Goal: Communication & Community: Participate in discussion

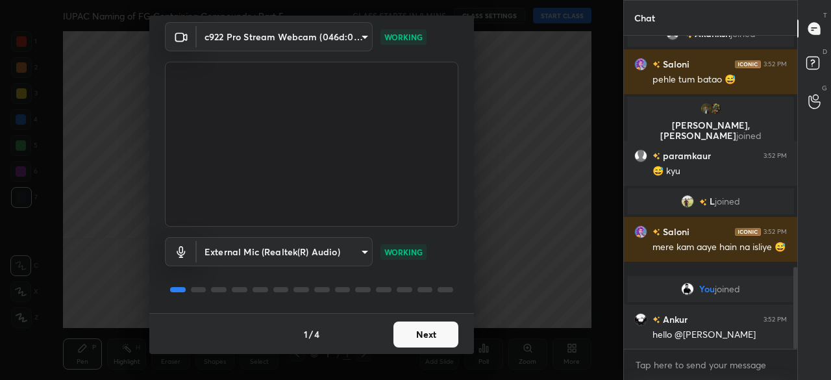
scroll to position [930, 0]
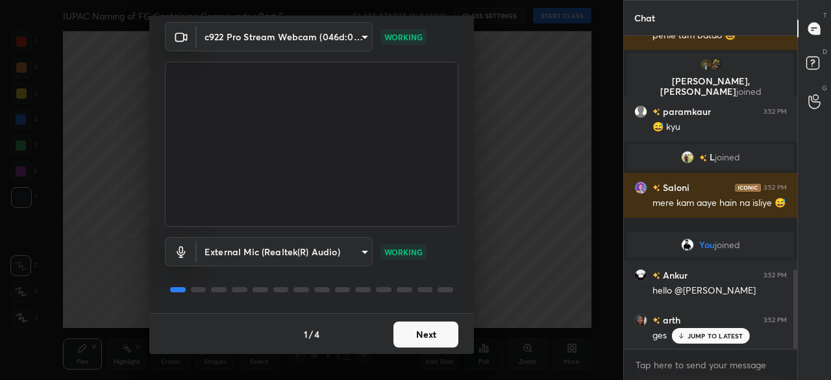
click at [417, 334] on button "Next" at bounding box center [426, 334] width 65 height 26
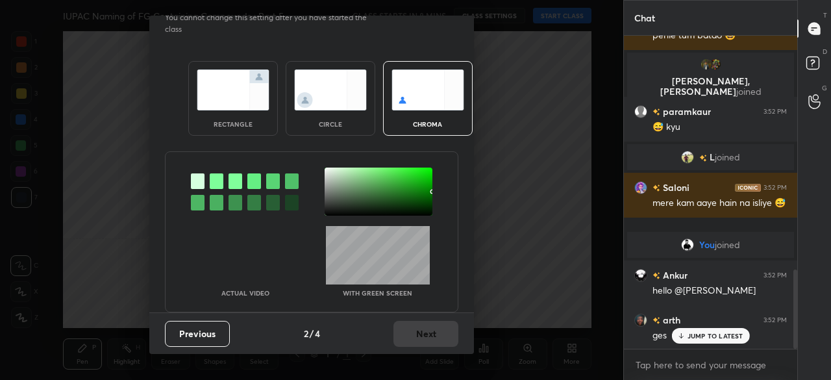
scroll to position [0, 0]
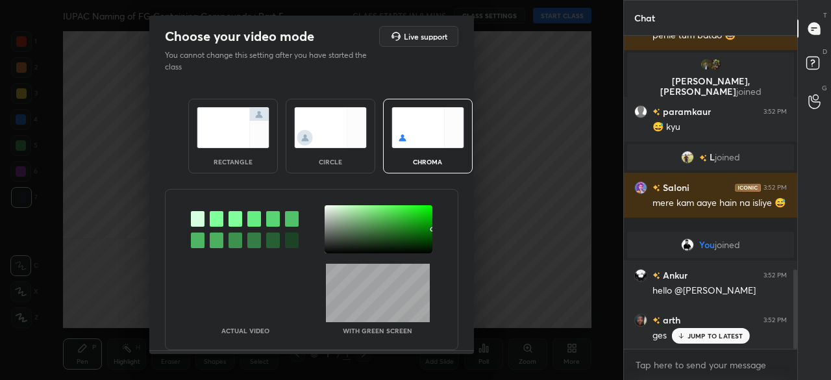
click at [249, 128] on img at bounding box center [233, 127] width 73 height 41
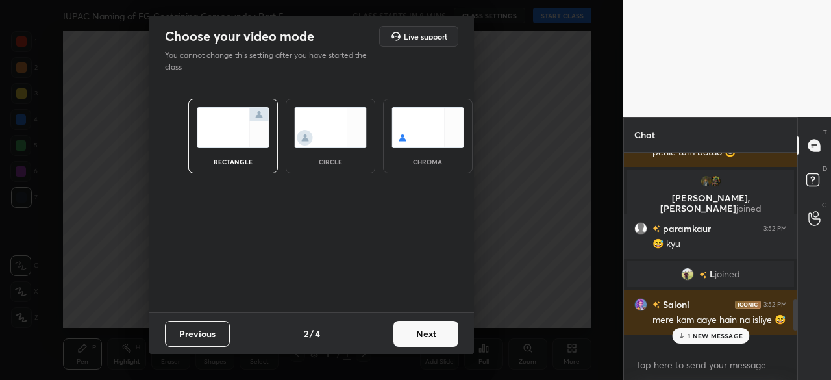
scroll to position [1092, 0]
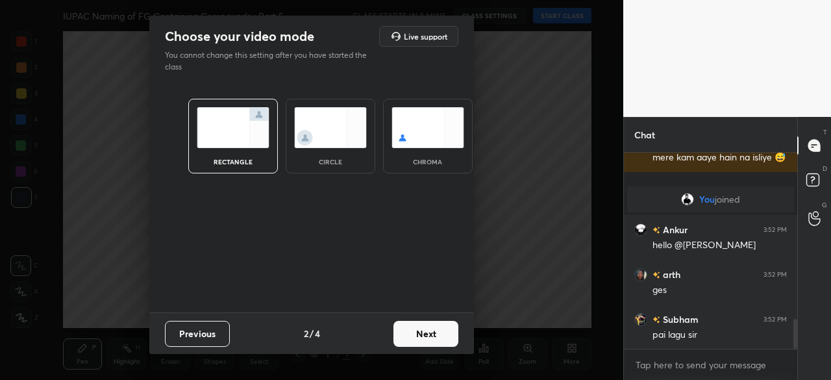
click at [425, 329] on button "Next" at bounding box center [426, 334] width 65 height 26
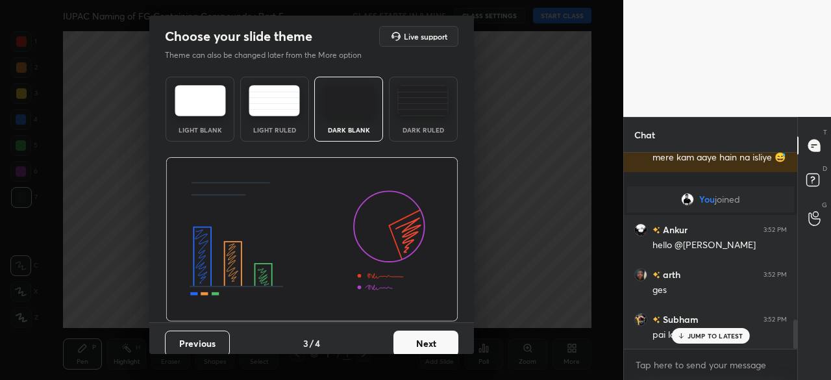
scroll to position [1136, 0]
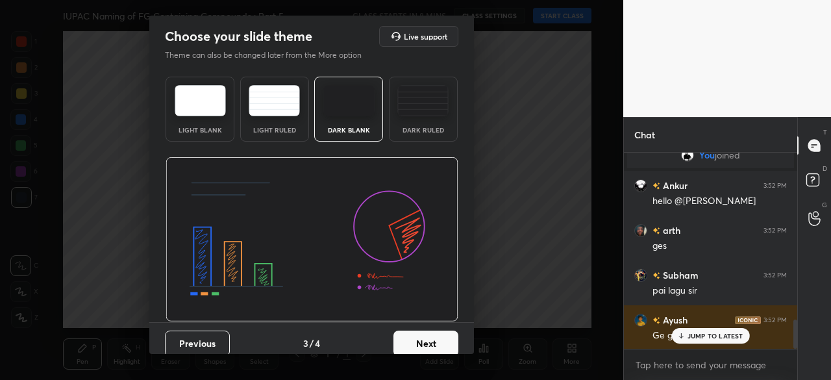
click at [340, 96] on img at bounding box center [348, 100] width 51 height 31
click at [425, 345] on button "Next" at bounding box center [426, 344] width 65 height 26
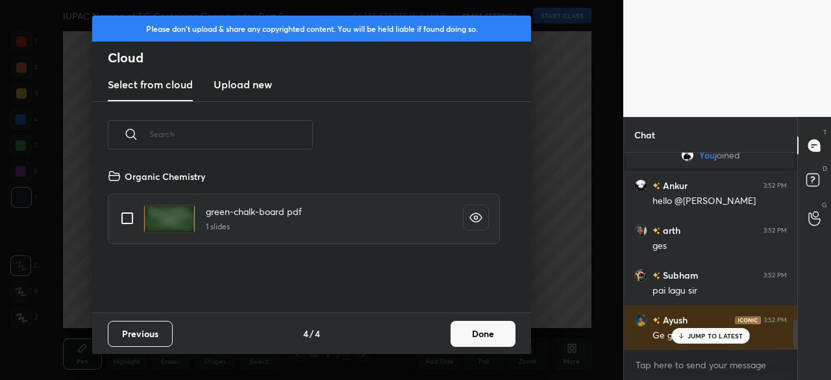
scroll to position [144, 417]
click at [241, 73] on new "Upload new" at bounding box center [243, 85] width 58 height 32
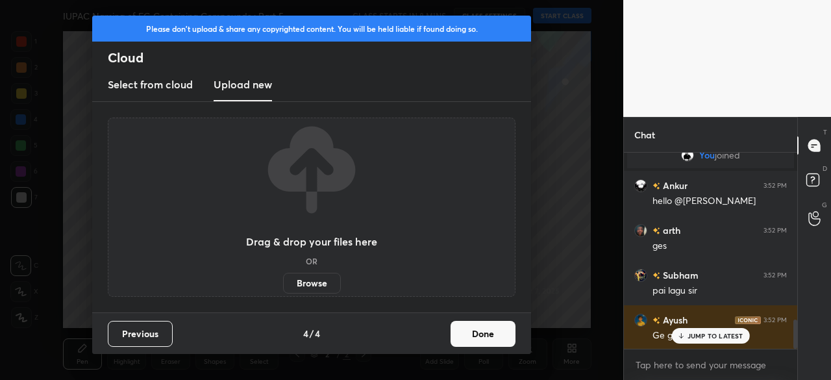
click at [318, 283] on label "Browse" at bounding box center [312, 283] width 58 height 21
click at [283, 283] on input "Browse" at bounding box center [283, 283] width 0 height 21
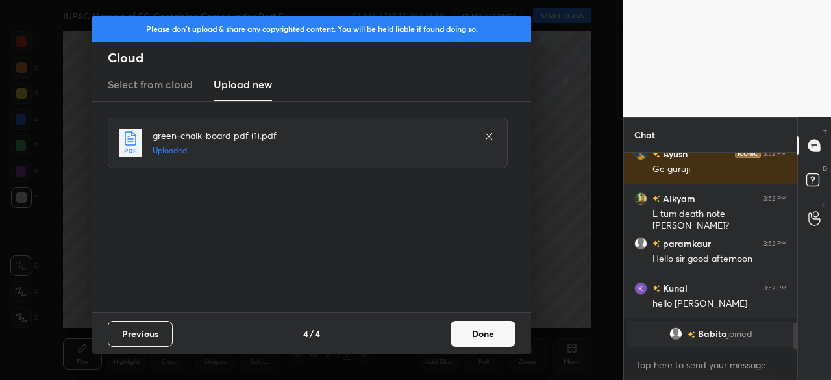
click at [484, 337] on button "Done" at bounding box center [483, 334] width 65 height 26
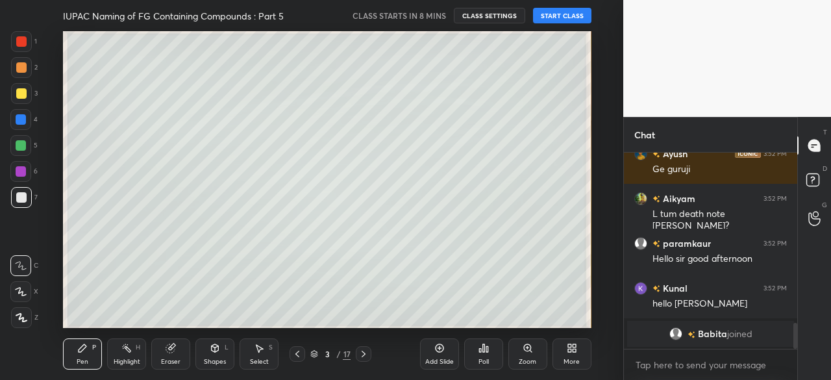
click at [318, 353] on icon at bounding box center [314, 352] width 6 height 3
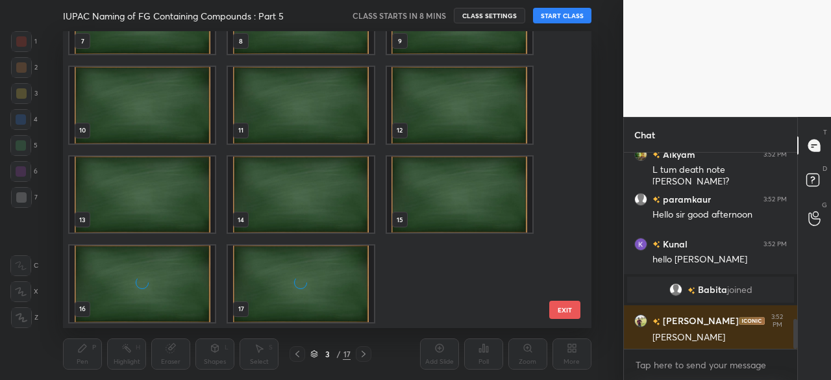
click at [323, 284] on div "grid" at bounding box center [301, 283] width 145 height 76
click at [323, 284] on img "grid" at bounding box center [301, 283] width 145 height 76
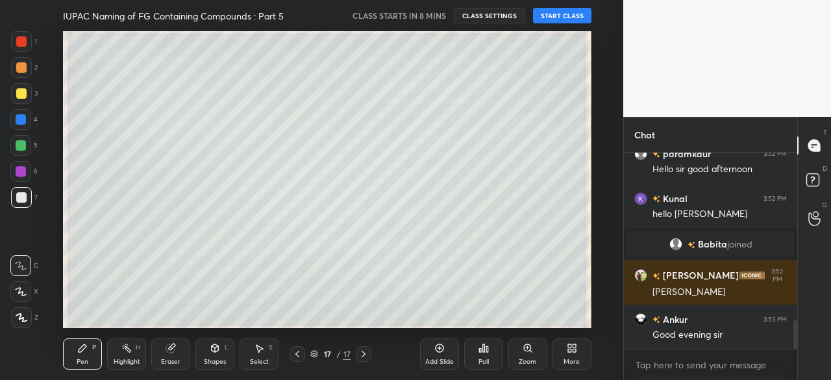
click at [323, 284] on img "grid" at bounding box center [301, 283] width 145 height 76
click at [814, 172] on icon at bounding box center [814, 181] width 23 height 23
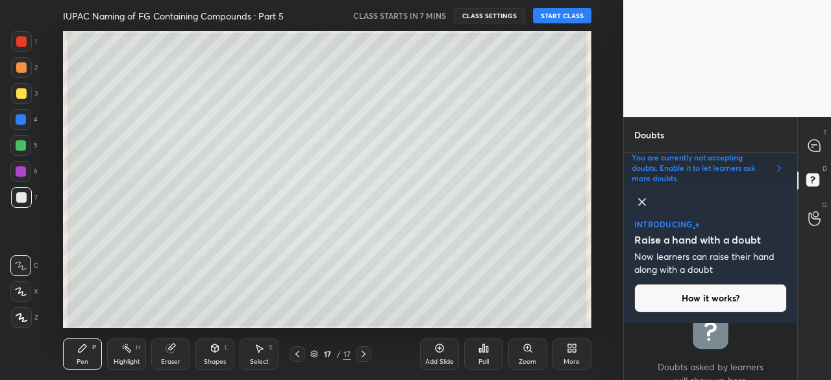
click at [575, 365] on div "More" at bounding box center [572, 361] width 16 height 6
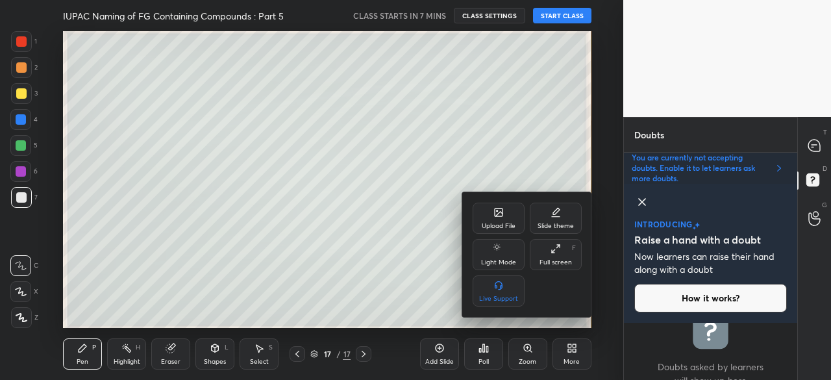
click at [500, 215] on icon at bounding box center [499, 212] width 8 height 8
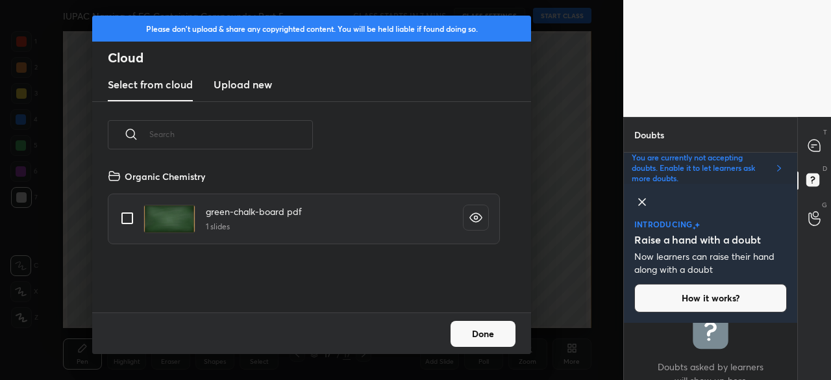
click at [254, 94] on new "Upload new" at bounding box center [243, 85] width 58 height 32
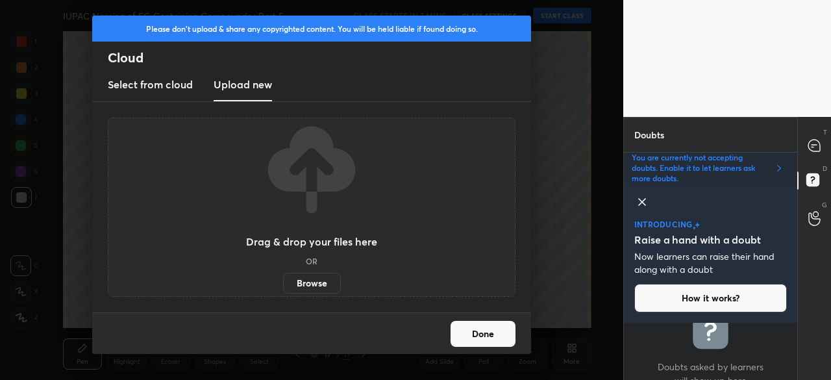
click at [319, 279] on label "Browse" at bounding box center [312, 283] width 58 height 21
click at [283, 279] on input "Browse" at bounding box center [283, 283] width 0 height 21
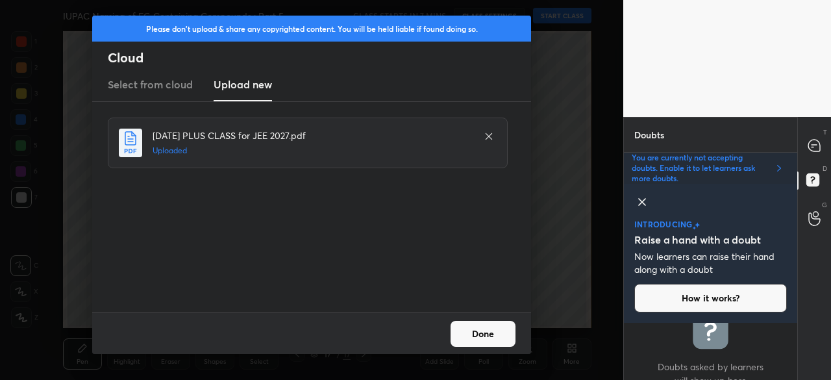
click at [490, 334] on button "Done" at bounding box center [483, 334] width 65 height 26
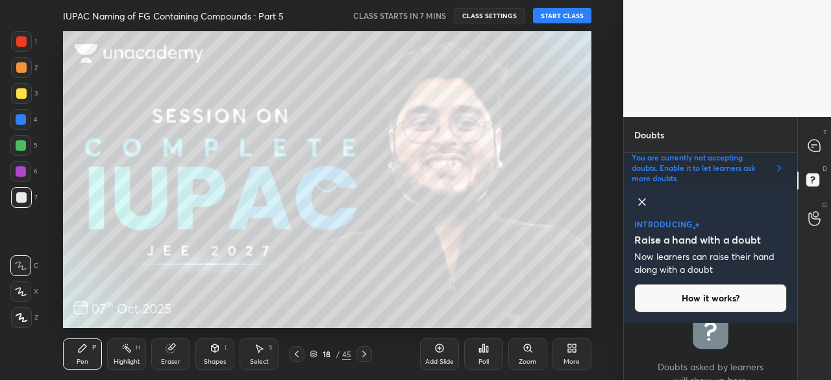
click at [643, 204] on icon at bounding box center [642, 202] width 16 height 16
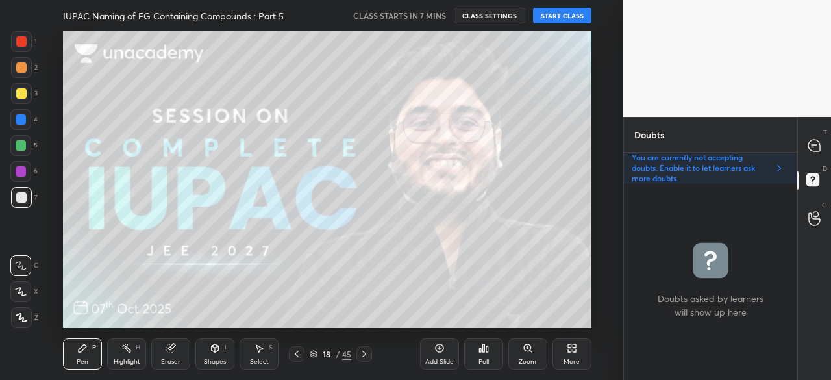
click at [314, 357] on icon at bounding box center [314, 354] width 8 height 8
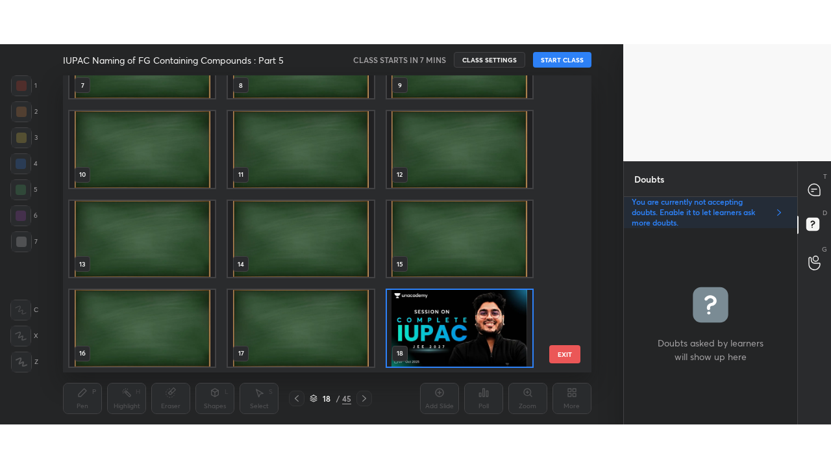
scroll to position [0, 0]
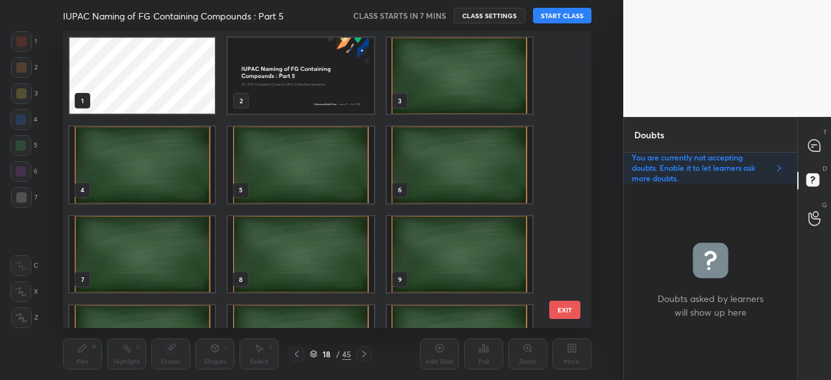
click at [314, 62] on img "grid" at bounding box center [301, 76] width 145 height 76
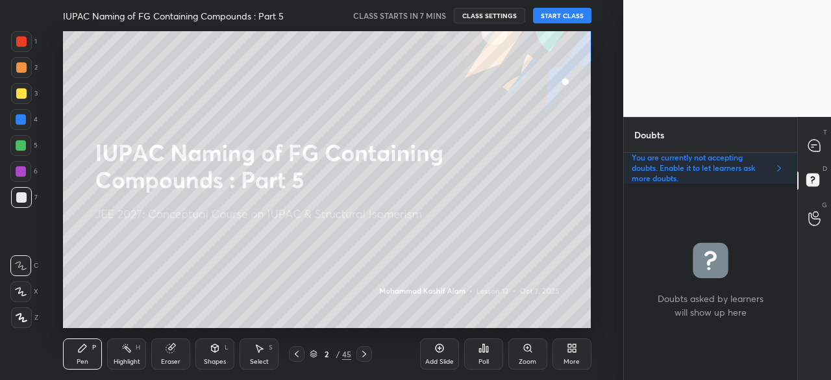
click at [314, 62] on img "grid" at bounding box center [301, 76] width 145 height 76
click at [581, 360] on div "More" at bounding box center [572, 353] width 39 height 31
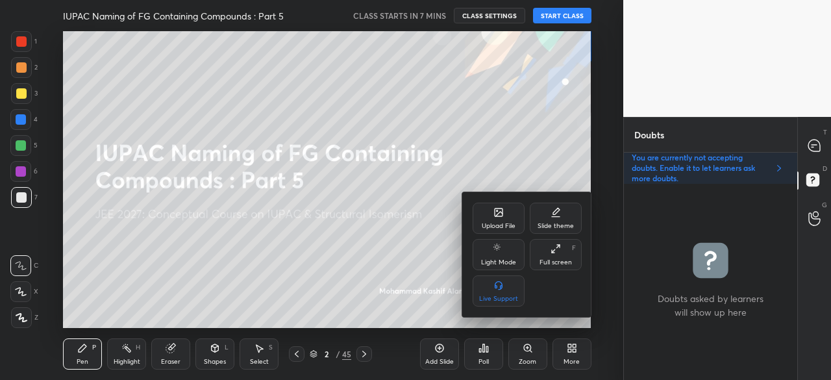
click at [570, 267] on div "Full screen F" at bounding box center [556, 254] width 52 height 31
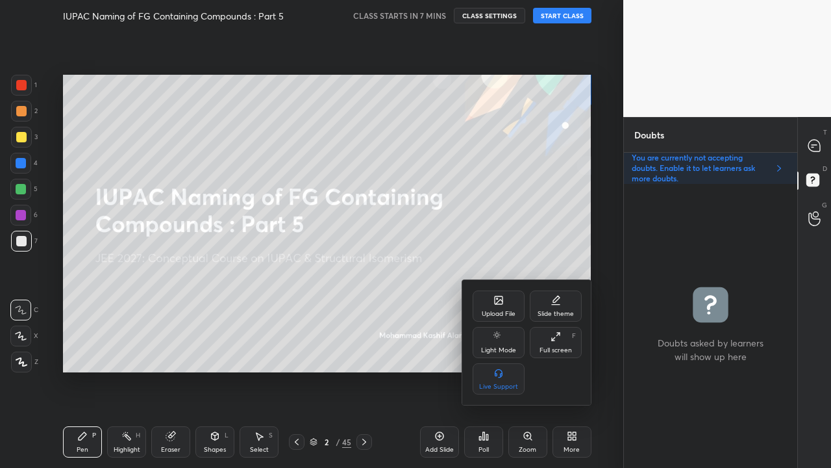
scroll to position [280, 169]
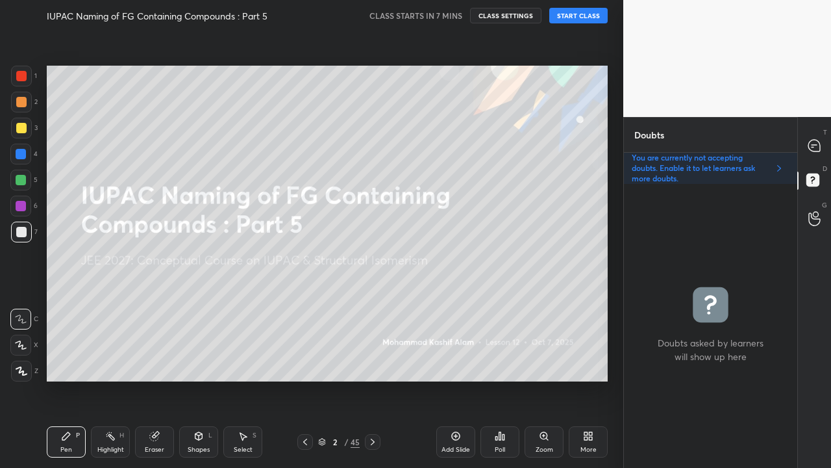
click at [373, 379] on icon at bounding box center [373, 441] width 4 height 6
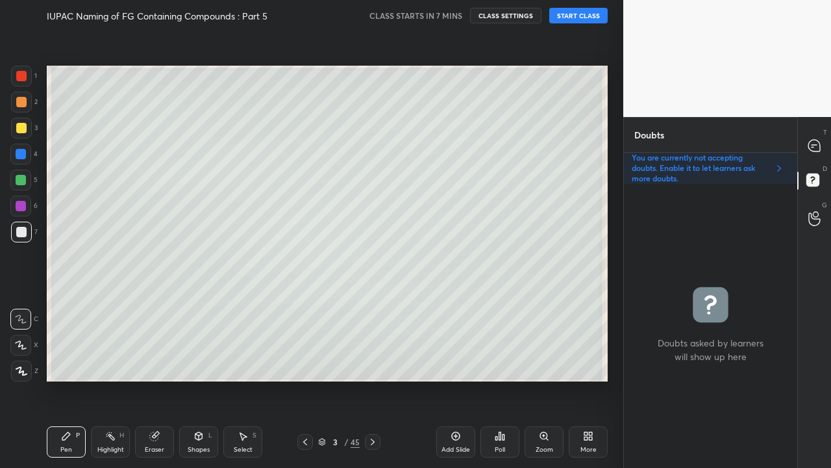
click at [373, 379] on icon at bounding box center [373, 441] width 4 height 6
click at [325, 379] on icon at bounding box center [322, 442] width 8 height 8
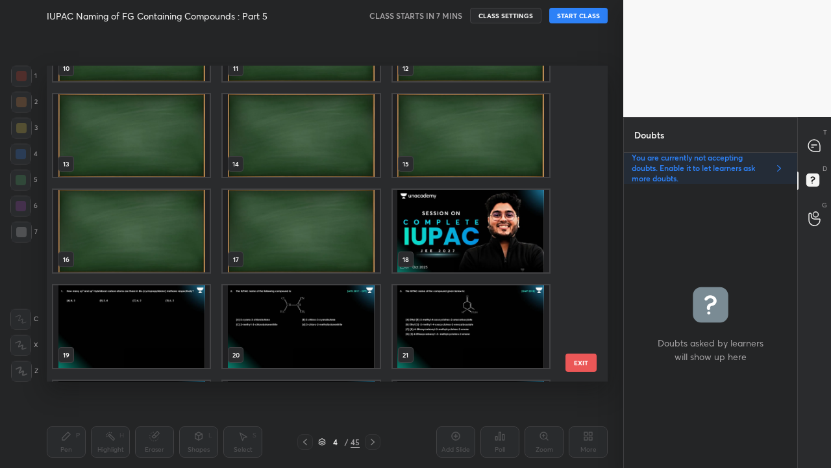
scroll to position [390, 0]
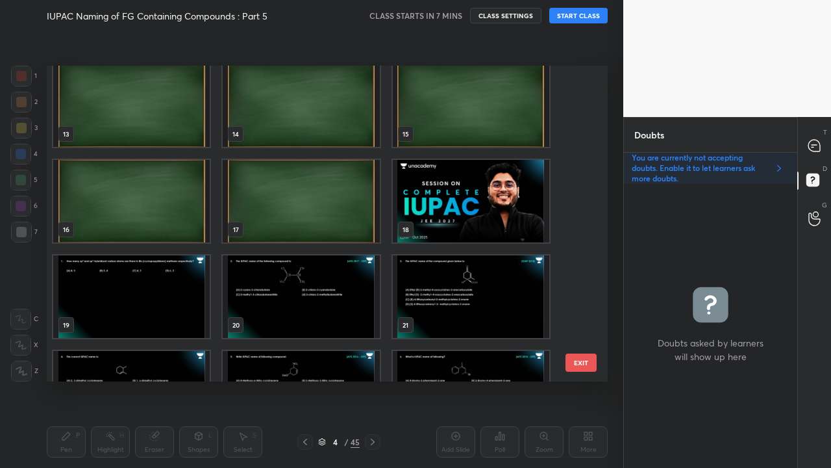
click at [473, 208] on img "grid" at bounding box center [471, 201] width 157 height 82
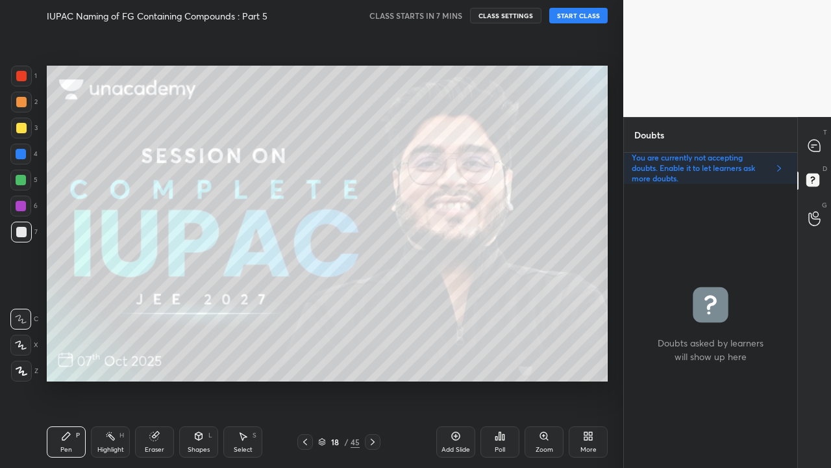
click at [366, 379] on div at bounding box center [373, 442] width 16 height 16
click at [821, 144] on div at bounding box center [815, 145] width 26 height 23
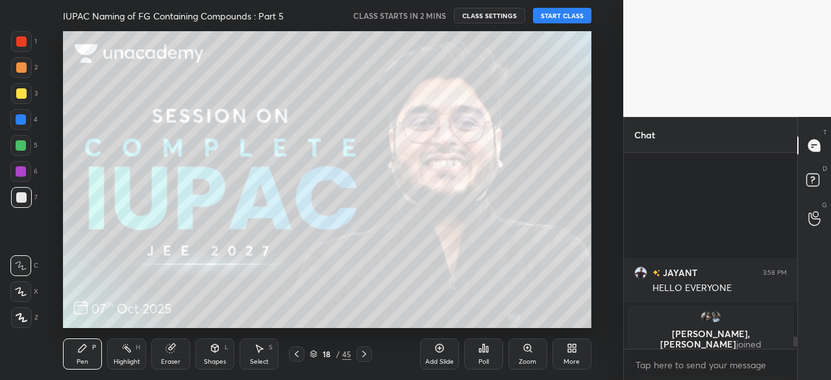
scroll to position [4294, 0]
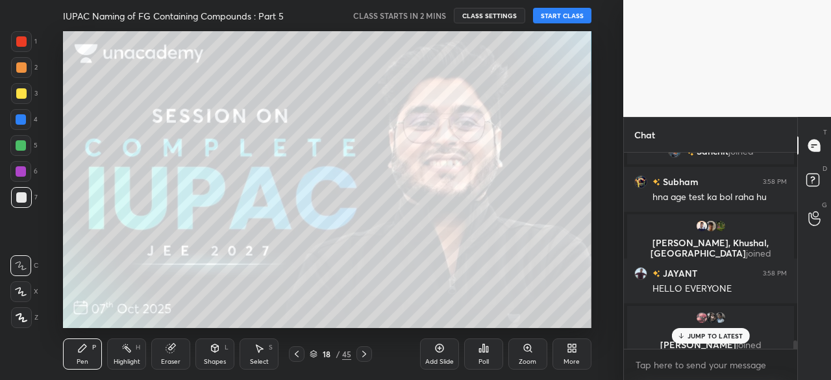
click at [711, 337] on p "JUMP TO LATEST" at bounding box center [716, 336] width 56 height 8
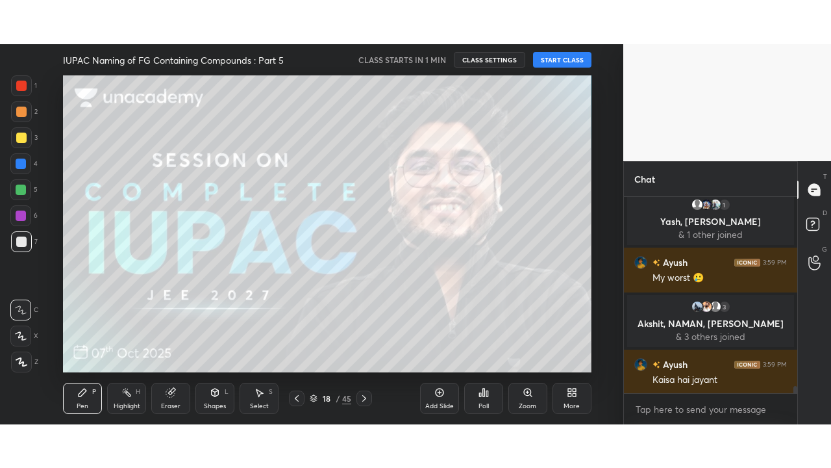
scroll to position [5047, 0]
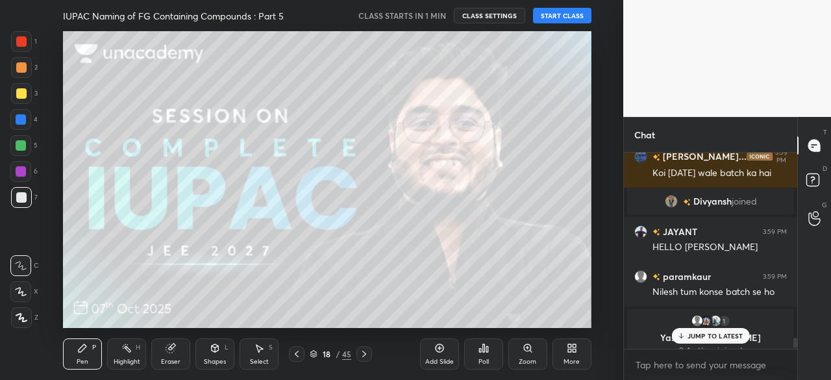
click at [568, 346] on icon at bounding box center [569, 345] width 3 height 3
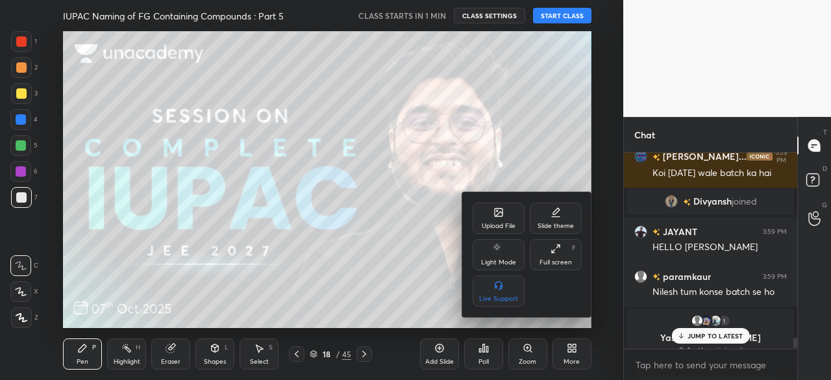
click at [544, 262] on div "Full screen" at bounding box center [556, 262] width 32 height 6
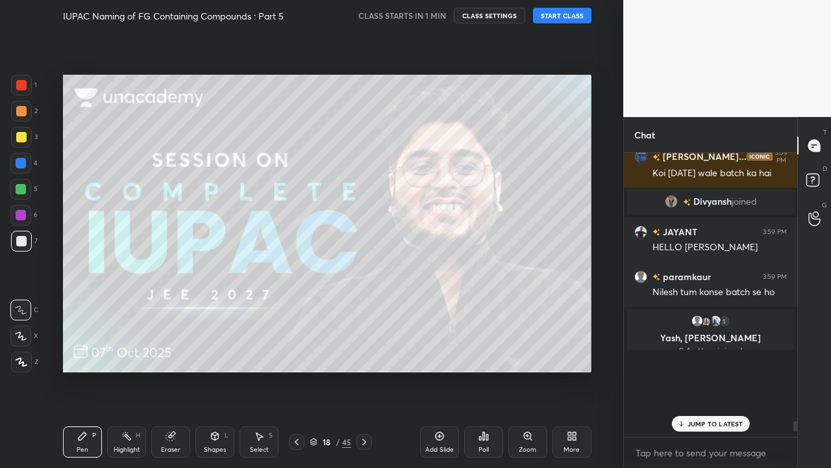
scroll to position [280, 169]
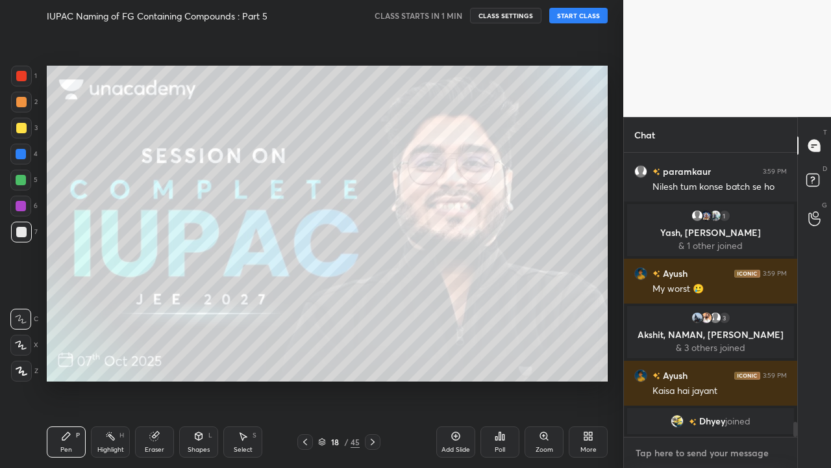
type textarea "x"
click at [719, 379] on textarea at bounding box center [710, 452] width 153 height 21
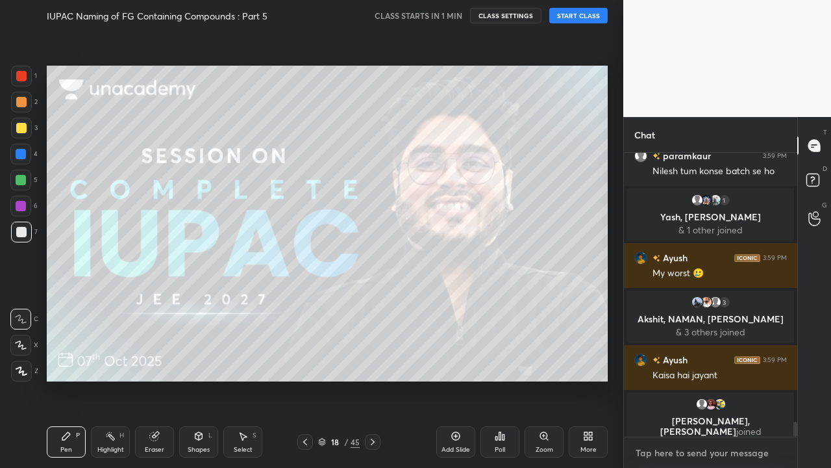
paste textarea "[URL][DOMAIN_NAME]"
type textarea "[URL][DOMAIN_NAME]"
type textarea "x"
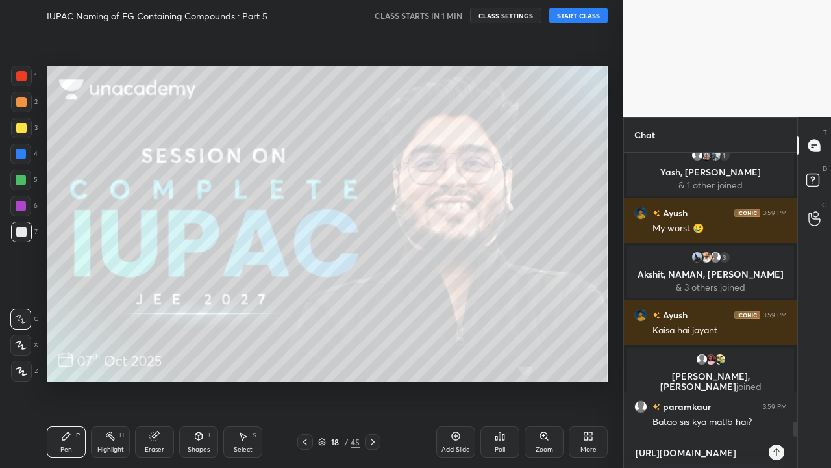
click at [670, 379] on textarea "[URL][DOMAIN_NAME]" at bounding box center [697, 452] width 127 height 21
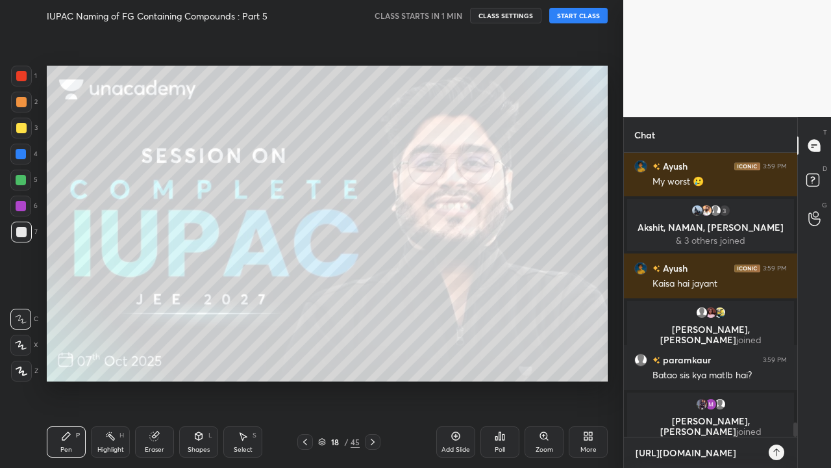
type textarea "[URL][DOMAIN_NAME]"
type textarea "x"
type textarea "[URL][DOMAIN_NAME]"
type textarea "x"
type textarea "[URL][DOMAIN_NAME]"
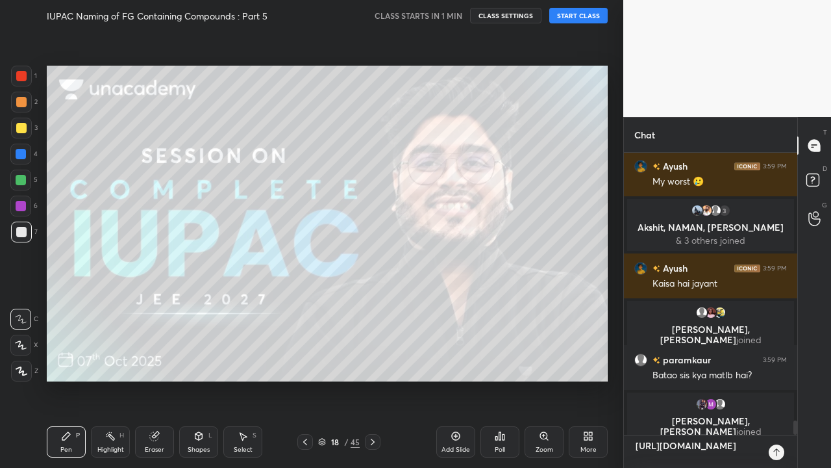
type textarea "x"
type textarea "[URL][DOMAIN_NAME]"
type textarea "x"
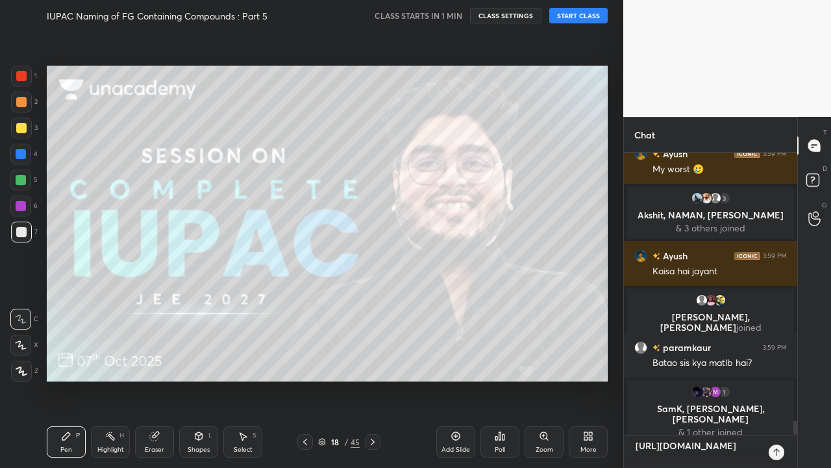
type textarea "[URL][DOMAIN_NAME]"
type textarea "x"
type textarea "[URL][DOMAIN_NAME]"
type textarea "x"
type textarea "[URL][DOMAIN_NAME]"
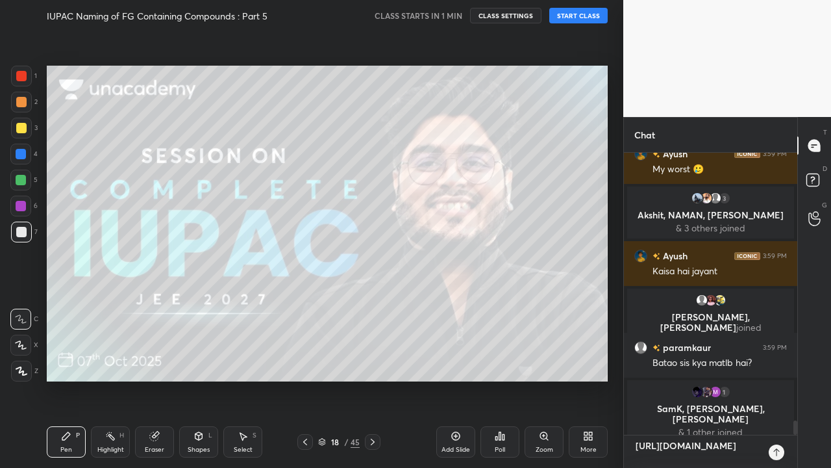
type textarea "x"
type textarea "[URL][DOMAIN_NAME]"
click at [320, 379] on icon at bounding box center [322, 442] width 8 height 8
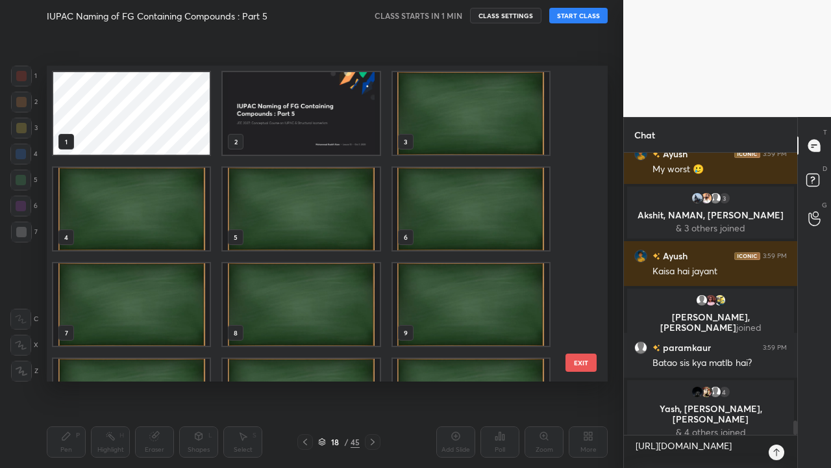
click at [336, 132] on img "grid" at bounding box center [301, 113] width 157 height 82
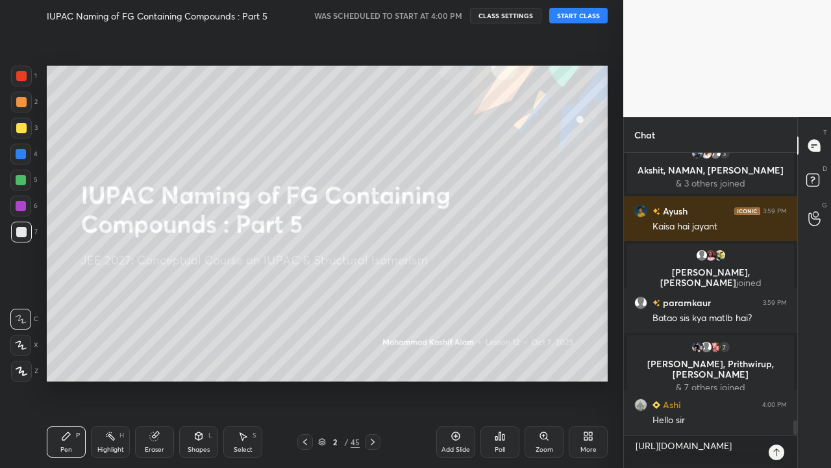
click at [585, 21] on button "START CLASS" at bounding box center [578, 16] width 58 height 16
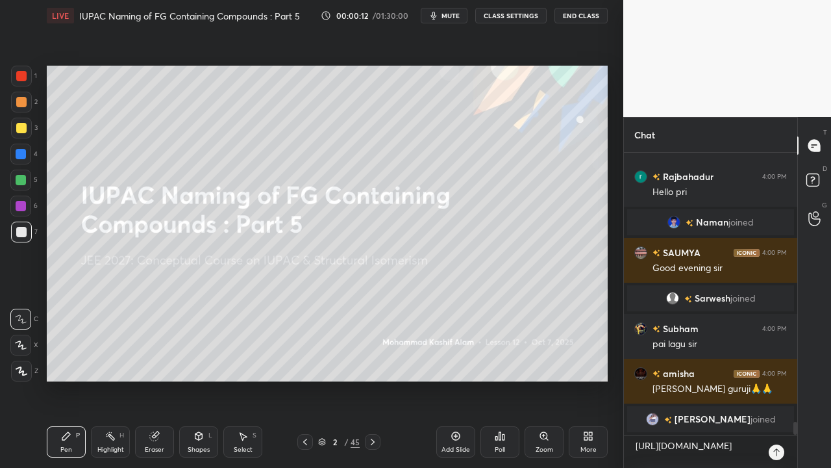
click at [511, 18] on button "CLASS SETTINGS" at bounding box center [510, 16] width 71 height 16
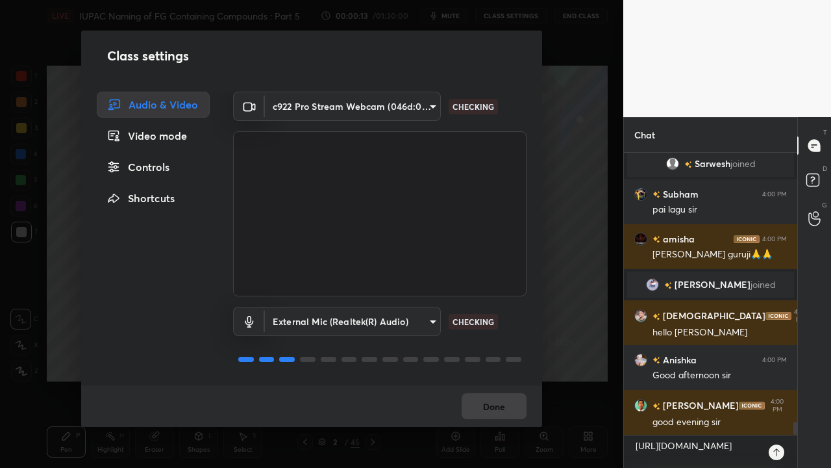
click at [164, 161] on div "Controls" at bounding box center [153, 167] width 113 height 26
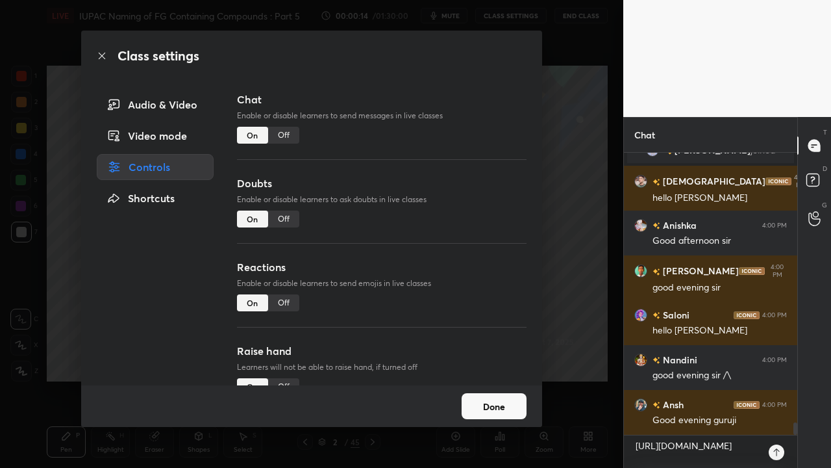
click at [288, 214] on div "Off" at bounding box center [283, 218] width 31 height 17
type textarea "x"
click at [290, 303] on div "Off" at bounding box center [283, 302] width 31 height 17
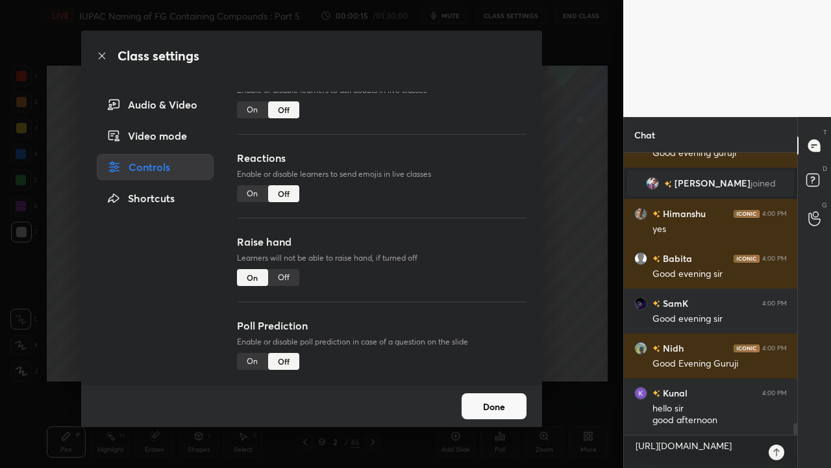
click at [279, 271] on div "Off" at bounding box center [283, 277] width 31 height 17
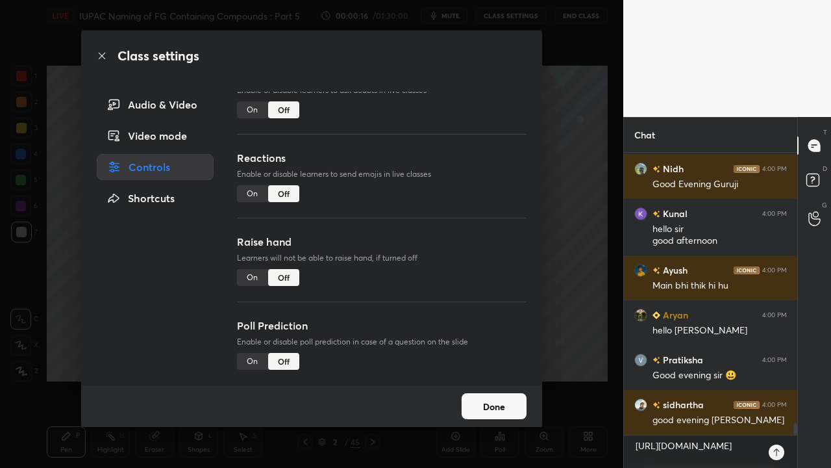
click at [500, 379] on button "Done" at bounding box center [494, 406] width 65 height 26
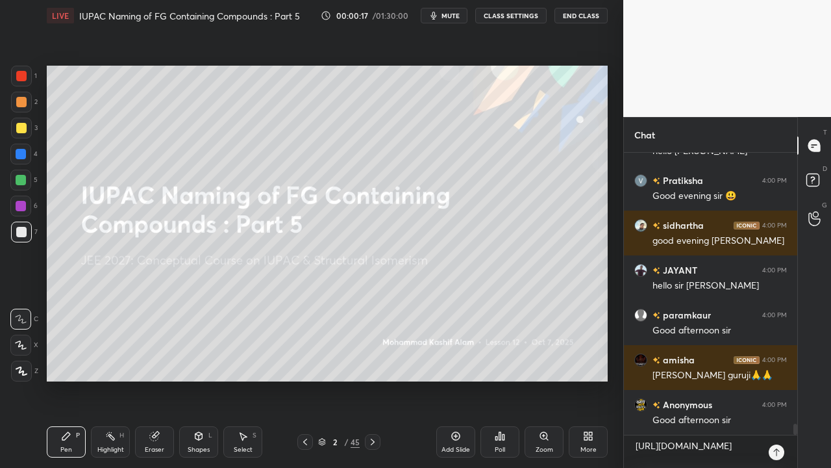
click at [775, 379] on icon at bounding box center [777, 452] width 10 height 10
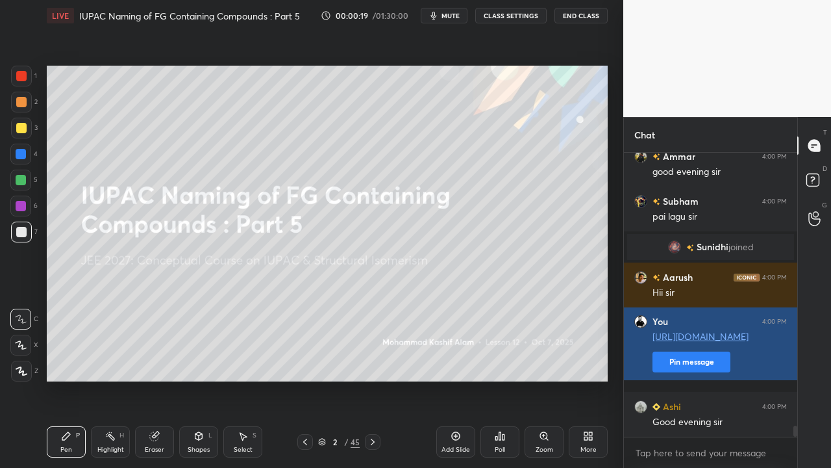
click at [679, 372] on button "Pin message" at bounding box center [692, 361] width 78 height 21
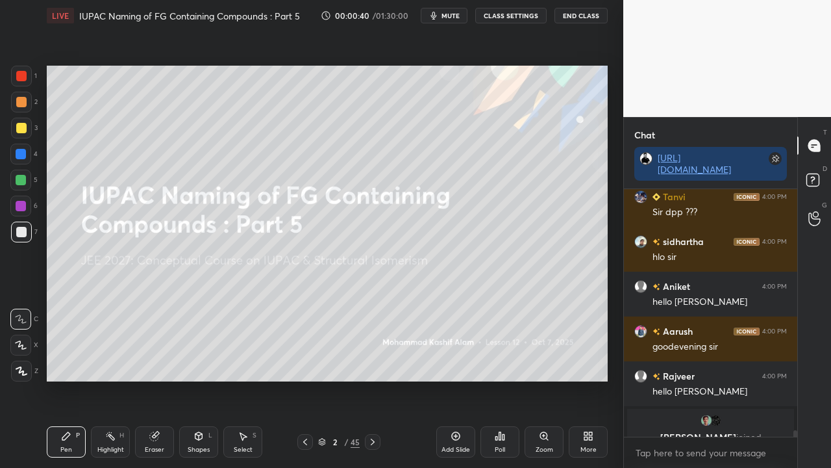
click at [453, 19] on span "mute" at bounding box center [451, 15] width 18 height 9
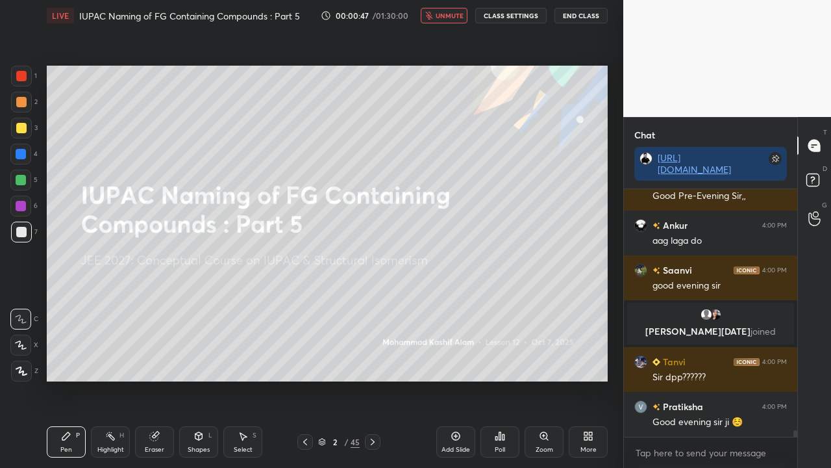
click at [442, 16] on span "unmute" at bounding box center [450, 15] width 28 height 9
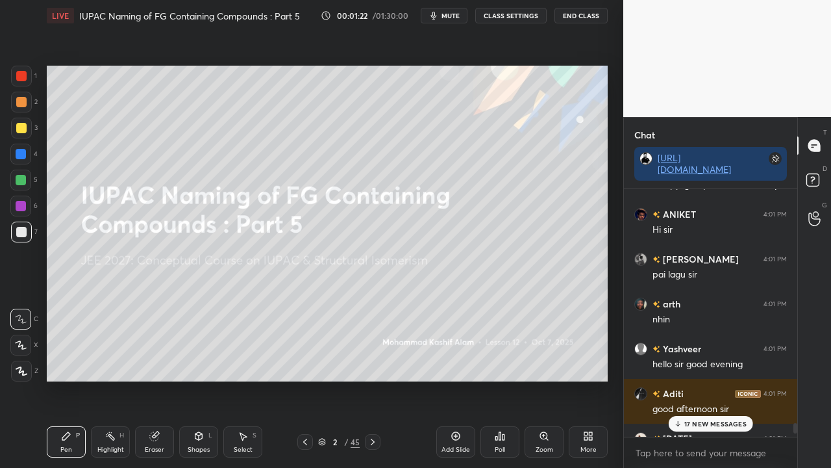
click at [709, 379] on p "17 NEW MESSAGES" at bounding box center [715, 424] width 62 height 8
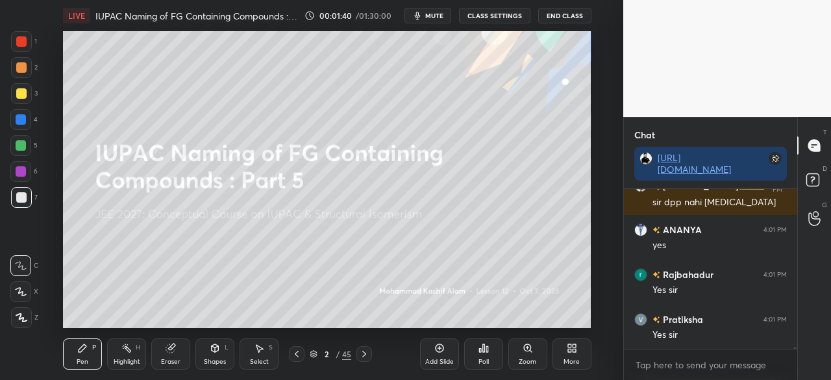
click at [575, 353] on icon at bounding box center [572, 348] width 10 height 10
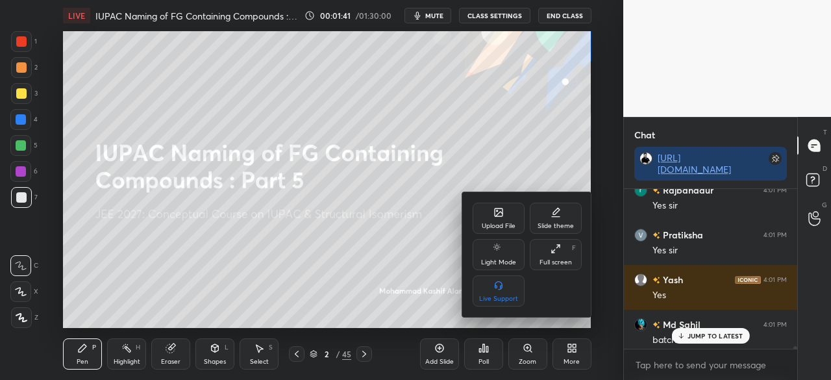
click at [544, 264] on div "Full screen" at bounding box center [556, 262] width 32 height 6
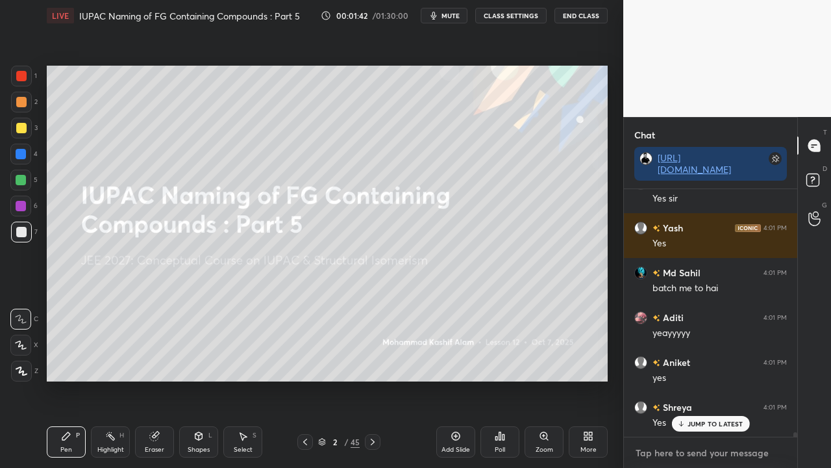
type textarea "x"
click at [676, 379] on textarea at bounding box center [710, 452] width 153 height 21
paste textarea "[URL][DOMAIN_NAME]"
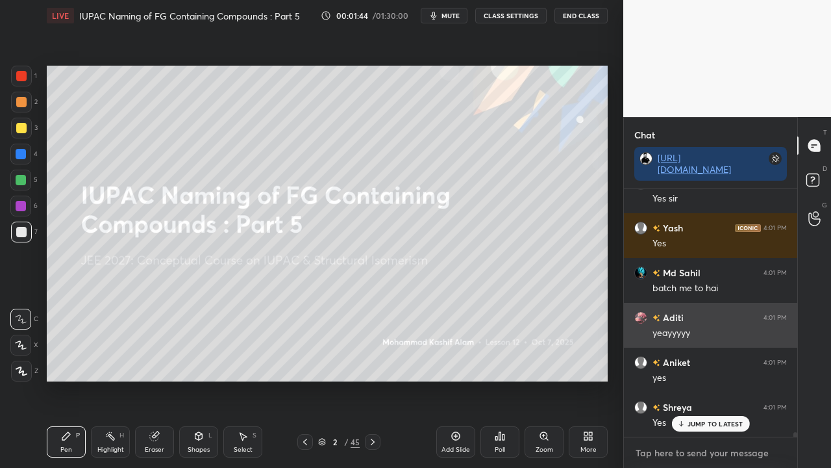
type textarea "[URL][DOMAIN_NAME]"
type textarea "x"
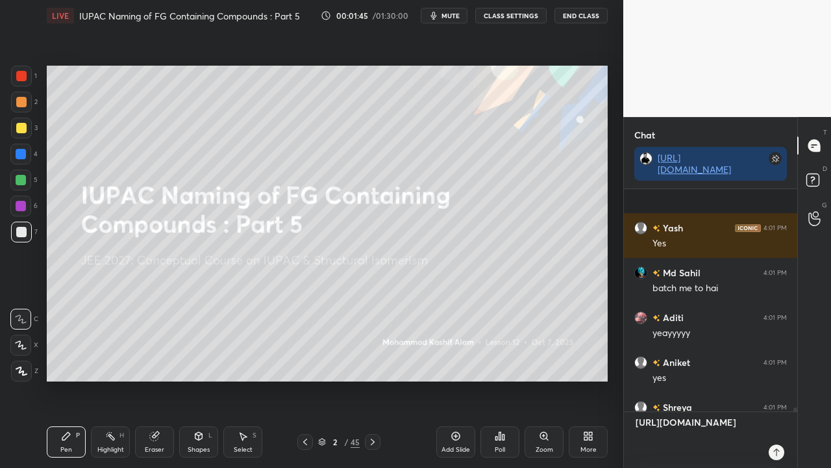
type textarea "[URL][DOMAIN_NAME]"
type textarea "x"
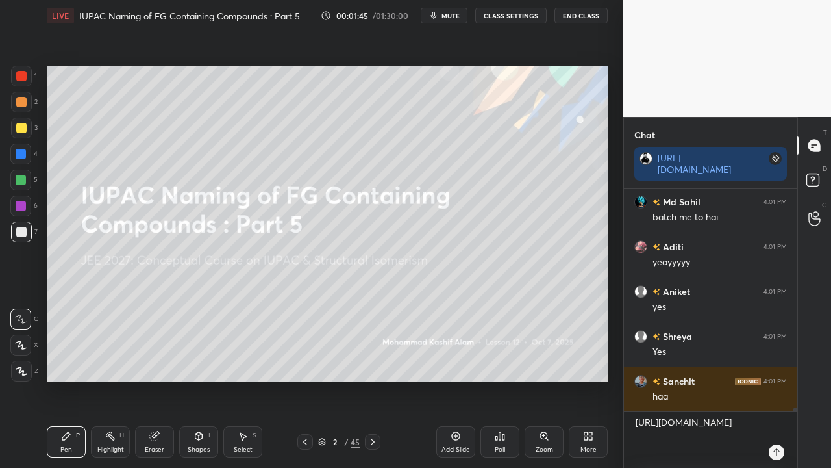
click at [772, 379] on icon at bounding box center [777, 452] width 10 height 10
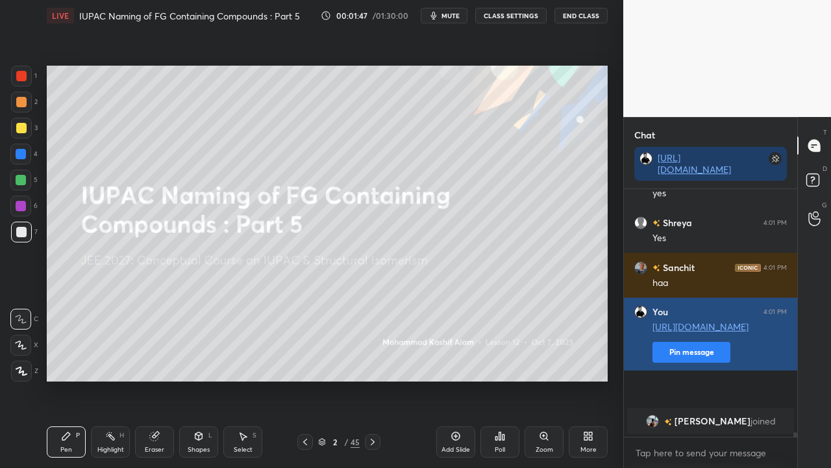
click at [697, 362] on button "Pin message" at bounding box center [692, 352] width 78 height 21
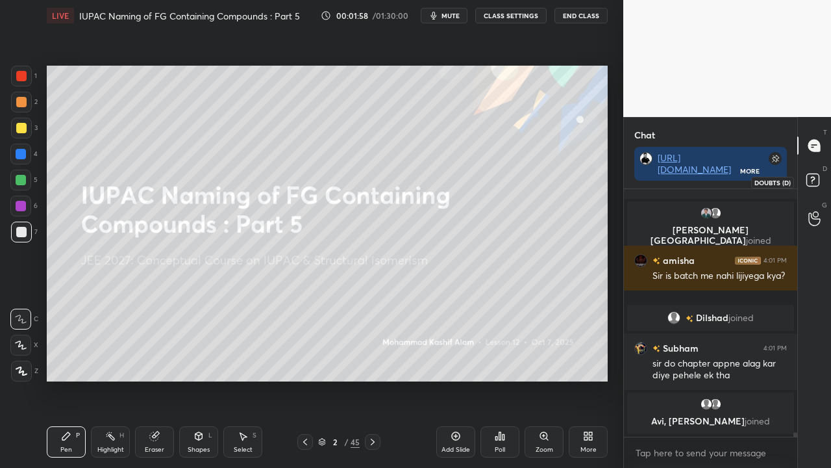
click at [820, 183] on icon at bounding box center [814, 181] width 23 height 23
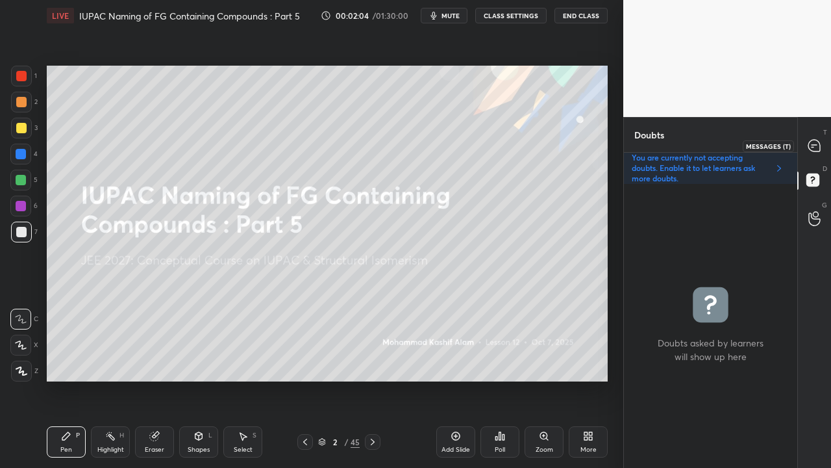
click at [809, 147] on icon at bounding box center [815, 146] width 12 height 12
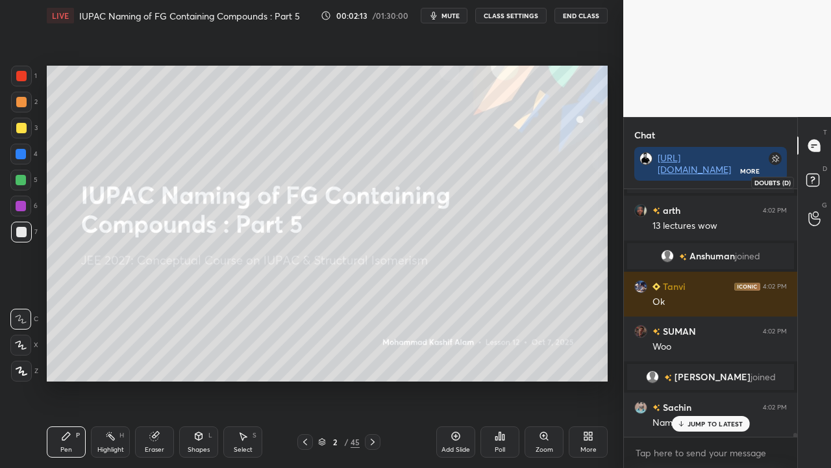
click at [810, 184] on rect at bounding box center [813, 180] width 12 height 12
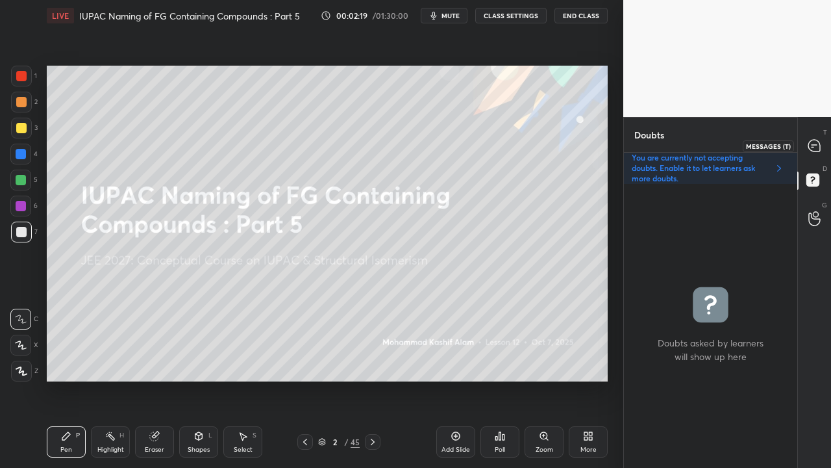
click at [821, 151] on icon at bounding box center [815, 146] width 14 height 14
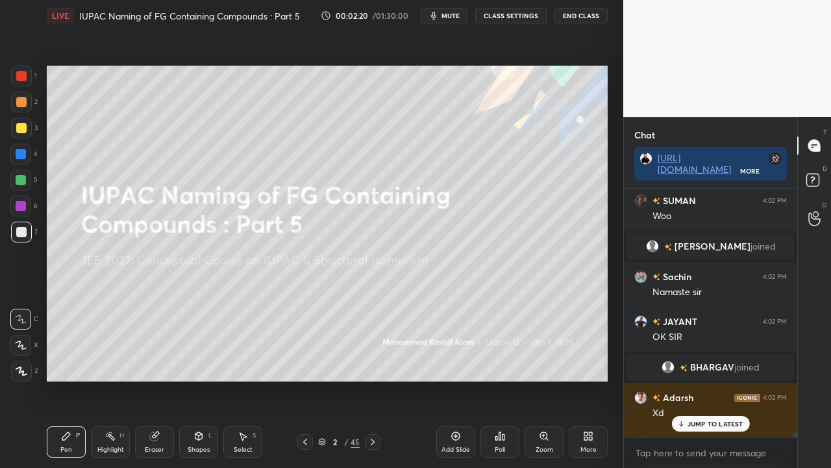
click at [710, 379] on div "JUMP TO LATEST" at bounding box center [711, 424] width 78 height 16
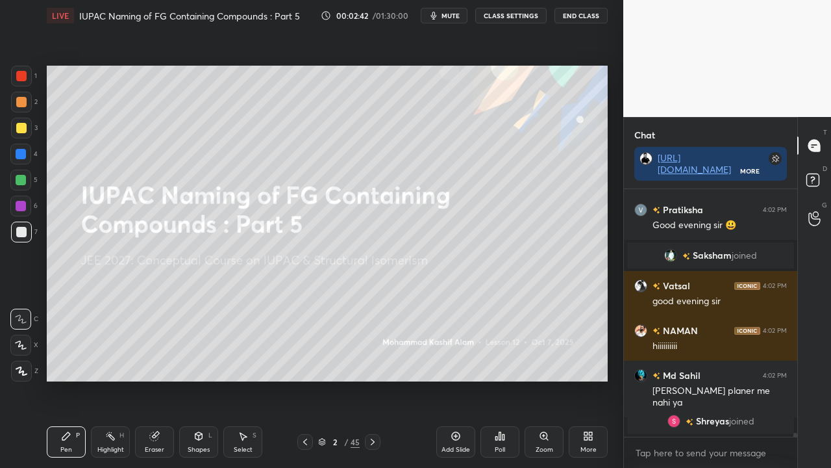
click at [817, 179] on rect at bounding box center [813, 180] width 12 height 12
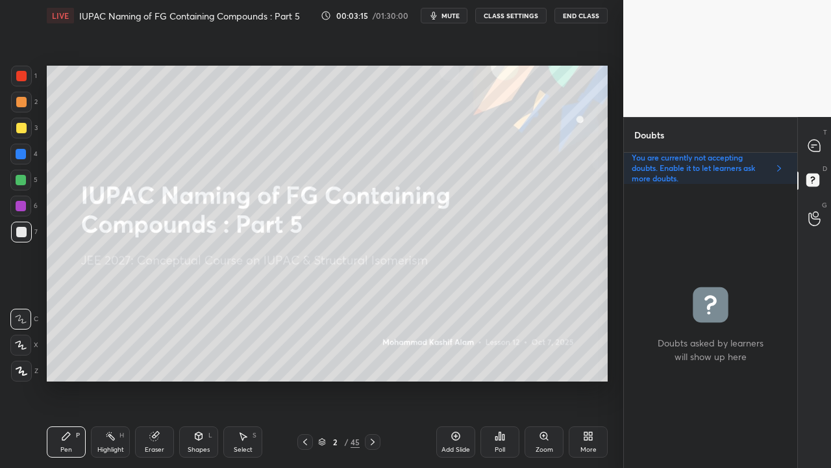
click at [823, 138] on div at bounding box center [815, 145] width 26 height 23
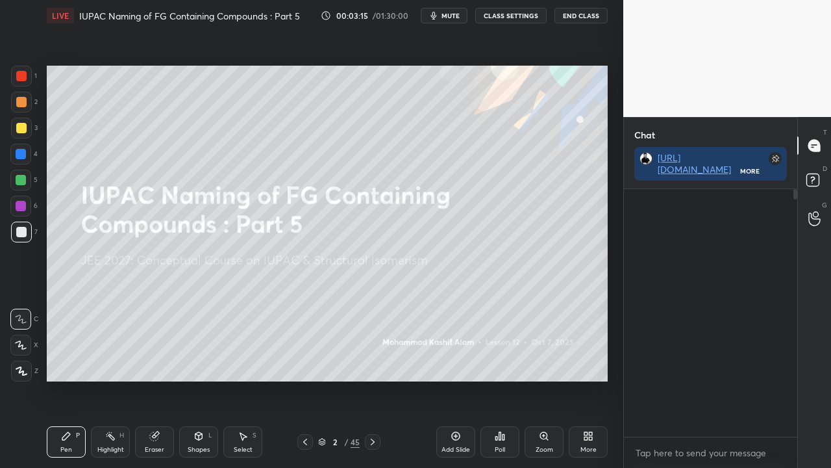
scroll to position [244, 169]
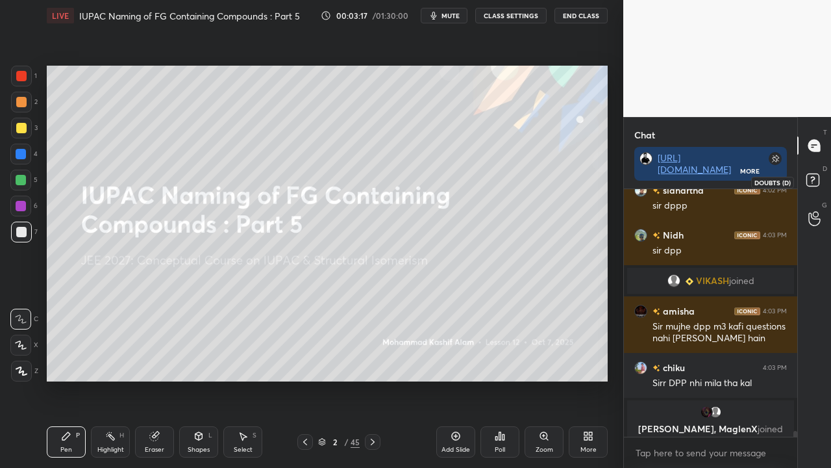
drag, startPoint x: 817, startPoint y: 179, endPoint x: 797, endPoint y: 195, distance: 24.9
click at [817, 179] on rect at bounding box center [813, 180] width 12 height 12
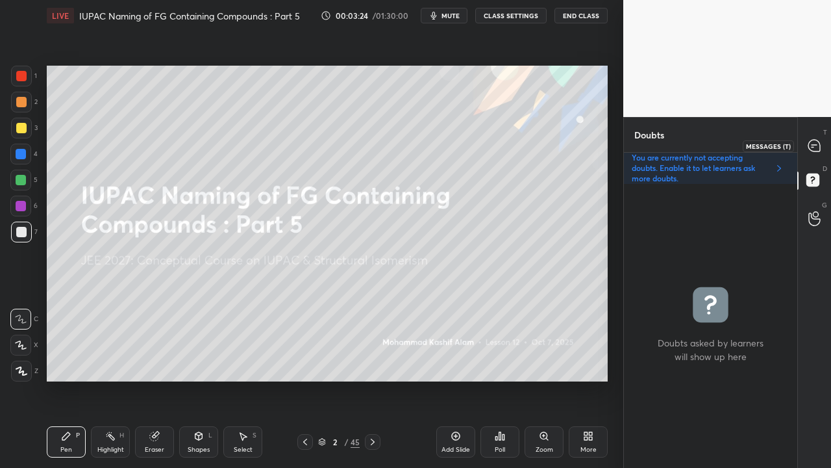
click at [816, 148] on icon at bounding box center [815, 146] width 12 height 12
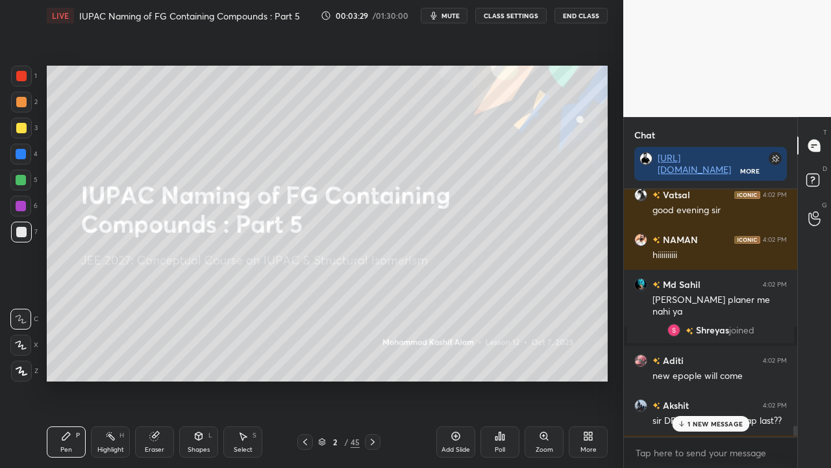
scroll to position [14307, 0]
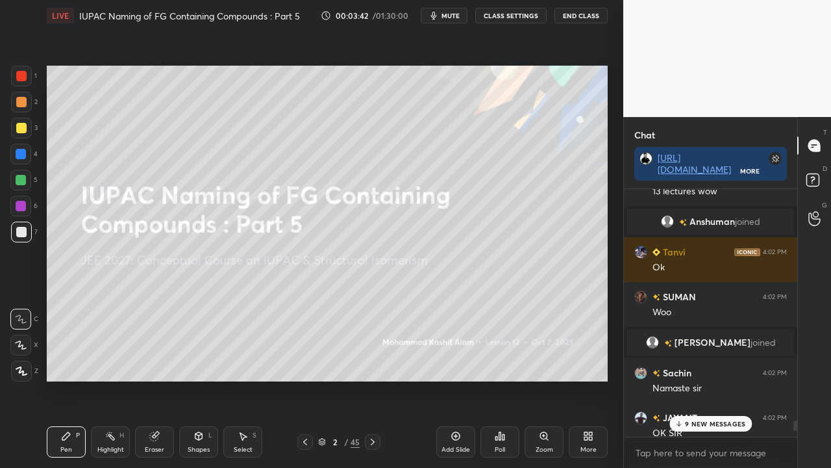
click at [720, 379] on p "9 NEW MESSAGES" at bounding box center [715, 424] width 60 height 8
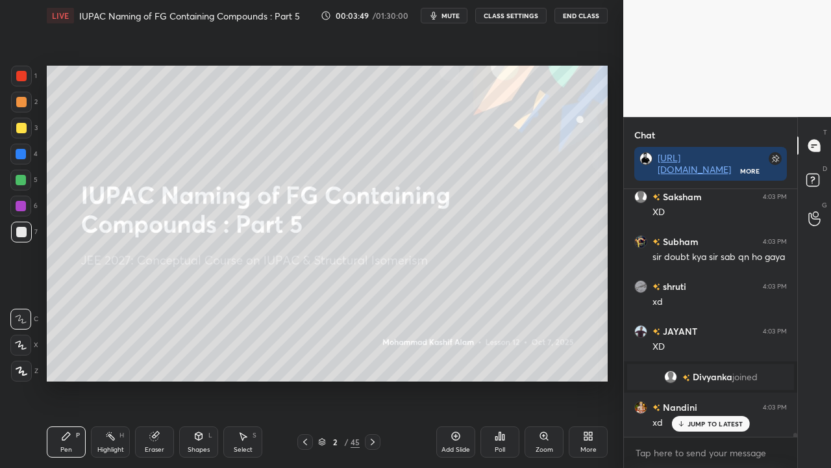
scroll to position [15886, 0]
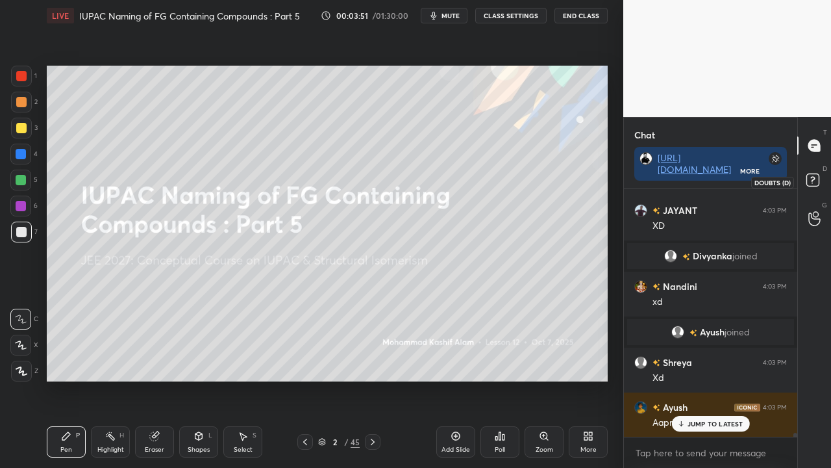
click at [818, 186] on icon at bounding box center [814, 181] width 23 height 23
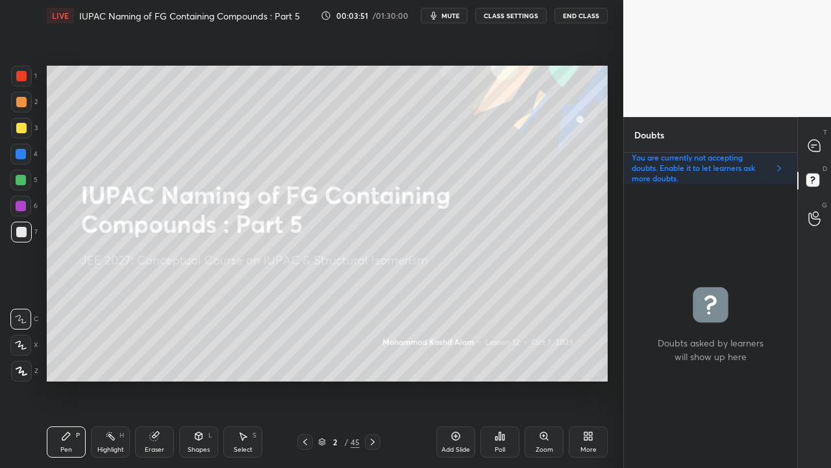
scroll to position [280, 169]
click at [812, 143] on icon at bounding box center [815, 146] width 12 height 12
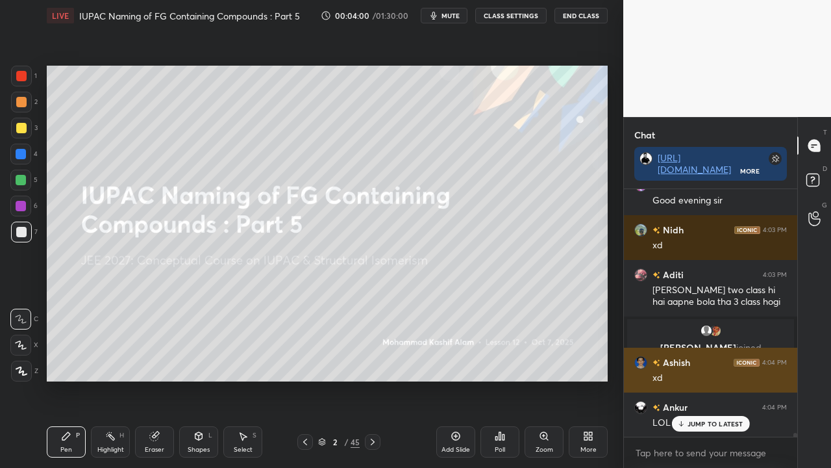
scroll to position [16468, 0]
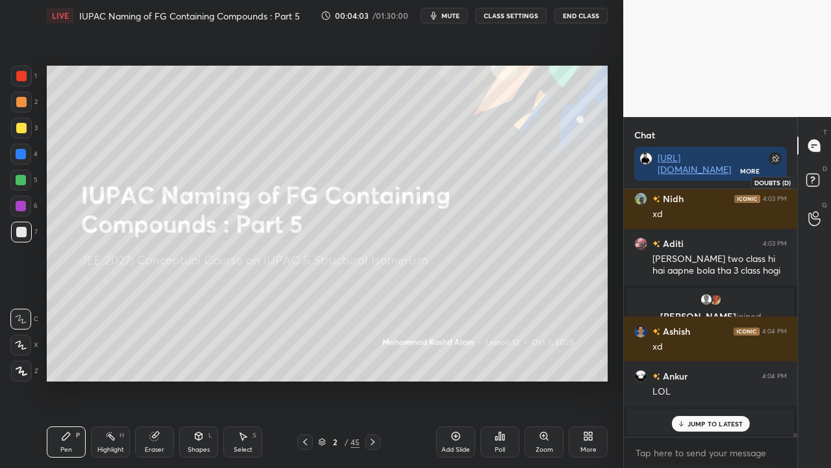
click at [811, 184] on rect at bounding box center [813, 180] width 12 height 12
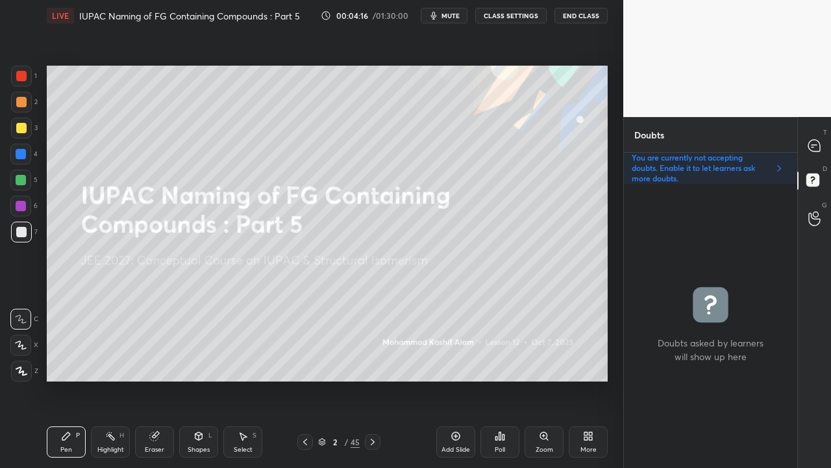
click at [322, 379] on icon at bounding box center [322, 442] width 8 height 8
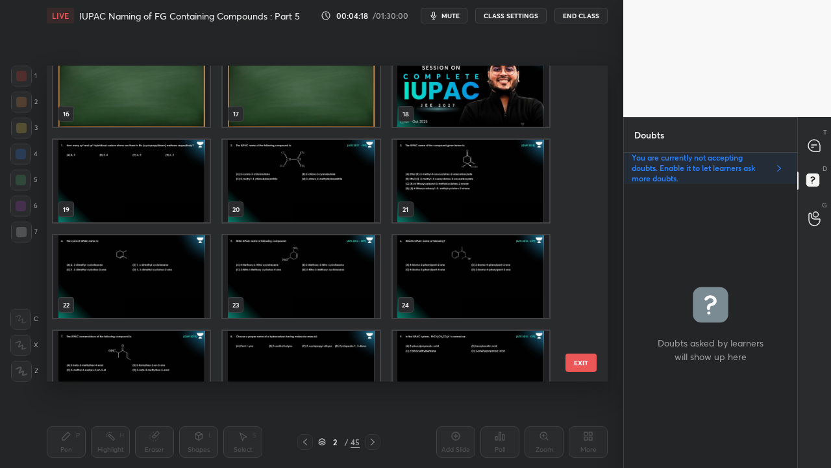
scroll to position [510, 0]
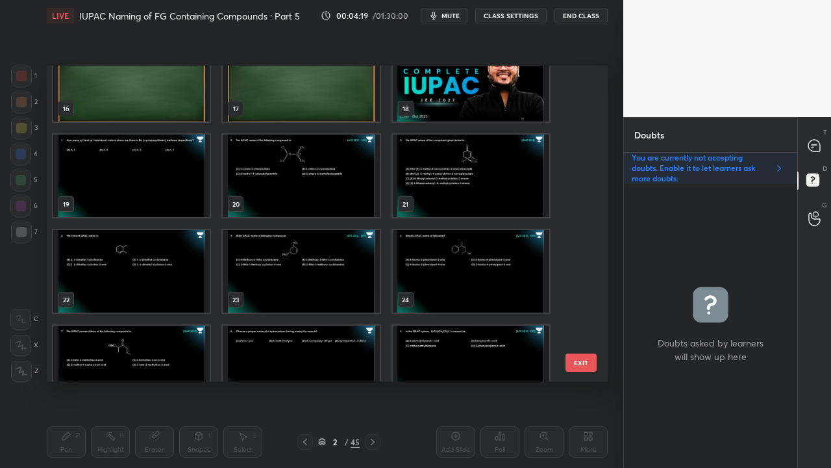
click at [135, 186] on img "grid" at bounding box center [131, 175] width 157 height 82
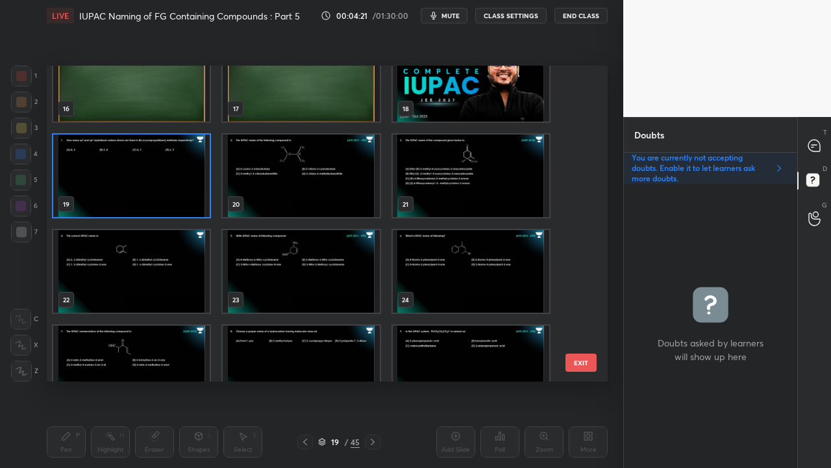
click at [161, 170] on img "grid" at bounding box center [131, 175] width 157 height 82
click at [161, 171] on img "grid" at bounding box center [131, 175] width 157 height 82
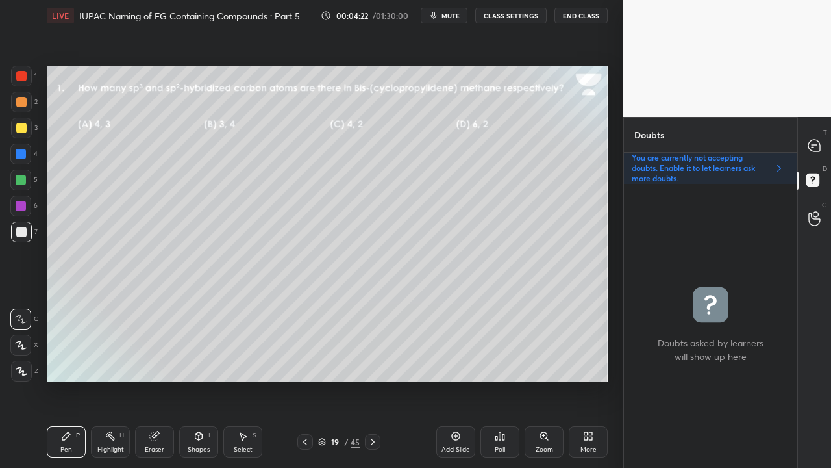
click at [373, 379] on icon at bounding box center [373, 441] width 10 height 10
click at [371, 379] on icon at bounding box center [373, 441] width 10 height 10
click at [370, 379] on icon at bounding box center [373, 441] width 10 height 10
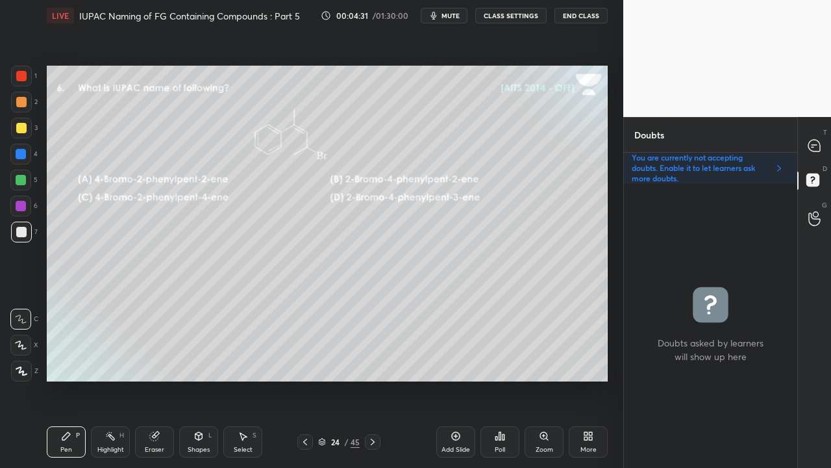
click at [370, 379] on icon at bounding box center [373, 441] width 10 height 10
click at [368, 379] on icon at bounding box center [373, 441] width 10 height 10
click at [322, 379] on icon at bounding box center [322, 442] width 8 height 8
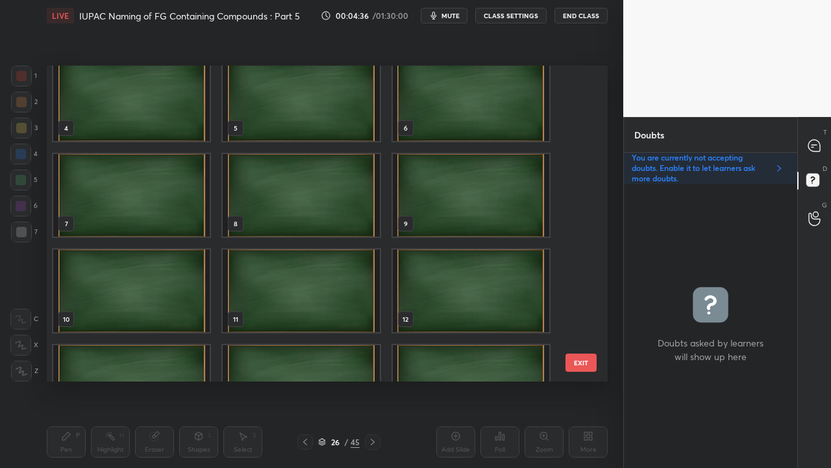
scroll to position [0, 0]
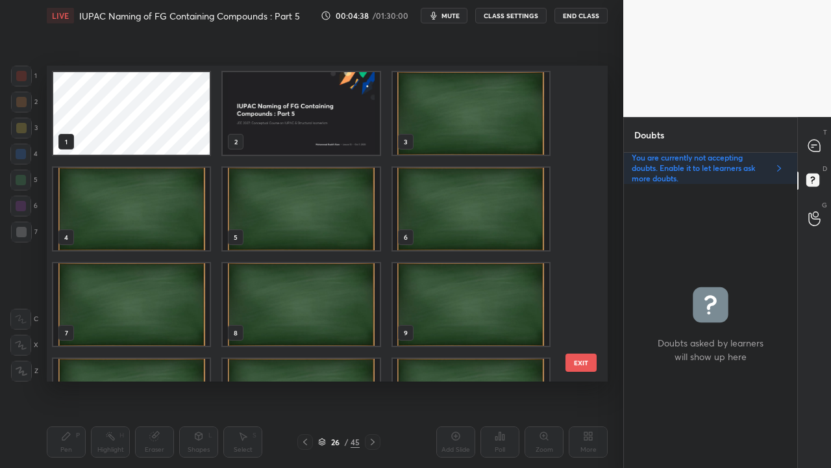
click at [321, 121] on img "grid" at bounding box center [301, 113] width 157 height 82
click at [322, 121] on img "grid" at bounding box center [301, 113] width 157 height 82
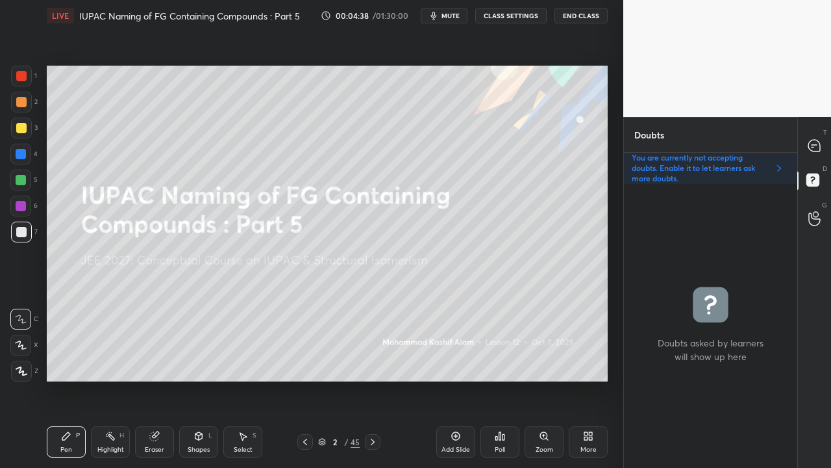
click at [325, 122] on img "grid" at bounding box center [301, 113] width 157 height 82
click at [818, 143] on icon at bounding box center [815, 146] width 12 height 12
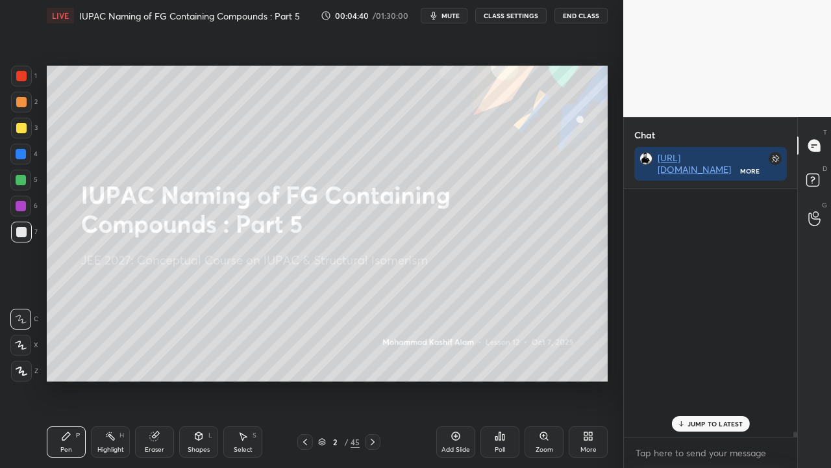
scroll to position [244, 169]
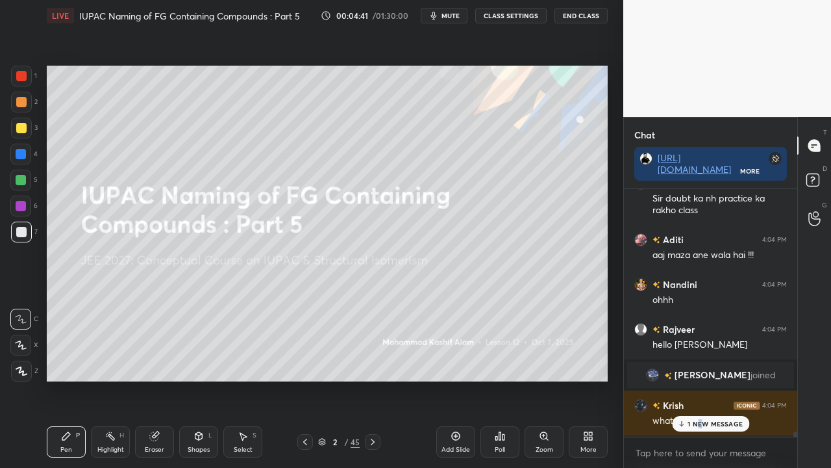
click at [701, 379] on p "1 NEW MESSAGE" at bounding box center [715, 424] width 55 height 8
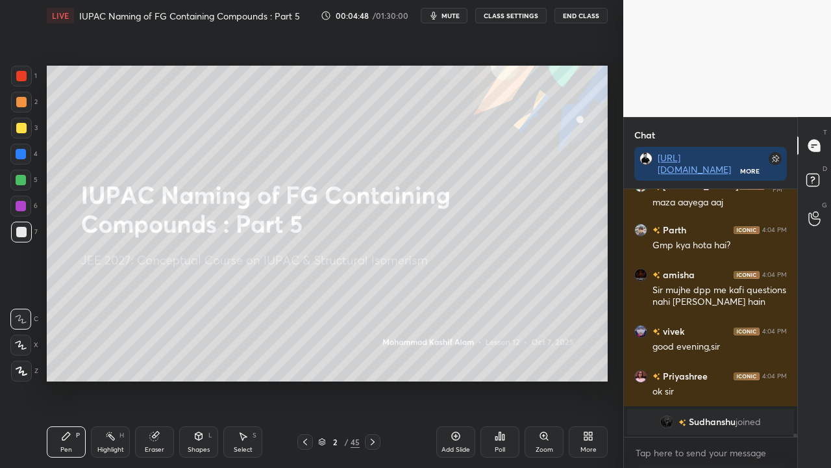
scroll to position [17734, 0]
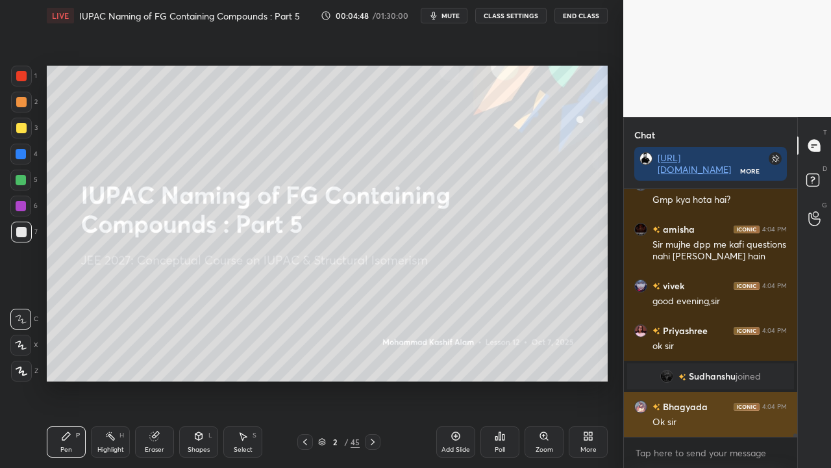
click at [708, 379] on div "Ok sir" at bounding box center [720, 422] width 134 height 13
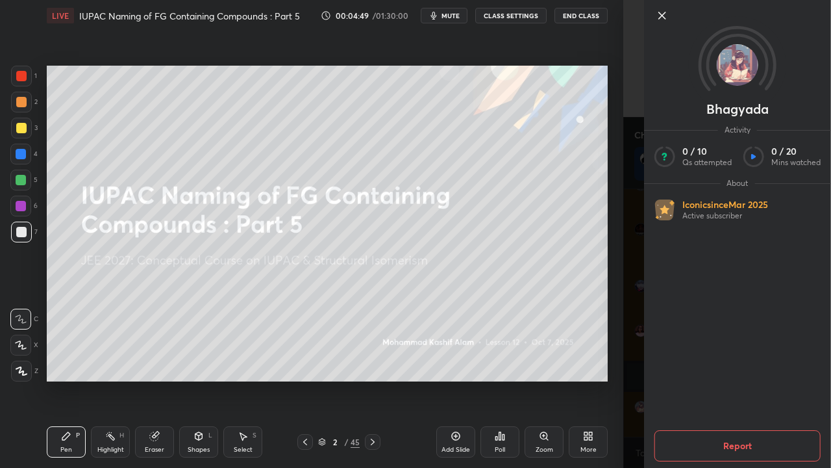
click at [635, 366] on div "Bhagyada Activity 0 / 10 Qs attempted 0 / 20 Mins watched About Iconic since [D…" at bounding box center [727, 234] width 208 height 468
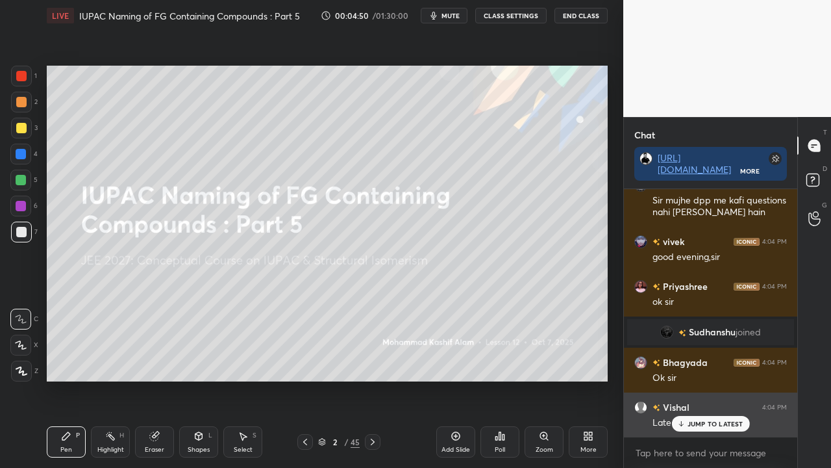
click at [687, 379] on div "JUMP TO LATEST" at bounding box center [711, 424] width 78 height 16
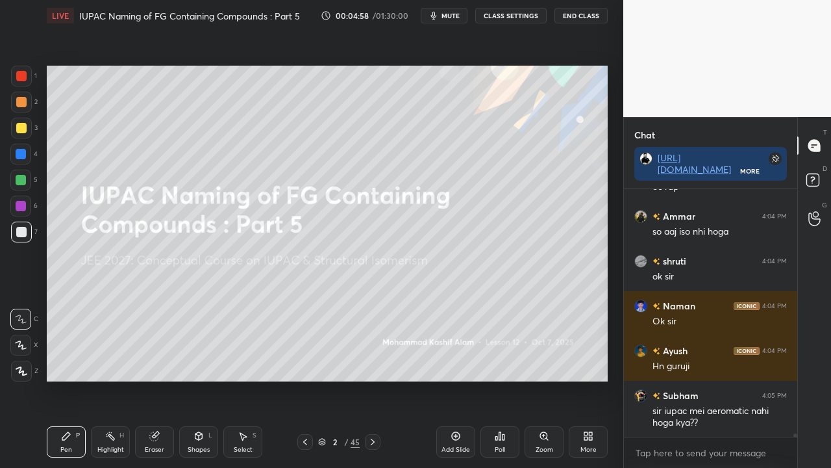
scroll to position [18194, 0]
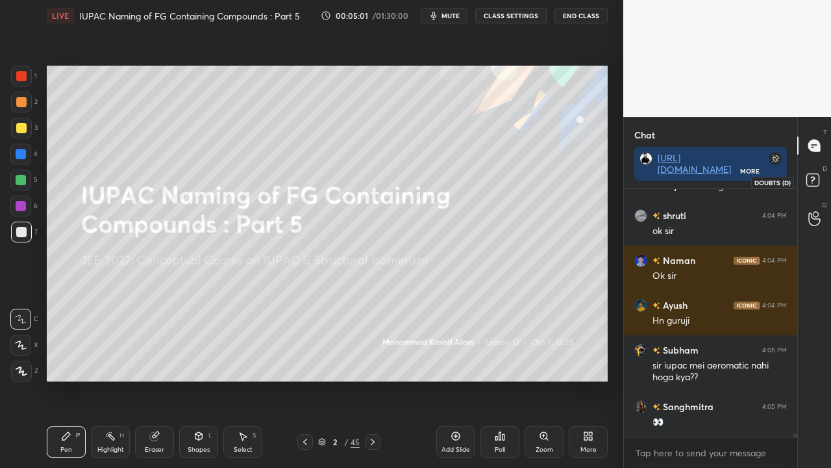
click at [817, 181] on rect at bounding box center [813, 180] width 12 height 12
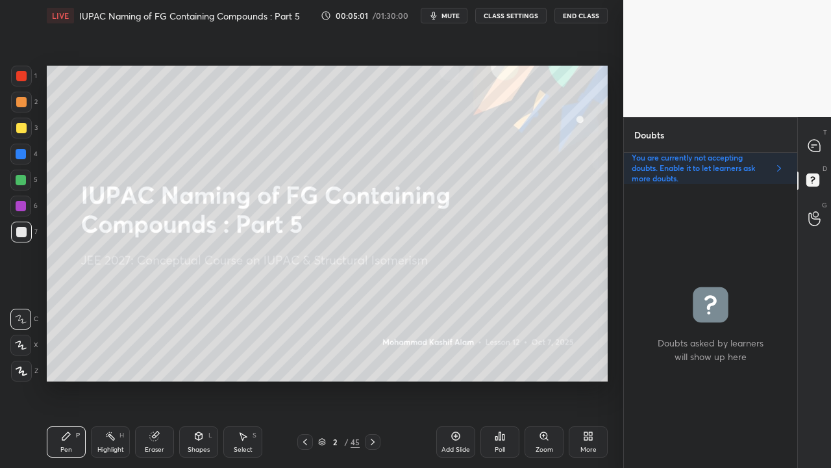
scroll to position [280, 169]
click at [369, 379] on icon at bounding box center [373, 441] width 10 height 10
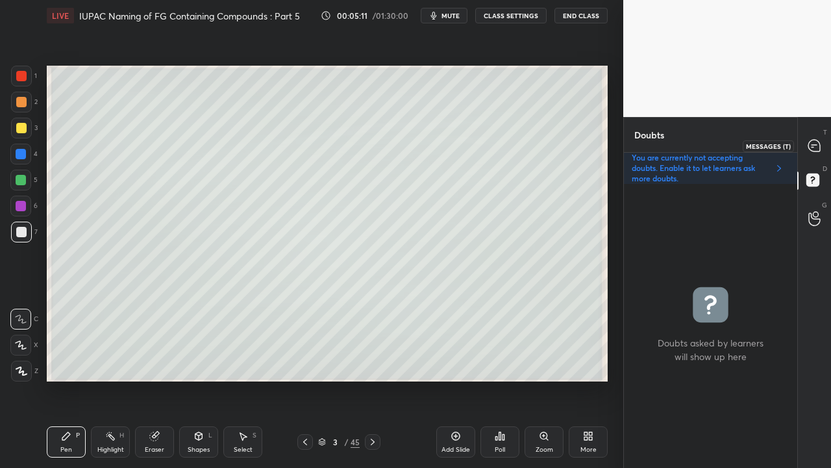
click at [820, 142] on icon at bounding box center [815, 146] width 12 height 12
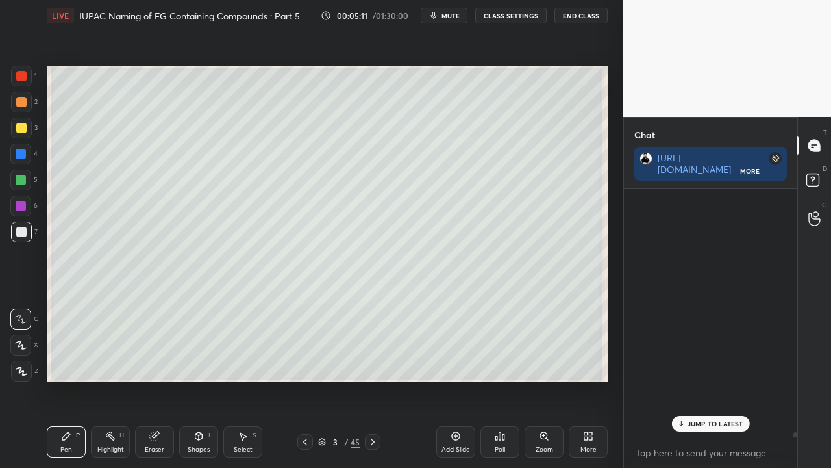
scroll to position [244, 169]
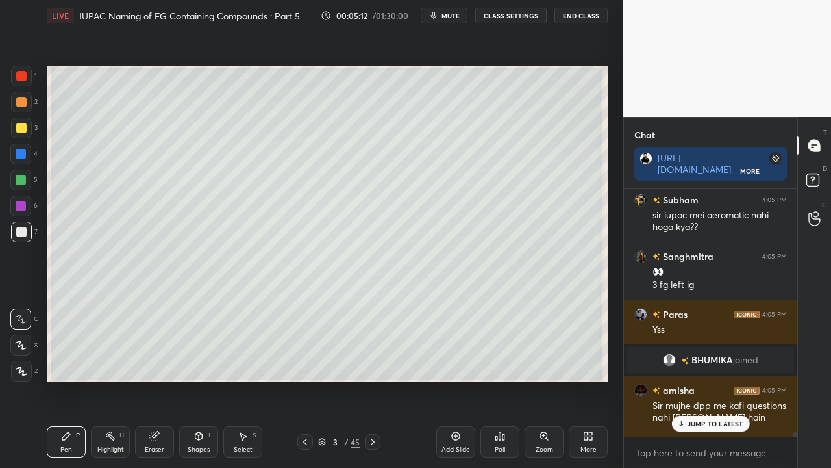
click at [700, 379] on p "JUMP TO LATEST" at bounding box center [716, 424] width 56 height 8
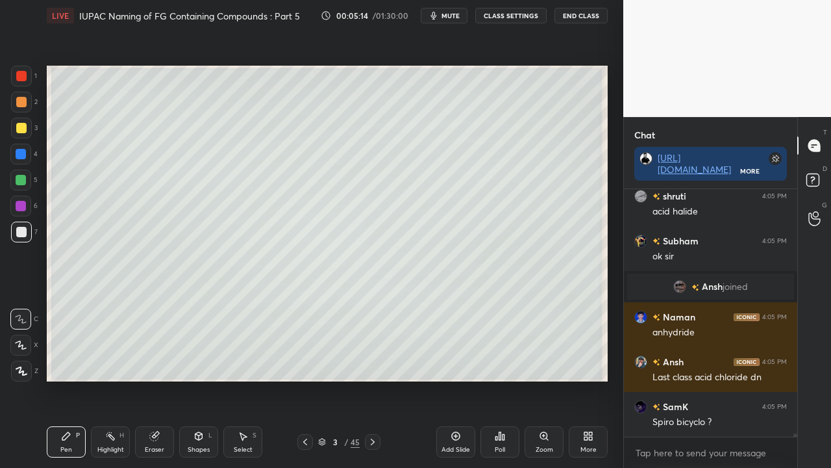
scroll to position [17802, 0]
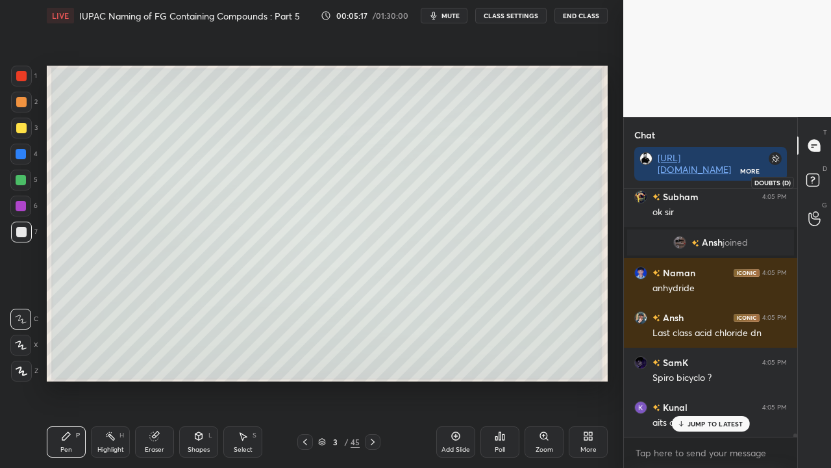
click at [817, 178] on rect at bounding box center [813, 180] width 12 height 12
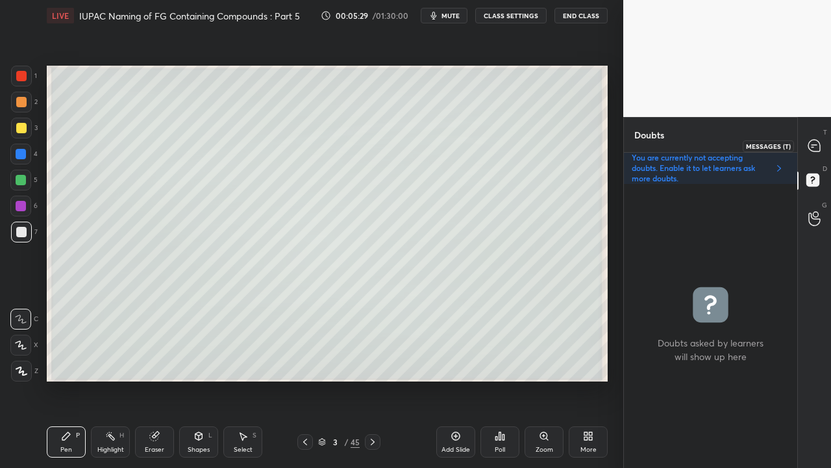
click at [812, 145] on icon at bounding box center [815, 146] width 12 height 12
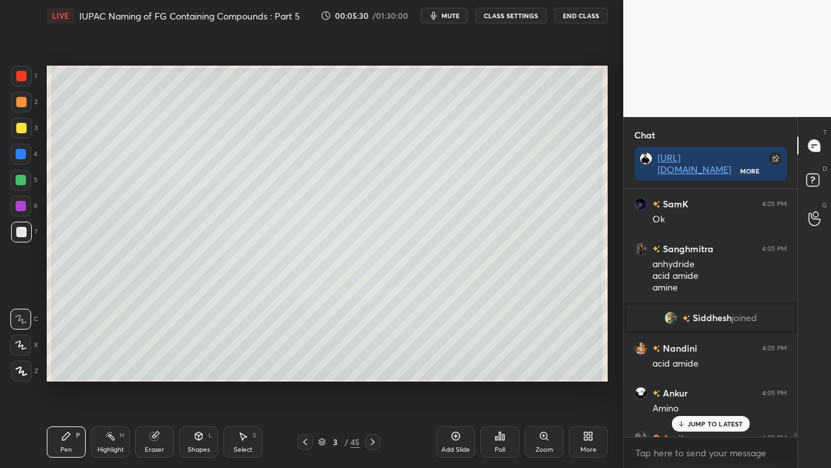
click at [707, 379] on p "JUMP TO LATEST" at bounding box center [716, 424] width 56 height 8
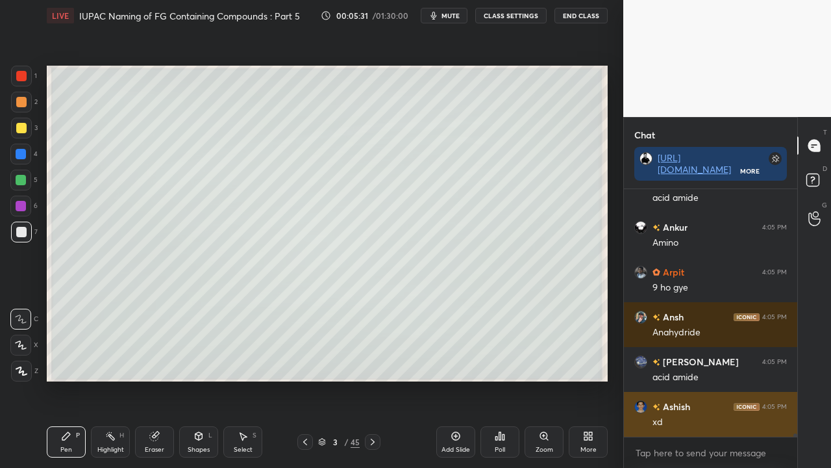
click at [708, 379] on div "xd" at bounding box center [720, 422] width 134 height 13
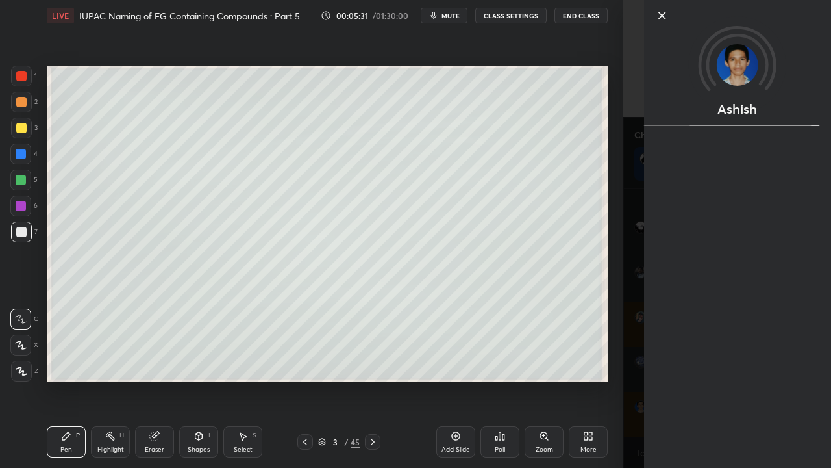
click at [633, 352] on div "Ashish" at bounding box center [727, 234] width 208 height 468
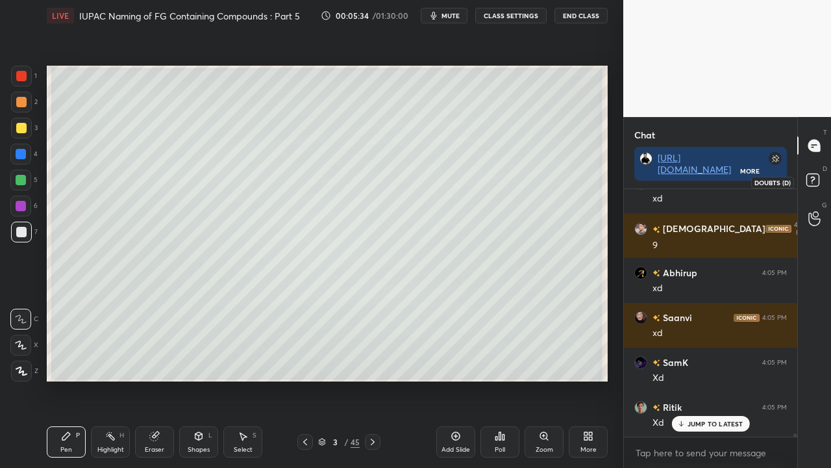
click at [816, 178] on rect at bounding box center [813, 180] width 12 height 12
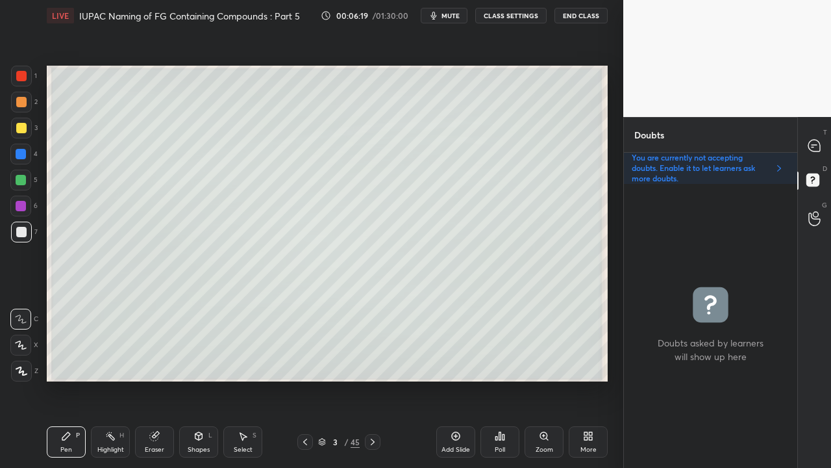
click at [19, 131] on div at bounding box center [21, 128] width 10 height 10
click at [23, 227] on div at bounding box center [21, 232] width 10 height 10
click at [827, 143] on div "T Messages (T)" at bounding box center [814, 145] width 33 height 36
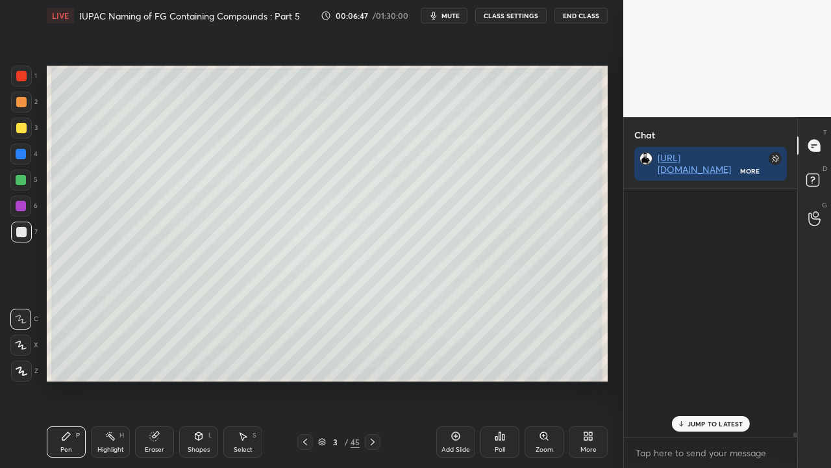
scroll to position [244, 169]
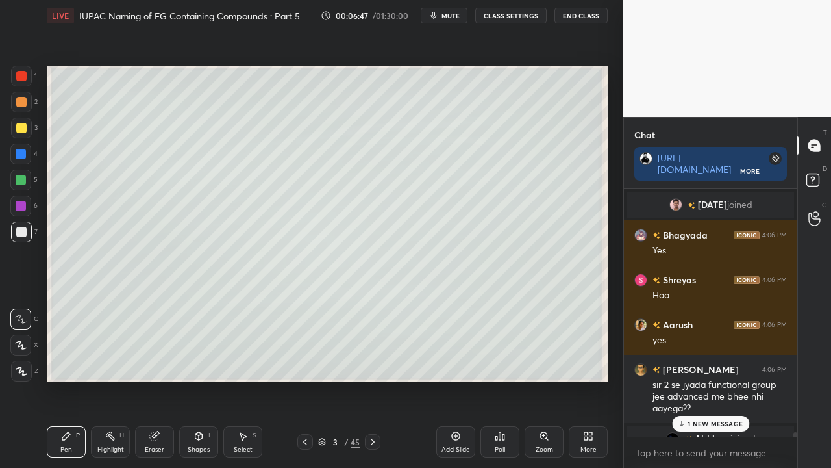
click at [729, 379] on div "1 NEW MESSAGE" at bounding box center [710, 424] width 77 height 16
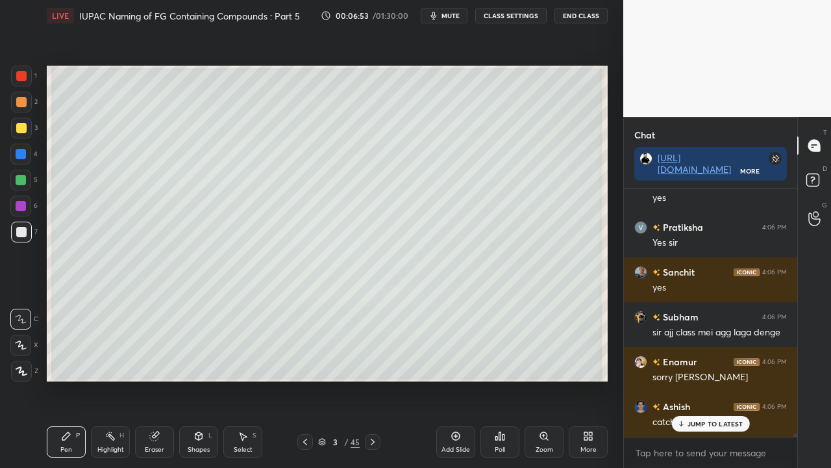
scroll to position [20693, 0]
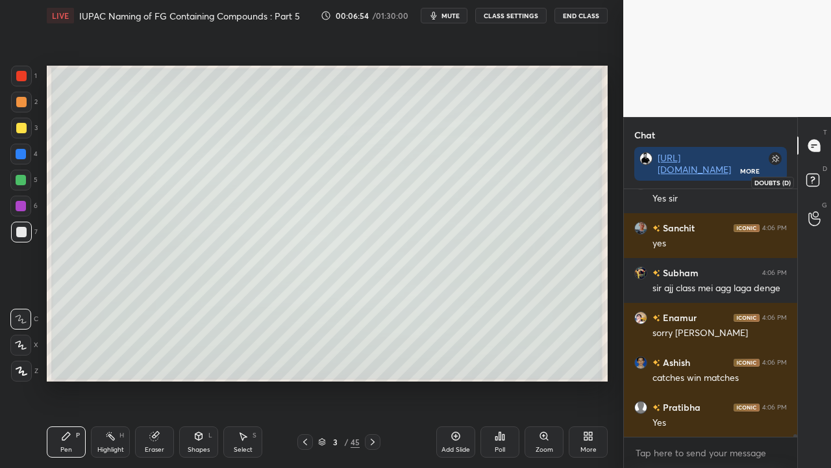
click at [818, 173] on icon at bounding box center [814, 181] width 23 height 23
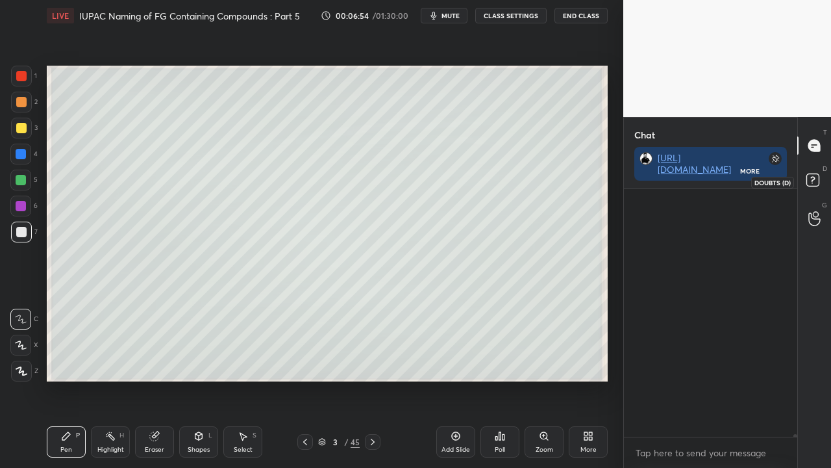
scroll to position [280, 169]
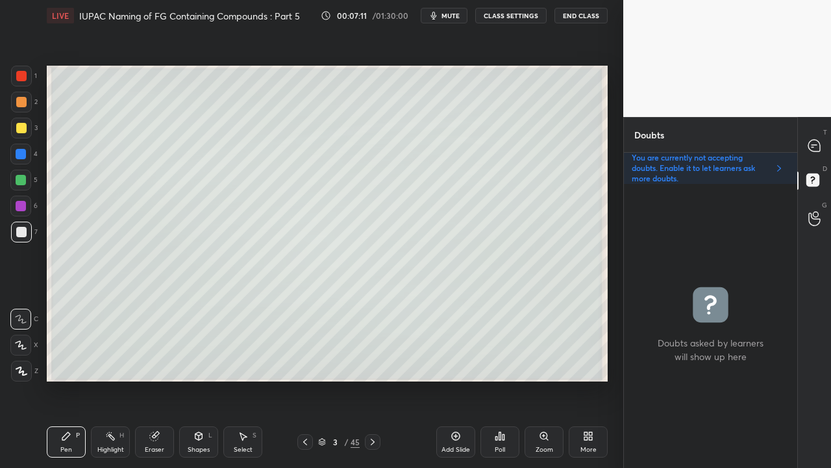
click at [160, 379] on div "Eraser" at bounding box center [154, 441] width 39 height 31
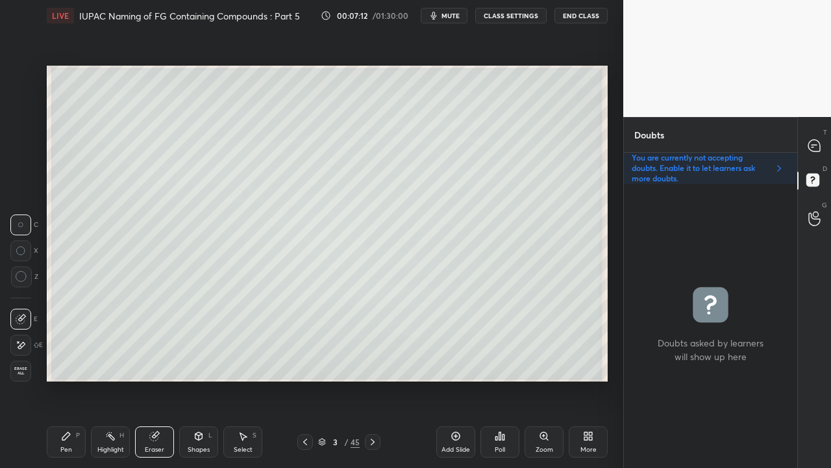
click at [204, 379] on div "Shapes L" at bounding box center [198, 441] width 39 height 31
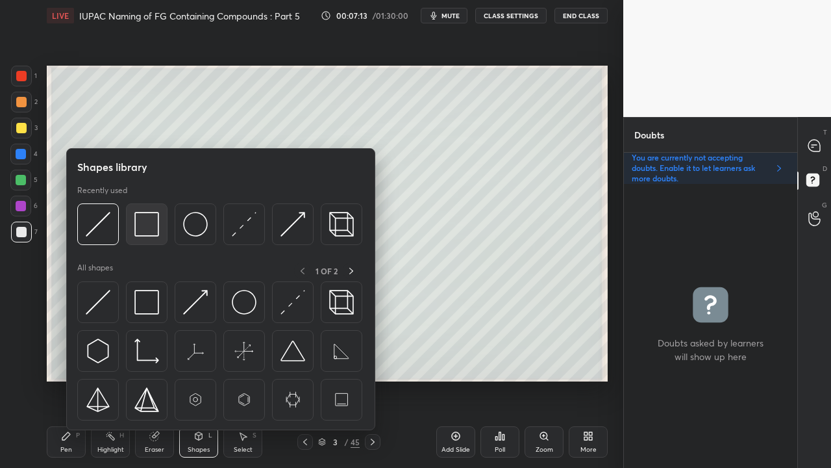
click at [145, 221] on img at bounding box center [146, 224] width 25 height 25
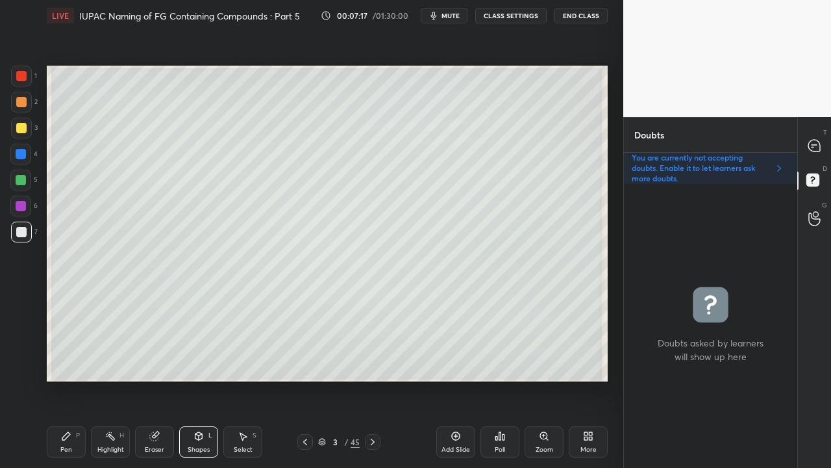
click at [209, 379] on div "Shapes L" at bounding box center [198, 441] width 39 height 31
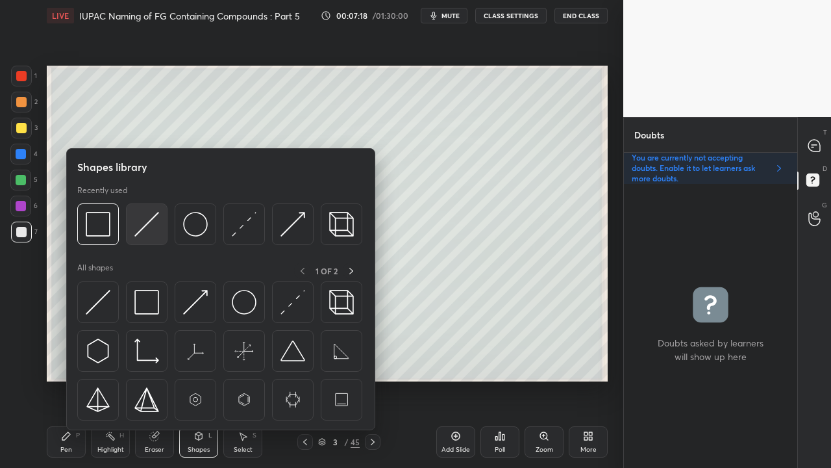
click at [139, 229] on img at bounding box center [146, 224] width 25 height 25
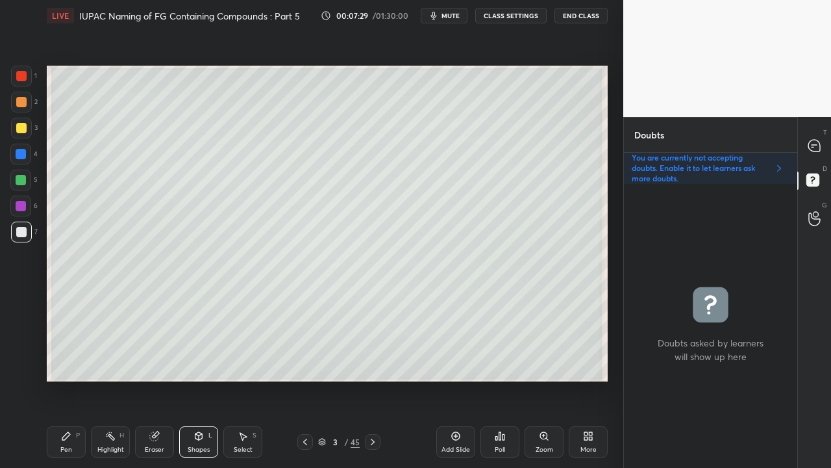
click at [74, 379] on div "Pen P" at bounding box center [66, 441] width 39 height 31
click at [20, 134] on div at bounding box center [21, 128] width 21 height 21
click at [820, 138] on div at bounding box center [815, 145] width 26 height 23
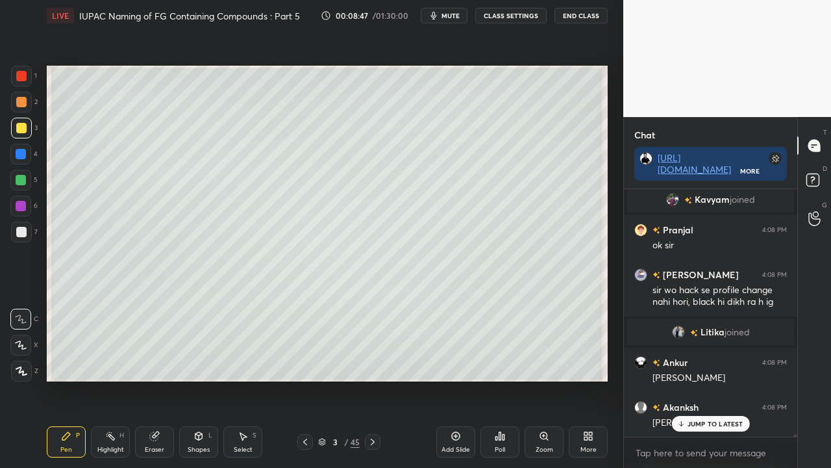
scroll to position [21804, 0]
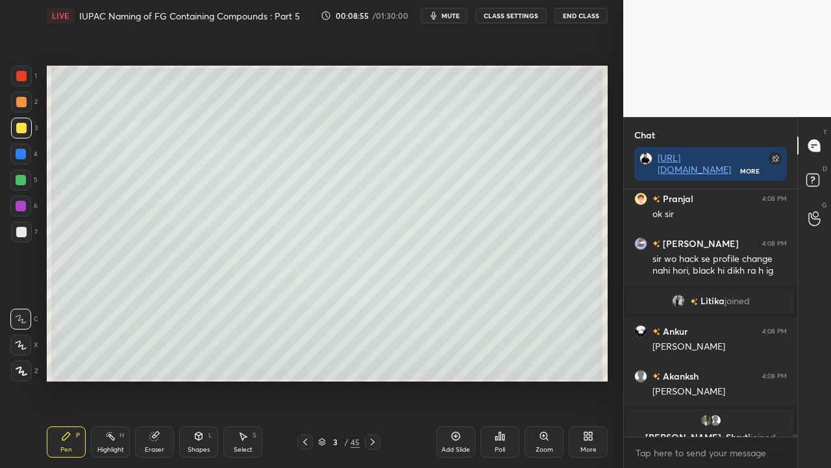
click at [715, 299] on span "Litika" at bounding box center [713, 300] width 24 height 10
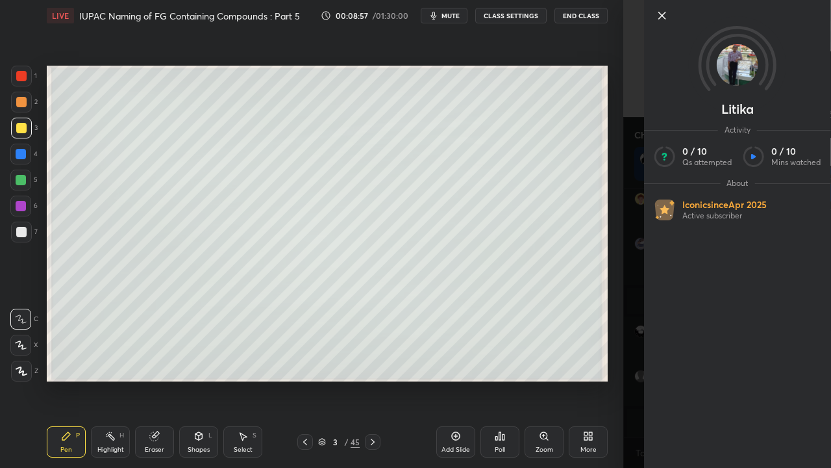
click at [636, 90] on div "Litika Activity 0 / 10 Qs attempted 0 / 10 Mins watched About Iconic since [DAT…" at bounding box center [727, 234] width 208 height 468
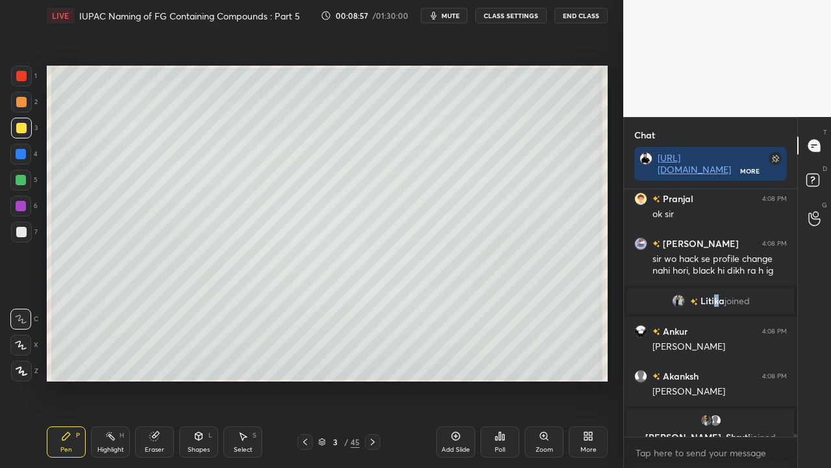
click at [816, 173] on icon at bounding box center [814, 181] width 23 height 23
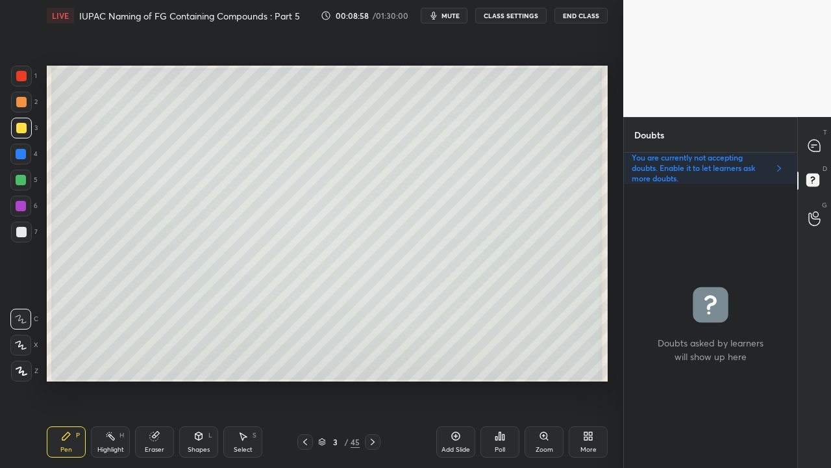
scroll to position [280, 169]
click at [814, 146] on icon at bounding box center [815, 146] width 14 height 14
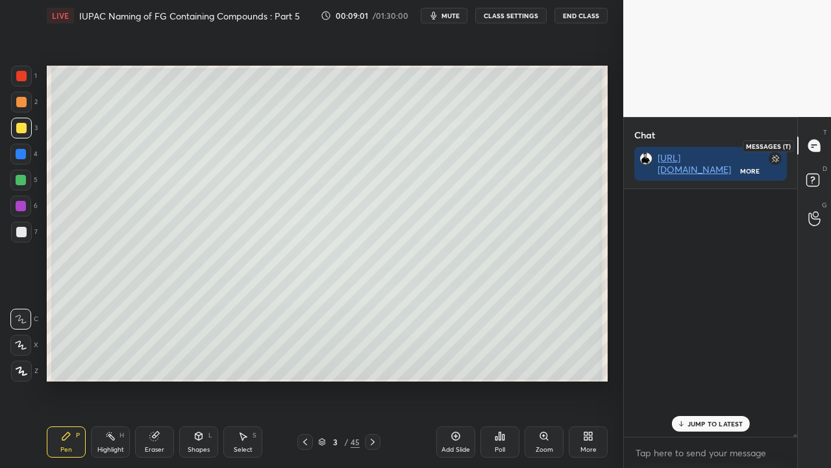
scroll to position [244, 169]
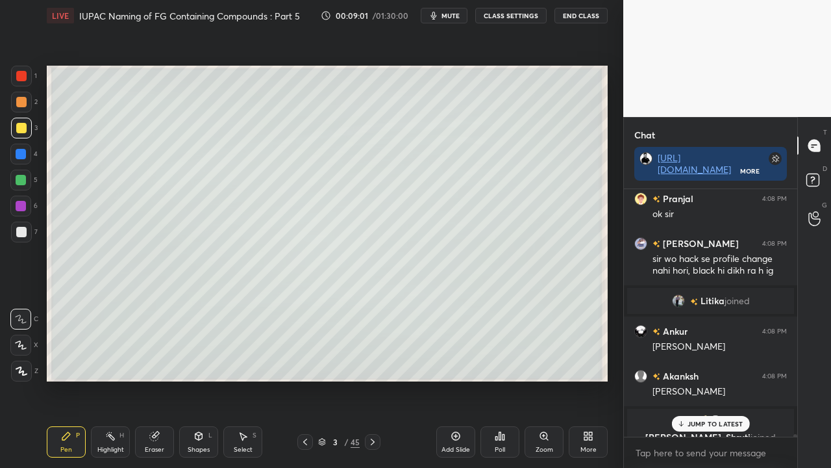
click at [716, 379] on div "JUMP TO LATEST" at bounding box center [711, 424] width 78 height 16
click at [821, 171] on icon at bounding box center [814, 181] width 23 height 23
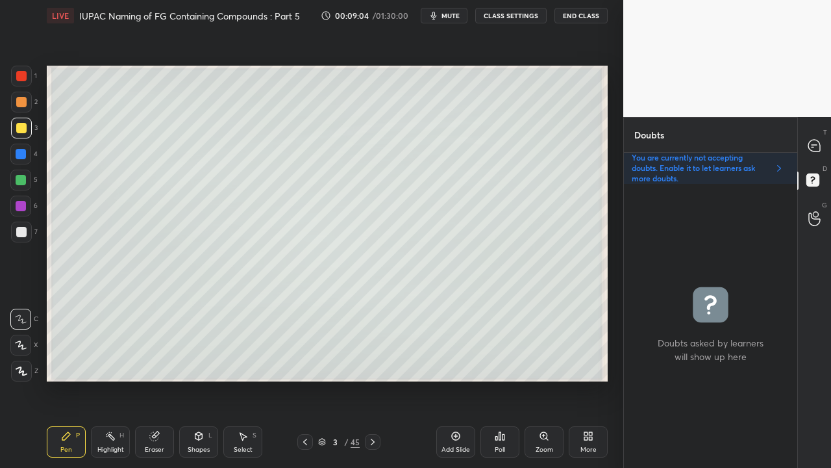
scroll to position [280, 169]
click at [814, 140] on icon at bounding box center [815, 146] width 12 height 12
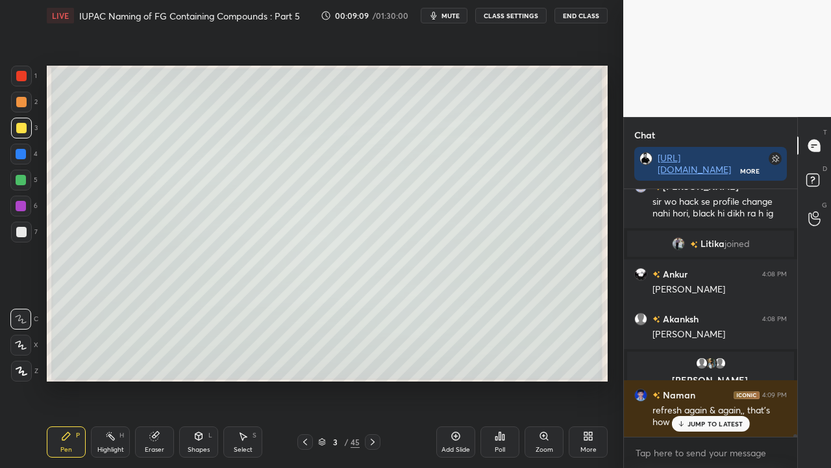
scroll to position [21905, 0]
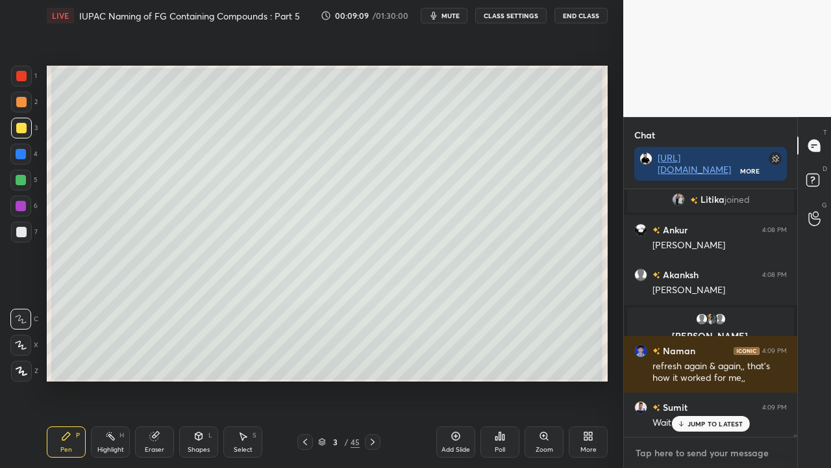
type textarea "x"
paste textarea "[URL][DOMAIN_NAME]"
type textarea "[URL][DOMAIN_NAME]"
type textarea "x"
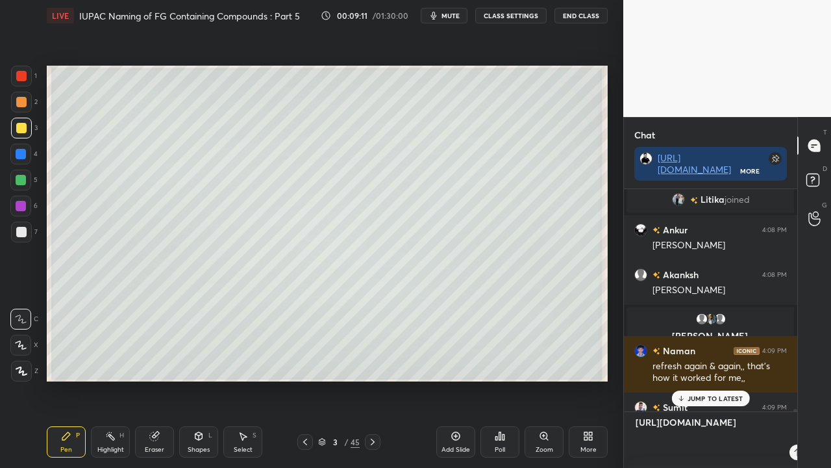
scroll to position [271, 169]
type textarea "[URL][DOMAIN_NAME]"
type textarea "x"
click at [779, 379] on icon at bounding box center [777, 452] width 10 height 10
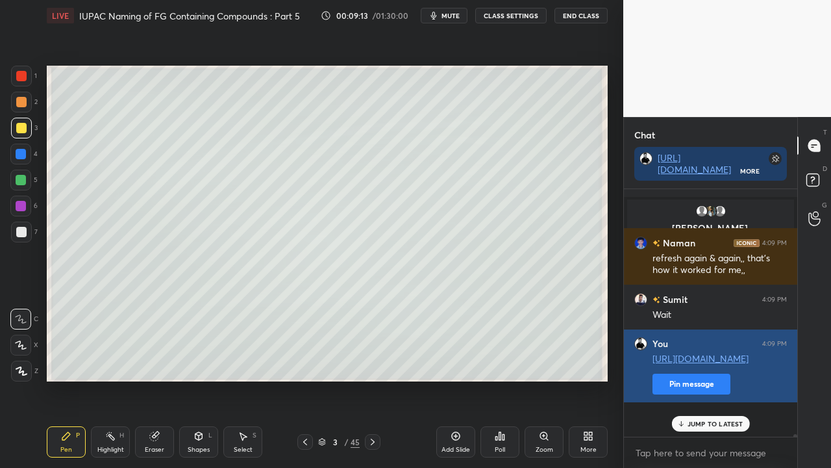
click at [664, 379] on button "Pin message" at bounding box center [692, 383] width 78 height 21
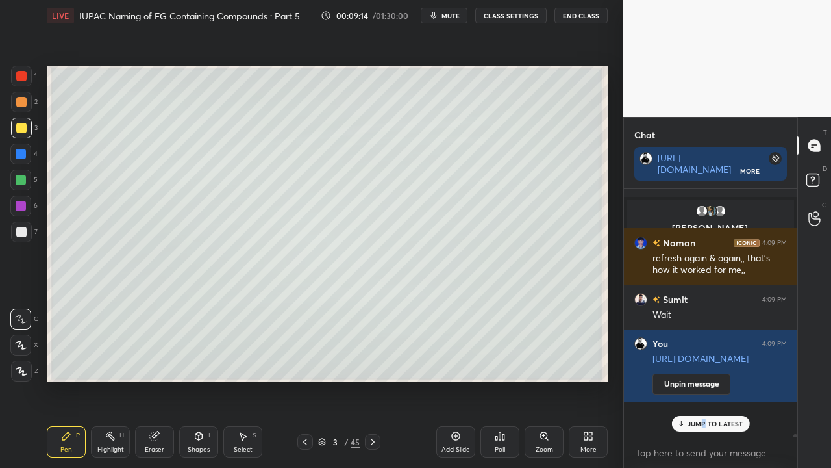
click at [704, 379] on p "JUMP TO LATEST" at bounding box center [716, 424] width 56 height 8
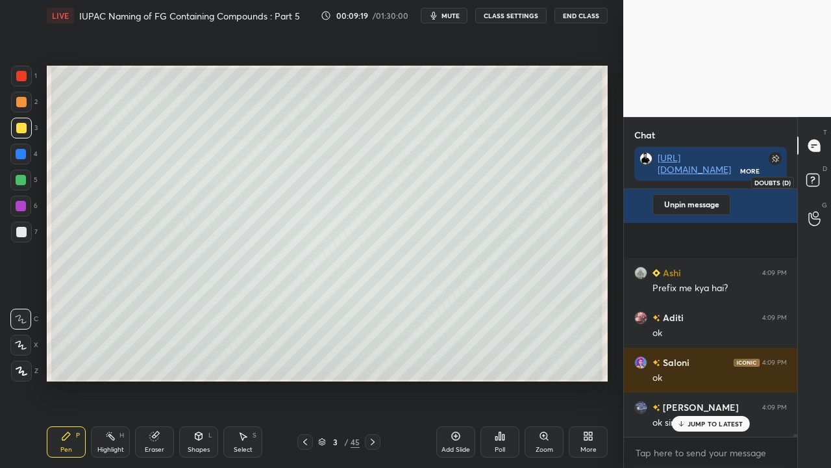
click at [822, 182] on icon at bounding box center [814, 181] width 23 height 23
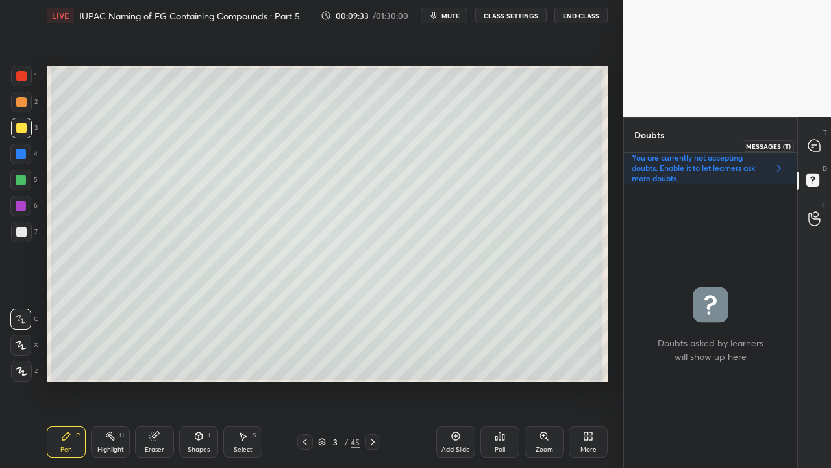
click at [823, 144] on div at bounding box center [815, 145] width 26 height 23
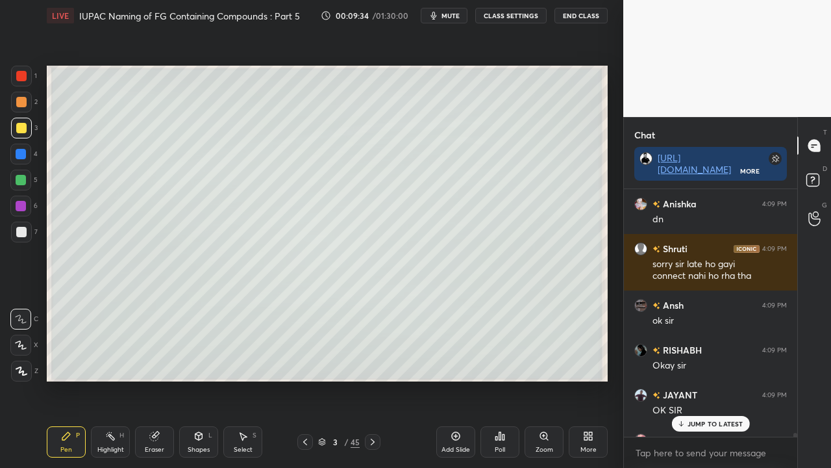
drag, startPoint x: 704, startPoint y: 430, endPoint x: 673, endPoint y: 438, distance: 31.5
click at [706, 379] on div "JUMP TO LATEST" at bounding box center [711, 424] width 78 height 16
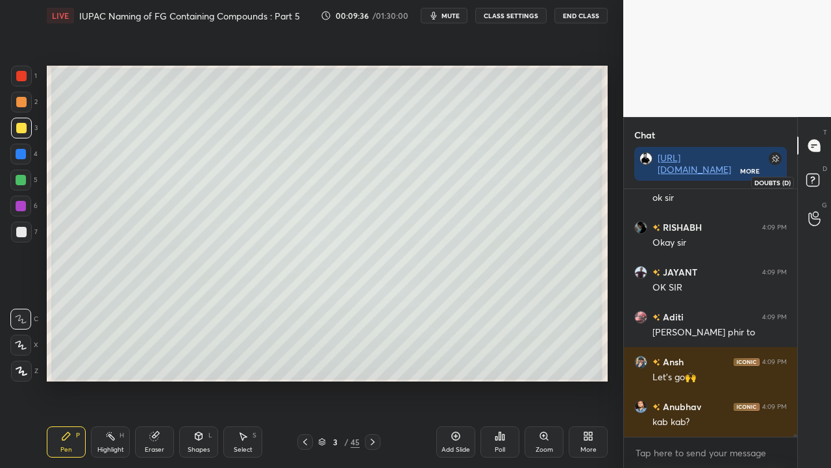
click at [817, 178] on rect at bounding box center [813, 180] width 12 height 12
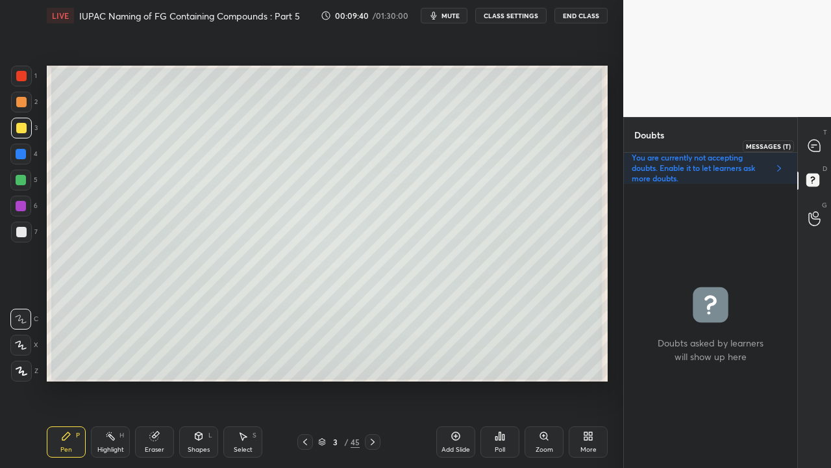
click at [818, 146] on icon at bounding box center [815, 146] width 12 height 12
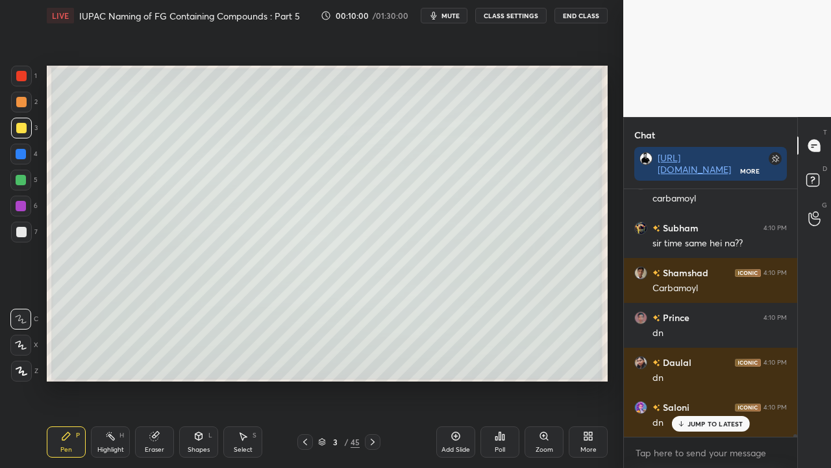
click at [697, 379] on p "JUMP TO LATEST" at bounding box center [716, 424] width 56 height 8
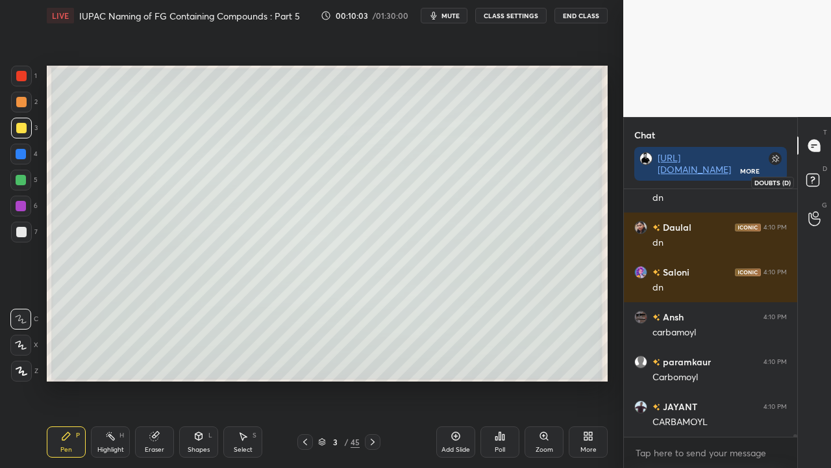
click at [810, 182] on rect at bounding box center [813, 180] width 12 height 12
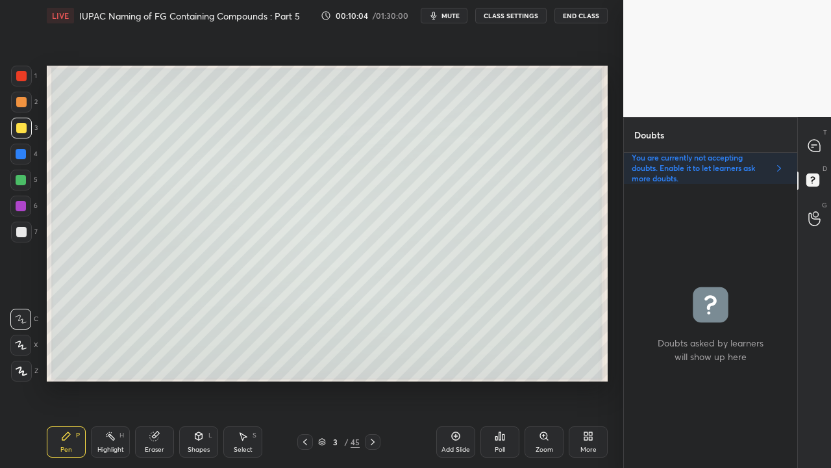
click at [370, 379] on icon at bounding box center [373, 441] width 10 height 10
click at [822, 144] on div at bounding box center [815, 145] width 26 height 23
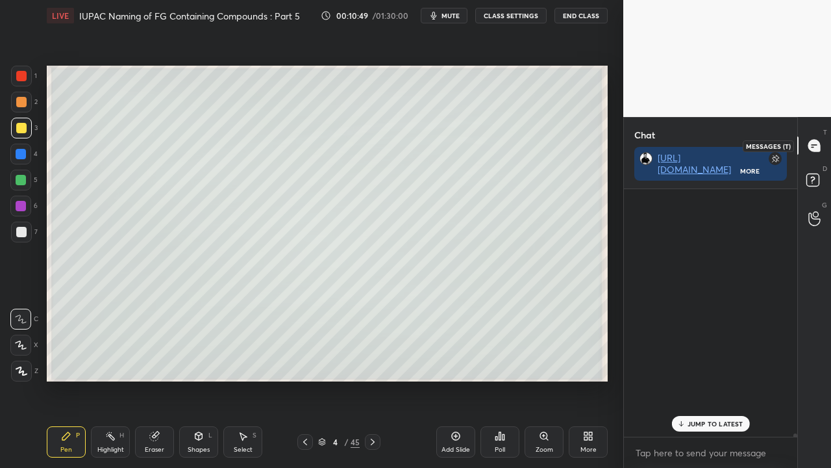
scroll to position [244, 169]
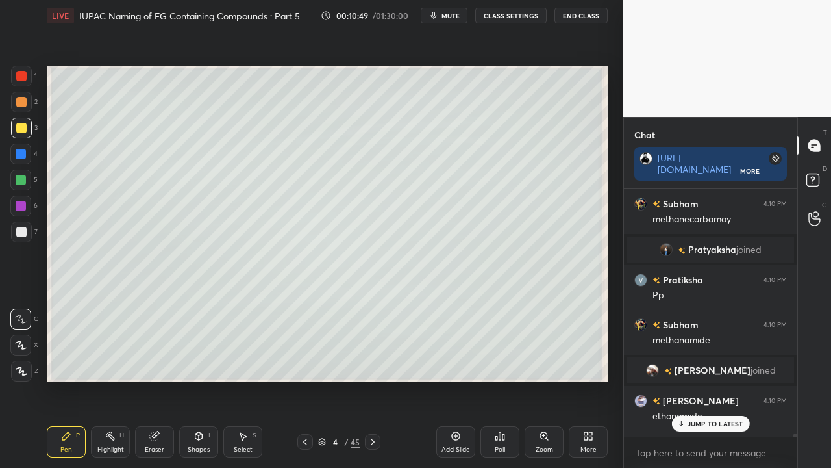
click at [692, 379] on div "JUMP TO LATEST" at bounding box center [711, 424] width 78 height 16
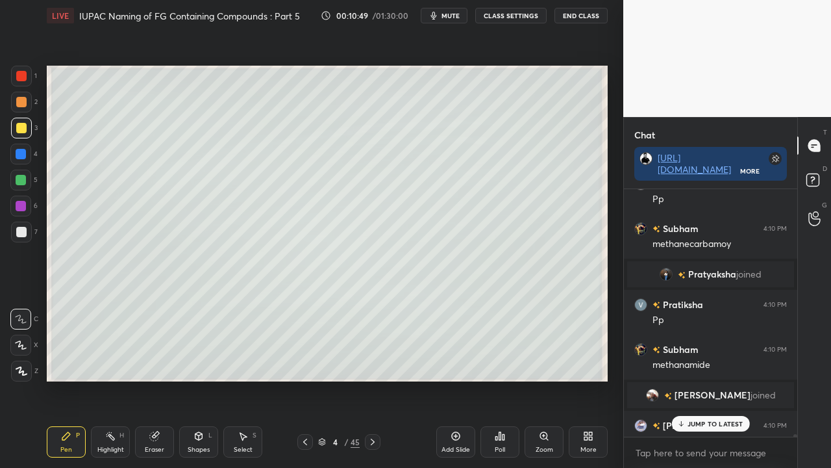
scroll to position [24573, 0]
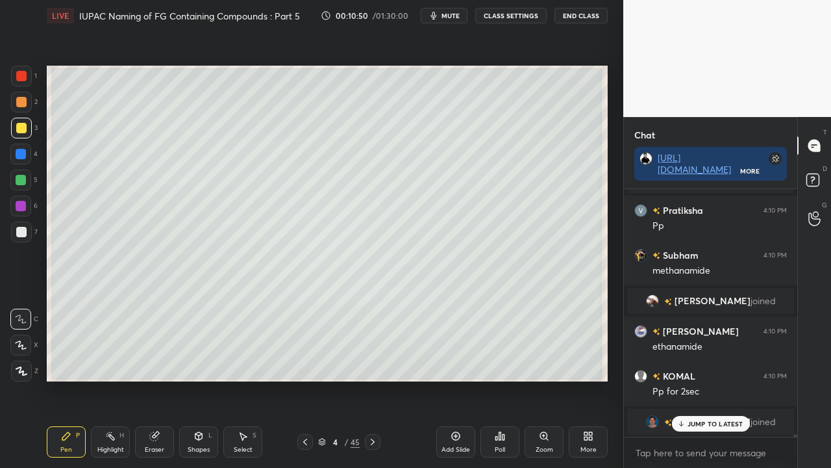
click at [716, 379] on p "JUMP TO LATEST" at bounding box center [716, 424] width 56 height 8
click at [308, 379] on icon at bounding box center [305, 441] width 10 height 10
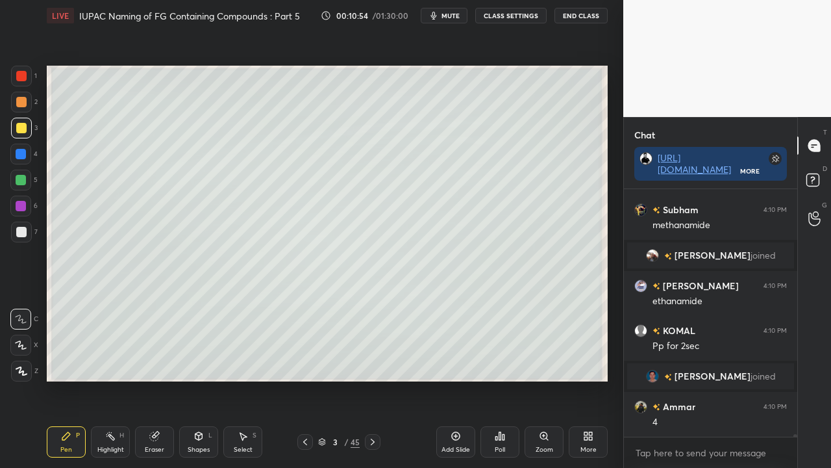
click at [372, 379] on icon at bounding box center [373, 441] width 10 height 10
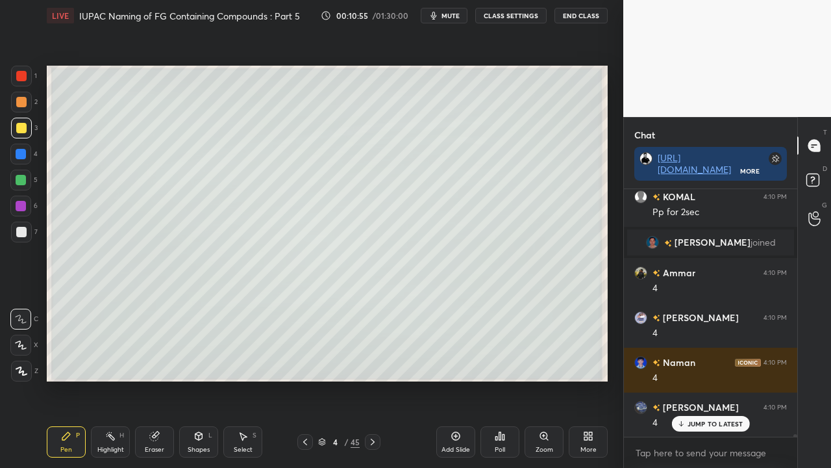
click at [19, 229] on div at bounding box center [21, 232] width 10 height 10
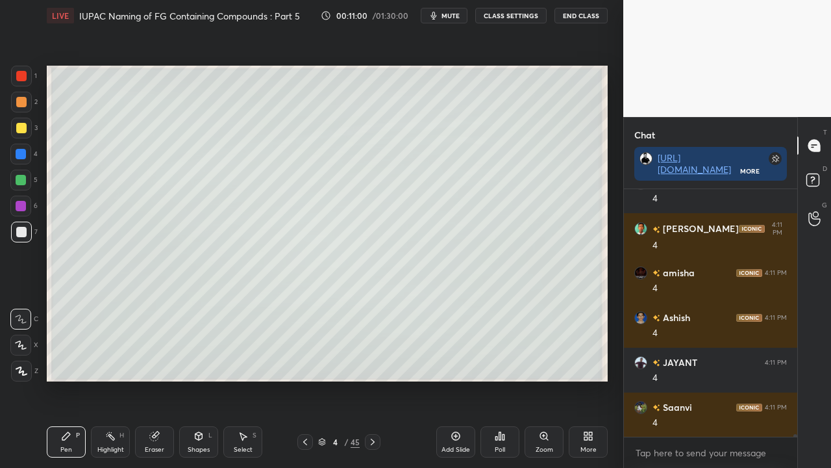
scroll to position [25156, 0]
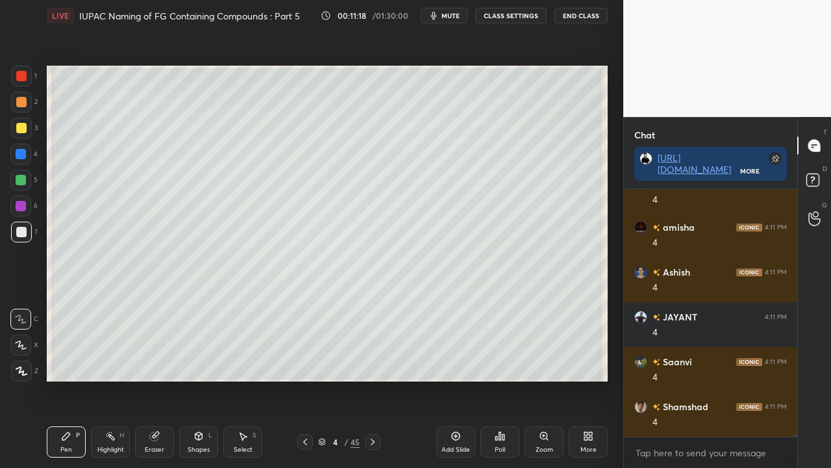
click at [22, 127] on div at bounding box center [21, 128] width 10 height 10
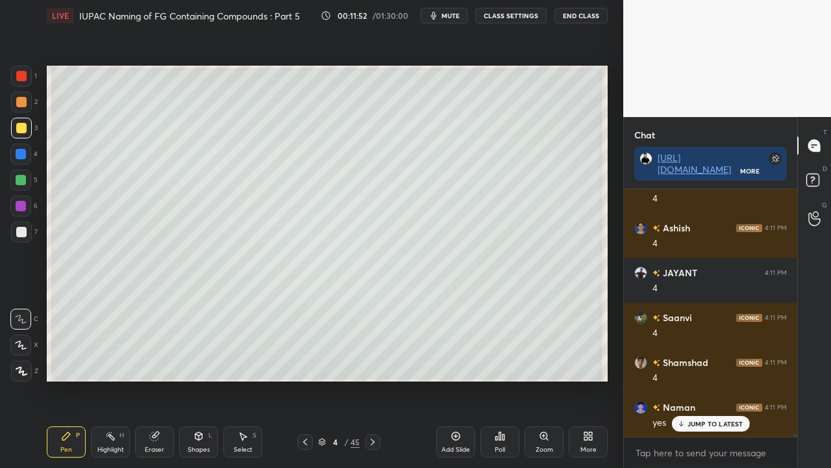
scroll to position [25231, 0]
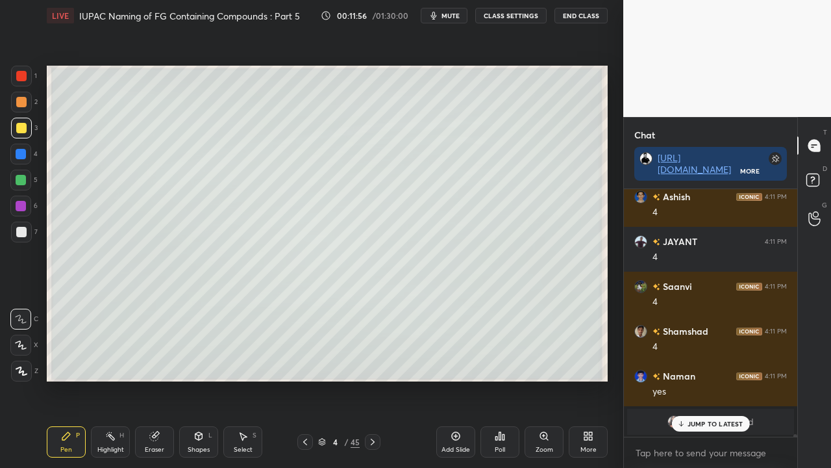
click at [683, 379] on icon at bounding box center [681, 424] width 8 height 8
click at [716, 379] on span "Amisha" at bounding box center [712, 421] width 32 height 10
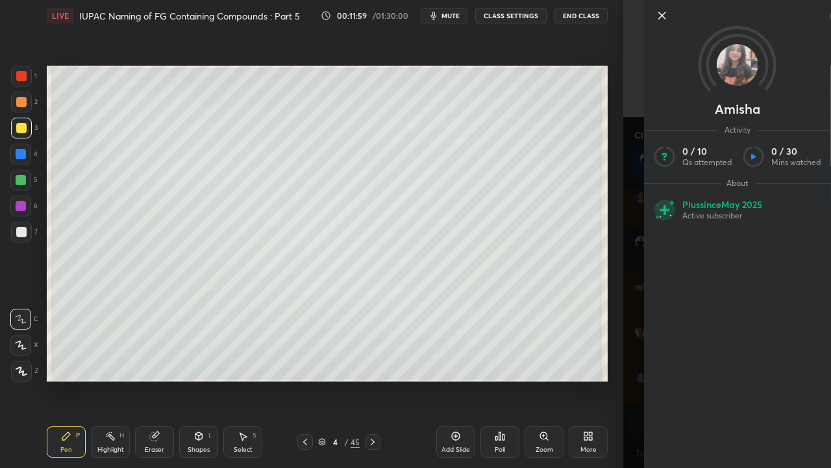
click at [633, 297] on div "[PERSON_NAME] Activity 0 / 10 Qs attempted 0 / 30 Mins watched About Plus since…" at bounding box center [727, 234] width 208 height 468
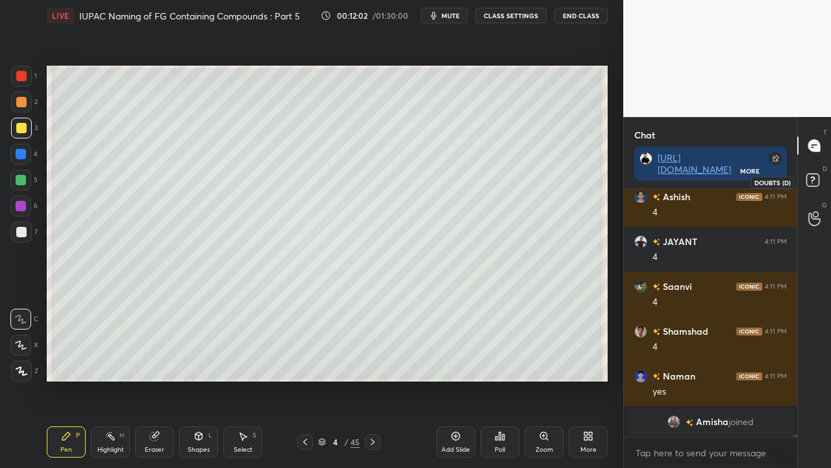
click at [813, 179] on icon at bounding box center [812, 179] width 5 height 5
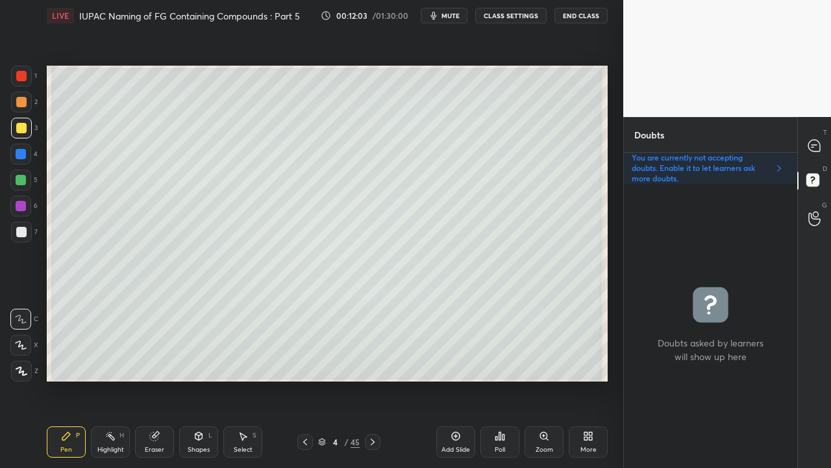
click at [18, 230] on div at bounding box center [21, 232] width 10 height 10
click at [815, 135] on div at bounding box center [815, 145] width 26 height 23
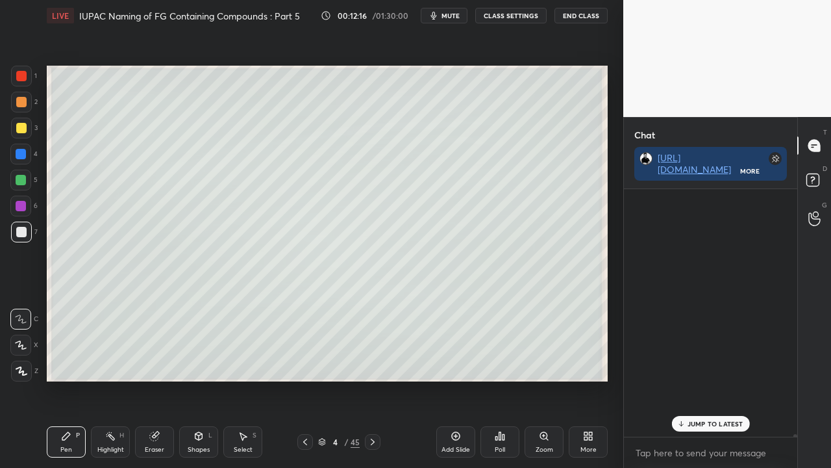
scroll to position [244, 169]
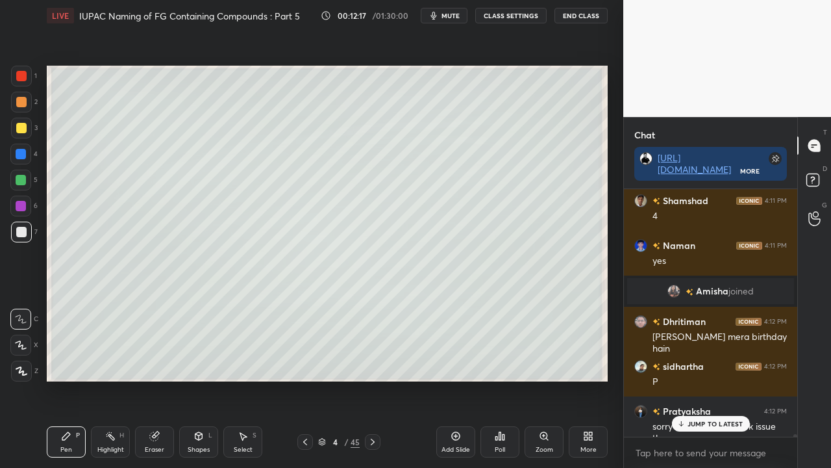
click at [703, 379] on p "JUMP TO LATEST" at bounding box center [716, 424] width 56 height 8
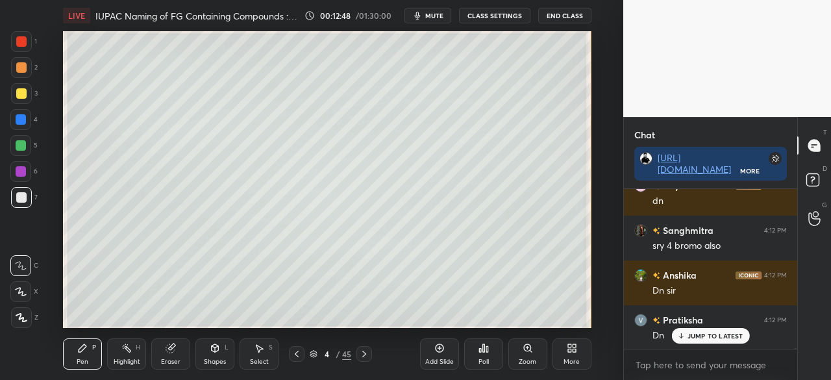
scroll to position [26992, 0]
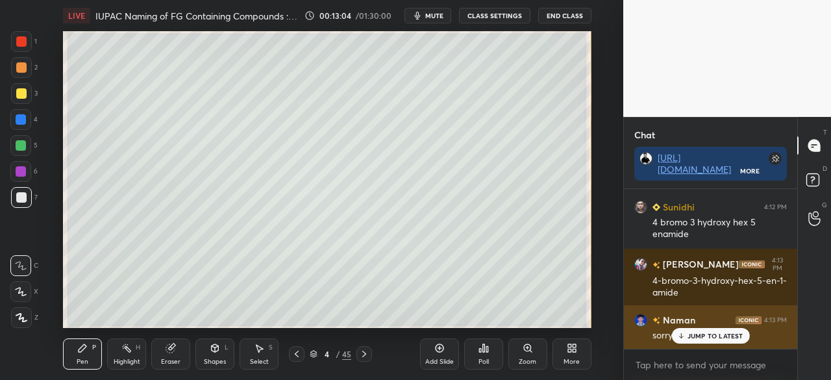
click at [692, 331] on div "JUMP TO LATEST" at bounding box center [711, 336] width 78 height 16
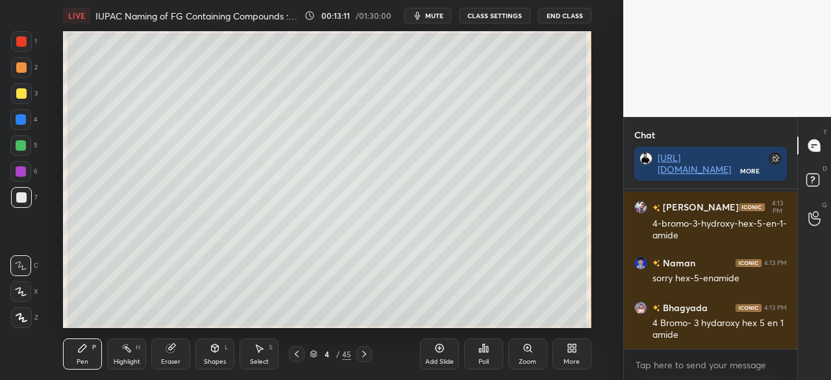
click at [573, 359] on div "More" at bounding box center [572, 361] width 16 height 6
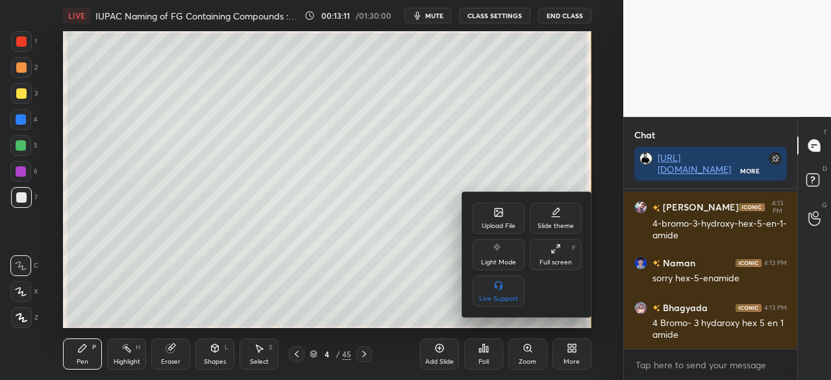
click at [562, 260] on div "Full screen" at bounding box center [556, 262] width 32 height 6
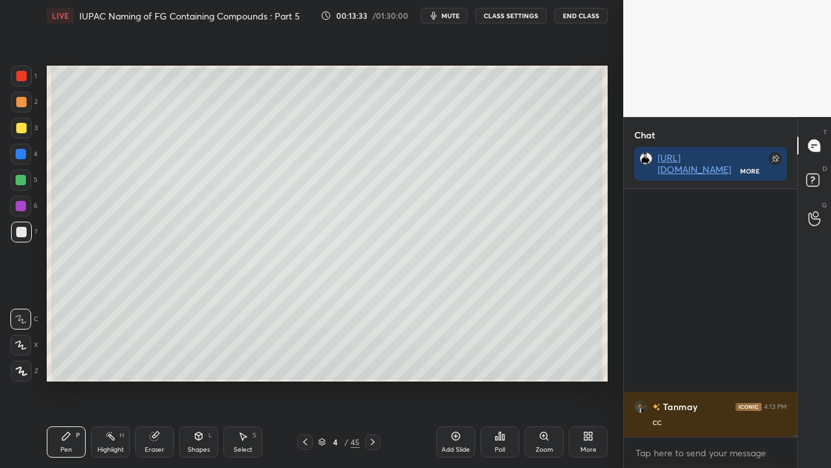
scroll to position [29193, 0]
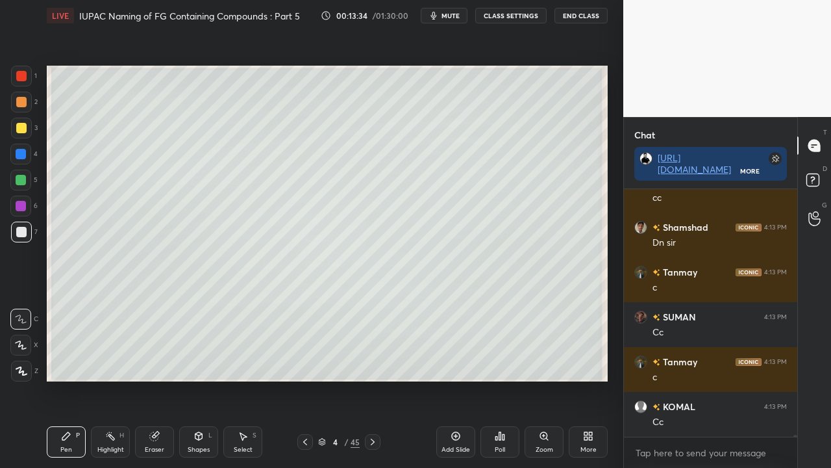
click at [369, 379] on icon at bounding box center [373, 441] width 10 height 10
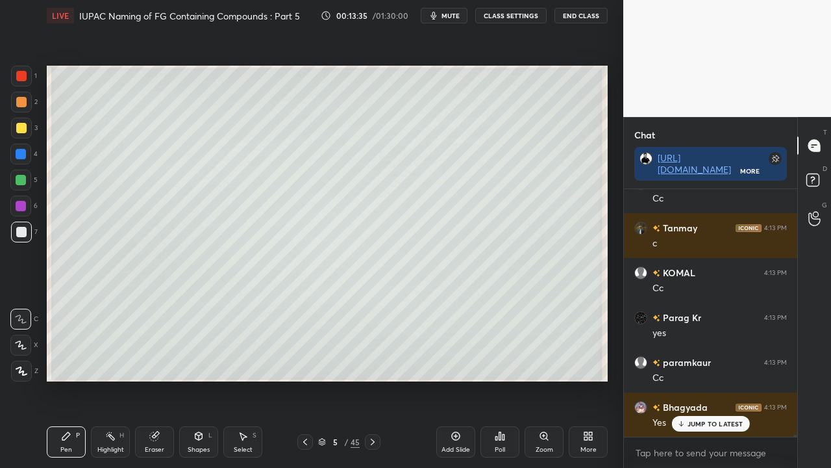
click at [27, 127] on div at bounding box center [21, 128] width 21 height 21
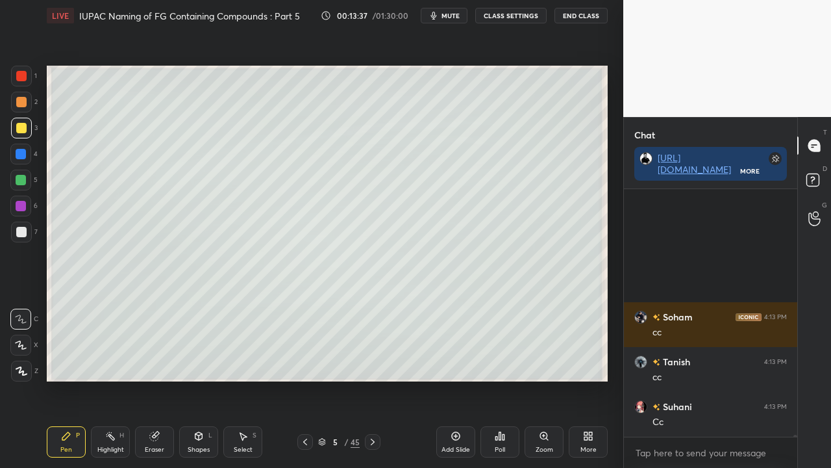
scroll to position [29641, 0]
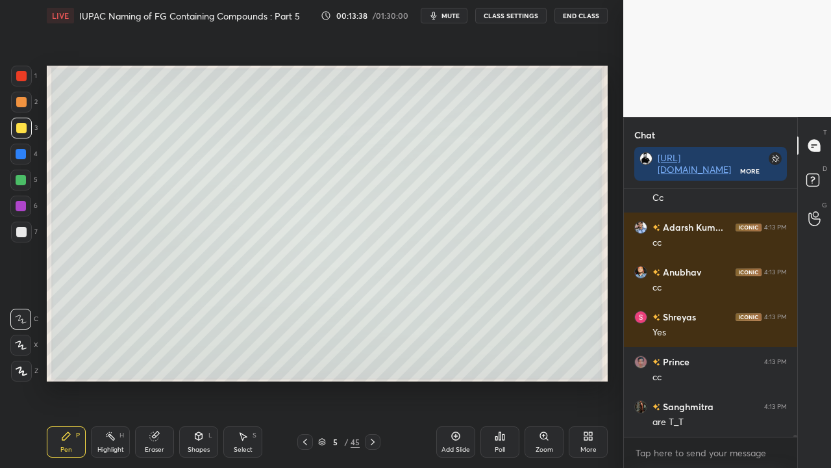
click at [302, 379] on div at bounding box center [305, 442] width 16 height 16
click at [818, 187] on icon at bounding box center [814, 181] width 23 height 23
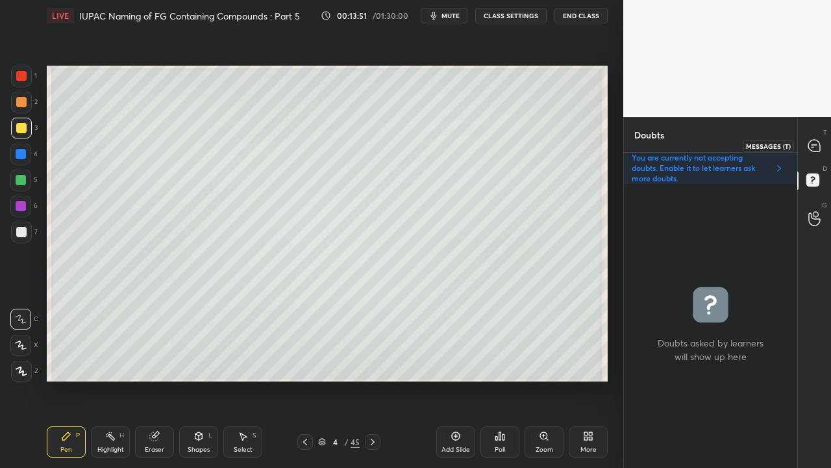
click at [816, 148] on icon at bounding box center [815, 146] width 12 height 12
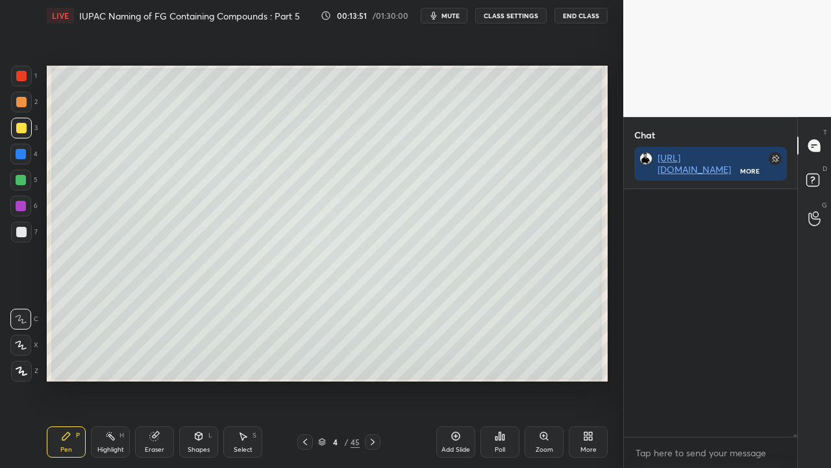
scroll to position [244, 169]
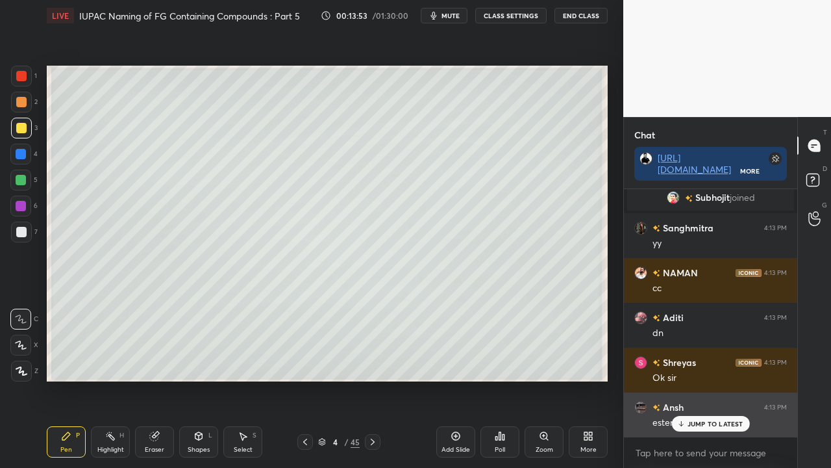
click at [695, 379] on p "JUMP TO LATEST" at bounding box center [716, 424] width 56 height 8
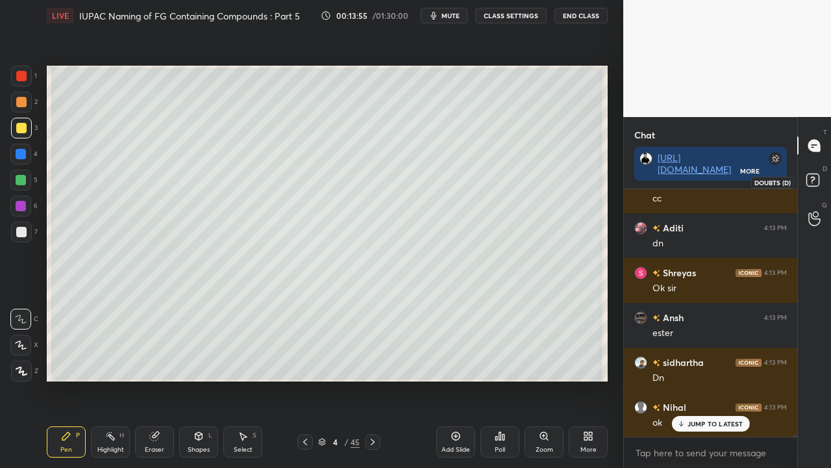
click at [819, 181] on rect at bounding box center [813, 180] width 12 height 12
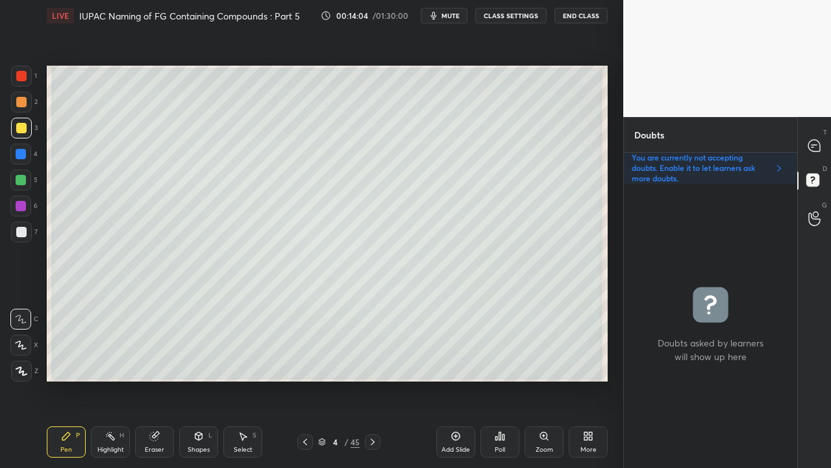
drag, startPoint x: 373, startPoint y: 443, endPoint x: 374, endPoint y: 430, distance: 13.0
click at [374, 379] on icon at bounding box center [373, 441] width 10 height 10
click at [821, 138] on div at bounding box center [815, 145] width 26 height 23
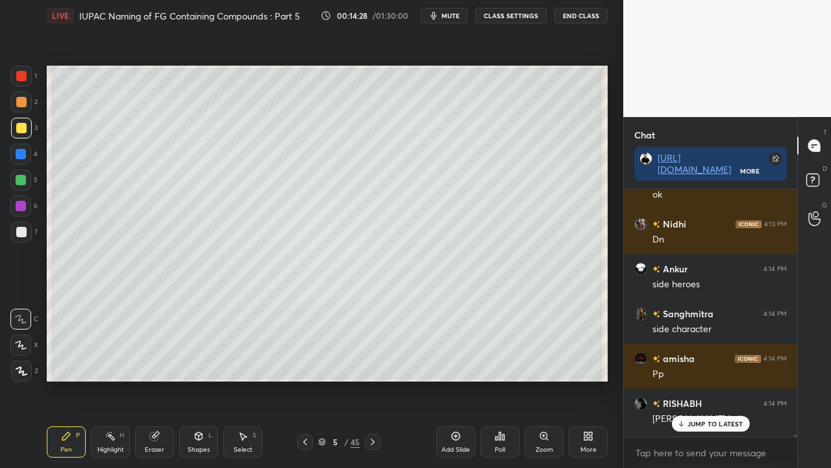
click at [712, 379] on p "JUMP TO LATEST" at bounding box center [716, 424] width 56 height 8
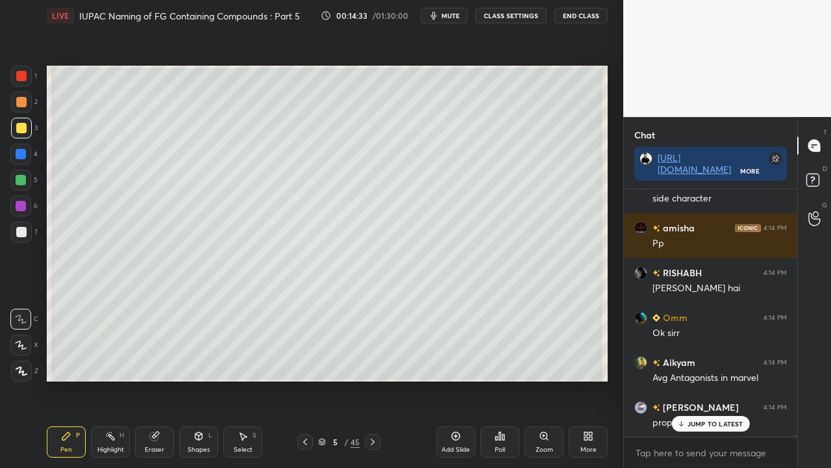
scroll to position [30464, 0]
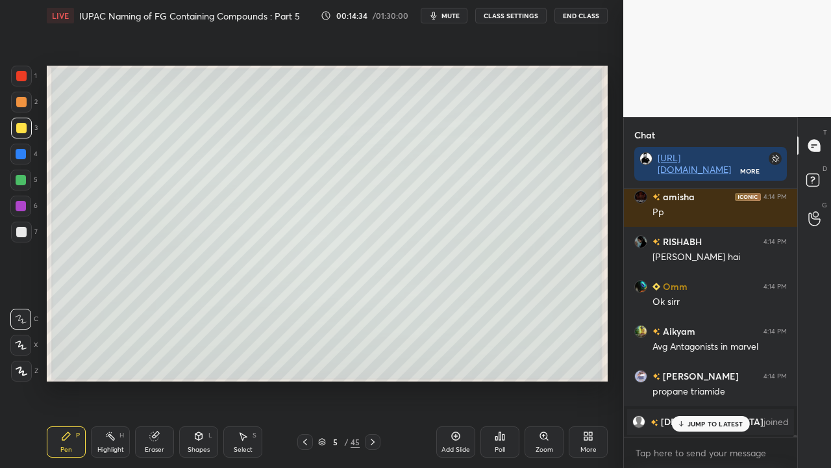
click at [709, 379] on div "JUMP TO LATEST" at bounding box center [711, 424] width 78 height 16
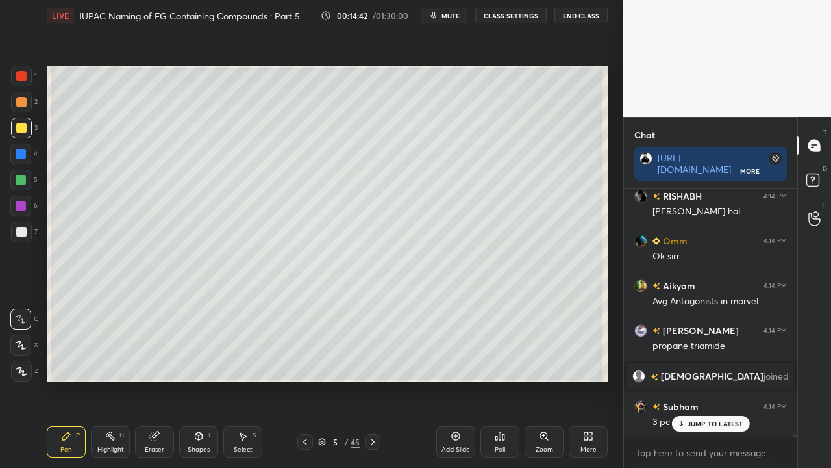
scroll to position [30554, 0]
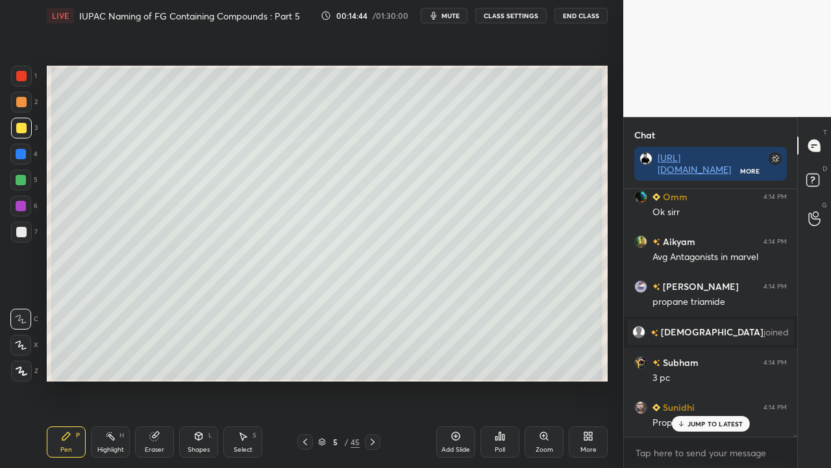
click at [23, 232] on div at bounding box center [21, 232] width 10 height 10
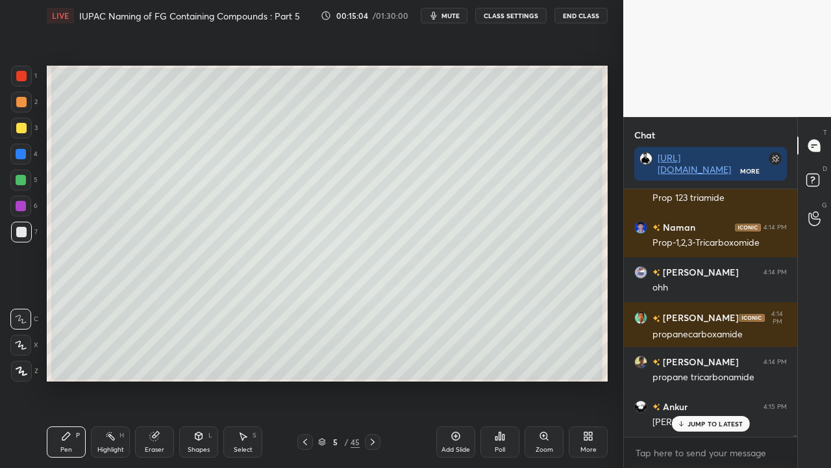
scroll to position [31092, 0]
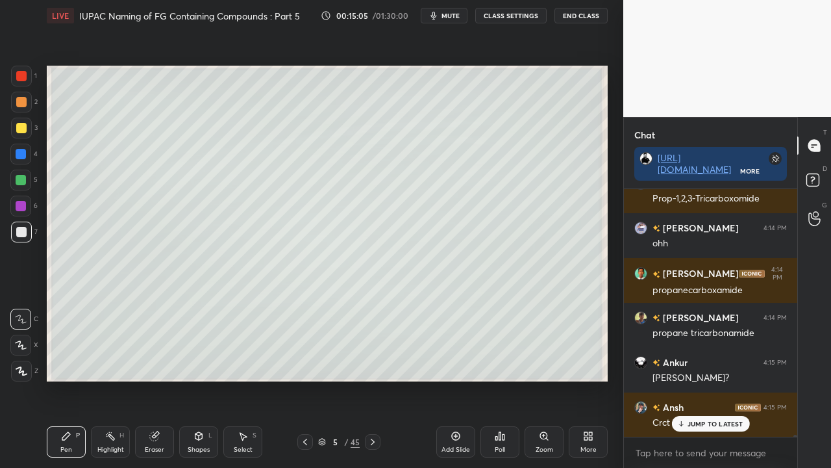
click at [13, 126] on div at bounding box center [21, 128] width 21 height 21
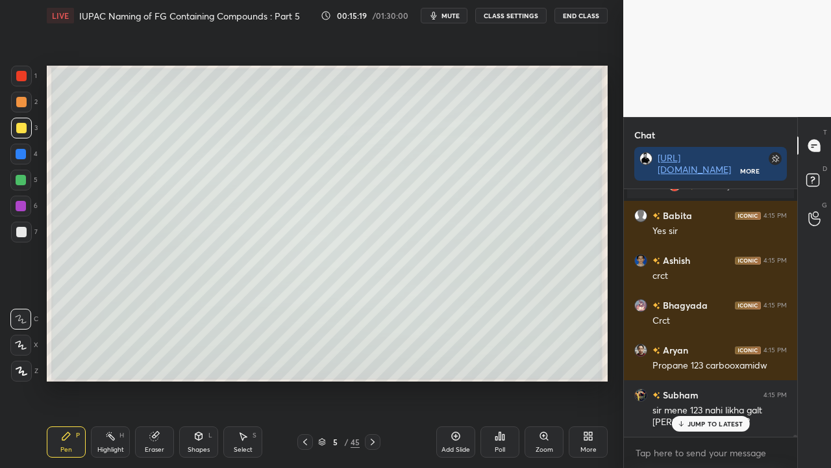
scroll to position [27612, 0]
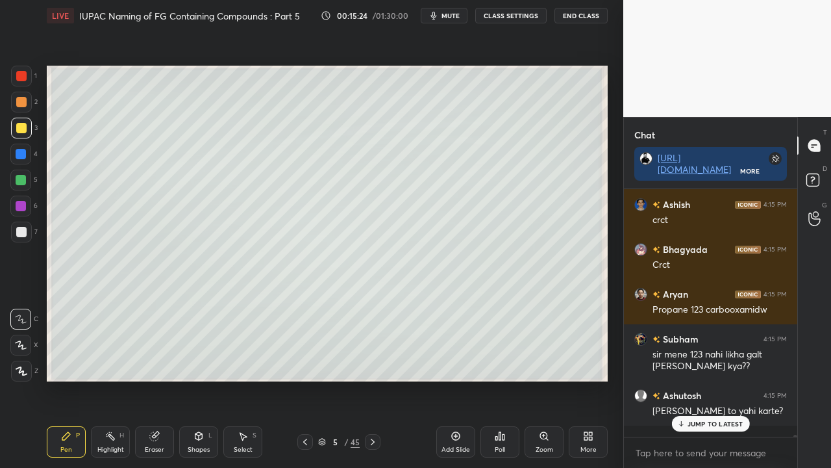
click at [726, 379] on p "JUMP TO LATEST" at bounding box center [716, 424] width 56 height 8
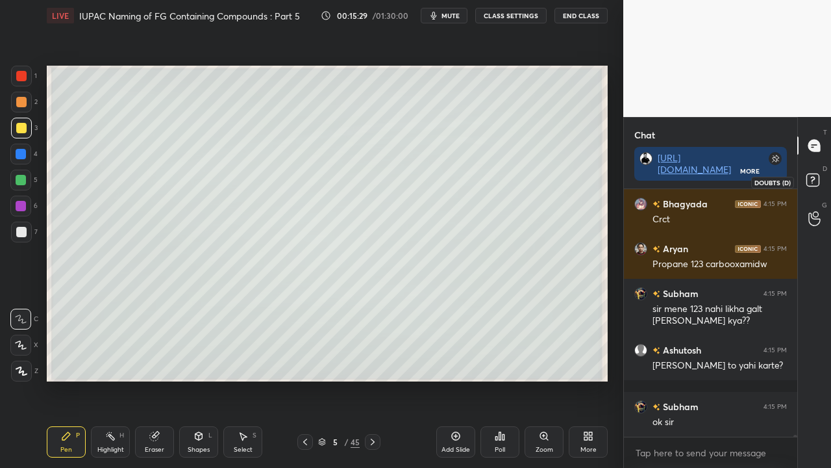
click at [814, 183] on rect at bounding box center [813, 180] width 12 height 12
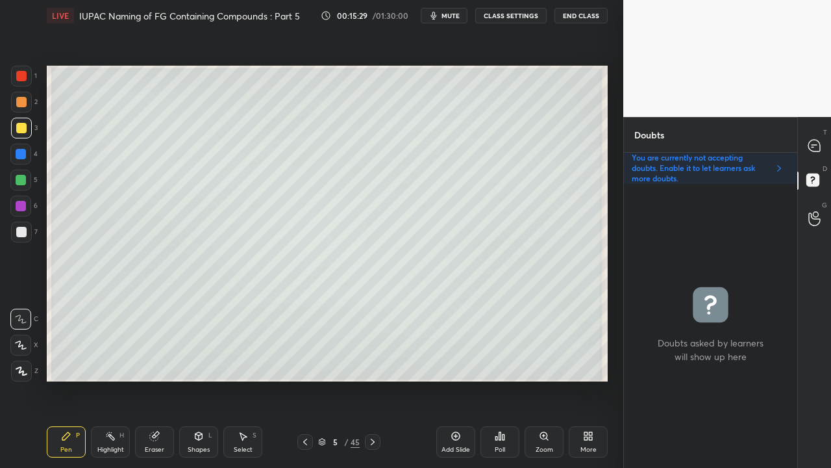
scroll to position [280, 169]
click at [810, 147] on icon at bounding box center [815, 146] width 12 height 12
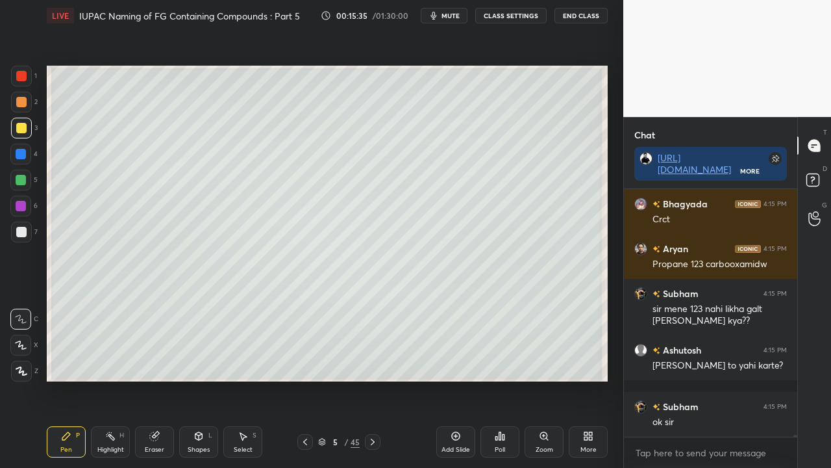
scroll to position [27941, 0]
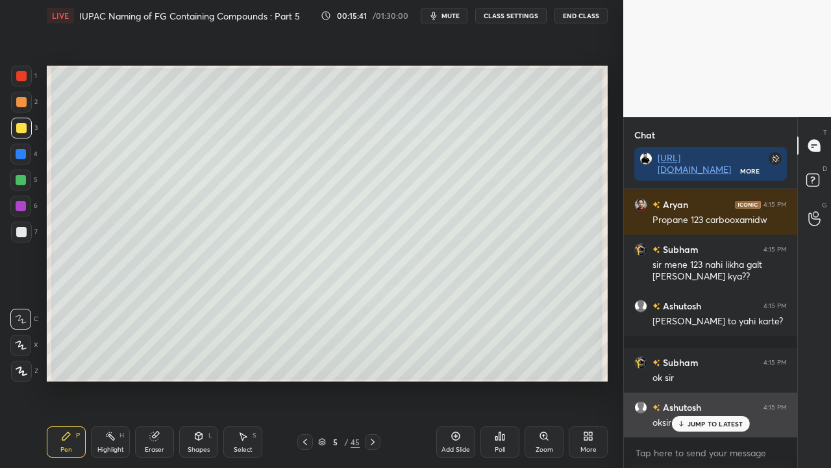
click at [716, 379] on p "JUMP TO LATEST" at bounding box center [716, 424] width 56 height 8
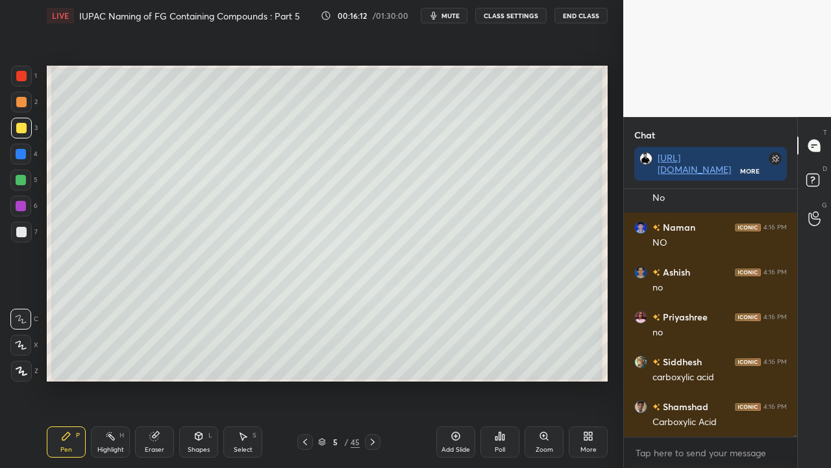
scroll to position [28289, 0]
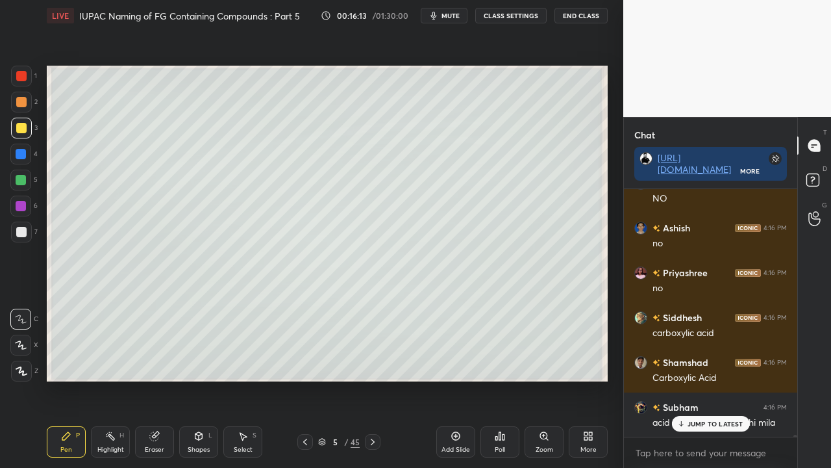
click at [23, 230] on div at bounding box center [21, 232] width 10 height 10
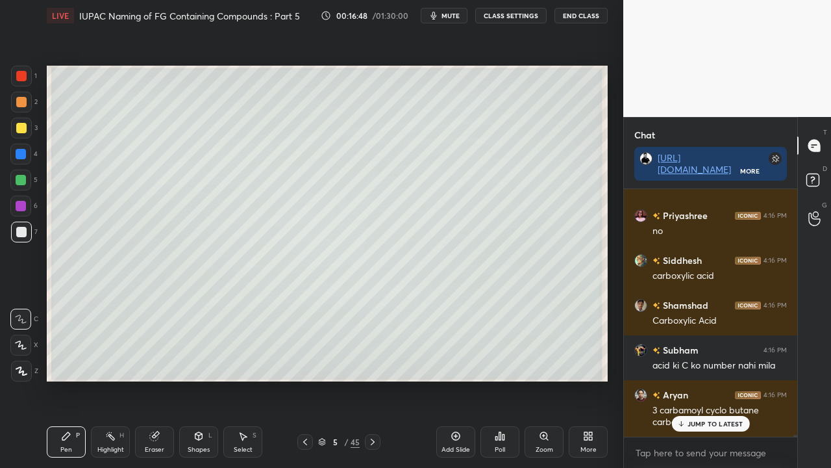
scroll to position [28390, 0]
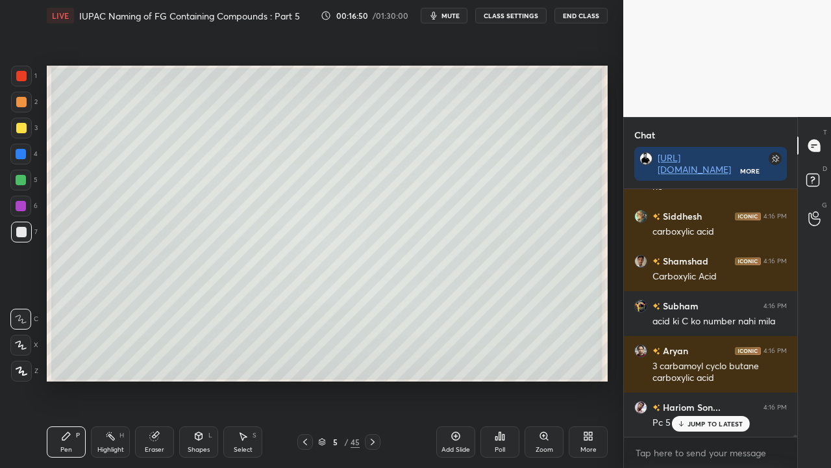
click at [701, 379] on p "JUMP TO LATEST" at bounding box center [716, 424] width 56 height 8
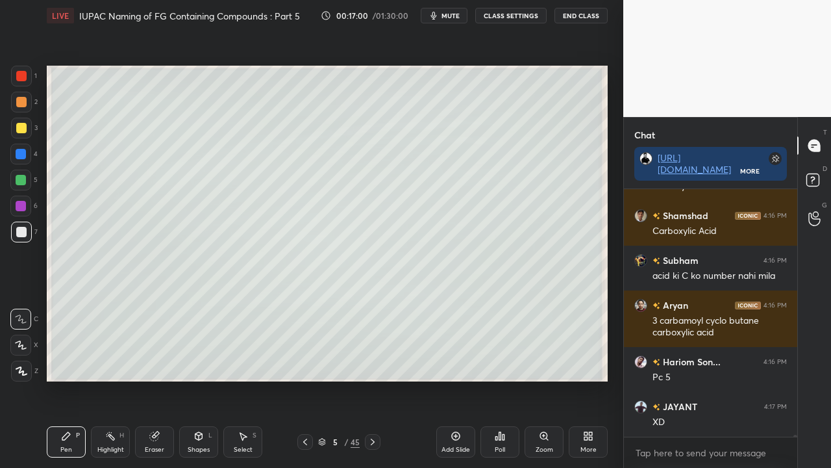
scroll to position [28480, 0]
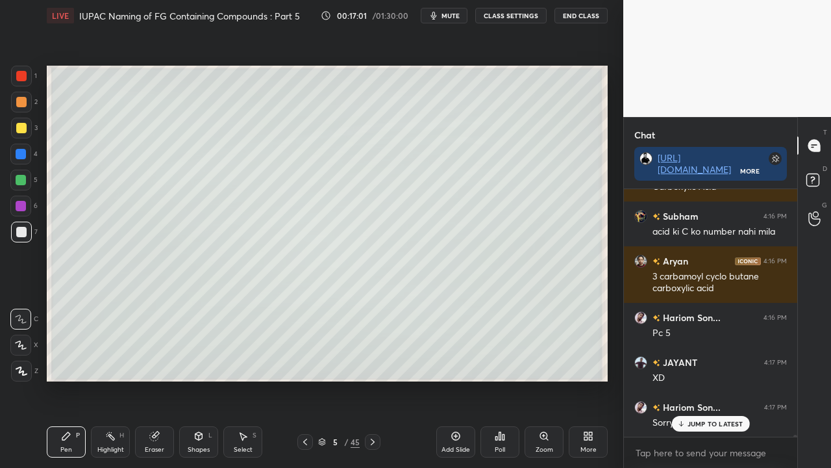
click at [703, 379] on div "JUMP TO LATEST" at bounding box center [711, 424] width 78 height 16
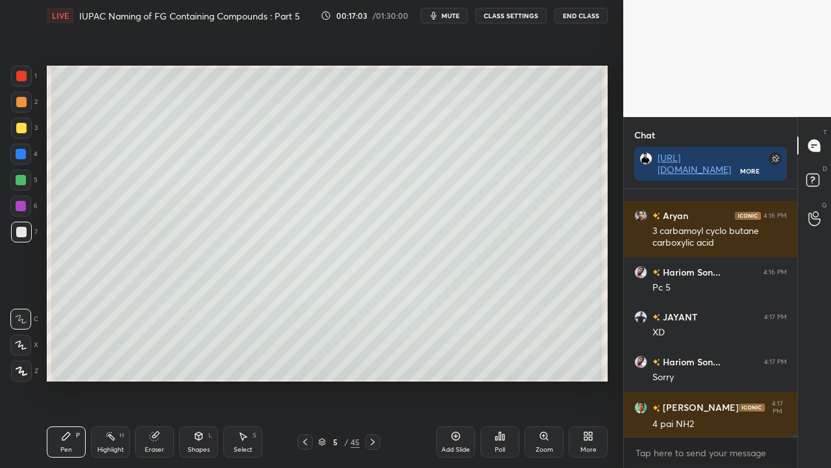
scroll to position [28569, 0]
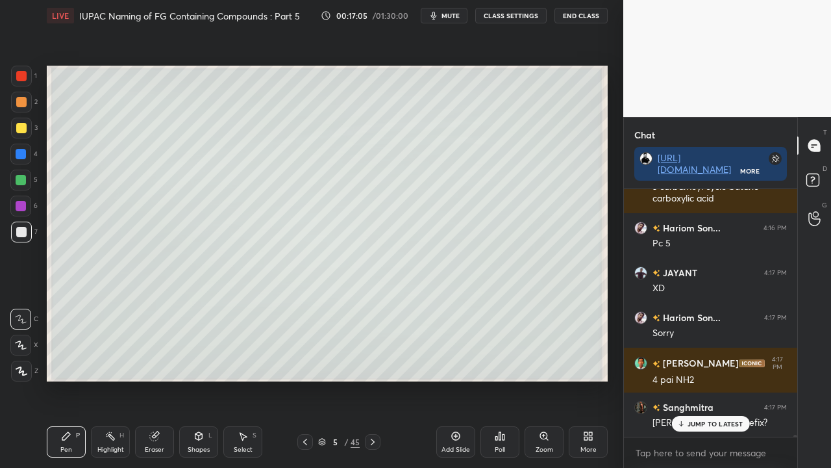
click at [452, 15] on span "mute" at bounding box center [451, 15] width 18 height 9
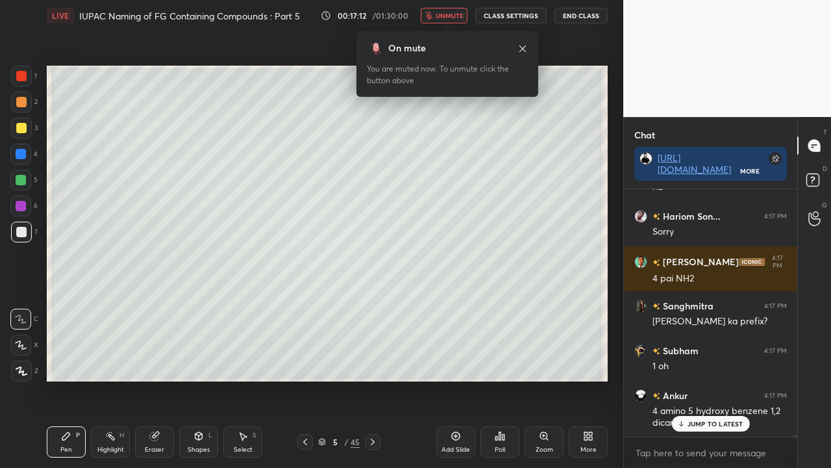
scroll to position [28716, 0]
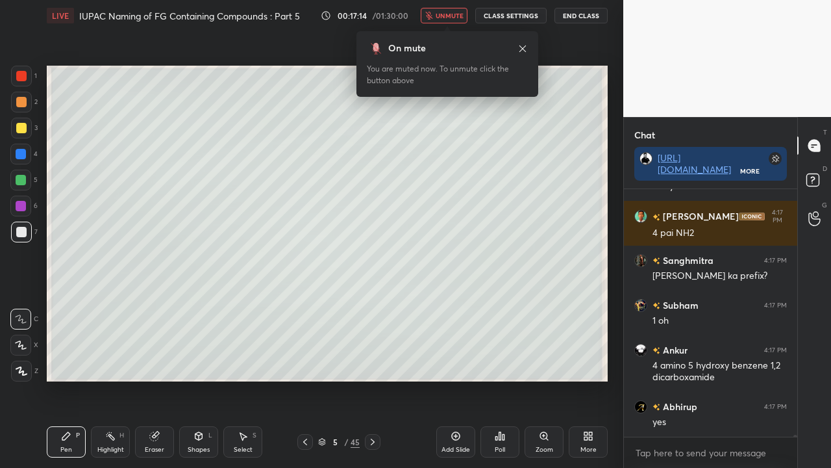
click at [451, 18] on span "unmute" at bounding box center [450, 15] width 28 height 9
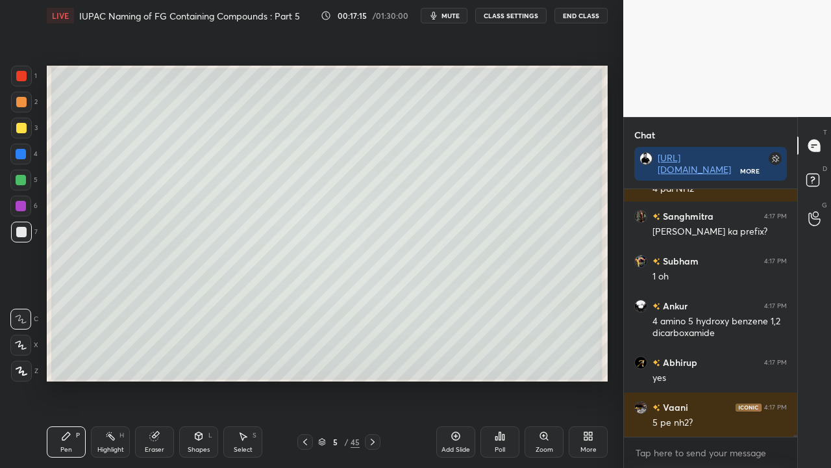
scroll to position [28817, 0]
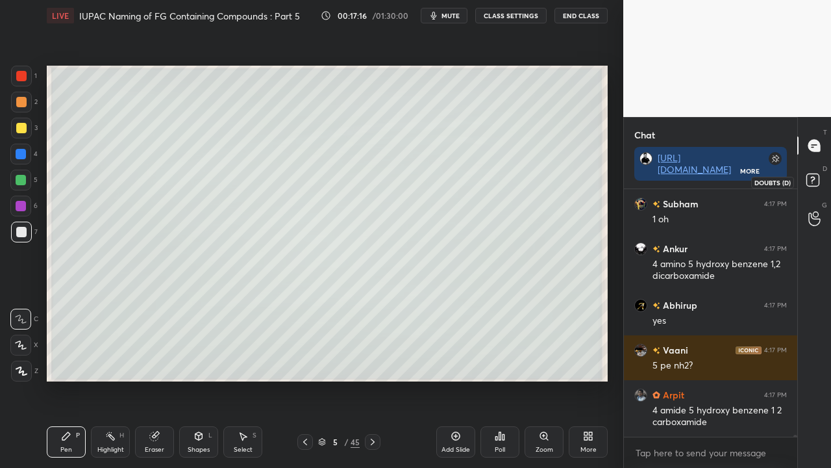
click at [813, 178] on rect at bounding box center [813, 180] width 12 height 12
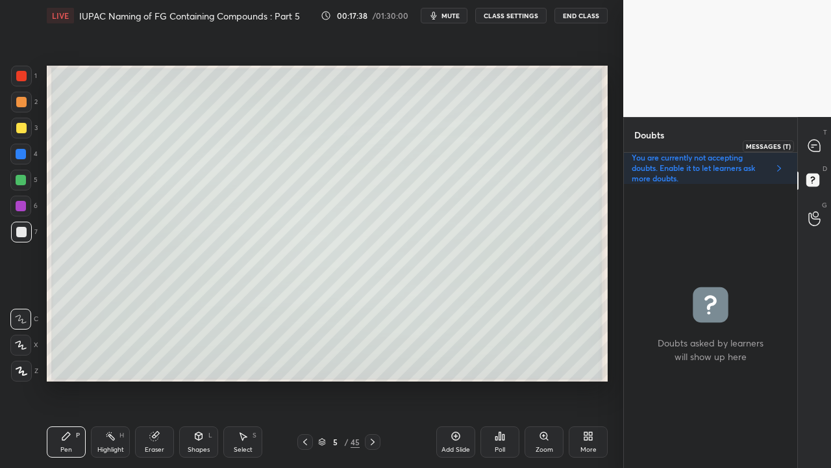
click at [820, 142] on icon at bounding box center [815, 146] width 14 height 14
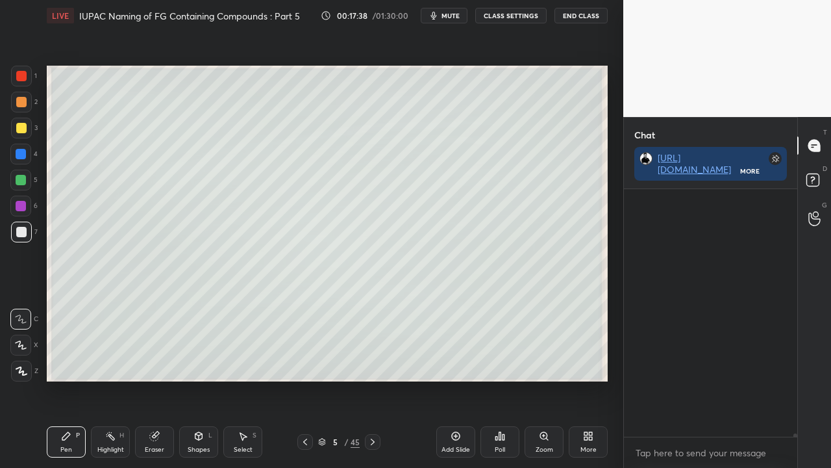
scroll to position [244, 169]
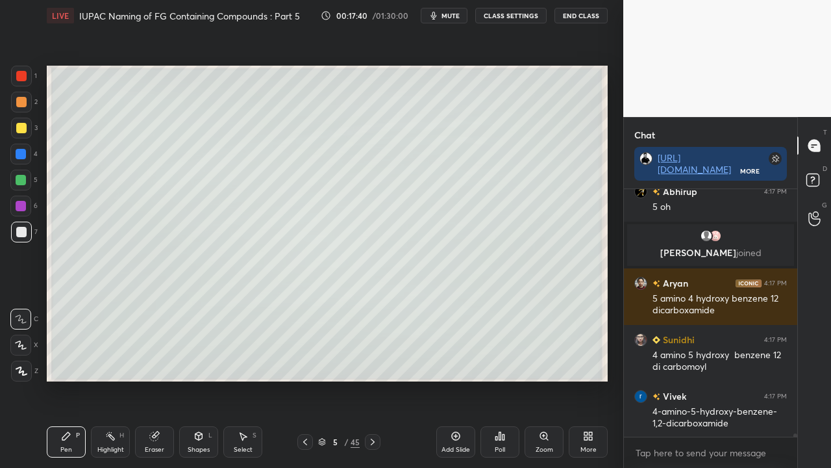
click at [21, 118] on div at bounding box center [21, 128] width 21 height 21
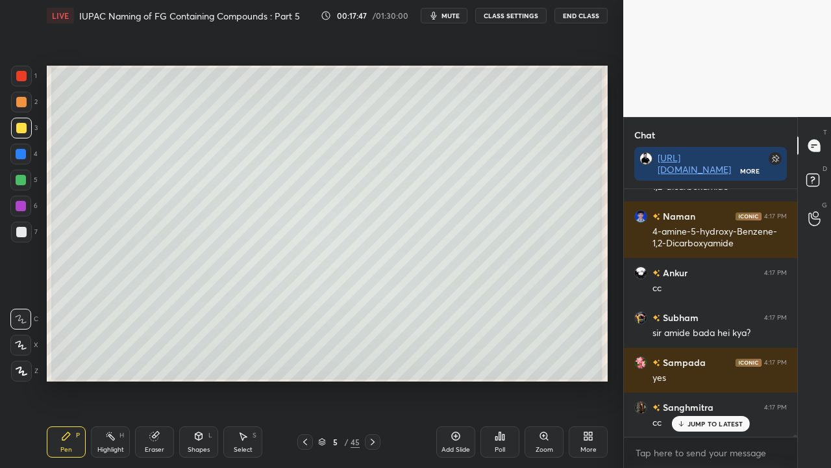
scroll to position [29711, 0]
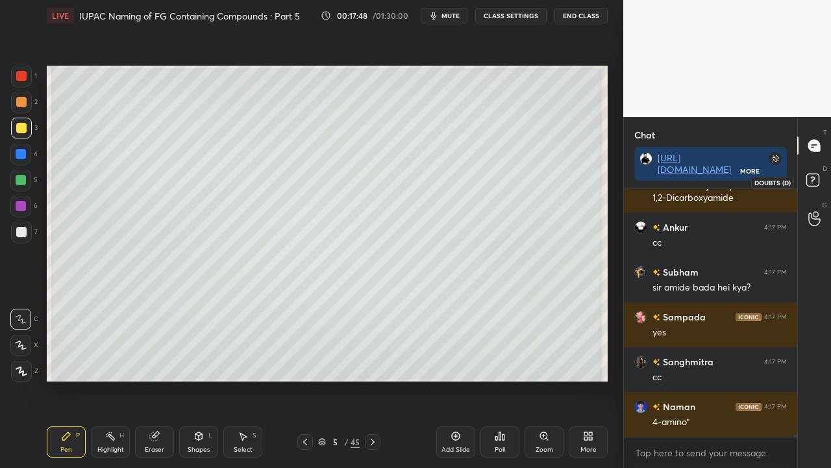
click at [818, 175] on rect at bounding box center [813, 180] width 12 height 12
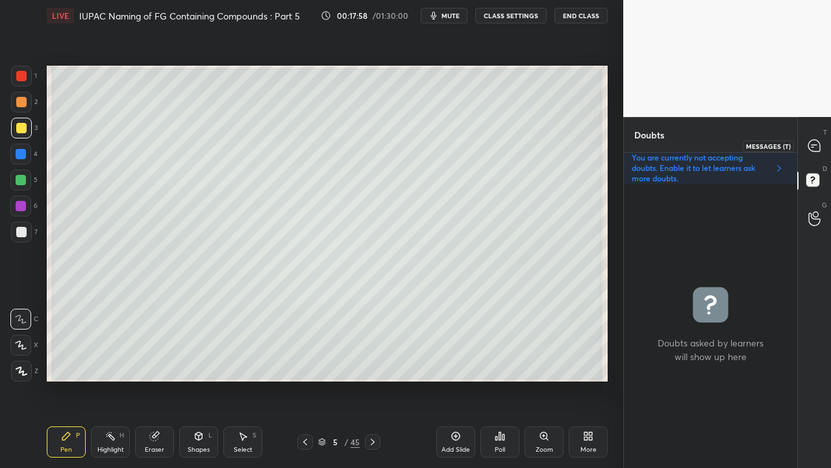
click at [819, 142] on icon at bounding box center [815, 146] width 12 height 12
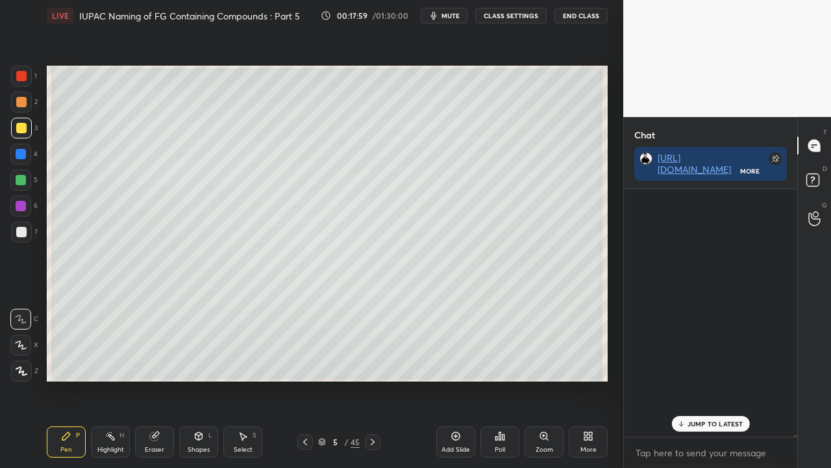
scroll to position [244, 169]
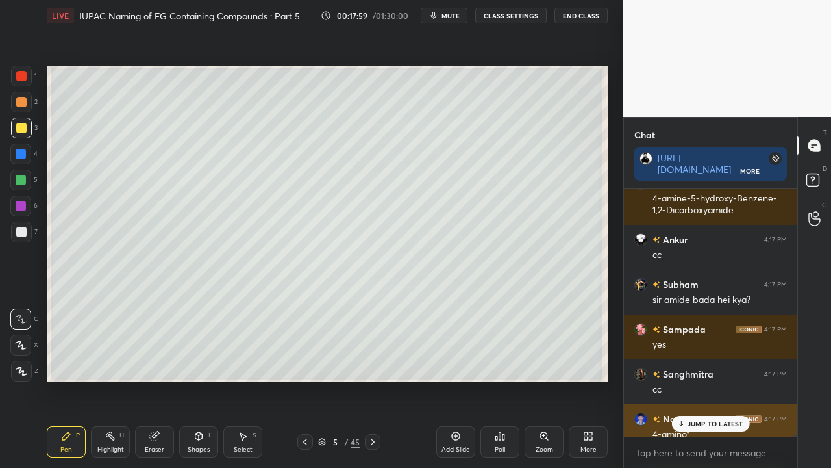
click at [713, 379] on p "JUMP TO LATEST" at bounding box center [716, 424] width 56 height 8
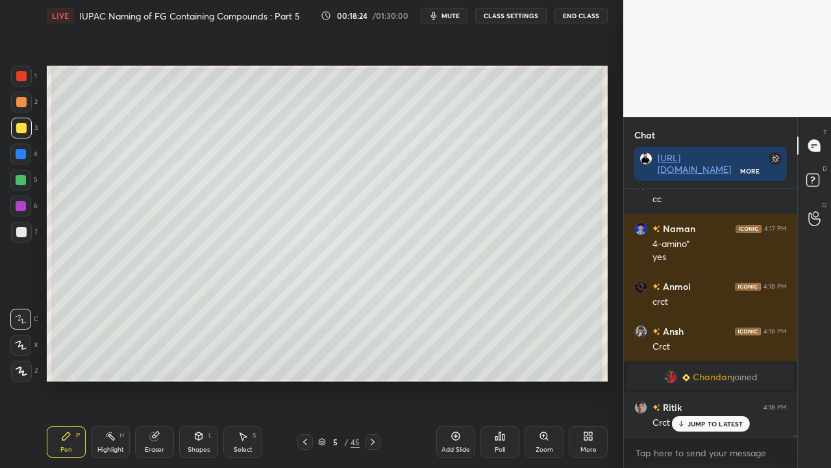
scroll to position [29934, 0]
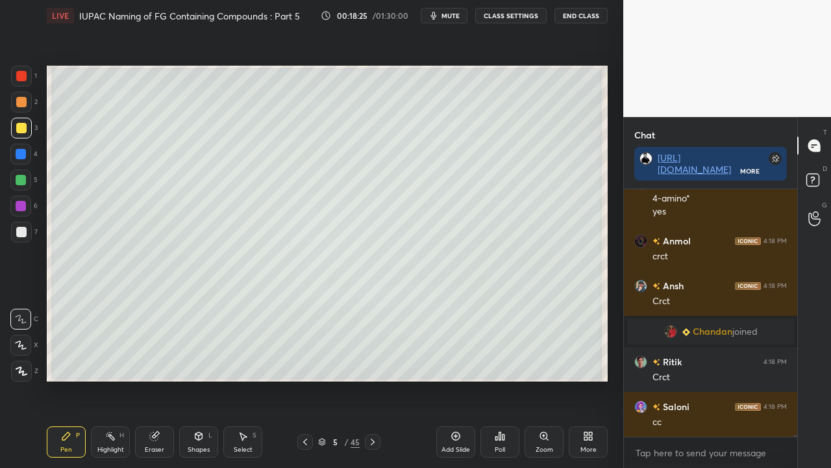
click at [17, 232] on div at bounding box center [21, 232] width 10 height 10
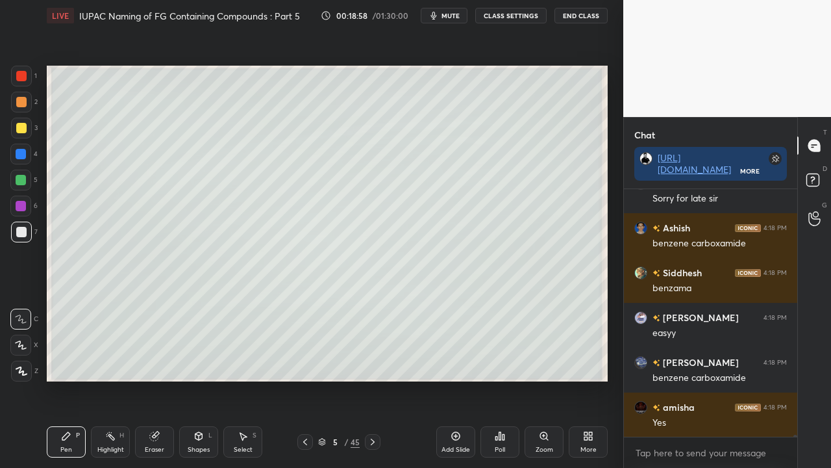
scroll to position [30472, 0]
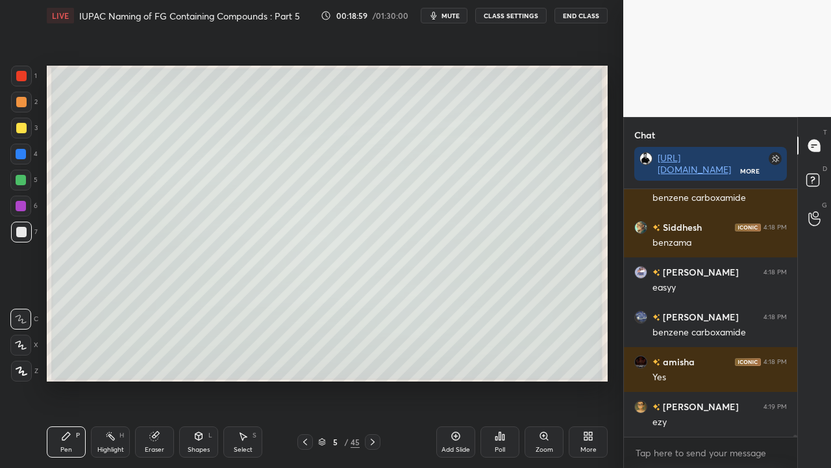
click at [19, 126] on div at bounding box center [21, 128] width 10 height 10
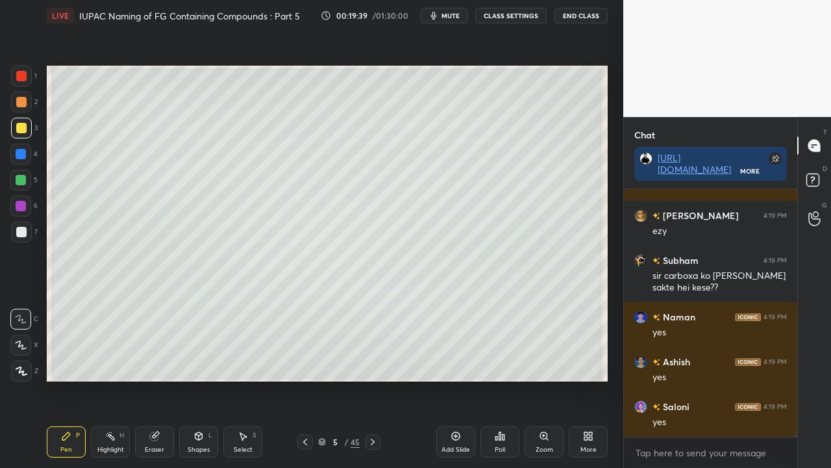
scroll to position [30707, 0]
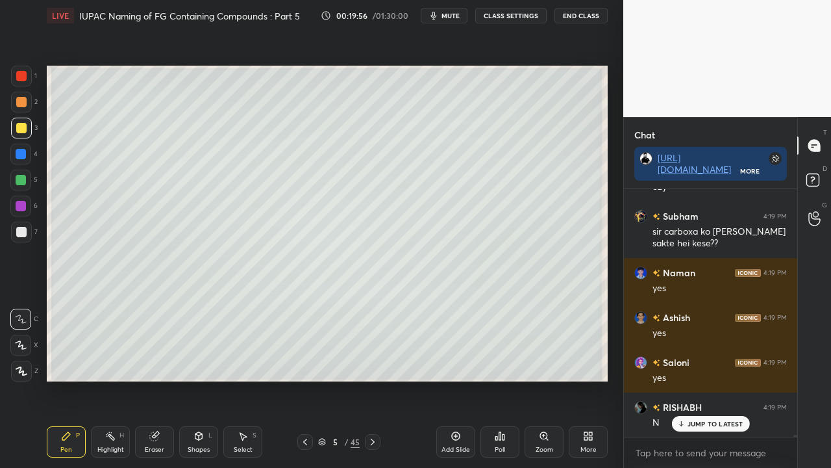
click at [709, 379] on p "JUMP TO LATEST" at bounding box center [716, 424] width 56 height 8
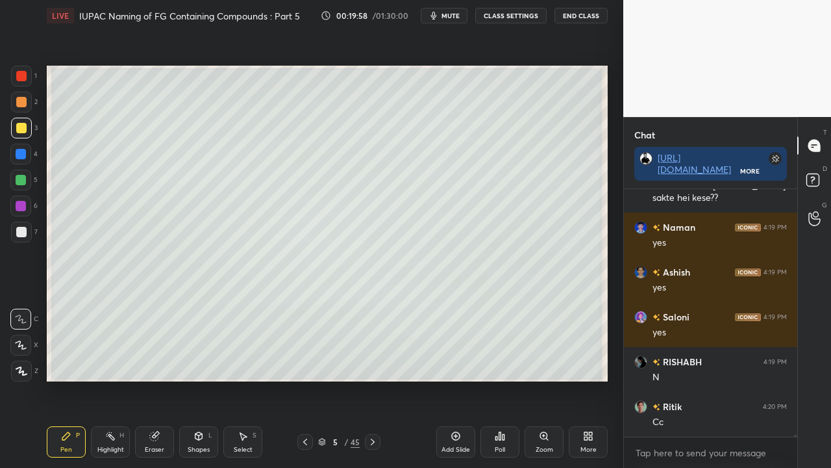
scroll to position [30784, 0]
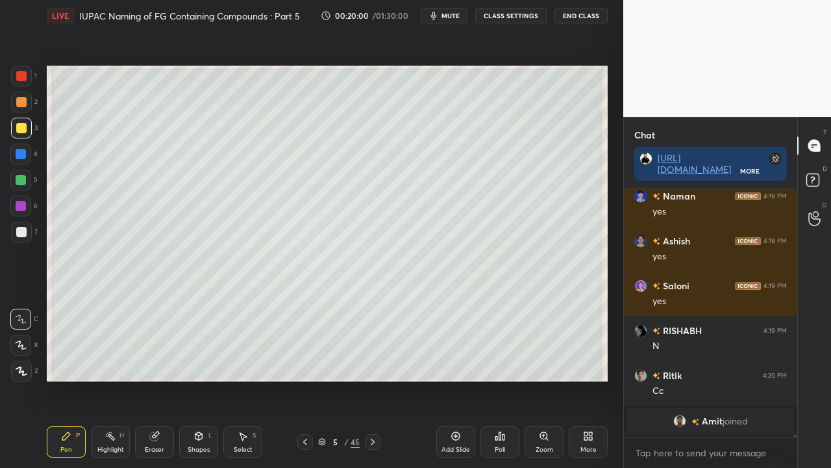
click at [713, 379] on span "Amit" at bounding box center [712, 421] width 21 height 10
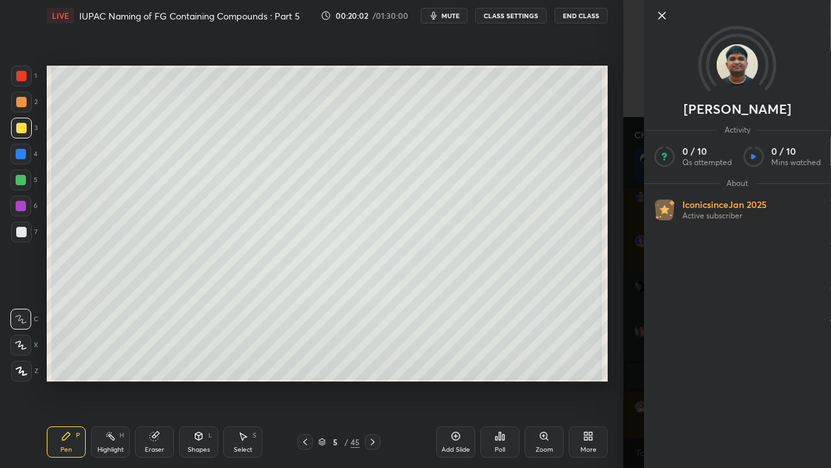
scroll to position [29760, 0]
click at [636, 156] on div "[PERSON_NAME] Activity 0 / 10 Qs attempted 0 / 10 Mins watched About Iconic sin…" at bounding box center [727, 234] width 208 height 468
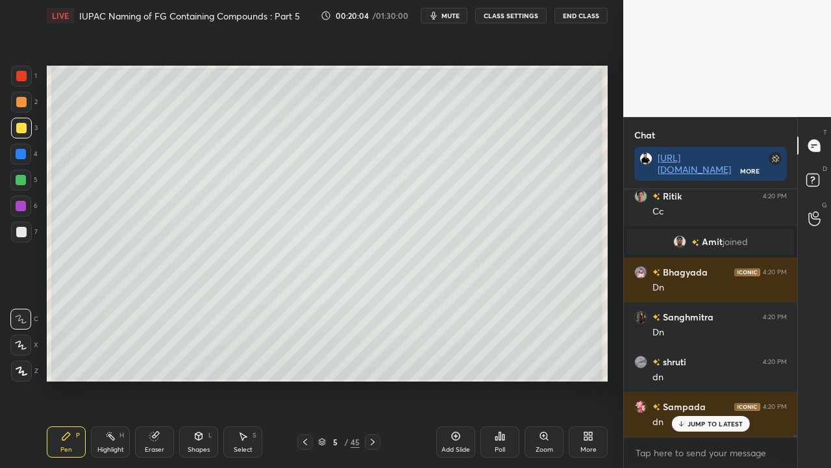
scroll to position [29985, 0]
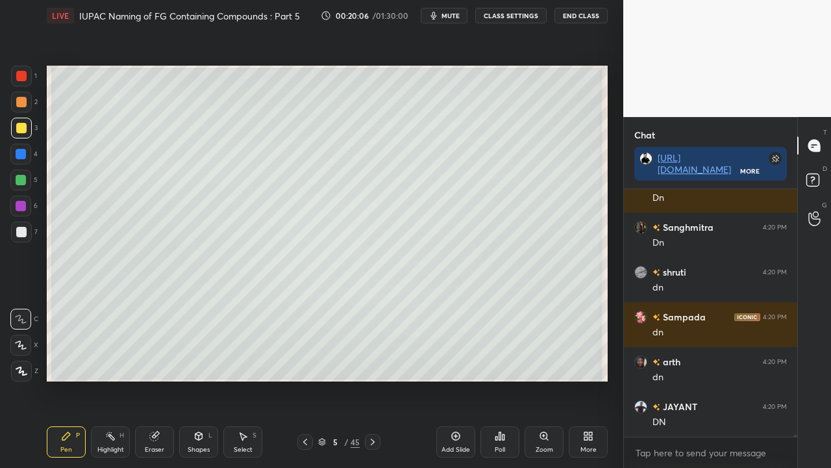
click at [459, 16] on span "mute" at bounding box center [451, 15] width 18 height 9
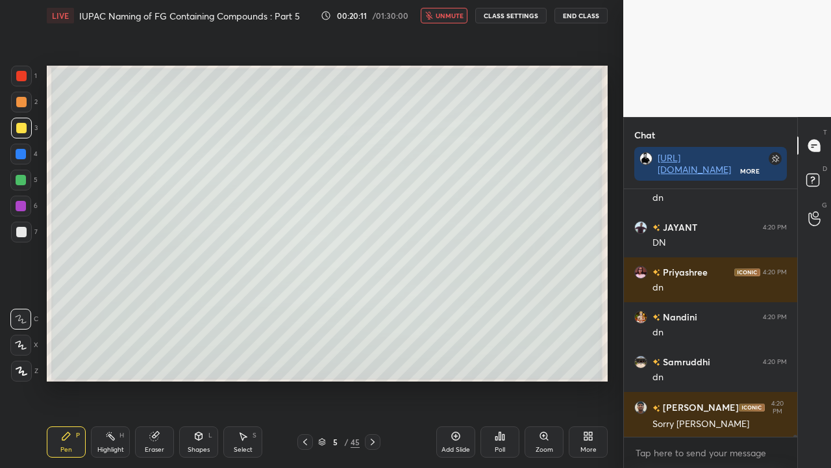
scroll to position [30343, 0]
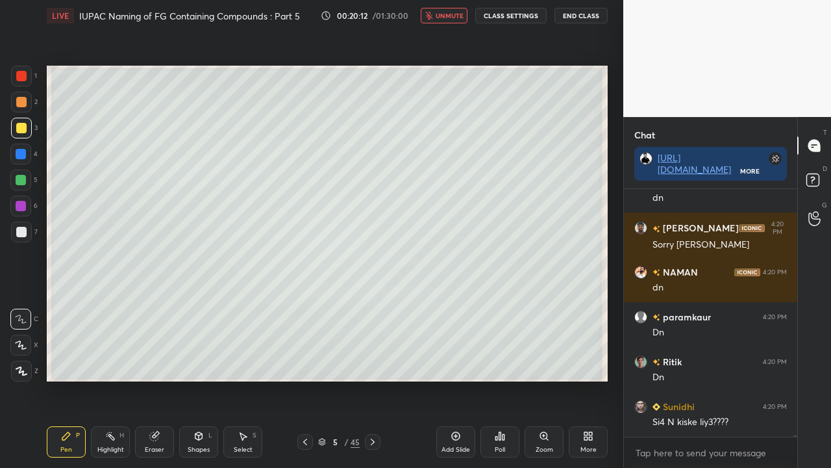
click at [457, 18] on span "unmute" at bounding box center [450, 15] width 28 height 9
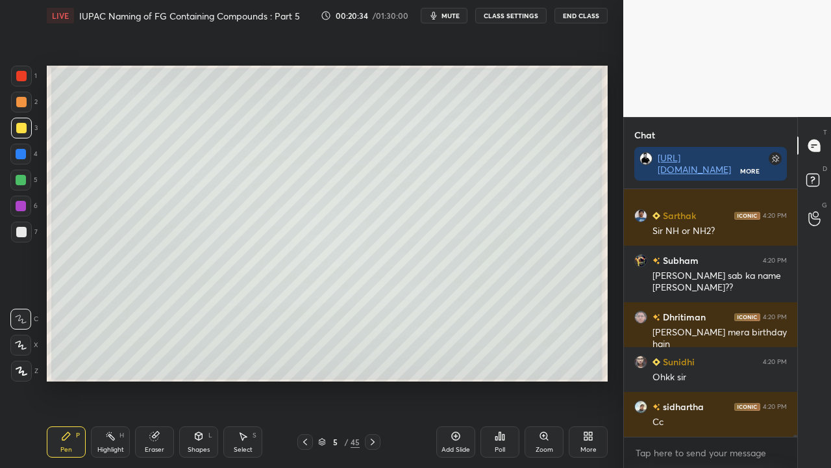
scroll to position [30758, 0]
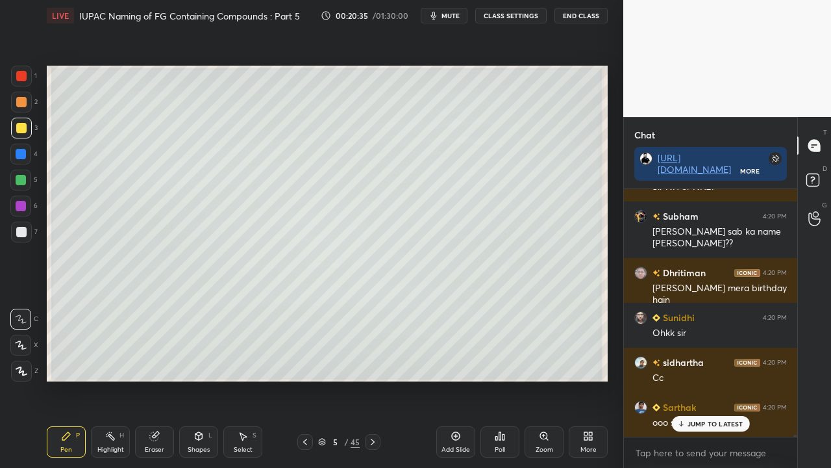
click at [686, 379] on div "JUMP TO LATEST" at bounding box center [711, 424] width 78 height 16
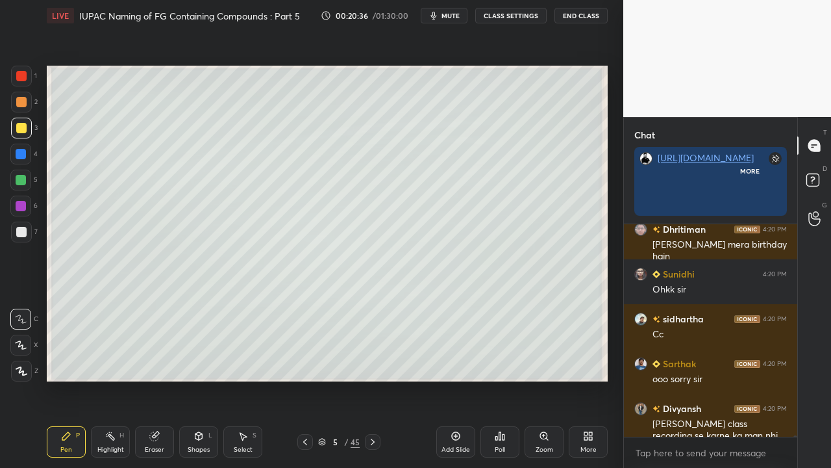
scroll to position [4, 4]
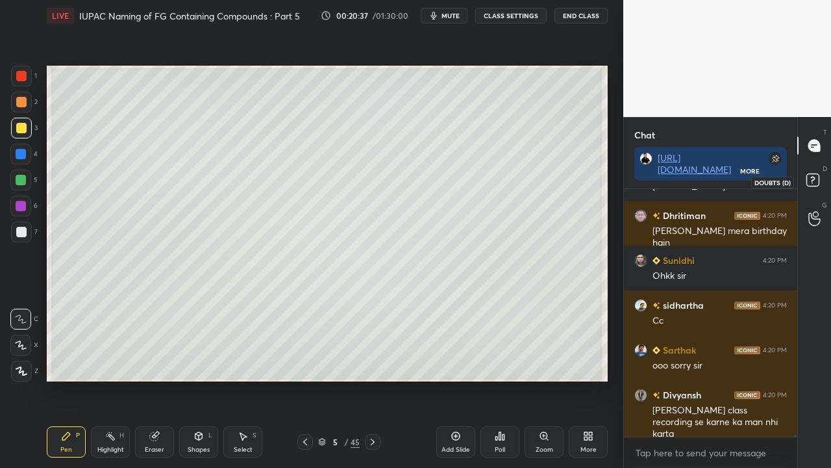
click at [804, 181] on icon at bounding box center [814, 181] width 23 height 23
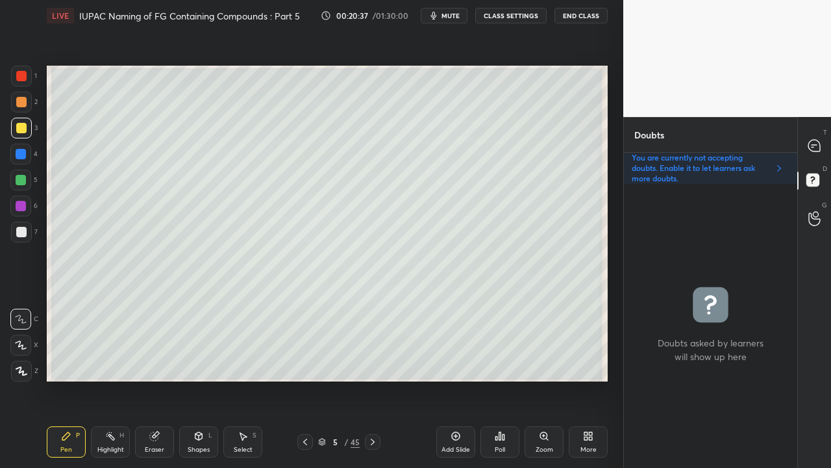
click at [821, 140] on div at bounding box center [815, 145] width 26 height 23
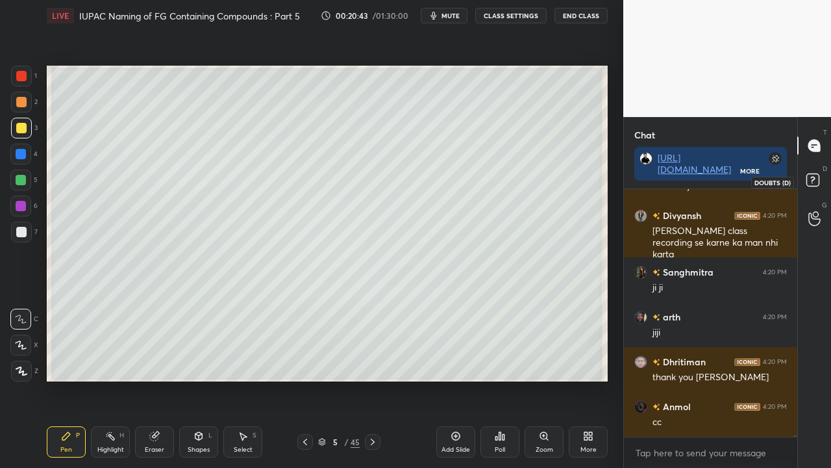
click at [818, 182] on rect at bounding box center [813, 180] width 12 height 12
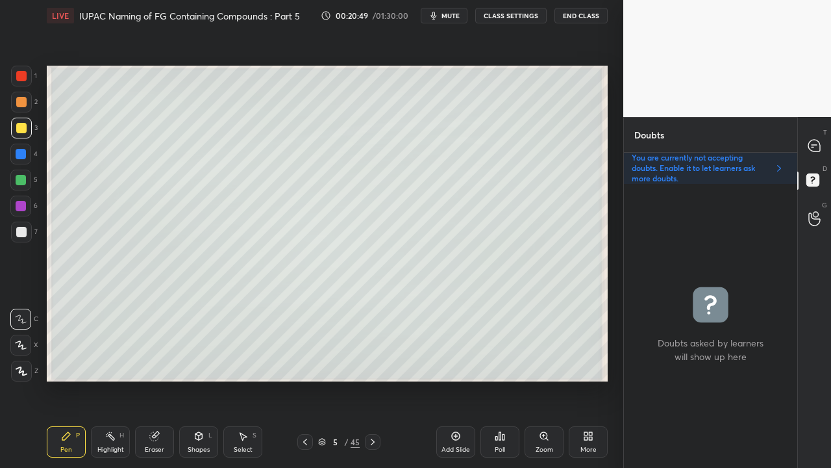
click at [823, 157] on div "T Messages (T)" at bounding box center [814, 145] width 33 height 36
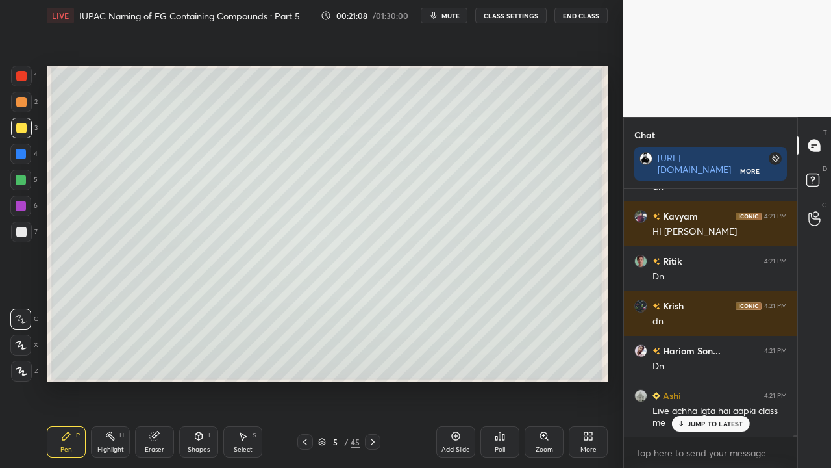
click at [547, 379] on div "Zoom" at bounding box center [544, 441] width 39 height 31
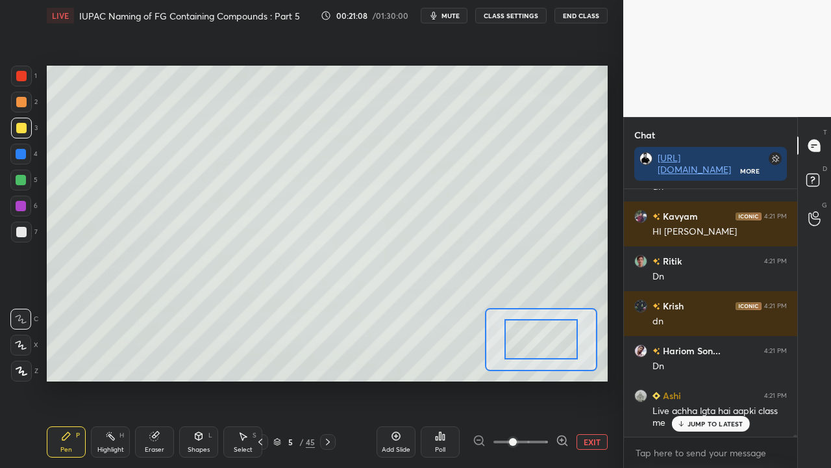
click at [548, 379] on div at bounding box center [521, 442] width 96 height 16
click at [559, 379] on icon at bounding box center [562, 440] width 8 height 8
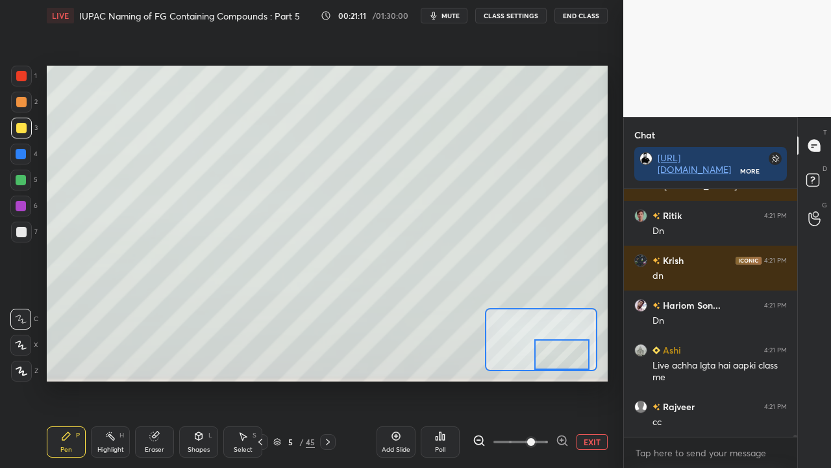
drag, startPoint x: 539, startPoint y: 345, endPoint x: 560, endPoint y: 367, distance: 30.3
click at [560, 367] on div at bounding box center [561, 354] width 55 height 31
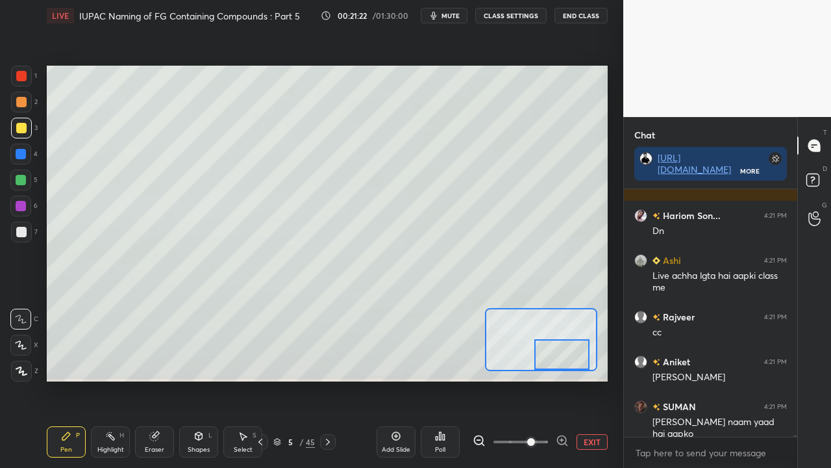
click at [17, 235] on div at bounding box center [21, 232] width 10 height 10
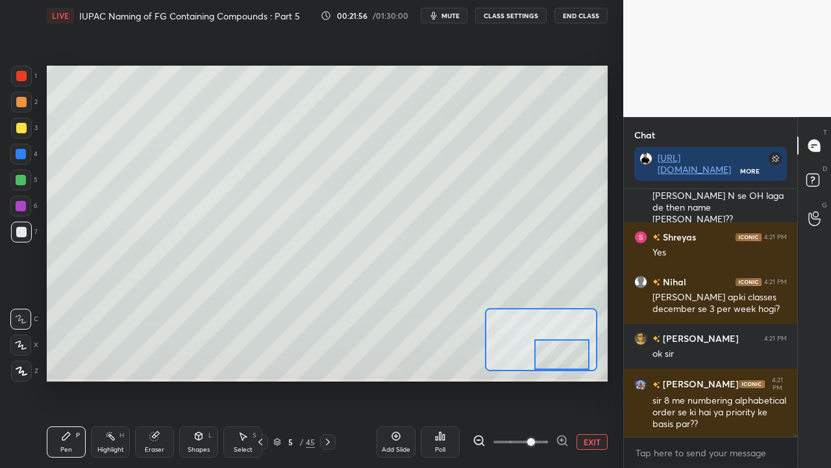
scroll to position [33754, 0]
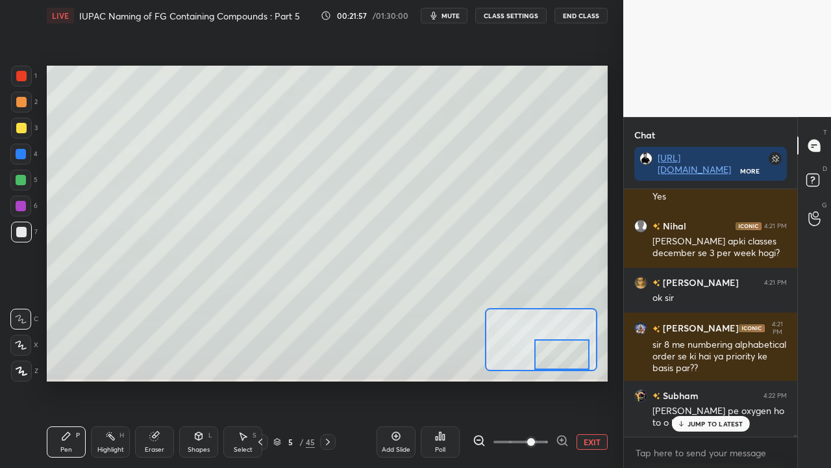
click at [582, 379] on button "EXIT" at bounding box center [592, 442] width 31 height 16
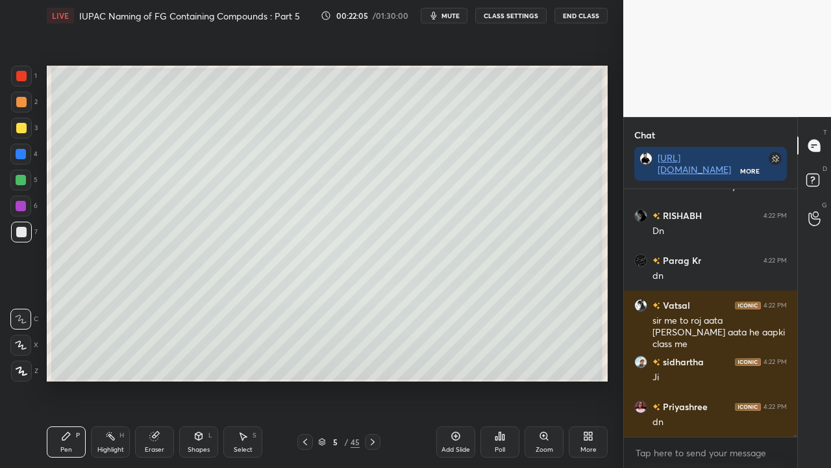
scroll to position [34035, 0]
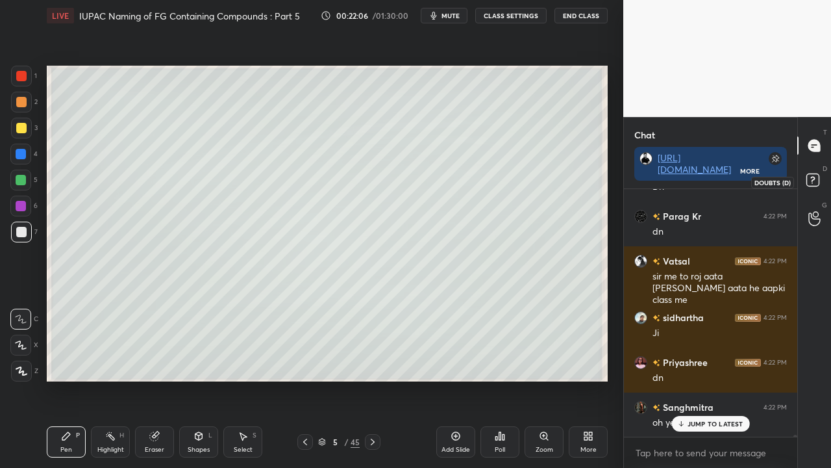
drag, startPoint x: 820, startPoint y: 182, endPoint x: 798, endPoint y: 184, distance: 21.5
click at [820, 182] on icon at bounding box center [814, 181] width 23 height 23
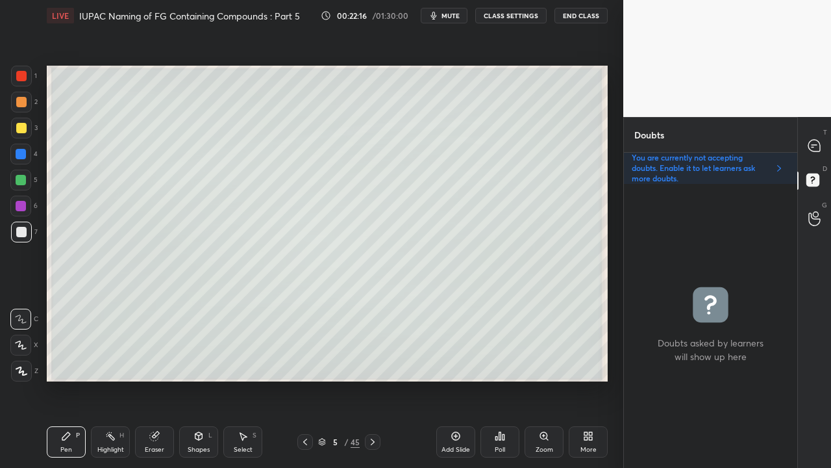
click at [307, 379] on icon at bounding box center [305, 441] width 10 height 10
click at [374, 379] on icon at bounding box center [373, 441] width 4 height 6
click at [810, 136] on div at bounding box center [815, 145] width 26 height 23
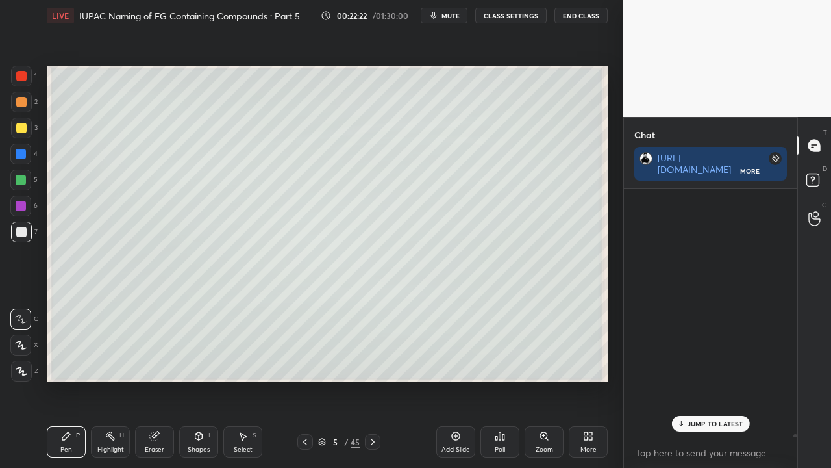
scroll to position [244, 169]
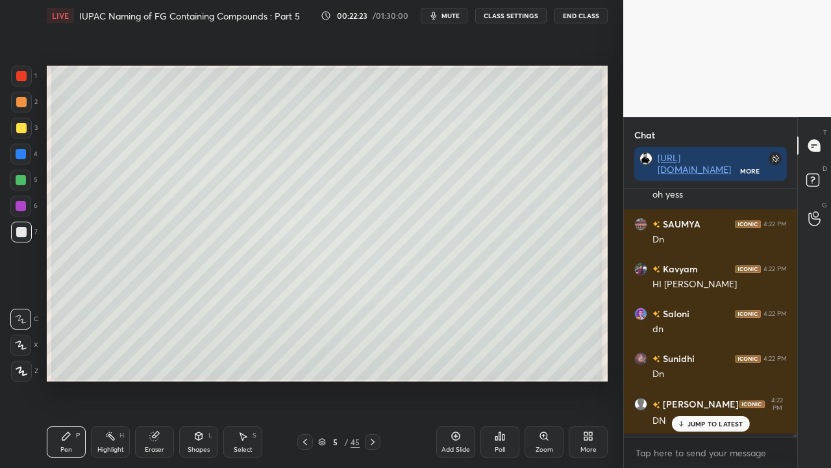
click at [685, 379] on icon at bounding box center [681, 424] width 8 height 8
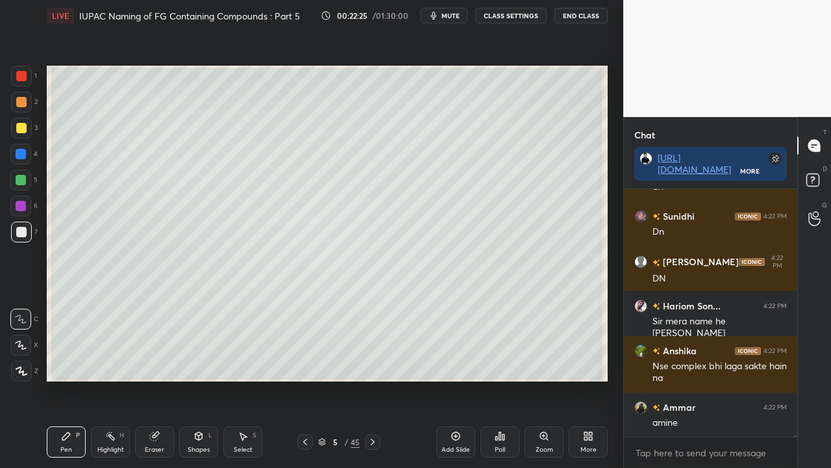
scroll to position [34450, 0]
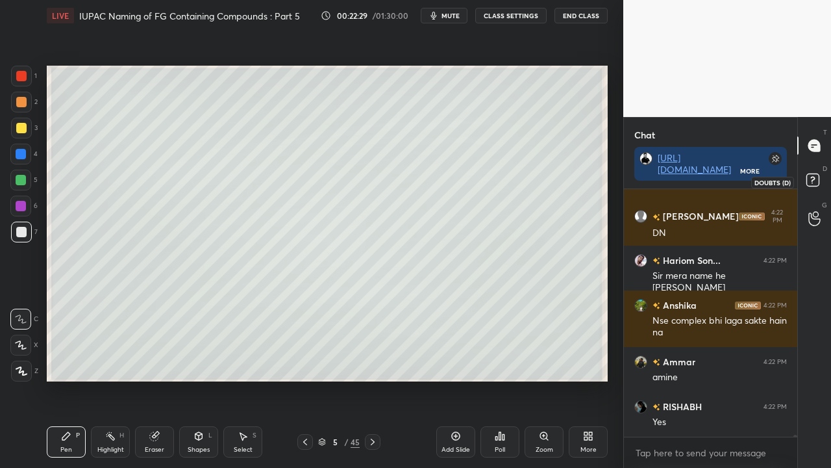
click at [814, 179] on icon at bounding box center [812, 179] width 5 height 5
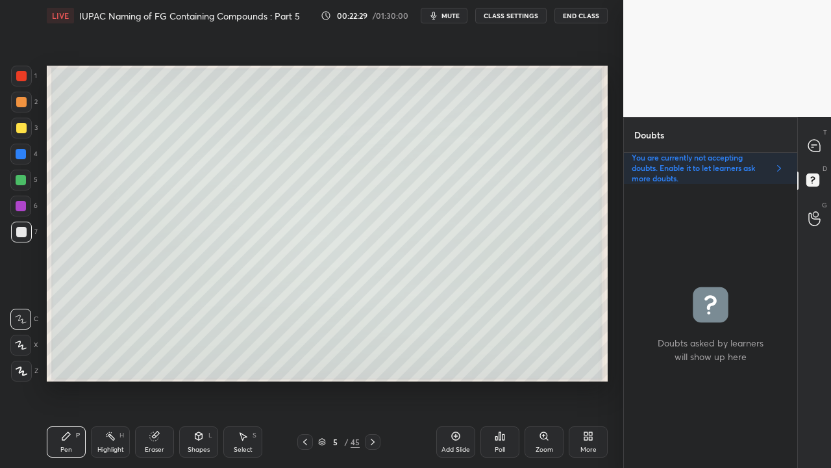
scroll to position [280, 169]
click at [379, 379] on div at bounding box center [373, 442] width 16 height 16
click at [22, 126] on div at bounding box center [21, 128] width 10 height 10
click at [825, 145] on div at bounding box center [815, 145] width 26 height 23
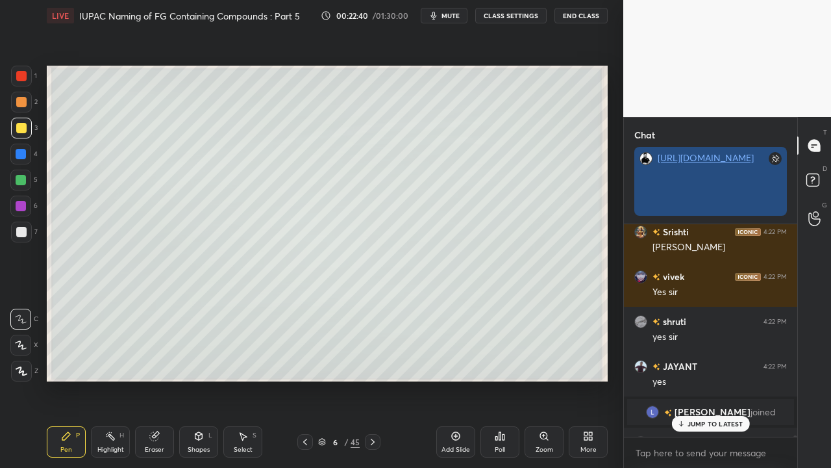
scroll to position [240, 169]
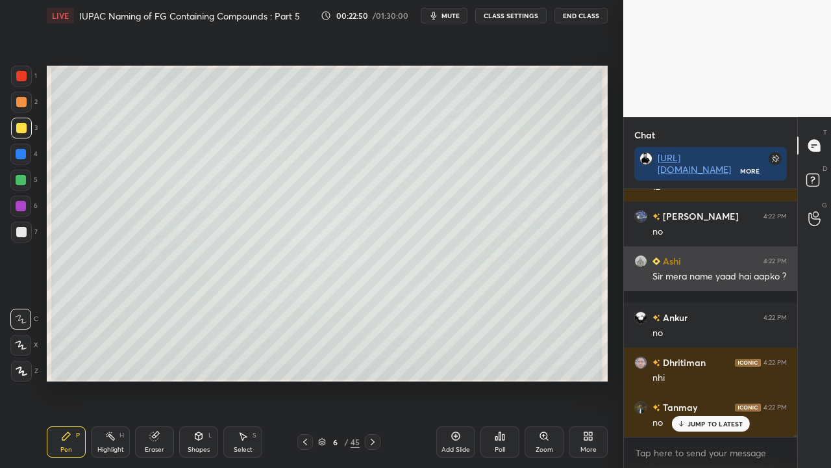
click at [660, 256] on h6 "Ashi" at bounding box center [670, 261] width 21 height 14
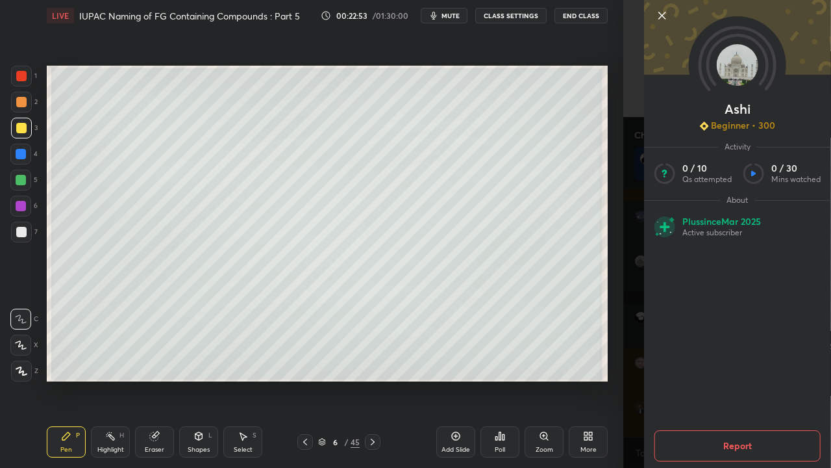
click at [665, 16] on icon at bounding box center [663, 16] width 16 height 16
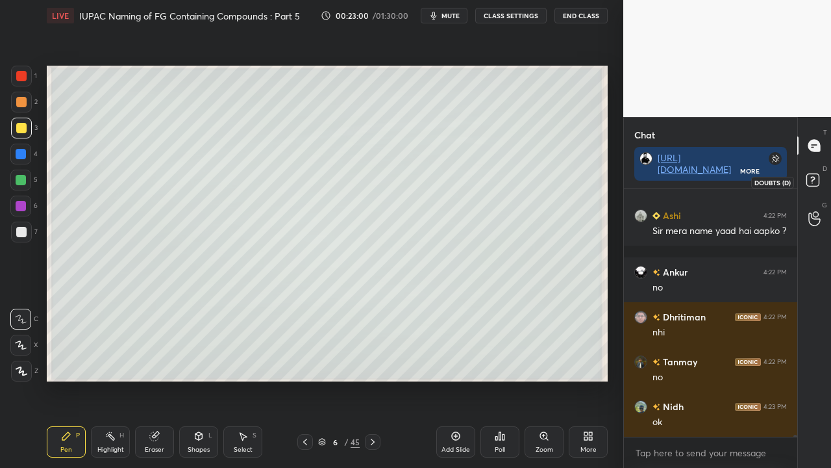
click at [816, 178] on rect at bounding box center [813, 180] width 12 height 12
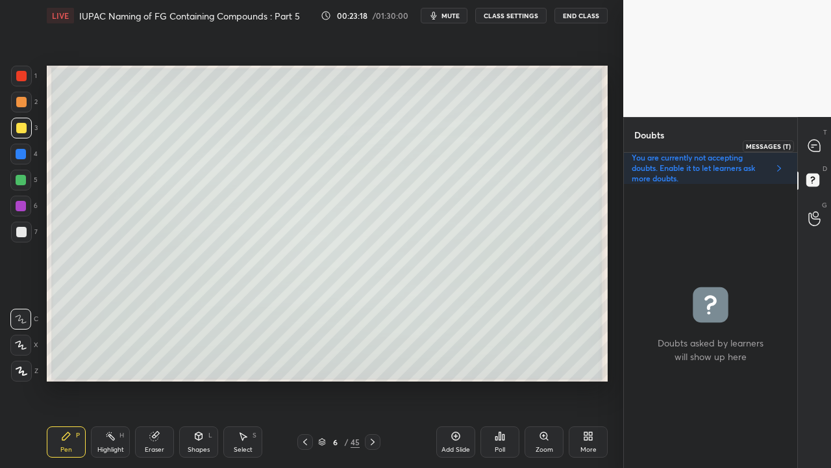
click at [816, 144] on icon at bounding box center [815, 146] width 12 height 12
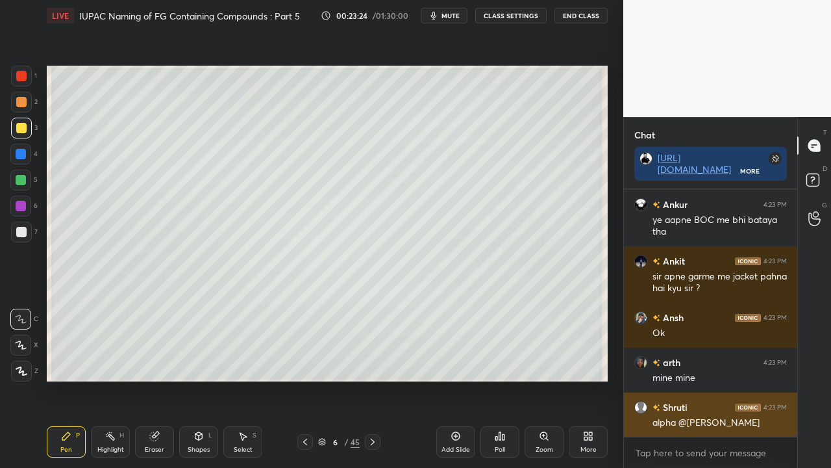
click at [701, 379] on div "alpha @[PERSON_NAME]" at bounding box center [720, 422] width 134 height 13
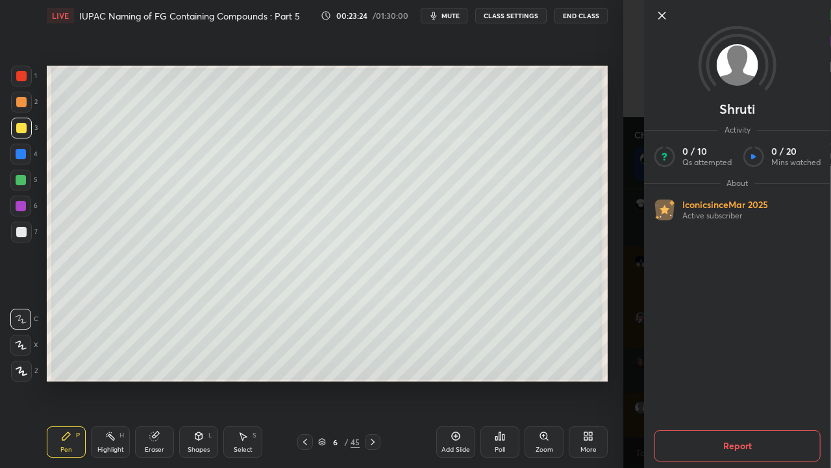
click at [638, 379] on div "Shruti Activity 0 / 10 Qs attempted 0 / 20 Mins watched About Iconic since [DAT…" at bounding box center [727, 234] width 208 height 468
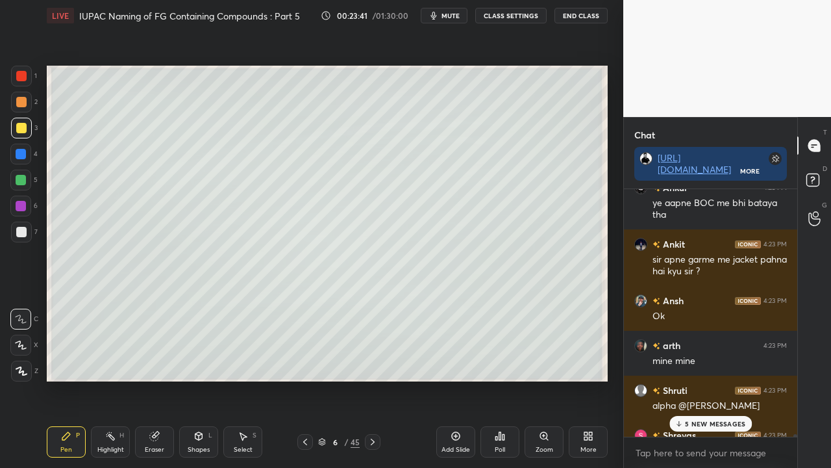
click at [722, 379] on p "5 NEW MESSAGES" at bounding box center [715, 424] width 60 height 8
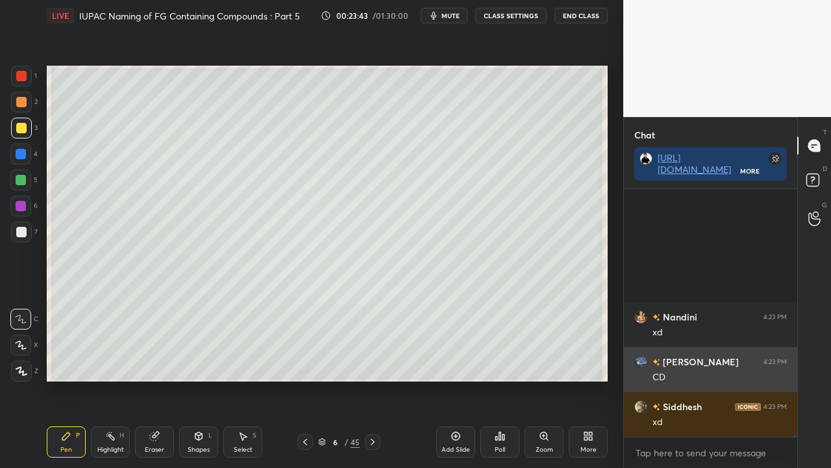
scroll to position [34905, 0]
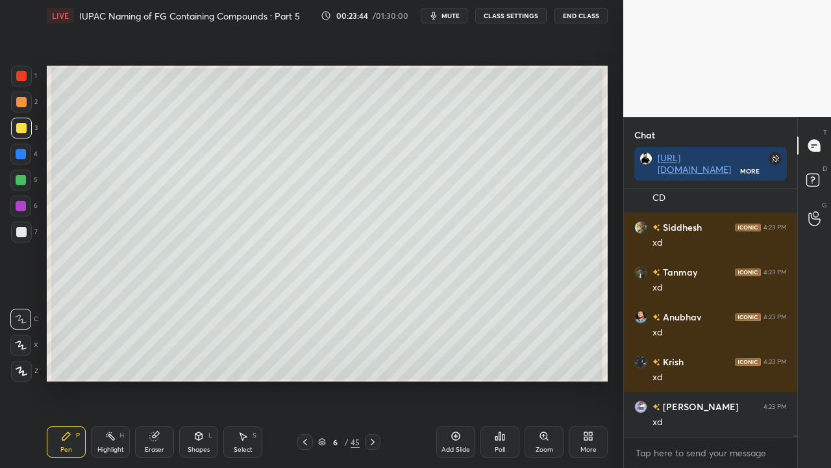
click at [793, 181] on div "[URL][DOMAIN_NAME] More" at bounding box center [710, 170] width 173 height 36
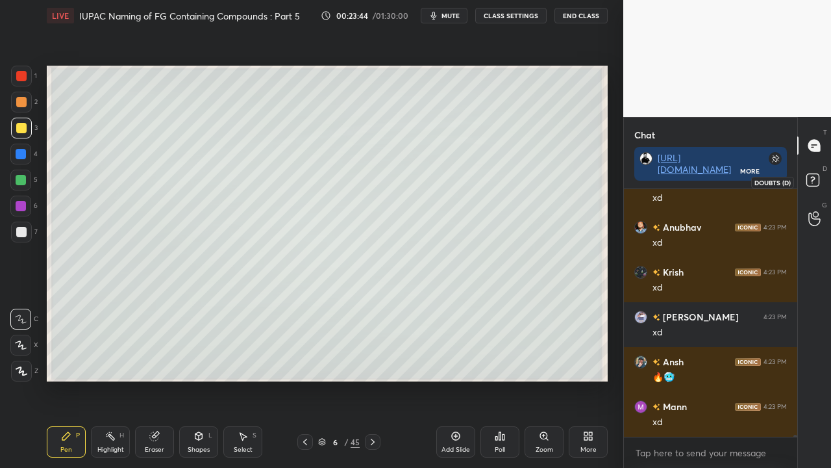
click at [812, 178] on rect at bounding box center [813, 180] width 12 height 12
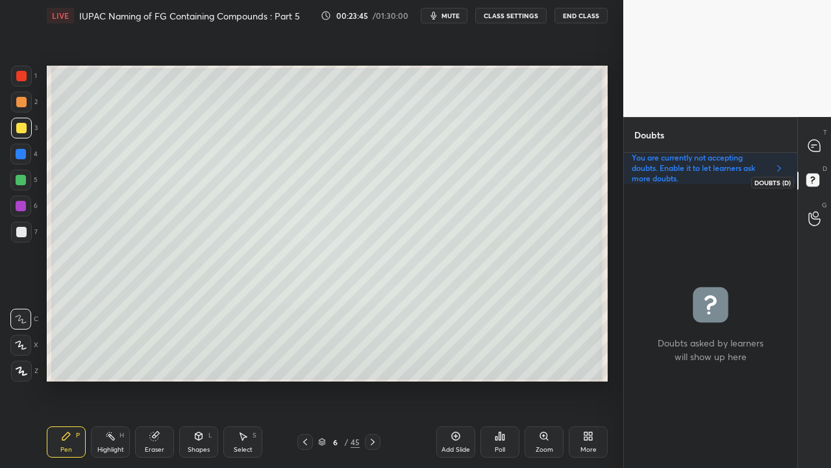
scroll to position [280, 169]
click at [814, 147] on icon at bounding box center [815, 146] width 12 height 12
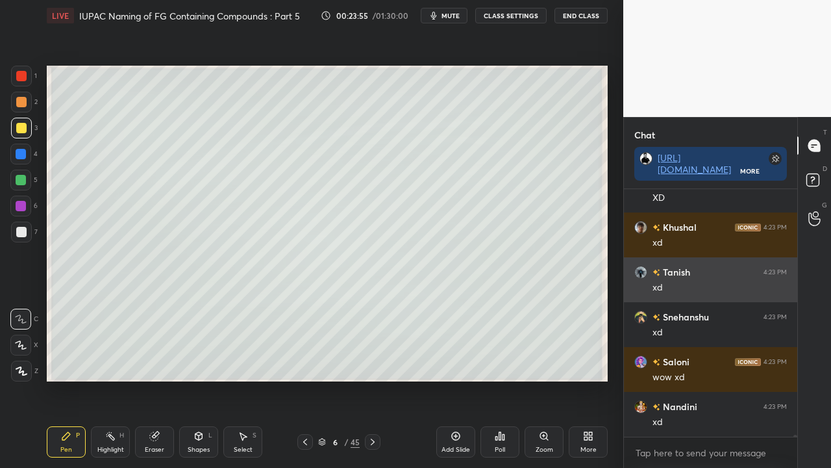
scroll to position [36013, 0]
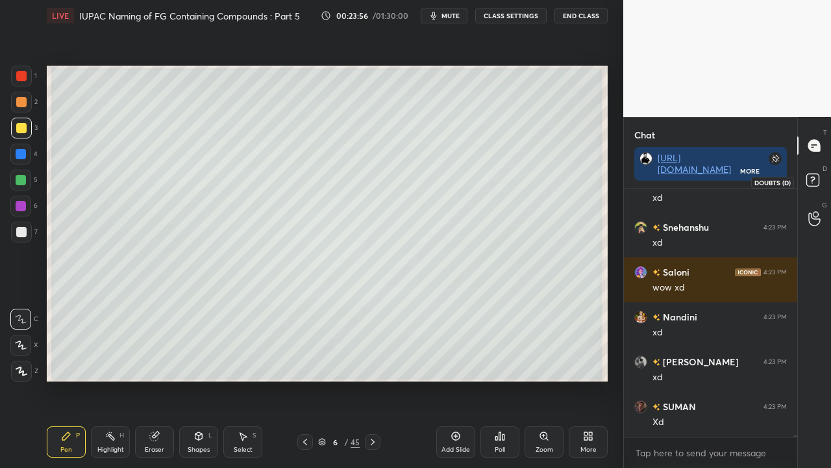
click at [817, 184] on rect at bounding box center [813, 180] width 12 height 12
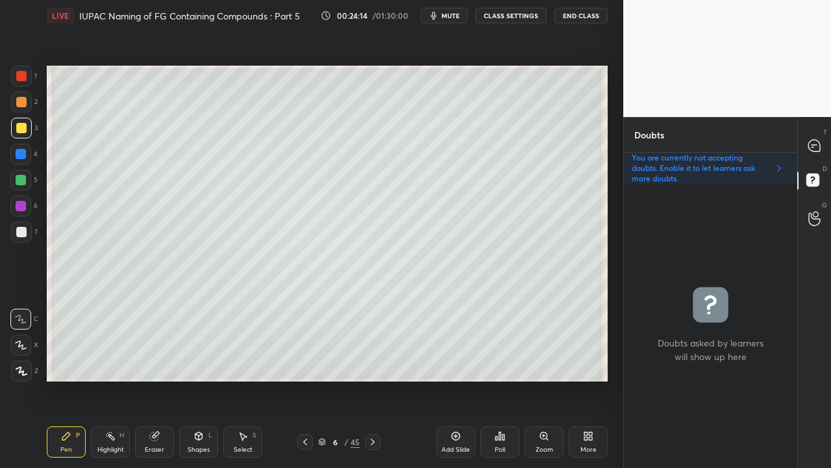
click at [27, 233] on div at bounding box center [21, 231] width 21 height 21
click at [821, 143] on icon at bounding box center [815, 146] width 14 height 14
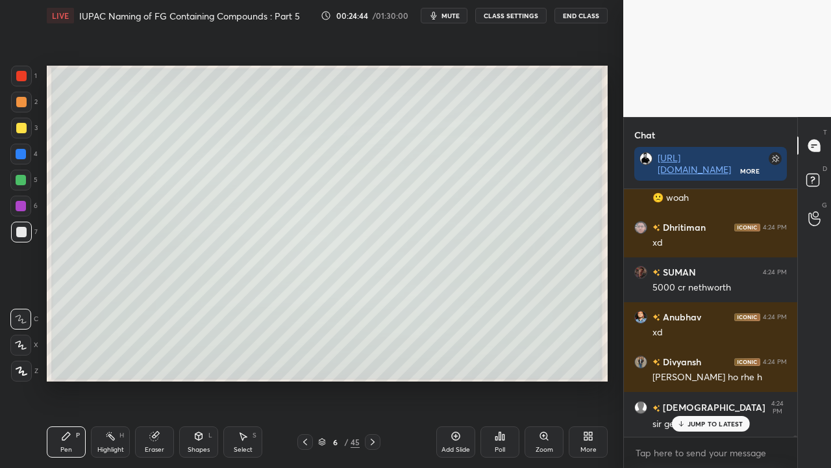
scroll to position [37529, 0]
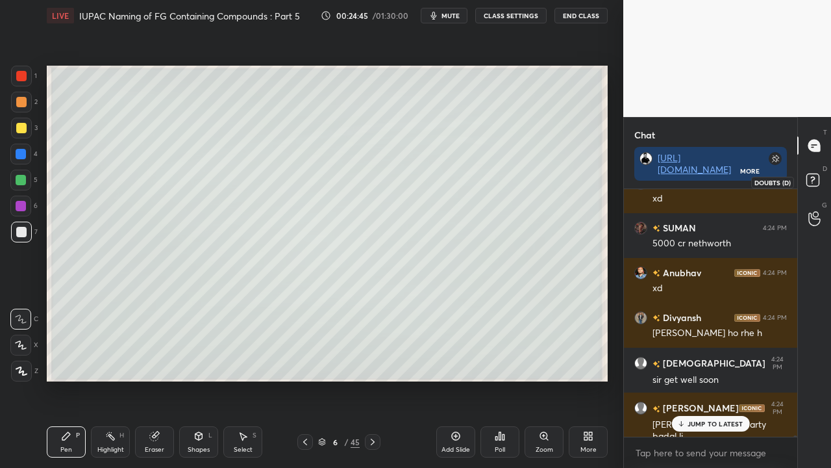
drag, startPoint x: 816, startPoint y: 178, endPoint x: 781, endPoint y: 187, distance: 36.2
click at [816, 179] on rect at bounding box center [813, 180] width 12 height 12
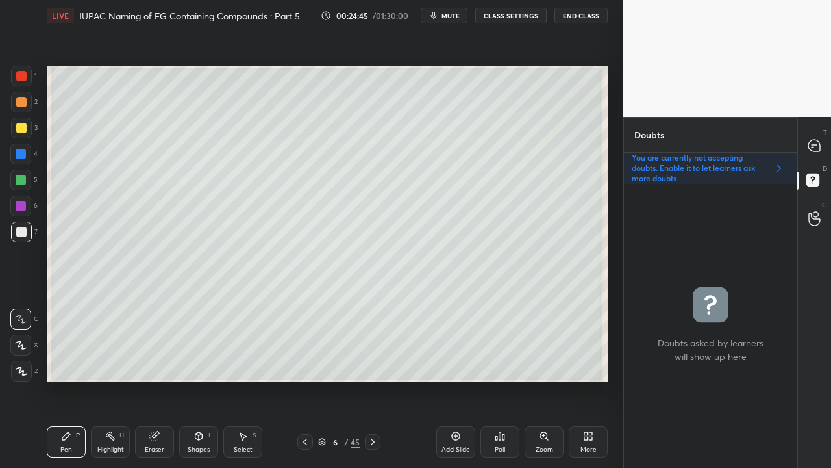
scroll to position [280, 169]
click at [823, 145] on div at bounding box center [815, 145] width 26 height 23
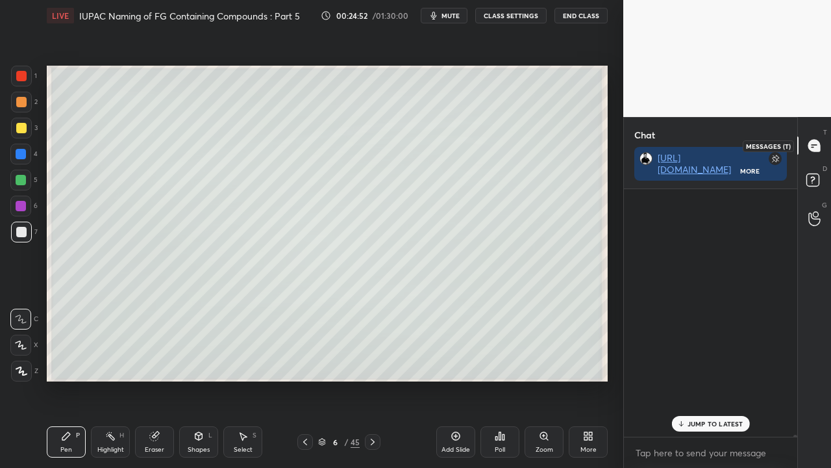
scroll to position [244, 169]
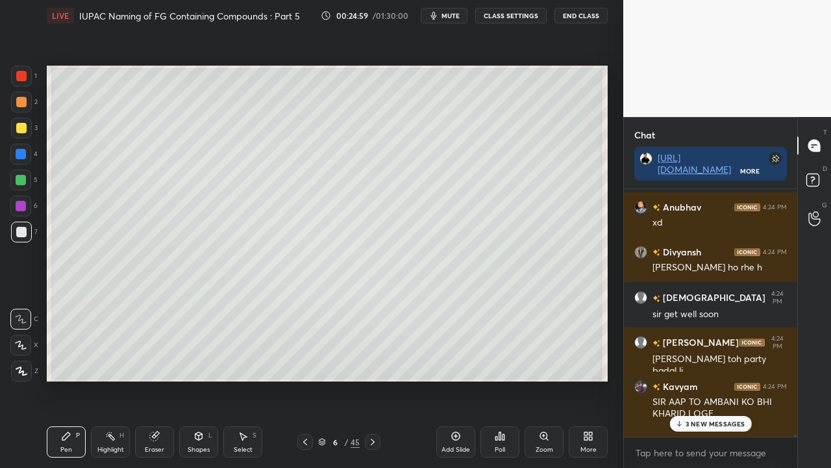
click at [714, 379] on p "3 NEW MESSAGES" at bounding box center [716, 424] width 60 height 8
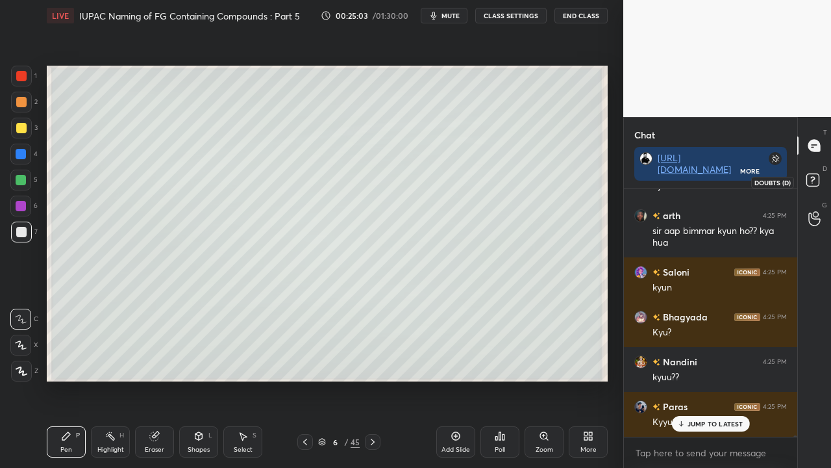
scroll to position [38101, 0]
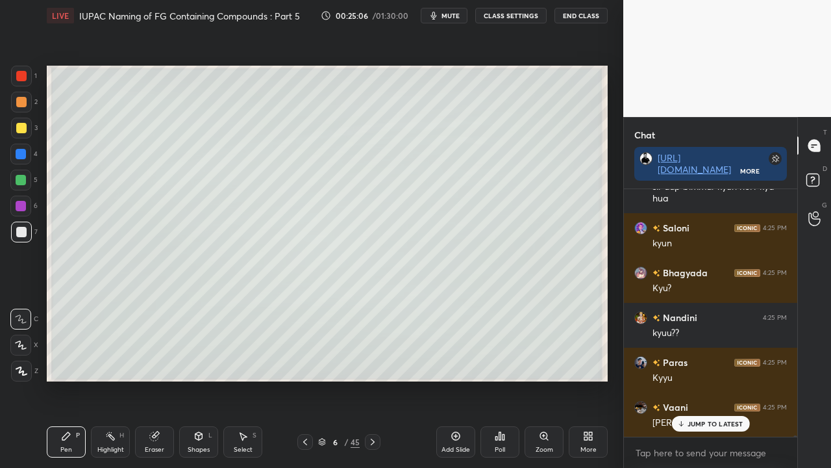
click at [716, 379] on p "JUMP TO LATEST" at bounding box center [716, 424] width 56 height 8
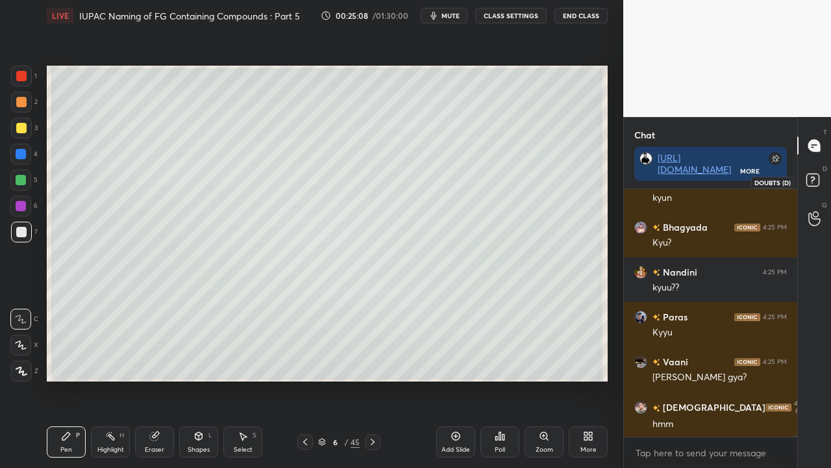
click at [822, 183] on icon at bounding box center [814, 181] width 23 height 23
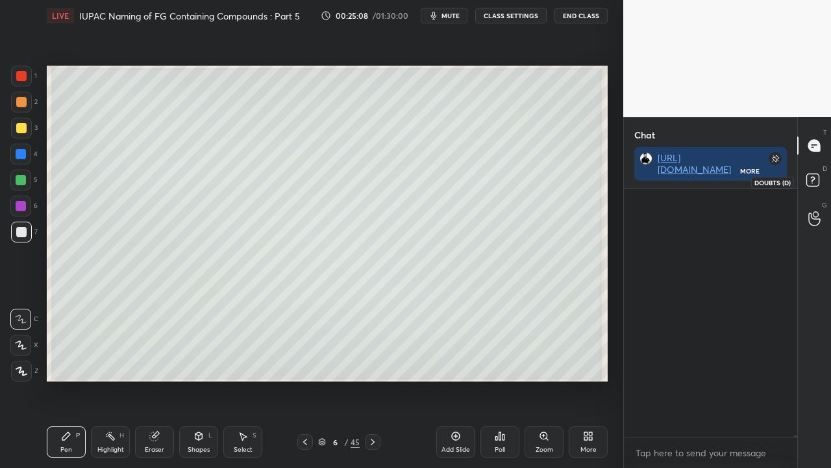
scroll to position [280, 169]
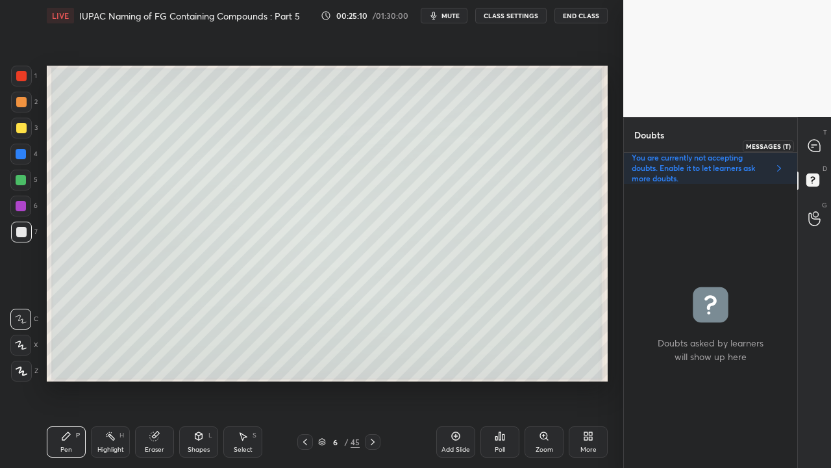
click at [821, 145] on icon at bounding box center [815, 146] width 14 height 14
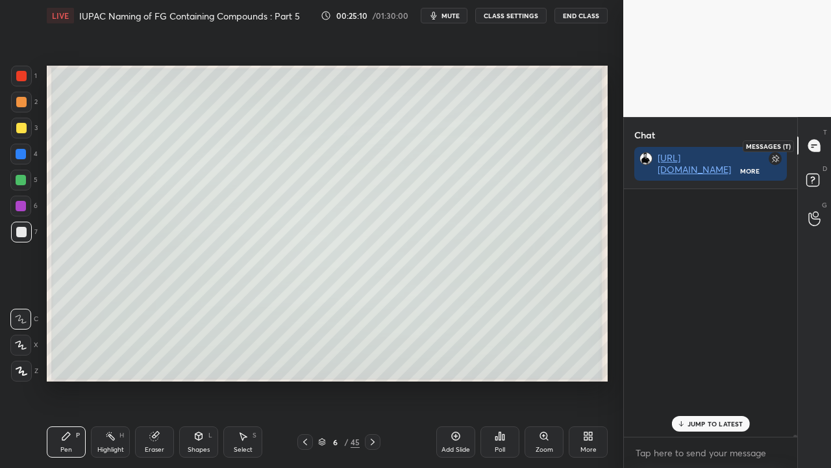
scroll to position [244, 169]
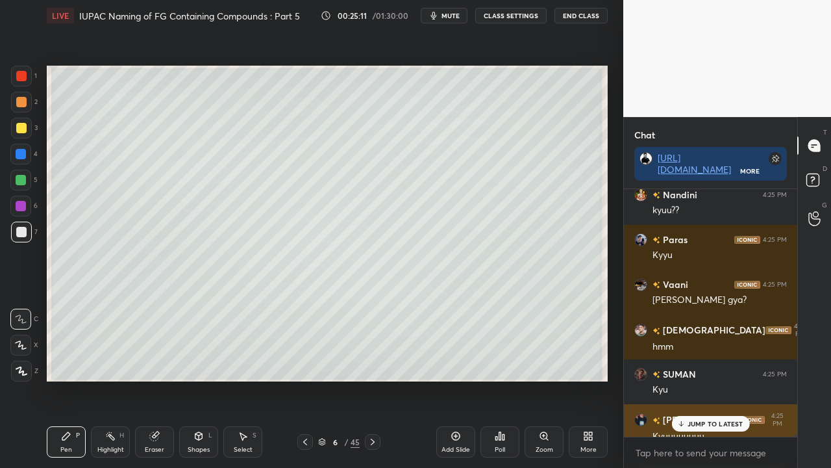
click at [708, 379] on p "JUMP TO LATEST" at bounding box center [716, 424] width 56 height 8
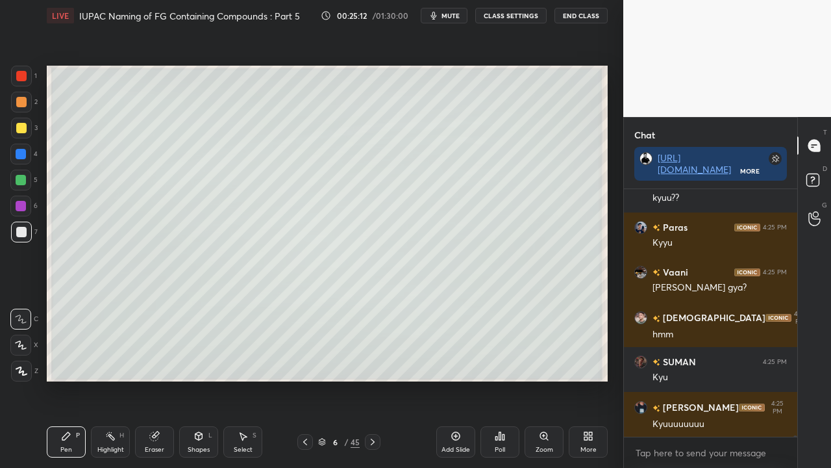
scroll to position [38281, 0]
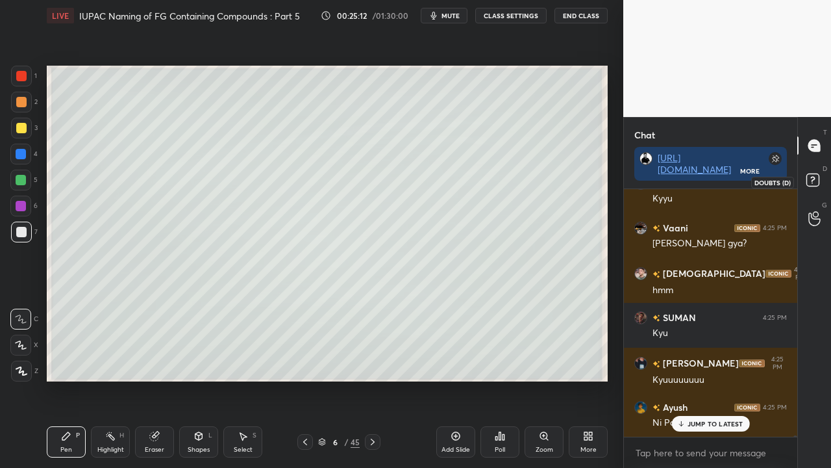
click at [811, 177] on icon at bounding box center [812, 179] width 5 height 5
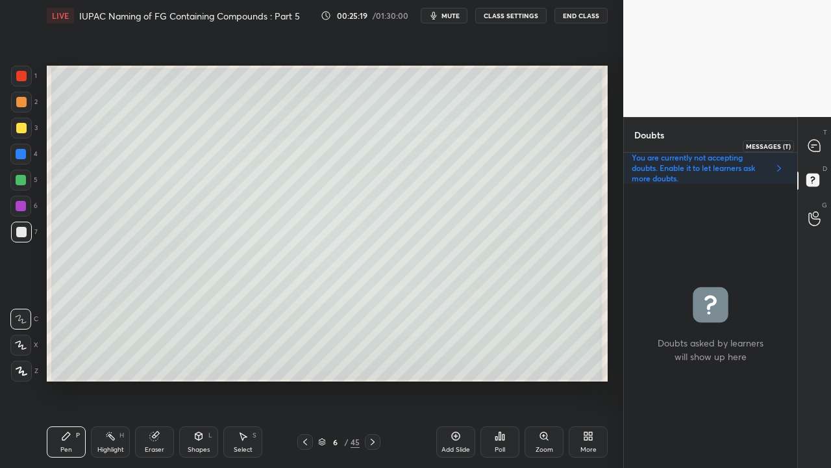
click at [819, 144] on icon at bounding box center [815, 146] width 12 height 12
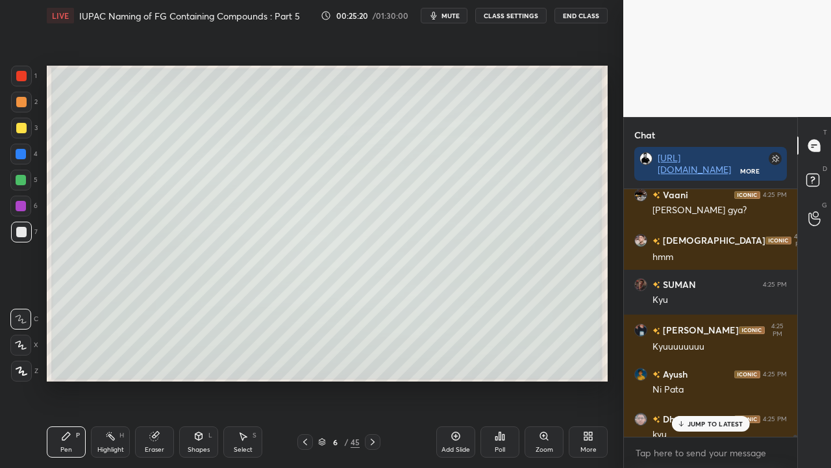
click at [718, 379] on p "JUMP TO LATEST" at bounding box center [716, 424] width 56 height 8
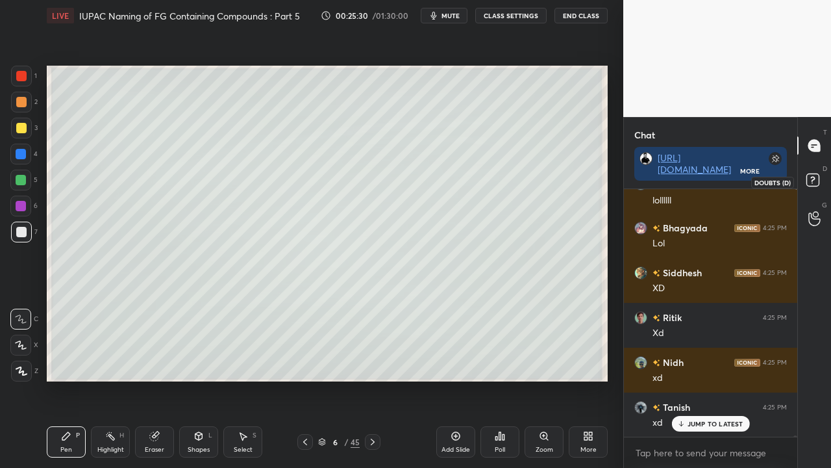
click at [818, 181] on rect at bounding box center [813, 180] width 12 height 12
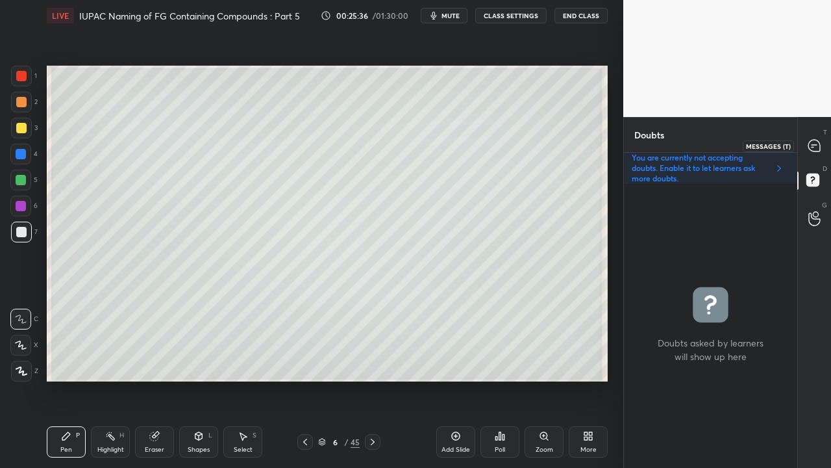
click at [818, 138] on div at bounding box center [815, 145] width 26 height 23
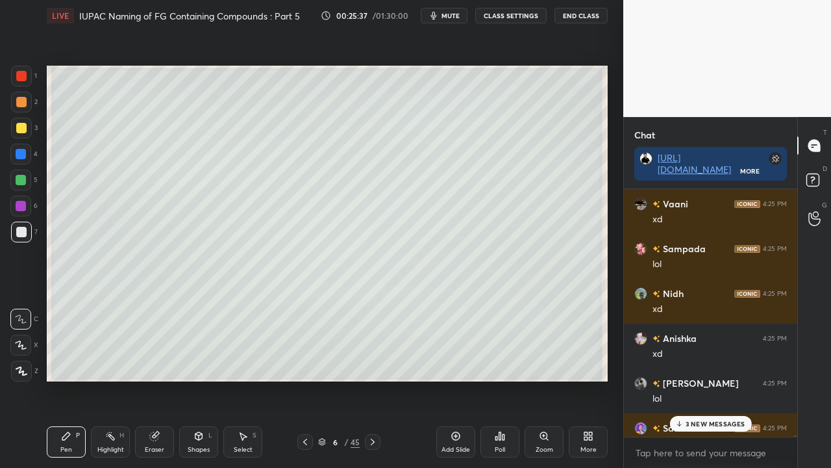
click at [725, 379] on p "3 NEW MESSAGES" at bounding box center [716, 424] width 60 height 8
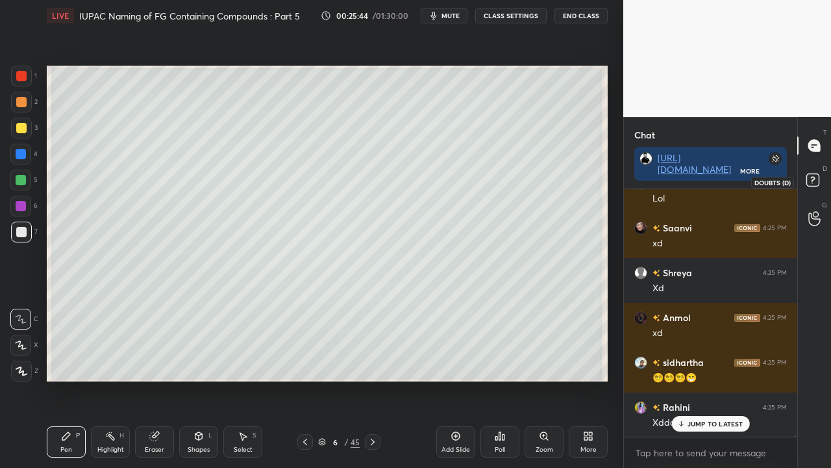
click at [815, 181] on rect at bounding box center [813, 180] width 12 height 12
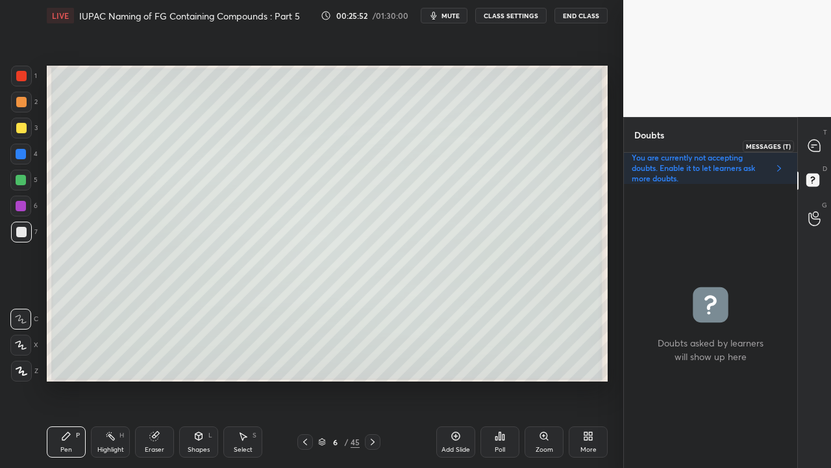
click at [818, 145] on icon at bounding box center [815, 146] width 12 height 12
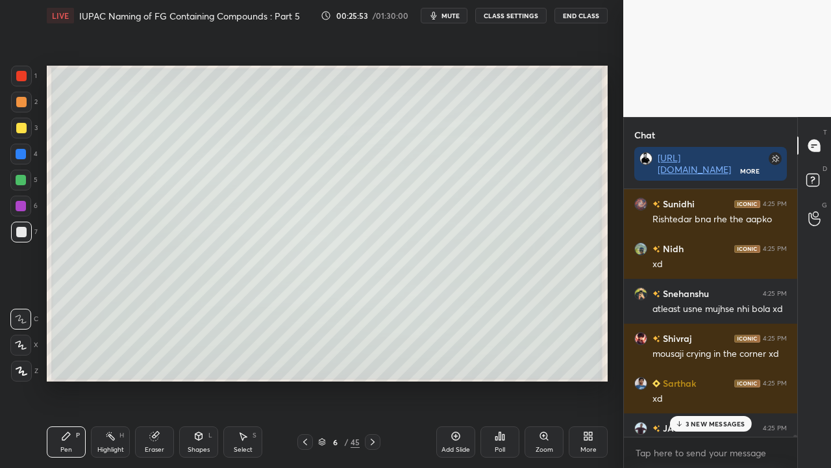
click at [700, 379] on p "3 NEW MESSAGES" at bounding box center [716, 424] width 60 height 8
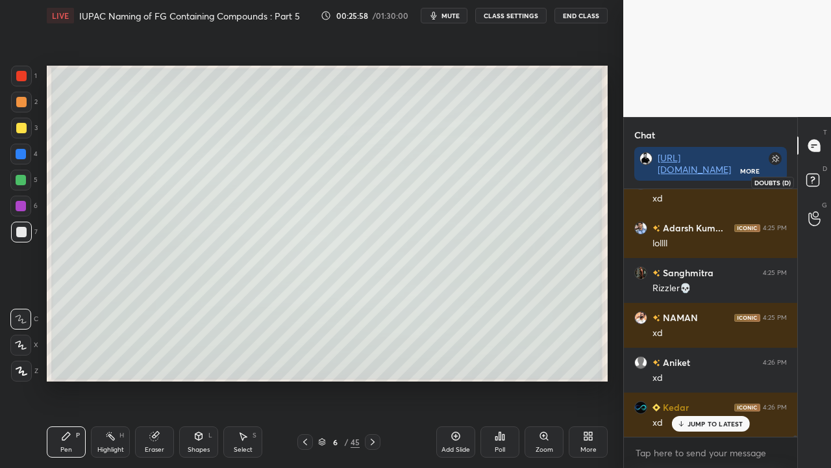
click at [816, 177] on rect at bounding box center [813, 180] width 12 height 12
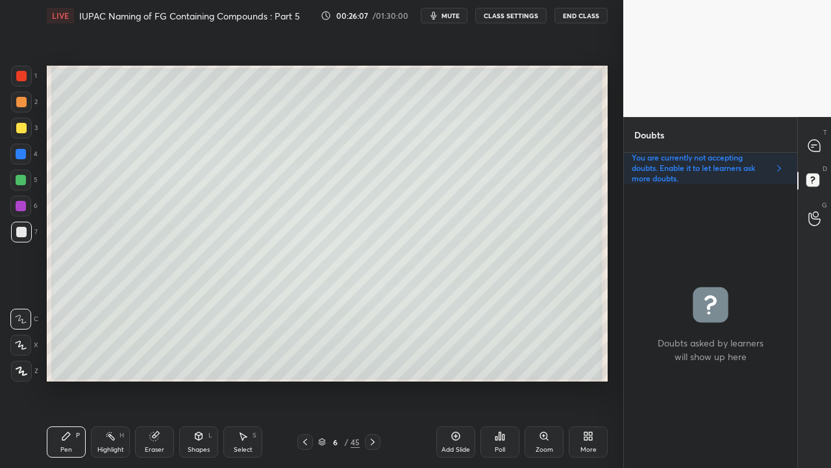
click at [194, 379] on div "Shapes L" at bounding box center [198, 441] width 39 height 31
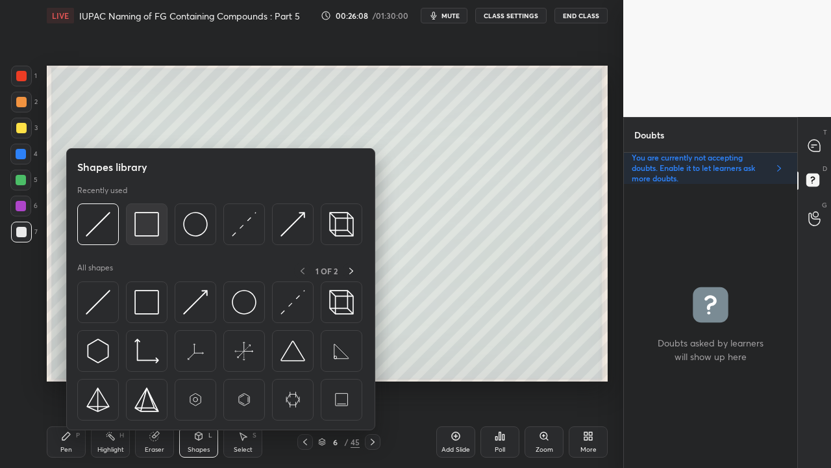
click at [149, 223] on img at bounding box center [146, 224] width 25 height 25
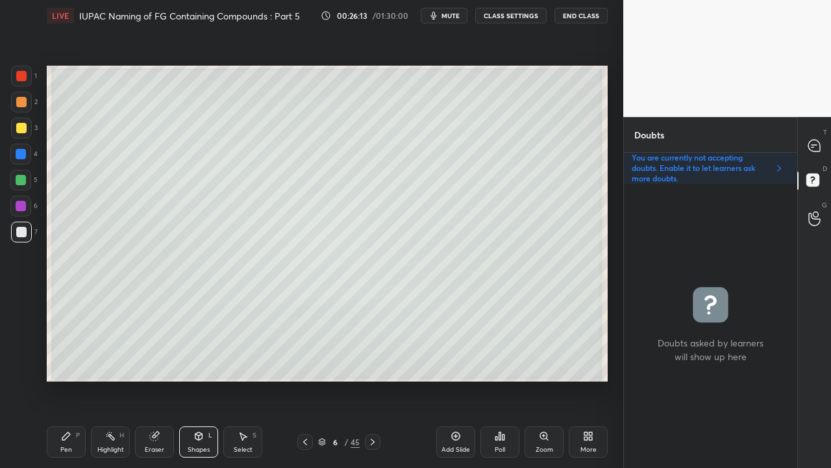
click at [238, 379] on div "Select" at bounding box center [243, 449] width 19 height 6
click at [207, 379] on div "Shapes" at bounding box center [199, 449] width 22 height 6
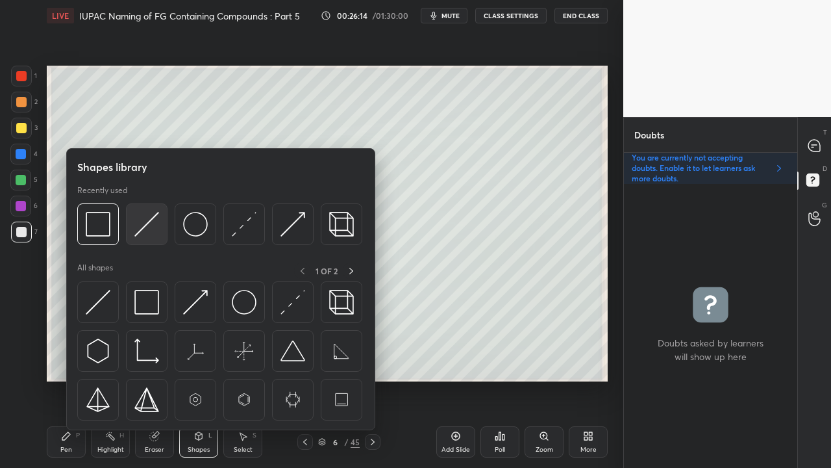
click at [149, 223] on img at bounding box center [146, 224] width 25 height 25
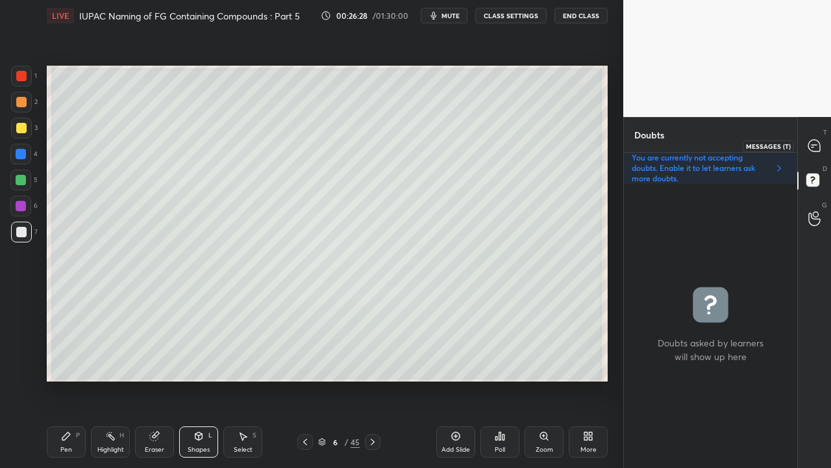
click at [822, 140] on div "T Messages (T)" at bounding box center [814, 145] width 33 height 36
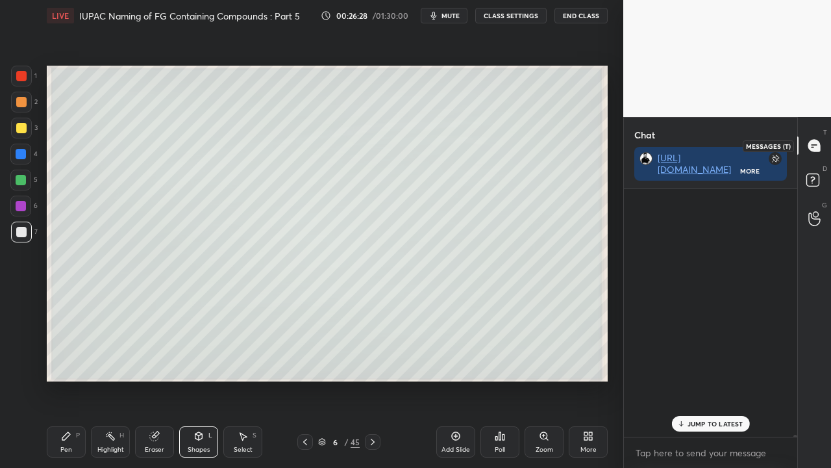
scroll to position [244, 169]
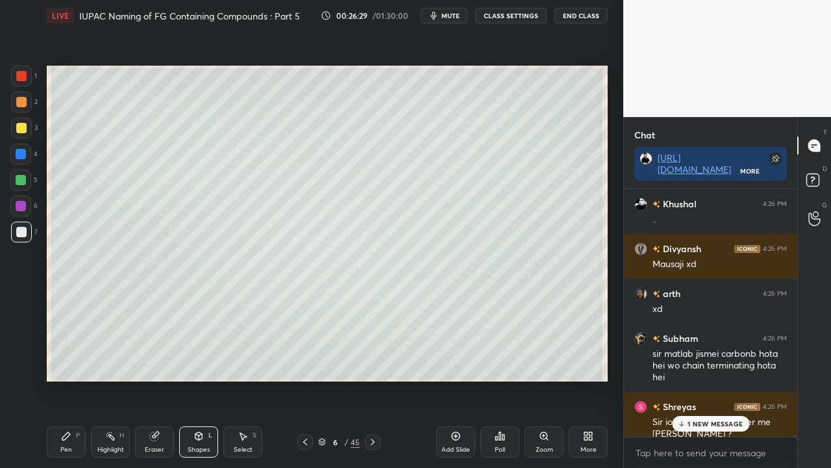
click at [696, 379] on p "1 NEW MESSAGE" at bounding box center [715, 424] width 55 height 8
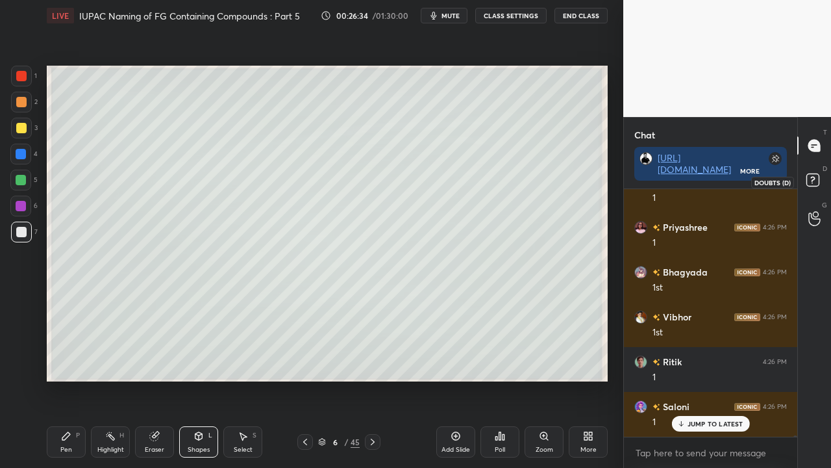
scroll to position [43963, 0]
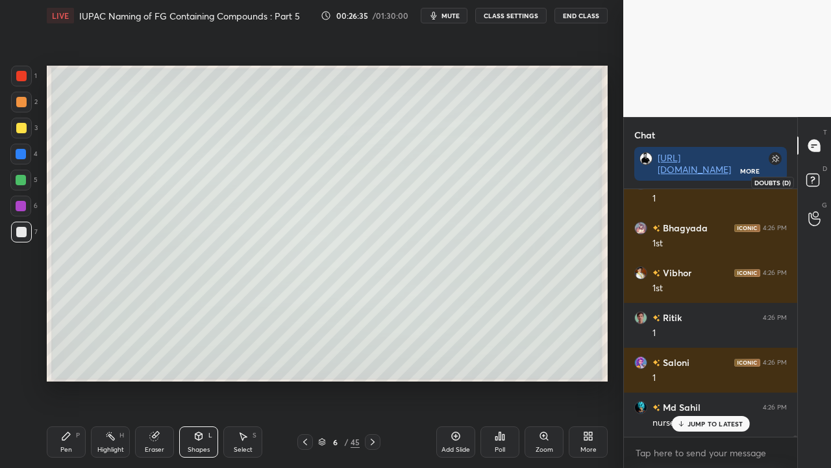
click at [820, 179] on icon at bounding box center [814, 181] width 23 height 23
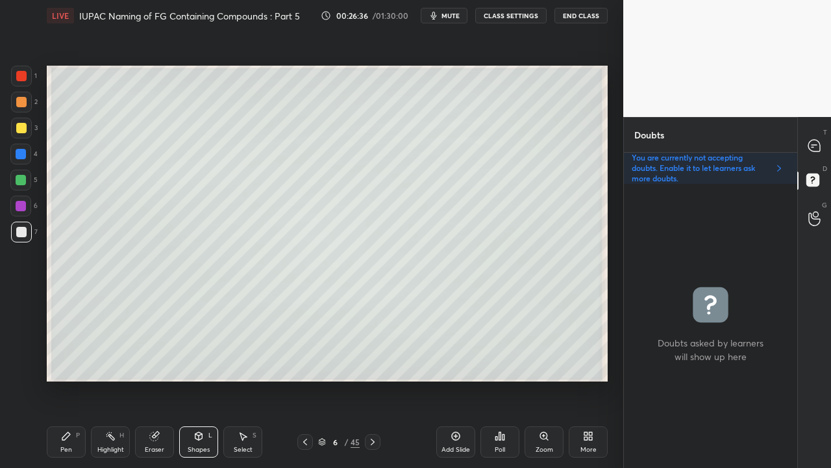
scroll to position [4, 4]
click at [816, 142] on icon at bounding box center [815, 146] width 12 height 12
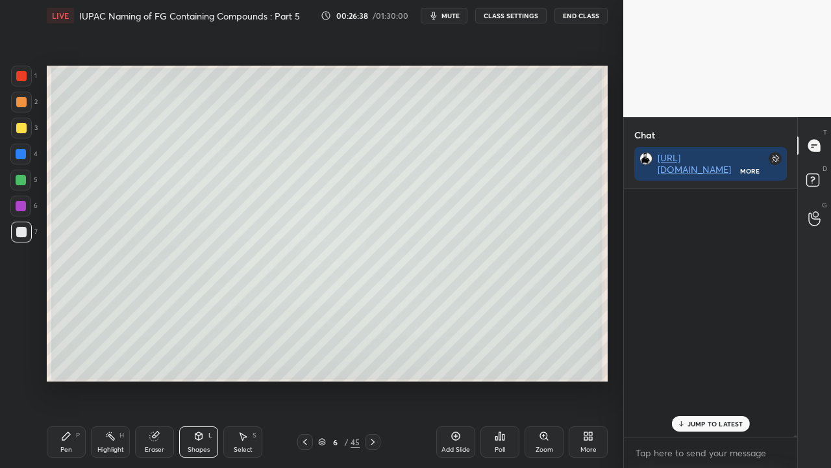
scroll to position [244, 169]
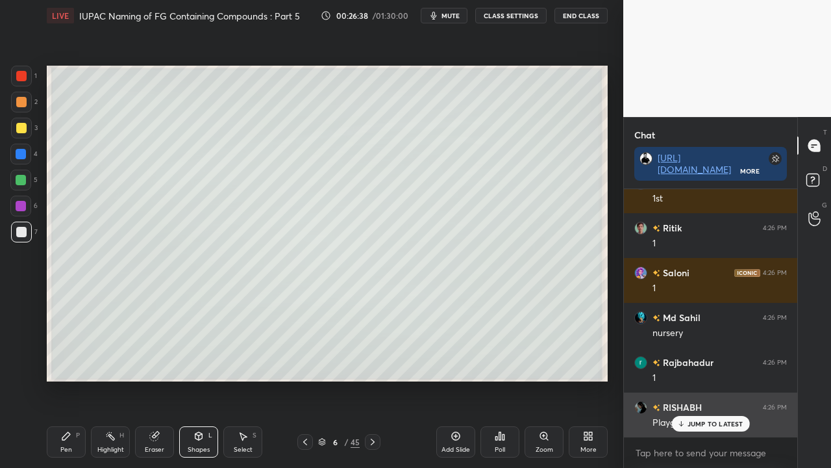
click at [713, 379] on p "JUMP TO LATEST" at bounding box center [716, 424] width 56 height 8
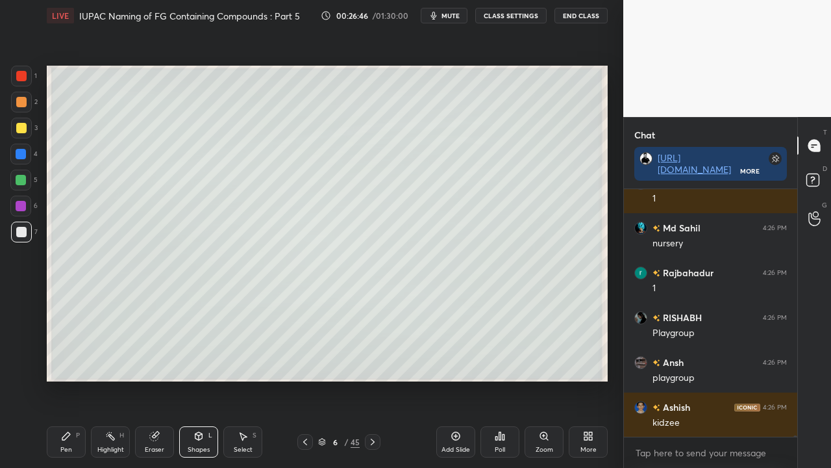
scroll to position [44200, 0]
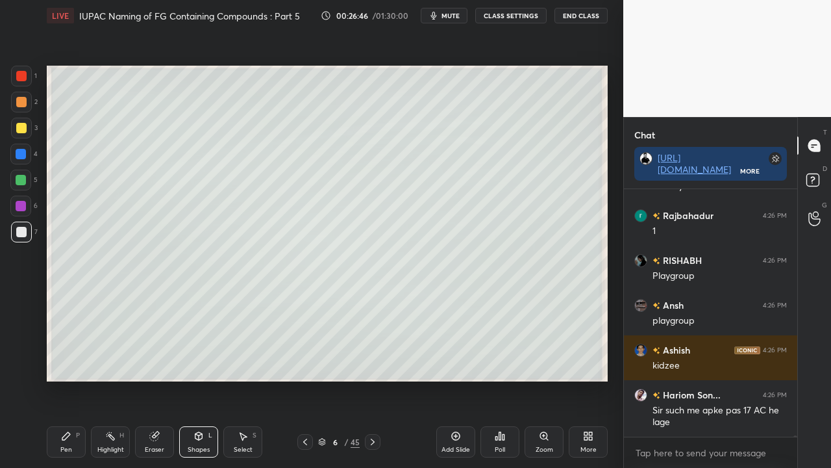
click at [18, 129] on div at bounding box center [21, 128] width 10 height 10
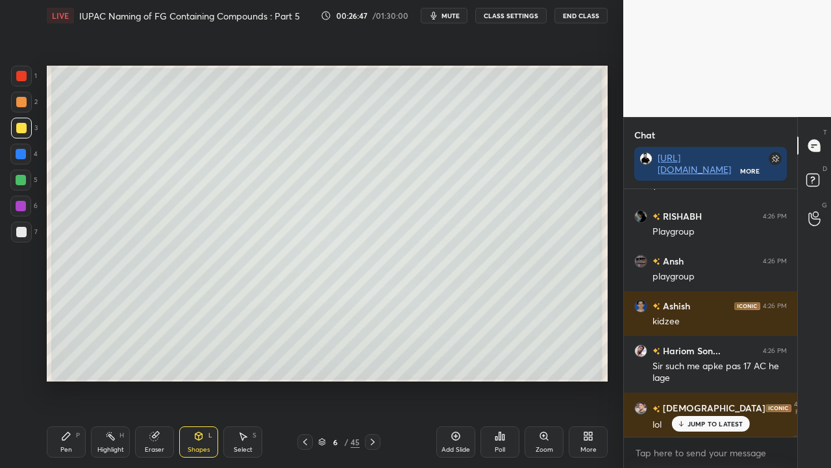
click at [70, 379] on div "Pen P" at bounding box center [66, 441] width 39 height 31
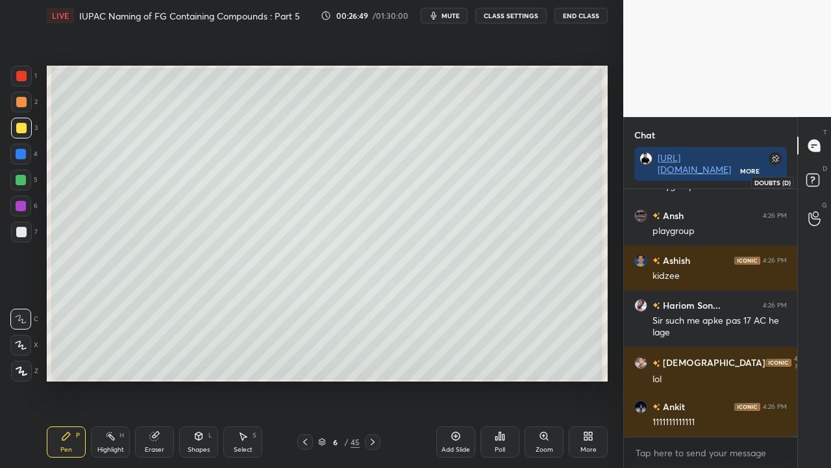
click at [819, 179] on rect at bounding box center [813, 180] width 12 height 12
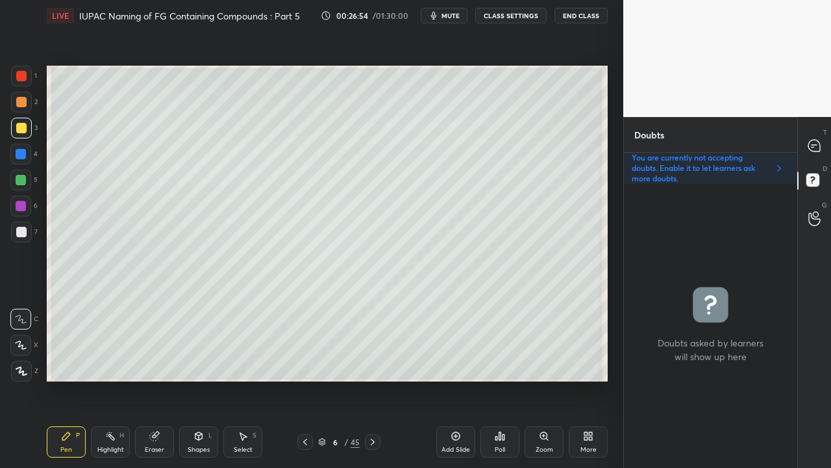
click at [22, 236] on div at bounding box center [21, 232] width 10 height 10
click at [819, 142] on icon at bounding box center [815, 146] width 14 height 14
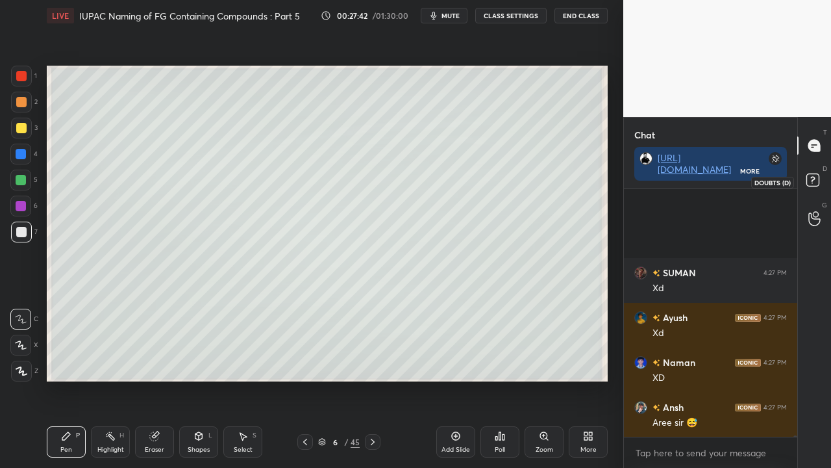
scroll to position [46678, 0]
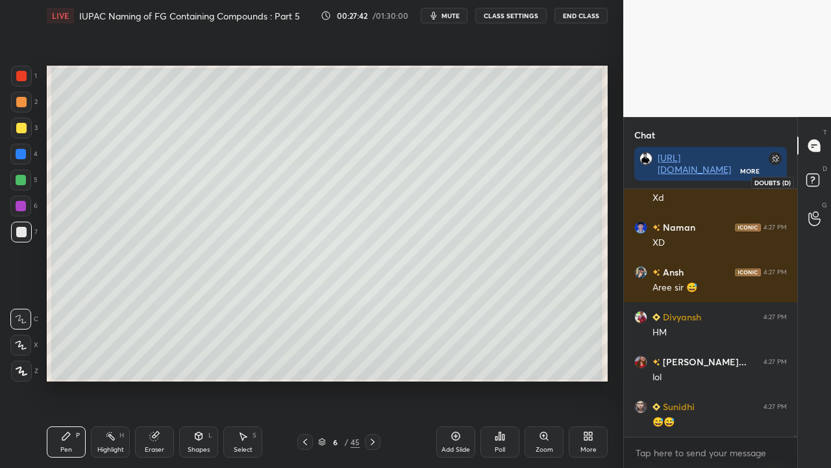
click at [814, 184] on rect at bounding box center [813, 180] width 12 height 12
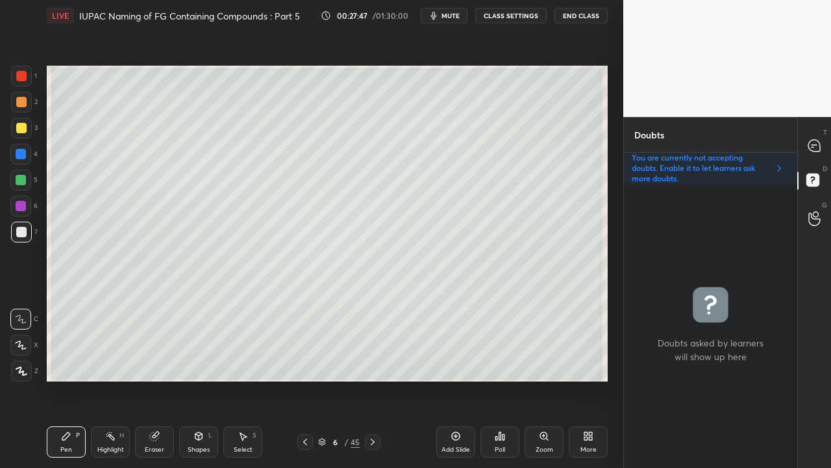
click at [20, 127] on div at bounding box center [21, 128] width 10 height 10
click at [21, 229] on div at bounding box center [21, 232] width 10 height 10
click at [19, 127] on div at bounding box center [21, 128] width 10 height 10
click at [825, 142] on div at bounding box center [815, 145] width 26 height 23
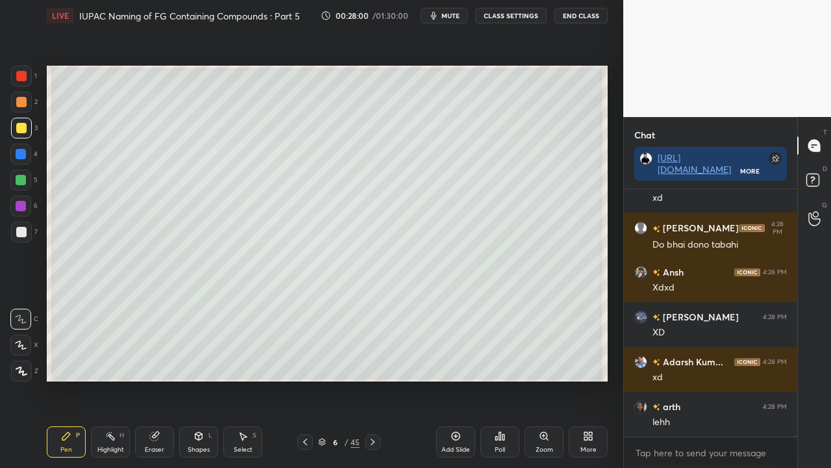
scroll to position [47758, 0]
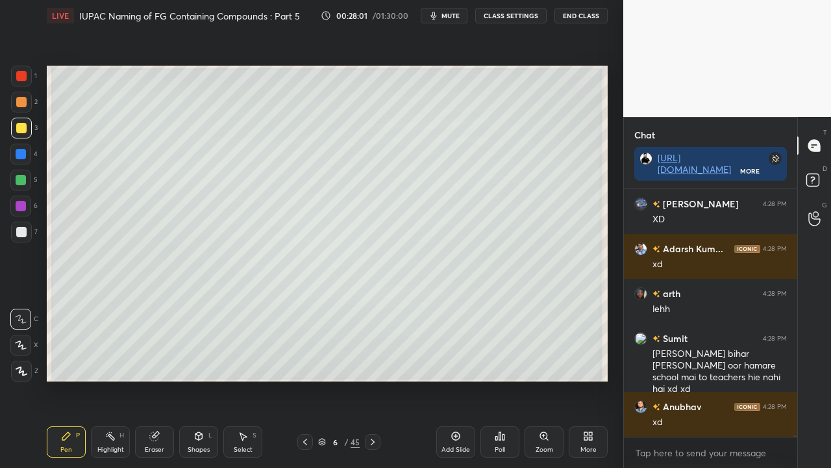
click at [23, 229] on div at bounding box center [21, 232] width 10 height 10
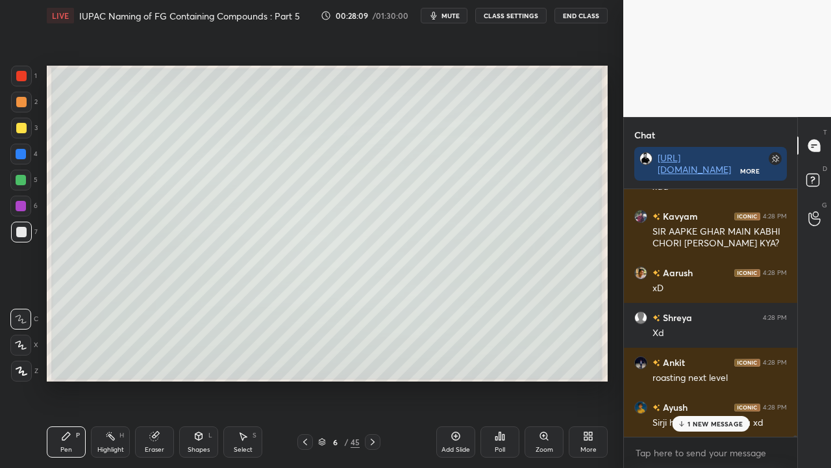
scroll to position [48600, 0]
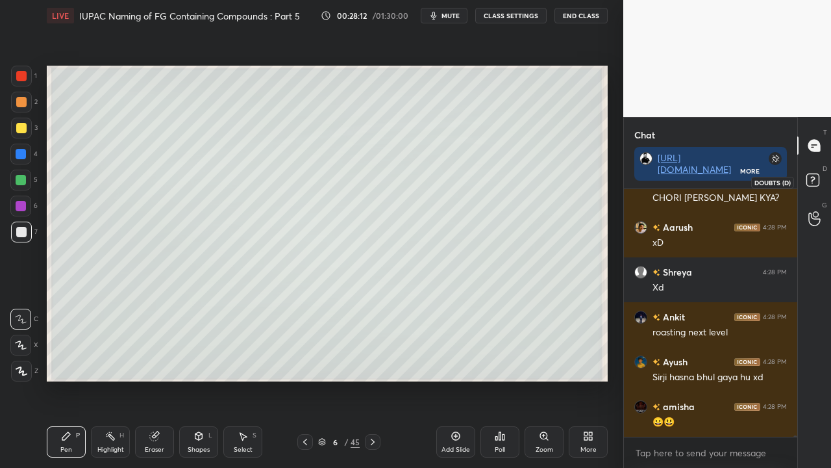
click at [816, 179] on rect at bounding box center [813, 180] width 12 height 12
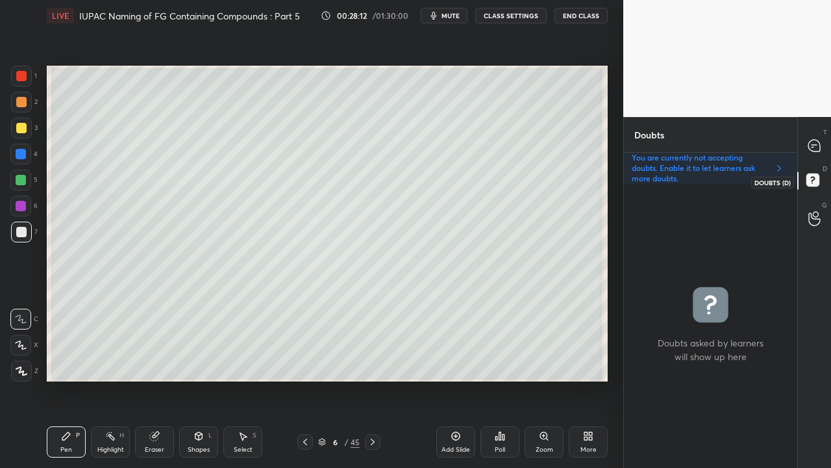
scroll to position [4, 4]
click at [814, 144] on icon at bounding box center [815, 146] width 12 height 12
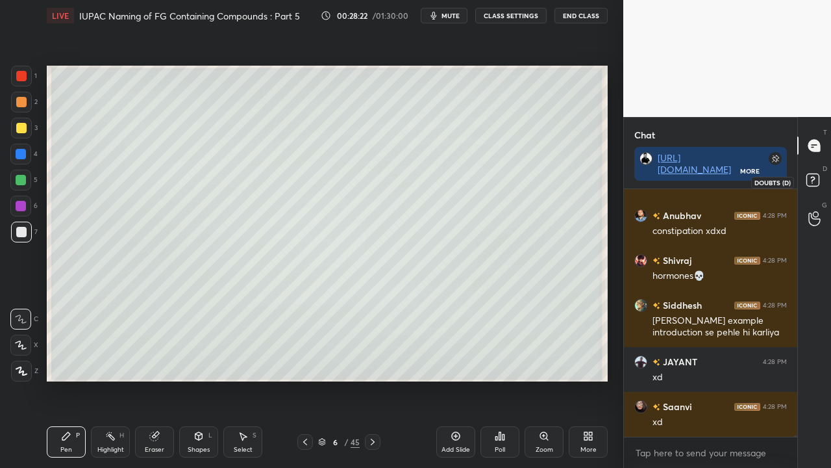
click at [817, 177] on rect at bounding box center [813, 180] width 12 height 12
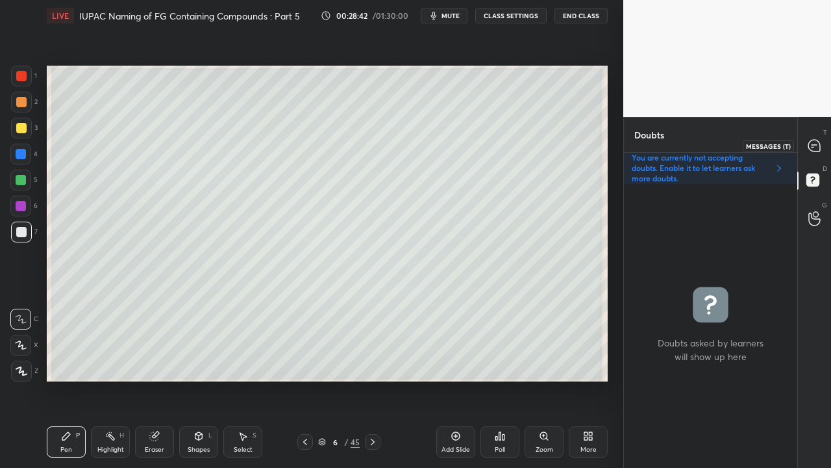
click at [822, 144] on div at bounding box center [815, 145] width 26 height 23
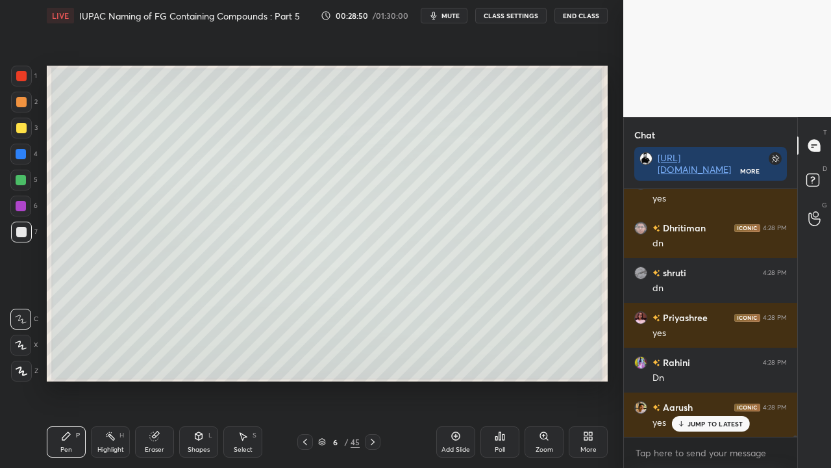
scroll to position [50326, 0]
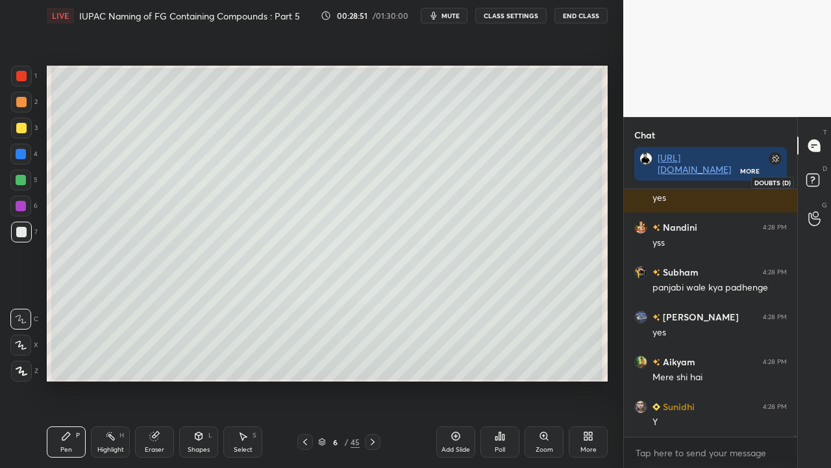
click at [822, 177] on icon at bounding box center [814, 181] width 23 height 23
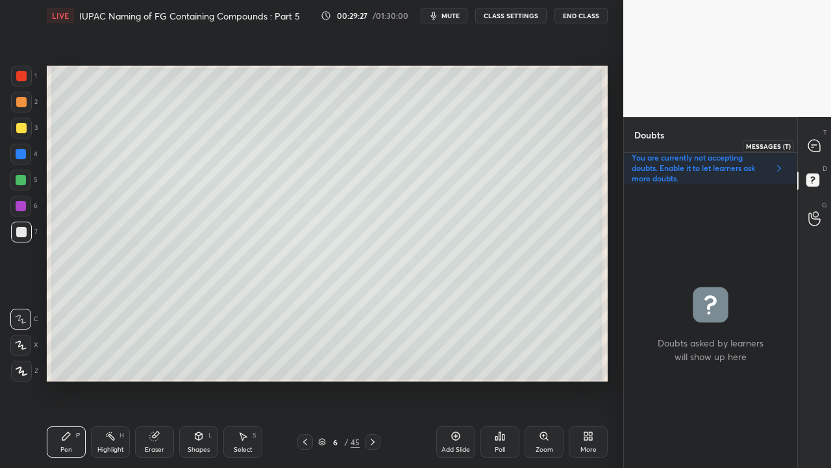
click at [824, 145] on div at bounding box center [815, 145] width 26 height 23
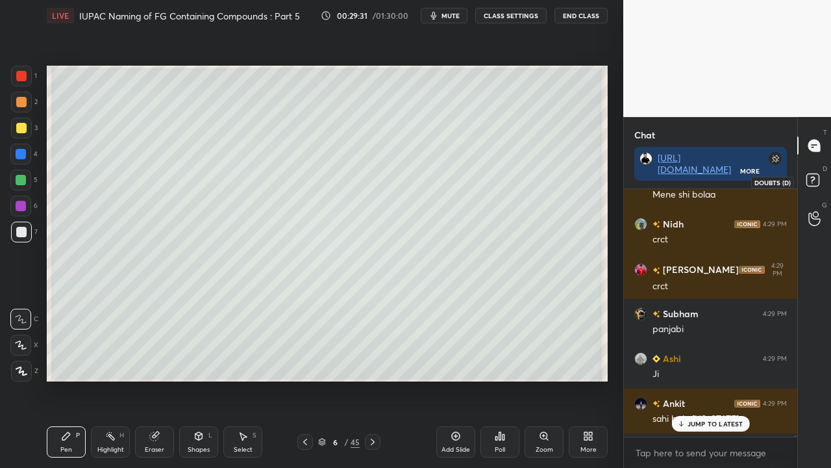
scroll to position [52182, 0]
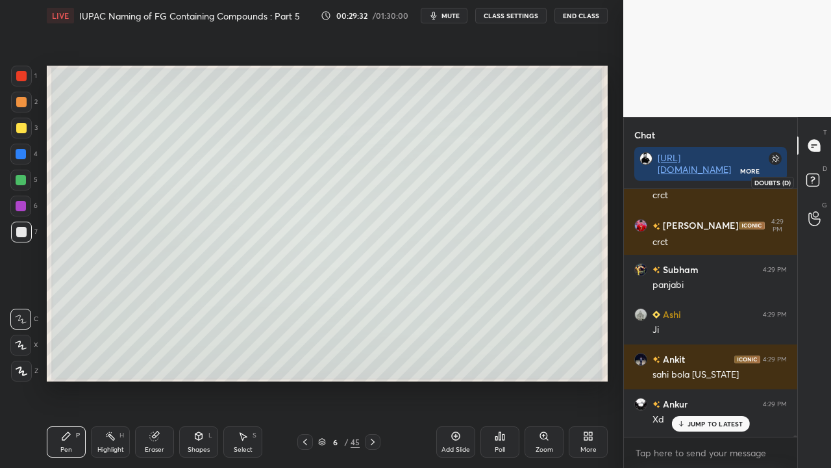
click at [823, 178] on icon at bounding box center [814, 181] width 23 height 23
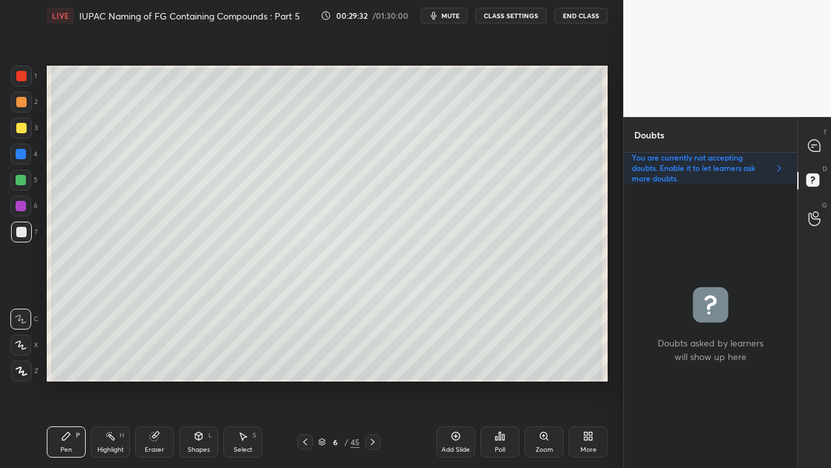
scroll to position [280, 169]
click at [820, 142] on icon at bounding box center [815, 146] width 14 height 14
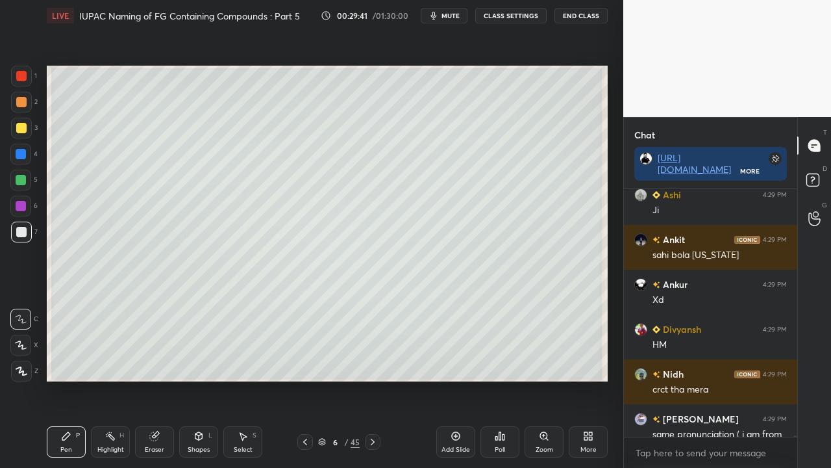
scroll to position [52371, 0]
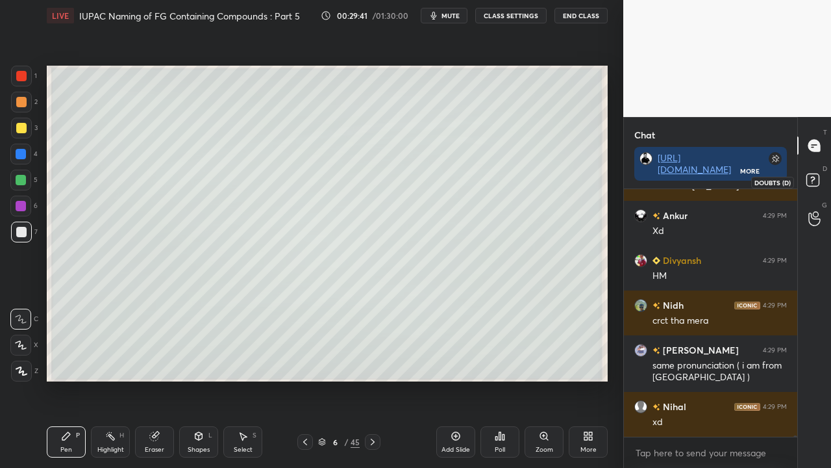
click at [821, 176] on icon at bounding box center [814, 181] width 23 height 23
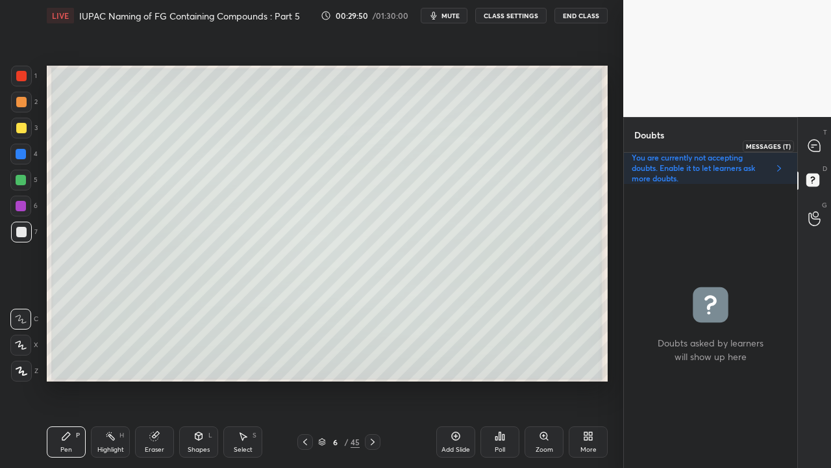
click at [820, 142] on icon at bounding box center [815, 146] width 14 height 14
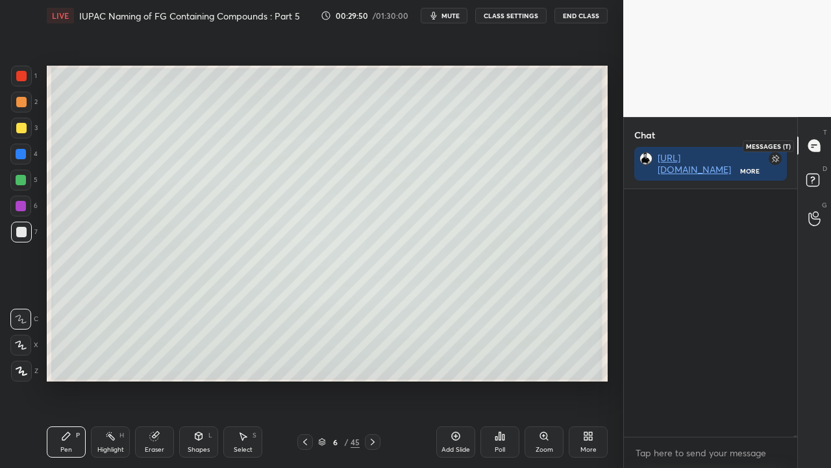
scroll to position [244, 169]
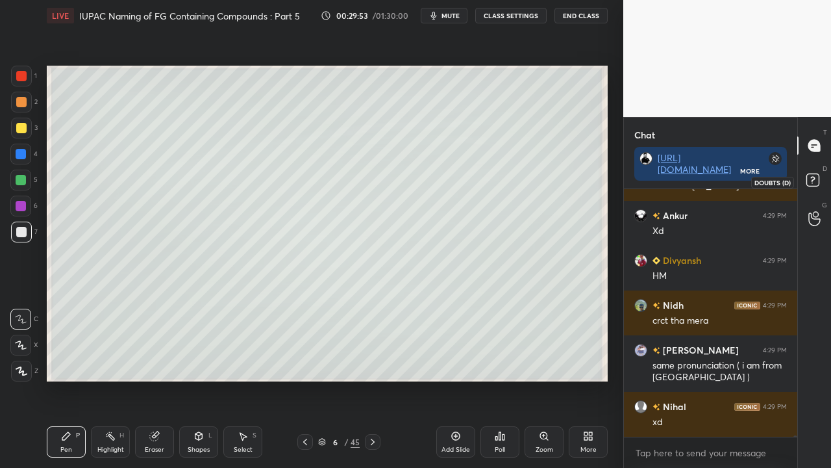
click at [814, 177] on rect at bounding box center [813, 180] width 12 height 12
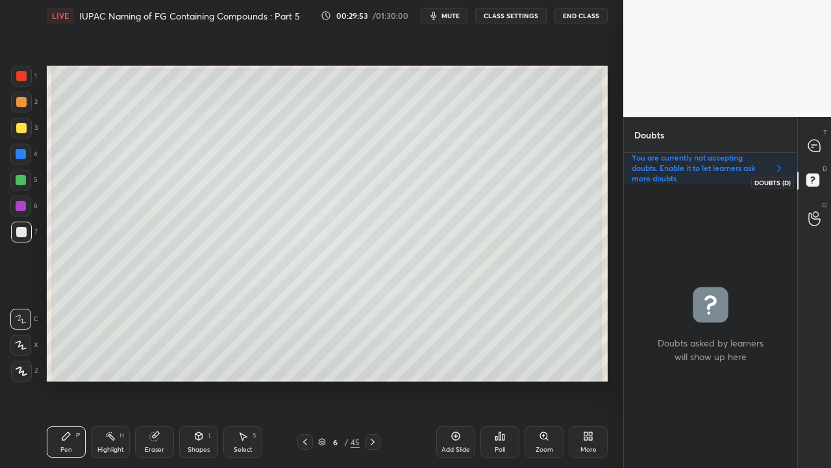
scroll to position [280, 169]
click at [26, 125] on div at bounding box center [21, 128] width 10 height 10
click at [821, 140] on icon at bounding box center [815, 146] width 14 height 14
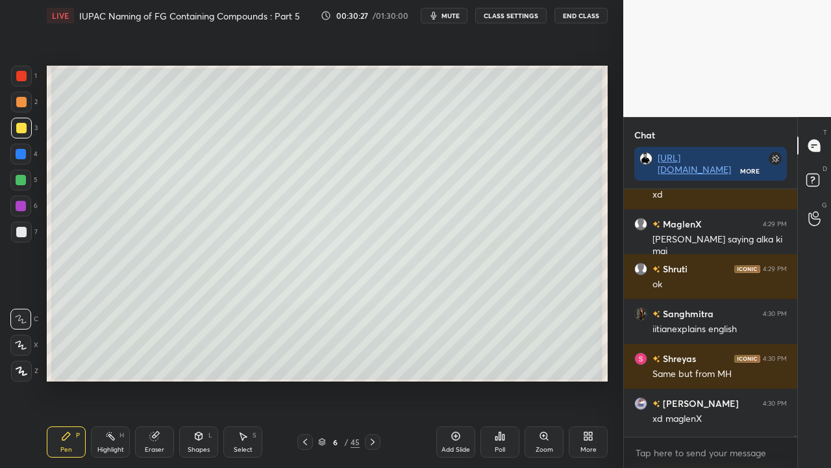
scroll to position [4, 4]
click at [822, 179] on icon at bounding box center [814, 181] width 23 height 23
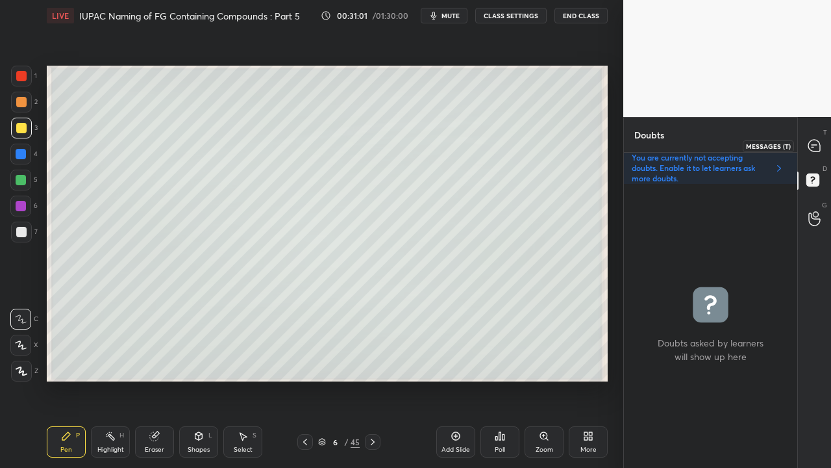
click at [818, 139] on div at bounding box center [815, 145] width 26 height 23
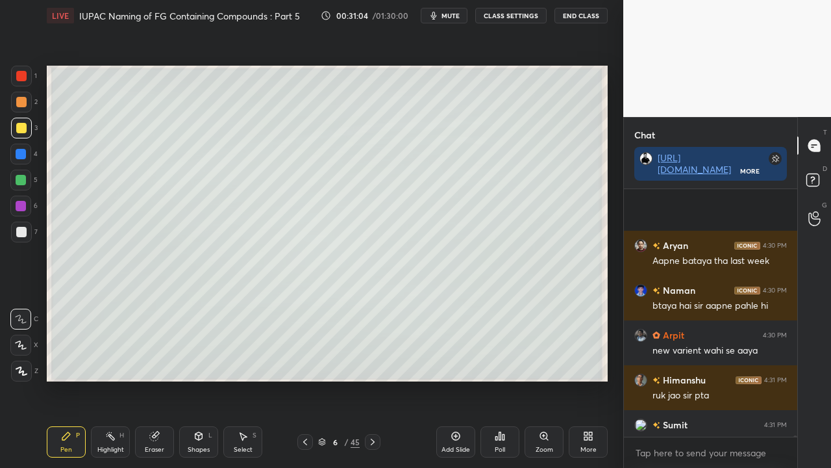
scroll to position [53878, 0]
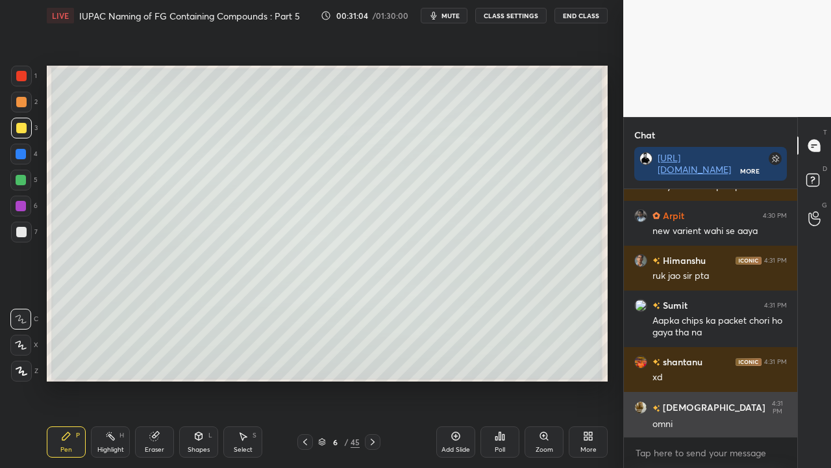
click at [707, 379] on div "omni" at bounding box center [720, 424] width 134 height 13
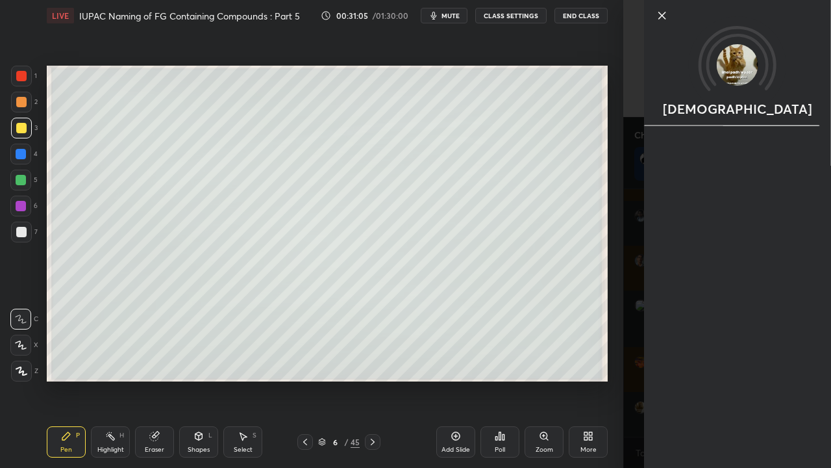
click at [623, 379] on div "[DEMOGRAPHIC_DATA]" at bounding box center [727, 234] width 208 height 468
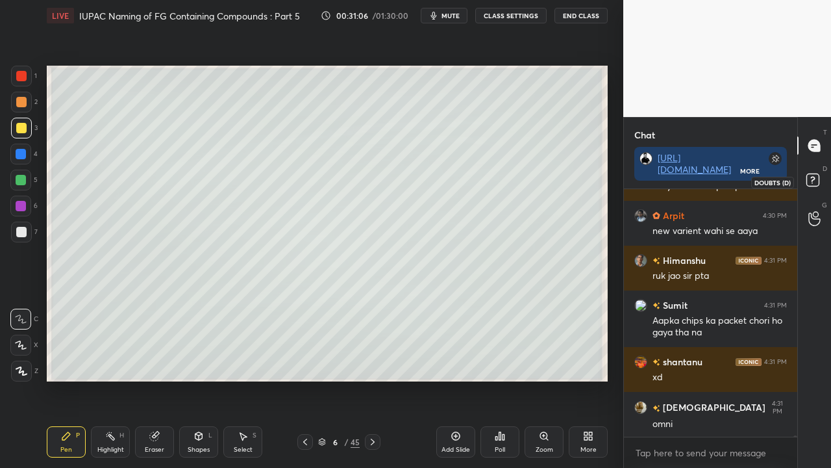
click at [820, 177] on icon at bounding box center [814, 181] width 23 height 23
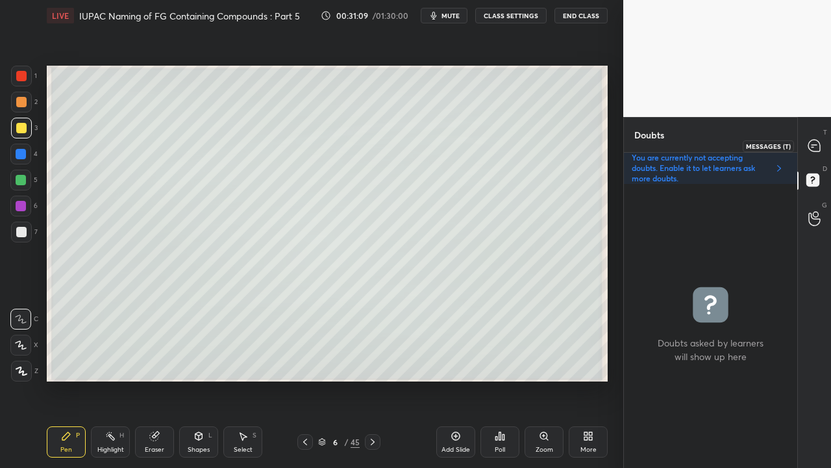
click at [816, 142] on icon at bounding box center [815, 146] width 12 height 12
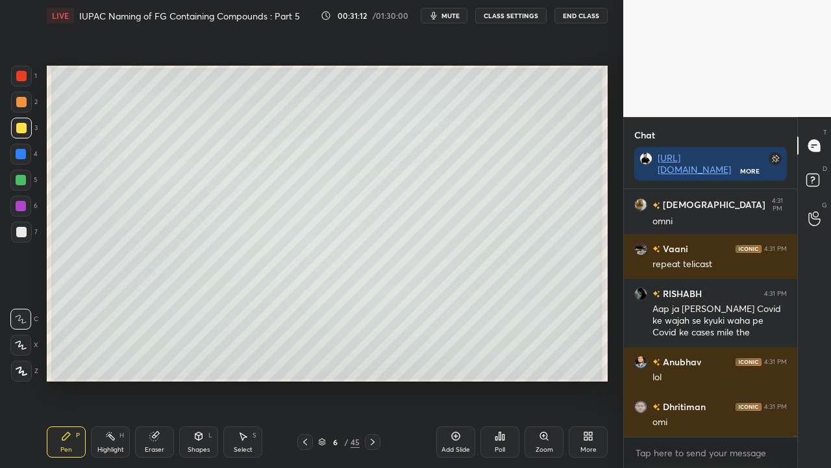
scroll to position [54171, 0]
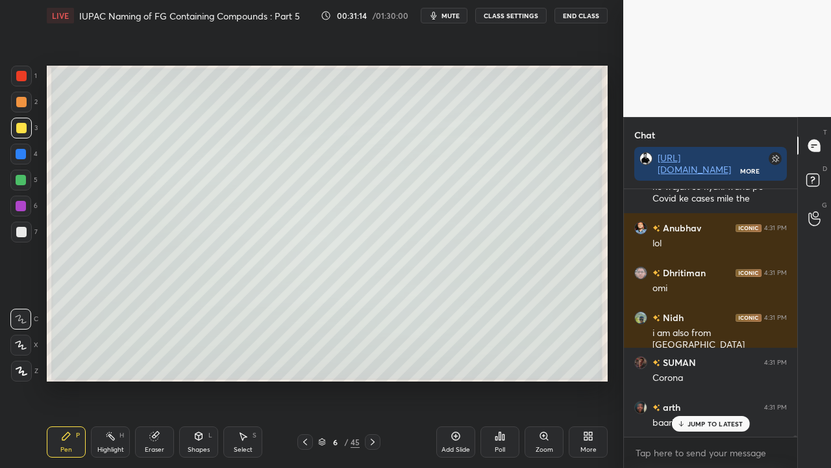
click at [720, 379] on div "JUMP TO LATEST" at bounding box center [711, 424] width 78 height 16
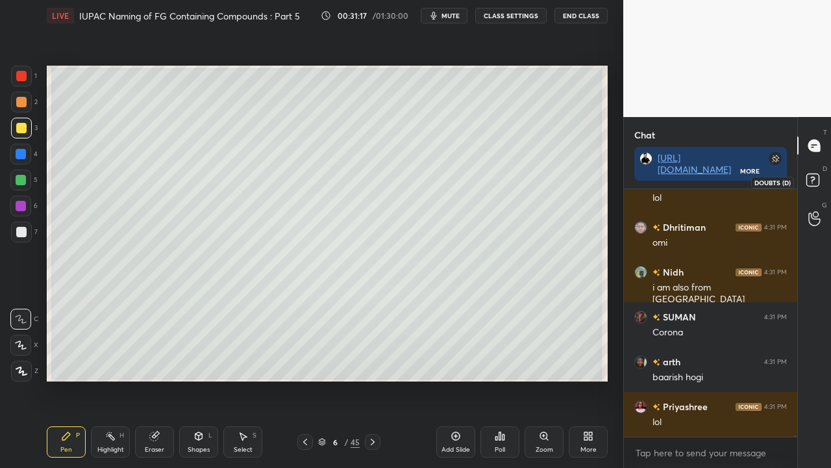
click at [814, 179] on icon at bounding box center [814, 181] width 23 height 23
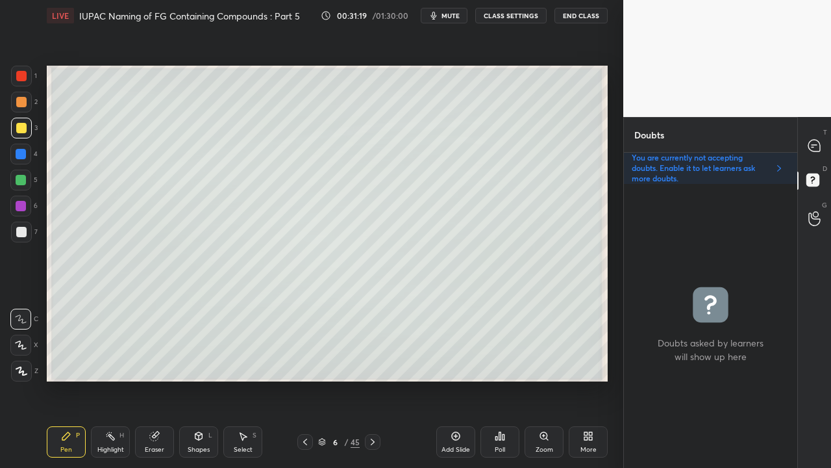
click at [22, 232] on div at bounding box center [21, 232] width 10 height 10
click at [22, 234] on div at bounding box center [21, 232] width 10 height 10
click at [818, 144] on icon at bounding box center [815, 146] width 14 height 14
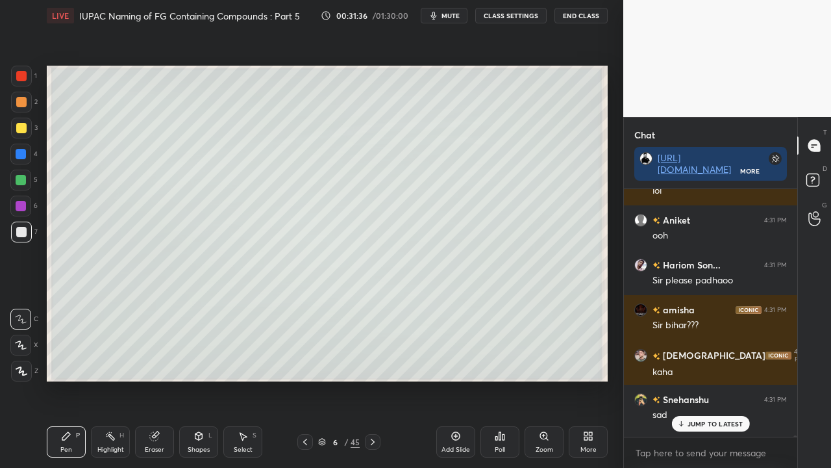
scroll to position [54931, 0]
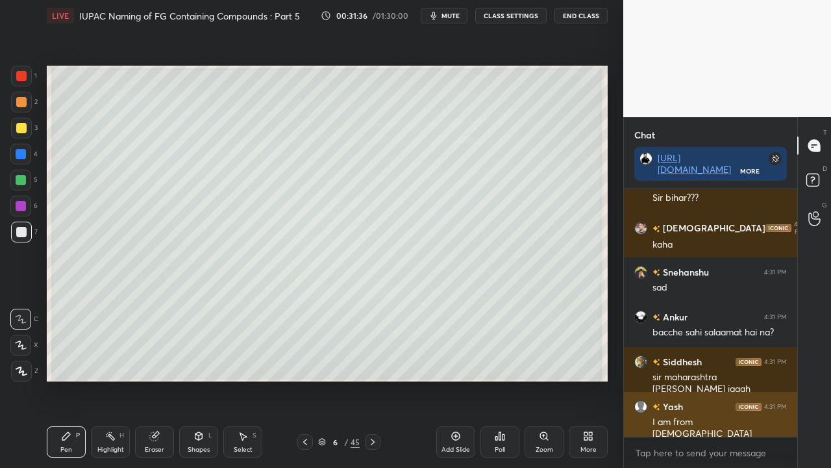
click at [707, 379] on div "I am from [DEMOGRAPHIC_DATA]" at bounding box center [720, 428] width 134 height 25
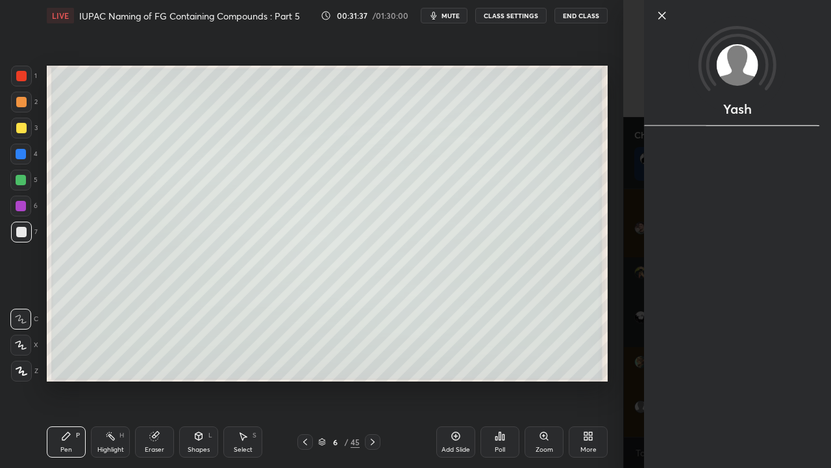
click at [642, 379] on div "Yash" at bounding box center [727, 234] width 208 height 468
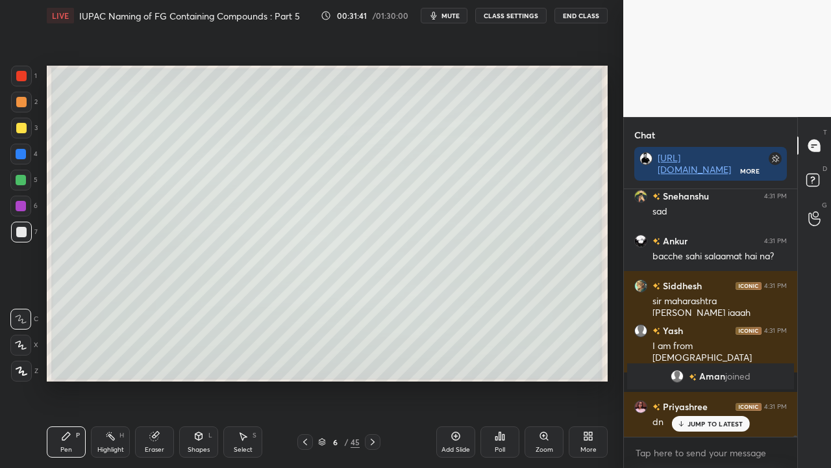
scroll to position [50573, 0]
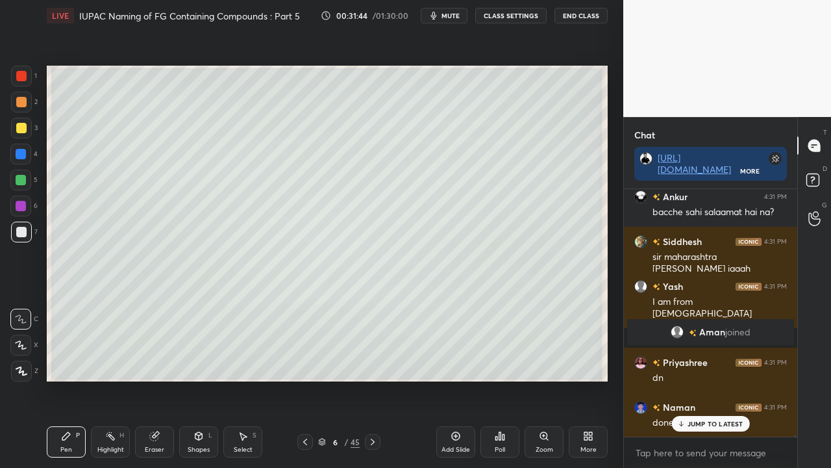
click at [709, 379] on p "JUMP TO LATEST" at bounding box center [716, 424] width 56 height 8
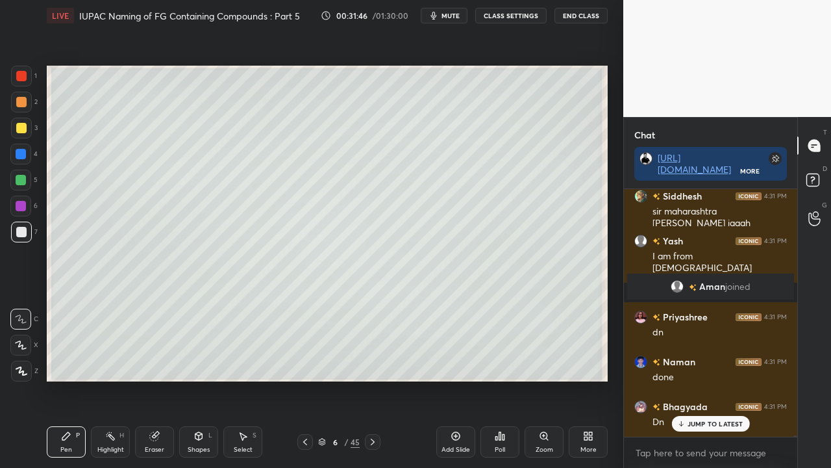
scroll to position [50663, 0]
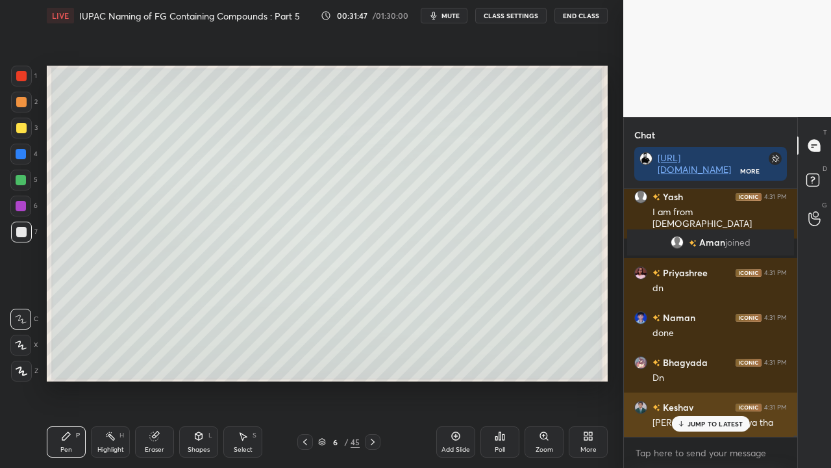
click at [714, 379] on p "JUMP TO LATEST" at bounding box center [716, 424] width 56 height 8
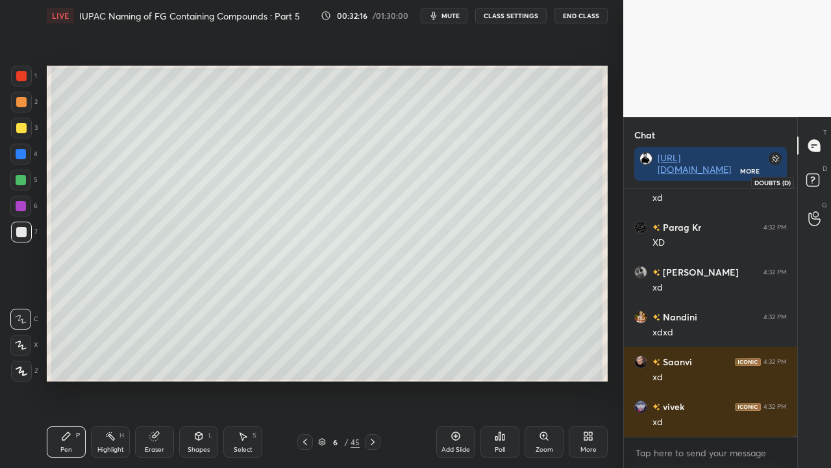
scroll to position [52997, 0]
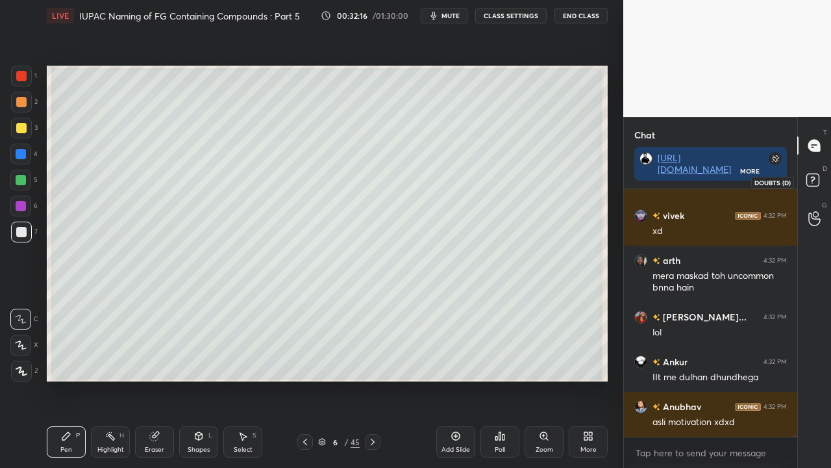
click at [817, 188] on icon at bounding box center [814, 181] width 23 height 23
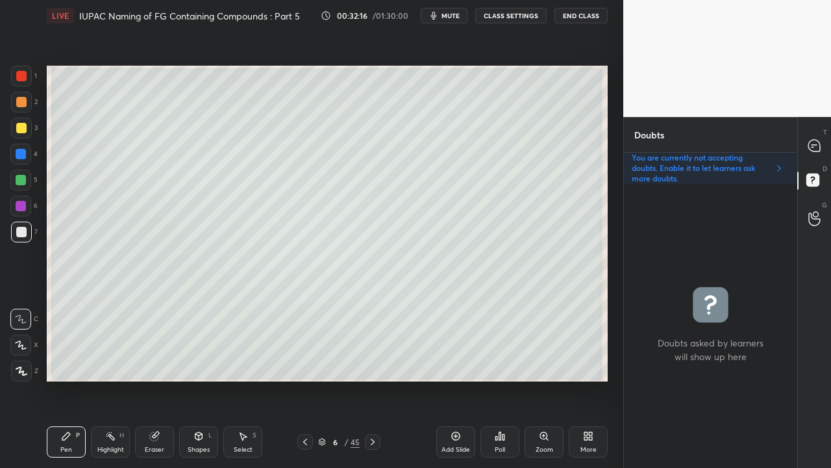
scroll to position [280, 169]
click at [377, 379] on div at bounding box center [373, 442] width 16 height 16
click at [19, 130] on div at bounding box center [21, 128] width 10 height 10
click at [825, 143] on div at bounding box center [815, 145] width 26 height 23
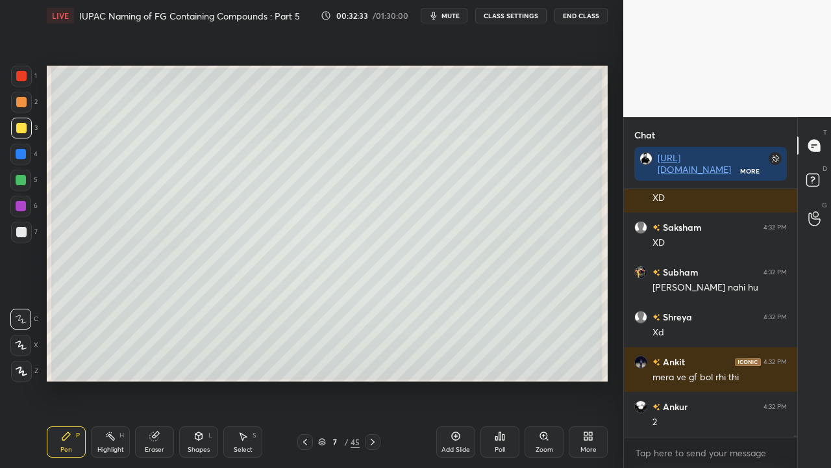
click at [24, 235] on div at bounding box center [21, 232] width 10 height 10
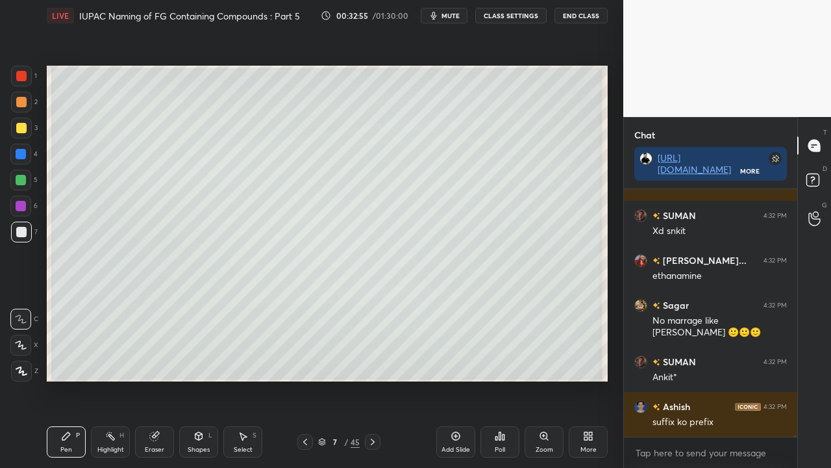
click at [26, 129] on div at bounding box center [21, 128] width 10 height 10
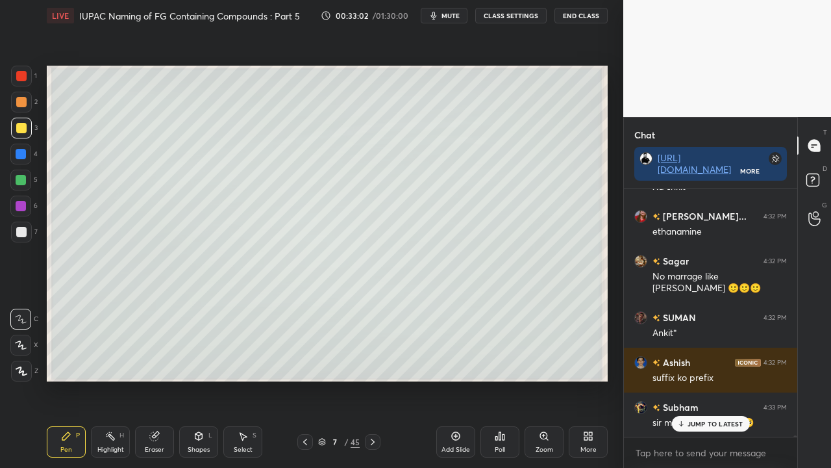
click at [23, 229] on div at bounding box center [21, 232] width 10 height 10
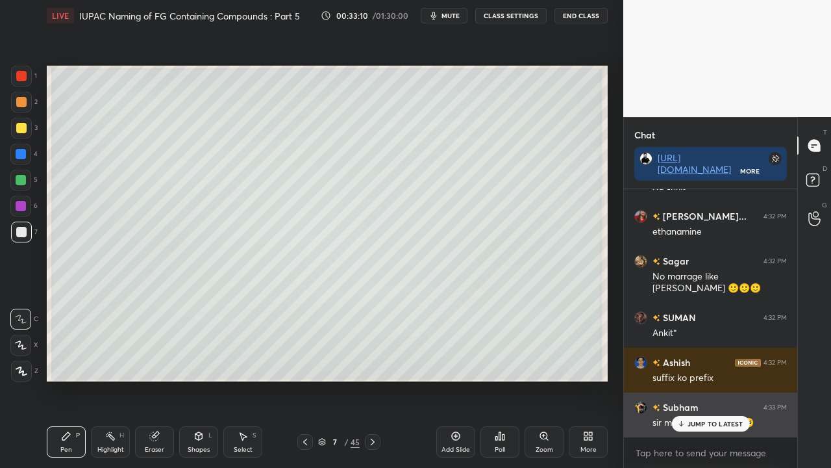
click at [729, 379] on p "JUMP TO LATEST" at bounding box center [716, 424] width 56 height 8
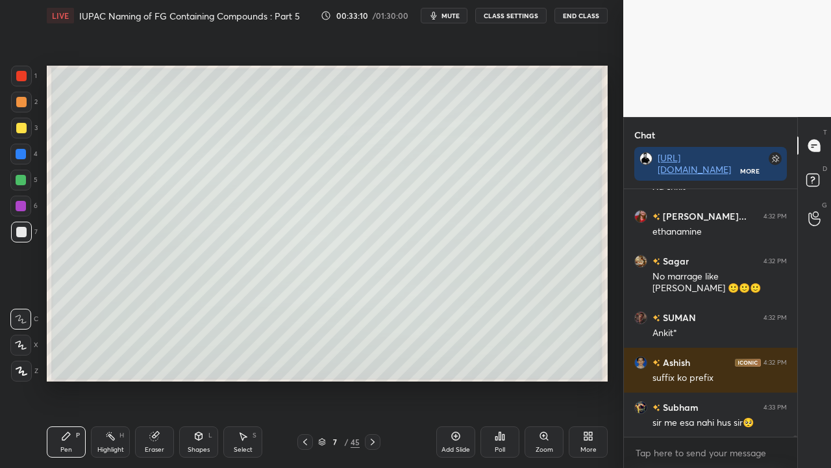
scroll to position [55484, 0]
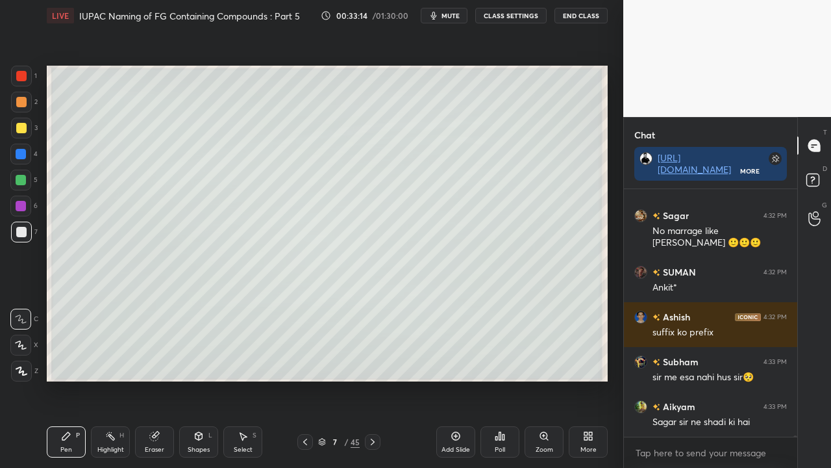
click at [27, 123] on div at bounding box center [21, 128] width 21 height 21
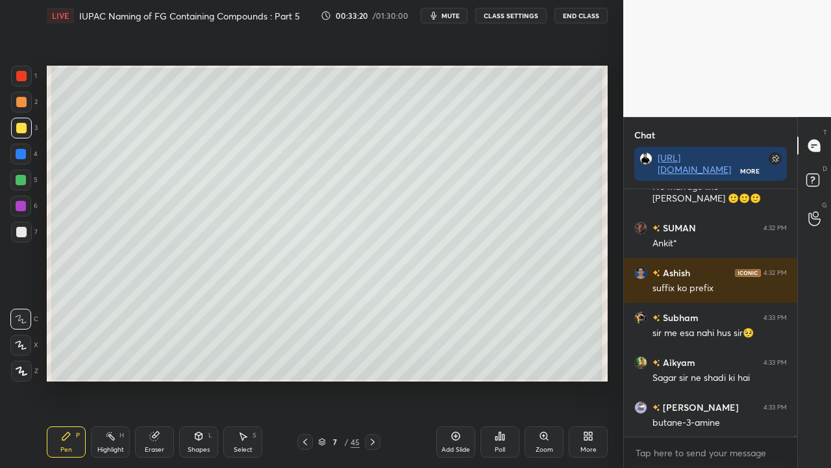
scroll to position [55573, 0]
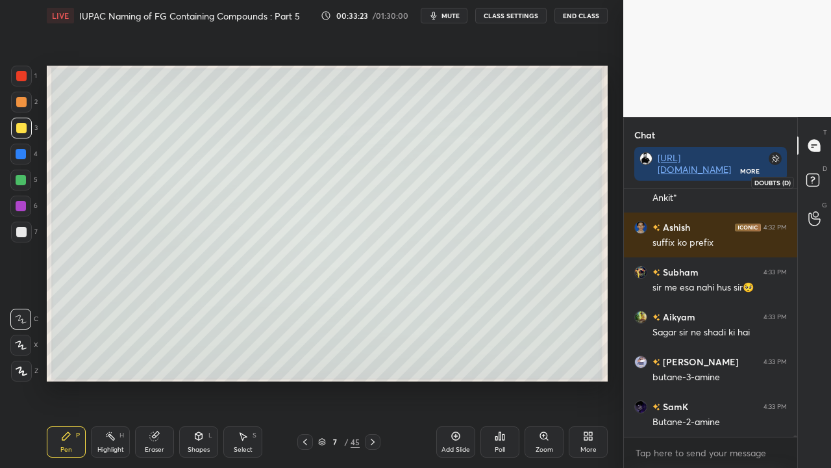
click at [821, 183] on icon at bounding box center [814, 181] width 23 height 23
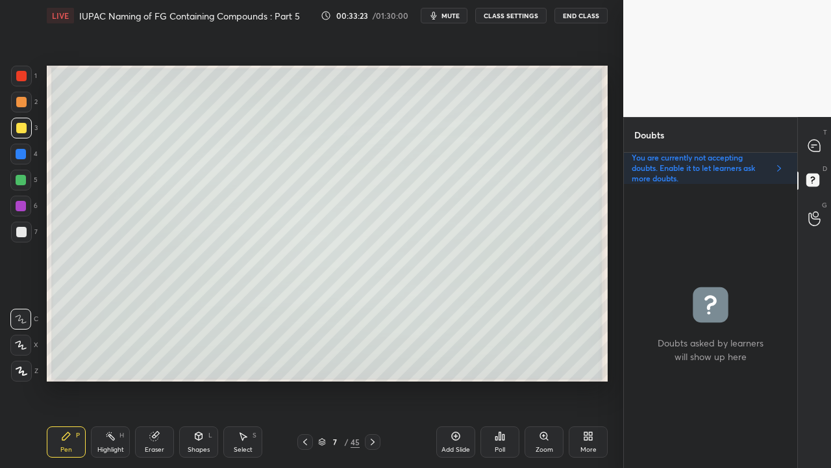
scroll to position [280, 169]
click at [16, 123] on div at bounding box center [21, 128] width 21 height 21
click at [821, 144] on icon at bounding box center [815, 146] width 14 height 14
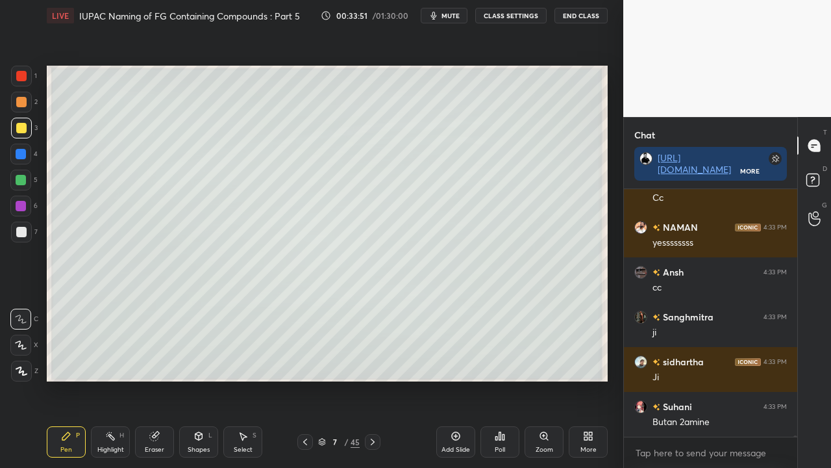
scroll to position [56514, 0]
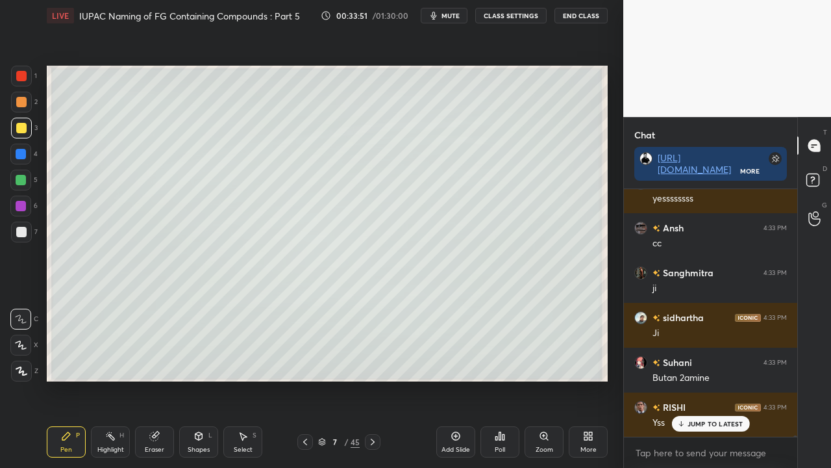
click at [162, 379] on div "Eraser" at bounding box center [154, 441] width 39 height 31
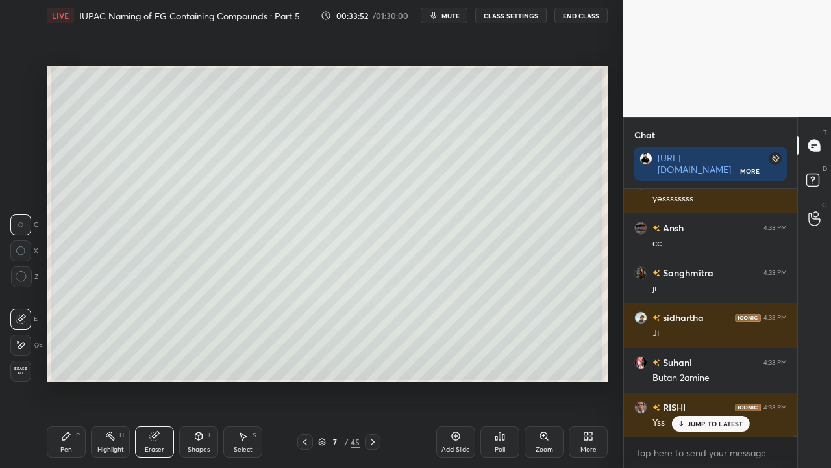
scroll to position [56559, 0]
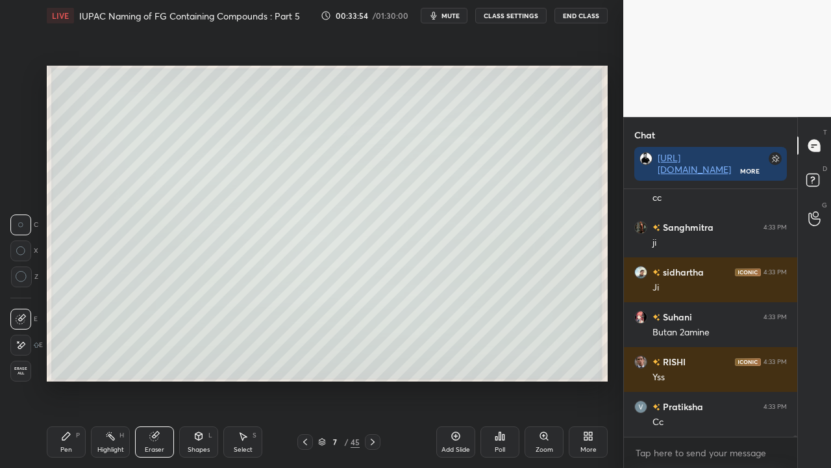
click at [63, 379] on div "Pen" at bounding box center [66, 449] width 12 height 6
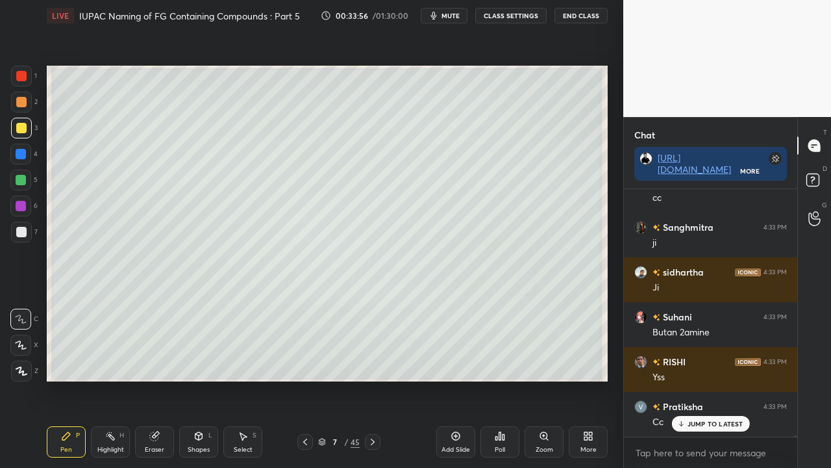
scroll to position [56603, 0]
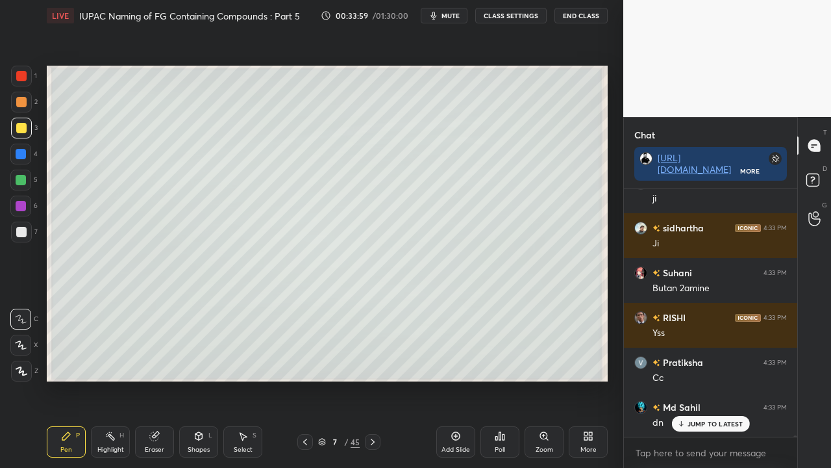
click at [25, 242] on div at bounding box center [21, 231] width 21 height 21
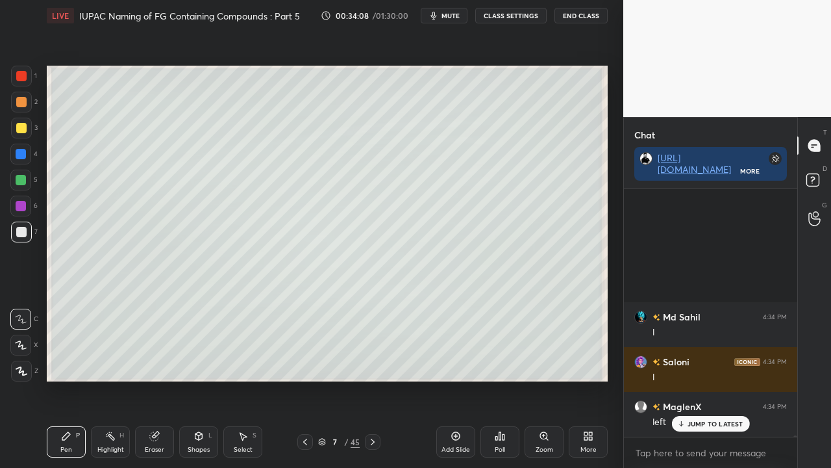
scroll to position [58396, 0]
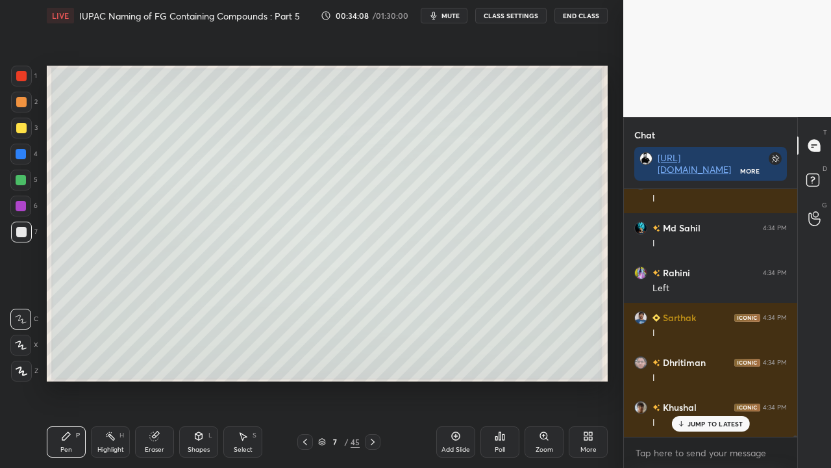
click at [22, 124] on div at bounding box center [21, 128] width 10 height 10
click at [27, 231] on div at bounding box center [21, 231] width 21 height 21
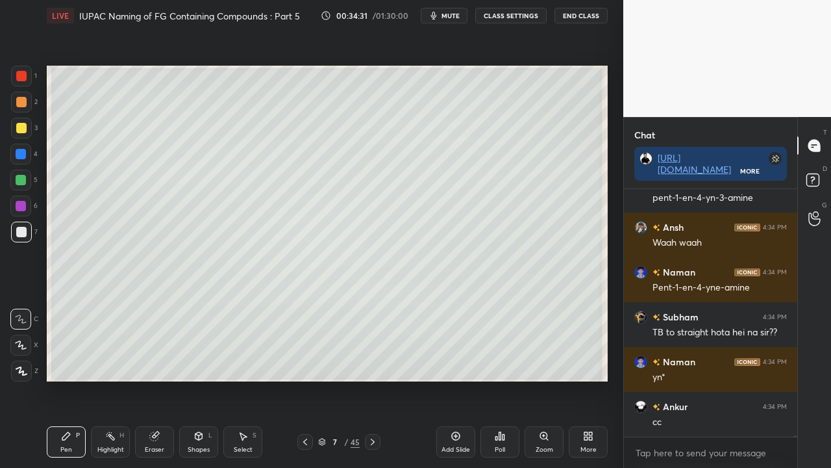
scroll to position [59292, 0]
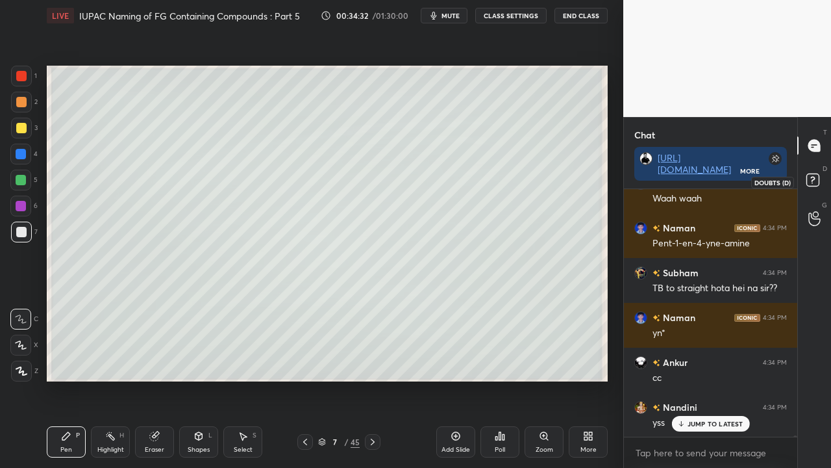
click at [821, 181] on icon at bounding box center [814, 181] width 23 height 23
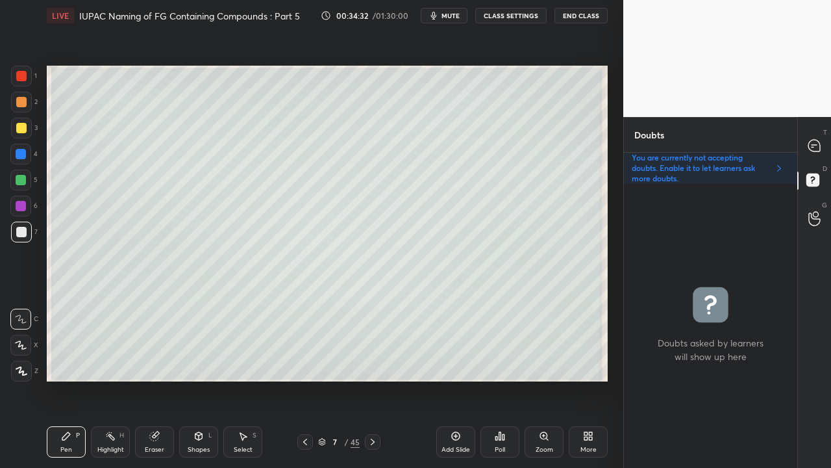
scroll to position [280, 169]
click at [818, 140] on icon at bounding box center [815, 146] width 14 height 14
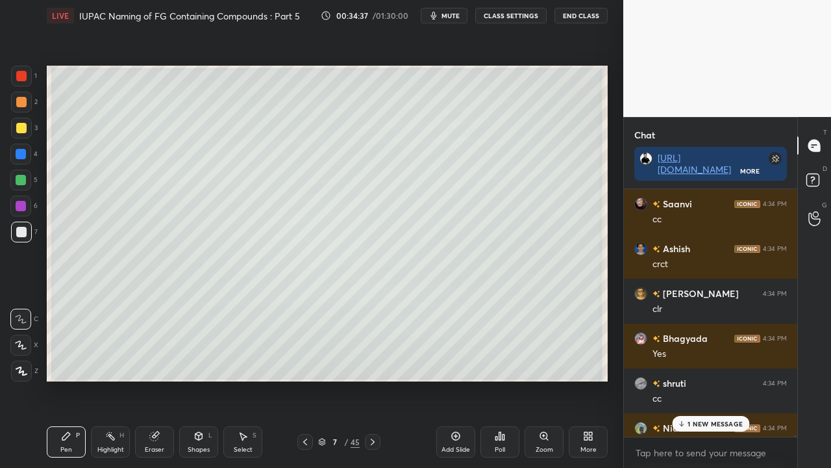
click at [715, 379] on p "1 NEW MESSAGE" at bounding box center [715, 424] width 55 height 8
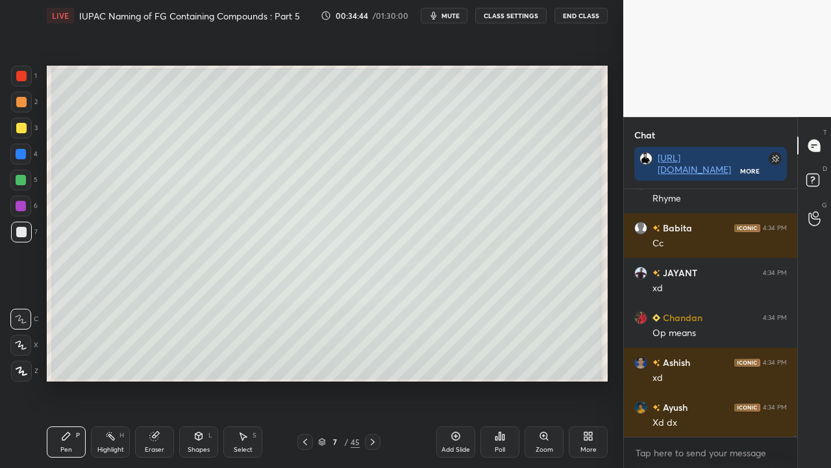
scroll to position [60144, 0]
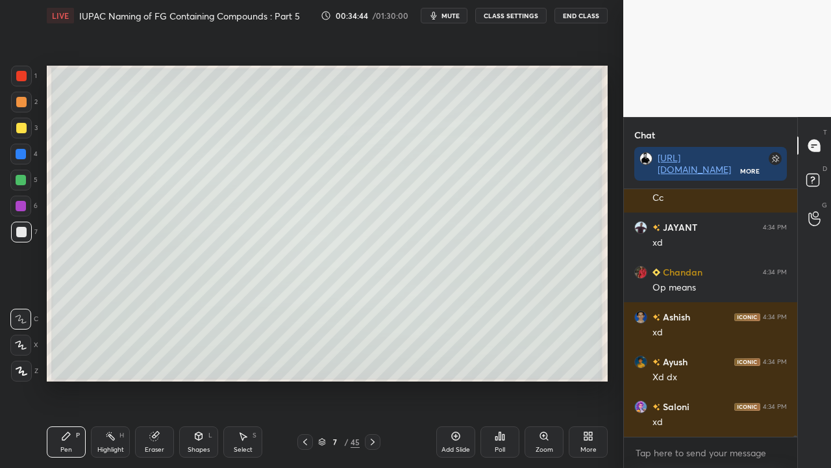
click at [22, 128] on div at bounding box center [21, 128] width 10 height 10
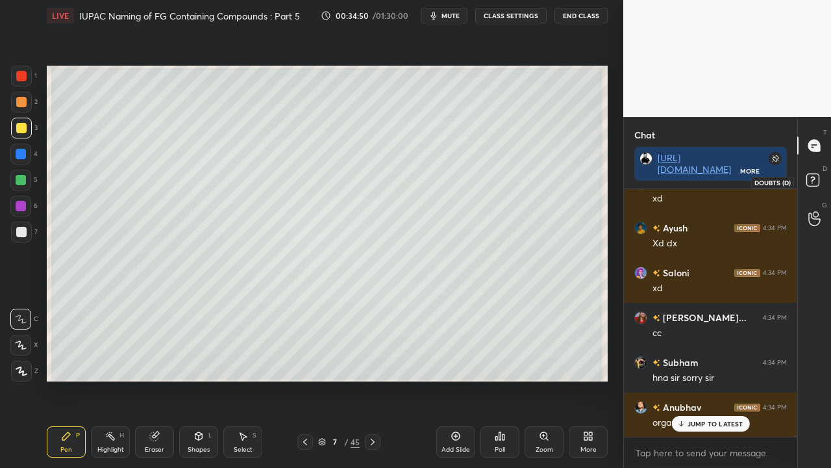
click at [820, 177] on icon at bounding box center [814, 181] width 23 height 23
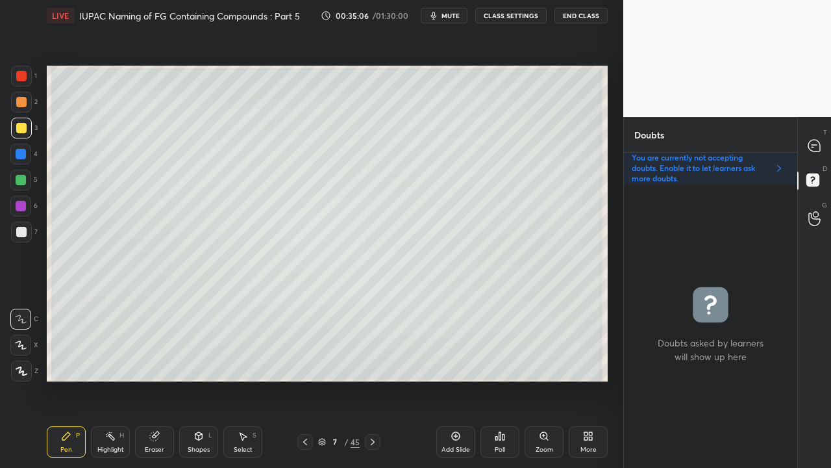
drag, startPoint x: 147, startPoint y: 442, endPoint x: 154, endPoint y: 428, distance: 15.7
click at [148, 379] on div "Eraser" at bounding box center [154, 441] width 39 height 31
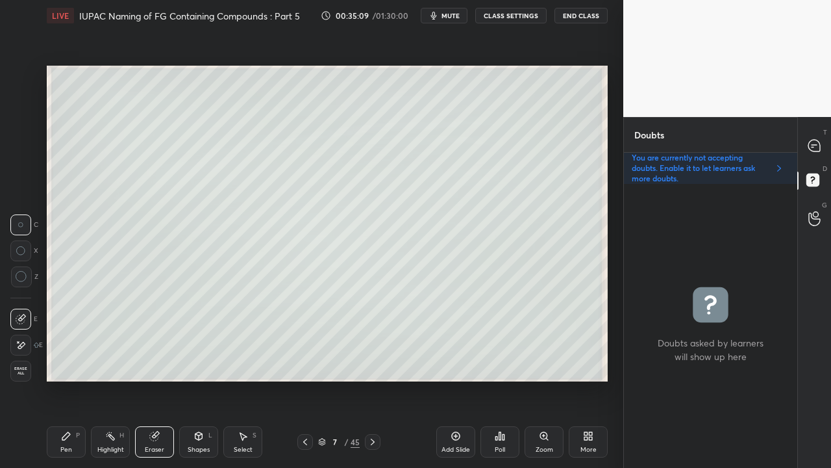
click at [78, 379] on div "Pen P" at bounding box center [66, 441] width 39 height 31
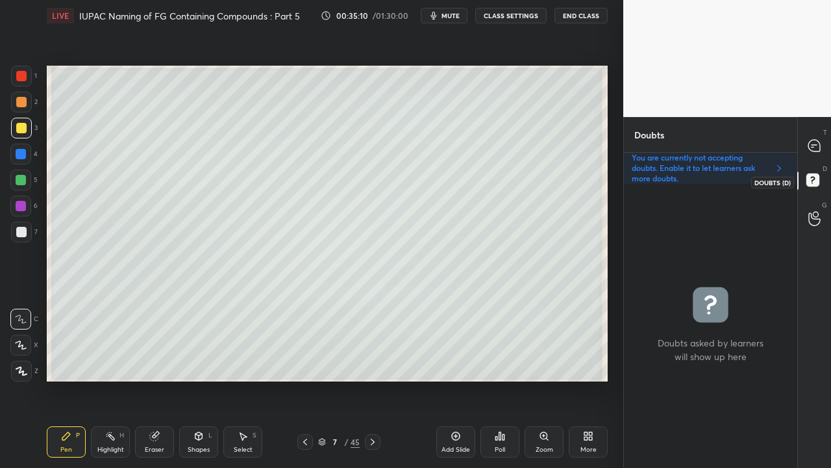
click at [809, 151] on icon at bounding box center [815, 146] width 14 height 14
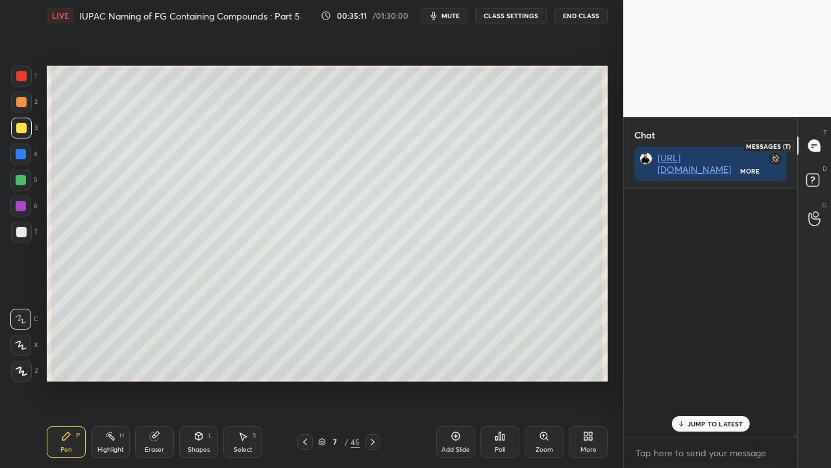
scroll to position [244, 169]
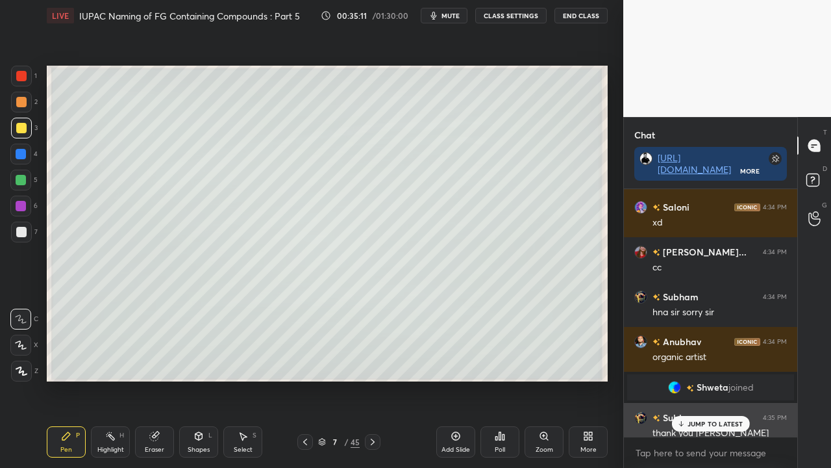
drag, startPoint x: 702, startPoint y: 423, endPoint x: 677, endPoint y: 433, distance: 26.9
click at [702, 379] on p "JUMP TO LATEST" at bounding box center [716, 424] width 56 height 8
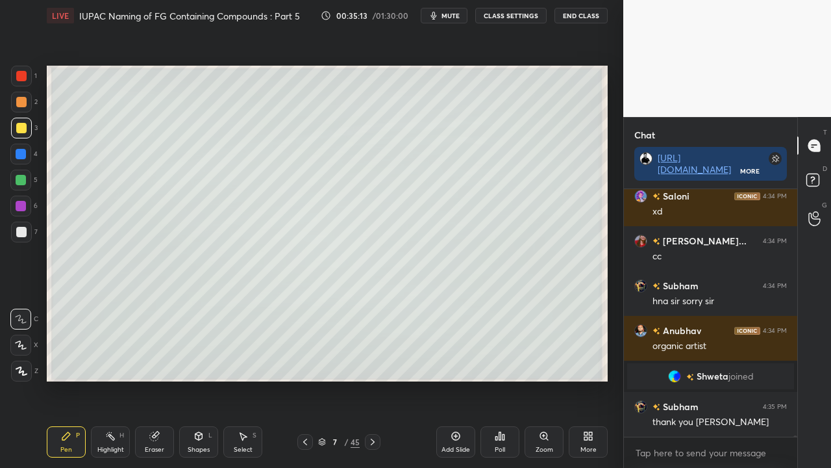
click at [729, 376] on span "joined" at bounding box center [741, 376] width 25 height 10
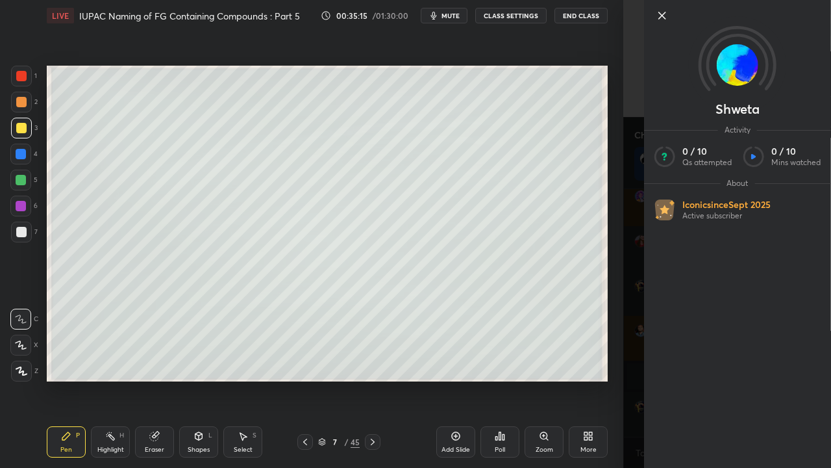
click at [623, 191] on div "Shweta Activity 0 / 10 Qs attempted 0 / 10 Mins watched About Iconic since [DAT…" at bounding box center [727, 234] width 208 height 468
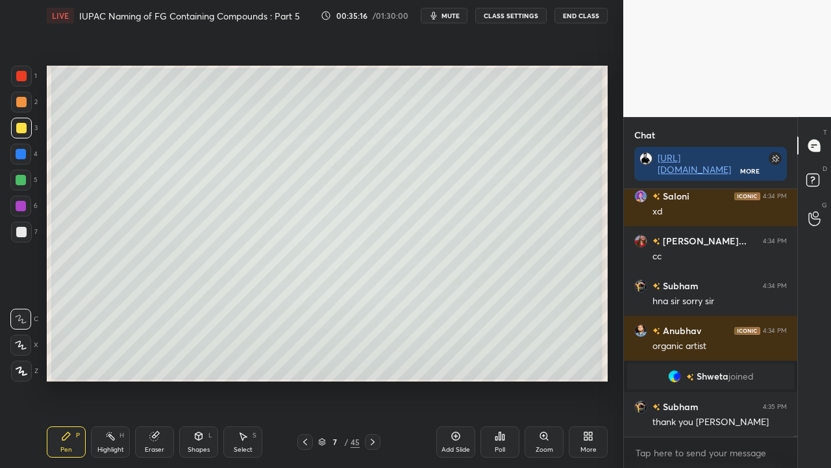
scroll to position [60410, 0]
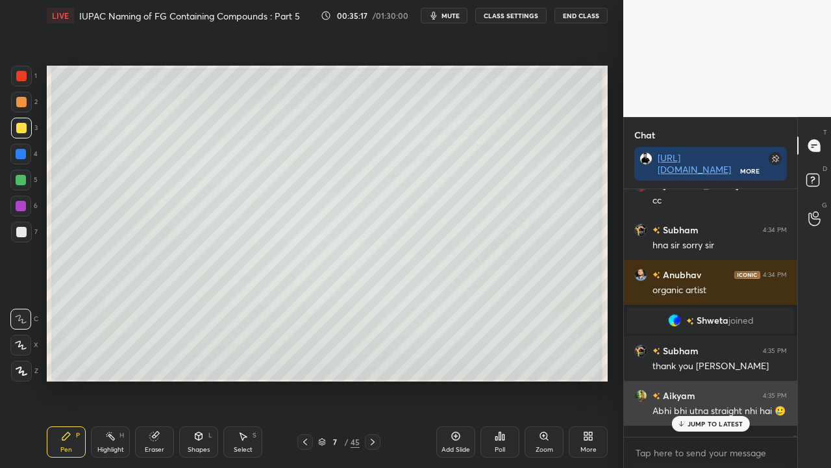
click at [706, 379] on p "JUMP TO LATEST" at bounding box center [716, 424] width 56 height 8
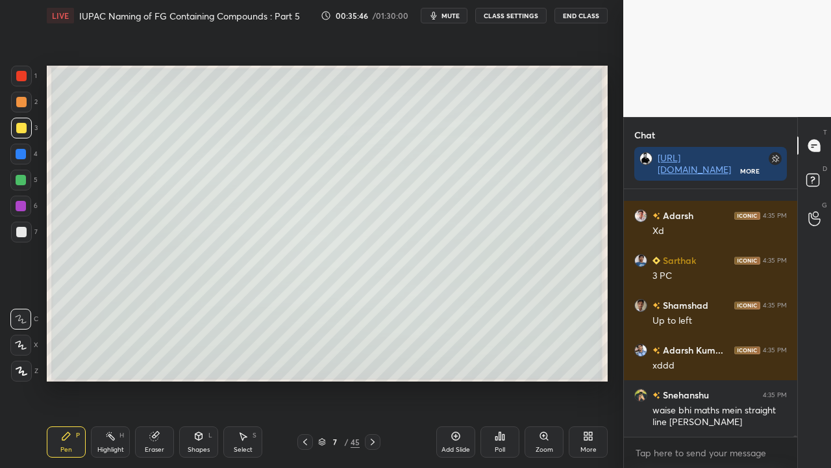
scroll to position [61599, 0]
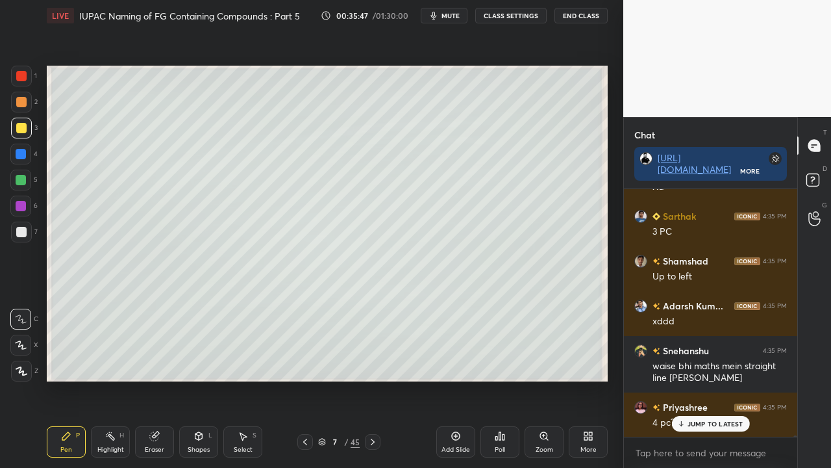
click at [829, 182] on div "D Doubts (D)" at bounding box center [814, 182] width 33 height 36
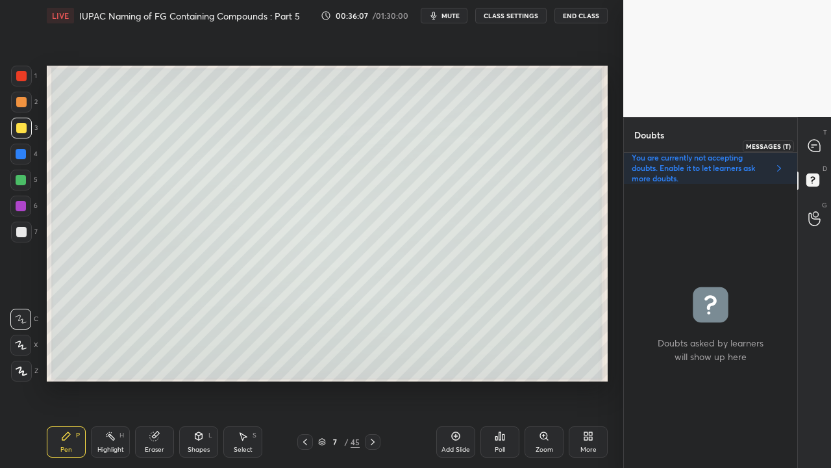
click at [814, 142] on icon at bounding box center [815, 146] width 12 height 12
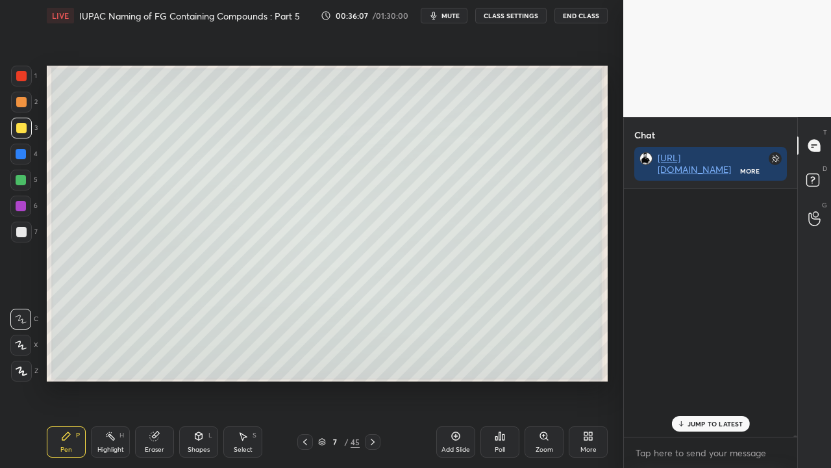
scroll to position [244, 169]
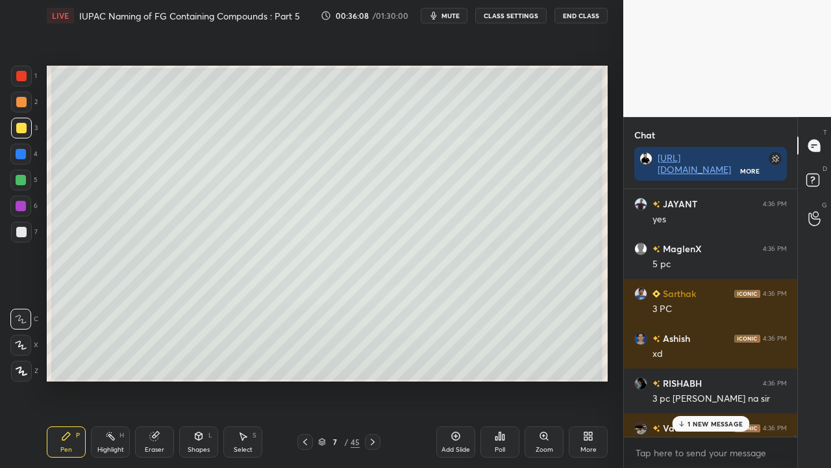
click at [697, 379] on p "1 NEW MESSAGE" at bounding box center [715, 424] width 55 height 8
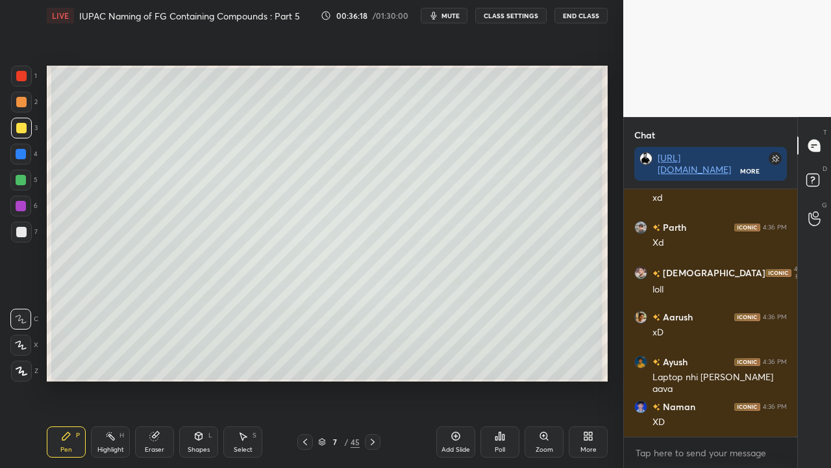
scroll to position [63448, 0]
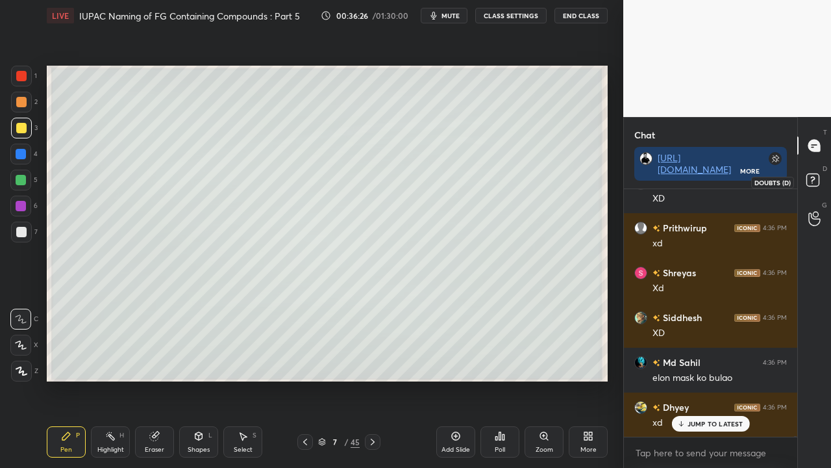
drag, startPoint x: 822, startPoint y: 177, endPoint x: 831, endPoint y: 164, distance: 15.3
click at [822, 177] on icon at bounding box center [814, 181] width 23 height 23
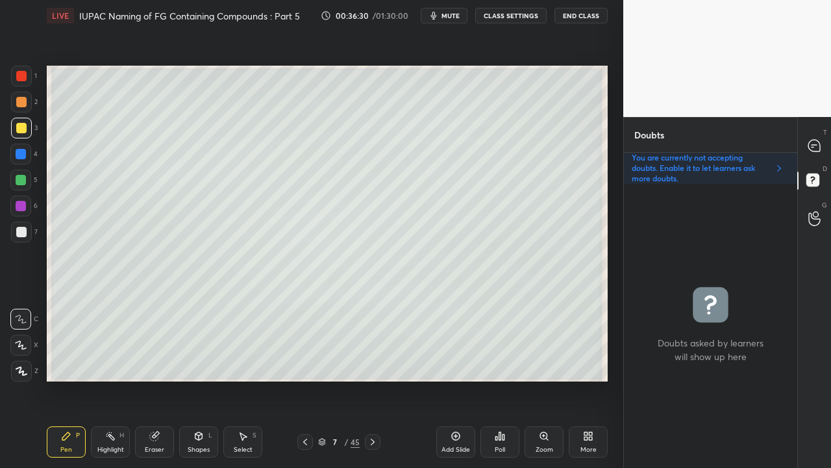
click at [21, 232] on div at bounding box center [21, 232] width 10 height 10
click at [822, 144] on div at bounding box center [815, 145] width 26 height 23
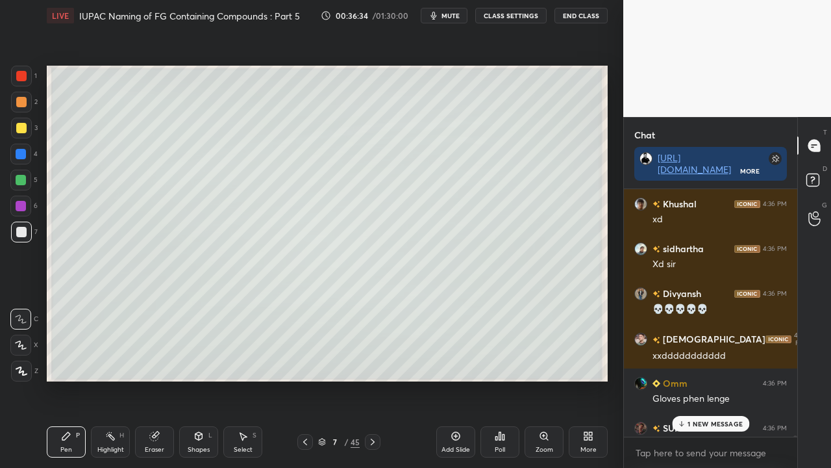
click at [705, 379] on div "1 NEW MESSAGE" at bounding box center [710, 424] width 77 height 16
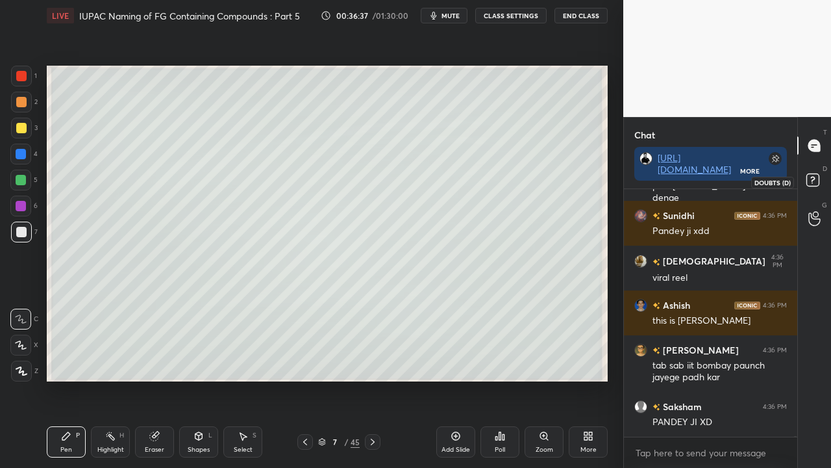
click at [818, 183] on rect at bounding box center [813, 180] width 12 height 12
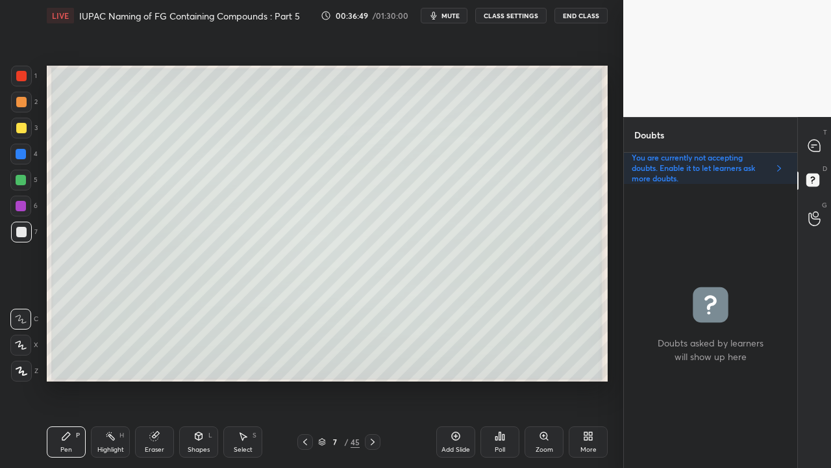
click at [827, 145] on div "T Messages (T)" at bounding box center [814, 145] width 33 height 36
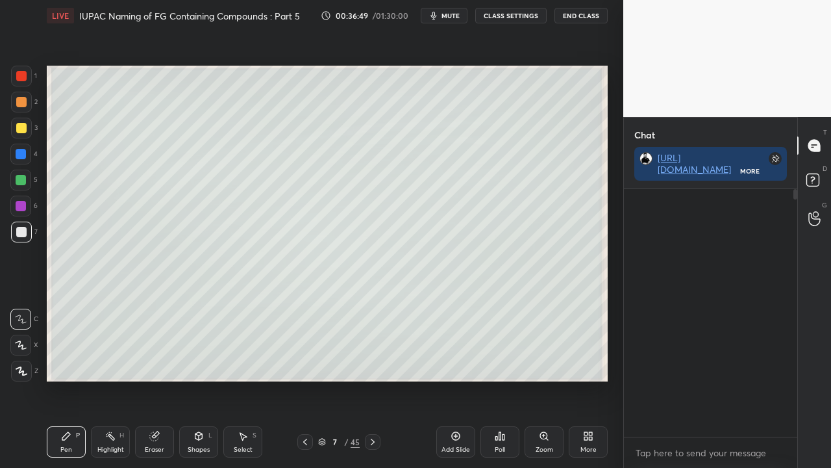
scroll to position [65869, 0]
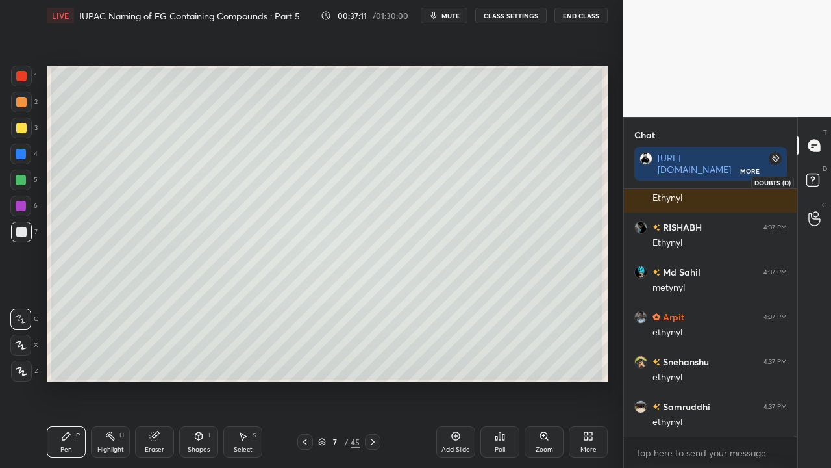
click at [822, 178] on icon at bounding box center [814, 181] width 23 height 23
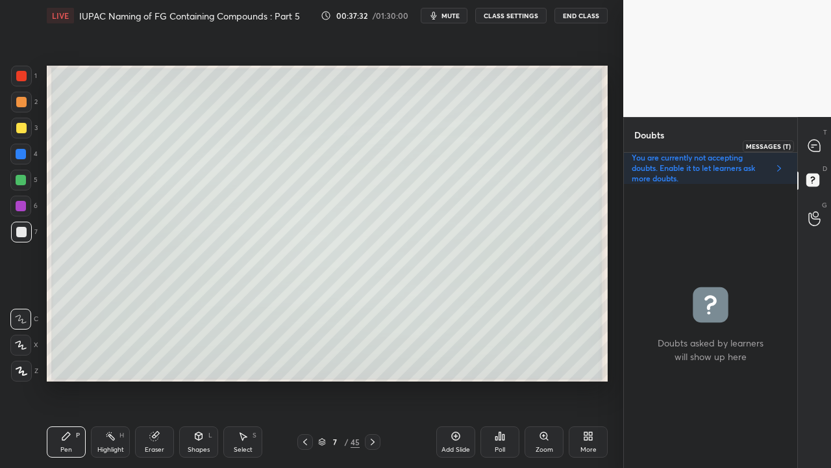
click at [821, 146] on icon at bounding box center [815, 146] width 14 height 14
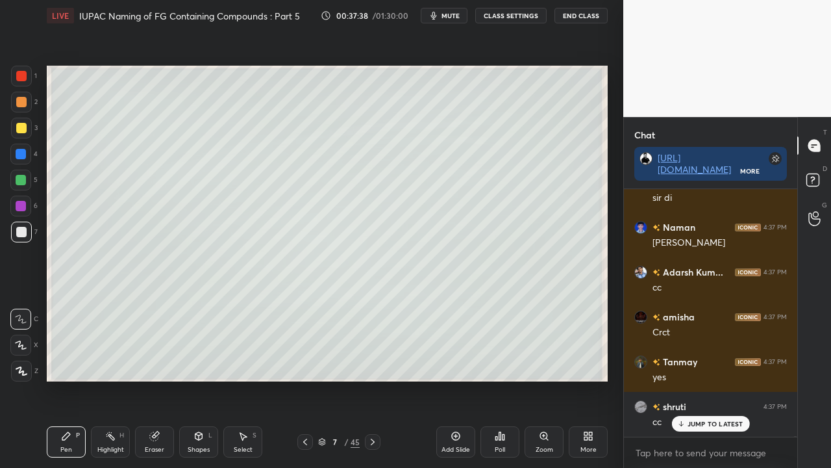
scroll to position [70150, 0]
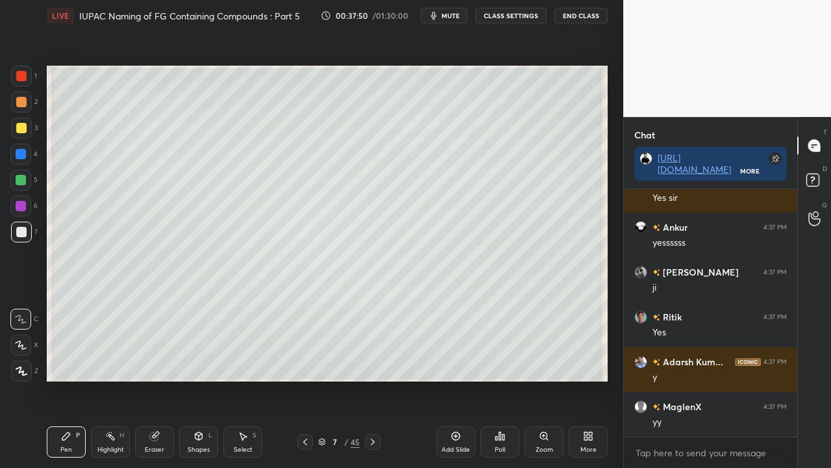
click at [826, 171] on div at bounding box center [815, 181] width 26 height 23
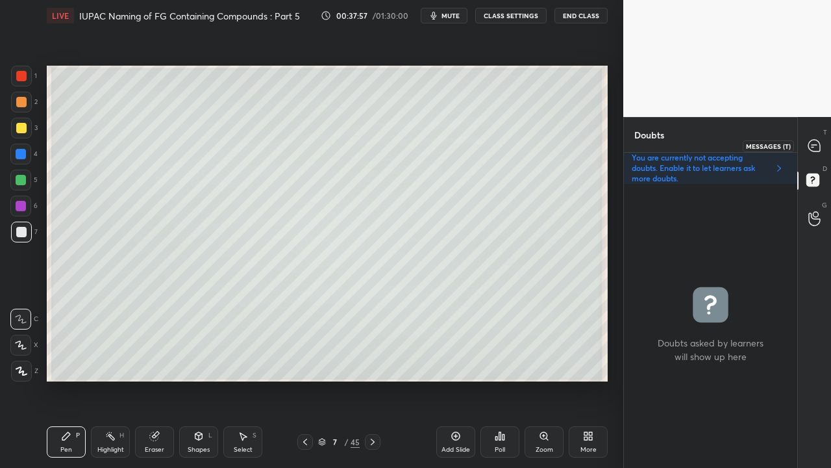
click at [816, 145] on icon at bounding box center [814, 145] width 5 height 0
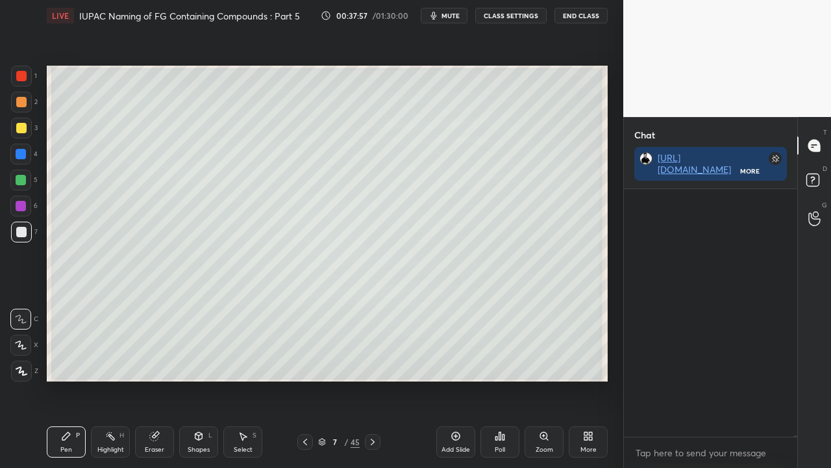
scroll to position [71449, 0]
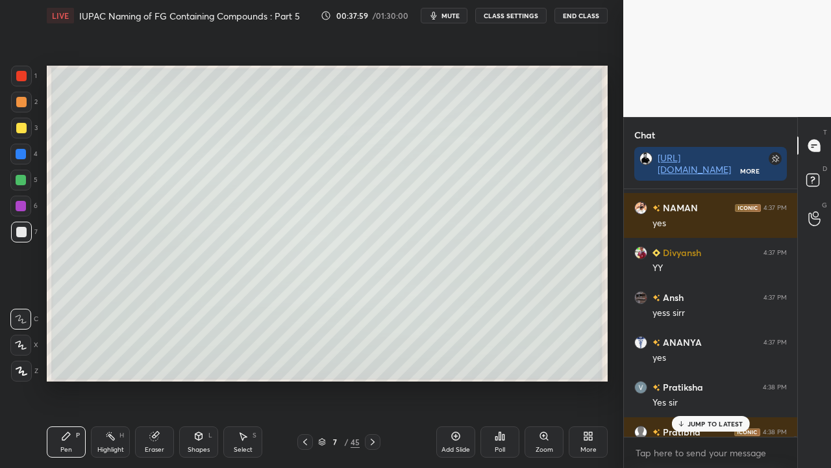
click at [376, 379] on icon at bounding box center [373, 441] width 10 height 10
click at [17, 123] on div at bounding box center [21, 128] width 21 height 21
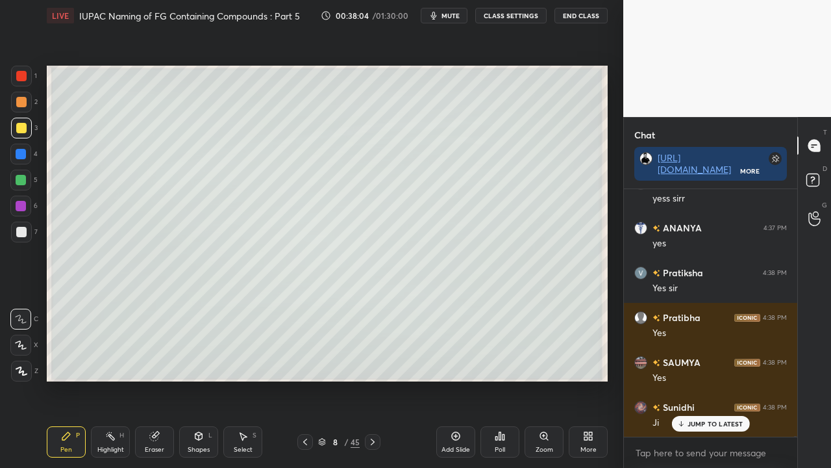
click at [308, 379] on icon at bounding box center [305, 441] width 10 height 10
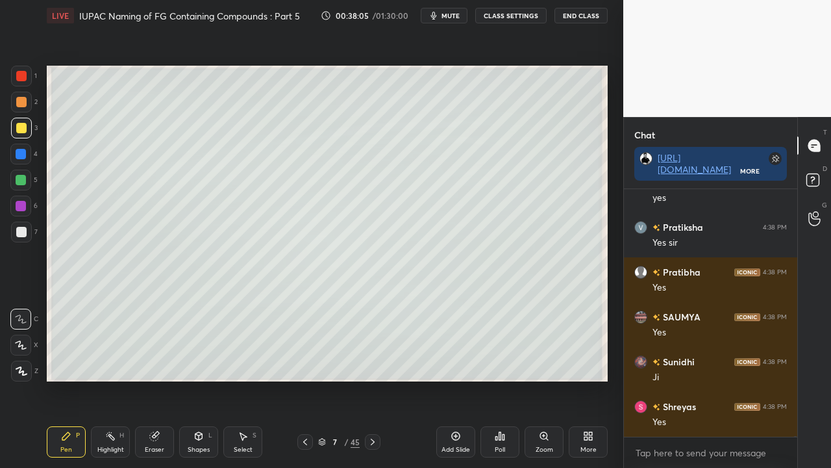
drag, startPoint x: 374, startPoint y: 442, endPoint x: 367, endPoint y: 382, distance: 60.2
click at [374, 379] on icon at bounding box center [373, 441] width 10 height 10
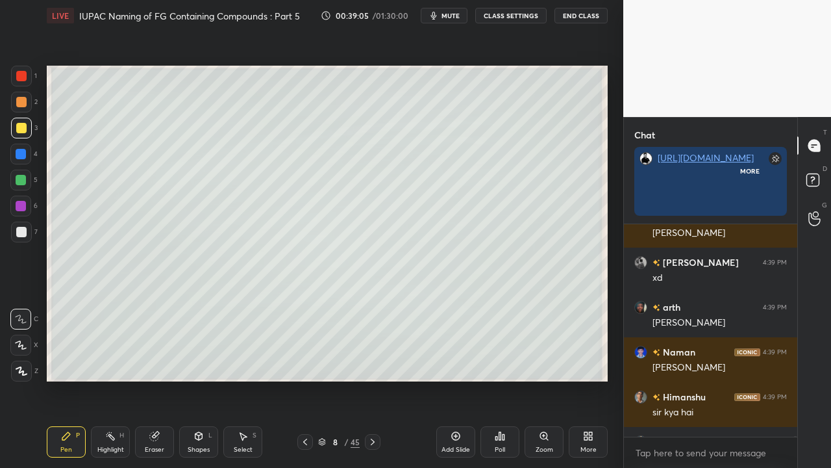
scroll to position [4, 4]
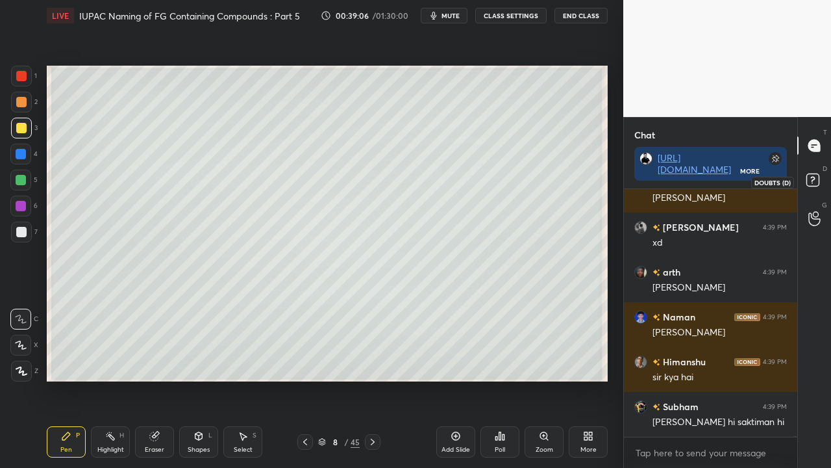
click at [818, 180] on rect at bounding box center [813, 180] width 12 height 12
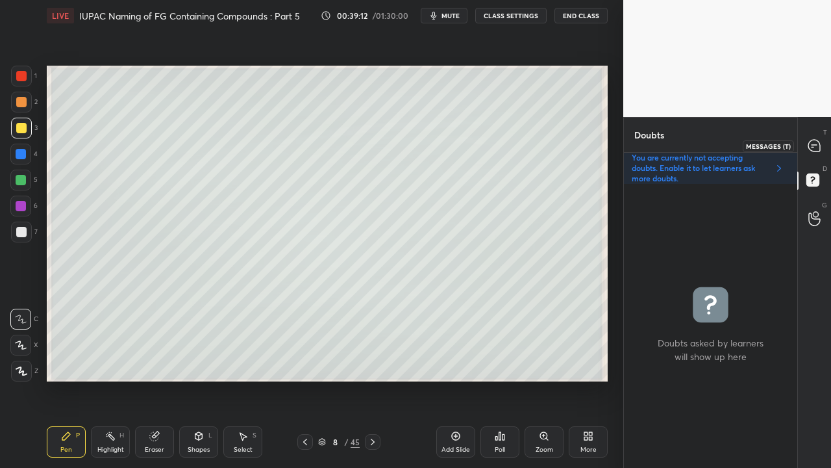
click at [820, 142] on icon at bounding box center [815, 146] width 14 height 14
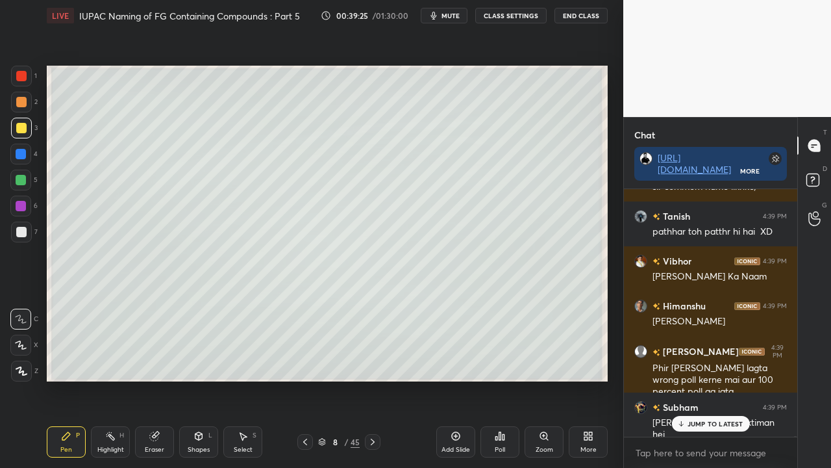
click at [23, 126] on div at bounding box center [21, 128] width 10 height 10
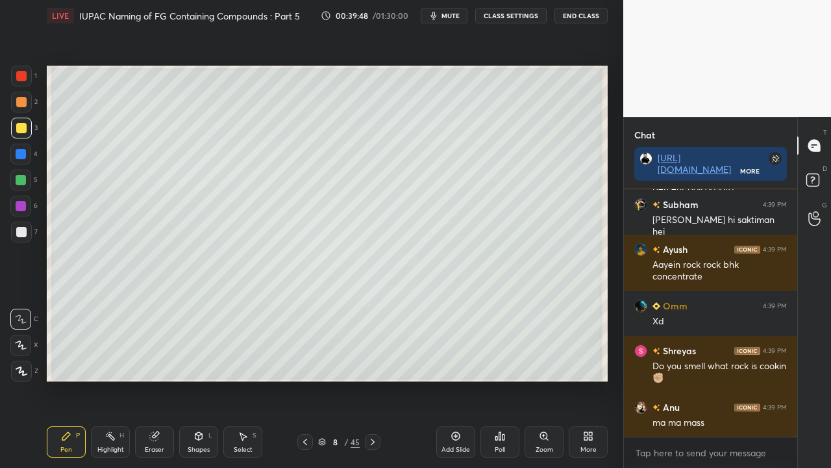
click at [22, 229] on div at bounding box center [21, 232] width 10 height 10
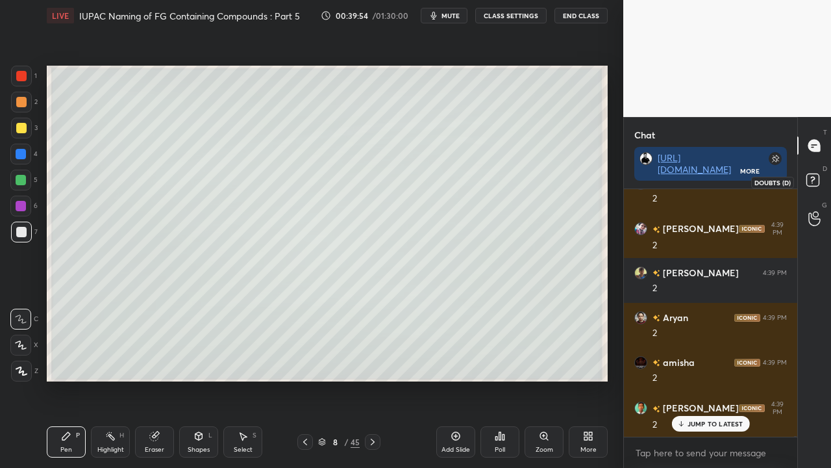
click at [821, 182] on icon at bounding box center [814, 181] width 23 height 23
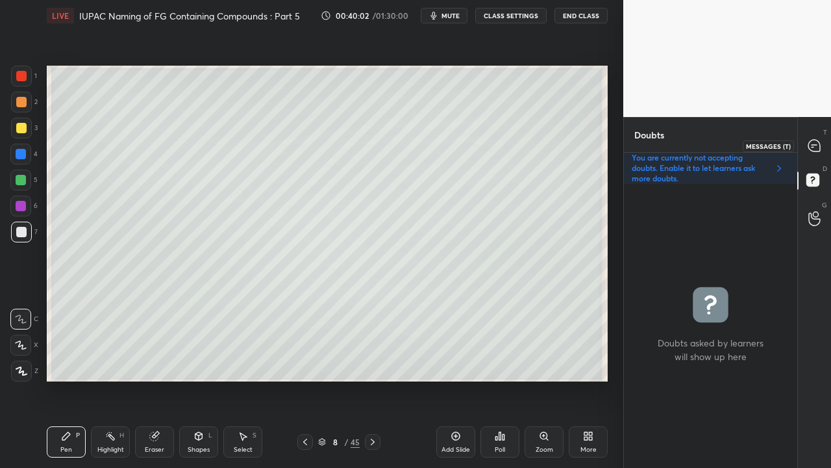
click at [822, 141] on div at bounding box center [815, 145] width 26 height 23
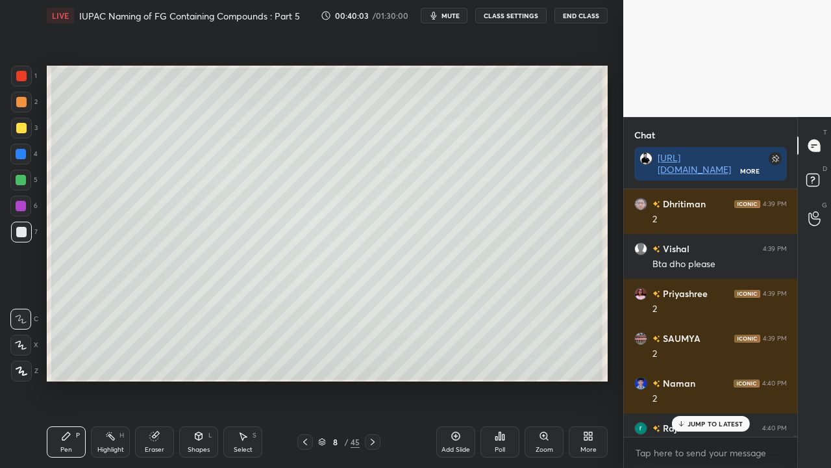
drag, startPoint x: 697, startPoint y: 420, endPoint x: 638, endPoint y: 435, distance: 61.1
click at [697, 379] on p "JUMP TO LATEST" at bounding box center [716, 424] width 56 height 8
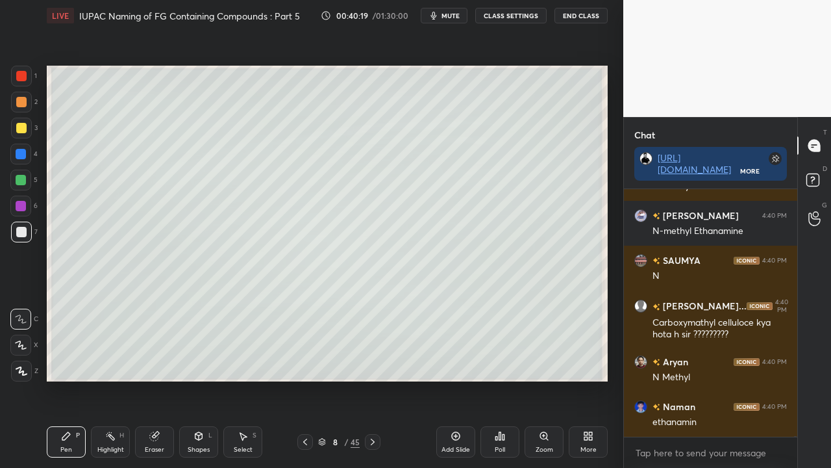
scroll to position [75294, 0]
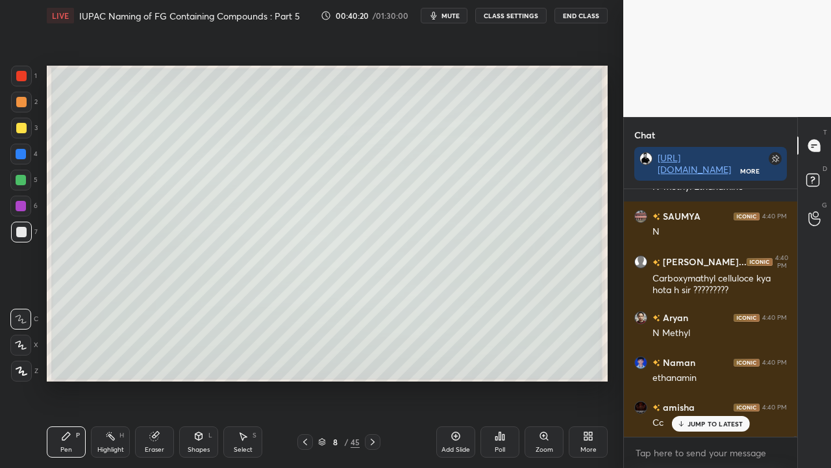
click at [20, 125] on div at bounding box center [21, 128] width 10 height 10
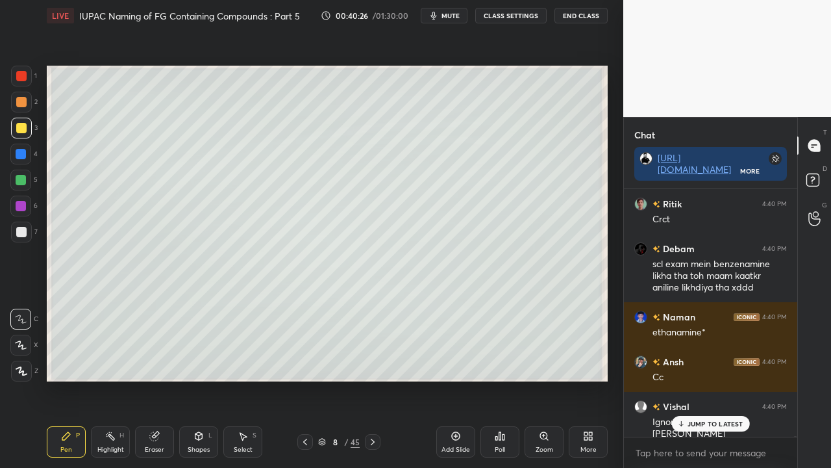
scroll to position [75586, 0]
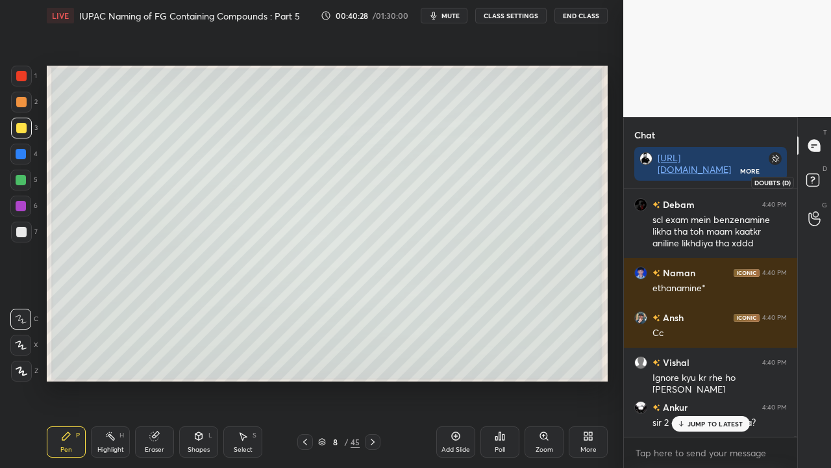
click at [823, 179] on icon at bounding box center [814, 181] width 23 height 23
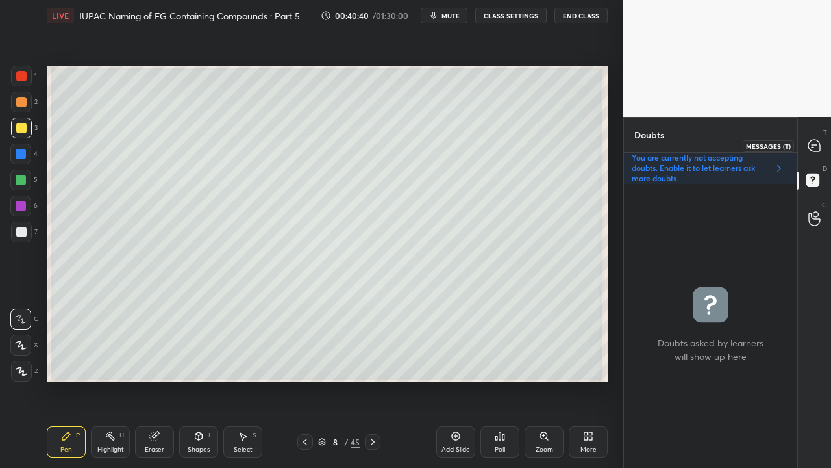
click at [825, 142] on div at bounding box center [815, 145] width 26 height 23
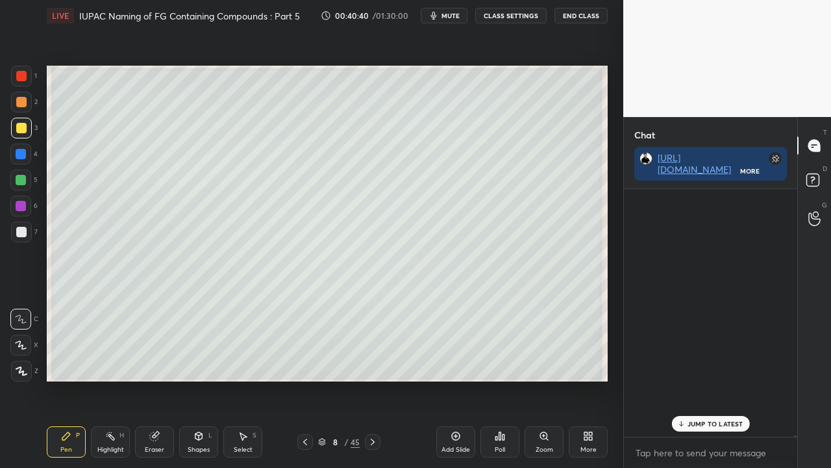
scroll to position [244, 169]
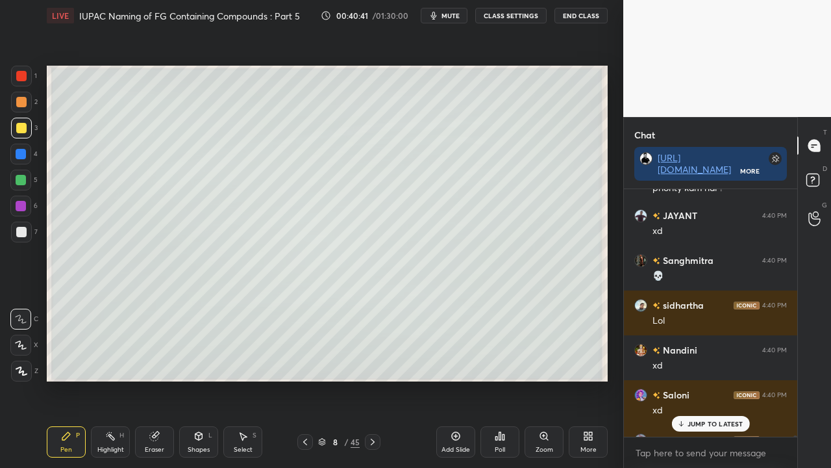
click at [705, 379] on p "JUMP TO LATEST" at bounding box center [716, 424] width 56 height 8
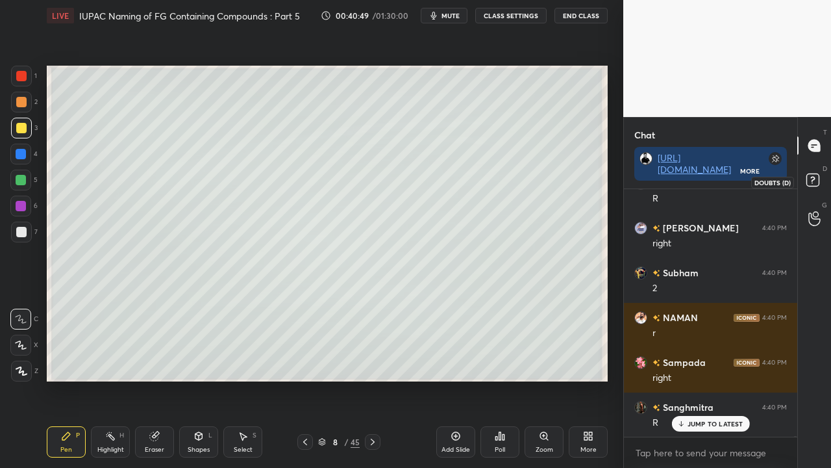
click at [822, 173] on icon at bounding box center [814, 181] width 23 height 23
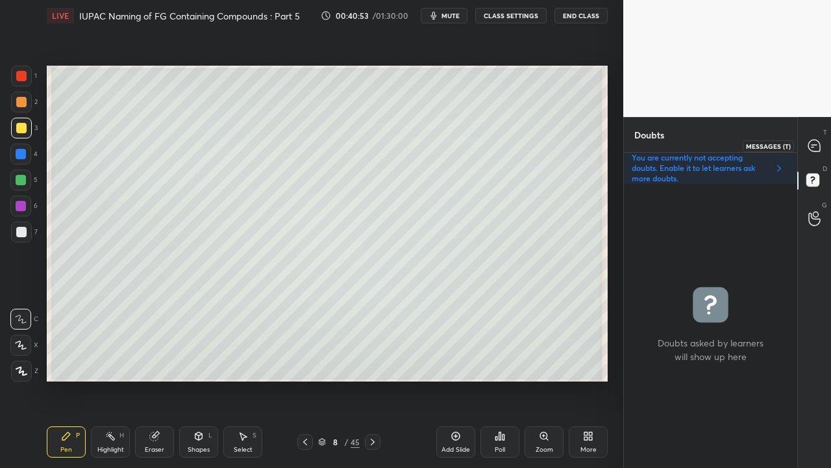
click at [825, 144] on div at bounding box center [815, 145] width 26 height 23
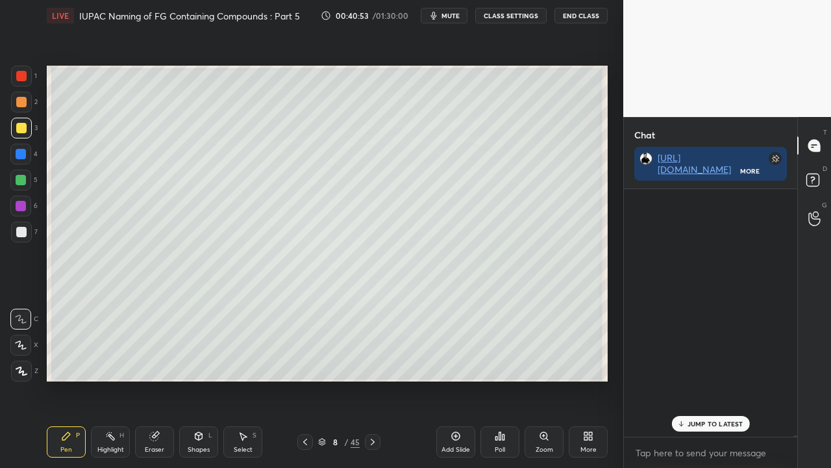
scroll to position [77543, 0]
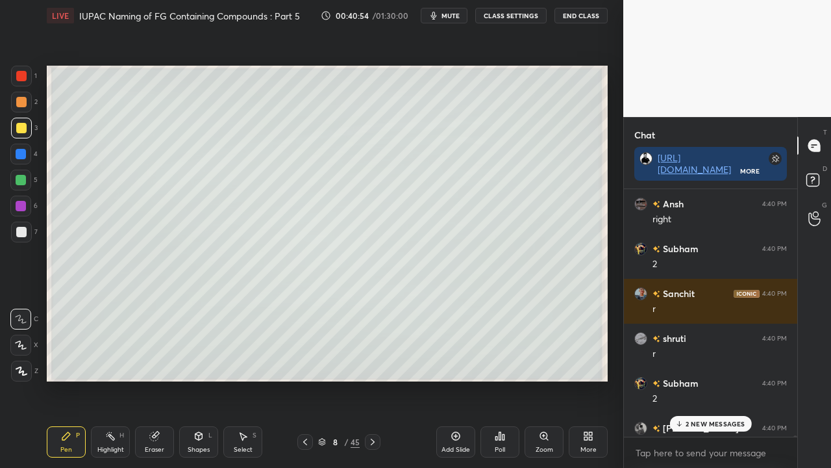
click at [703, 379] on p "2 NEW MESSAGES" at bounding box center [716, 424] width 60 height 8
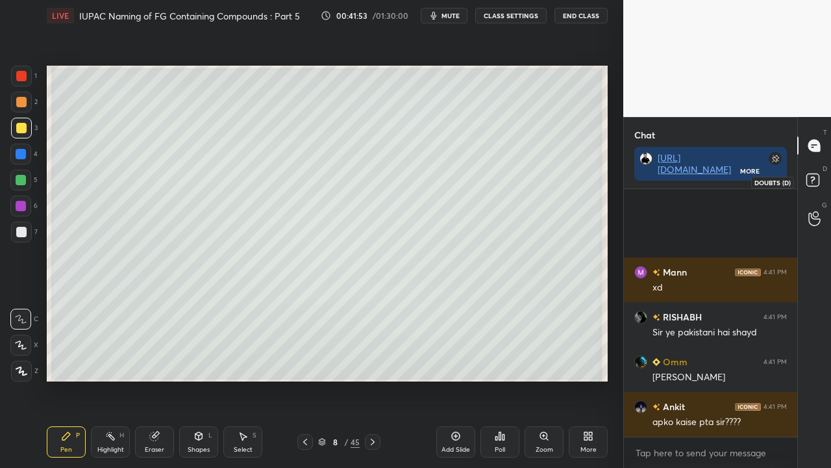
scroll to position [79966, 0]
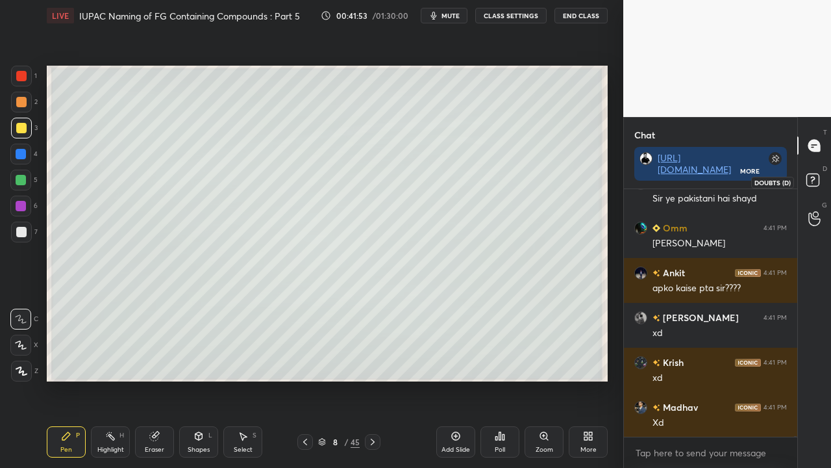
click at [823, 178] on icon at bounding box center [814, 181] width 23 height 23
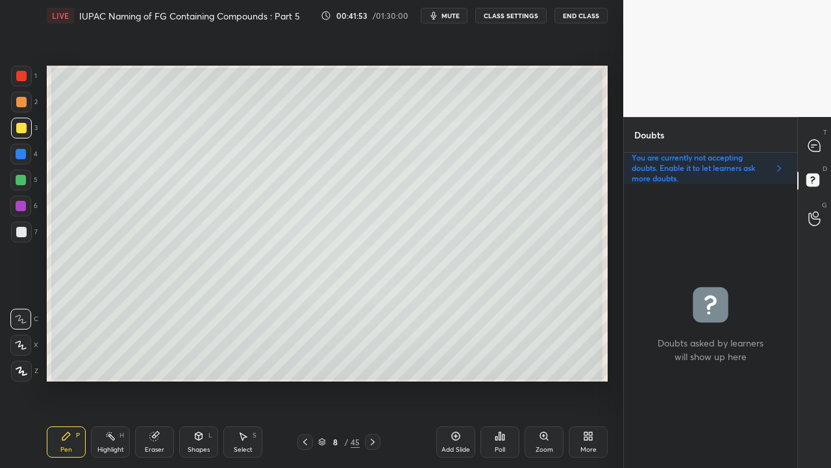
scroll to position [280, 169]
click at [22, 129] on div at bounding box center [21, 128] width 10 height 10
click at [822, 145] on div at bounding box center [815, 145] width 26 height 23
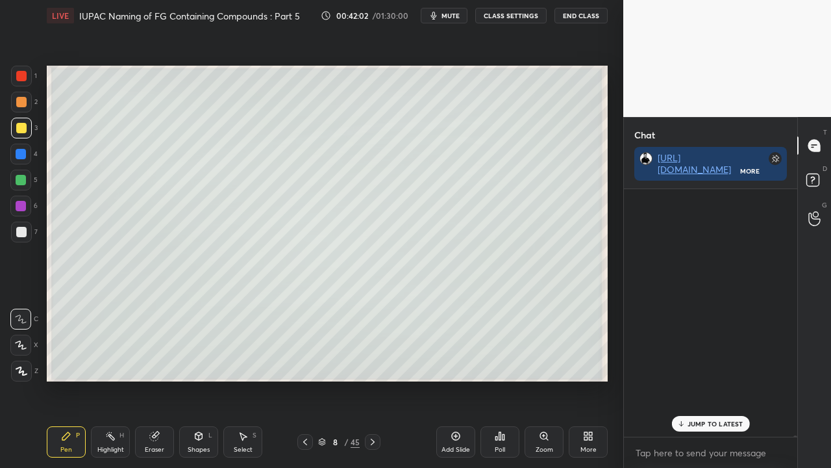
scroll to position [244, 169]
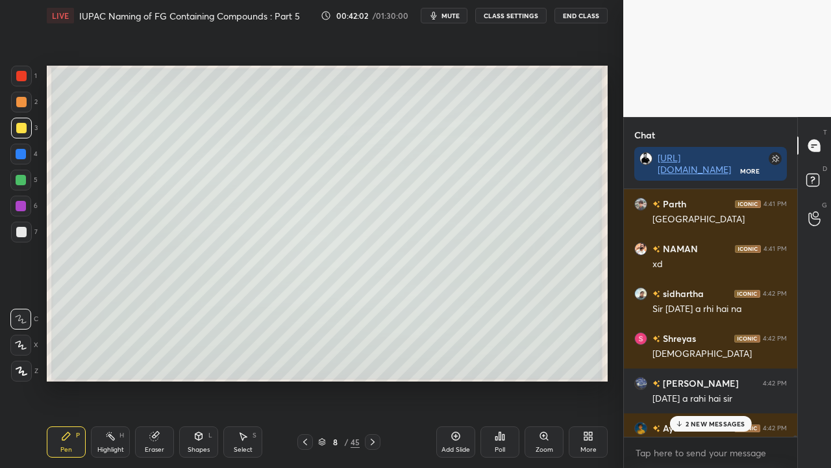
click at [709, 379] on p "2 NEW MESSAGES" at bounding box center [716, 424] width 60 height 8
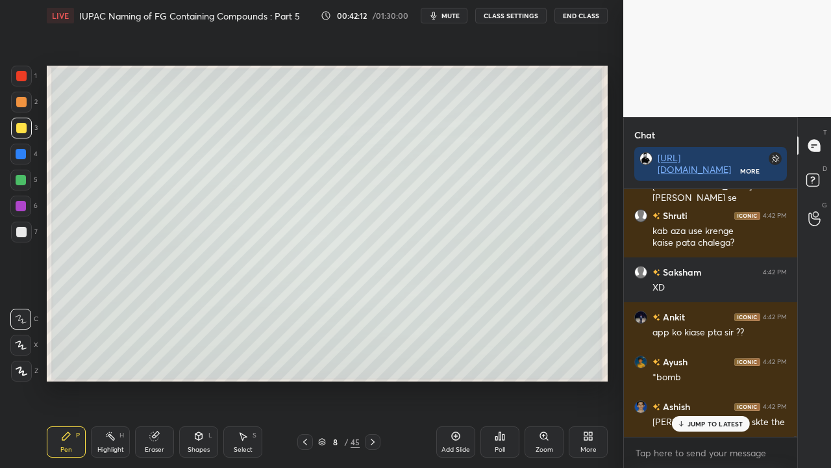
scroll to position [81441, 0]
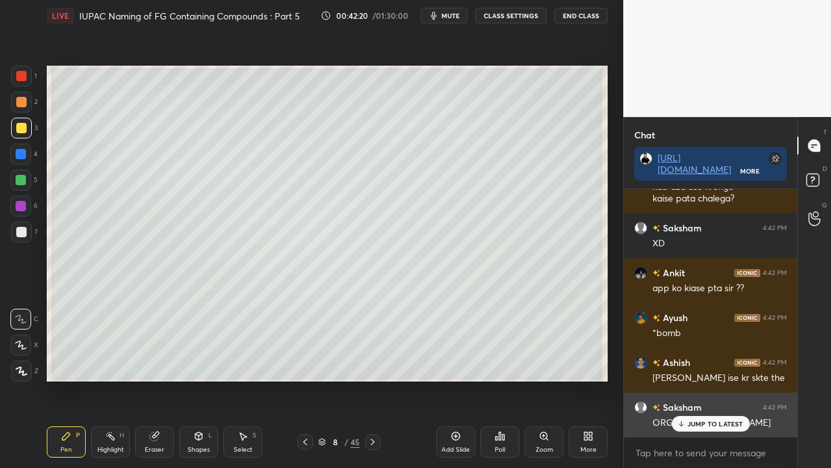
click at [707, 379] on p "JUMP TO LATEST" at bounding box center [716, 424] width 56 height 8
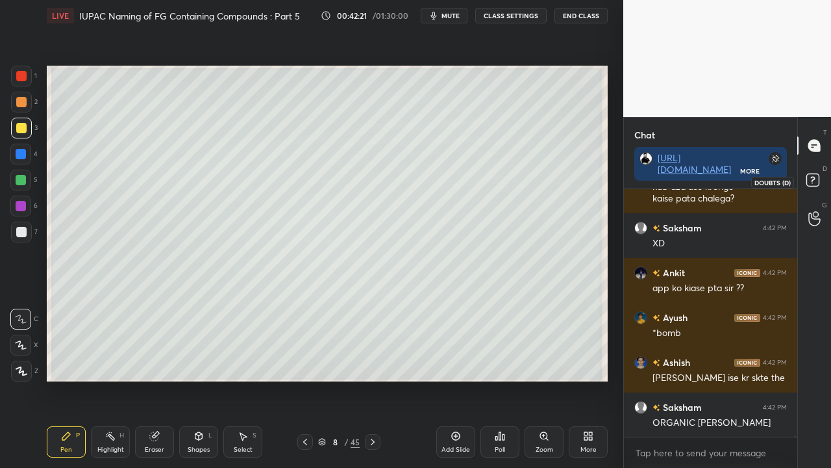
click at [827, 175] on div at bounding box center [815, 181] width 26 height 23
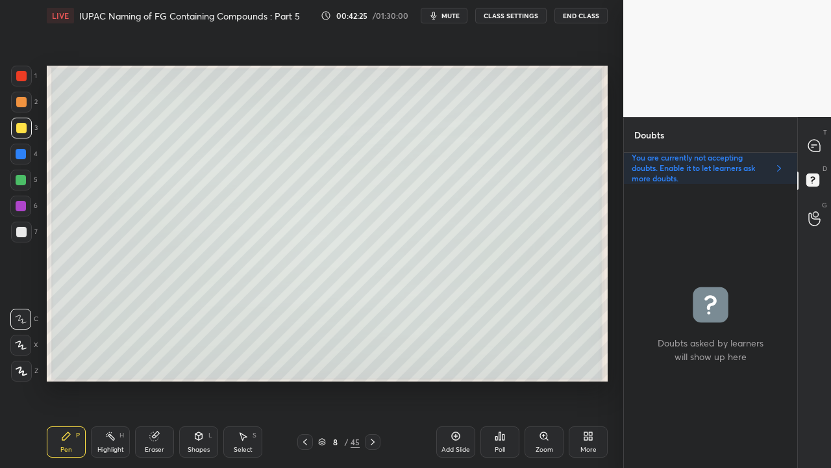
click at [819, 151] on icon at bounding box center [815, 146] width 14 height 14
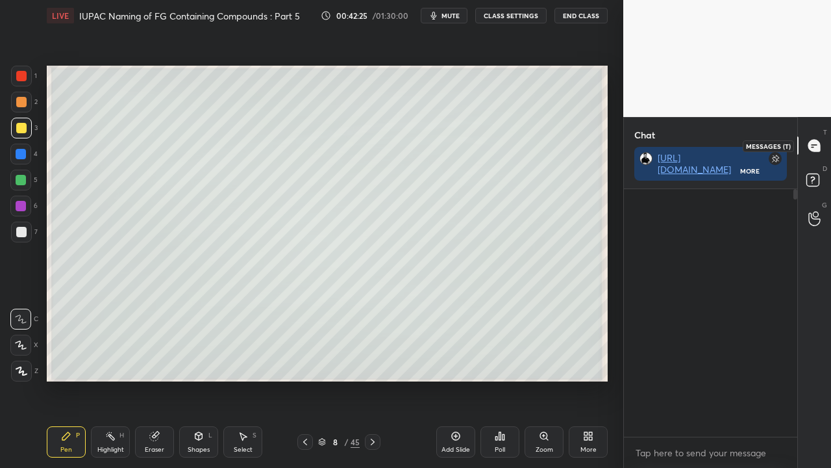
scroll to position [244, 169]
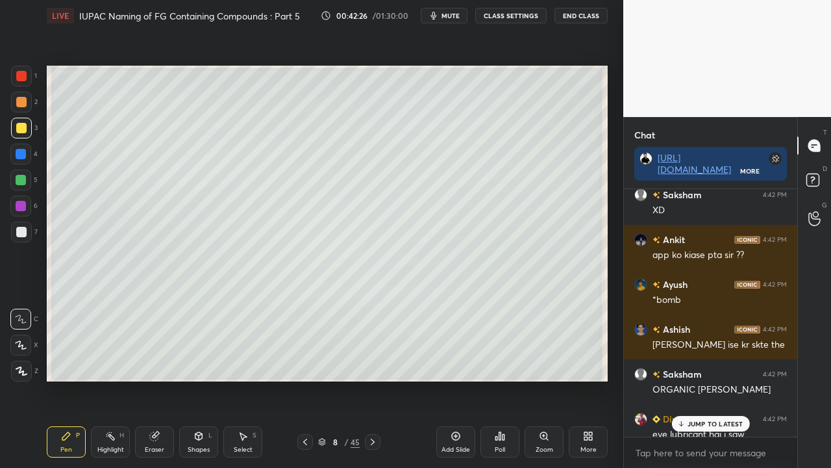
click at [694, 379] on p "JUMP TO LATEST" at bounding box center [716, 424] width 56 height 8
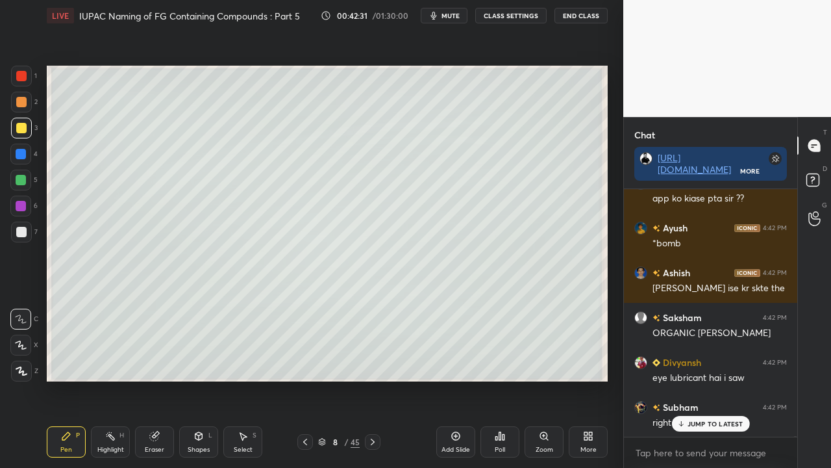
click at [712, 379] on p "JUMP TO LATEST" at bounding box center [716, 424] width 56 height 8
click at [822, 184] on icon at bounding box center [814, 181] width 23 height 23
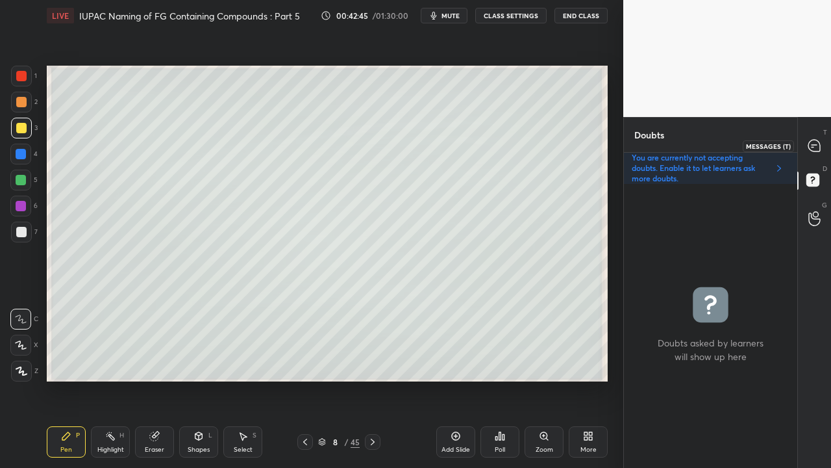
click at [816, 140] on icon at bounding box center [815, 146] width 14 height 14
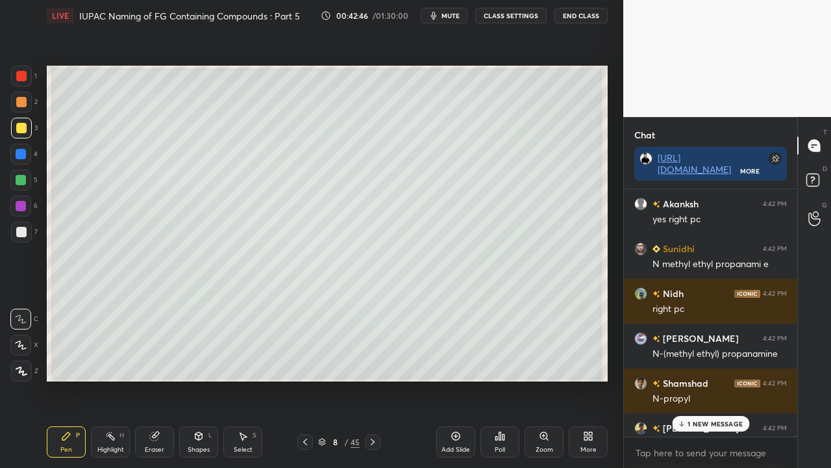
click at [711, 379] on p "1 NEW MESSAGE" at bounding box center [715, 424] width 55 height 8
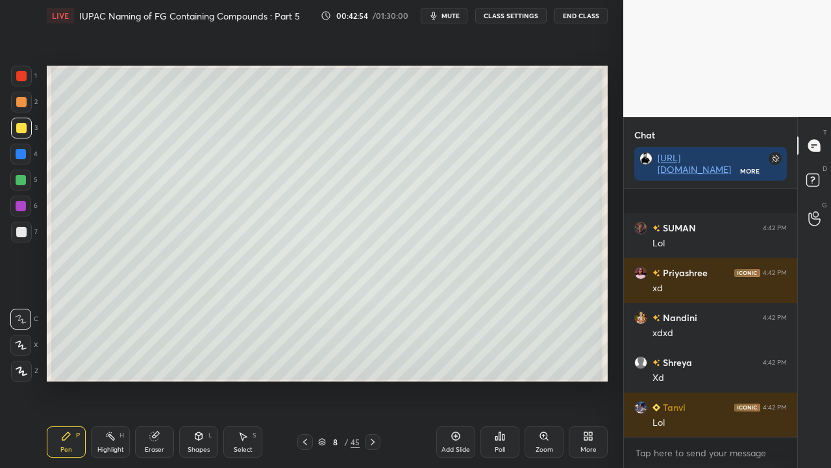
scroll to position [82887, 0]
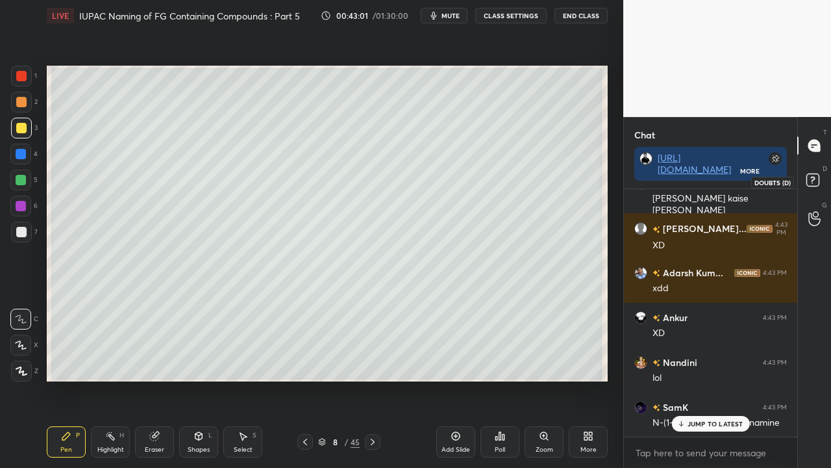
drag, startPoint x: 818, startPoint y: 176, endPoint x: 792, endPoint y: 179, distance: 25.5
click at [818, 177] on rect at bounding box center [813, 180] width 12 height 12
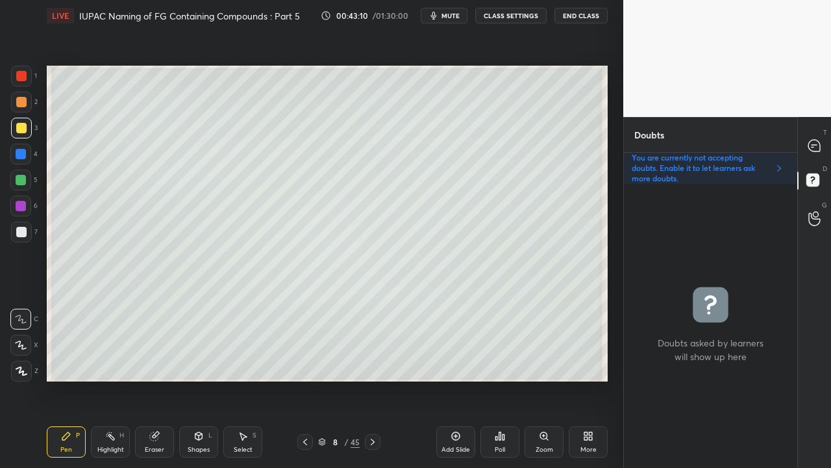
click at [21, 234] on div at bounding box center [21, 232] width 10 height 10
click at [820, 140] on icon at bounding box center [815, 146] width 14 height 14
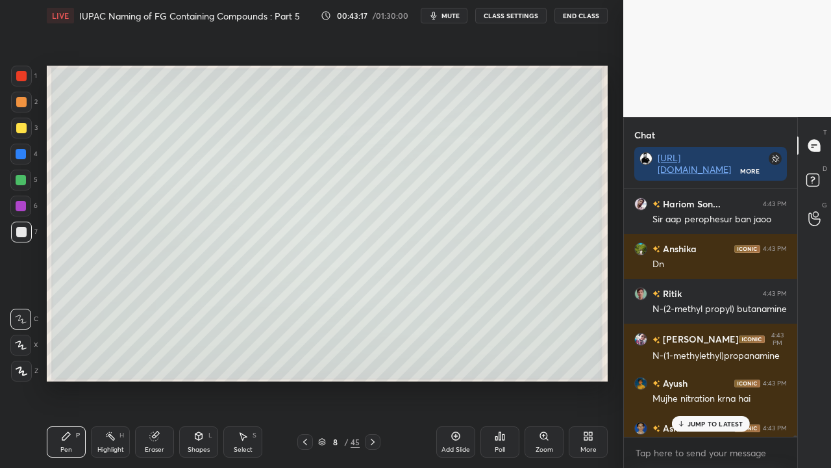
scroll to position [244, 169]
drag, startPoint x: 710, startPoint y: 426, endPoint x: 703, endPoint y: 429, distance: 7.6
click at [710, 379] on p "1 NEW MESSAGE" at bounding box center [715, 424] width 55 height 8
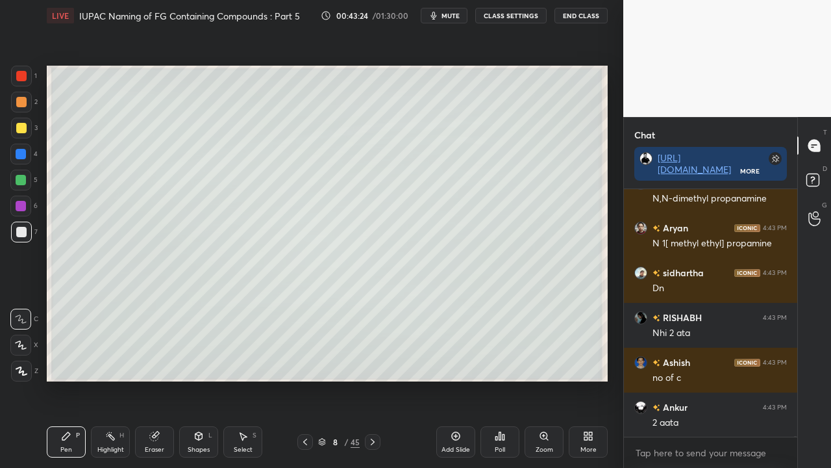
scroll to position [84288, 0]
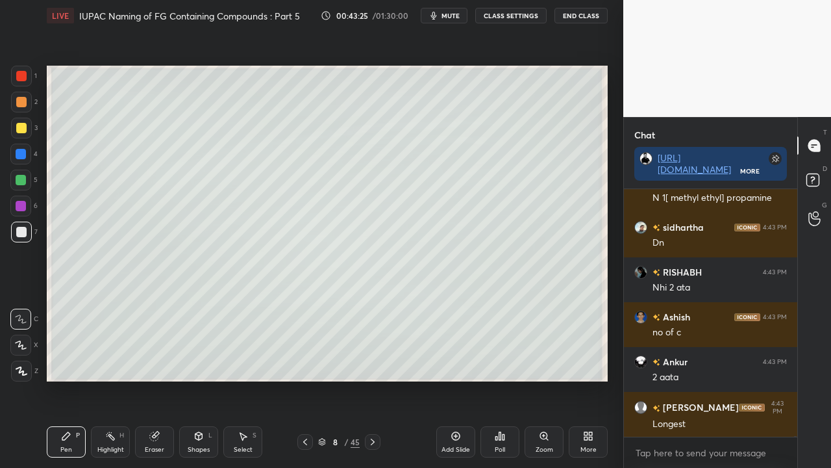
click at [806, 181] on icon at bounding box center [814, 181] width 23 height 23
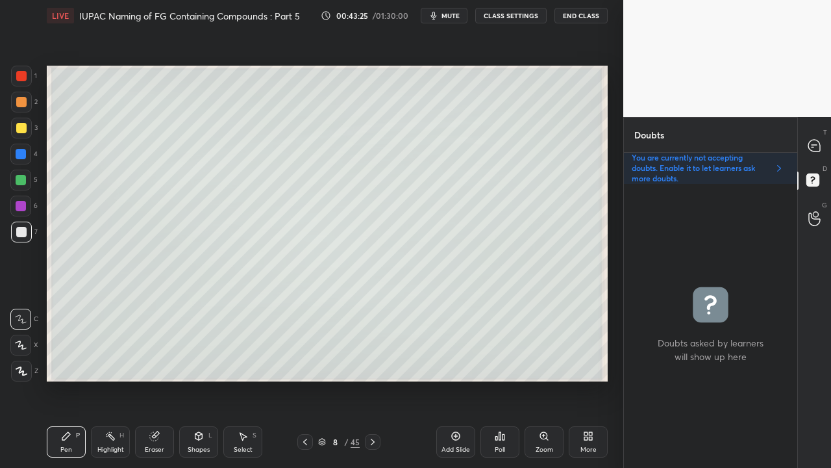
scroll to position [4, 4]
click at [822, 141] on div at bounding box center [815, 145] width 26 height 23
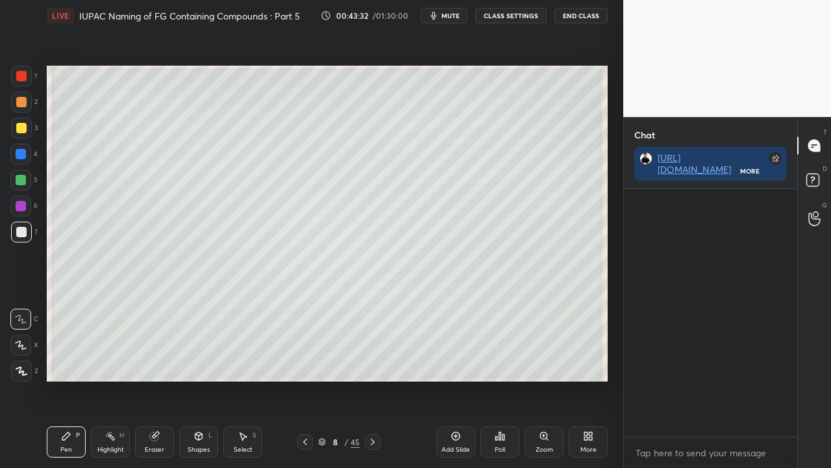
scroll to position [275, 169]
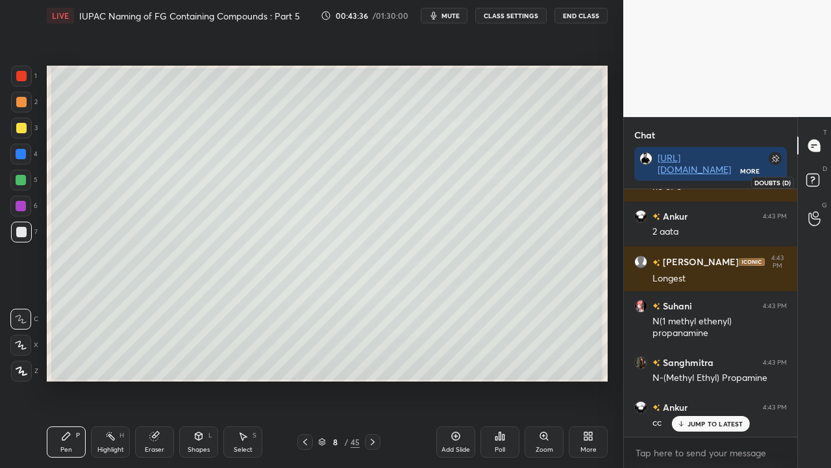
click at [820, 183] on icon at bounding box center [814, 181] width 23 height 23
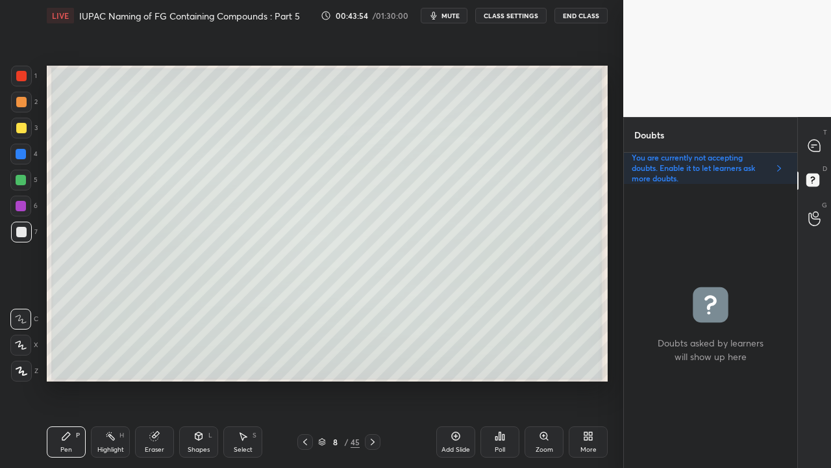
click at [821, 134] on div "T Messages (T)" at bounding box center [814, 145] width 33 height 36
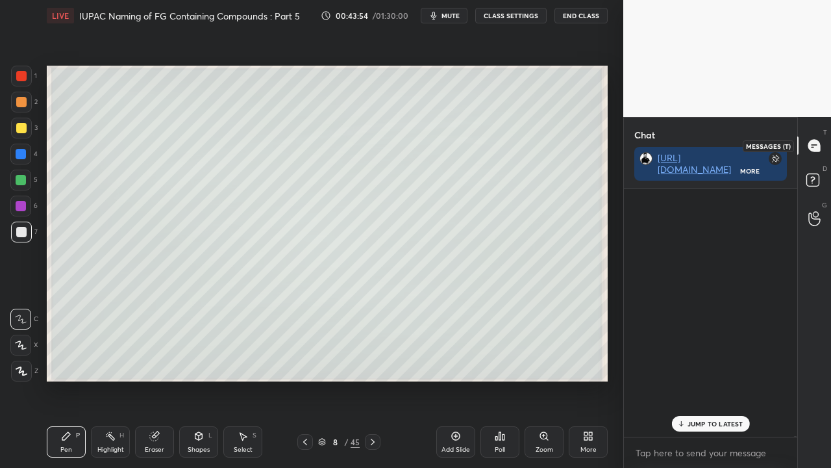
scroll to position [244, 169]
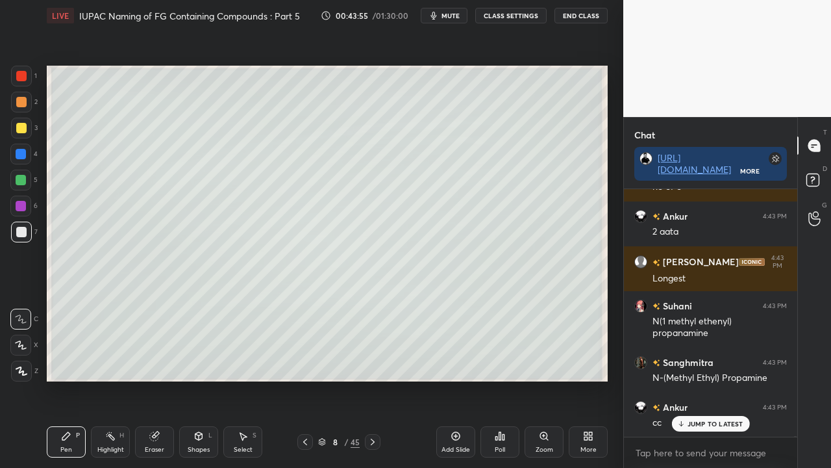
click at [705, 379] on p "JUMP TO LATEST" at bounding box center [716, 424] width 56 height 8
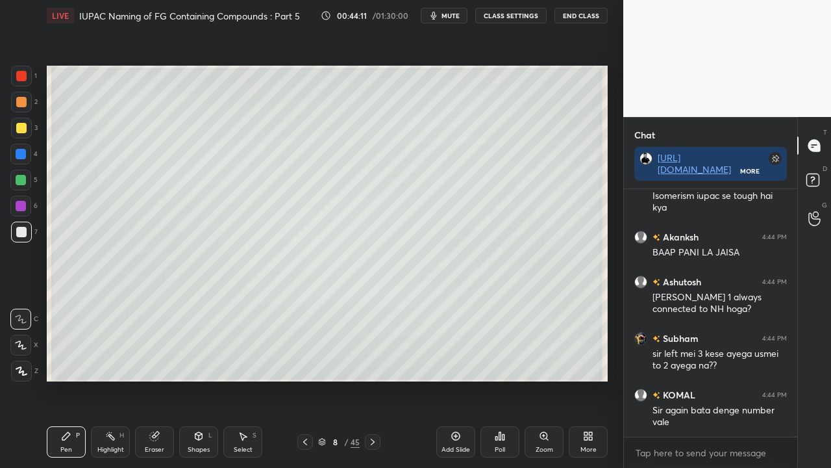
scroll to position [84761, 0]
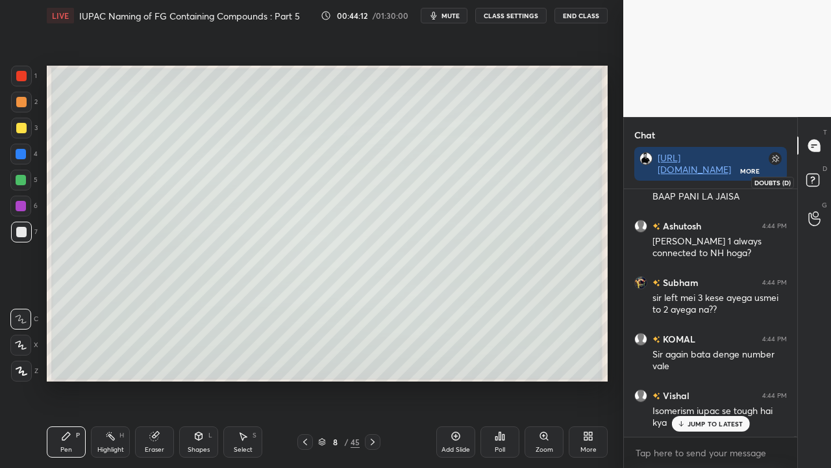
click at [821, 174] on icon at bounding box center [814, 181] width 23 height 23
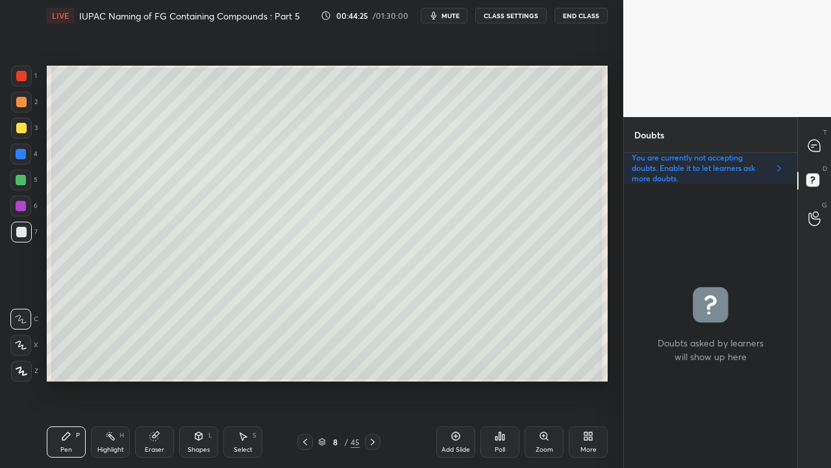
click at [163, 379] on div "Eraser" at bounding box center [154, 441] width 39 height 31
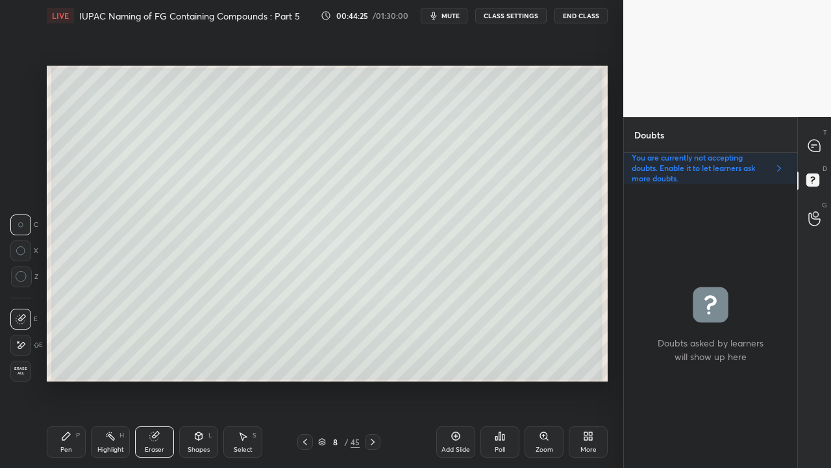
drag, startPoint x: 122, startPoint y: 442, endPoint x: 127, endPoint y: 433, distance: 10.2
click at [123, 379] on div "Highlight H" at bounding box center [110, 441] width 39 height 31
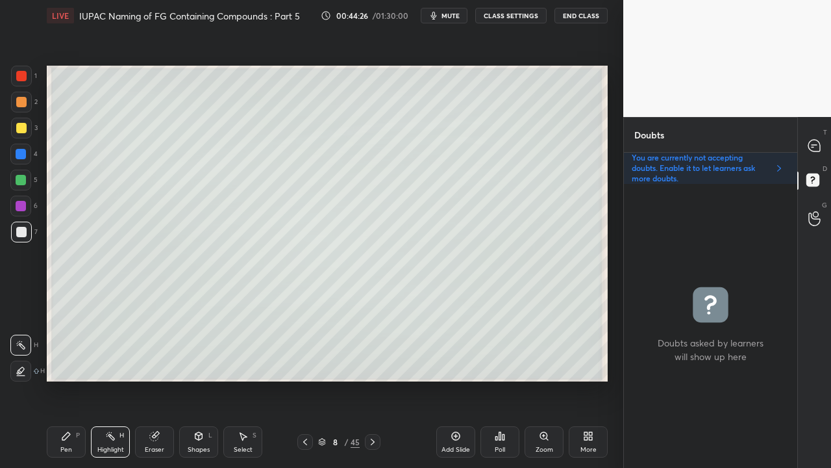
click at [23, 179] on div at bounding box center [21, 180] width 10 height 10
click at [66, 379] on icon at bounding box center [66, 436] width 10 height 10
click at [826, 133] on p "T" at bounding box center [825, 132] width 4 height 10
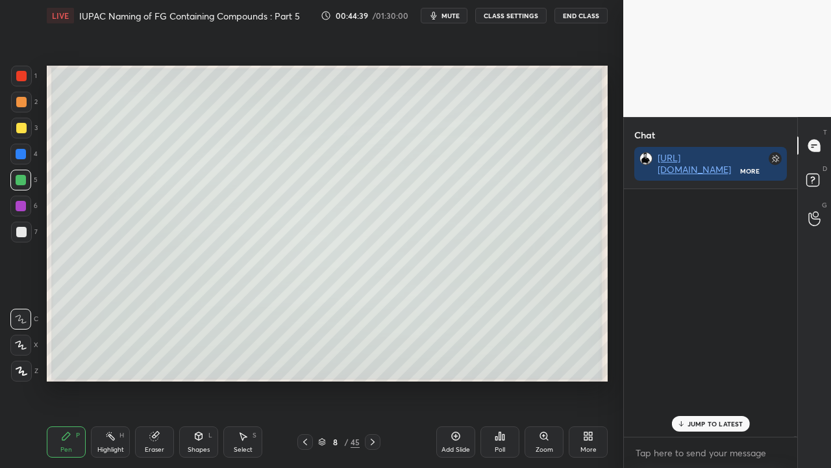
scroll to position [244, 169]
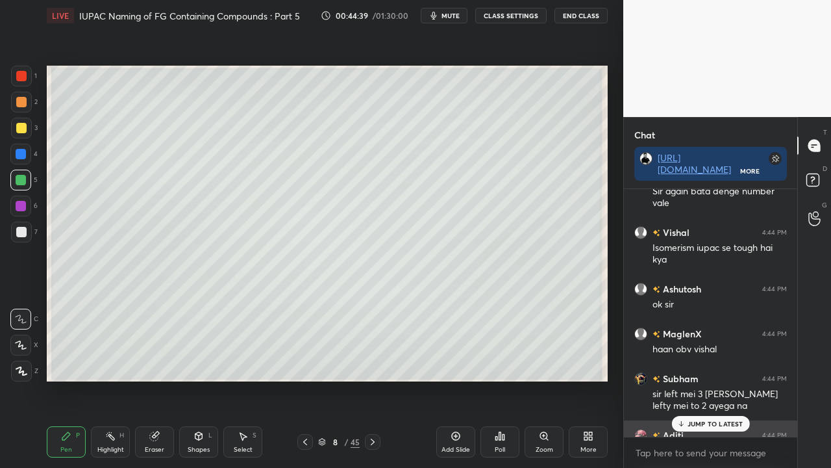
click at [701, 379] on div "Aditi 4:44 PM" at bounding box center [710, 435] width 153 height 14
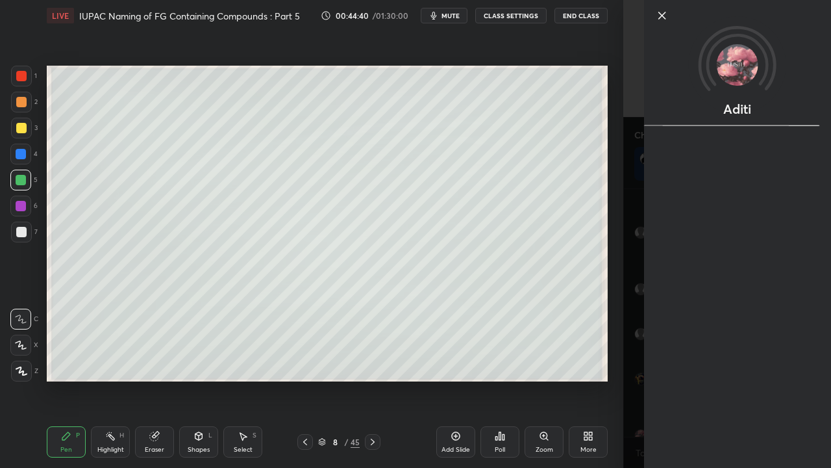
drag, startPoint x: 597, startPoint y: 417, endPoint x: 611, endPoint y: 421, distance: 14.2
click at [601, 379] on div "Add Slide Poll Zoom More" at bounding box center [521, 441] width 171 height 73
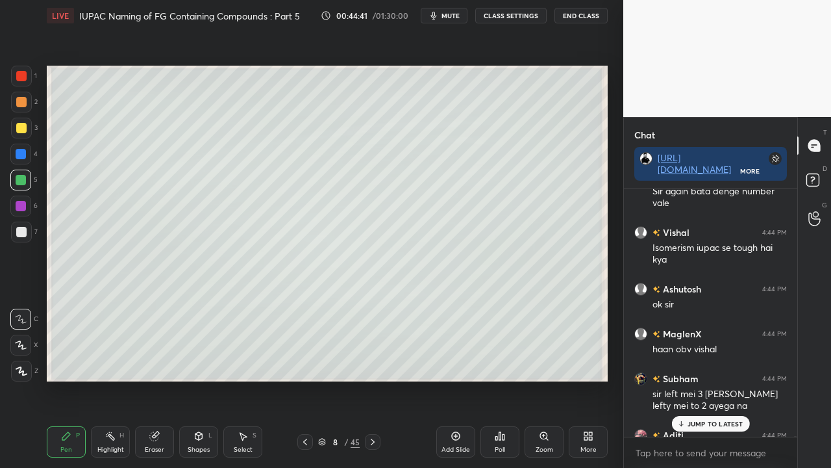
click at [707, 379] on p "JUMP TO LATEST" at bounding box center [716, 424] width 56 height 8
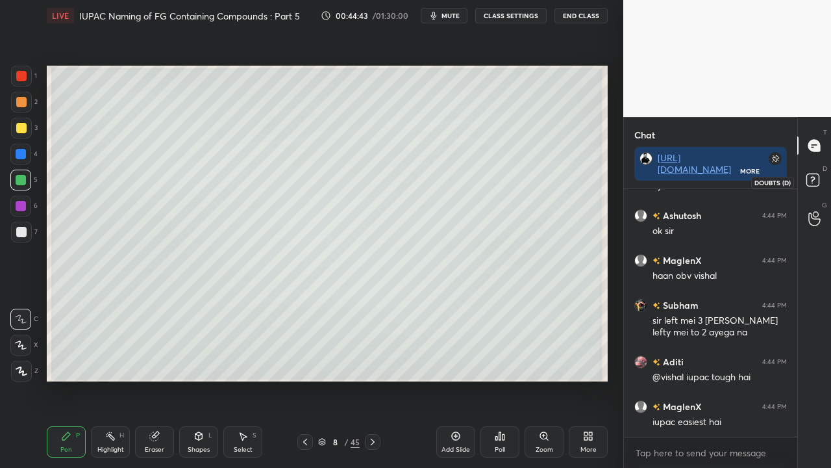
click at [820, 175] on icon at bounding box center [814, 181] width 23 height 23
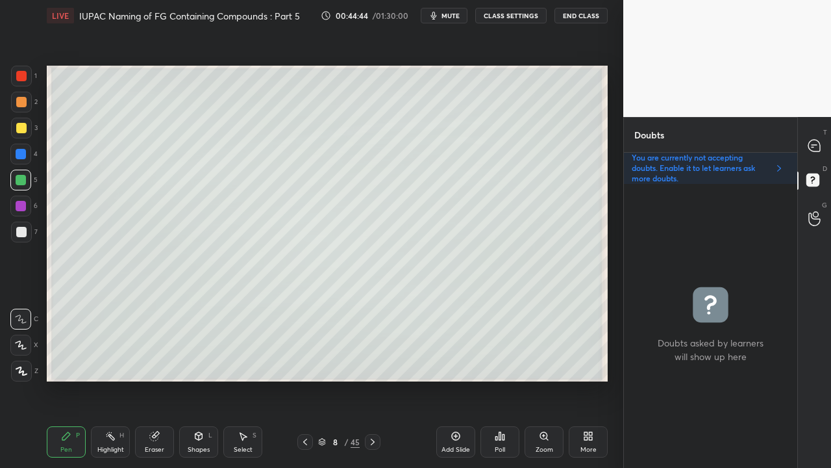
scroll to position [280, 169]
click at [25, 226] on div at bounding box center [21, 231] width 21 height 21
click at [813, 147] on icon at bounding box center [813, 147] width 2 height 0
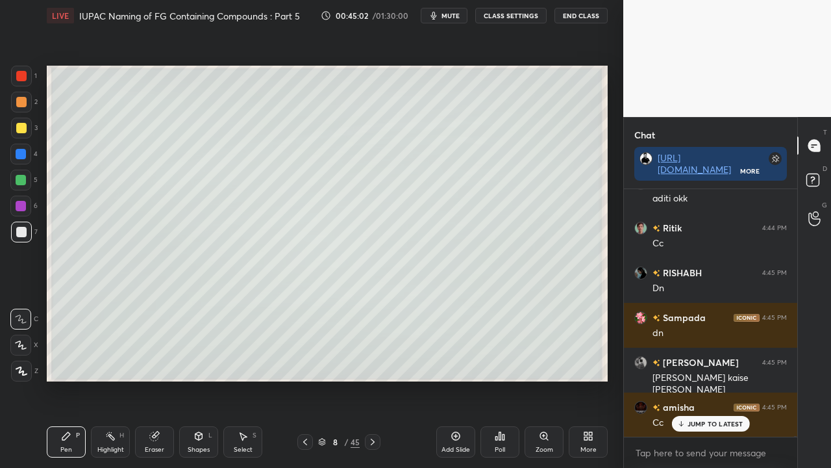
scroll to position [85490, 0]
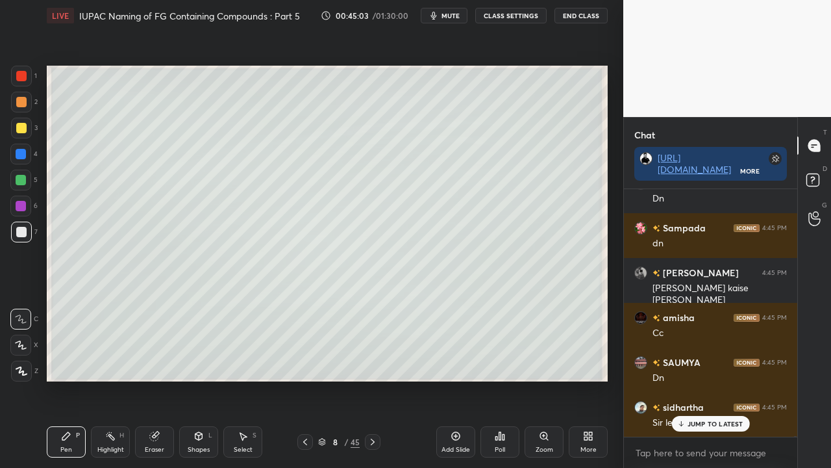
click at [696, 379] on div "Ashutosh 4:44 PM ok [PERSON_NAME] 4:44 PM haan obv [PERSON_NAME] 4:44 PM sir le…" at bounding box center [710, 312] width 173 height 247
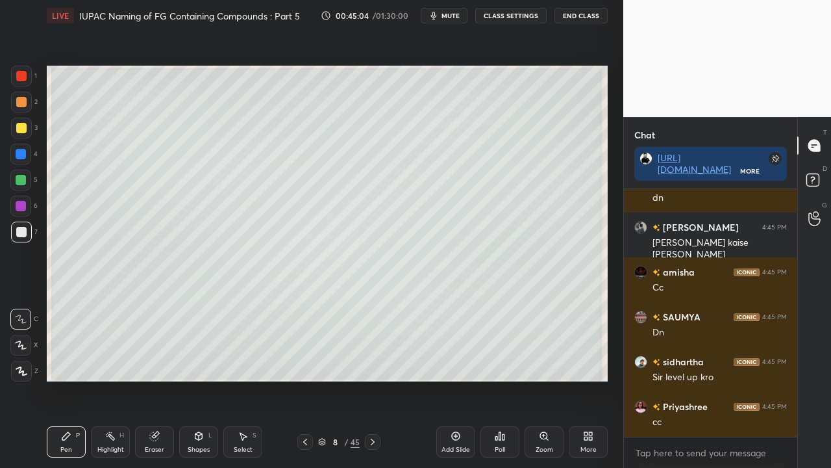
scroll to position [85579, 0]
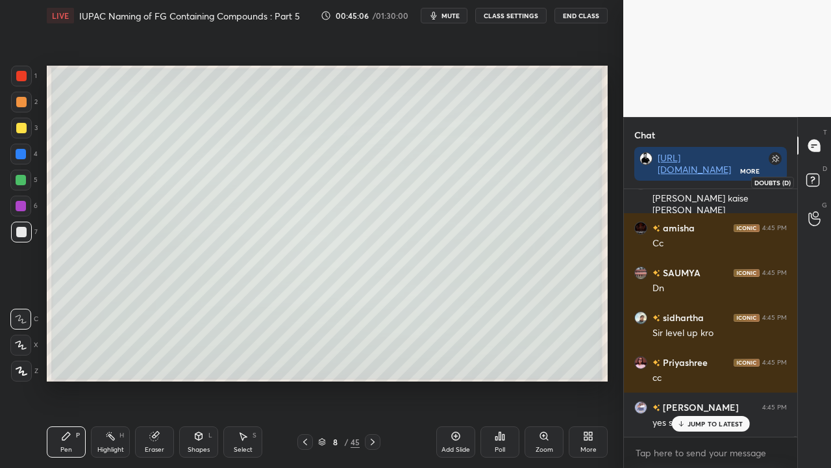
click at [820, 186] on icon at bounding box center [814, 181] width 23 height 23
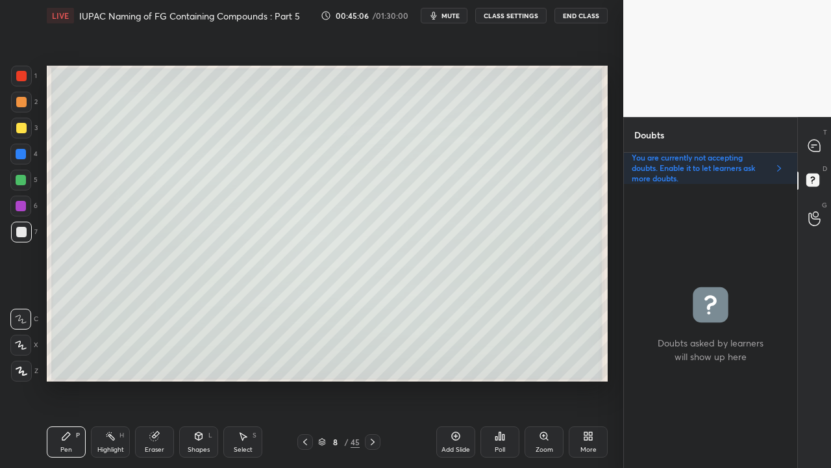
scroll to position [280, 169]
click at [374, 379] on icon at bounding box center [373, 441] width 10 height 10
click at [23, 118] on div at bounding box center [21, 128] width 21 height 21
click at [820, 148] on icon at bounding box center [815, 146] width 12 height 12
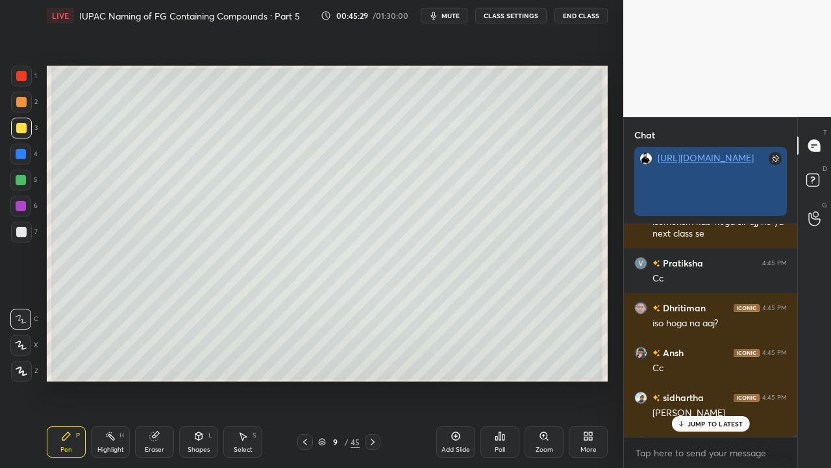
scroll to position [4, 4]
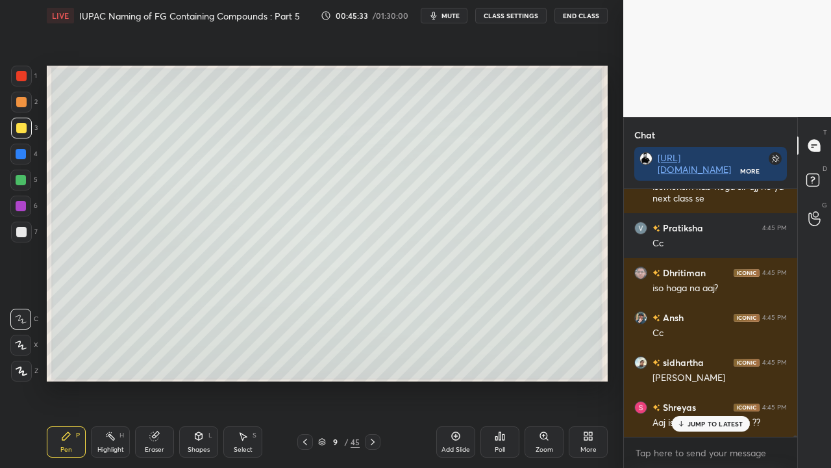
click at [696, 379] on p "JUMP TO LATEST" at bounding box center [716, 424] width 56 height 8
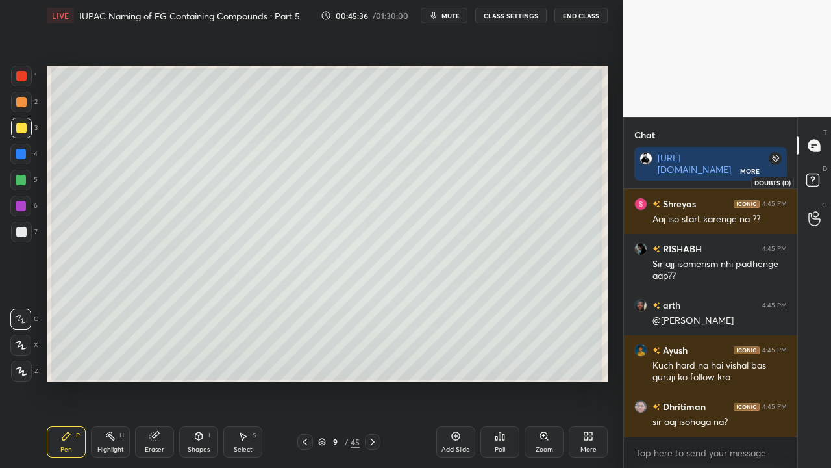
click at [815, 182] on rect at bounding box center [813, 180] width 12 height 12
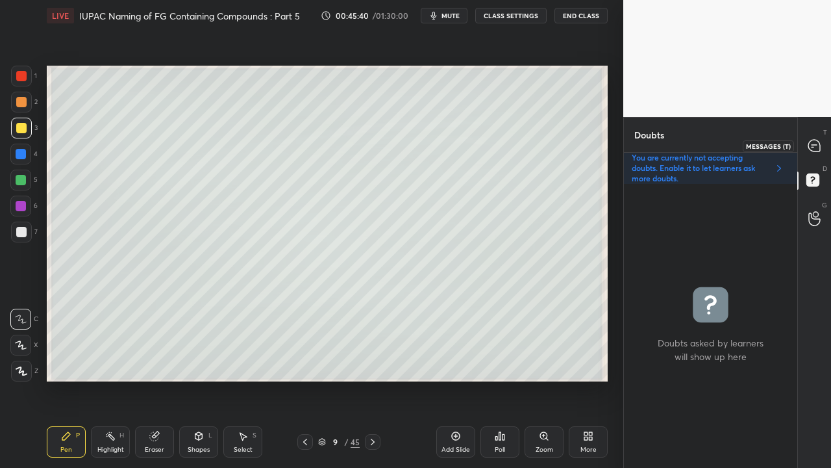
click at [823, 140] on div at bounding box center [815, 145] width 26 height 23
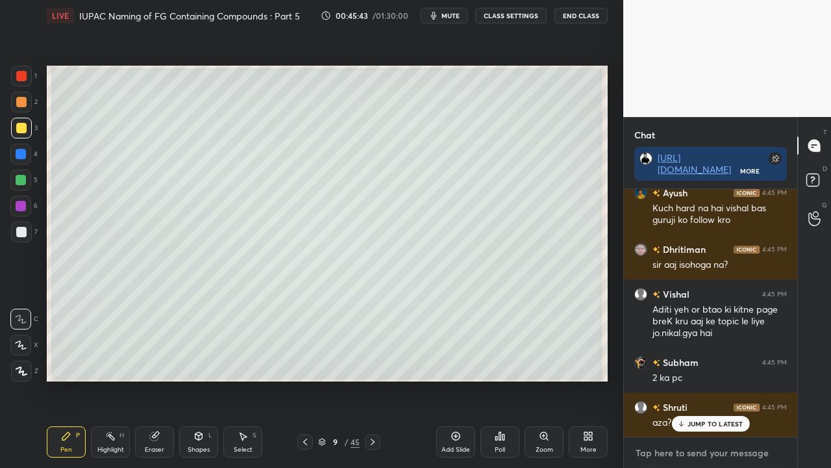
type textarea "x"
paste textarea "[URL][DOMAIN_NAME]"
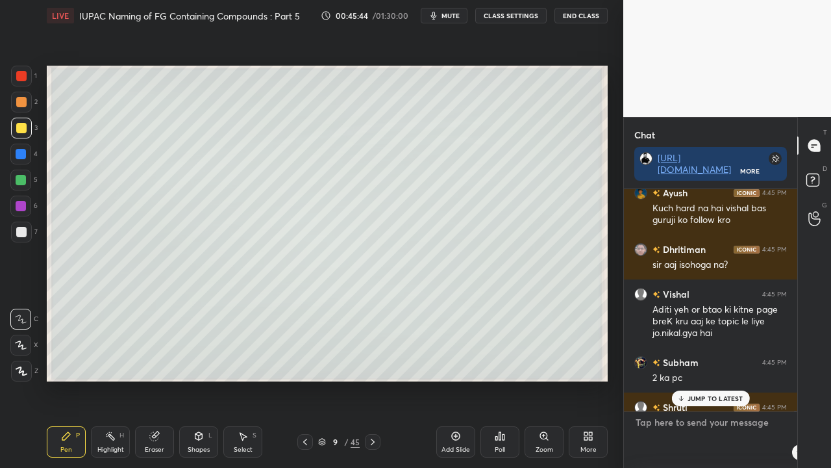
type textarea "[URL][DOMAIN_NAME]"
type textarea "x"
type textarea "[URL][DOMAIN_NAME]"
type textarea "x"
click at [779, 379] on icon at bounding box center [776, 452] width 6 height 8
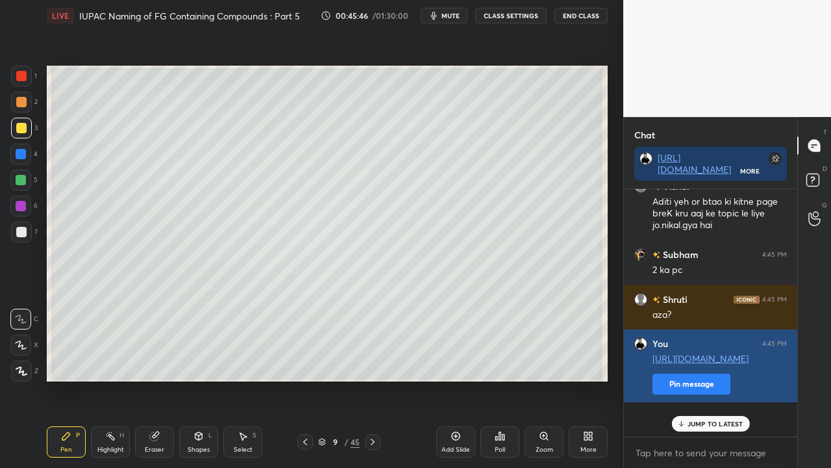
click at [657, 379] on button "Pin message" at bounding box center [692, 383] width 78 height 21
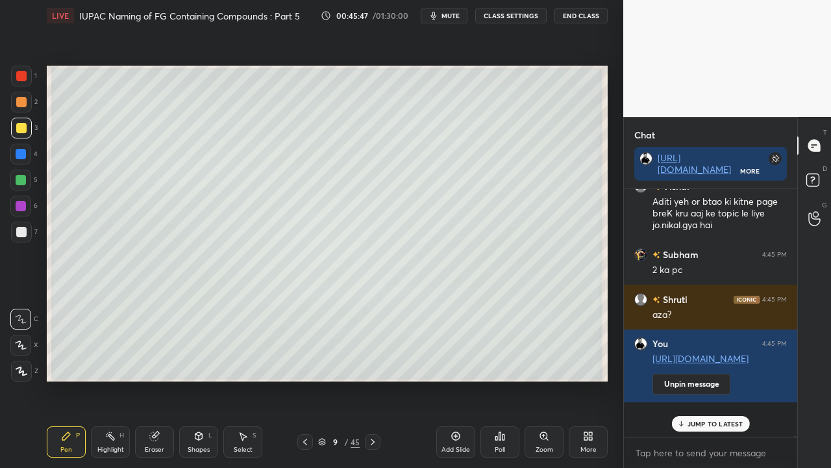
click at [691, 379] on div "JUMP TO LATEST" at bounding box center [711, 424] width 78 height 16
click at [820, 173] on icon at bounding box center [814, 181] width 23 height 23
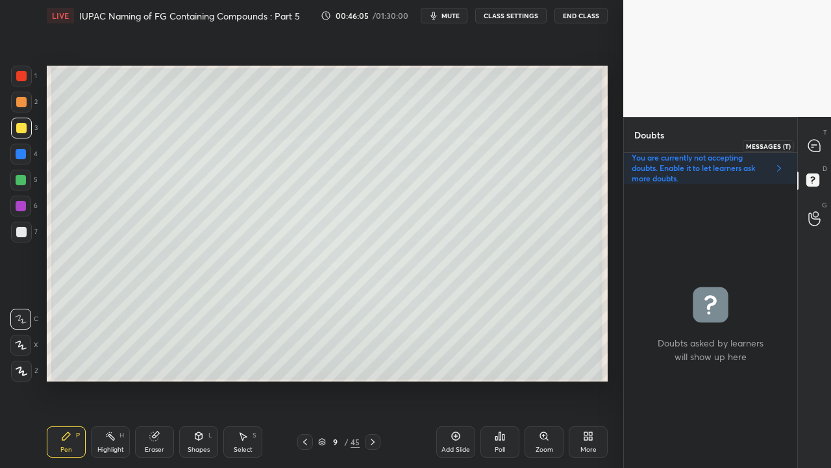
click at [820, 145] on icon at bounding box center [815, 146] width 12 height 12
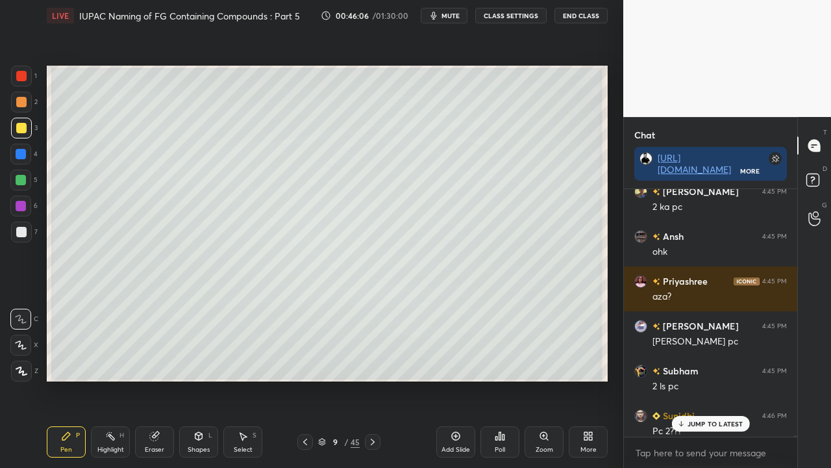
click at [693, 379] on div "JUMP TO LATEST" at bounding box center [711, 424] width 78 height 16
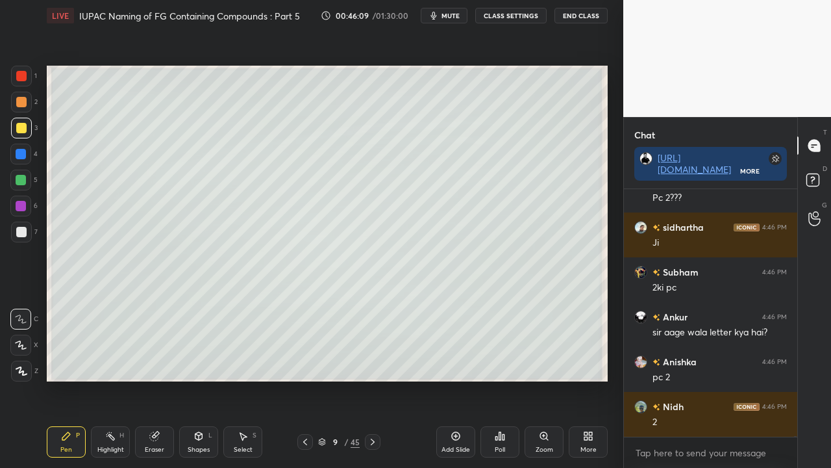
click at [23, 231] on div at bounding box center [21, 232] width 10 height 10
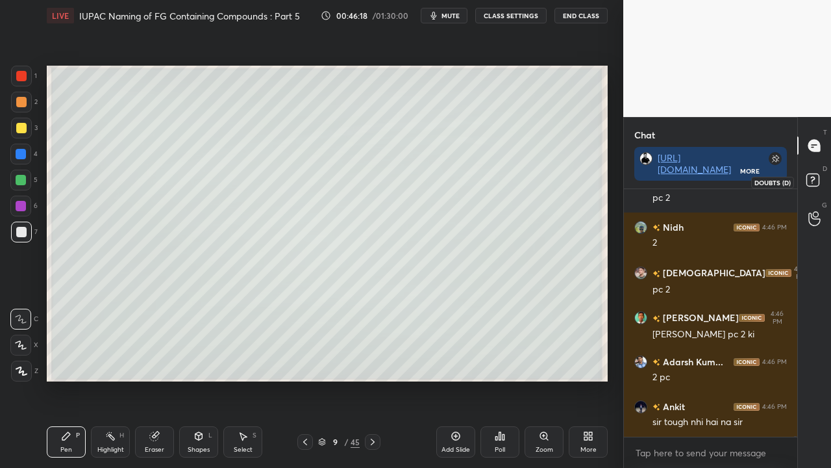
drag, startPoint x: 817, startPoint y: 175, endPoint x: 820, endPoint y: 158, distance: 16.4
click at [818, 175] on rect at bounding box center [813, 180] width 12 height 12
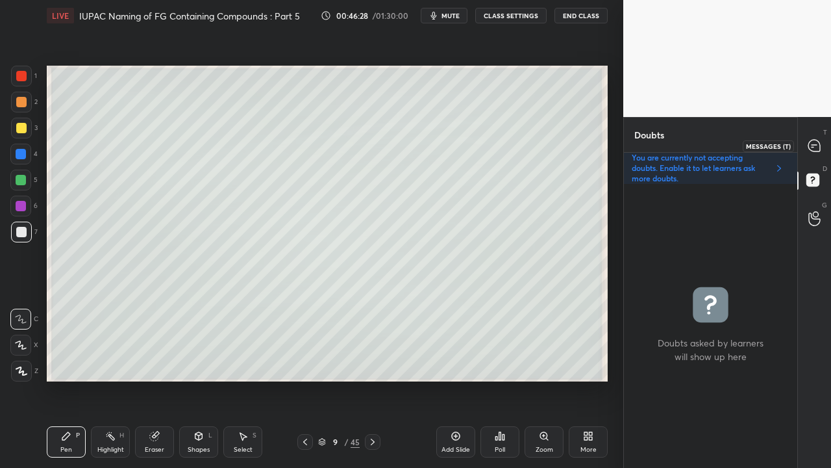
click at [818, 144] on icon at bounding box center [815, 146] width 12 height 12
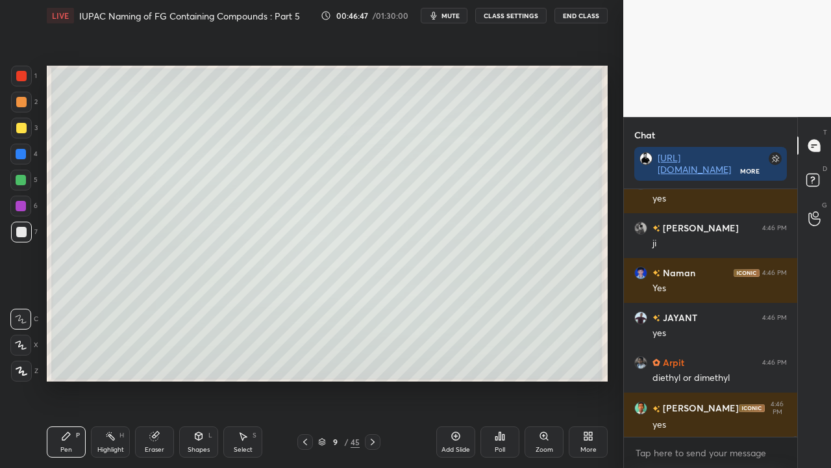
scroll to position [87864, 0]
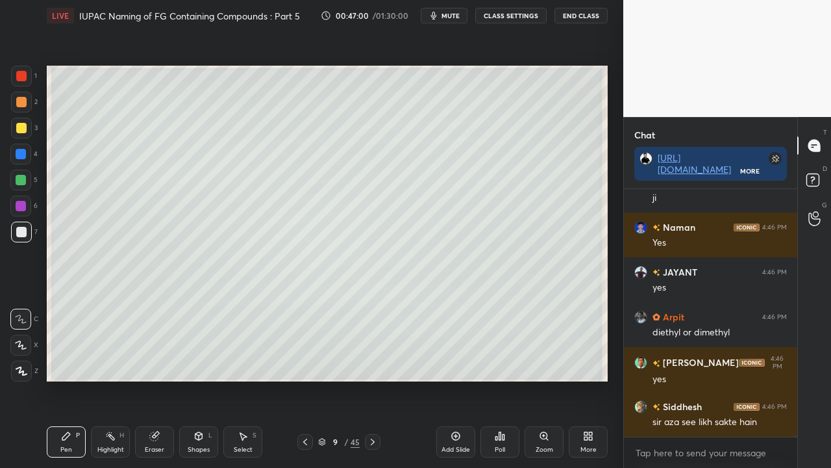
click at [174, 379] on div "Pen P Highlight H Eraser Shapes L Select S" at bounding box center [144, 441] width 195 height 31
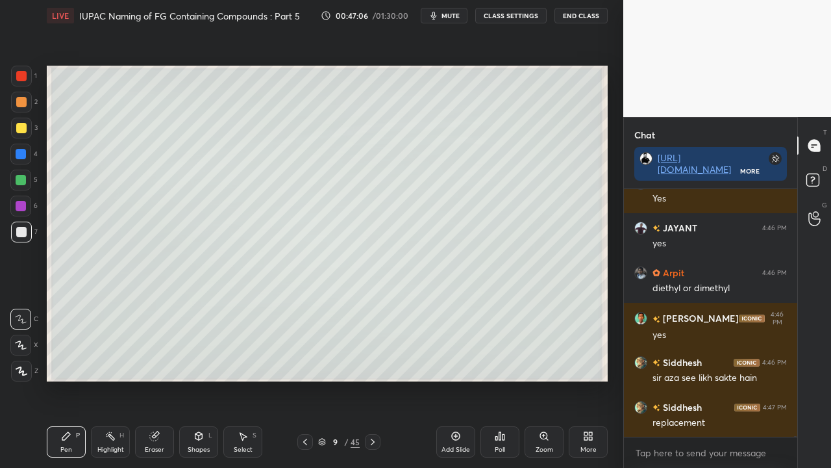
scroll to position [87954, 0]
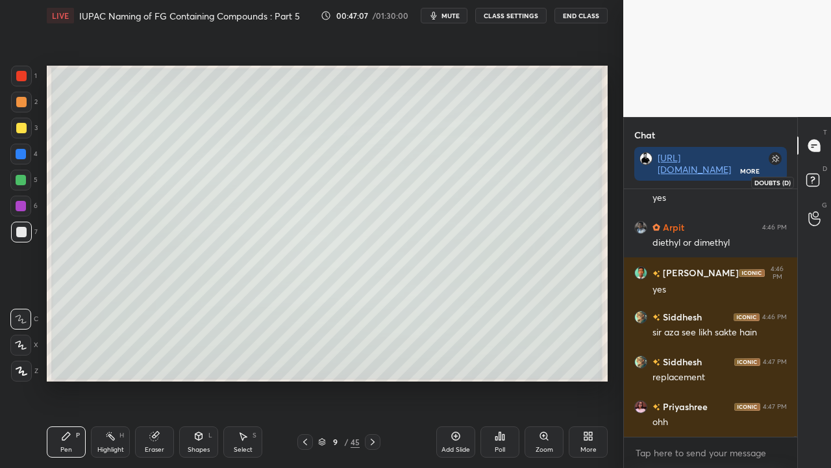
click at [824, 174] on icon at bounding box center [814, 181] width 23 height 23
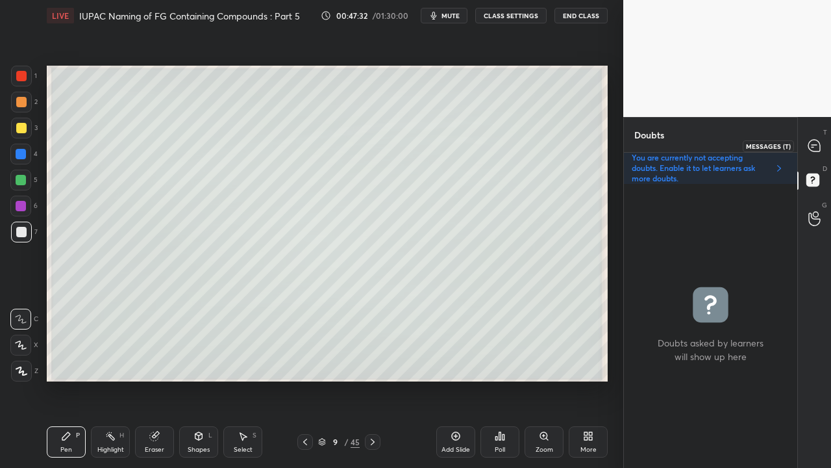
click at [825, 140] on div at bounding box center [815, 145] width 26 height 23
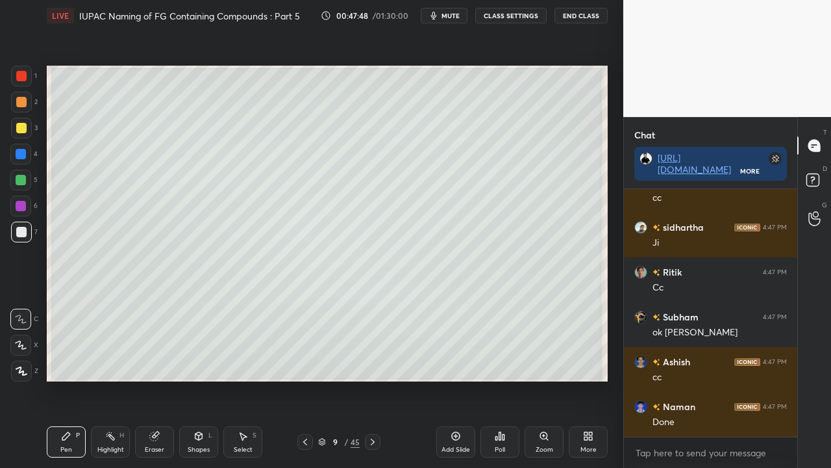
scroll to position [88554, 0]
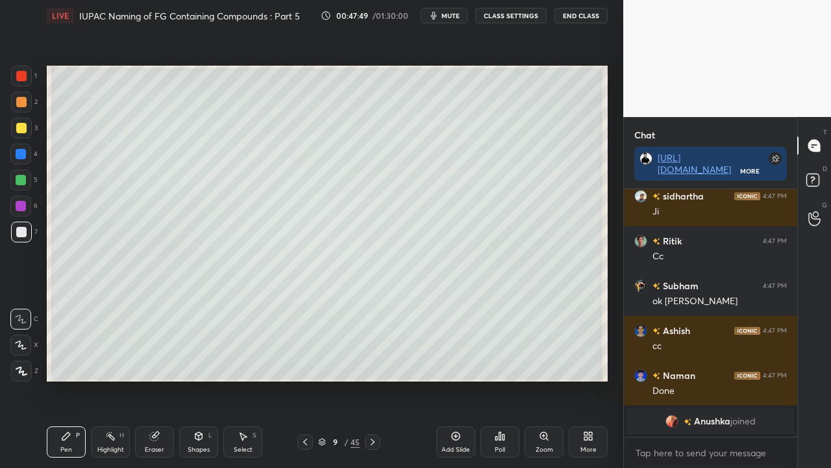
click at [819, 191] on icon at bounding box center [814, 181] width 23 height 23
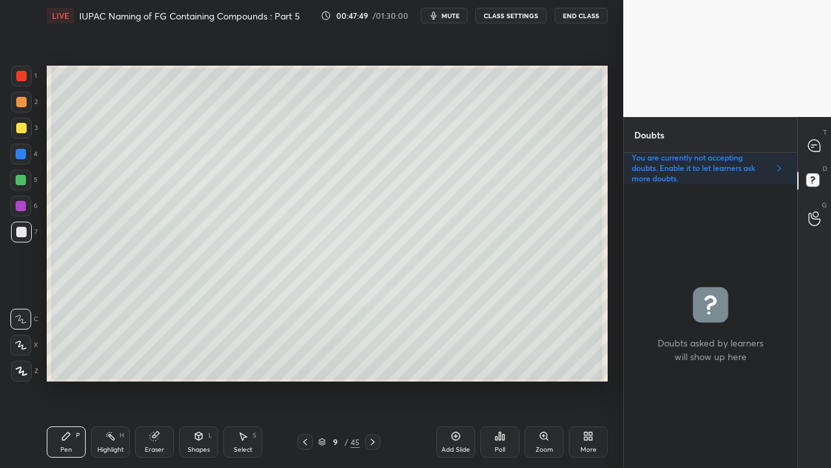
scroll to position [280, 169]
click at [831, 141] on div "T Messages (T)" at bounding box center [814, 145] width 33 height 36
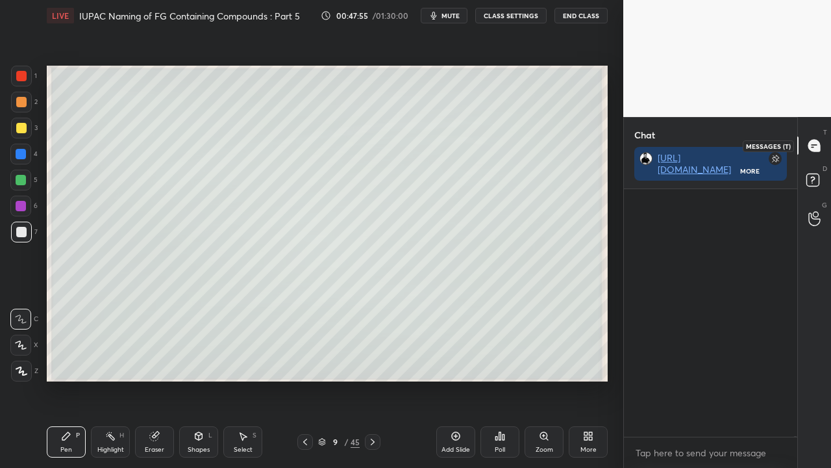
scroll to position [244, 169]
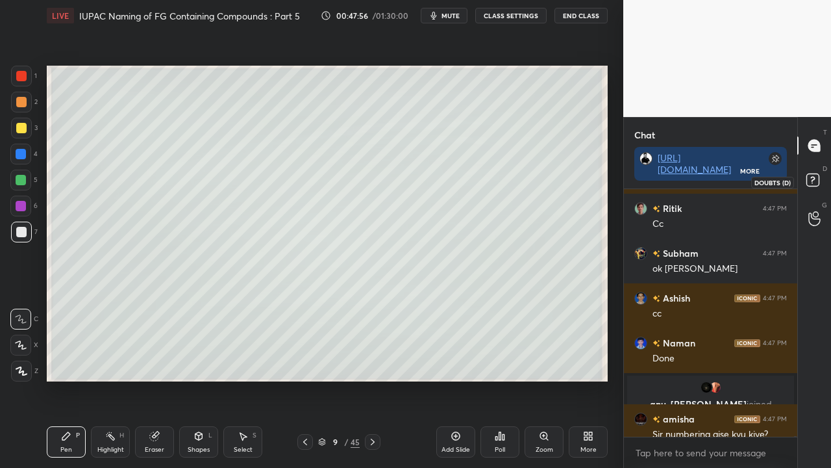
click at [823, 179] on icon at bounding box center [814, 181] width 23 height 23
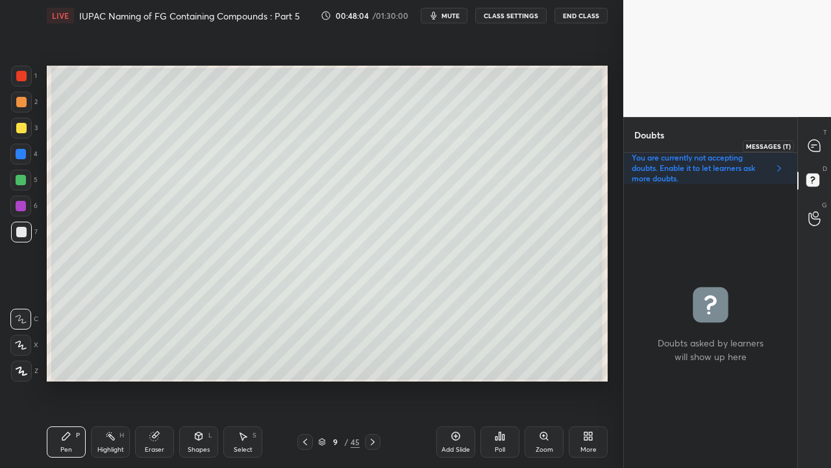
click at [816, 139] on icon at bounding box center [815, 146] width 14 height 14
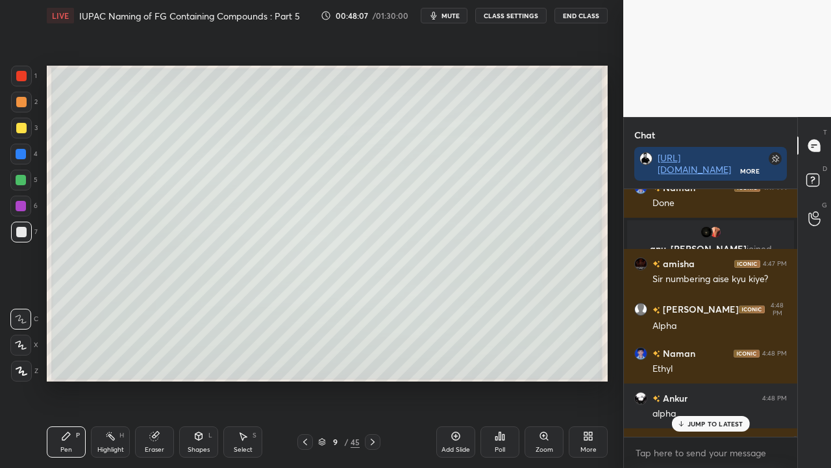
scroll to position [78603, 0]
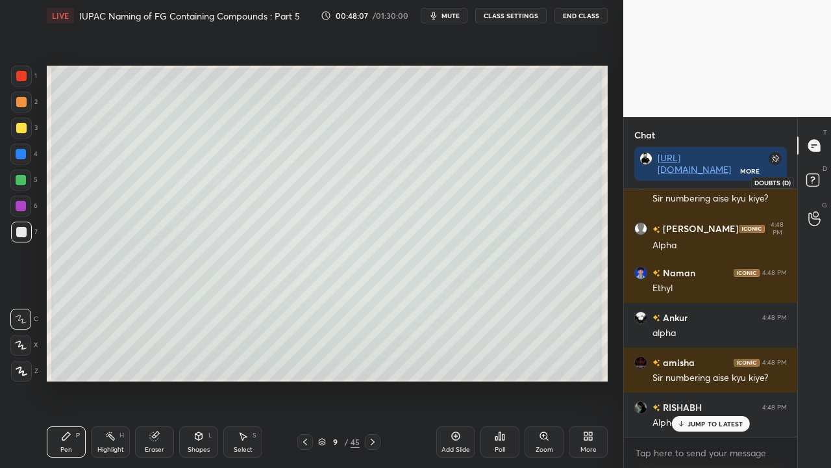
click at [821, 175] on icon at bounding box center [814, 181] width 23 height 23
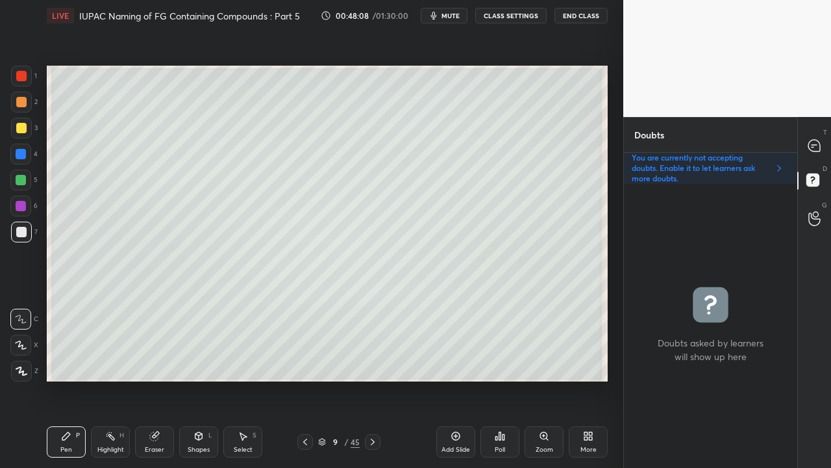
scroll to position [280, 169]
click at [820, 146] on icon at bounding box center [815, 146] width 12 height 12
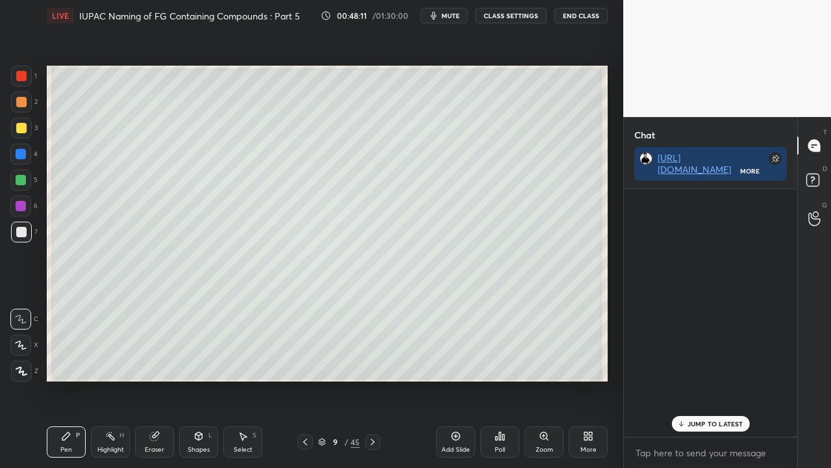
scroll to position [244, 169]
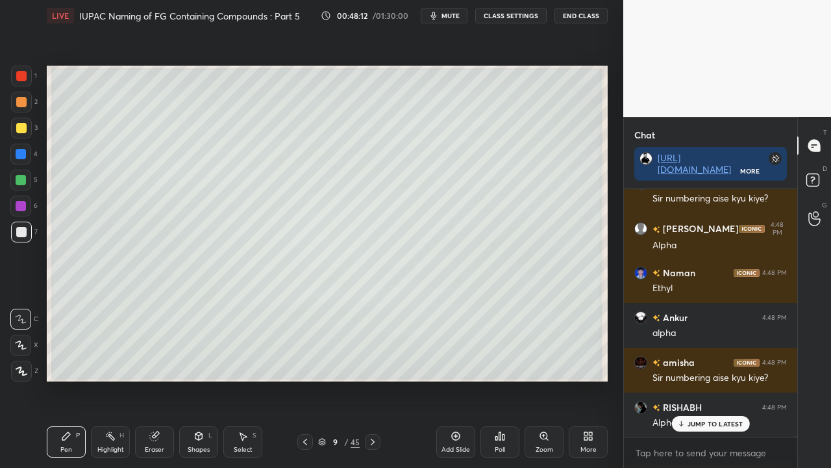
click at [693, 379] on div "JUMP TO LATEST" at bounding box center [711, 424] width 78 height 16
click at [23, 127] on div at bounding box center [21, 128] width 10 height 10
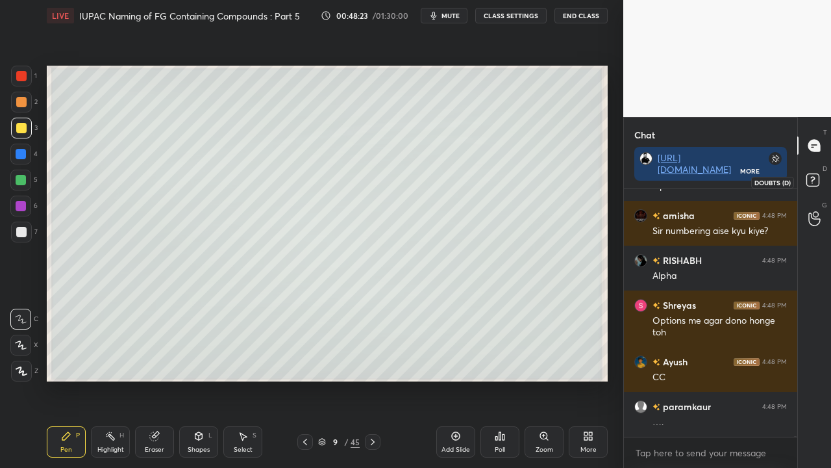
click at [814, 179] on icon at bounding box center [812, 179] width 5 height 5
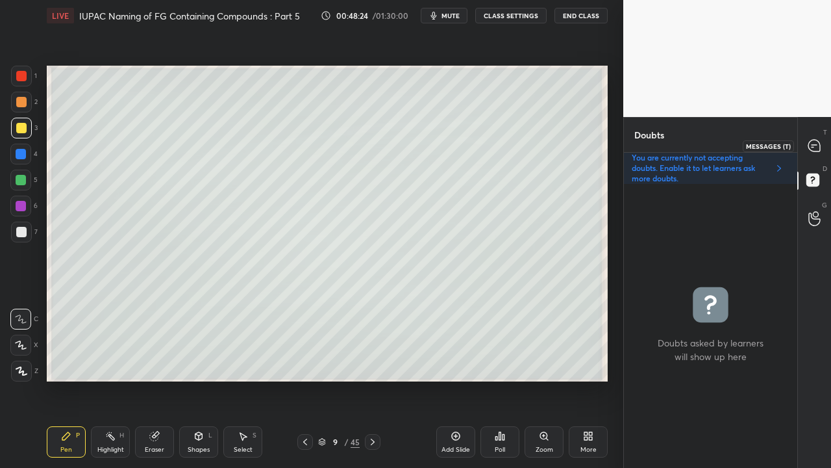
drag, startPoint x: 816, startPoint y: 143, endPoint x: 814, endPoint y: 132, distance: 10.6
click at [816, 144] on icon at bounding box center [815, 146] width 14 height 14
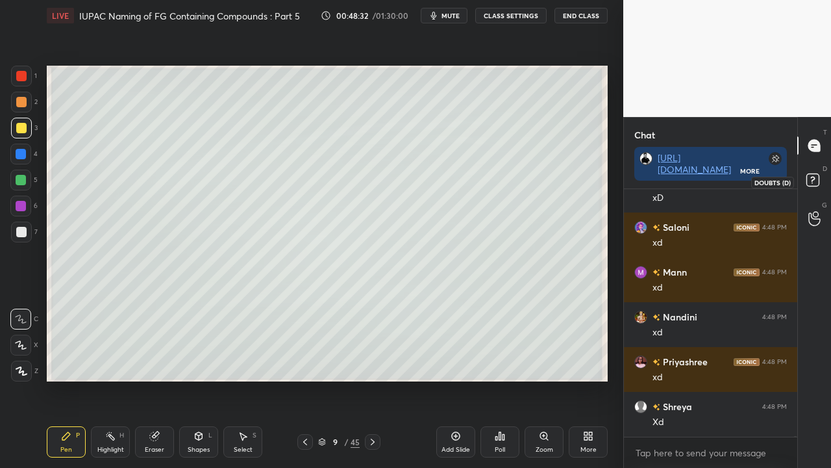
click at [818, 179] on rect at bounding box center [813, 180] width 12 height 12
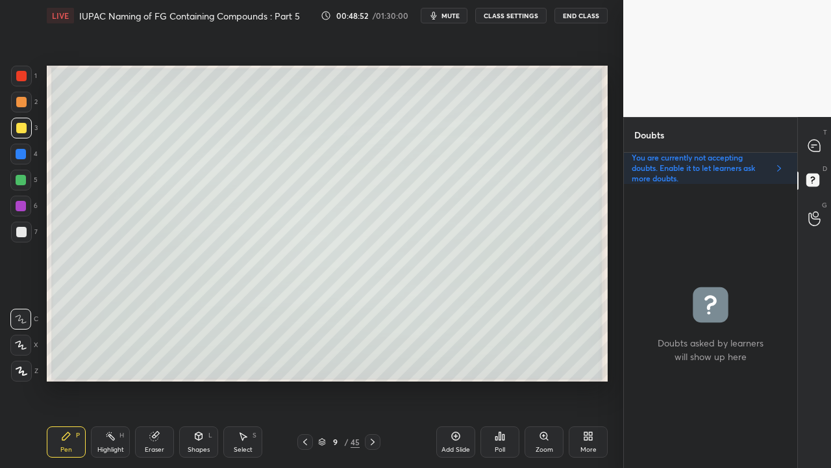
click at [820, 136] on div at bounding box center [815, 145] width 26 height 23
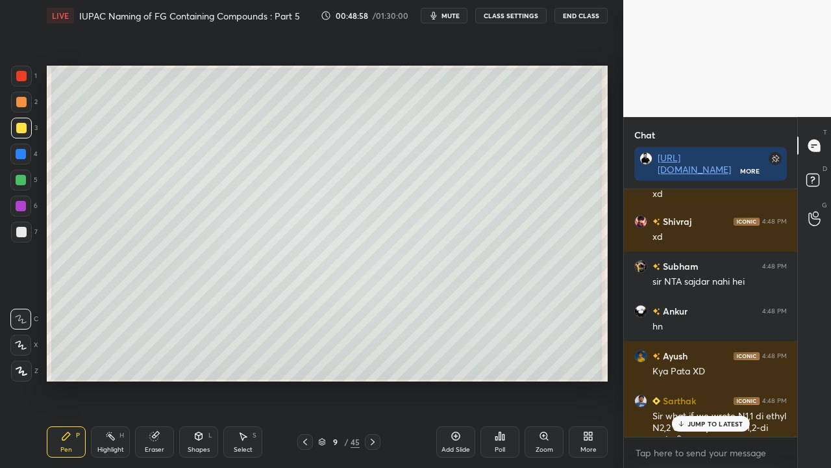
click at [708, 379] on p "JUMP TO LATEST" at bounding box center [716, 424] width 56 height 8
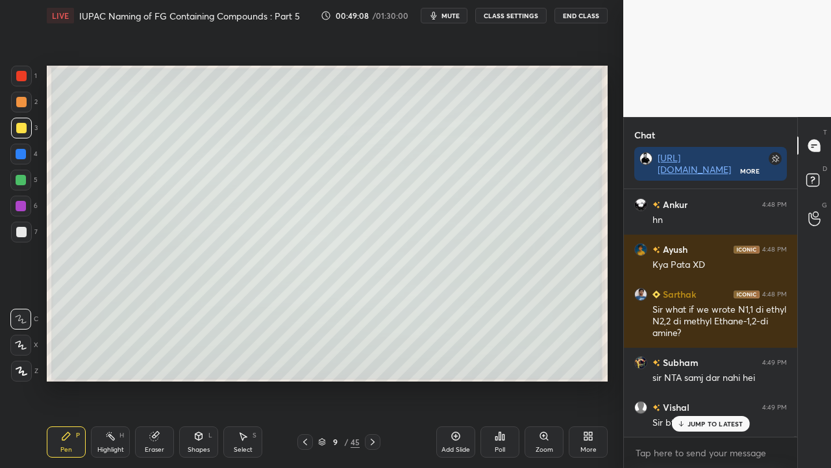
click at [713, 379] on p "JUMP TO LATEST" at bounding box center [716, 424] width 56 height 8
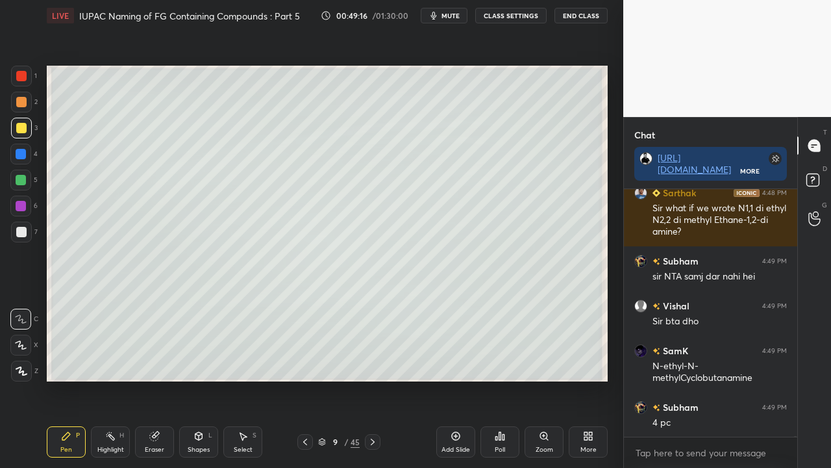
scroll to position [80040, 0]
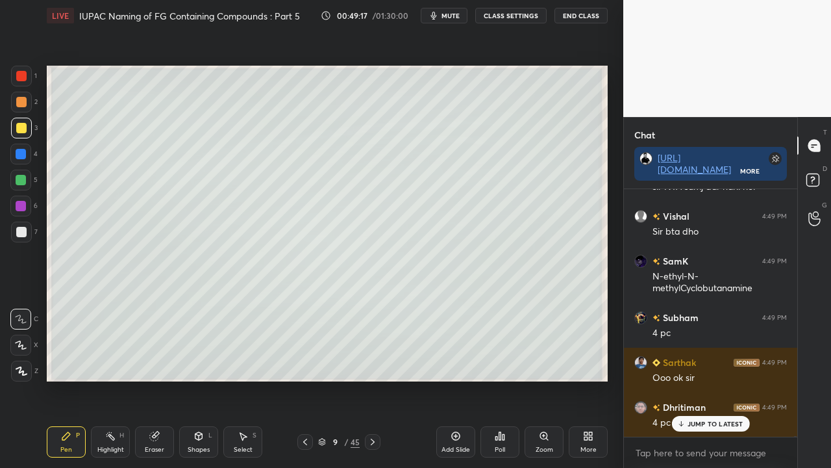
click at [18, 232] on div at bounding box center [21, 232] width 10 height 10
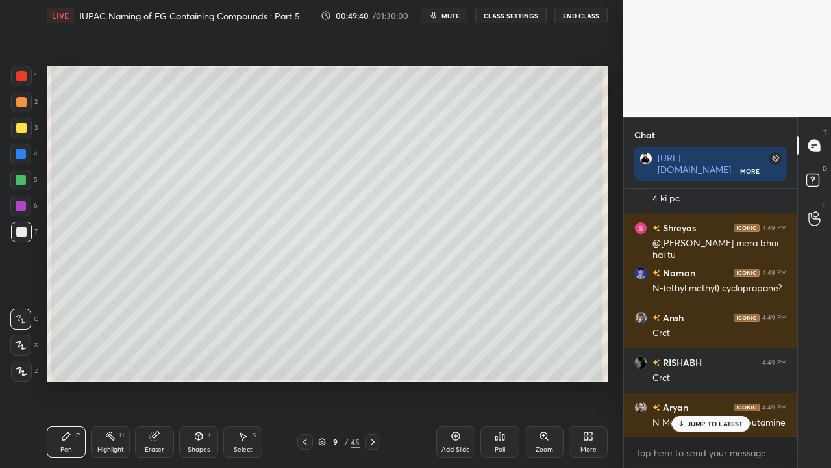
scroll to position [80454, 0]
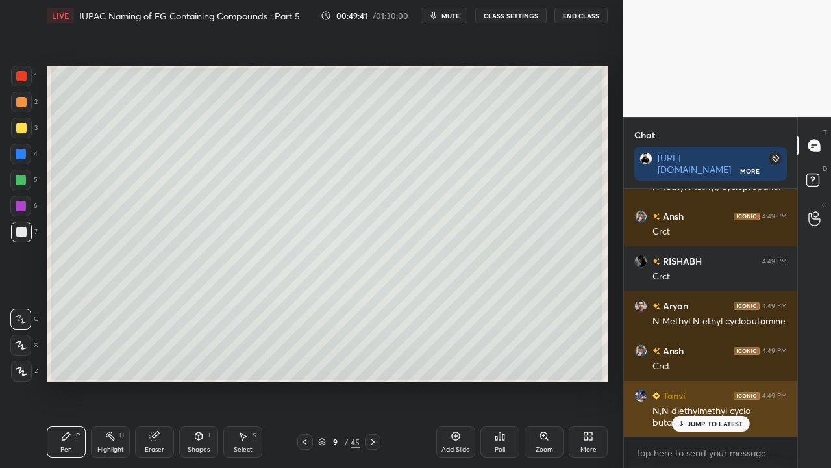
click at [725, 379] on div "JUMP TO LATEST" at bounding box center [711, 424] width 78 height 16
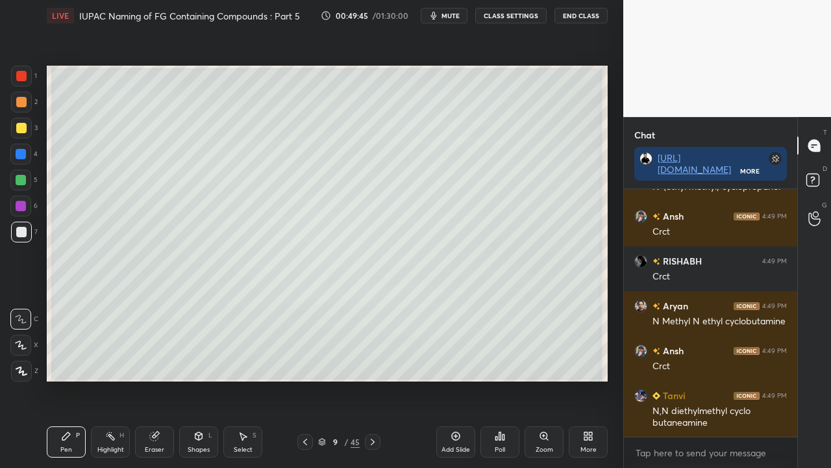
scroll to position [80499, 0]
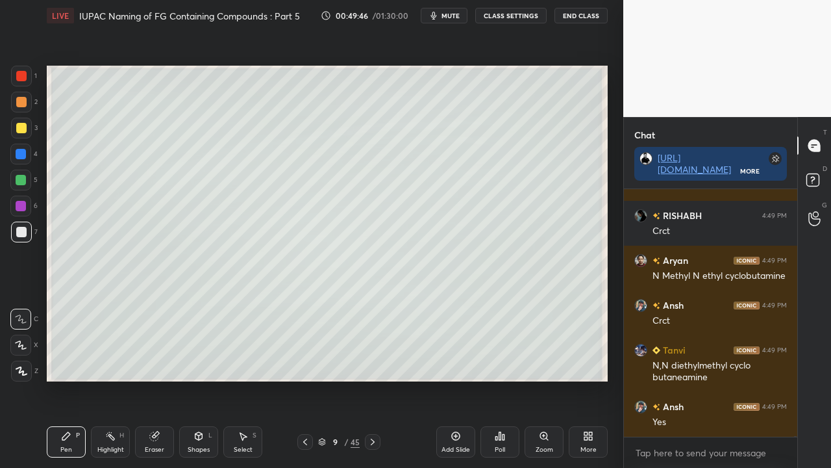
click at [18, 125] on div at bounding box center [21, 128] width 10 height 10
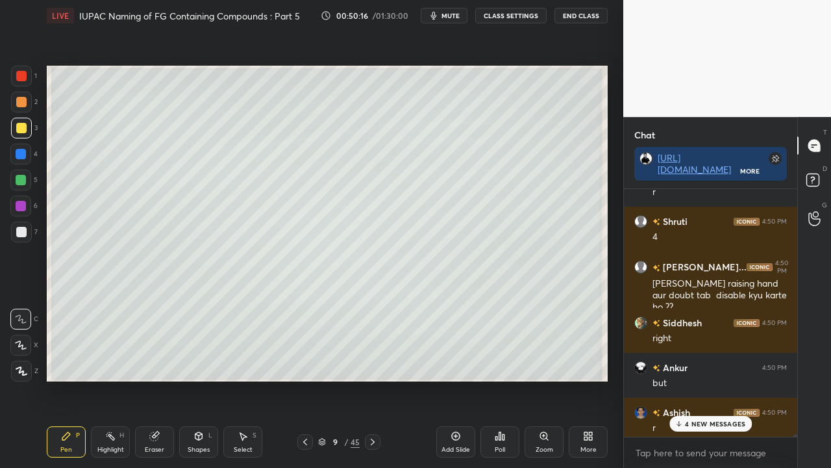
scroll to position [81357, 0]
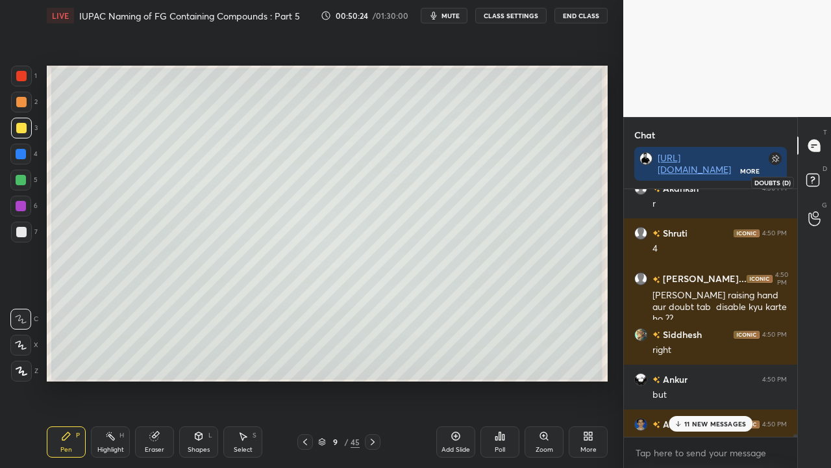
click at [817, 181] on rect at bounding box center [813, 180] width 12 height 12
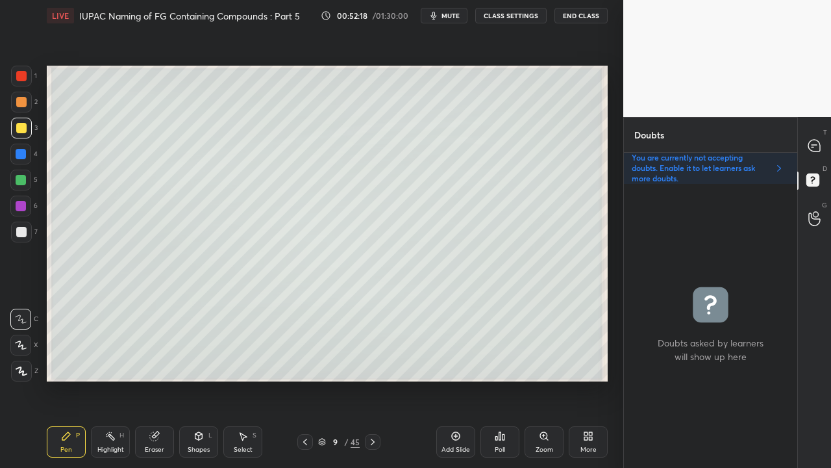
click at [22, 232] on div at bounding box center [21, 232] width 10 height 10
click at [816, 150] on icon at bounding box center [815, 146] width 12 height 12
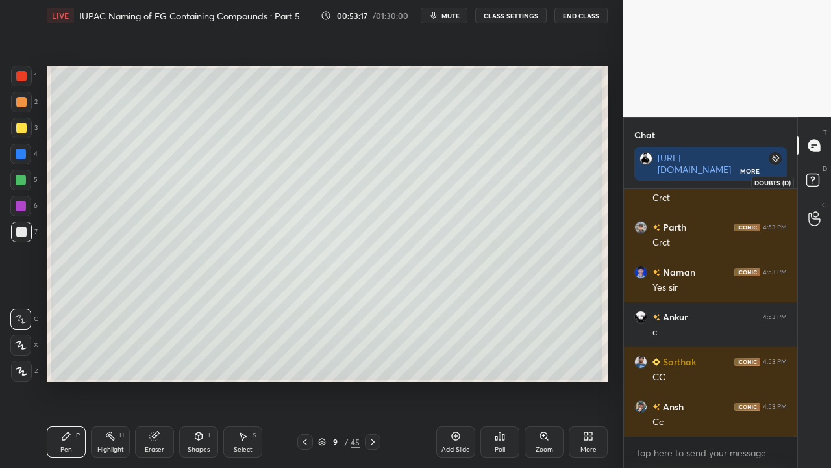
scroll to position [86566, 0]
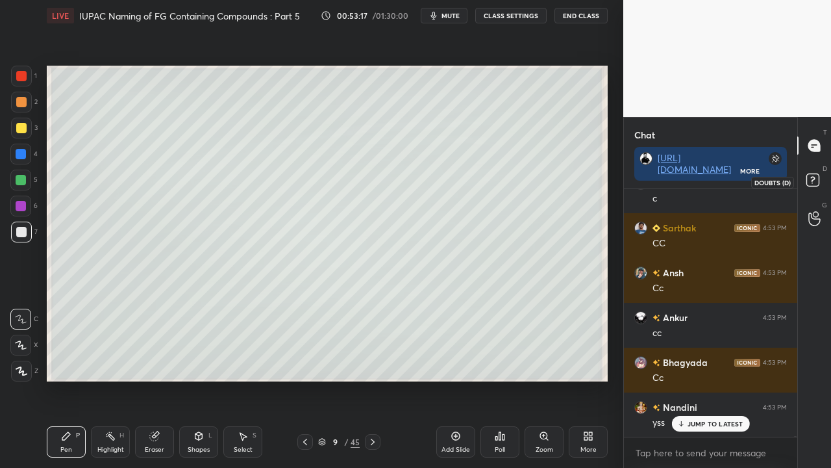
click at [821, 176] on icon at bounding box center [814, 181] width 23 height 23
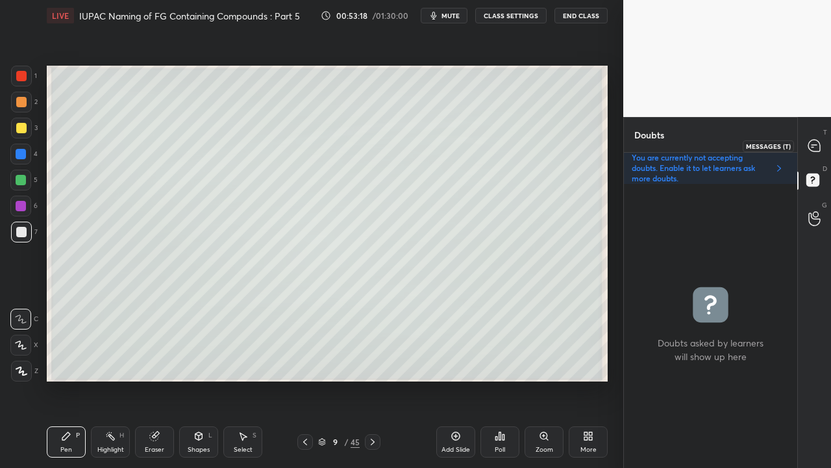
click at [820, 136] on div at bounding box center [815, 145] width 26 height 23
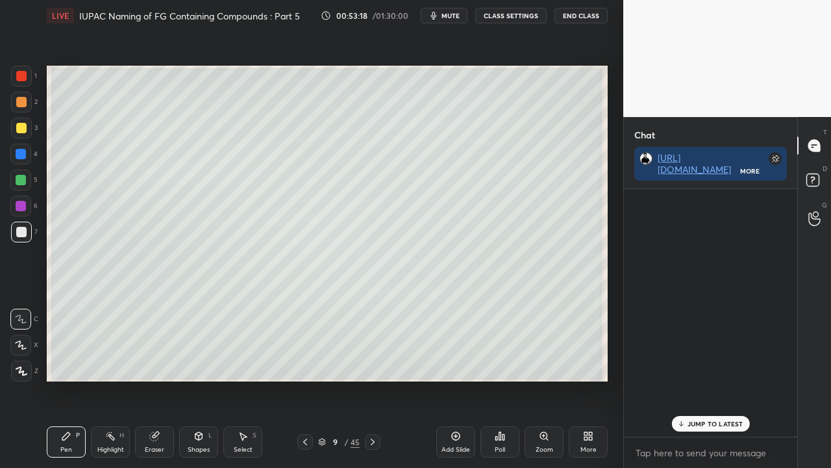
scroll to position [244, 169]
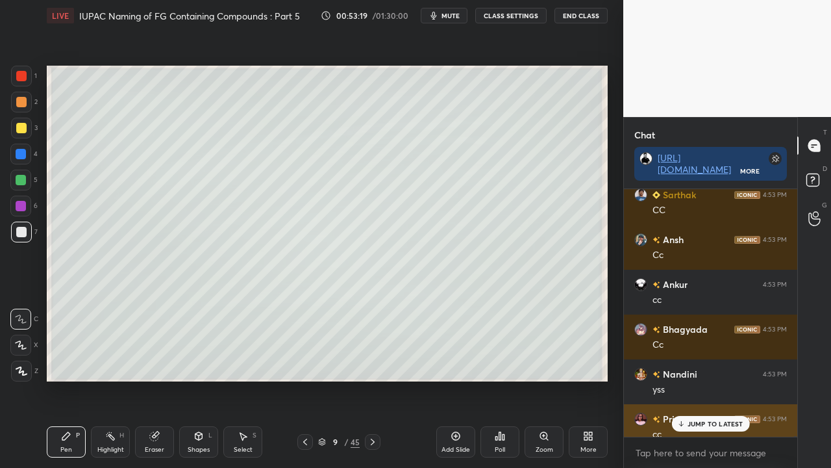
click at [698, 379] on p "JUMP TO LATEST" at bounding box center [716, 424] width 56 height 8
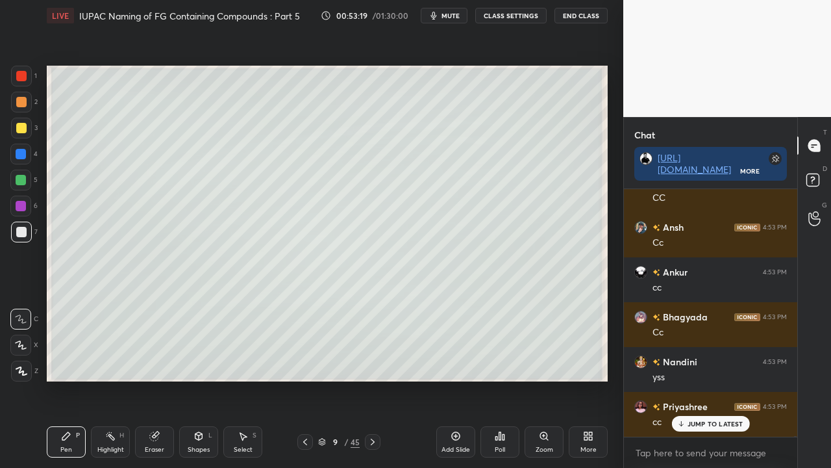
scroll to position [86656, 0]
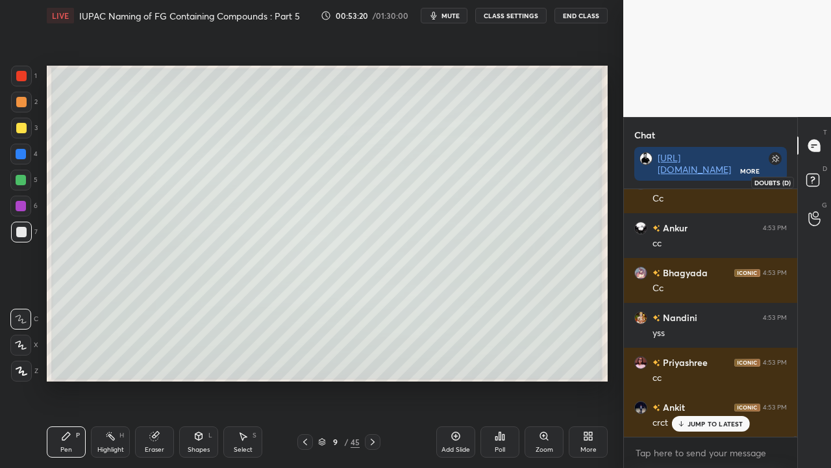
click at [816, 173] on icon at bounding box center [814, 181] width 23 height 23
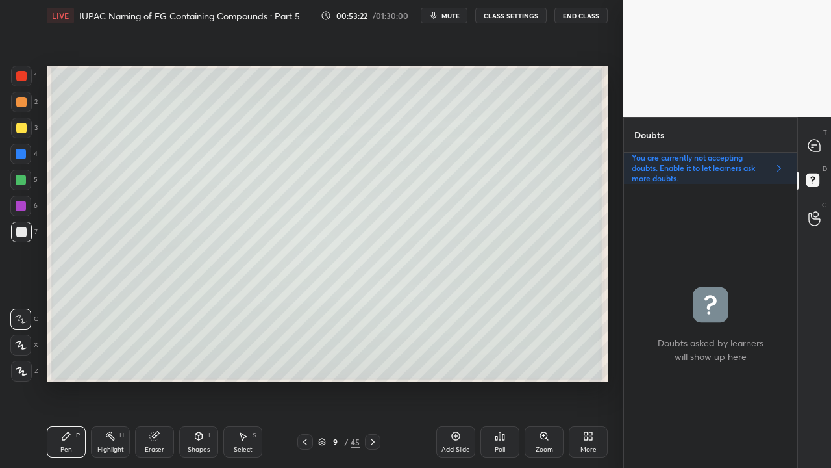
click at [825, 144] on div at bounding box center [815, 145] width 26 height 23
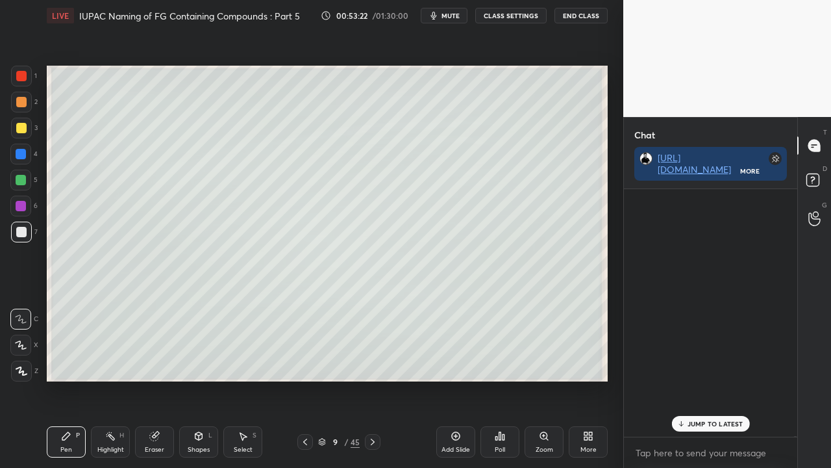
scroll to position [244, 169]
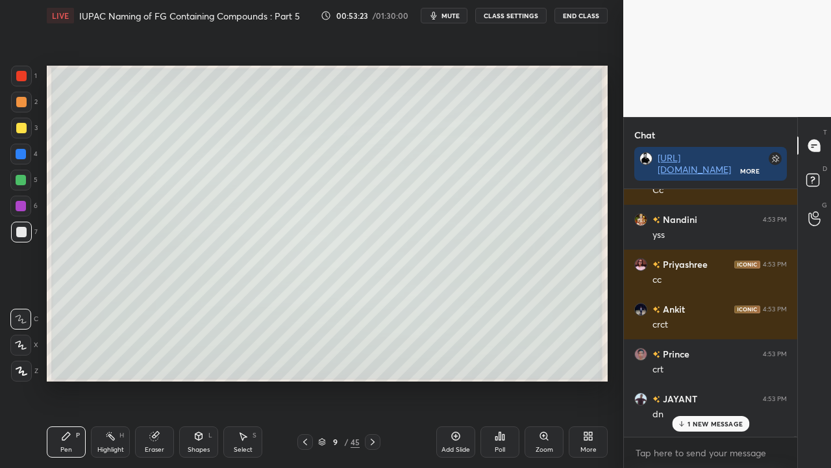
click at [697, 379] on p "1 NEW MESSAGE" at bounding box center [715, 424] width 55 height 8
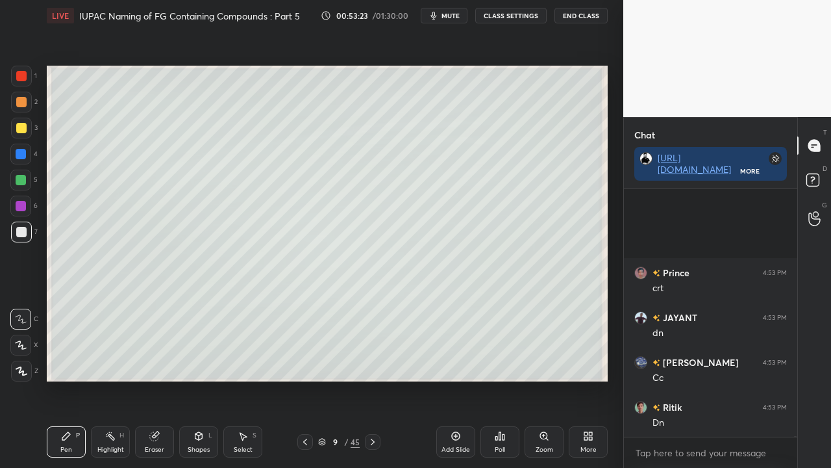
scroll to position [86970, 0]
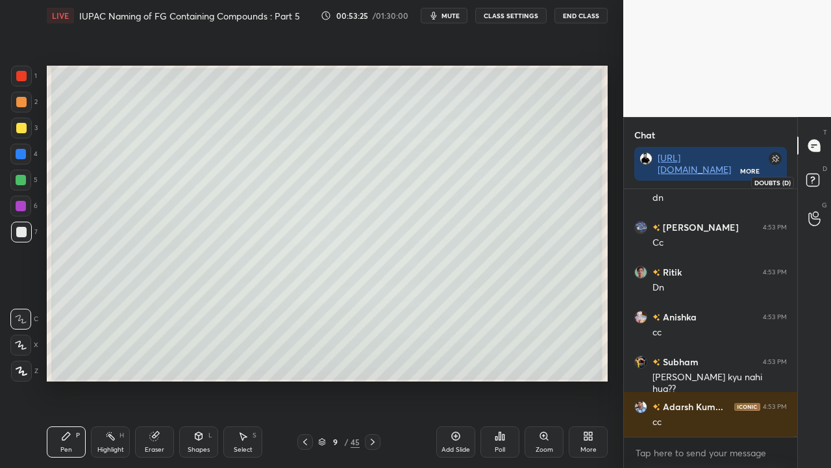
click at [819, 182] on rect at bounding box center [813, 180] width 12 height 12
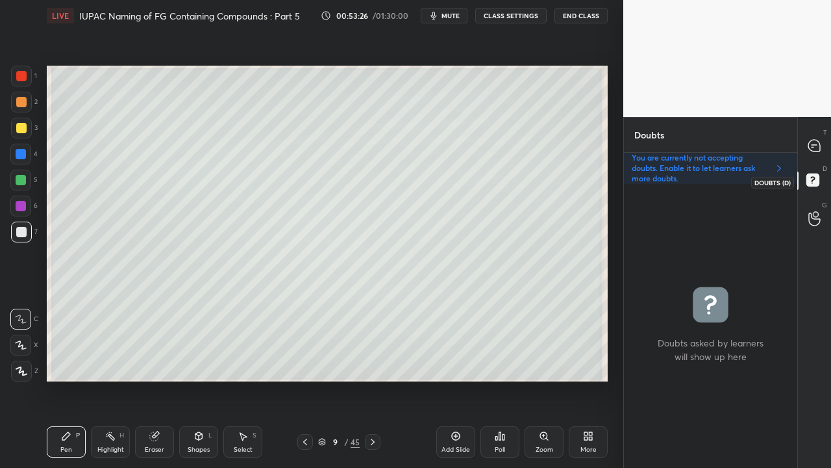
scroll to position [280, 169]
click at [373, 379] on icon at bounding box center [373, 441] width 10 height 10
click at [16, 127] on div at bounding box center [21, 128] width 10 height 10
click at [816, 143] on icon at bounding box center [815, 146] width 12 height 12
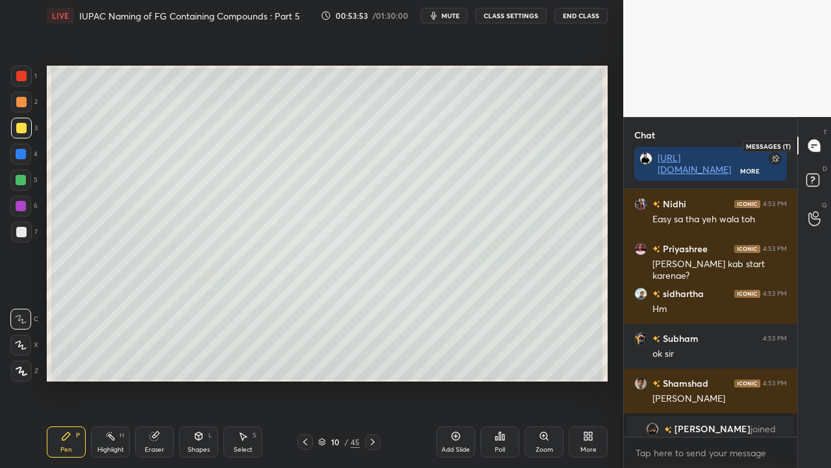
scroll to position [244, 169]
click at [22, 231] on div at bounding box center [21, 232] width 10 height 10
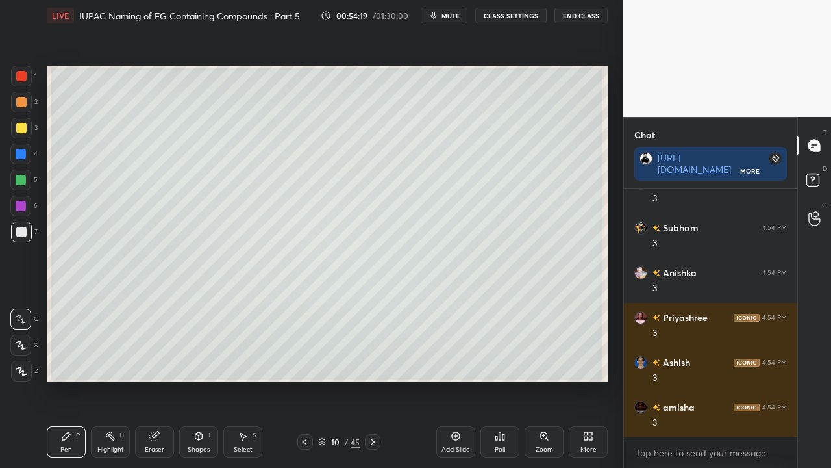
scroll to position [88435, 0]
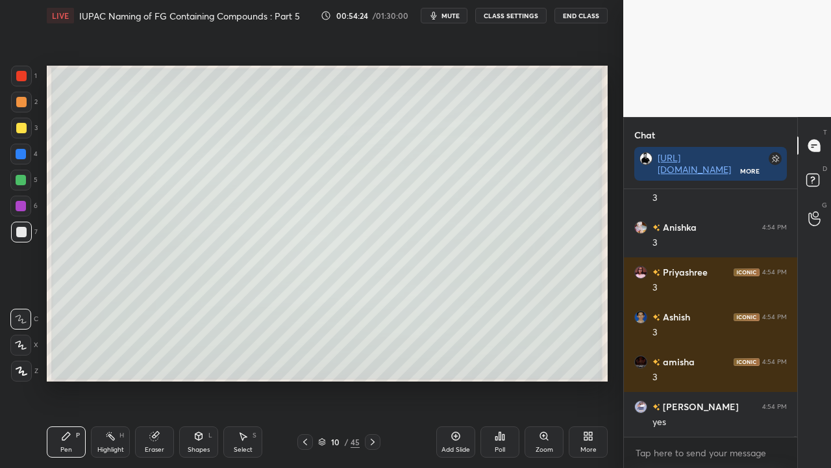
click at [156, 379] on div "Eraser" at bounding box center [154, 441] width 39 height 31
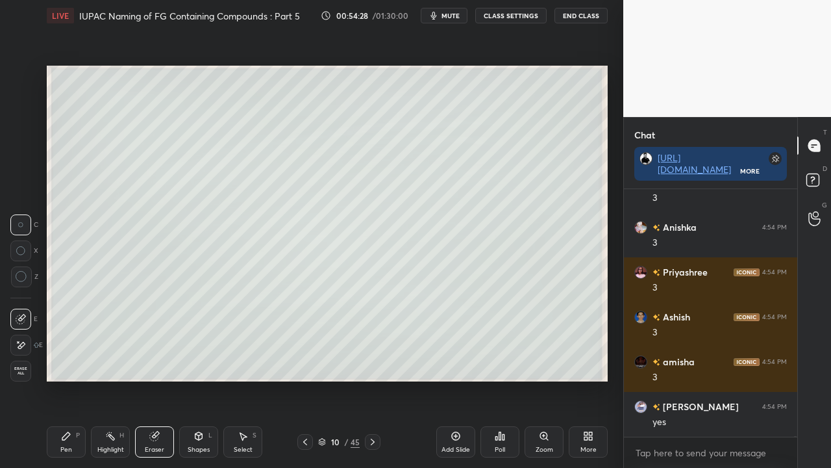
click at [69, 379] on div "Pen" at bounding box center [66, 449] width 12 height 6
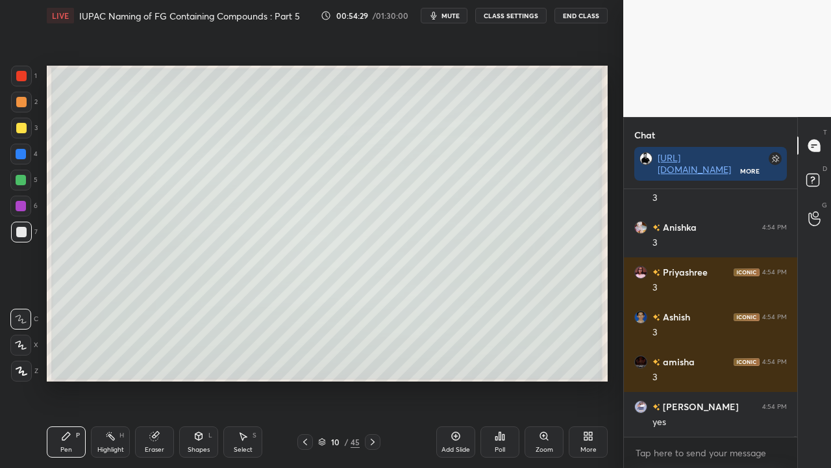
click at [23, 124] on div at bounding box center [21, 128] width 10 height 10
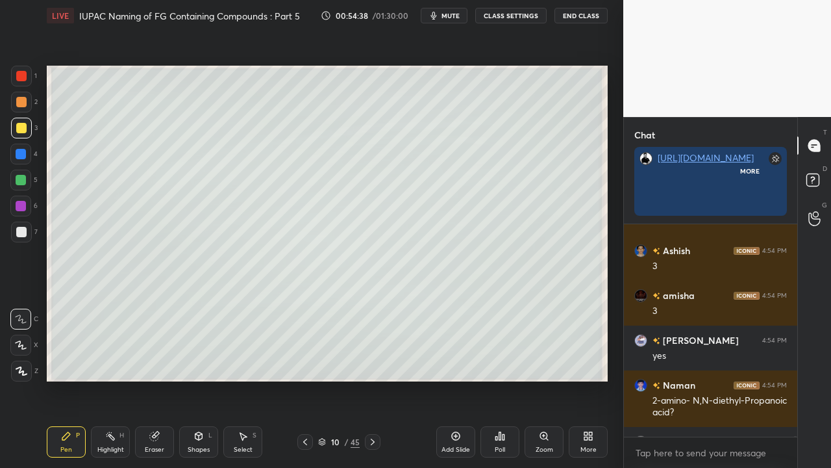
scroll to position [275, 169]
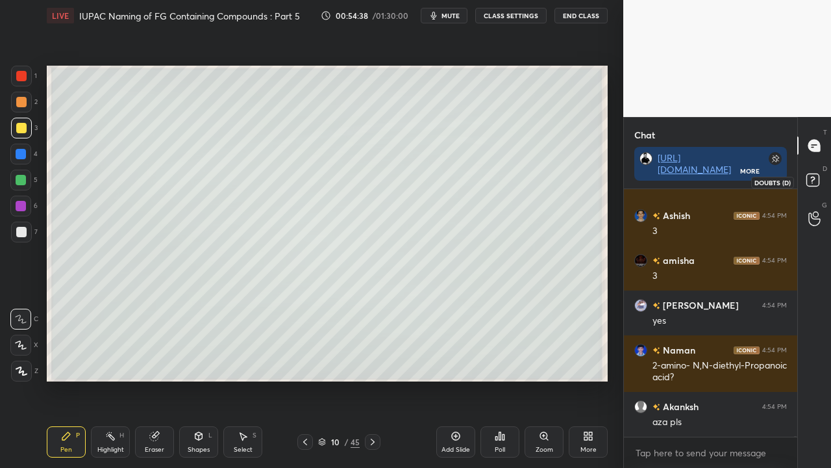
click at [820, 180] on icon at bounding box center [814, 181] width 23 height 23
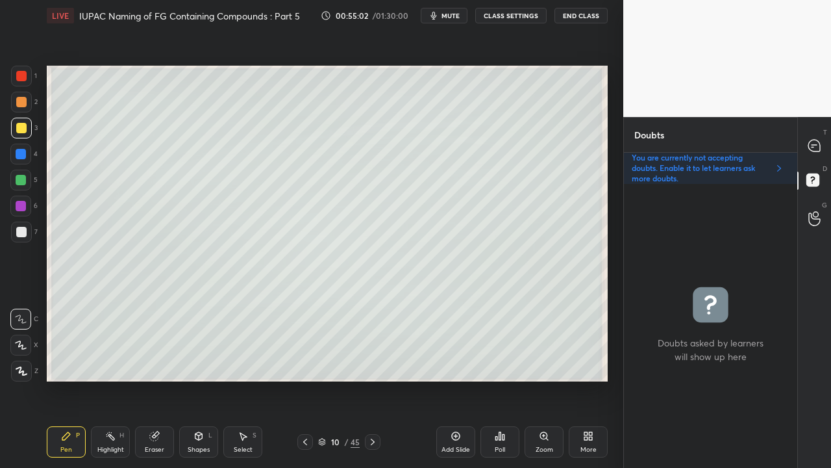
click at [822, 135] on div at bounding box center [815, 145] width 26 height 23
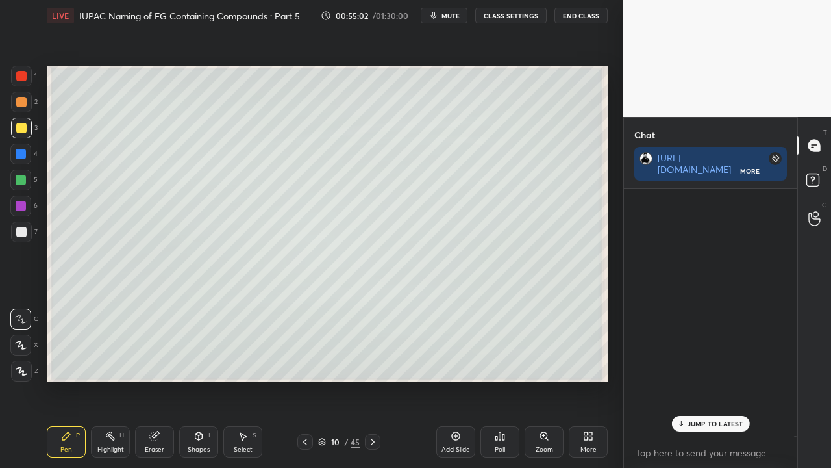
scroll to position [244, 169]
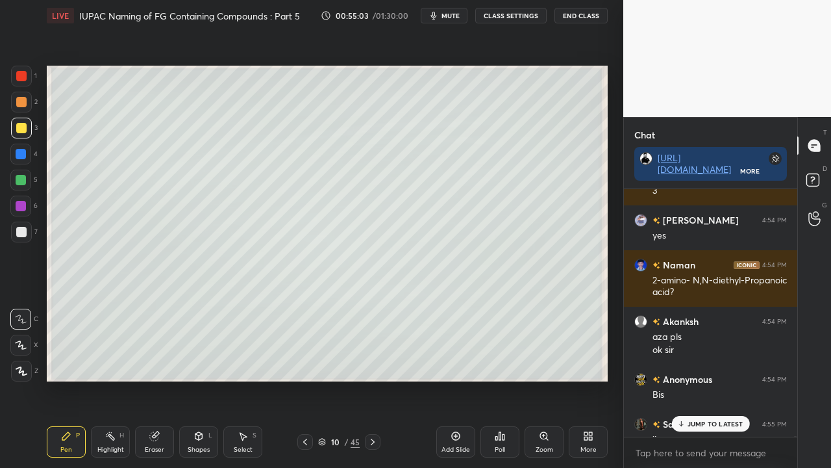
click at [695, 379] on p "JUMP TO LATEST" at bounding box center [716, 424] width 56 height 8
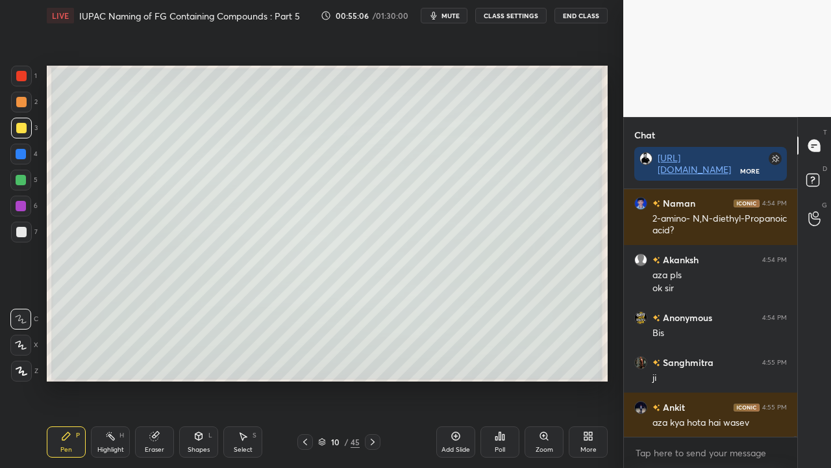
click at [16, 235] on div at bounding box center [21, 232] width 10 height 10
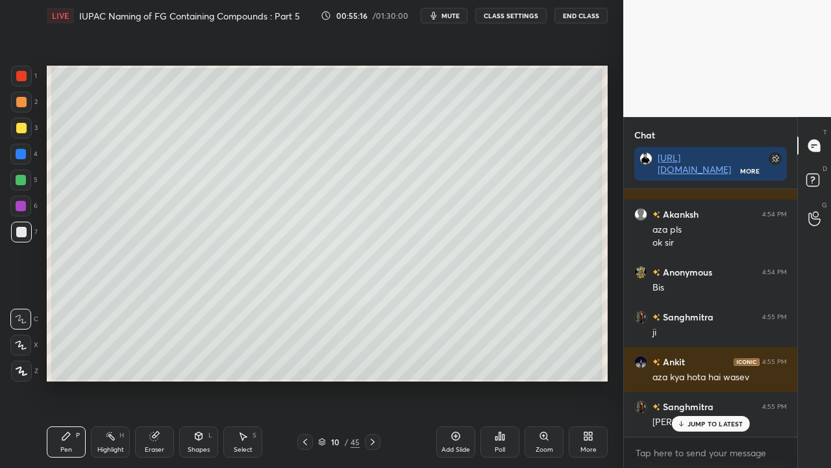
scroll to position [88773, 0]
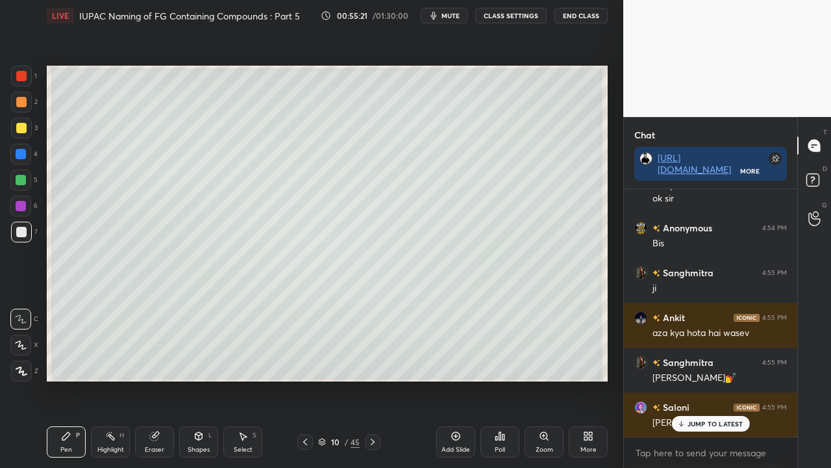
click at [701, 379] on p "JUMP TO LATEST" at bounding box center [716, 424] width 56 height 8
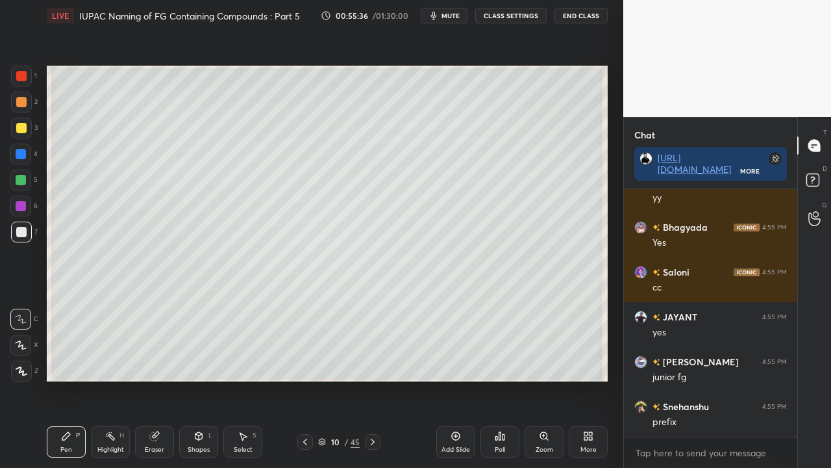
scroll to position [89311, 0]
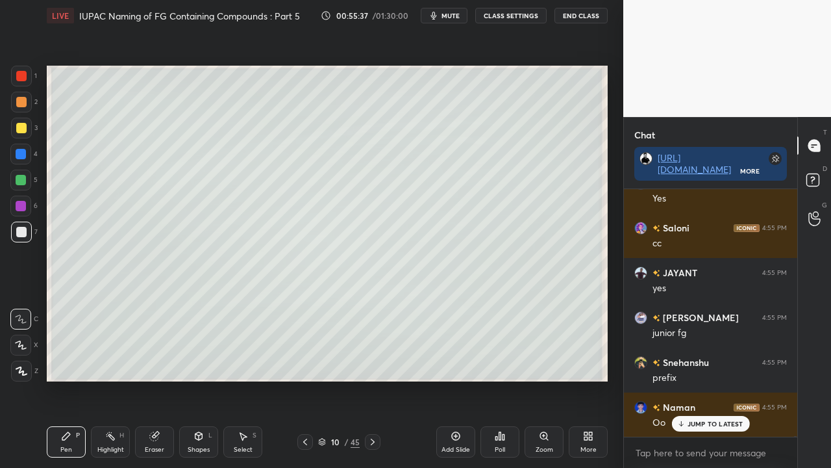
click at [308, 379] on icon at bounding box center [305, 441] width 10 height 10
click at [306, 379] on icon at bounding box center [305, 441] width 10 height 10
click at [307, 379] on icon at bounding box center [305, 441] width 10 height 10
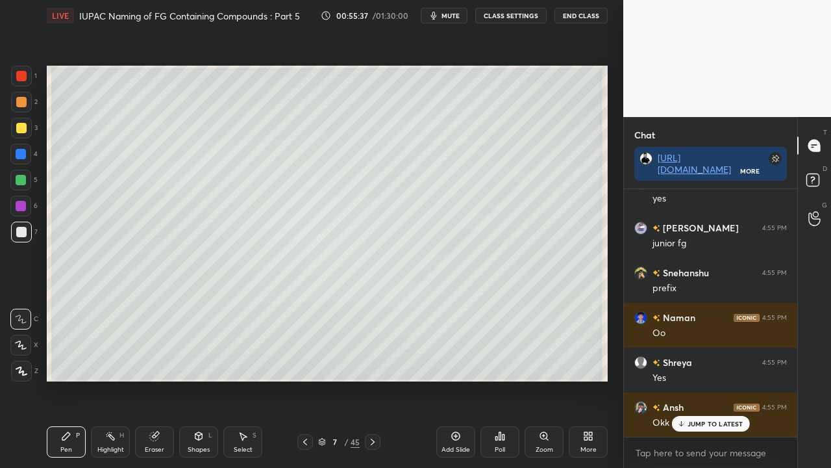
click at [308, 379] on icon at bounding box center [305, 441] width 10 height 10
click at [370, 379] on icon at bounding box center [373, 441] width 10 height 10
click at [374, 379] on icon at bounding box center [373, 441] width 10 height 10
click at [375, 379] on icon at bounding box center [373, 441] width 10 height 10
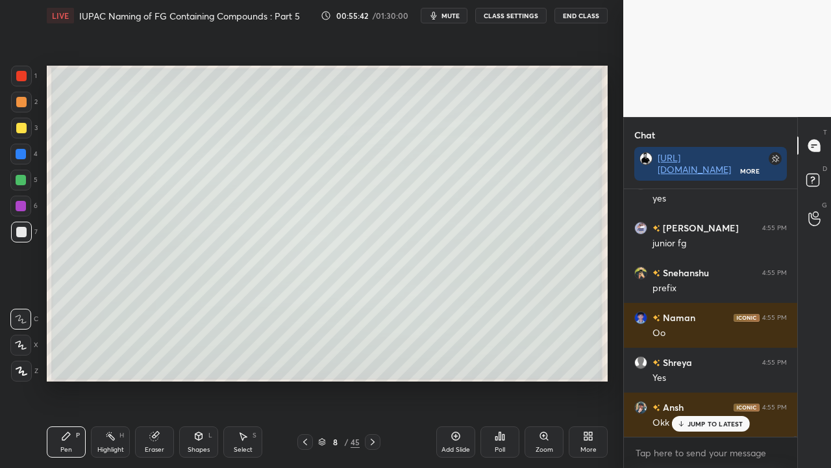
click at [375, 379] on icon at bounding box center [373, 441] width 10 height 10
click at [301, 379] on icon at bounding box center [305, 441] width 10 height 10
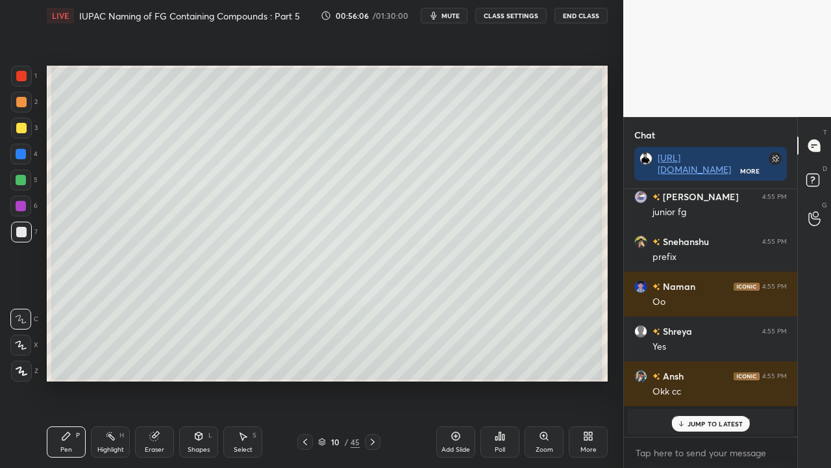
click at [717, 379] on p "JUMP TO LATEST" at bounding box center [716, 424] width 56 height 8
click at [710, 379] on span "Aryan" at bounding box center [712, 421] width 25 height 10
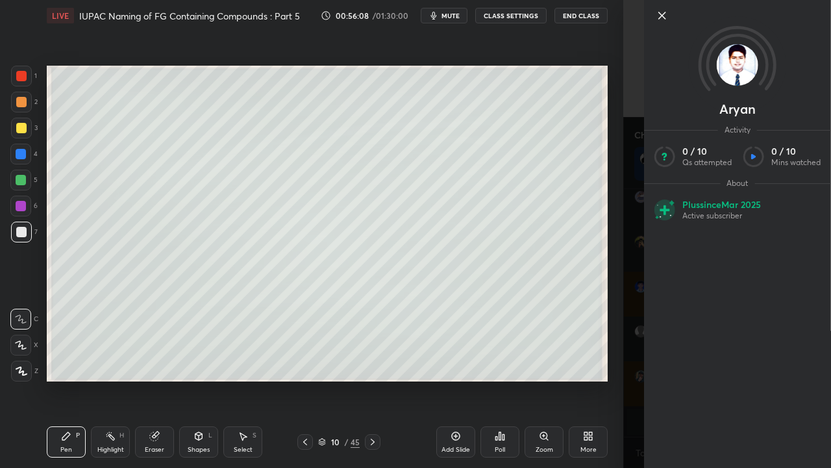
click at [635, 164] on div "Aryan Activity 0 / 10 Qs attempted 0 / 10 Mins watched About Plus since [DATE] …" at bounding box center [727, 234] width 208 height 468
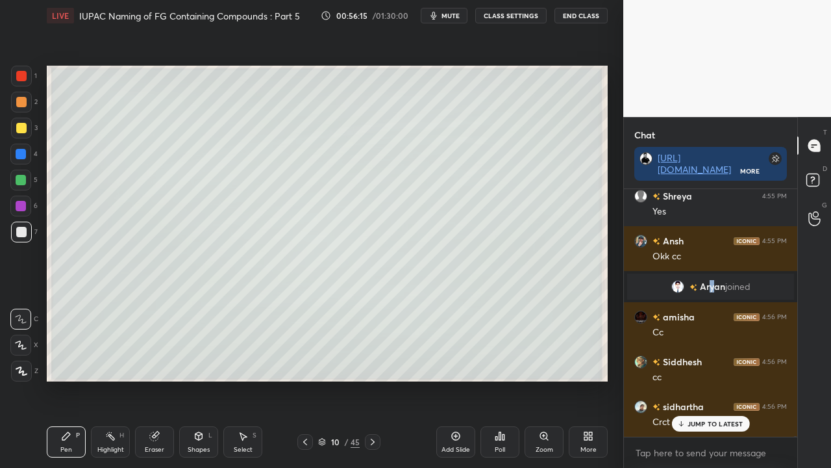
scroll to position [89611, 0]
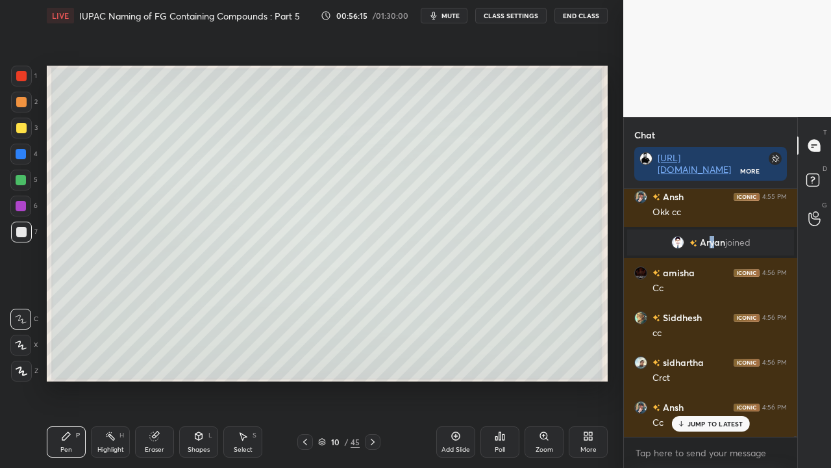
click at [23, 127] on div at bounding box center [21, 128] width 10 height 10
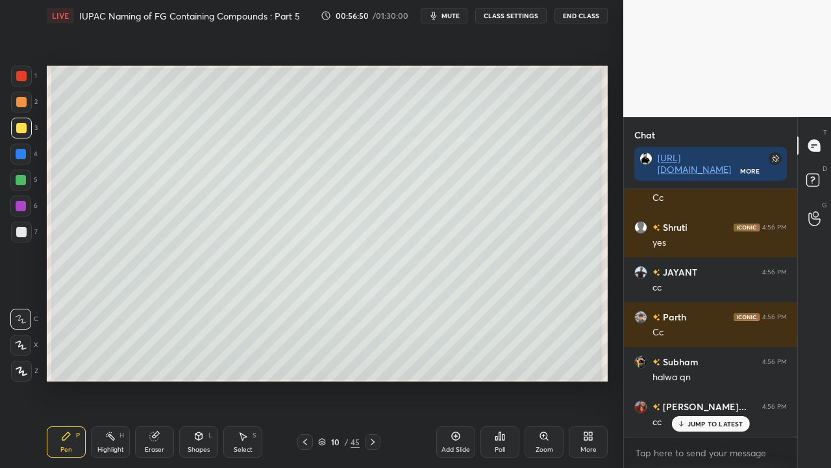
scroll to position [89880, 0]
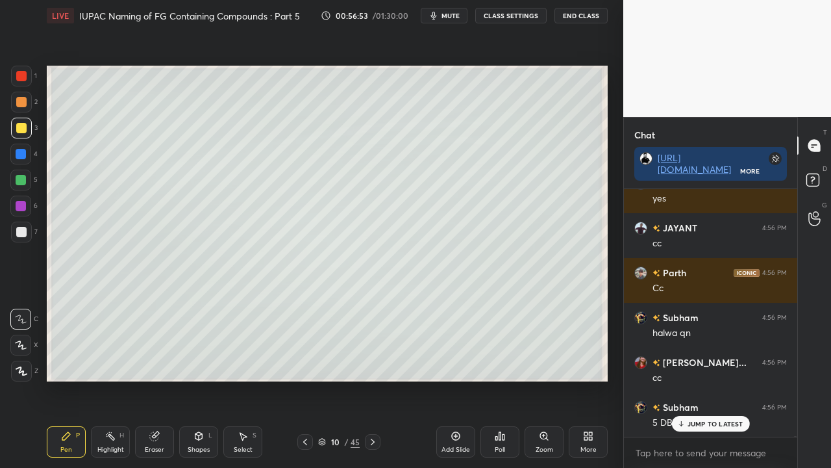
click at [457, 13] on button "mute" at bounding box center [444, 16] width 47 height 16
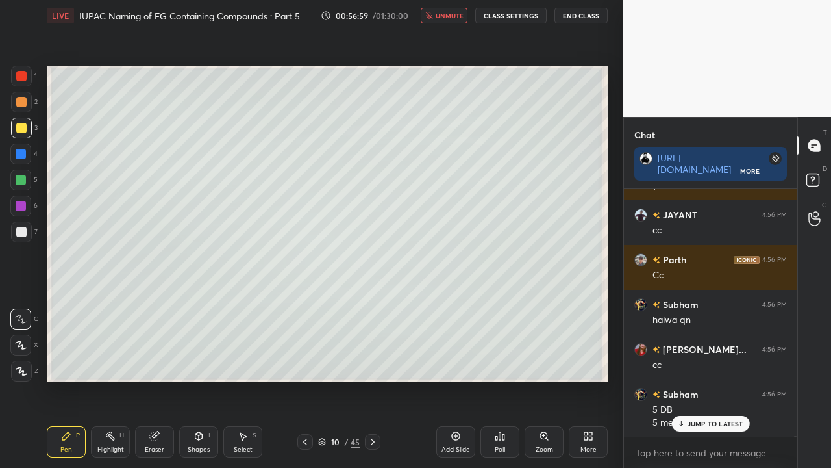
scroll to position [89950, 0]
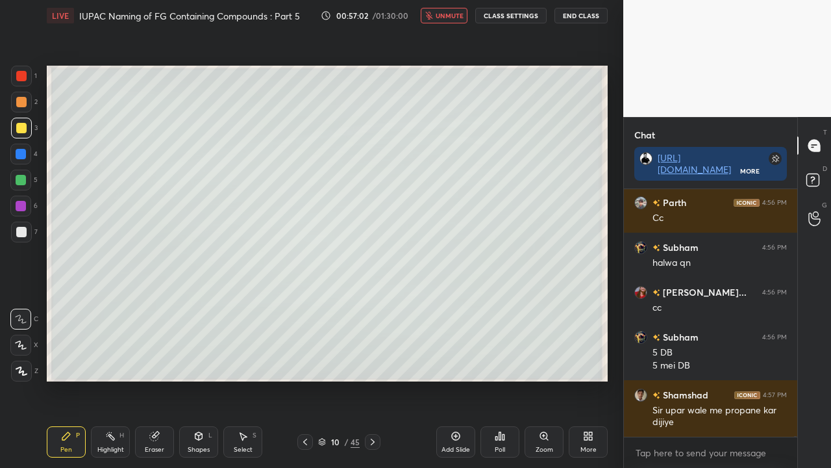
click at [449, 17] on span "unmute" at bounding box center [450, 15] width 28 height 9
drag, startPoint x: 458, startPoint y: 16, endPoint x: 448, endPoint y: 32, distance: 19.8
click at [458, 20] on button "mute" at bounding box center [444, 16] width 47 height 16
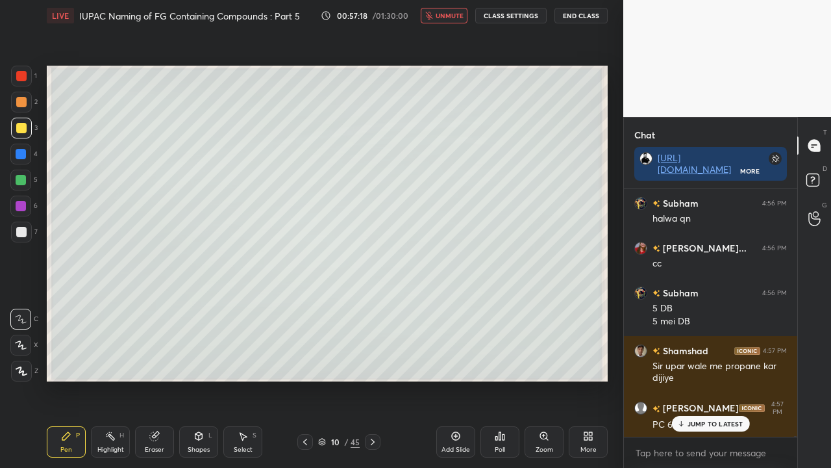
click at [453, 16] on span "unmute" at bounding box center [450, 15] width 28 height 9
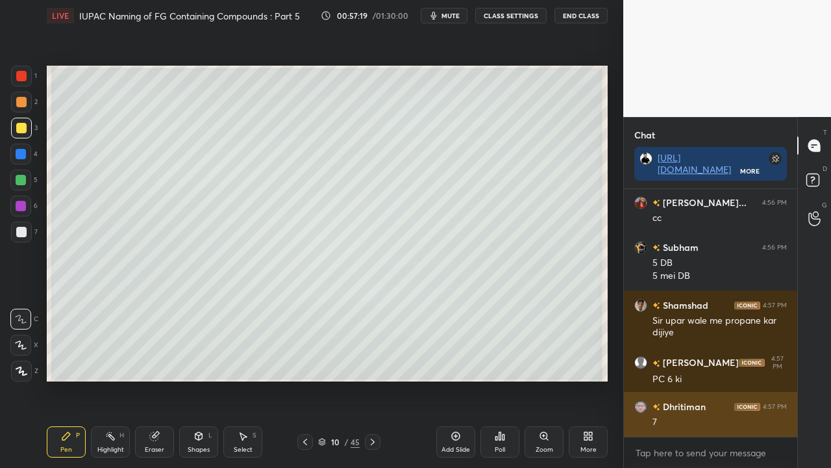
click at [690, 379] on div "7" at bounding box center [720, 422] width 134 height 13
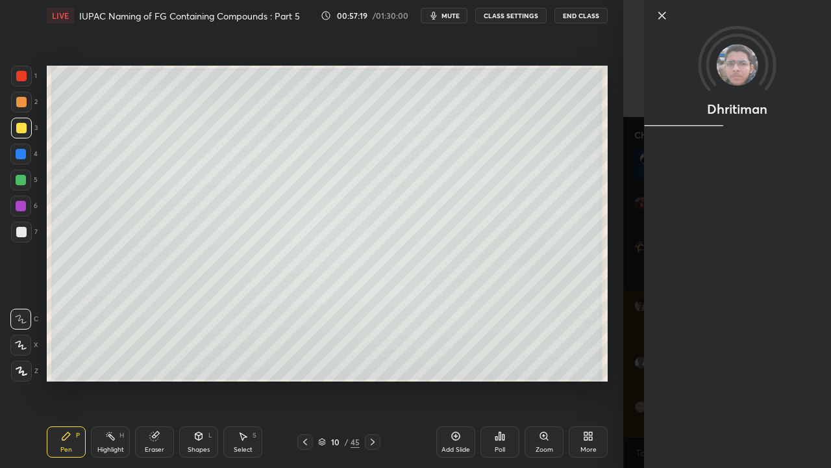
drag, startPoint x: 633, startPoint y: 401, endPoint x: 636, endPoint y: 408, distance: 7.3
click at [634, 379] on div "Dhritiman" at bounding box center [727, 234] width 208 height 468
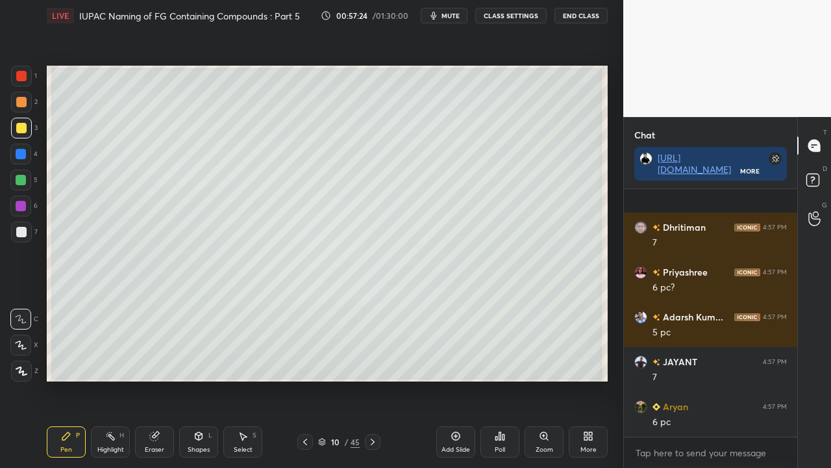
scroll to position [90308, 0]
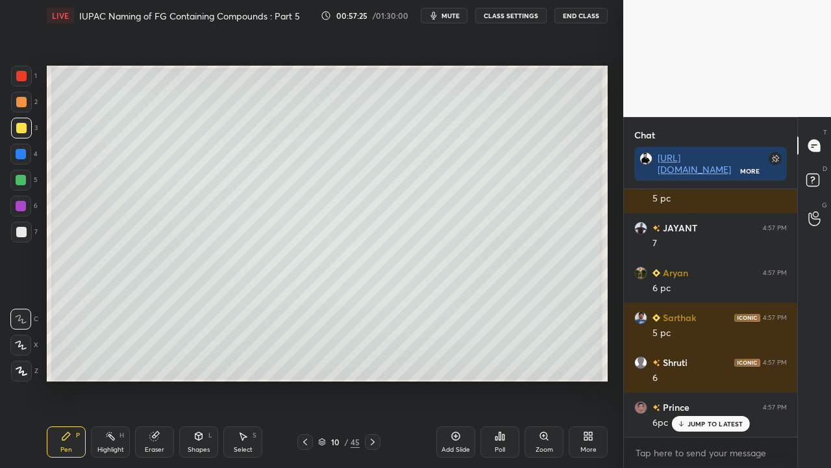
click at [21, 229] on div at bounding box center [21, 232] width 10 height 10
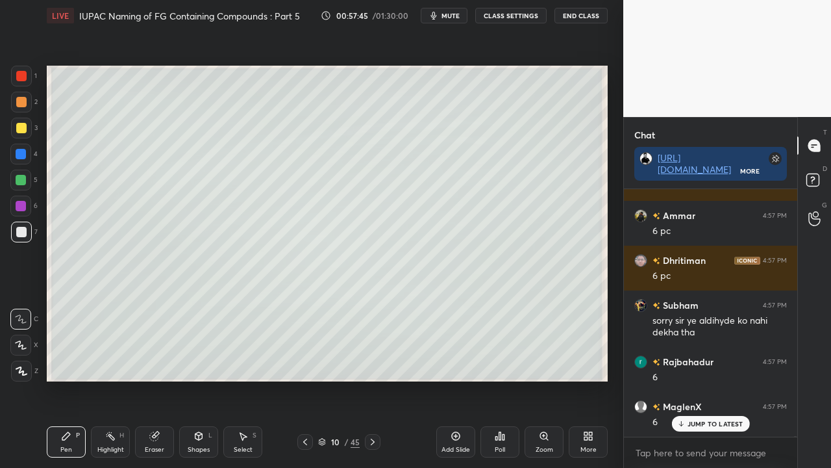
scroll to position [90992, 0]
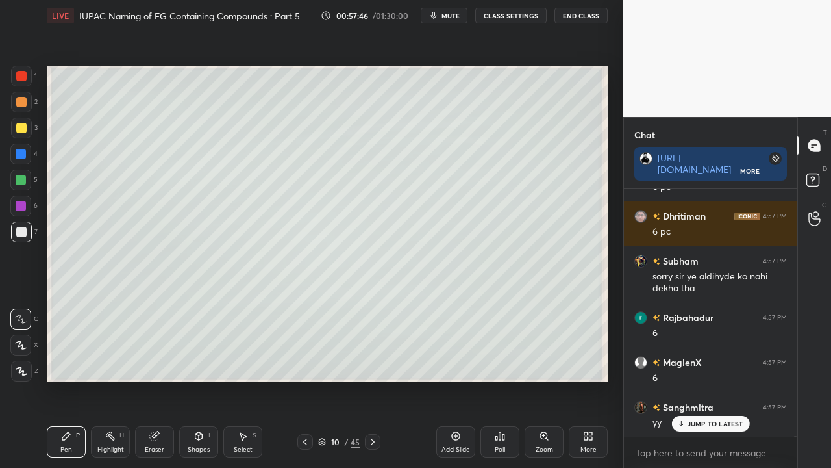
click at [830, 176] on div "D Doubts (D)" at bounding box center [814, 182] width 33 height 36
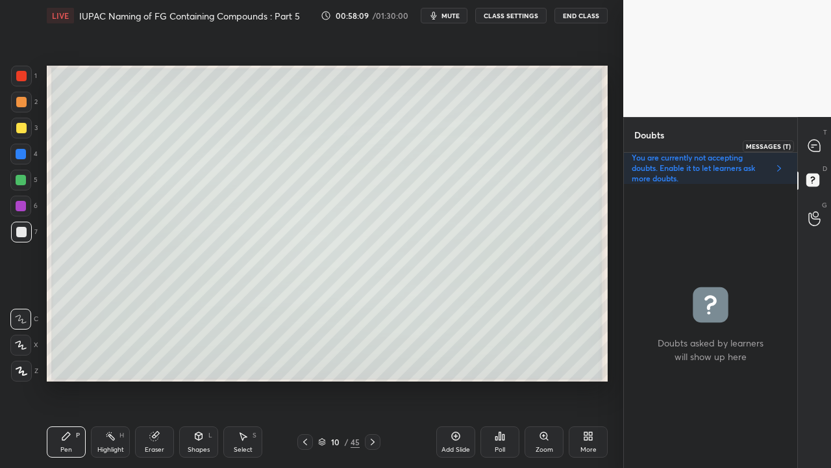
click at [819, 138] on div at bounding box center [815, 145] width 26 height 23
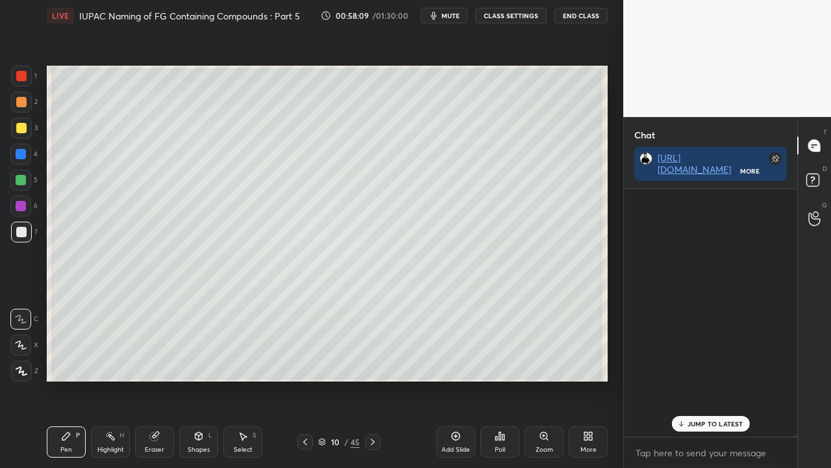
scroll to position [244, 169]
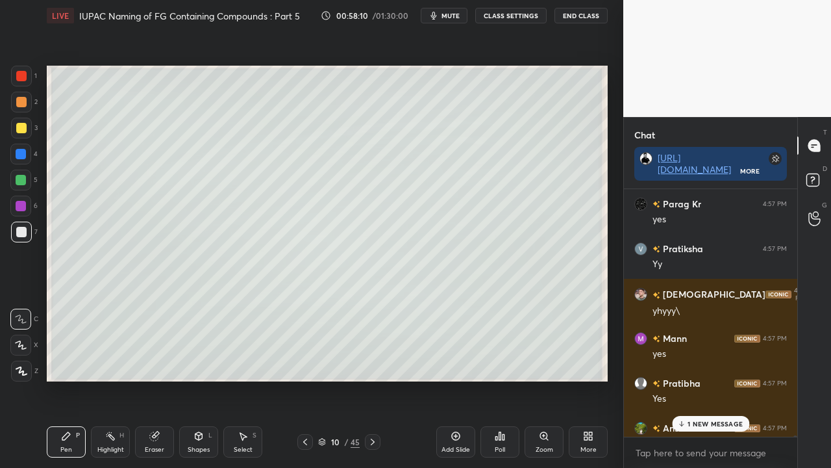
click at [705, 379] on div "1 NEW MESSAGE" at bounding box center [710, 424] width 77 height 16
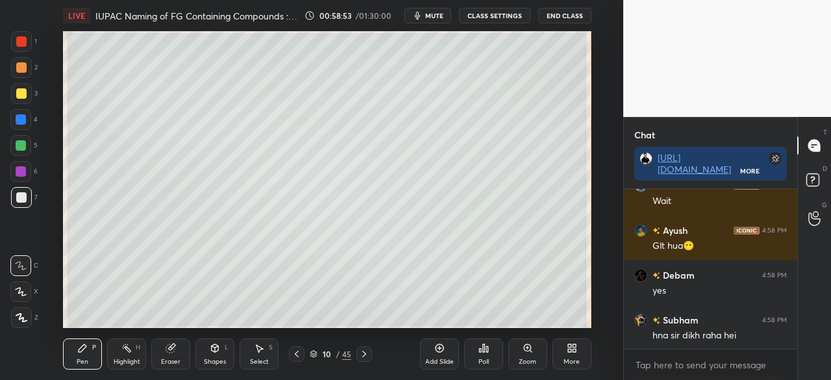
scroll to position [93728, 0]
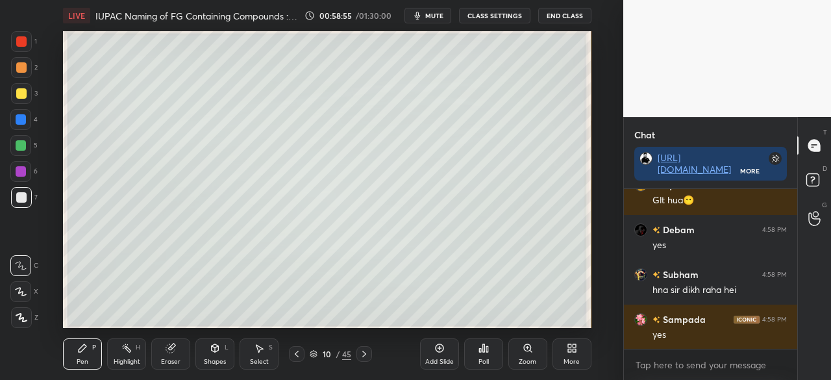
click at [571, 362] on div "More" at bounding box center [572, 361] width 16 height 6
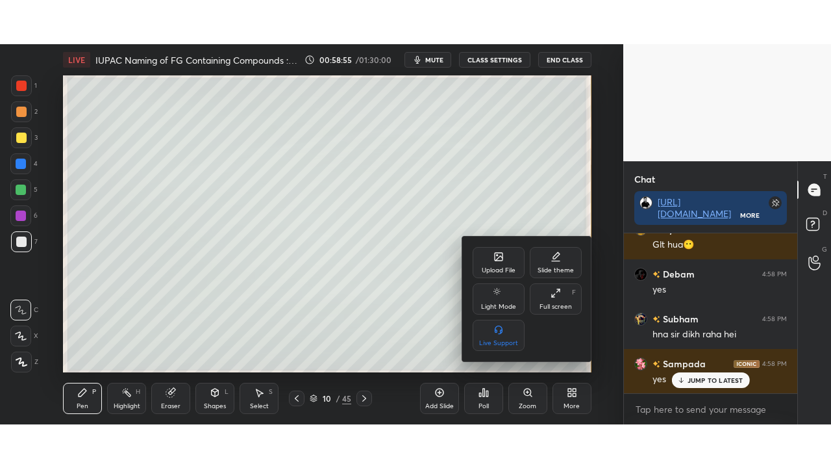
scroll to position [93772, 0]
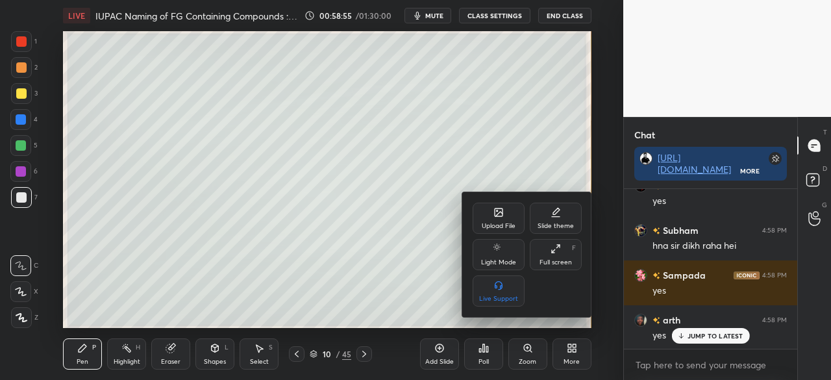
drag, startPoint x: 562, startPoint y: 253, endPoint x: 565, endPoint y: 310, distance: 57.9
click at [565, 254] on div "Full screen F" at bounding box center [556, 254] width 52 height 31
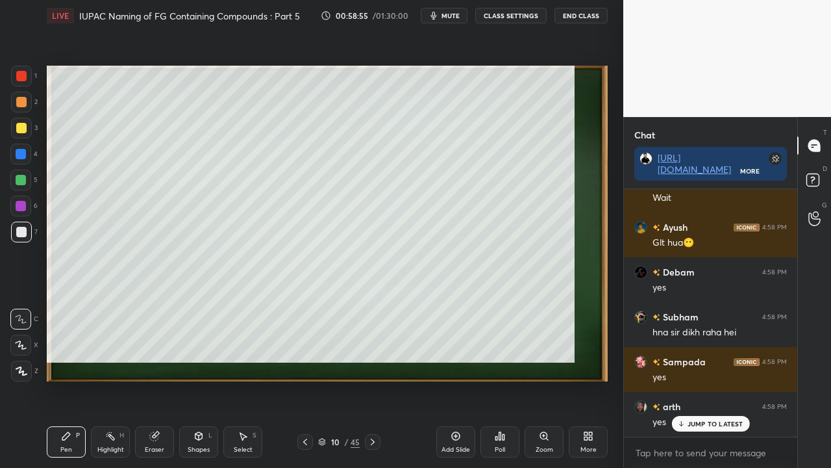
scroll to position [244, 169]
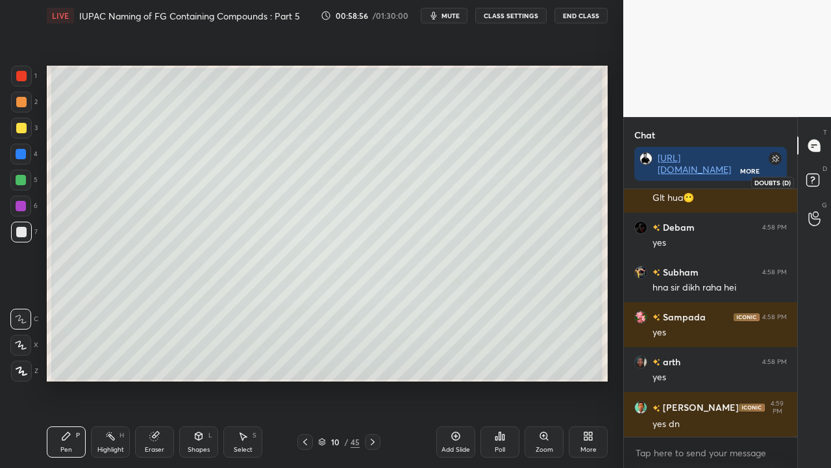
click at [825, 179] on icon at bounding box center [814, 181] width 23 height 23
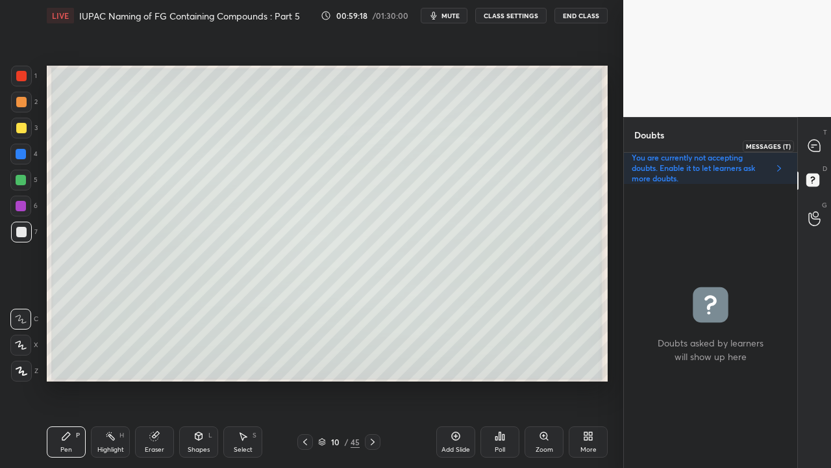
click at [820, 142] on icon at bounding box center [815, 146] width 12 height 12
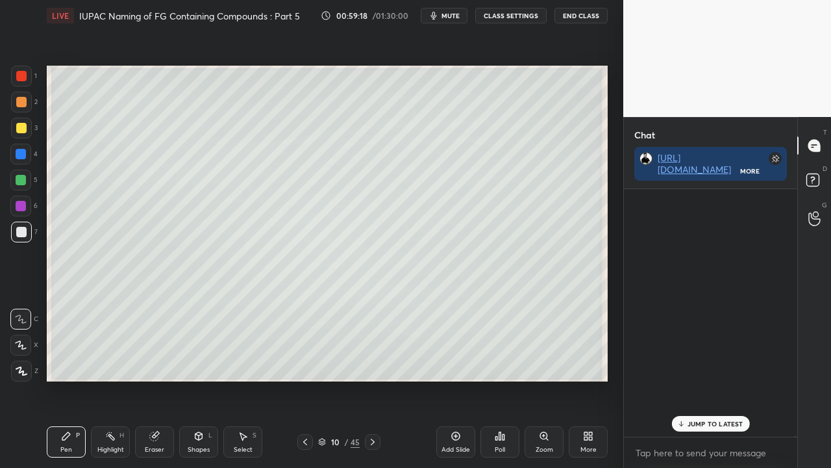
scroll to position [94592, 0]
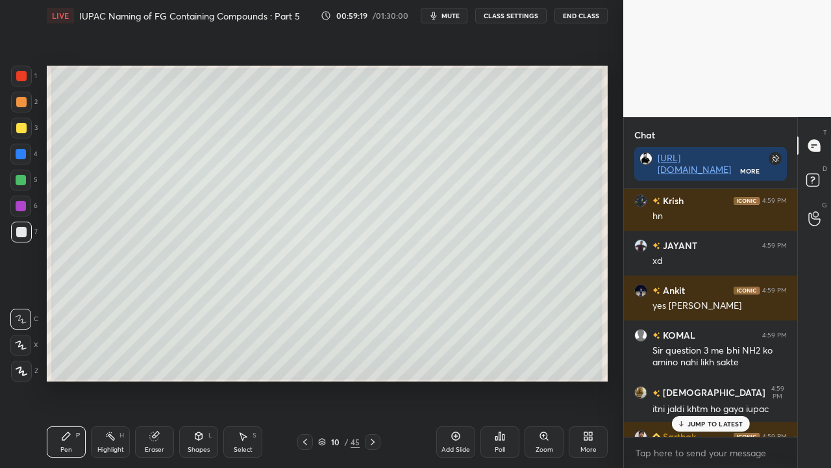
drag, startPoint x: 701, startPoint y: 429, endPoint x: 684, endPoint y: 436, distance: 18.3
click at [701, 379] on div "JUMP TO LATEST" at bounding box center [711, 424] width 78 height 16
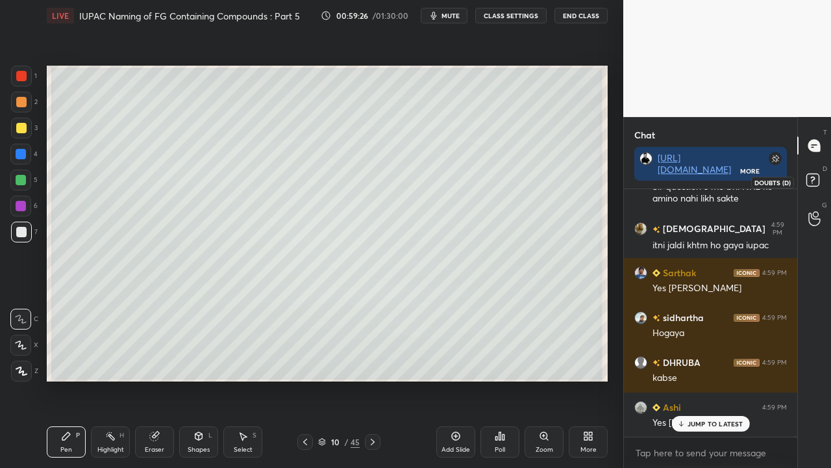
drag, startPoint x: 816, startPoint y: 179, endPoint x: 741, endPoint y: 201, distance: 78.1
click at [816, 179] on rect at bounding box center [813, 180] width 12 height 12
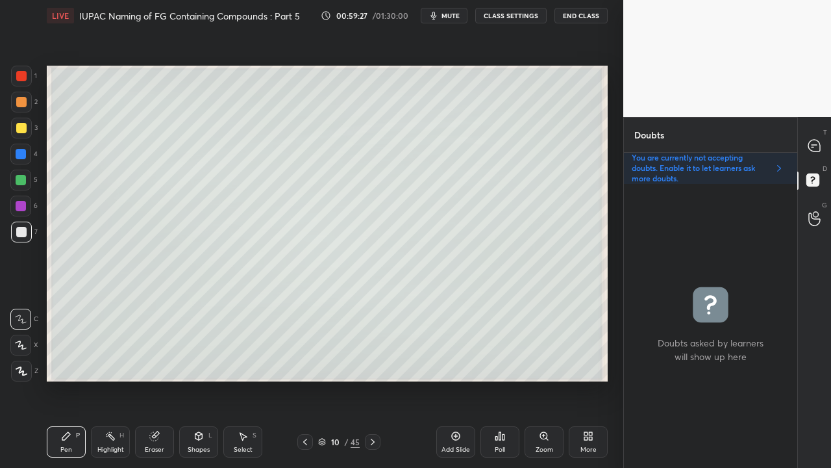
click at [305, 379] on icon at bounding box center [305, 441] width 10 height 10
click at [306, 379] on icon at bounding box center [305, 441] width 4 height 6
click at [372, 379] on icon at bounding box center [373, 441] width 10 height 10
click at [373, 379] on icon at bounding box center [373, 441] width 4 height 6
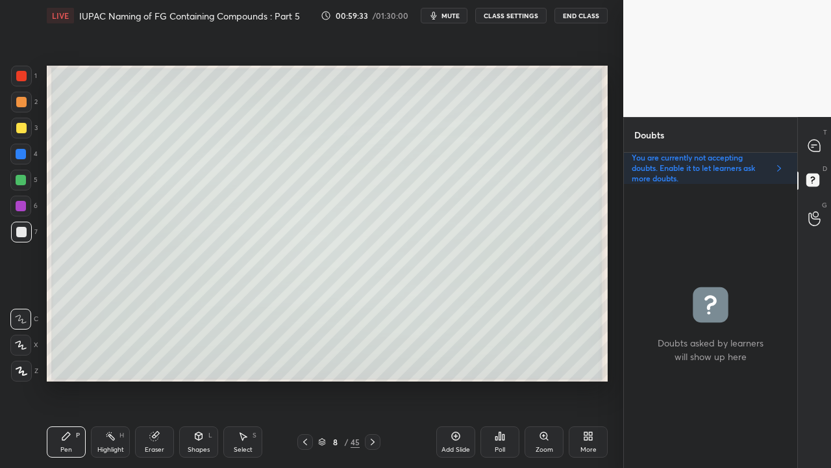
click at [373, 379] on icon at bounding box center [373, 441] width 4 height 6
click at [372, 379] on icon at bounding box center [373, 441] width 10 height 10
click at [23, 125] on div at bounding box center [21, 128] width 10 height 10
click at [820, 142] on icon at bounding box center [815, 146] width 14 height 14
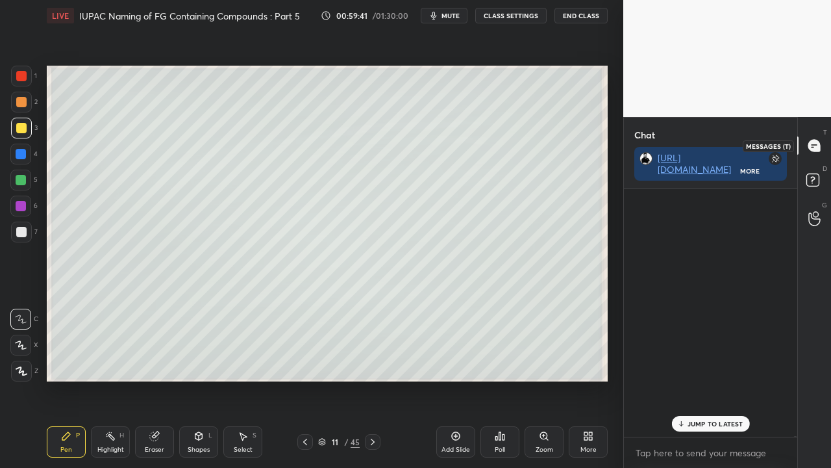
scroll to position [244, 169]
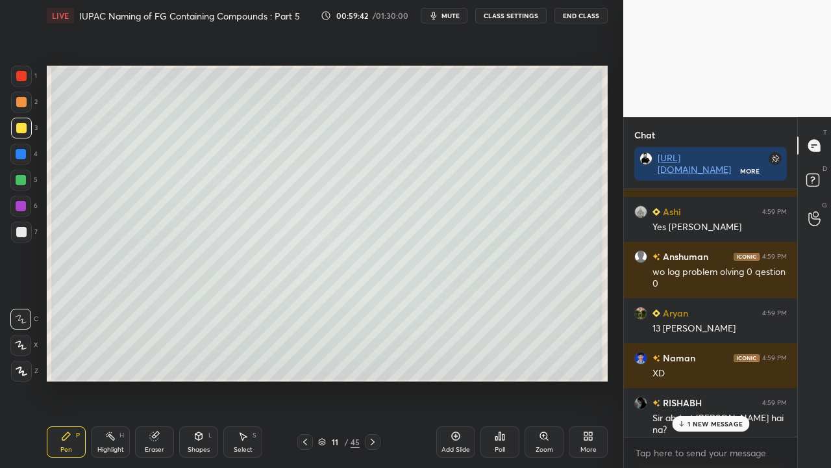
click at [703, 379] on p "1 NEW MESSAGE" at bounding box center [715, 424] width 55 height 8
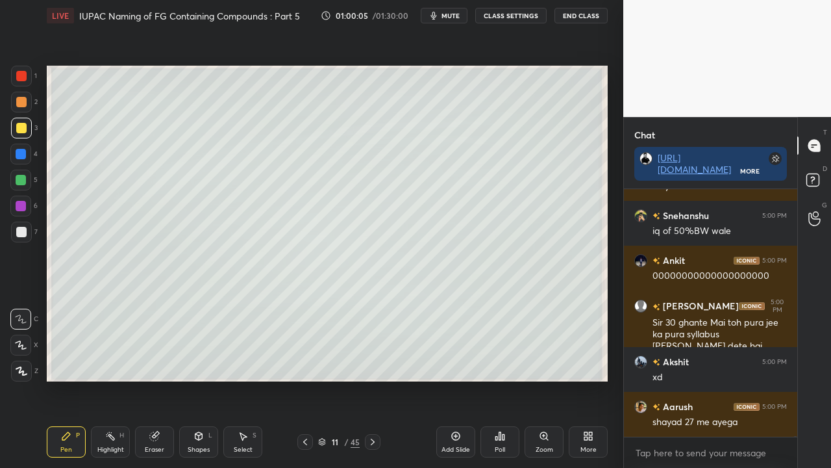
scroll to position [98030, 0]
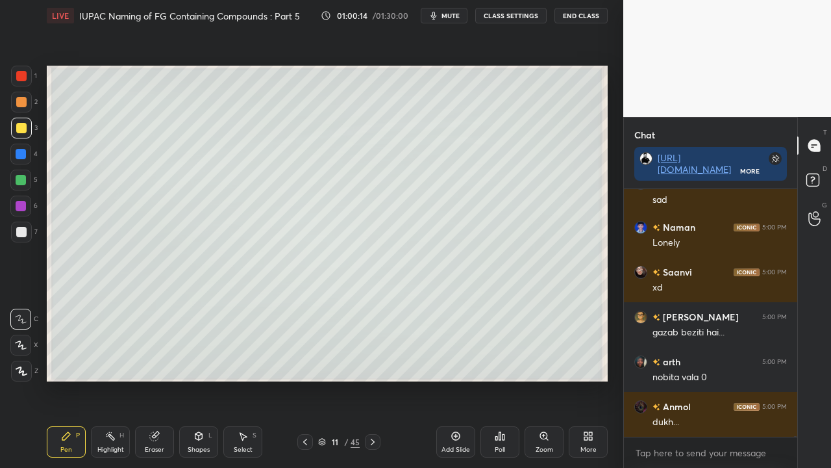
click at [203, 379] on div "Shapes" at bounding box center [199, 449] width 22 height 6
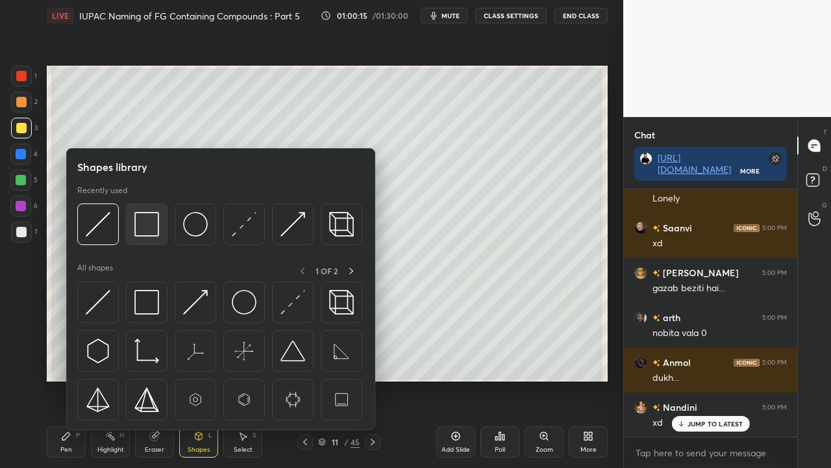
click at [153, 225] on img at bounding box center [146, 224] width 25 height 25
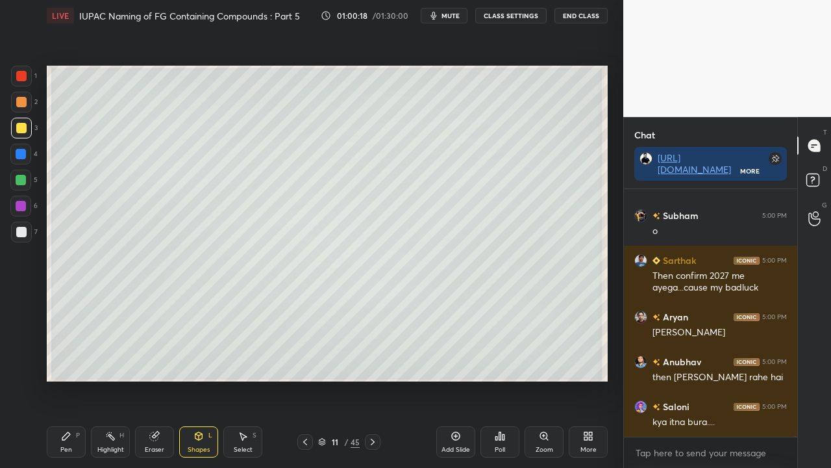
click at [64, 379] on icon at bounding box center [66, 436] width 8 height 8
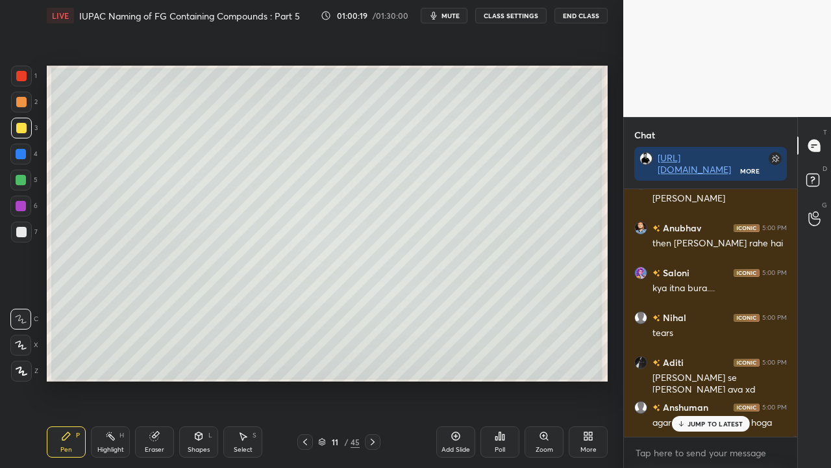
click at [26, 226] on div at bounding box center [21, 231] width 21 height 21
click at [27, 234] on div at bounding box center [21, 231] width 21 height 21
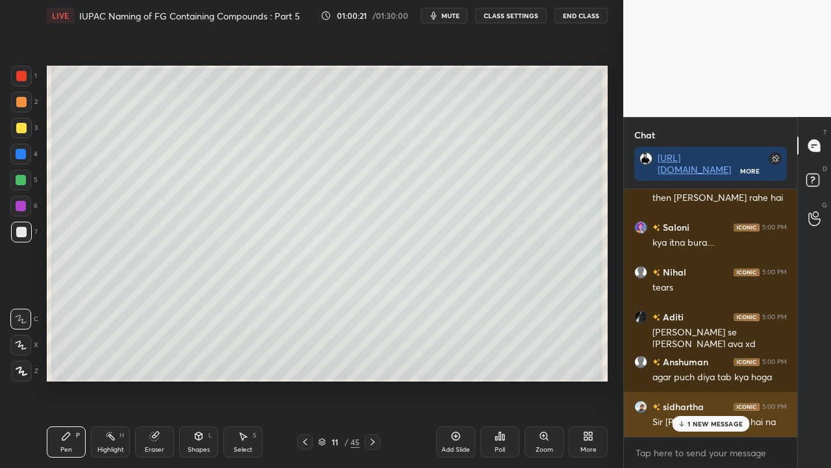
click at [727, 379] on div "Sir [PERSON_NAME] hi hai na" at bounding box center [720, 422] width 134 height 13
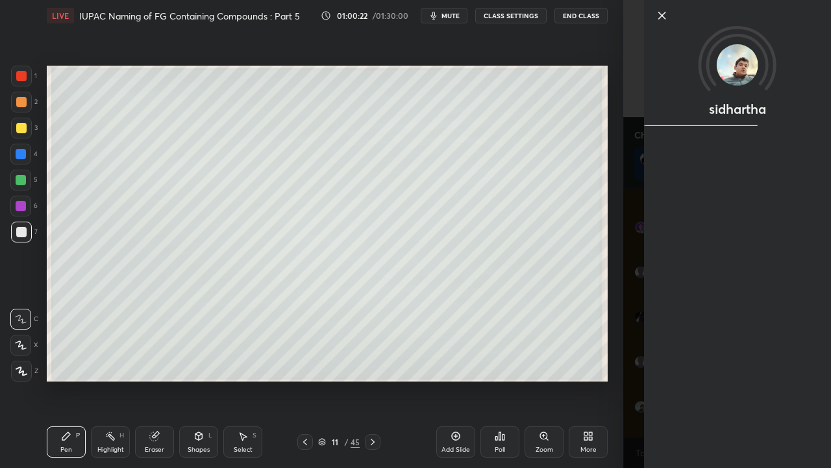
click at [625, 379] on div "sidhartha" at bounding box center [727, 234] width 208 height 468
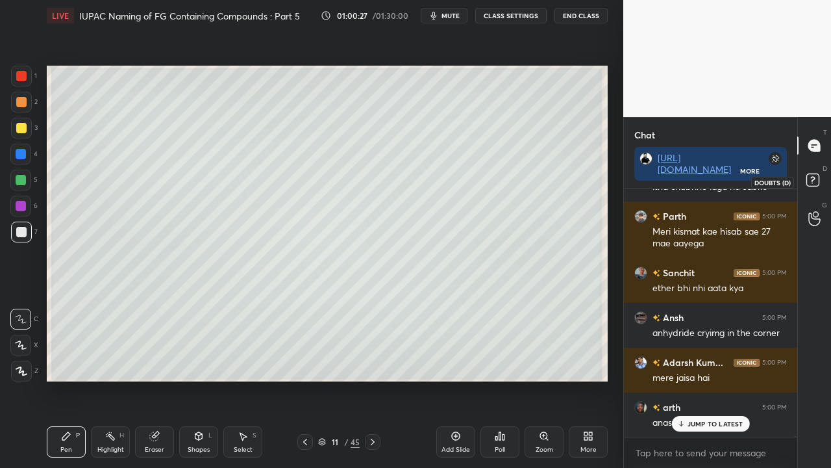
click at [820, 183] on icon at bounding box center [814, 181] width 23 height 23
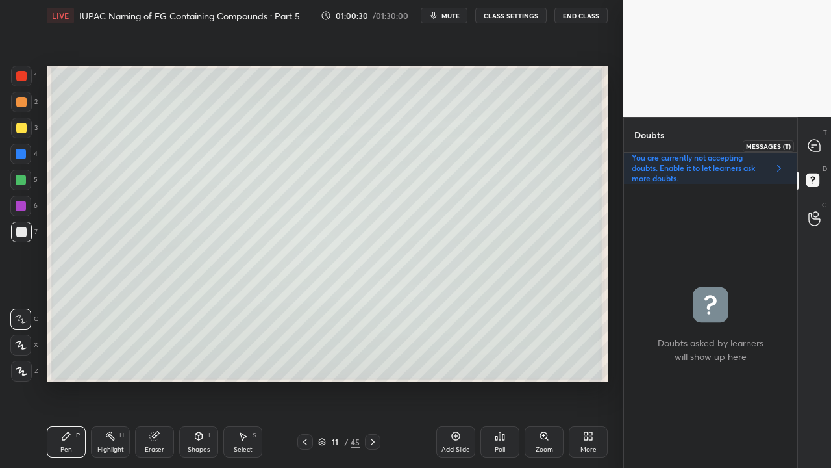
click at [816, 144] on icon at bounding box center [815, 146] width 14 height 14
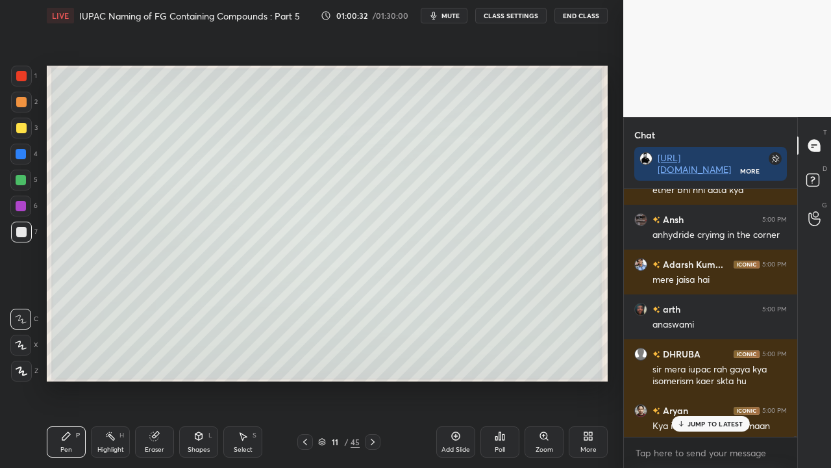
click at [692, 379] on div "JUMP TO LATEST" at bounding box center [711, 424] width 78 height 16
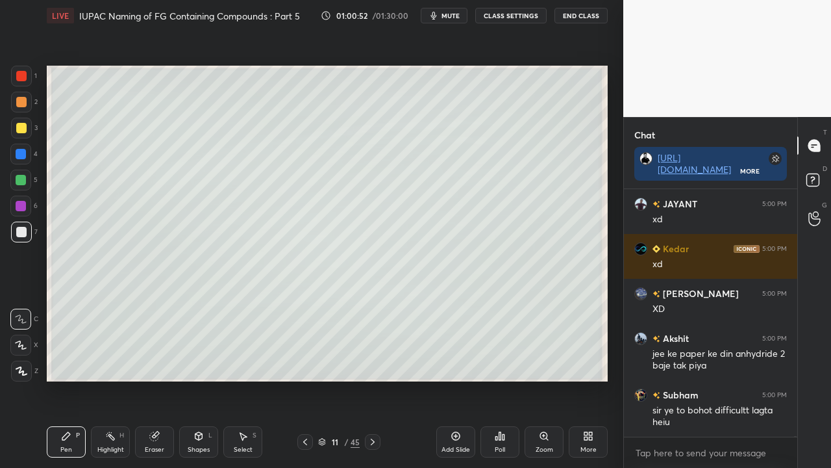
click at [195, 379] on div "Shapes L" at bounding box center [198, 441] width 39 height 31
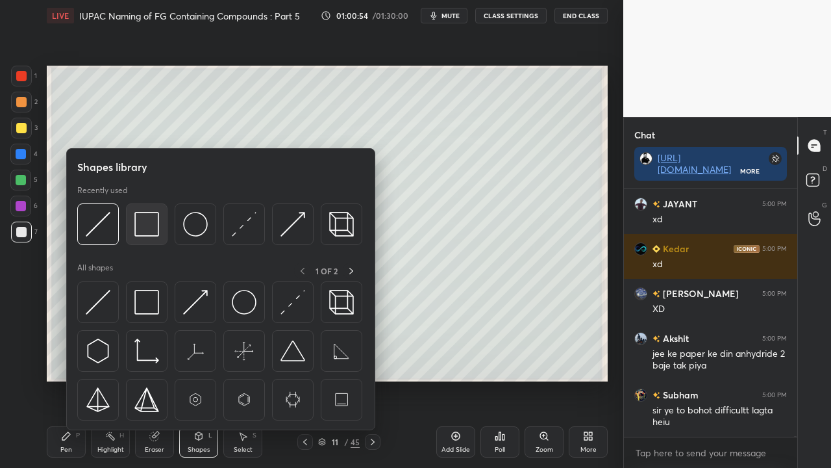
click at [153, 225] on img at bounding box center [146, 224] width 25 height 25
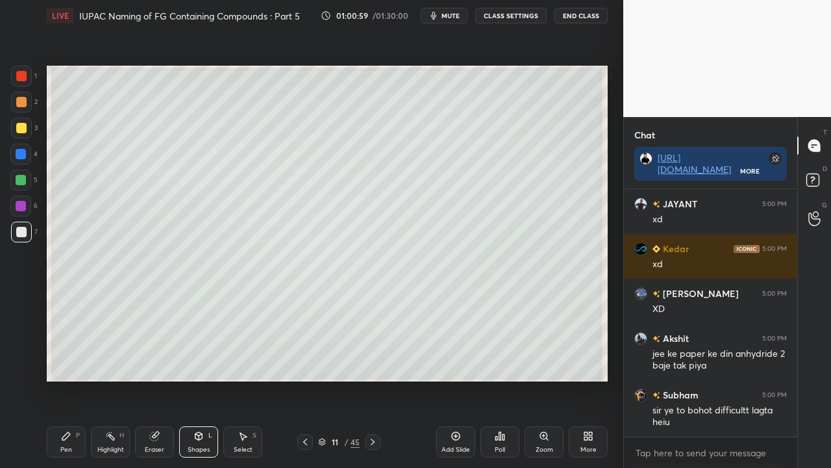
click at [177, 379] on div "Pen P Highlight H Eraser Shapes L Select S" at bounding box center [144, 441] width 195 height 31
click at [243, 379] on icon at bounding box center [243, 437] width 7 height 8
click at [197, 379] on div "Shapes L" at bounding box center [198, 441] width 39 height 31
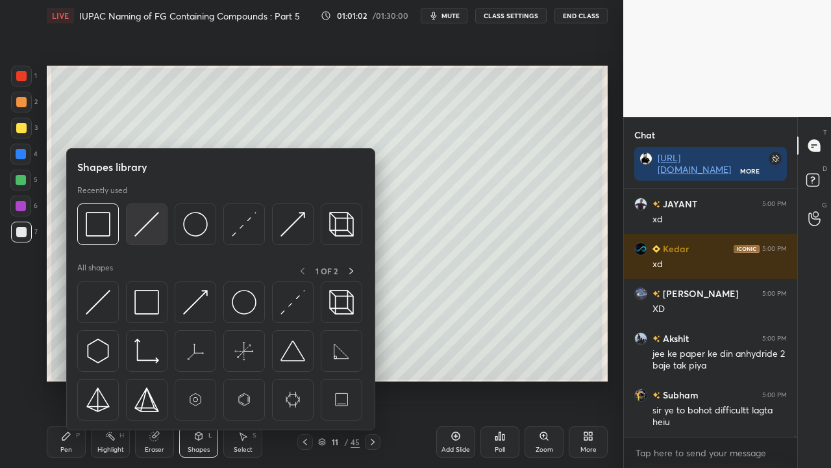
click at [139, 226] on img at bounding box center [146, 224] width 25 height 25
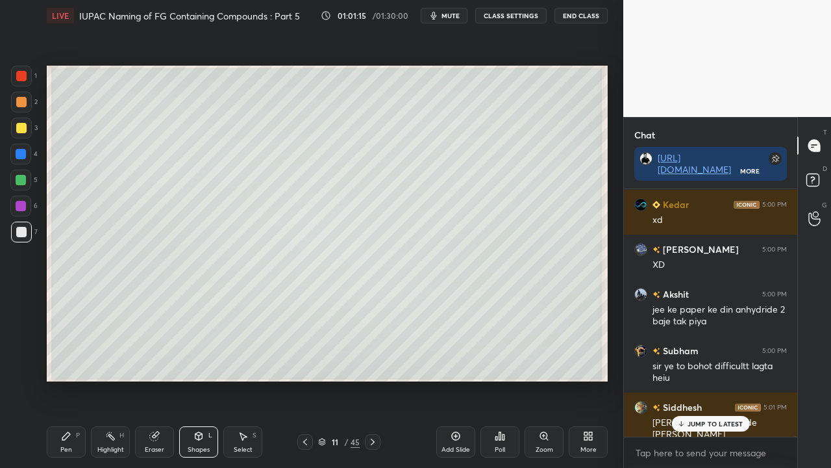
click at [704, 379] on p "JUMP TO LATEST" at bounding box center [716, 424] width 56 height 8
click at [19, 125] on div at bounding box center [21, 128] width 10 height 10
click at [22, 127] on div at bounding box center [21, 128] width 10 height 10
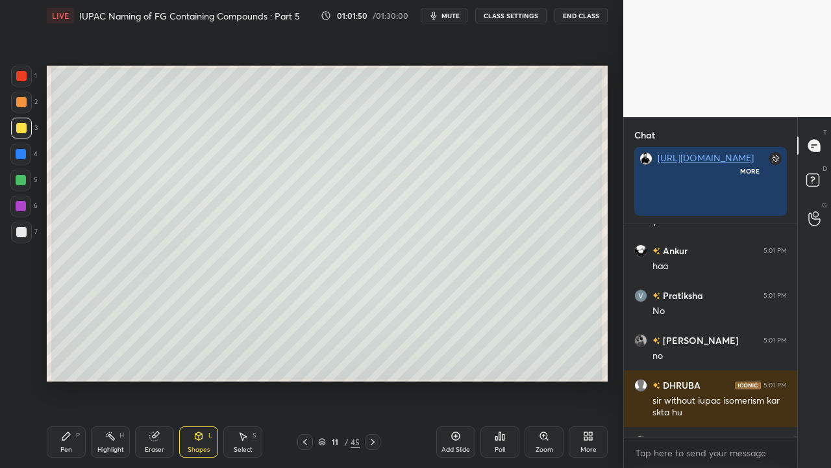
scroll to position [4, 4]
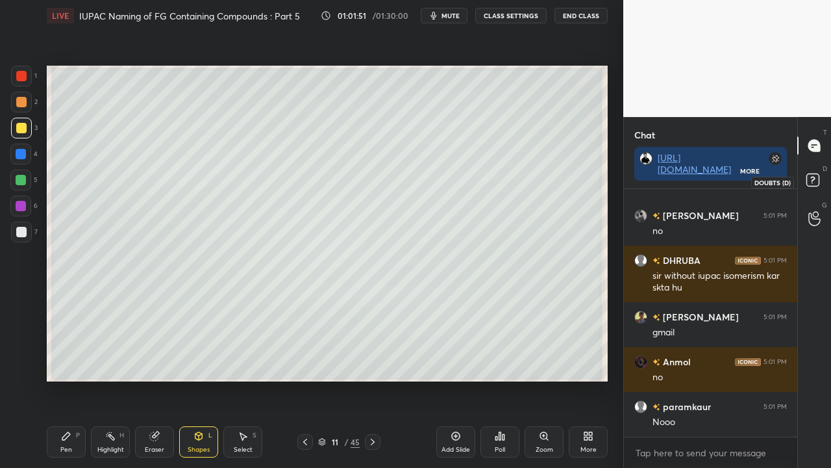
click at [822, 182] on icon at bounding box center [814, 181] width 23 height 23
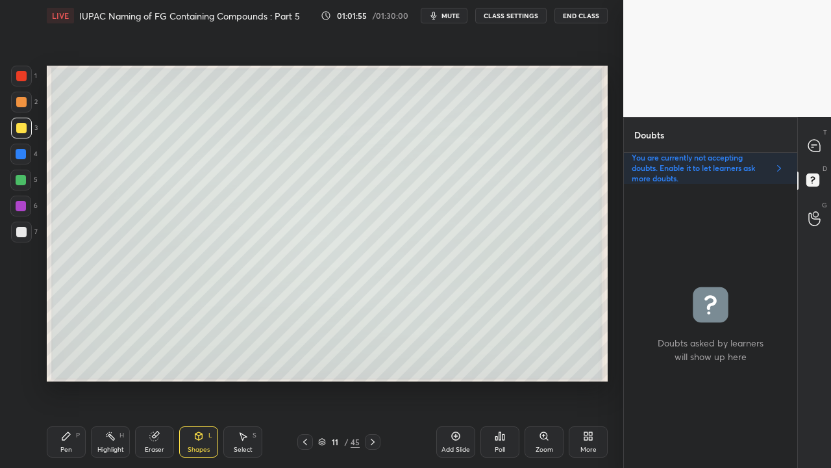
click at [22, 234] on div at bounding box center [21, 232] width 10 height 10
click at [22, 236] on div at bounding box center [21, 232] width 10 height 10
click at [21, 238] on div at bounding box center [21, 231] width 21 height 21
click at [153, 379] on div "Eraser" at bounding box center [154, 449] width 19 height 6
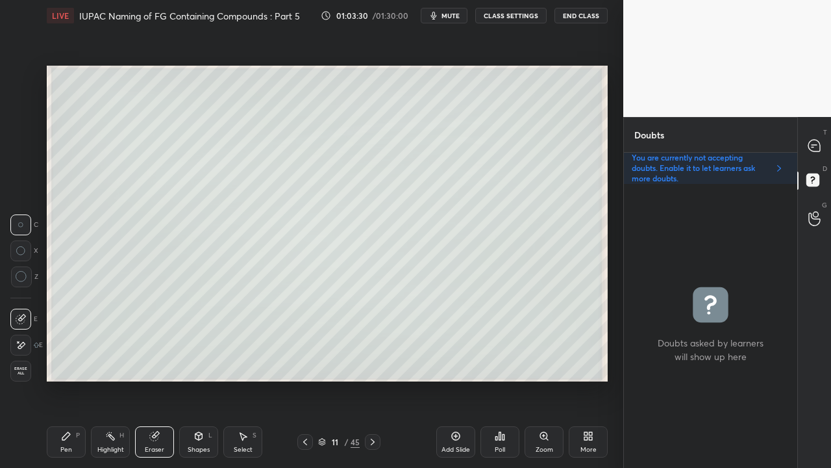
click at [73, 379] on div "Pen P" at bounding box center [66, 441] width 39 height 31
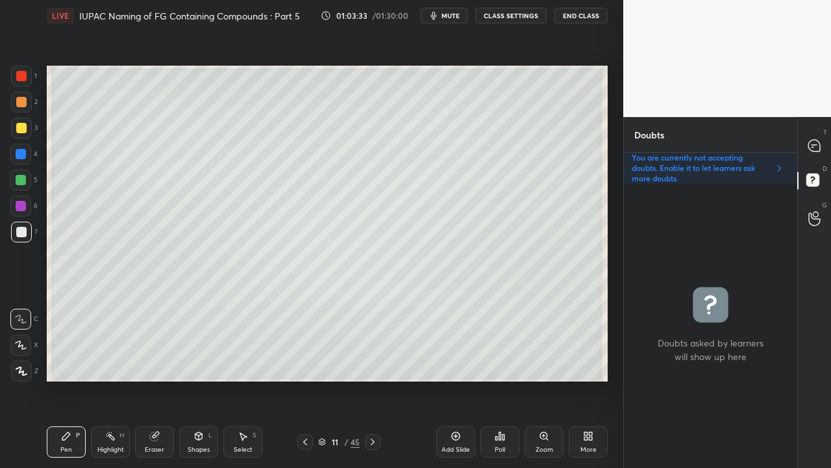
click at [25, 130] on div at bounding box center [21, 128] width 10 height 10
click at [22, 130] on div at bounding box center [21, 128] width 10 height 10
click at [827, 153] on div "T Messages (T)" at bounding box center [814, 145] width 33 height 36
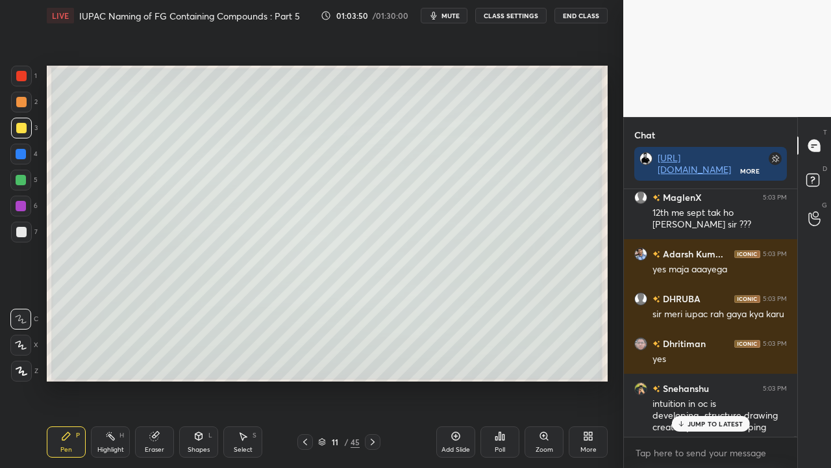
scroll to position [105415, 0]
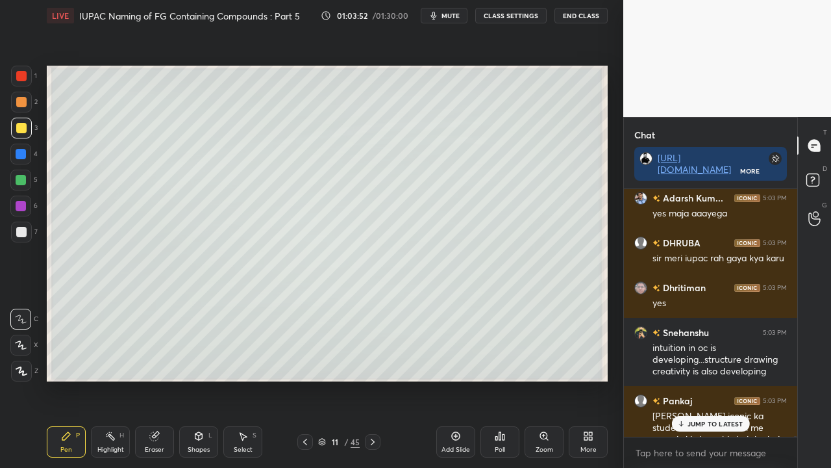
click at [707, 379] on p "JUMP TO LATEST" at bounding box center [716, 424] width 56 height 8
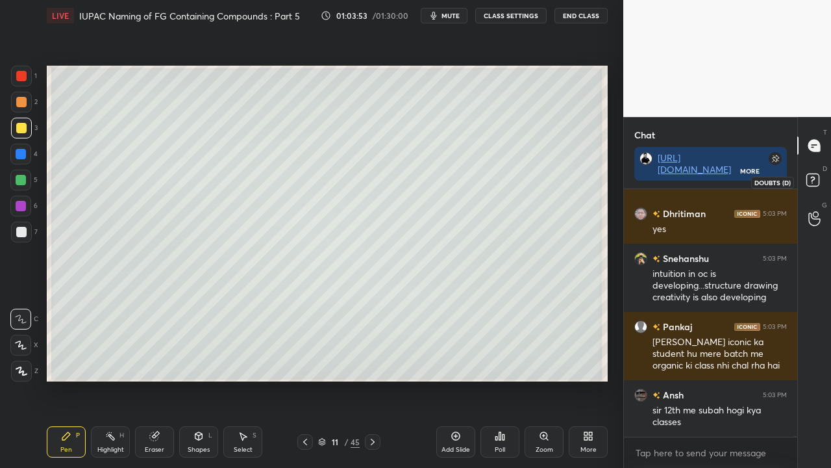
click at [822, 175] on icon at bounding box center [814, 181] width 23 height 23
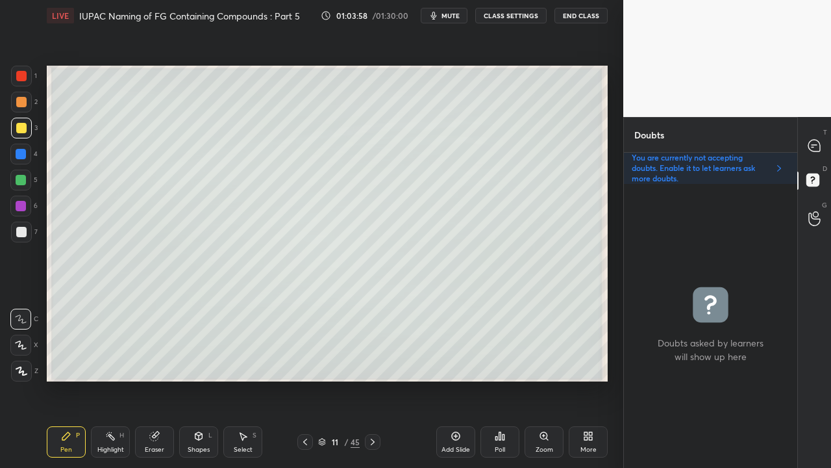
click at [25, 232] on div at bounding box center [21, 232] width 10 height 10
click at [823, 143] on div at bounding box center [815, 145] width 26 height 23
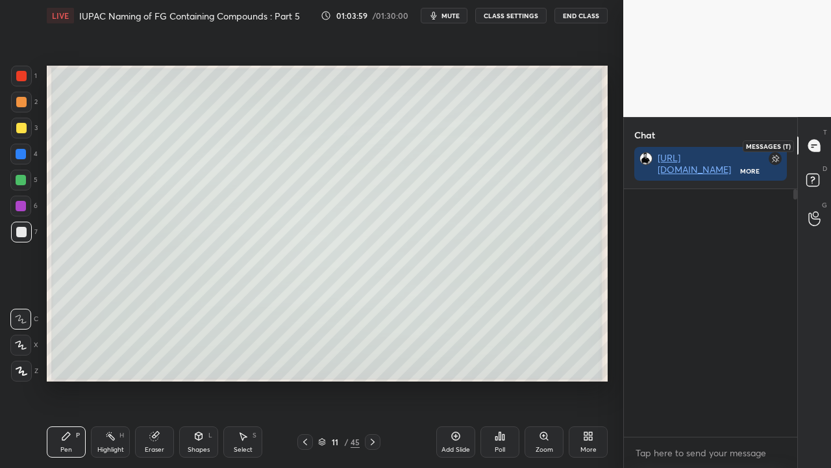
scroll to position [244, 169]
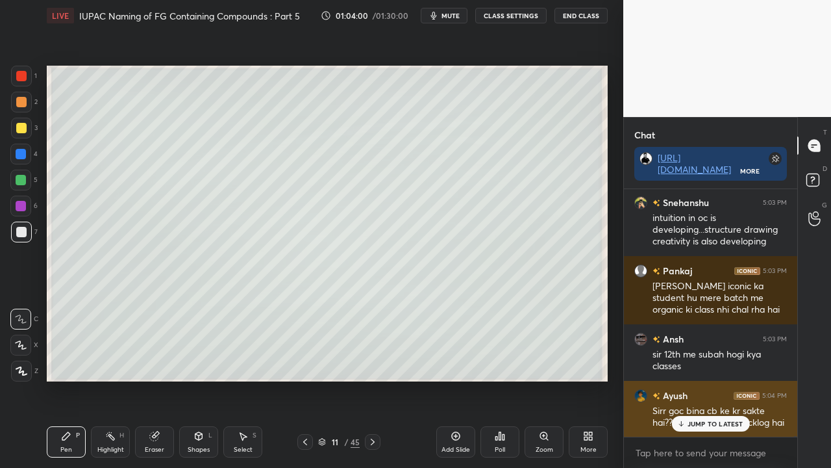
click at [705, 379] on p "JUMP TO LATEST" at bounding box center [716, 424] width 56 height 8
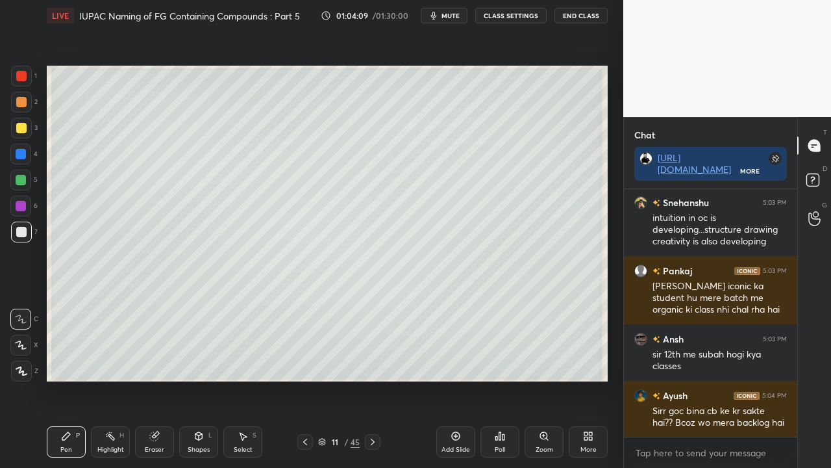
scroll to position [105590, 0]
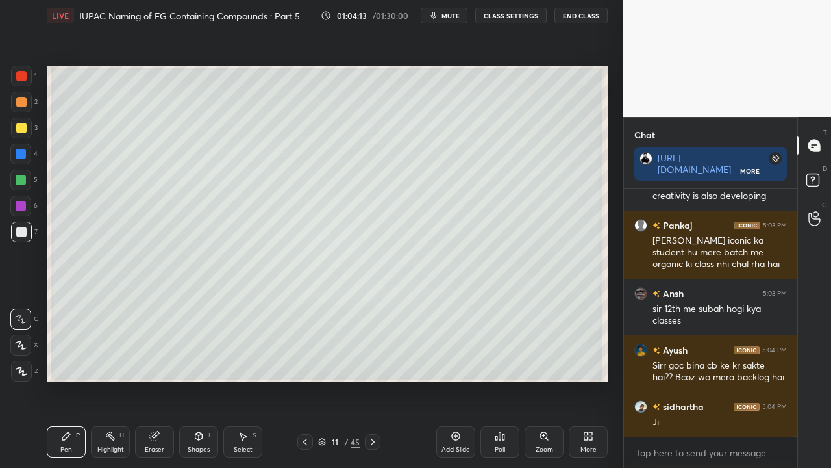
click at [814, 179] on rect at bounding box center [813, 180] width 12 height 12
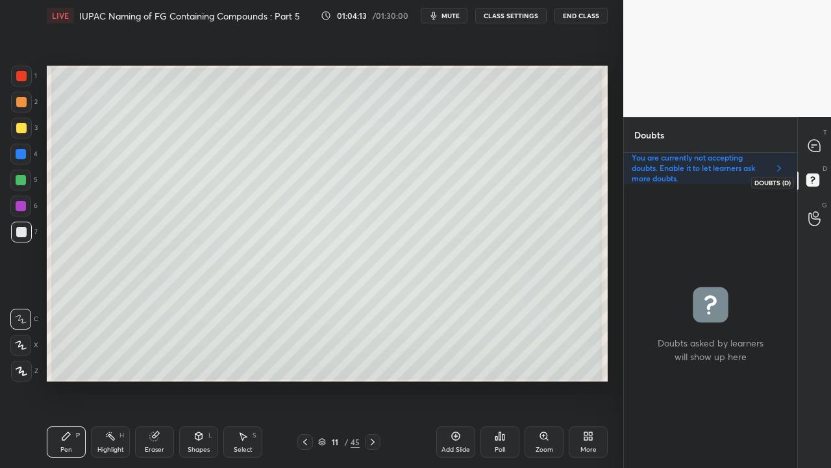
scroll to position [280, 169]
click at [818, 143] on icon at bounding box center [815, 146] width 12 height 12
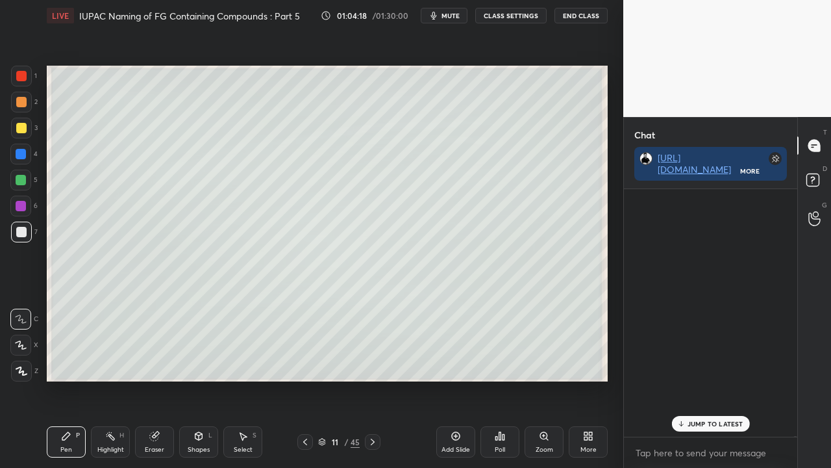
scroll to position [244, 169]
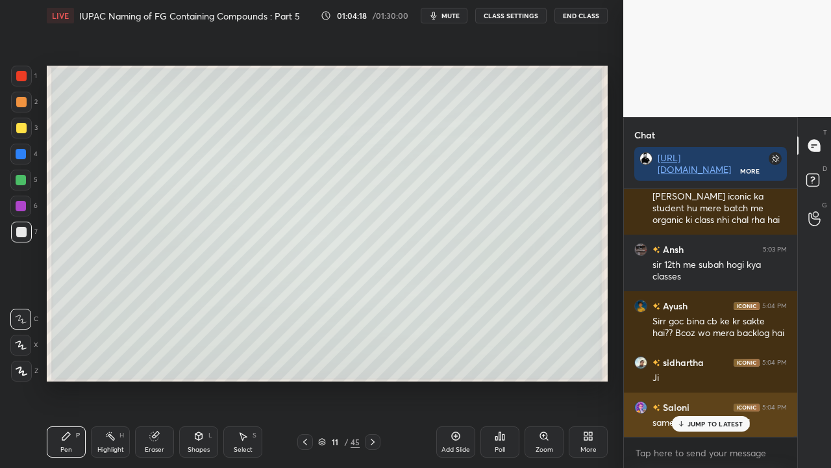
click at [705, 379] on div "JUMP TO LATEST" at bounding box center [711, 424] width 78 height 16
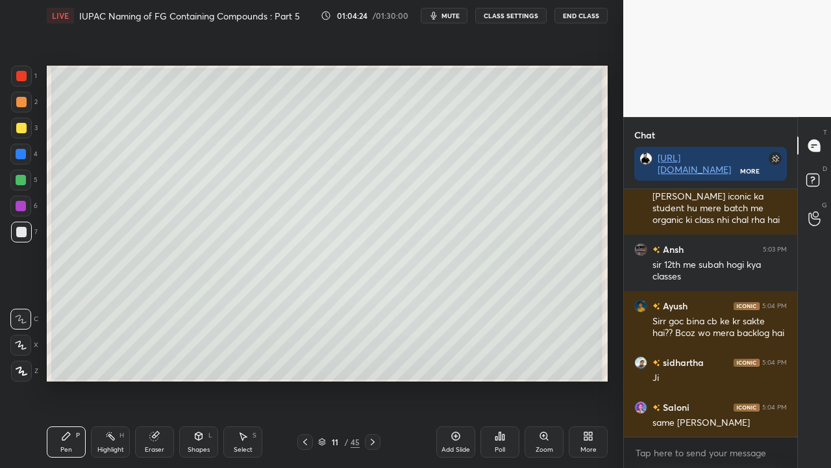
scroll to position [105692, 0]
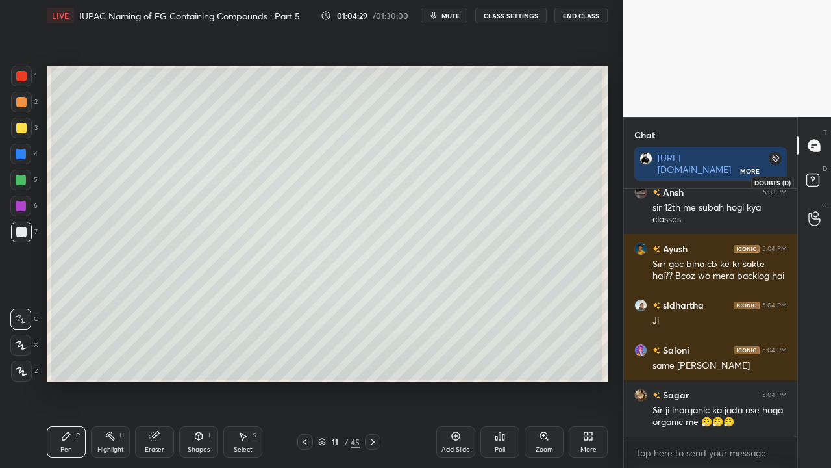
drag, startPoint x: 815, startPoint y: 171, endPoint x: 823, endPoint y: 168, distance: 9.3
click at [816, 171] on icon at bounding box center [814, 181] width 23 height 23
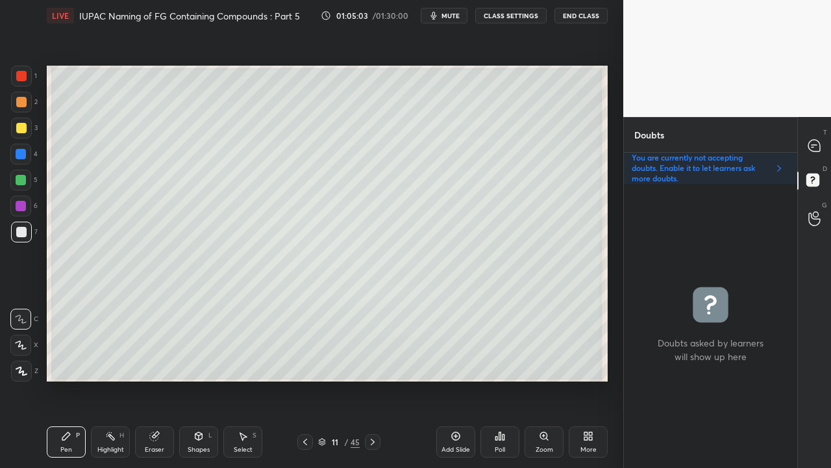
click at [818, 140] on icon at bounding box center [815, 146] width 14 height 14
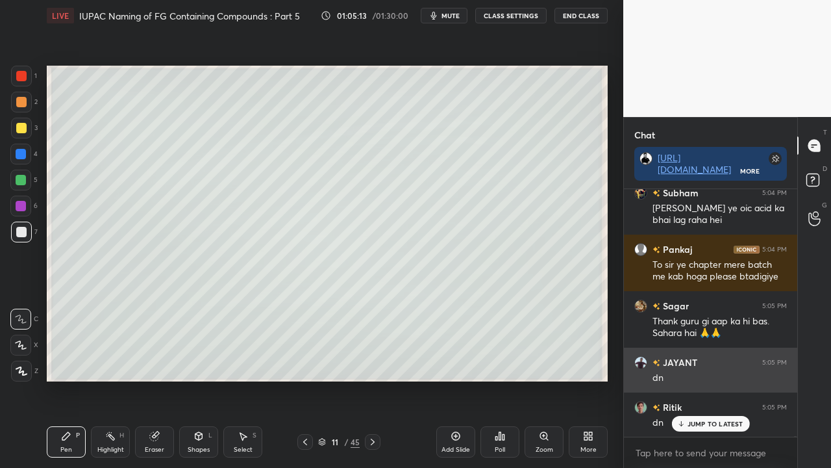
scroll to position [105690, 0]
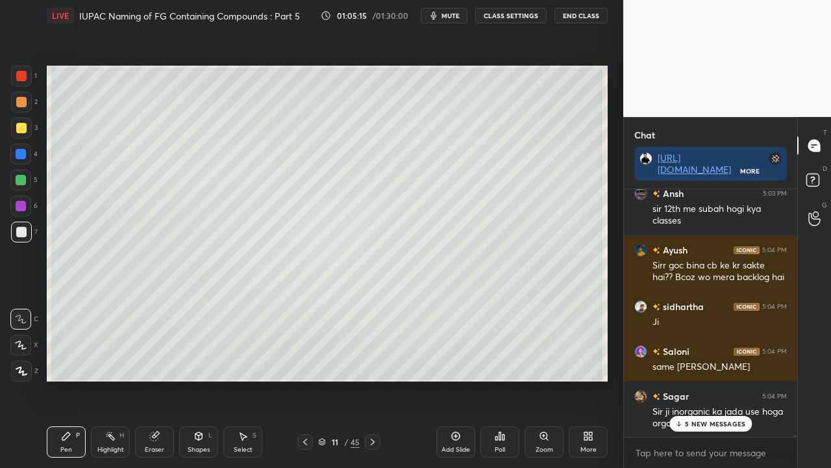
click at [699, 379] on p "5 NEW MESSAGES" at bounding box center [715, 424] width 60 height 8
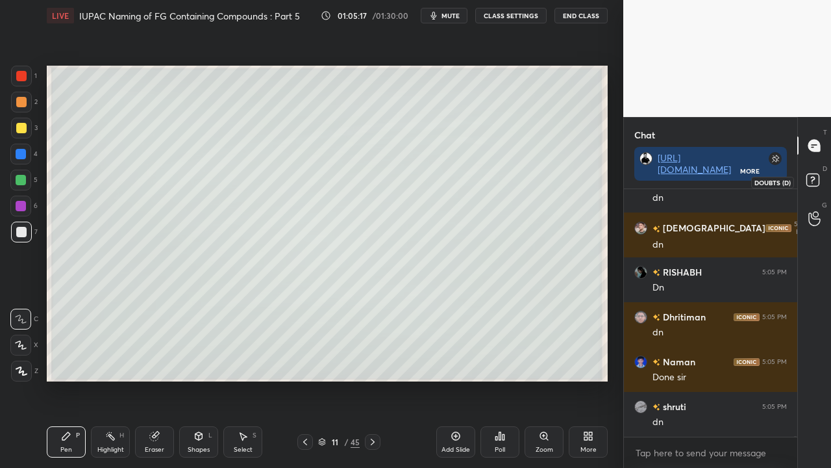
click at [818, 181] on rect at bounding box center [813, 180] width 12 height 12
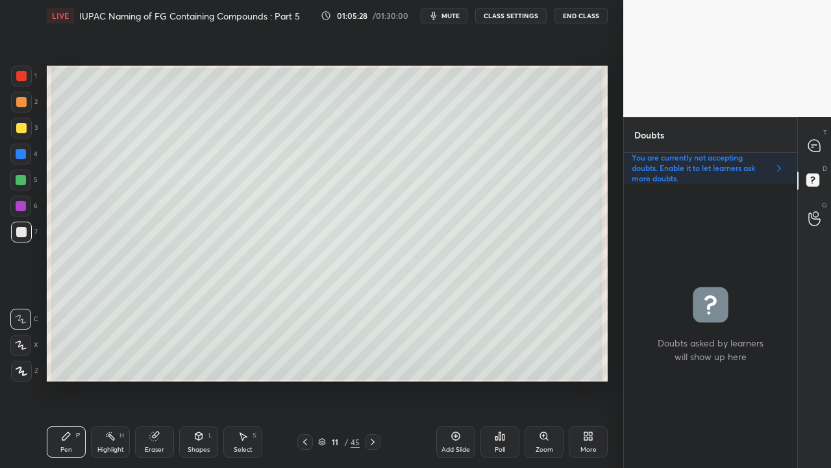
click at [821, 135] on div at bounding box center [815, 145] width 26 height 23
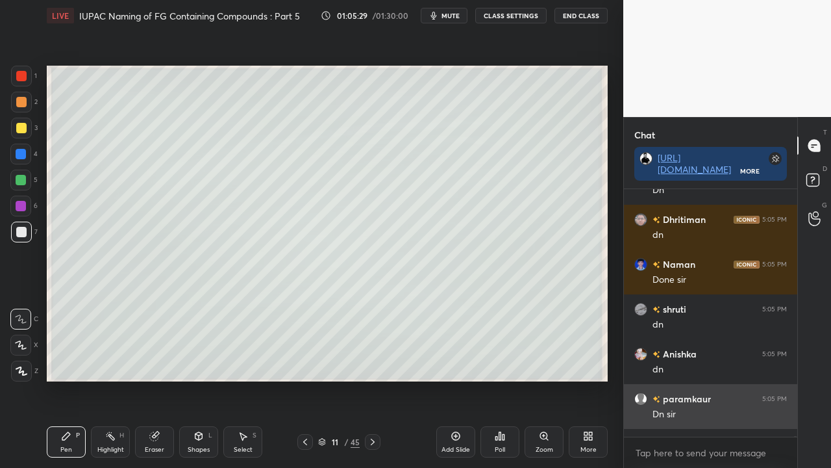
scroll to position [106354, 0]
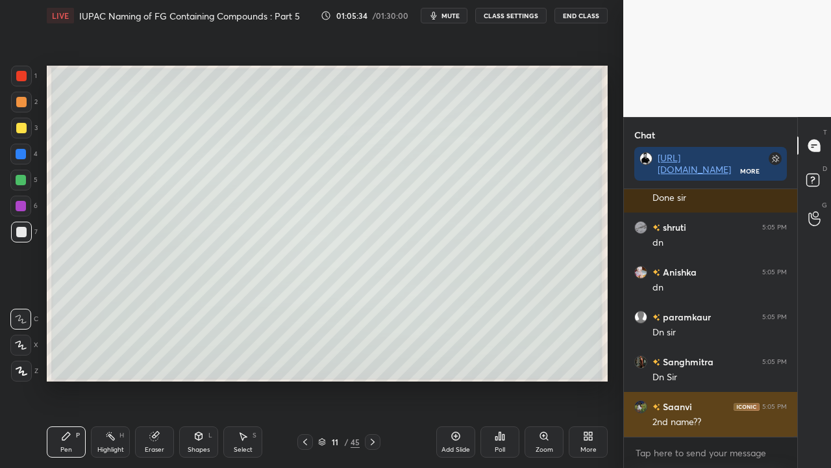
click at [669, 379] on h6 "Saanvi" at bounding box center [676, 406] width 32 height 14
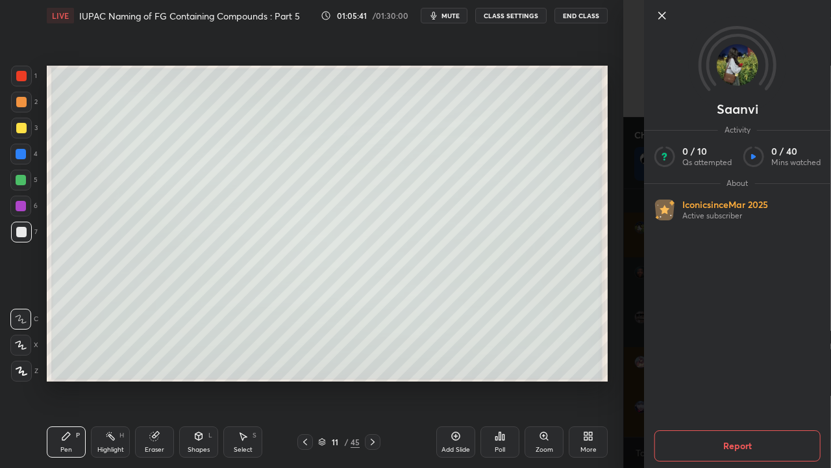
scroll to position [106623, 0]
click at [623, 239] on div "Saanvi Activity 0 / 10 Qs attempted 0 / 40 Mins watched About Iconic since [DAT…" at bounding box center [727, 234] width 208 height 468
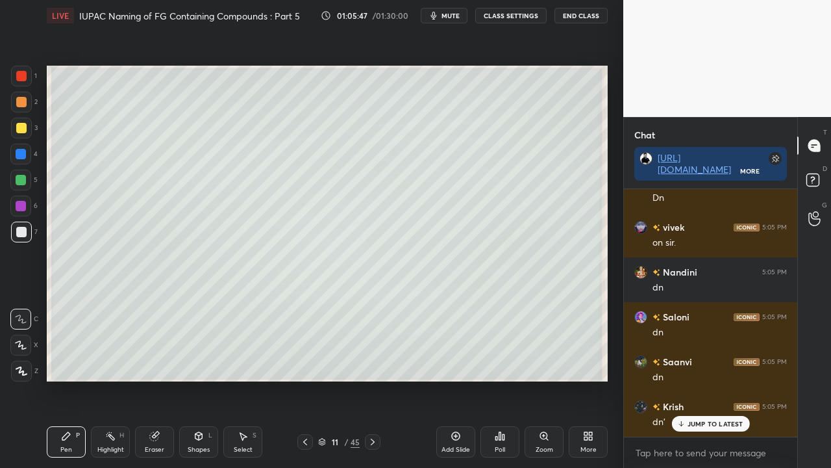
scroll to position [106757, 0]
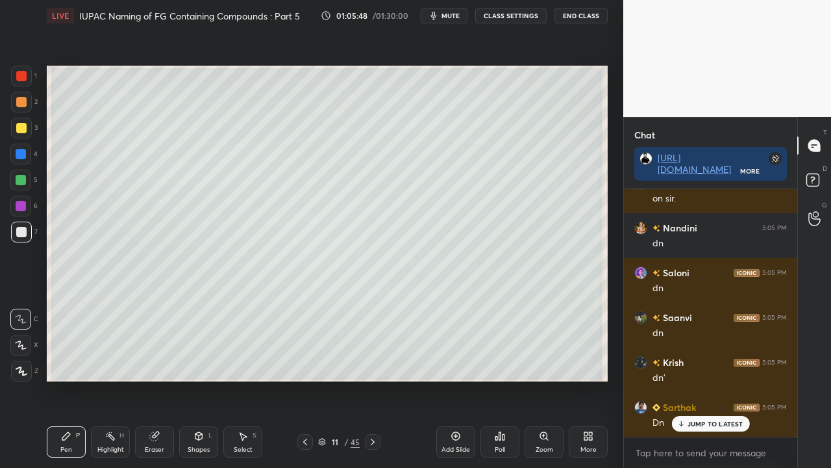
drag, startPoint x: 368, startPoint y: 442, endPoint x: 371, endPoint y: 427, distance: 14.8
click at [368, 379] on icon at bounding box center [373, 441] width 10 height 10
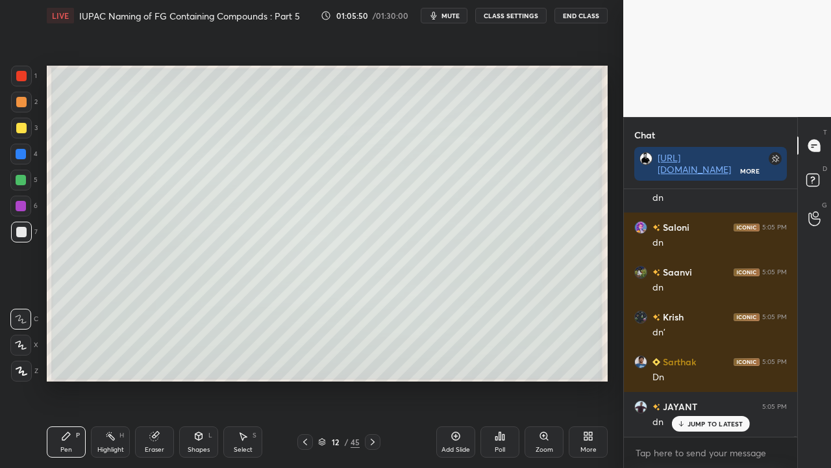
scroll to position [106846, 0]
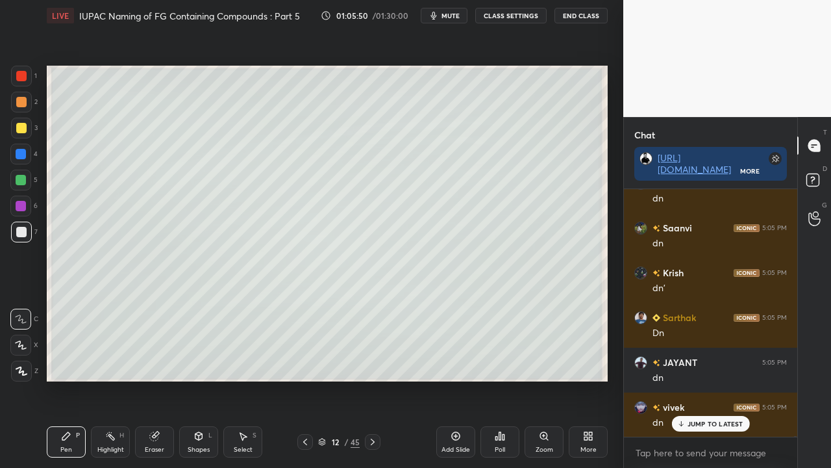
click at [16, 123] on div at bounding box center [21, 128] width 21 height 21
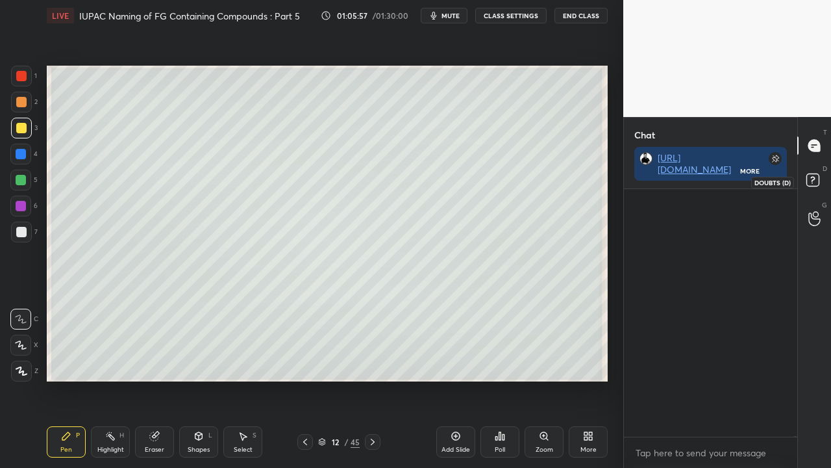
scroll to position [107722, 0]
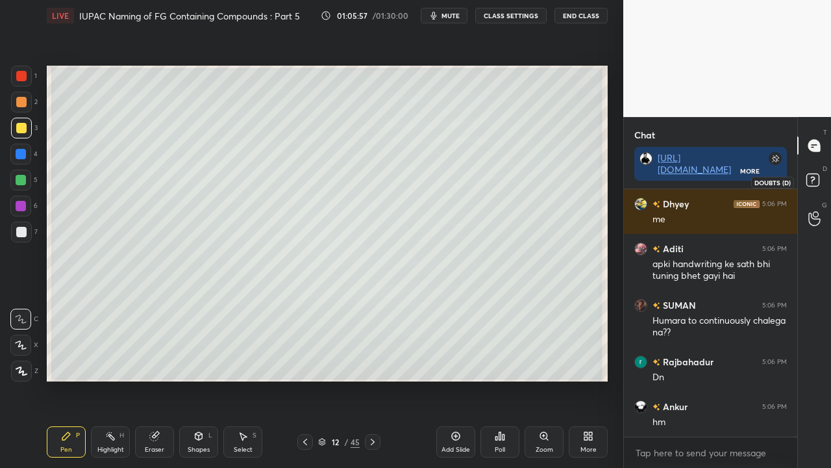
click at [820, 184] on icon at bounding box center [814, 181] width 23 height 23
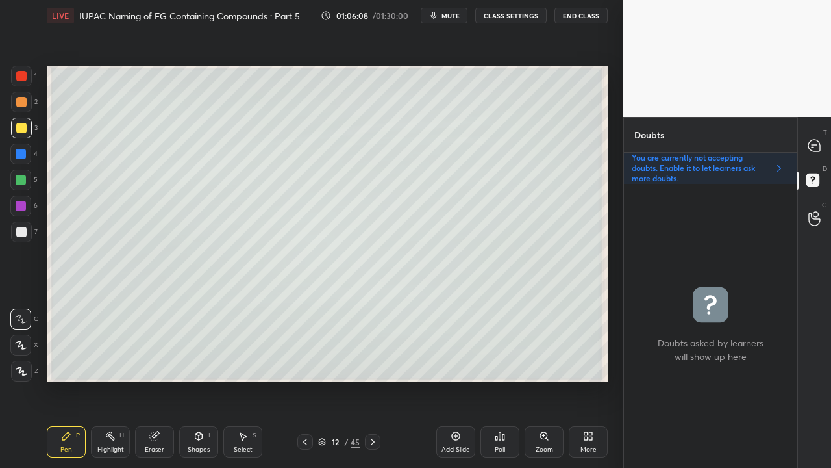
click at [19, 232] on div at bounding box center [21, 232] width 10 height 10
click at [822, 143] on div at bounding box center [815, 145] width 26 height 23
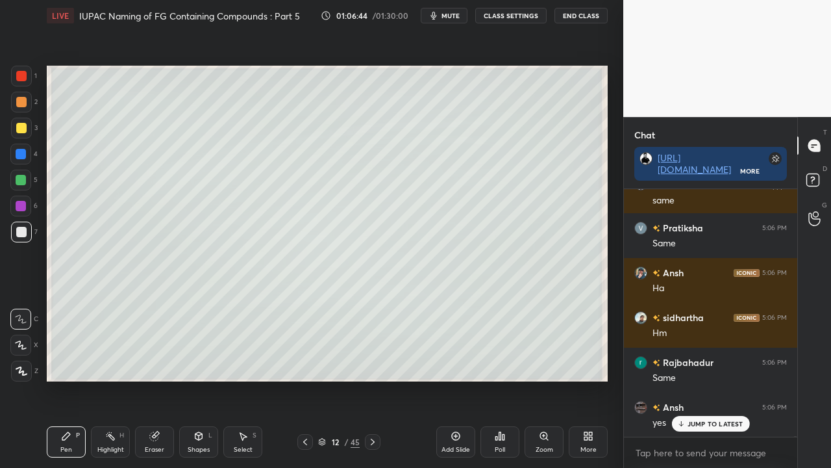
scroll to position [109443, 0]
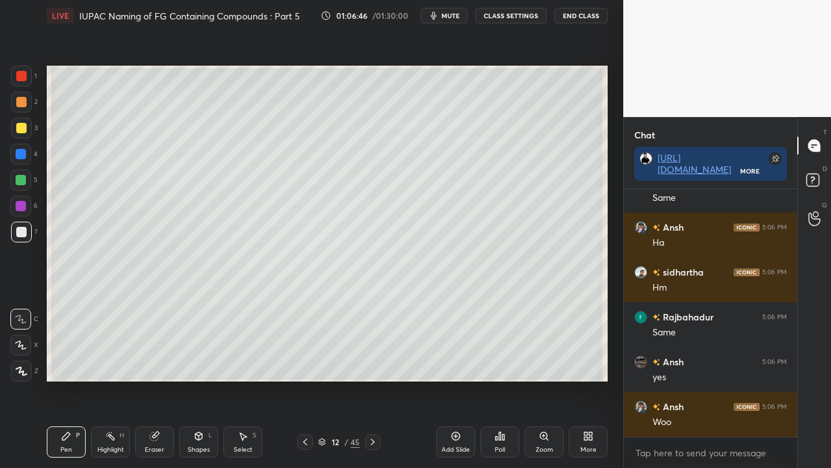
click at [21, 126] on div at bounding box center [21, 128] width 10 height 10
click at [21, 239] on div at bounding box center [21, 231] width 21 height 21
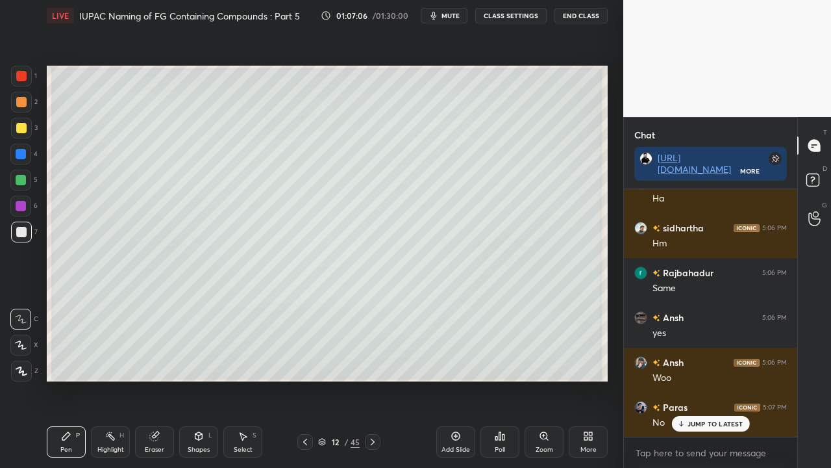
scroll to position [109532, 0]
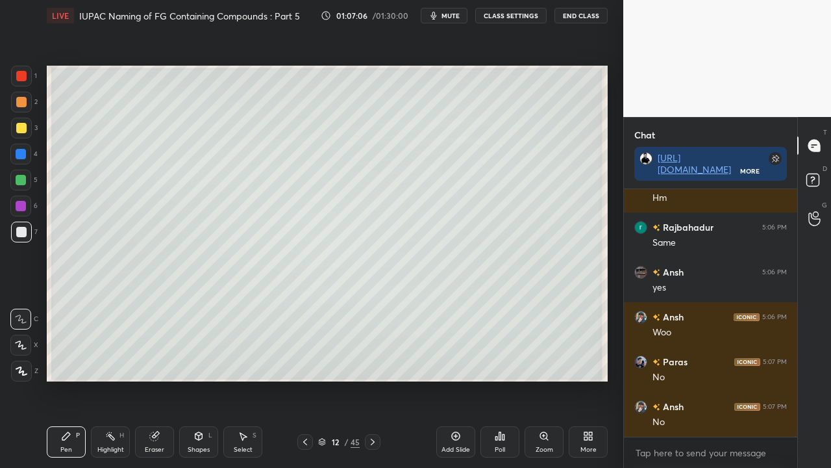
click at [155, 379] on div "Eraser" at bounding box center [154, 449] width 19 height 6
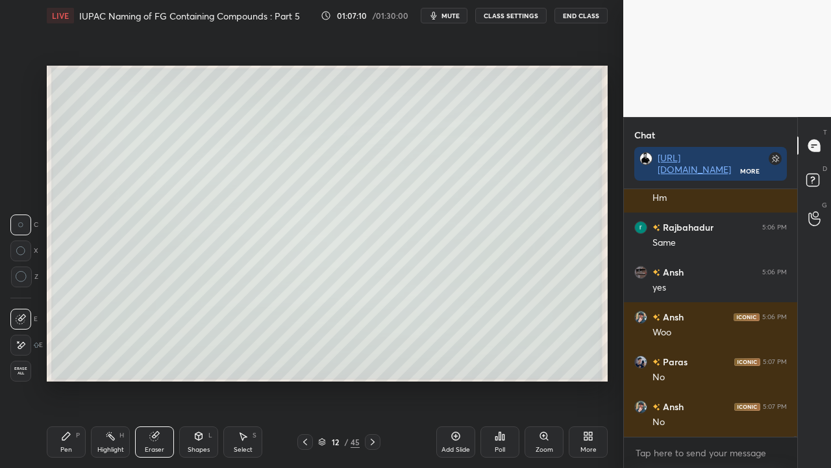
drag, startPoint x: 69, startPoint y: 445, endPoint x: 110, endPoint y: 420, distance: 48.1
click at [78, 379] on div "Pen P" at bounding box center [66, 441] width 39 height 31
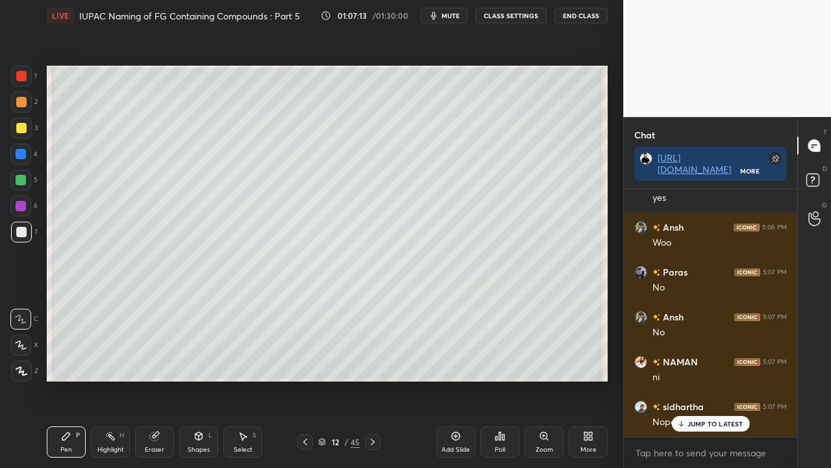
scroll to position [109666, 0]
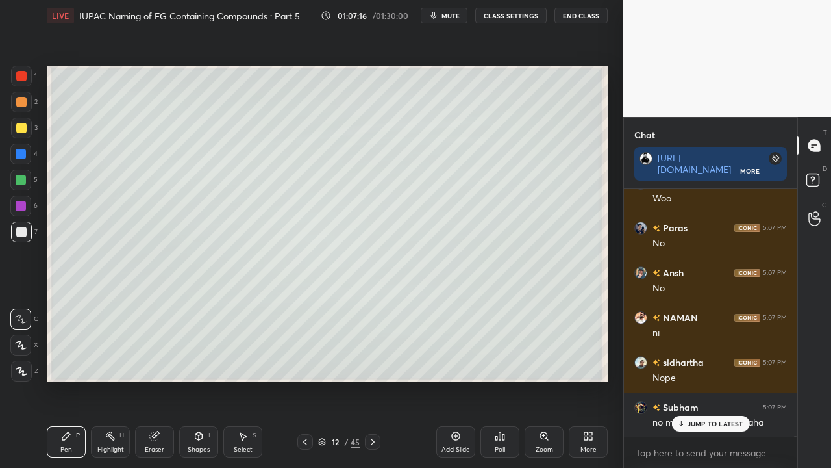
click at [25, 123] on div at bounding box center [21, 128] width 21 height 21
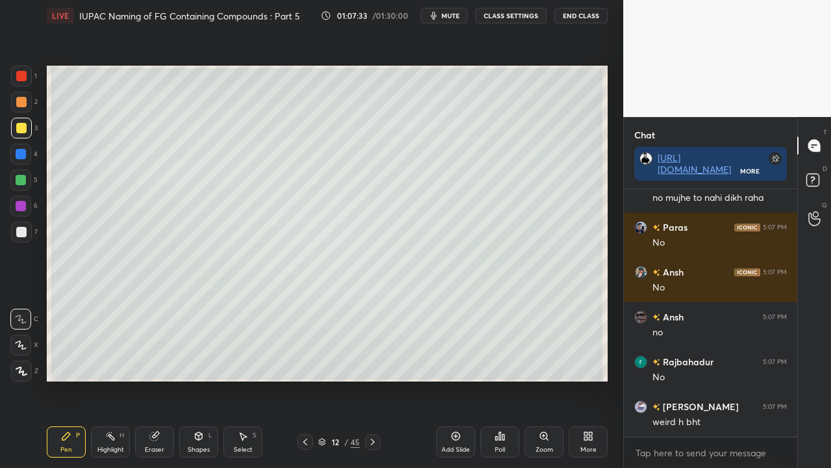
scroll to position [109935, 0]
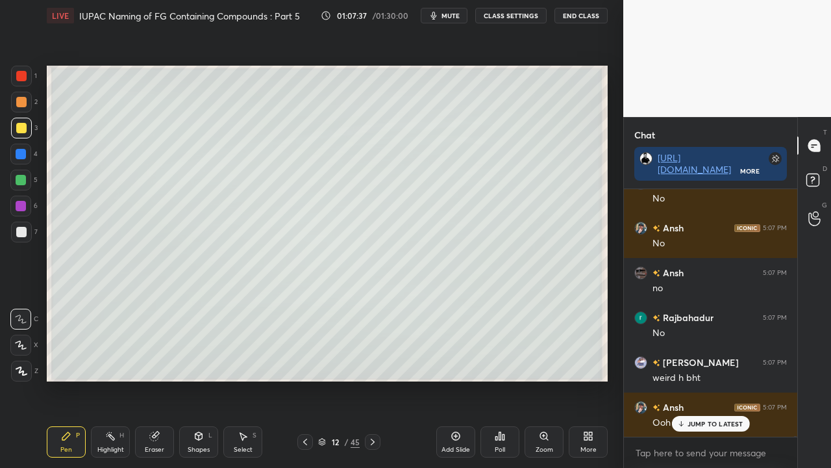
click at [25, 231] on div at bounding box center [21, 232] width 10 height 10
click at [28, 129] on div at bounding box center [21, 128] width 21 height 21
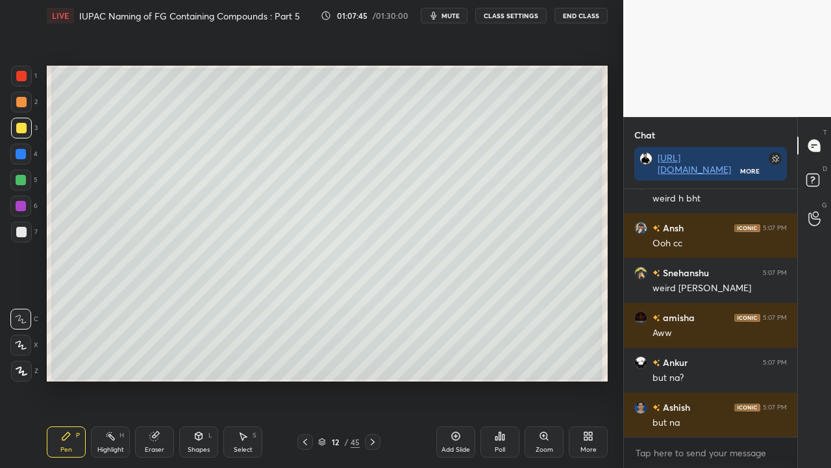
scroll to position [110160, 0]
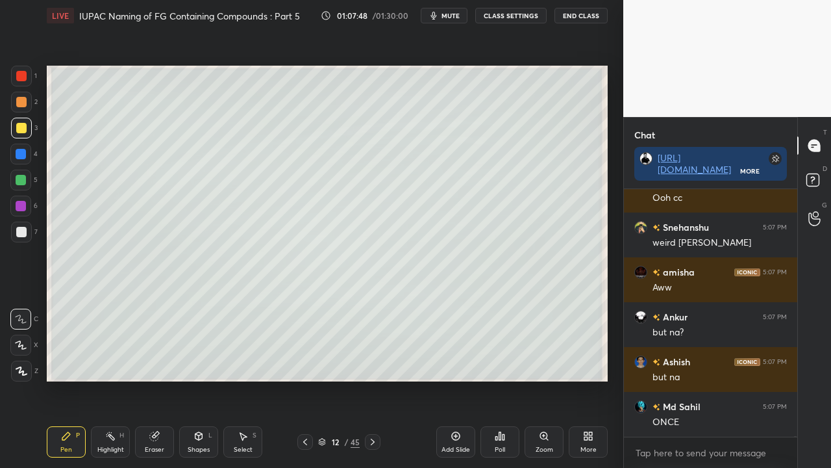
click at [162, 379] on div "Eraser" at bounding box center [154, 441] width 39 height 31
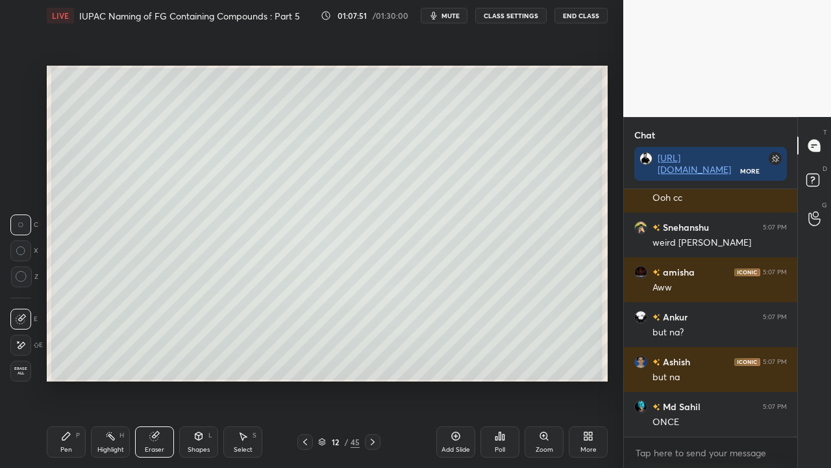
scroll to position [110204, 0]
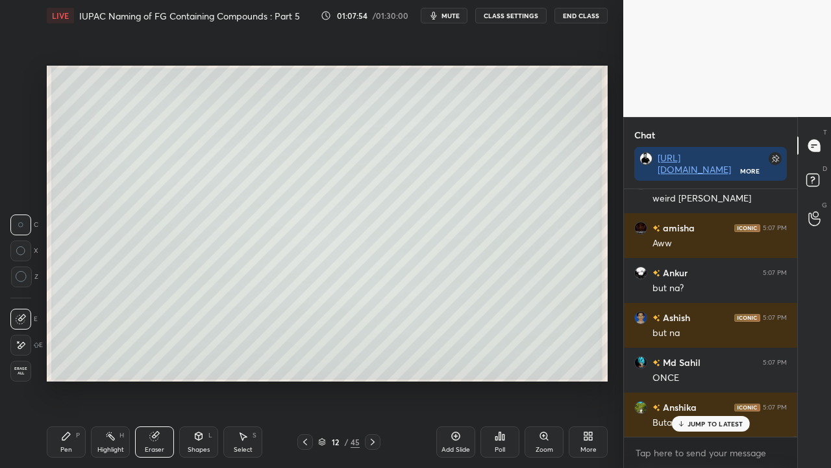
click at [69, 379] on div "Pen P" at bounding box center [66, 441] width 39 height 31
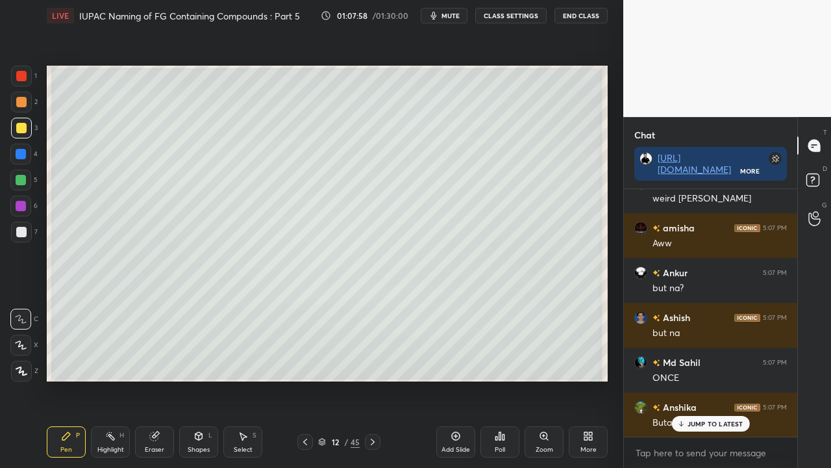
drag, startPoint x: 154, startPoint y: 436, endPoint x: 168, endPoint y: 425, distance: 17.1
click at [155, 379] on icon at bounding box center [154, 436] width 8 height 8
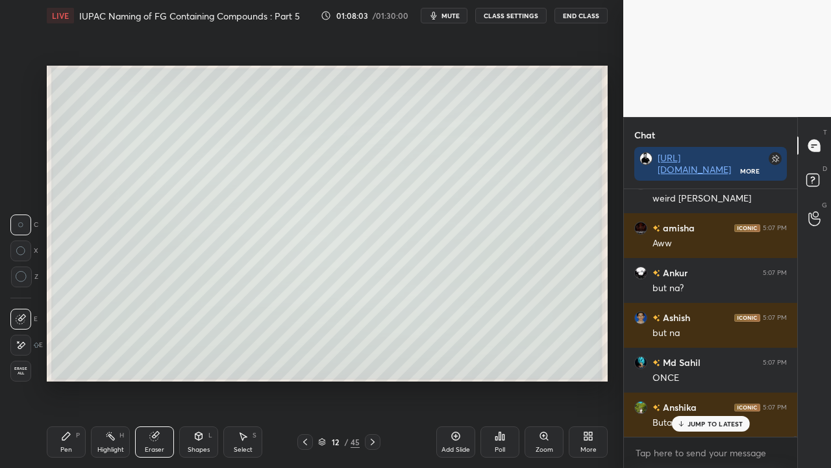
click at [74, 379] on div "Pen P" at bounding box center [66, 441] width 39 height 31
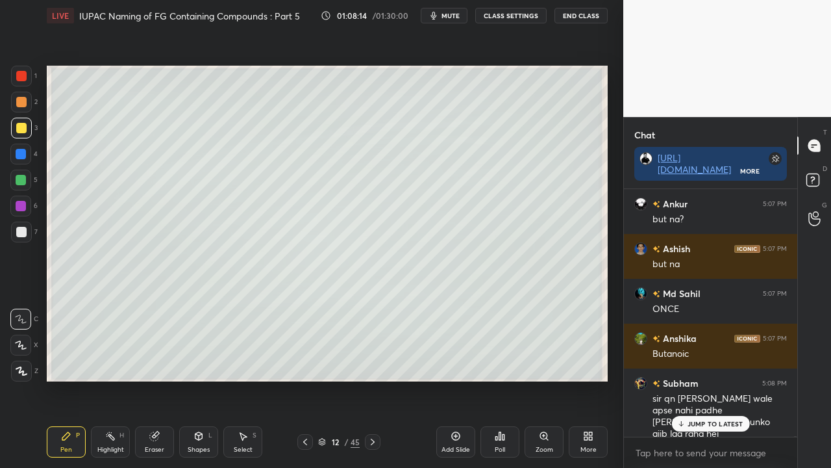
scroll to position [110317, 0]
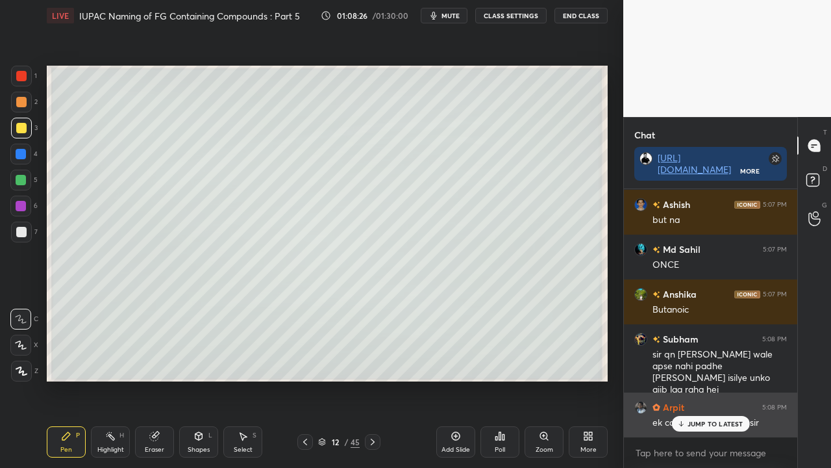
click at [701, 379] on p "JUMP TO LATEST" at bounding box center [716, 424] width 56 height 8
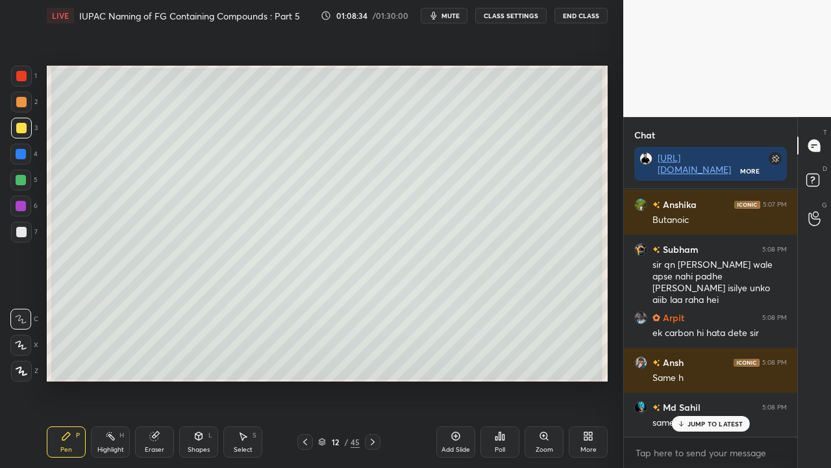
scroll to position [110452, 0]
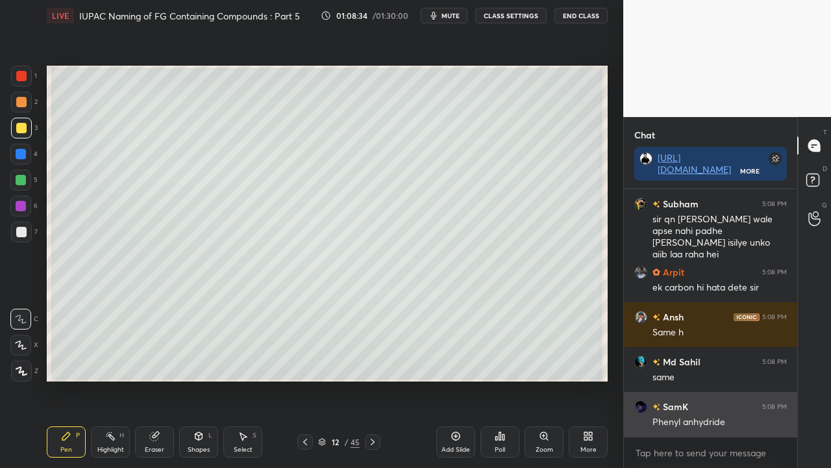
click at [699, 379] on div "Phenyl anhydride" at bounding box center [720, 422] width 134 height 13
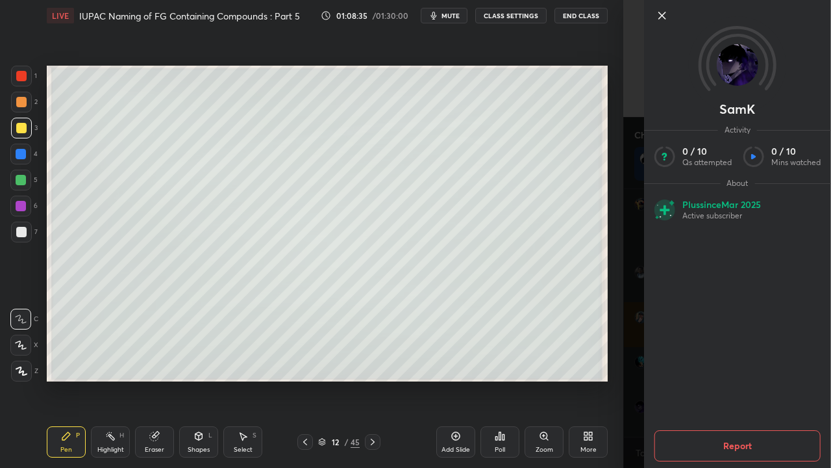
scroll to position [110496, 0]
click at [642, 366] on div "SamK Activity 0 / 10 Qs attempted 0 / 10 Mins watched About Plus since [DATE] A…" at bounding box center [727, 234] width 208 height 468
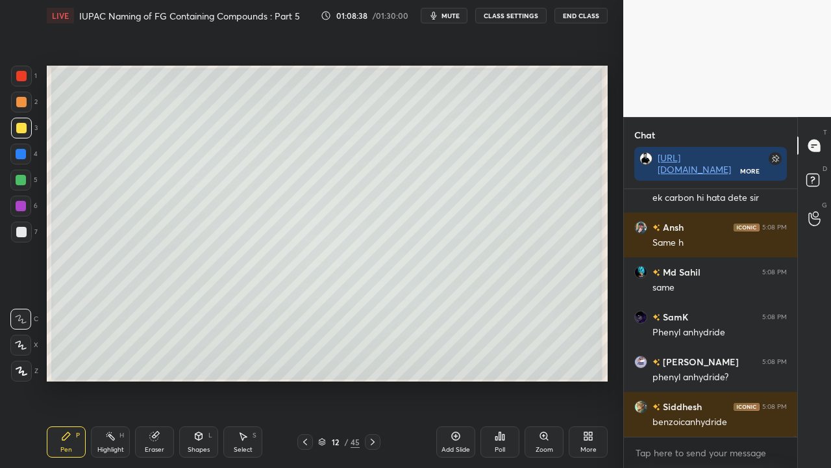
click at [21, 225] on div at bounding box center [21, 231] width 21 height 21
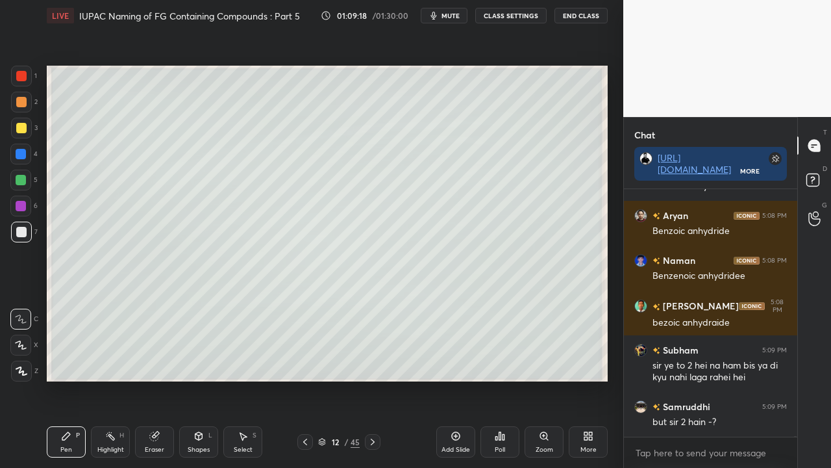
scroll to position [110866, 0]
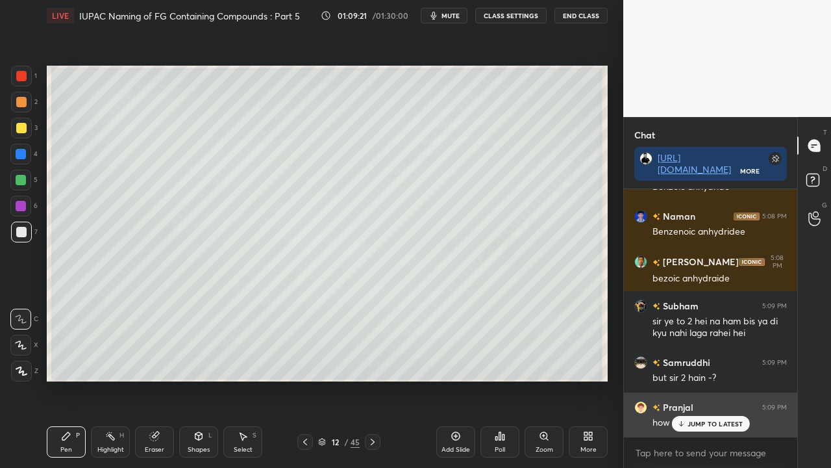
click at [687, 379] on div "JUMP TO LATEST" at bounding box center [711, 424] width 78 height 16
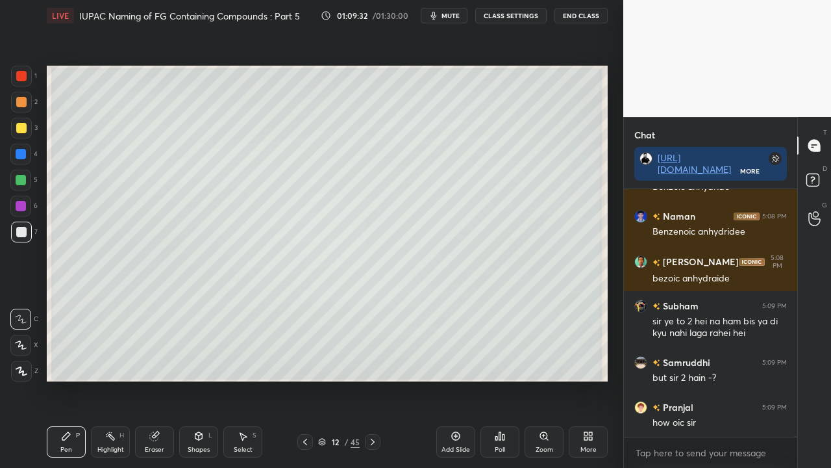
scroll to position [110879, 0]
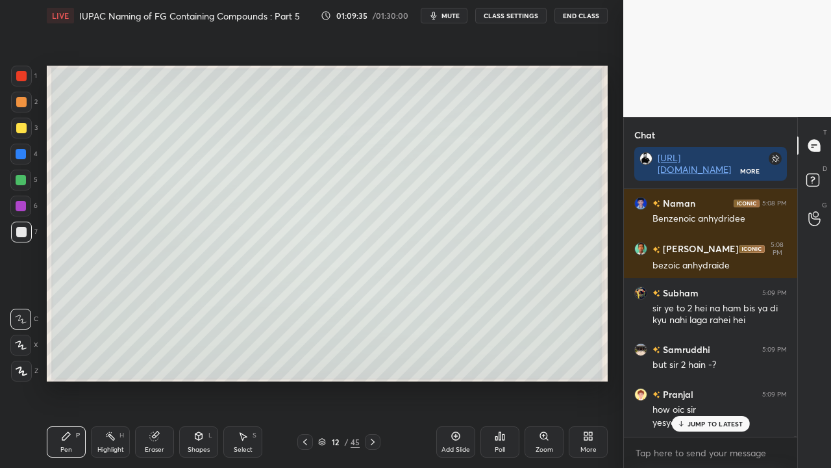
click at [23, 127] on div at bounding box center [21, 128] width 10 height 10
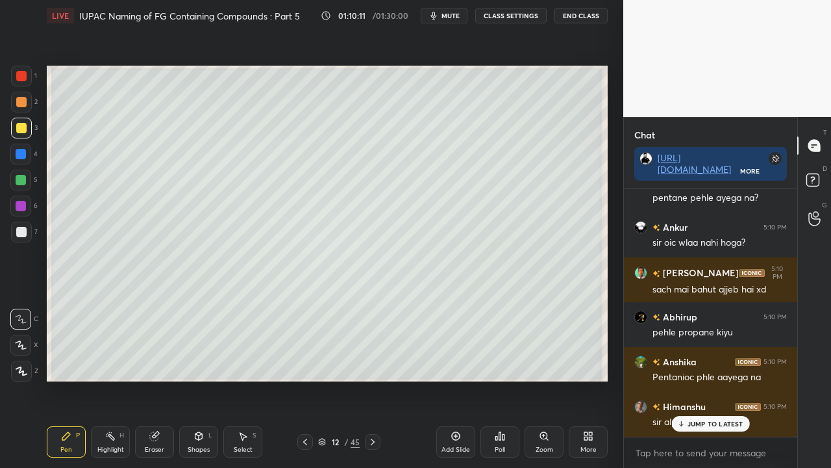
scroll to position [111589, 0]
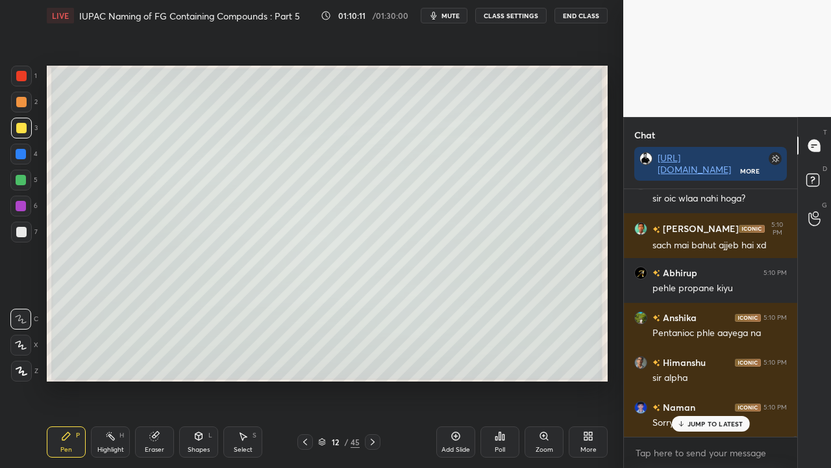
click at [831, 178] on div "D Doubts (D)" at bounding box center [814, 182] width 33 height 36
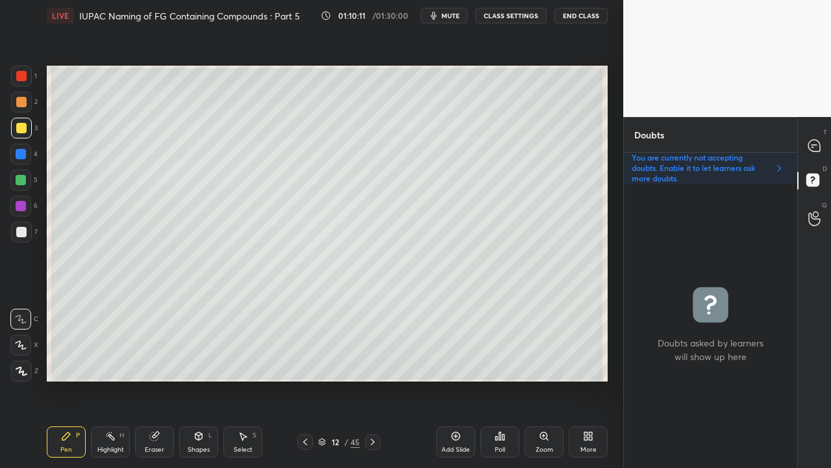
scroll to position [280, 169]
drag, startPoint x: 156, startPoint y: 443, endPoint x: 169, endPoint y: 394, distance: 50.6
click at [157, 379] on div "Eraser" at bounding box center [154, 441] width 39 height 31
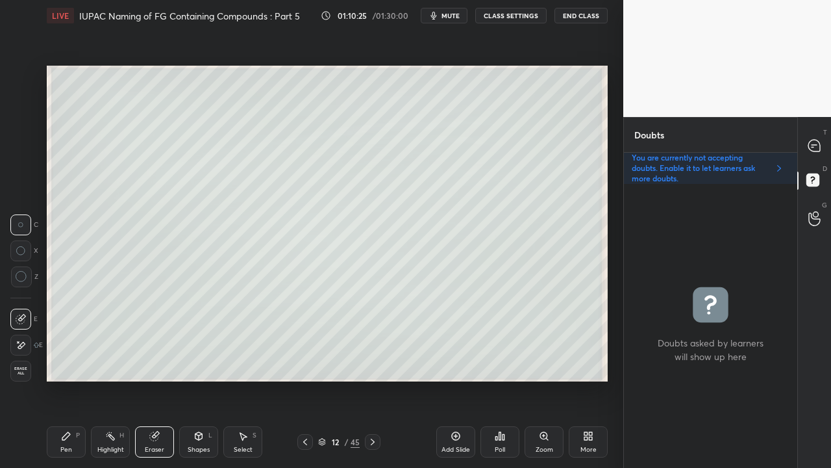
click at [547, 379] on div "Zoom" at bounding box center [544, 441] width 39 height 31
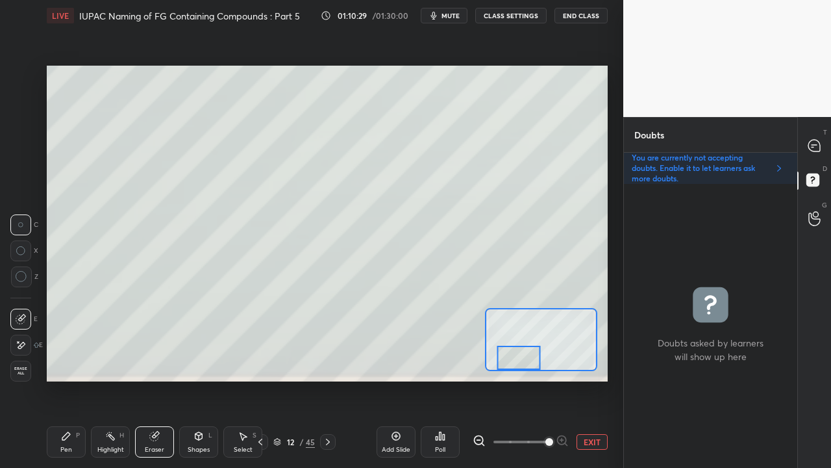
drag, startPoint x: 559, startPoint y: 348, endPoint x: 523, endPoint y: 365, distance: 39.5
click at [523, 365] on div at bounding box center [519, 357] width 44 height 24
click at [480, 379] on icon at bounding box center [479, 440] width 13 height 13
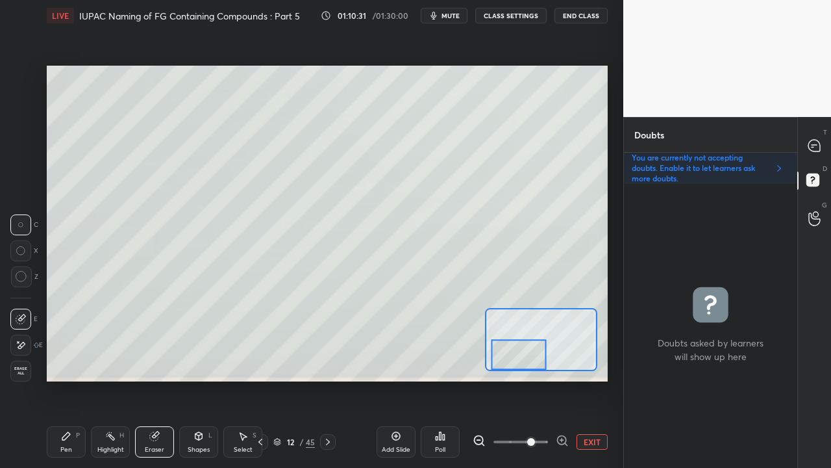
click at [62, 379] on div "Pen P" at bounding box center [66, 441] width 39 height 31
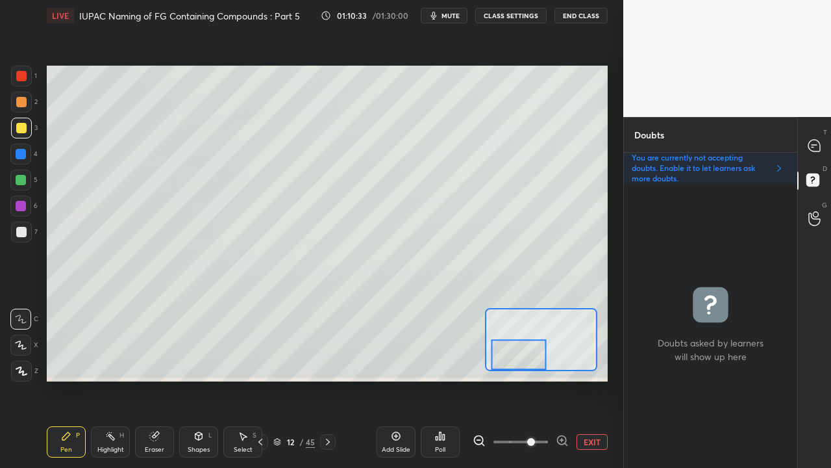
click at [19, 231] on div at bounding box center [21, 232] width 10 height 10
click at [26, 127] on div at bounding box center [21, 128] width 21 height 21
click at [820, 144] on icon at bounding box center [815, 146] width 14 height 14
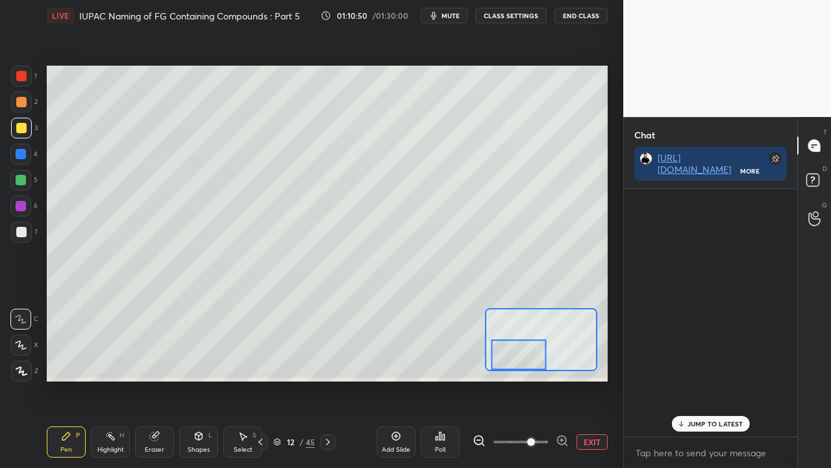
scroll to position [244, 169]
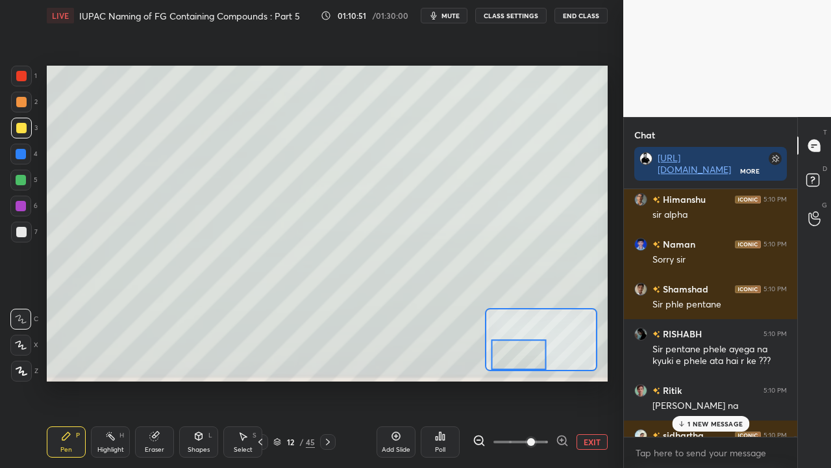
click at [695, 379] on div "1 NEW MESSAGE" at bounding box center [710, 424] width 77 height 16
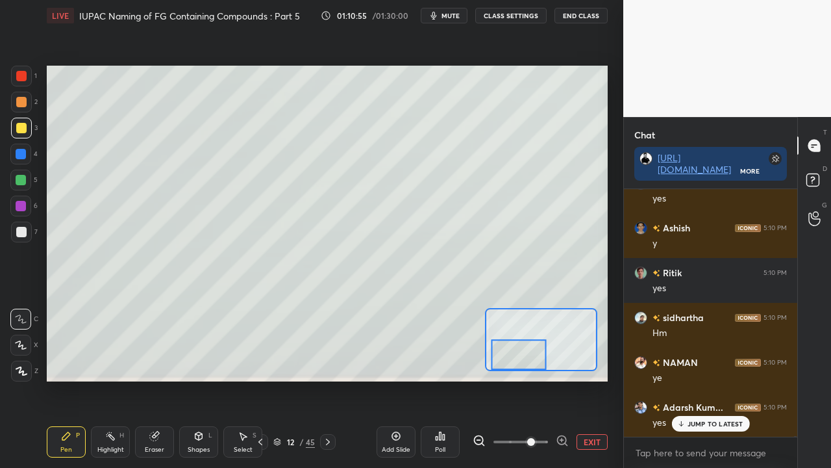
scroll to position [112508, 0]
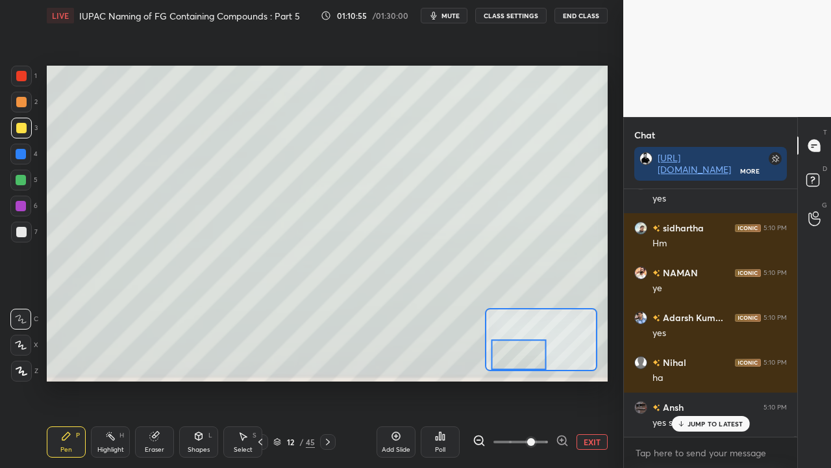
click at [19, 229] on div at bounding box center [21, 232] width 10 height 10
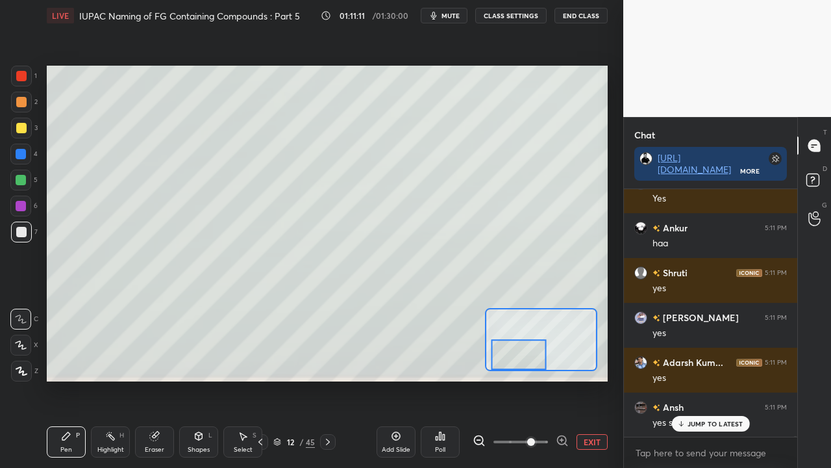
scroll to position [113360, 0]
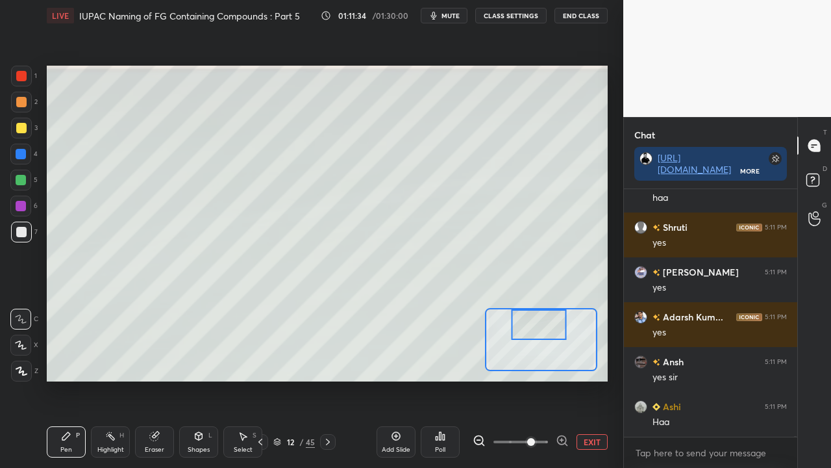
drag, startPoint x: 523, startPoint y: 364, endPoint x: 546, endPoint y: 323, distance: 46.2
click at [546, 323] on div at bounding box center [539, 324] width 55 height 31
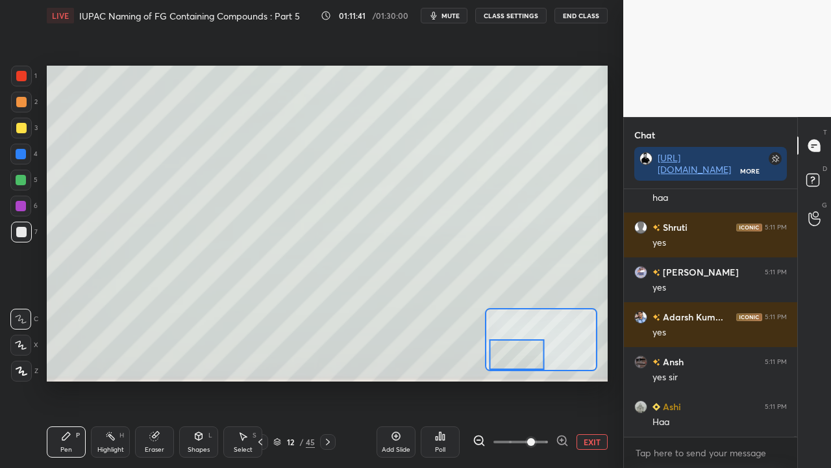
drag, startPoint x: 540, startPoint y: 334, endPoint x: 513, endPoint y: 368, distance: 42.9
click at [516, 370] on div at bounding box center [541, 339] width 112 height 63
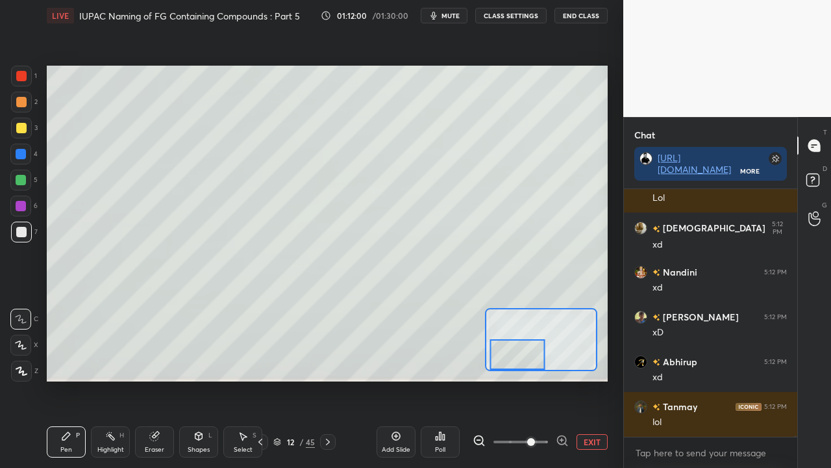
scroll to position [4, 4]
click at [818, 179] on rect at bounding box center [813, 180] width 12 height 12
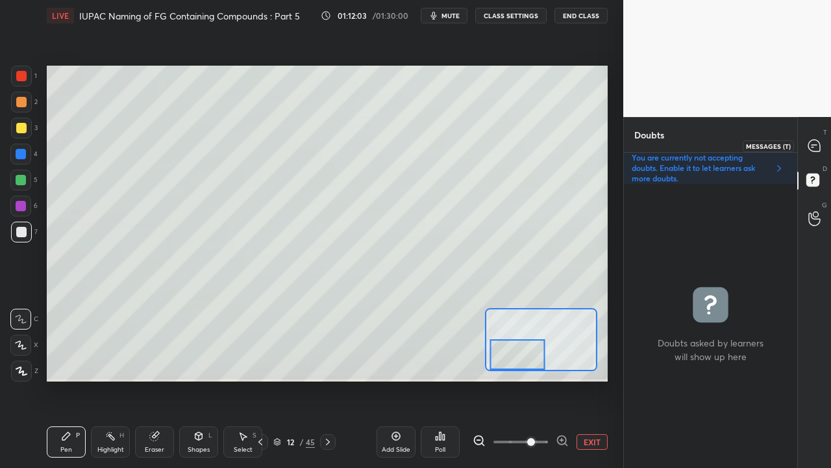
click at [819, 145] on icon at bounding box center [815, 146] width 12 height 12
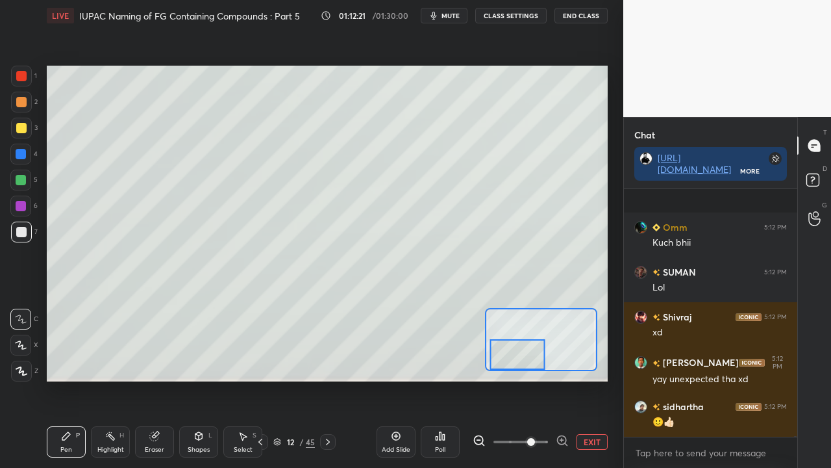
scroll to position [116197, 0]
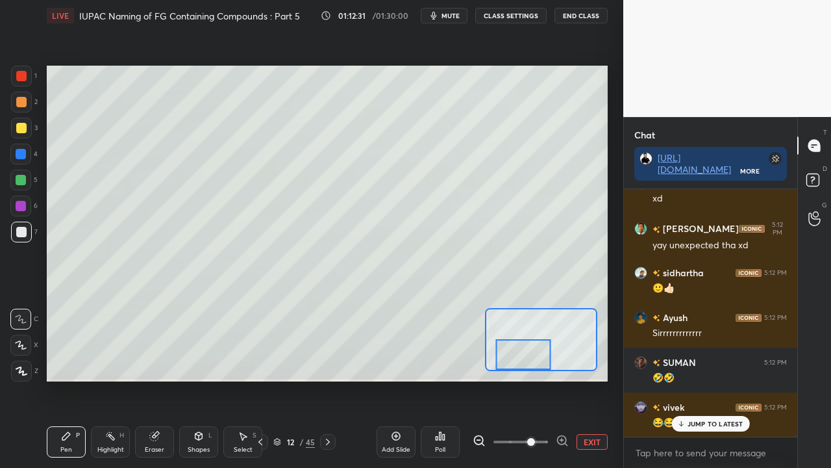
drag, startPoint x: 520, startPoint y: 360, endPoint x: 527, endPoint y: 362, distance: 7.0
click at [527, 362] on div at bounding box center [523, 354] width 55 height 31
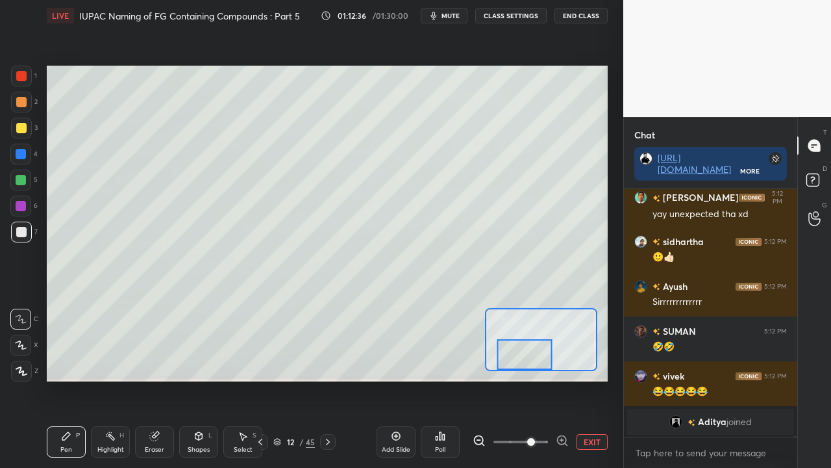
click at [603, 379] on button "EXIT" at bounding box center [592, 442] width 31 height 16
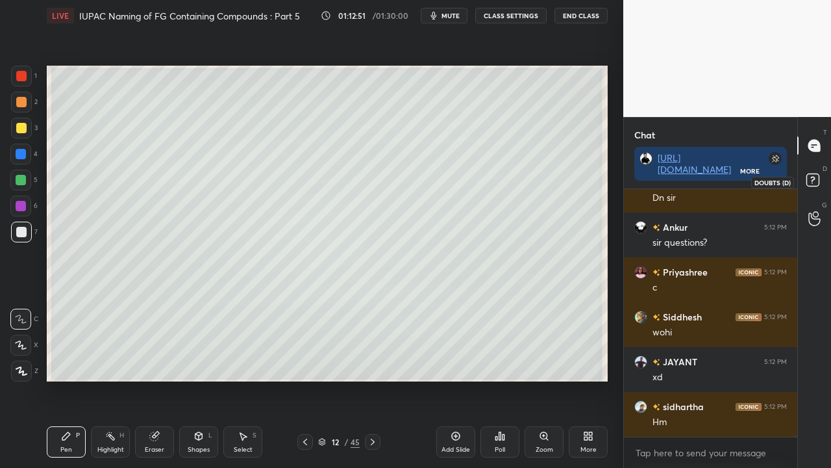
click at [820, 181] on icon at bounding box center [814, 181] width 23 height 23
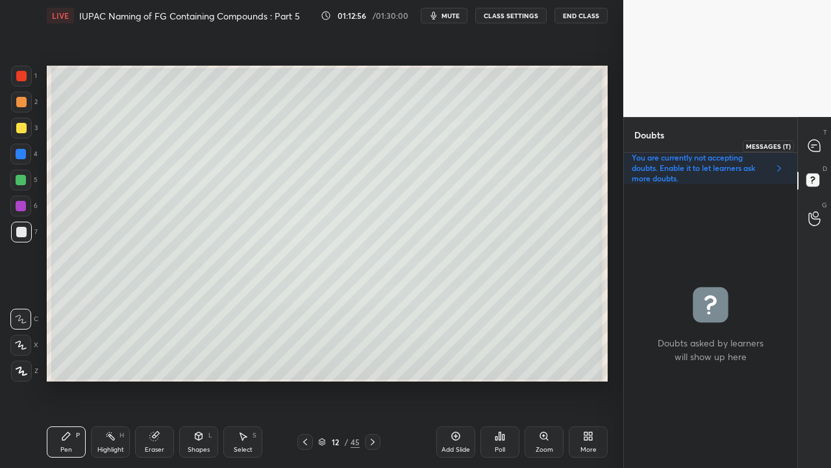
click at [822, 145] on div at bounding box center [815, 145] width 26 height 23
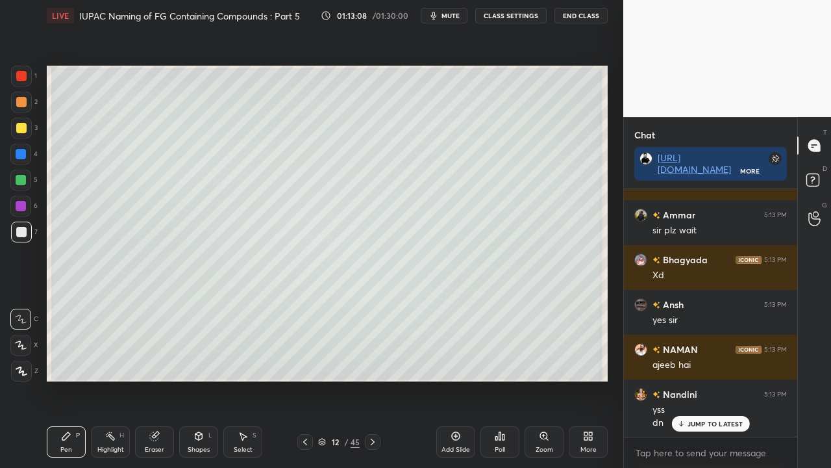
scroll to position [117496, 0]
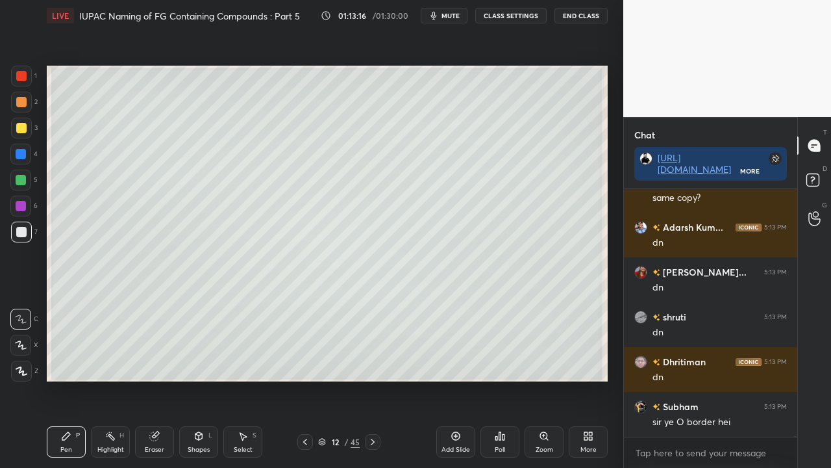
click at [825, 170] on div "D Doubts (D)" at bounding box center [814, 182] width 33 height 36
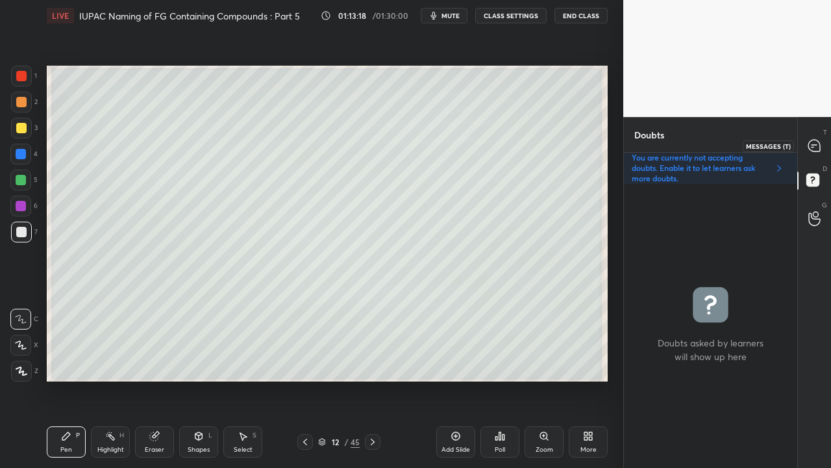
click at [821, 147] on icon at bounding box center [815, 146] width 14 height 14
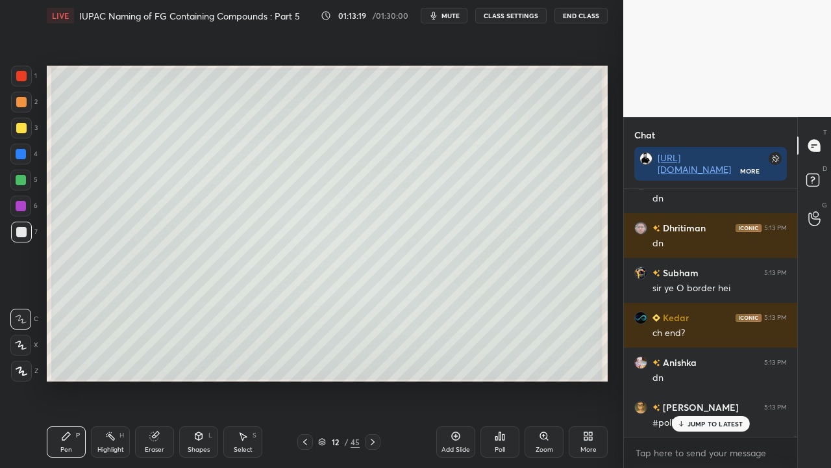
click at [690, 379] on p "JUMP TO LATEST" at bounding box center [716, 424] width 56 height 8
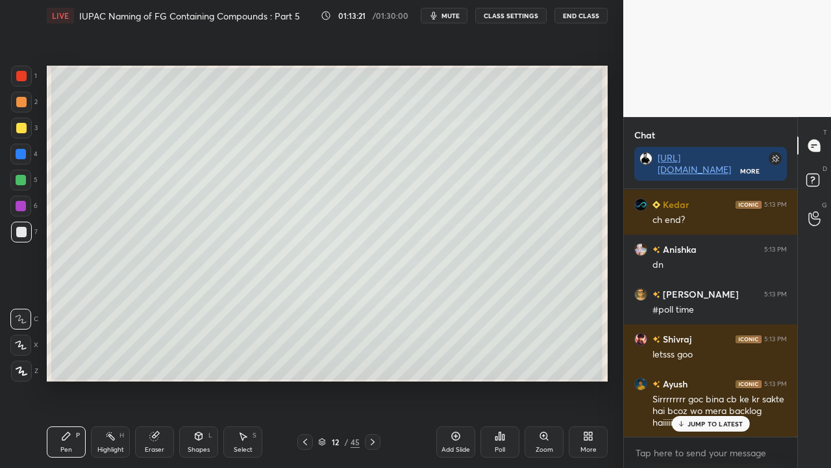
click at [323, 379] on icon at bounding box center [322, 442] width 8 height 8
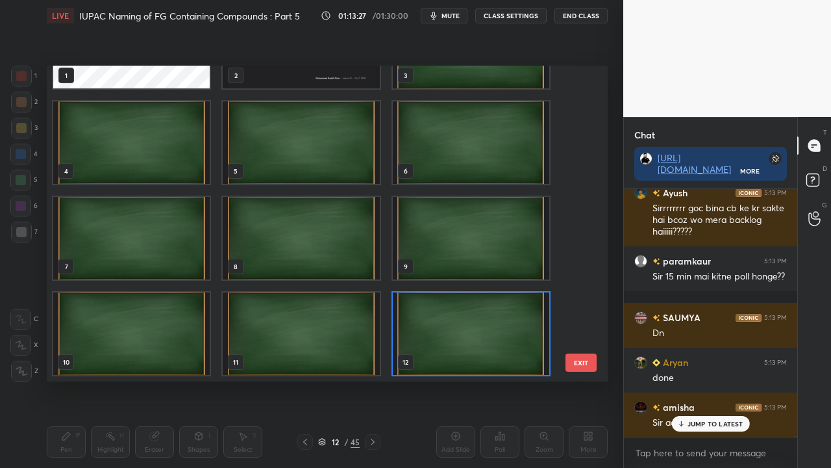
click at [447, 325] on img "grid" at bounding box center [471, 333] width 157 height 82
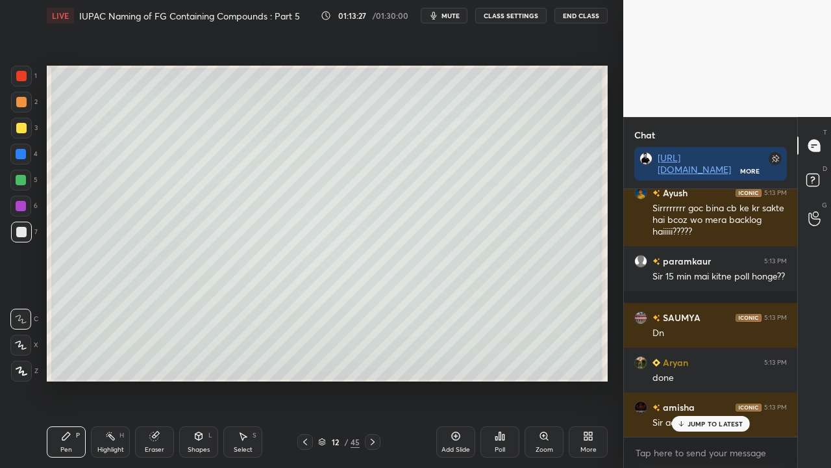
click at [447, 325] on img "grid" at bounding box center [471, 333] width 157 height 82
click at [822, 175] on icon at bounding box center [814, 181] width 23 height 23
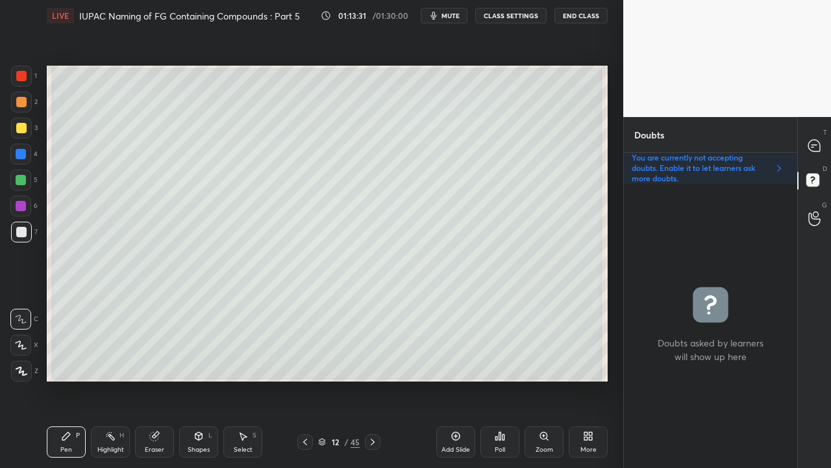
click at [322, 379] on div "12 / 45" at bounding box center [339, 442] width 42 height 12
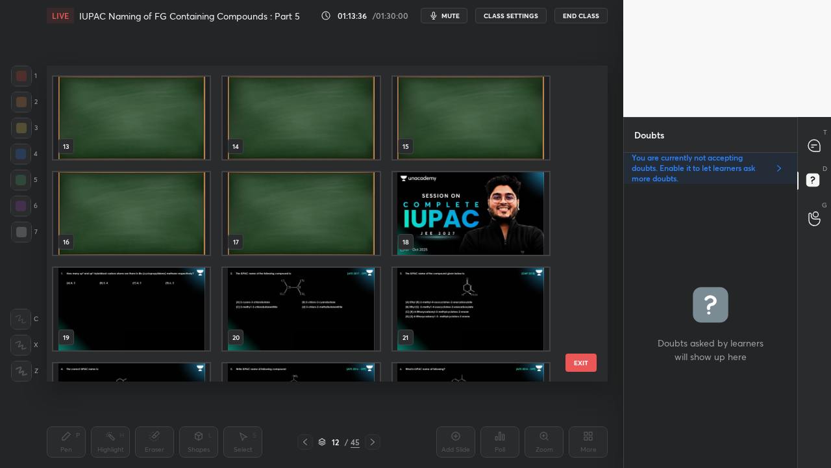
click at [475, 220] on img "grid" at bounding box center [471, 213] width 157 height 82
click at [477, 221] on img "grid" at bounding box center [471, 213] width 157 height 82
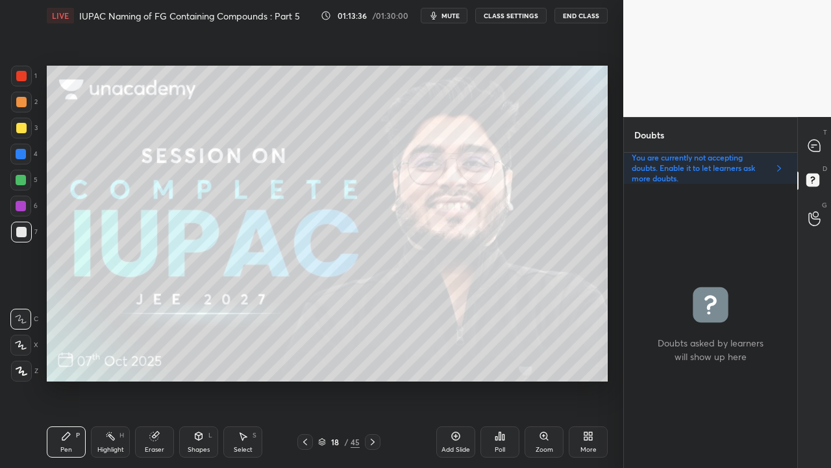
click at [478, 222] on img "grid" at bounding box center [471, 213] width 157 height 82
click at [824, 138] on div at bounding box center [815, 145] width 26 height 23
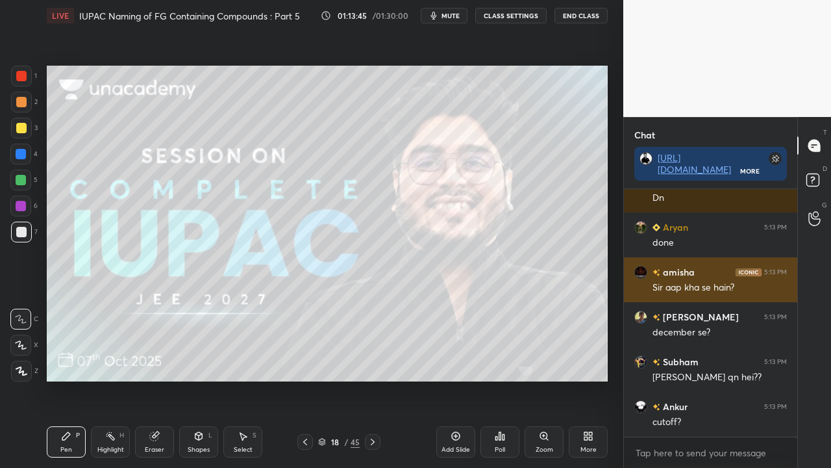
click at [677, 268] on h6 "amisha" at bounding box center [677, 272] width 34 height 14
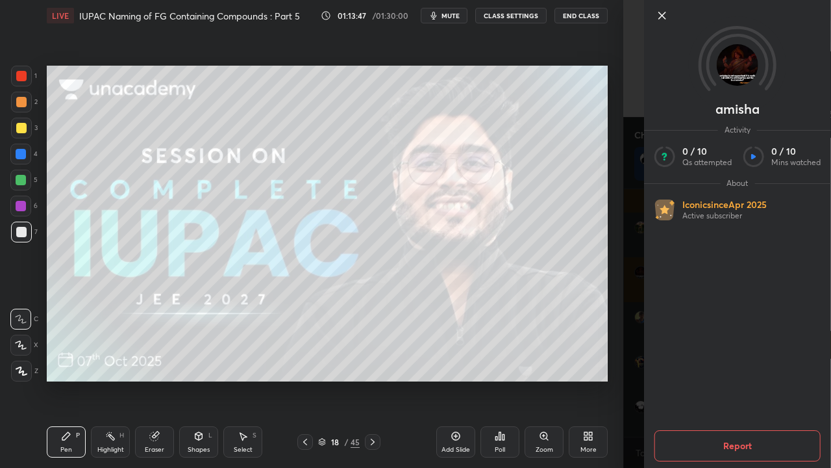
click at [635, 139] on div "[PERSON_NAME] Activity 0 / 10 Qs attempted 0 / 10 Mins watched About Iconic sin…" at bounding box center [727, 234] width 208 height 468
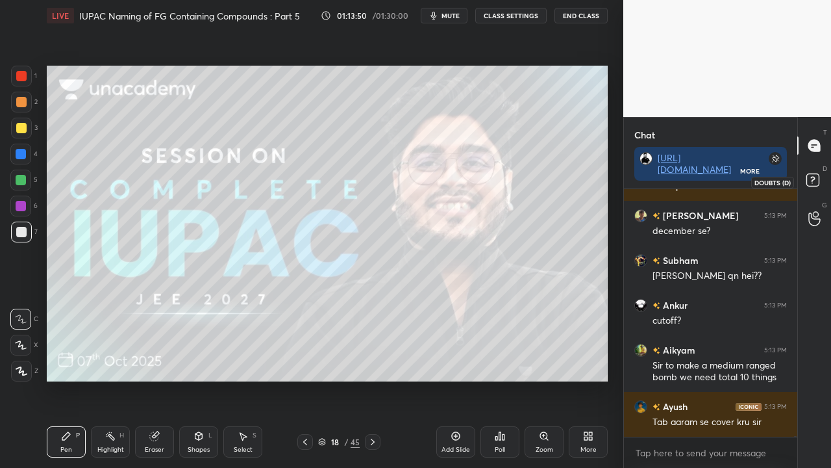
click at [817, 186] on rect at bounding box center [813, 180] width 12 height 12
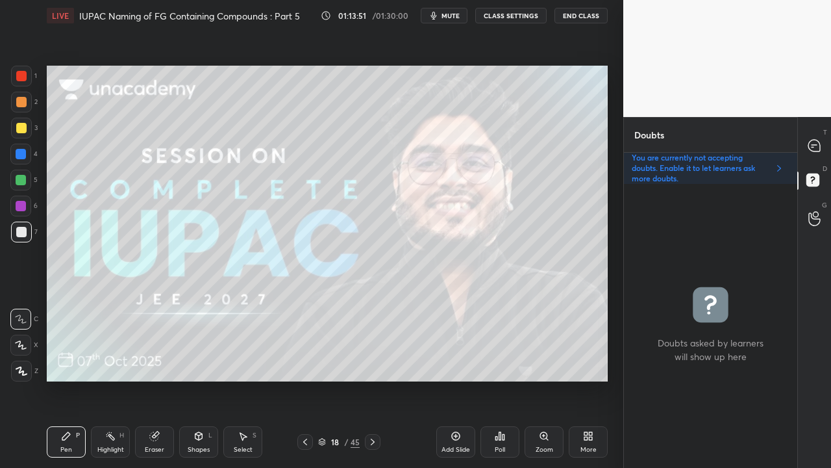
click at [375, 379] on icon at bounding box center [373, 441] width 10 height 10
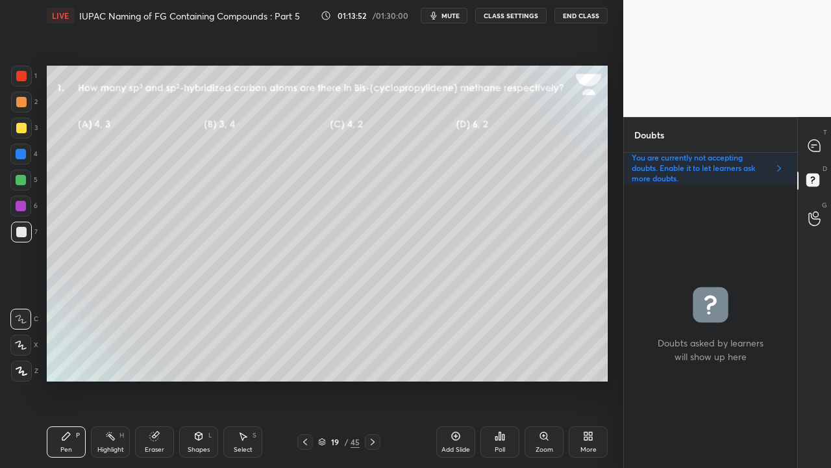
click at [825, 144] on div at bounding box center [815, 145] width 26 height 23
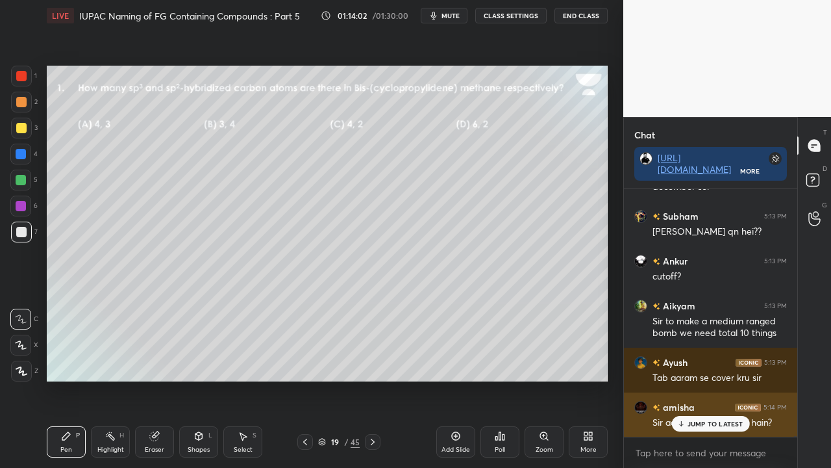
click at [720, 379] on p "JUMP TO LATEST" at bounding box center [716, 424] width 56 height 8
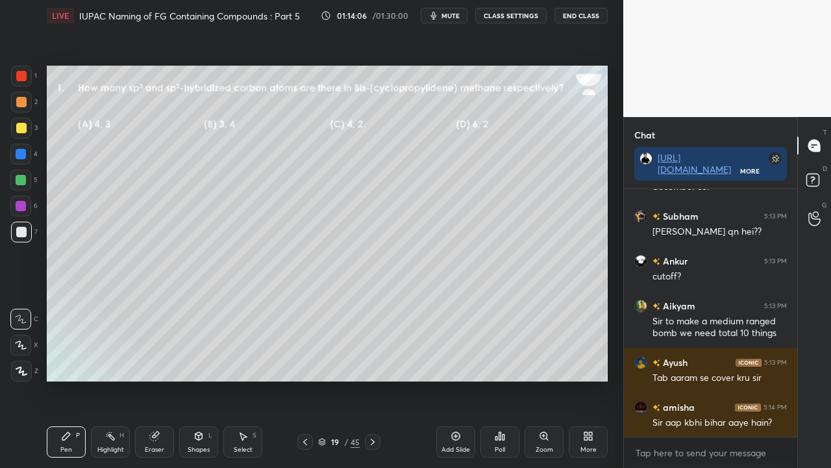
click at [821, 179] on icon at bounding box center [814, 181] width 23 height 23
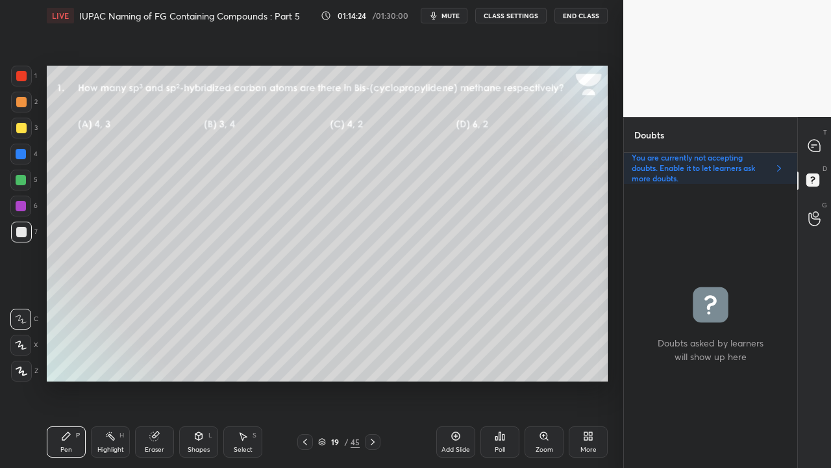
click at [816, 155] on div at bounding box center [815, 145] width 26 height 23
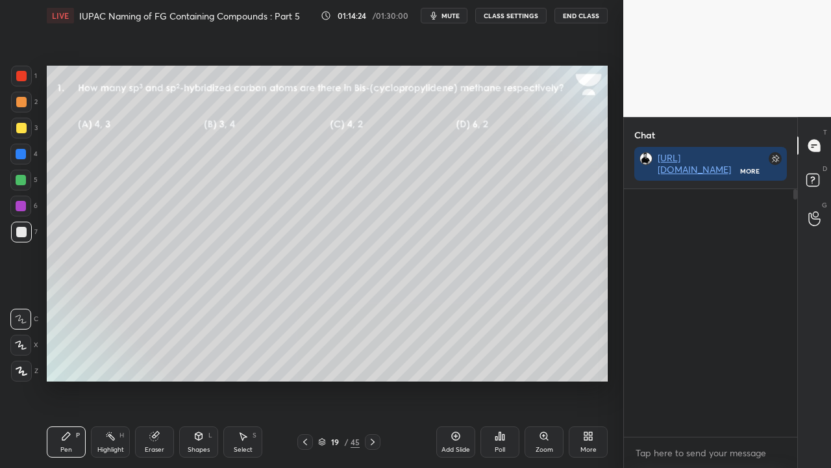
scroll to position [244, 169]
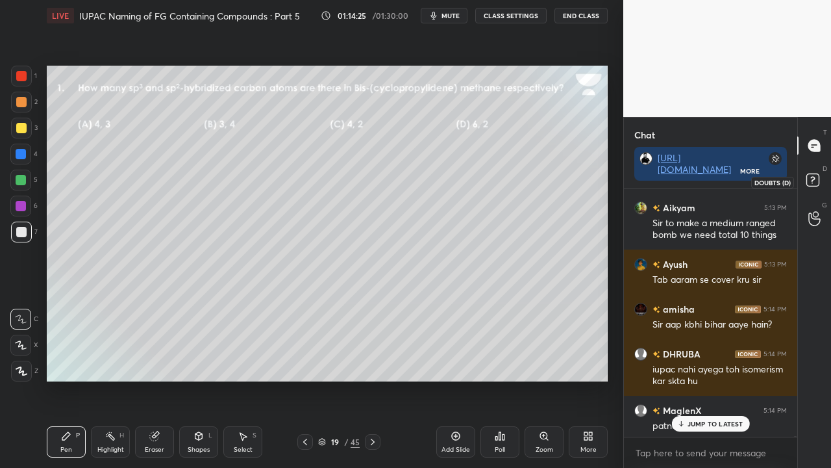
click at [815, 177] on rect at bounding box center [813, 180] width 12 height 12
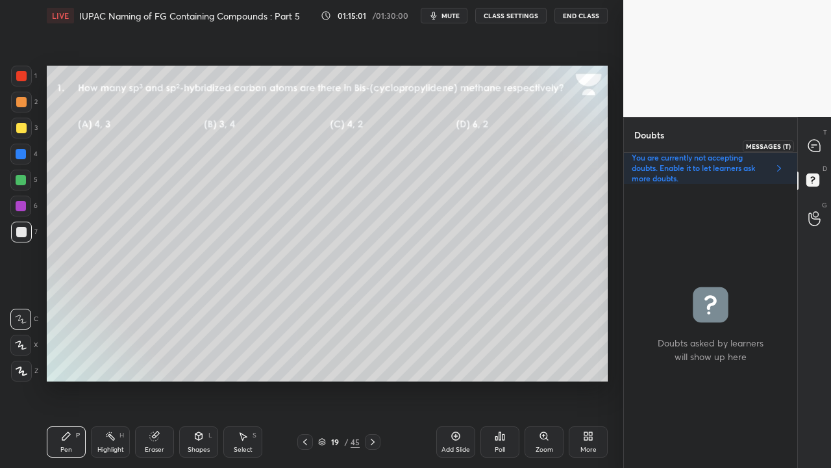
click at [818, 144] on icon at bounding box center [815, 146] width 12 height 12
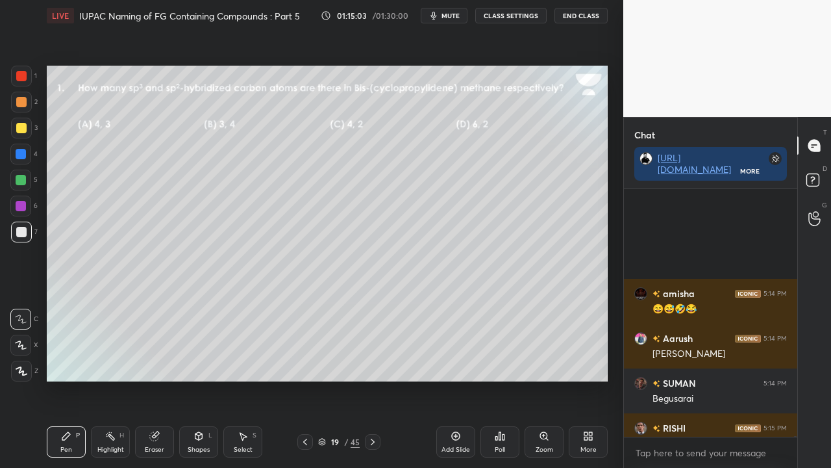
scroll to position [119370, 0]
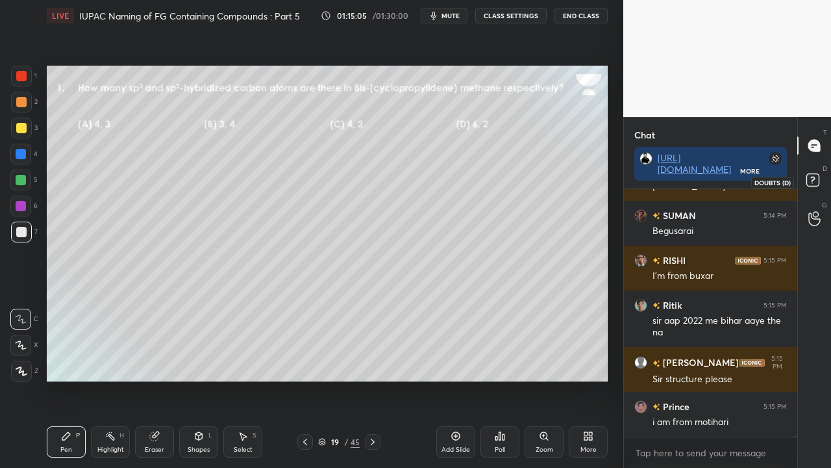
click at [815, 177] on rect at bounding box center [813, 180] width 12 height 12
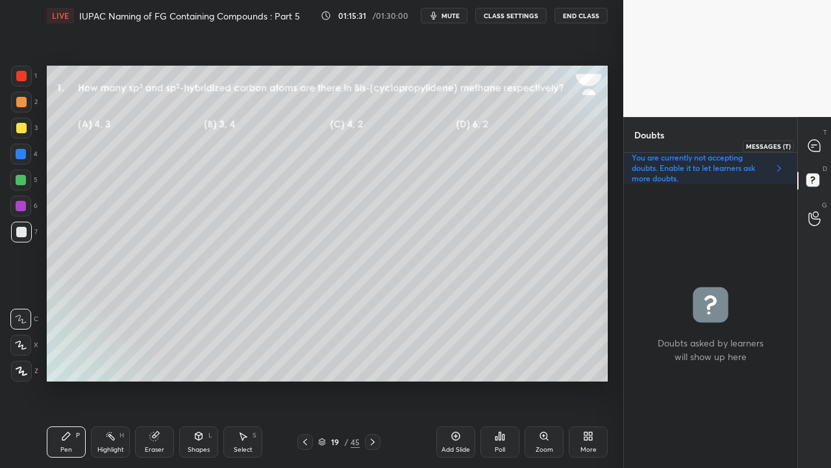
click at [819, 142] on icon at bounding box center [815, 146] width 14 height 14
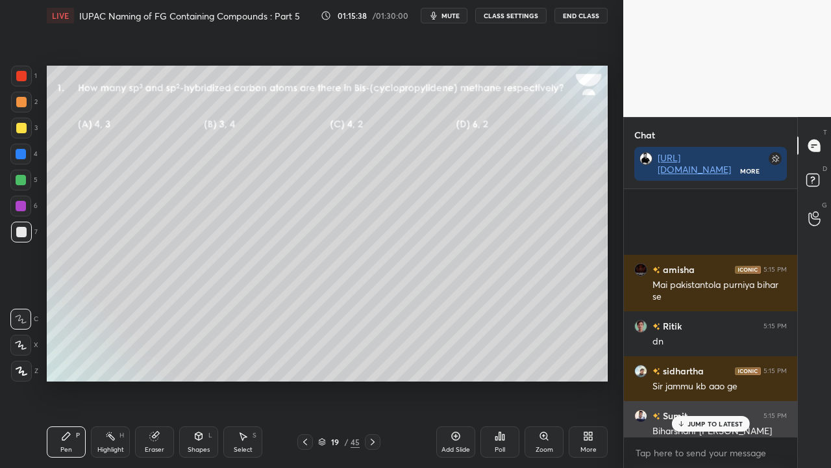
scroll to position [120309, 0]
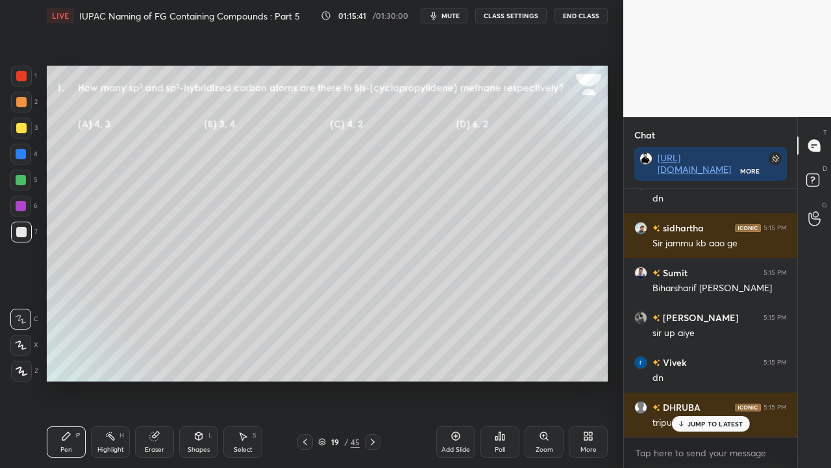
click at [699, 379] on div "JUMP TO LATEST" at bounding box center [711, 424] width 78 height 16
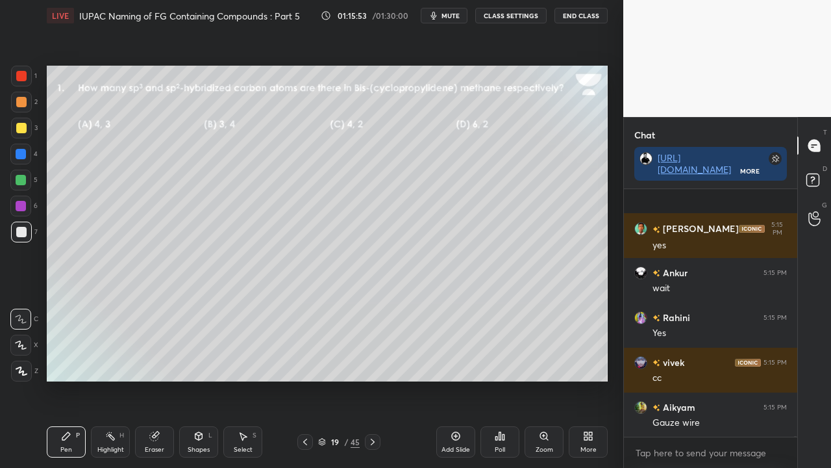
scroll to position [120860, 0]
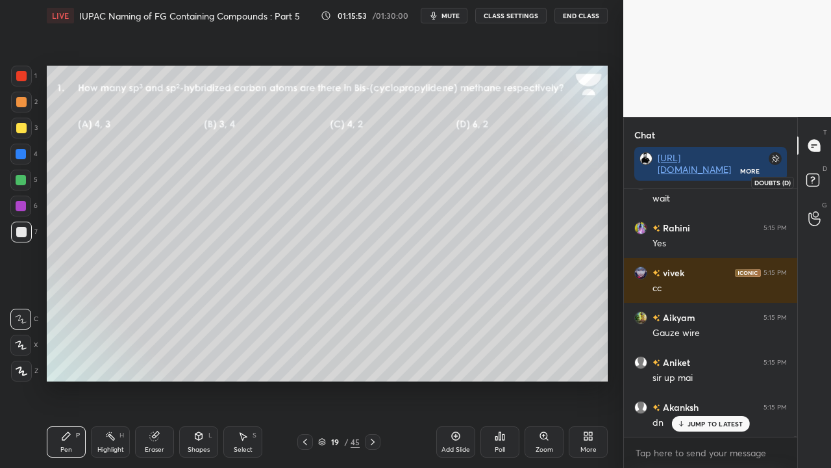
click at [820, 185] on icon at bounding box center [814, 181] width 23 height 23
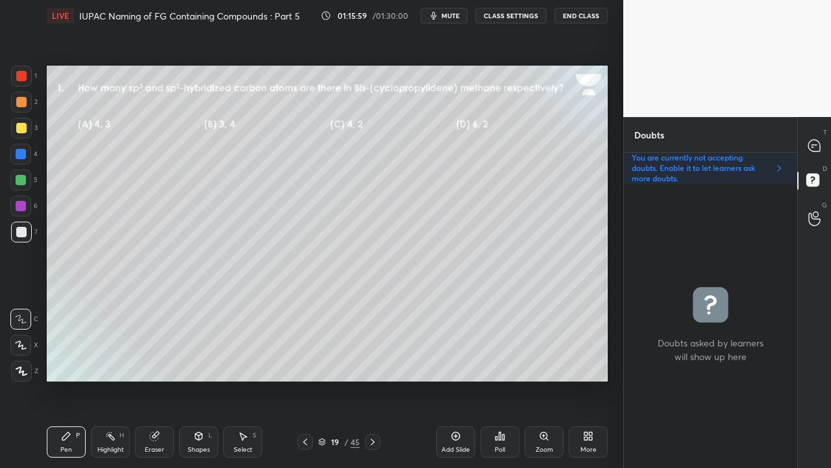
click at [812, 151] on icon at bounding box center [815, 146] width 12 height 12
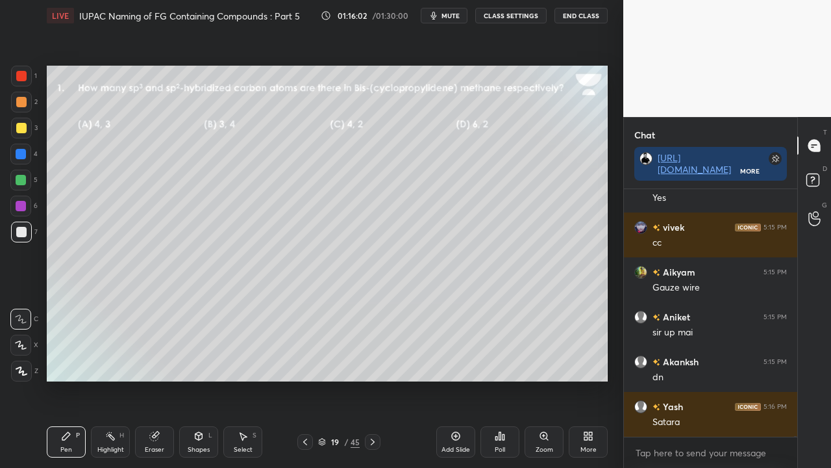
scroll to position [120949, 0]
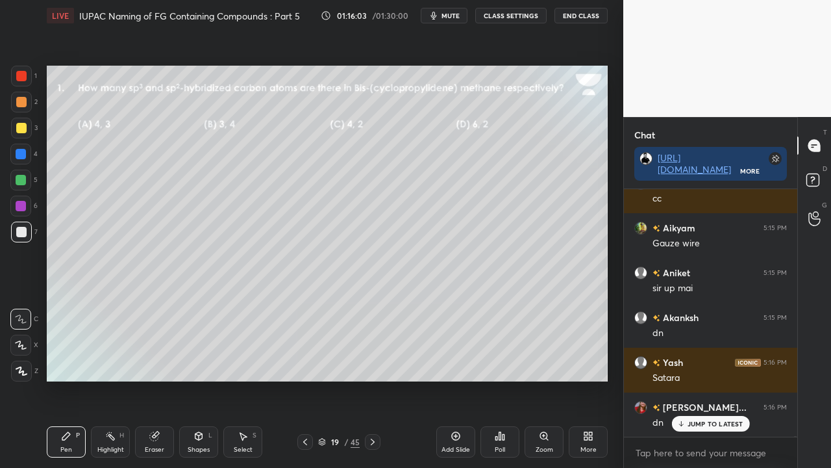
click at [708, 379] on div "JUMP TO LATEST" at bounding box center [711, 424] width 78 height 16
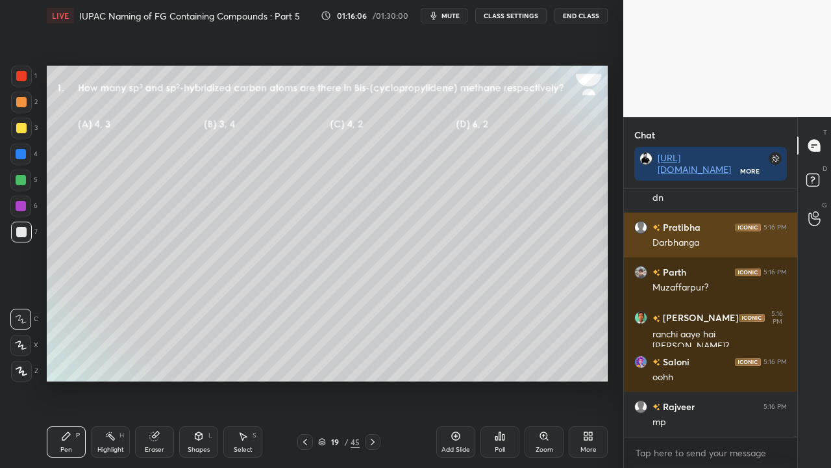
scroll to position [121218, 0]
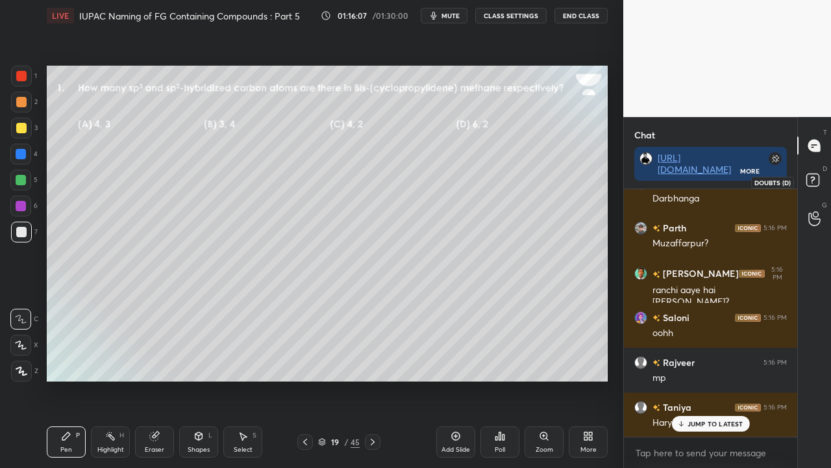
click at [821, 178] on icon at bounding box center [814, 181] width 23 height 23
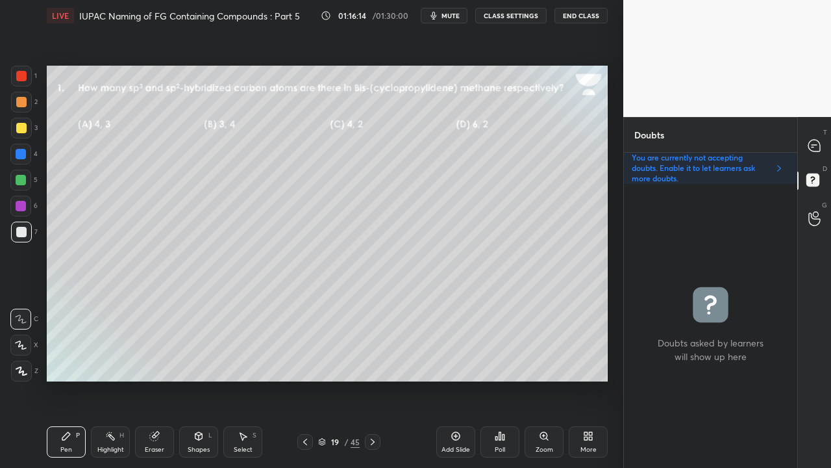
click at [823, 144] on div at bounding box center [815, 145] width 26 height 23
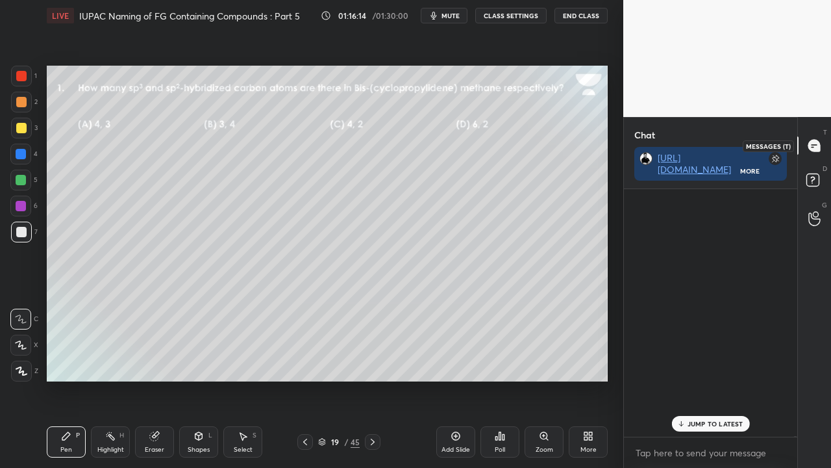
scroll to position [121284, 0]
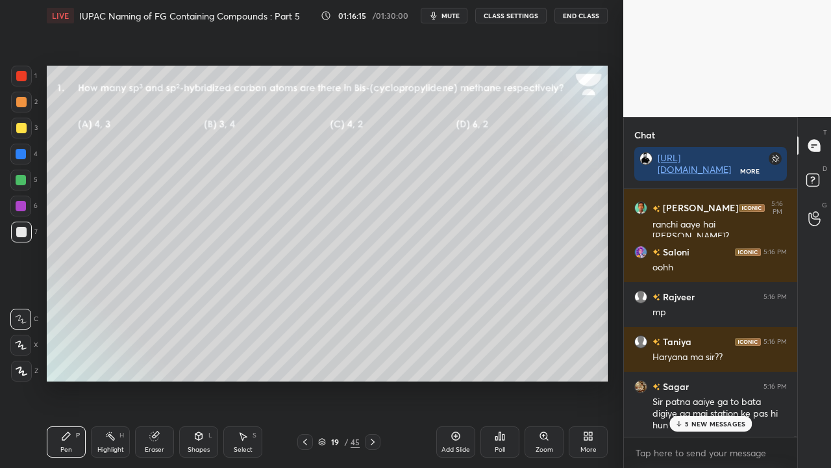
click at [697, 379] on p "5 NEW MESSAGES" at bounding box center [715, 424] width 60 height 8
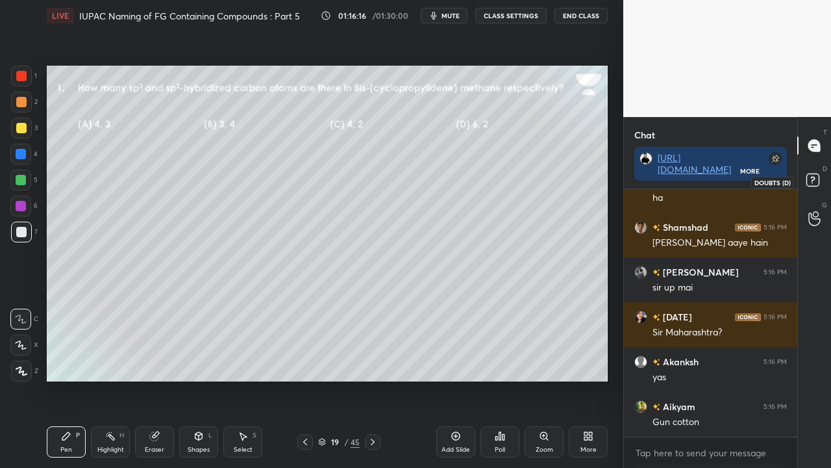
click at [818, 183] on rect at bounding box center [813, 180] width 12 height 12
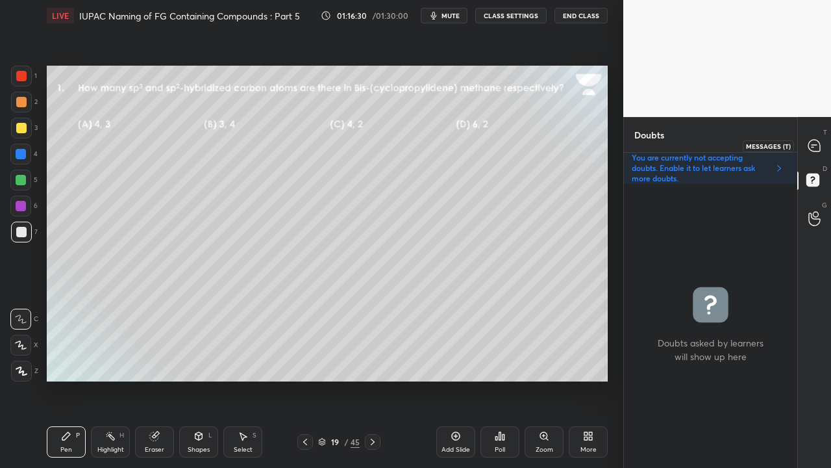
click at [817, 142] on icon at bounding box center [815, 146] width 14 height 14
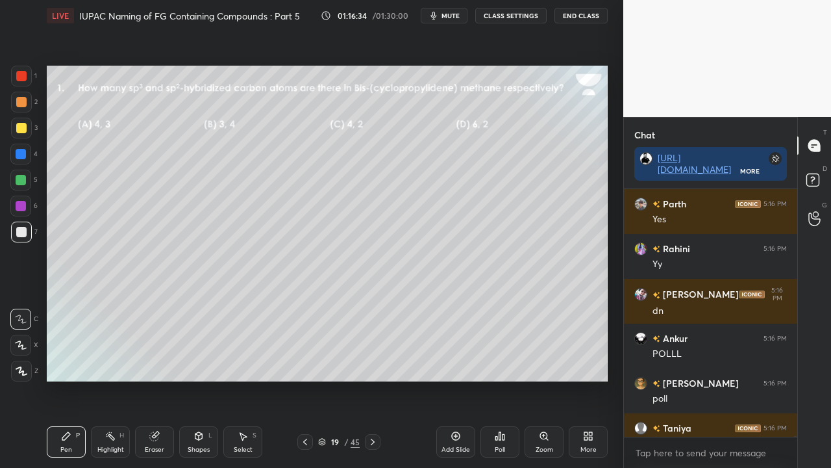
click at [497, 379] on div "Poll" at bounding box center [500, 449] width 10 height 6
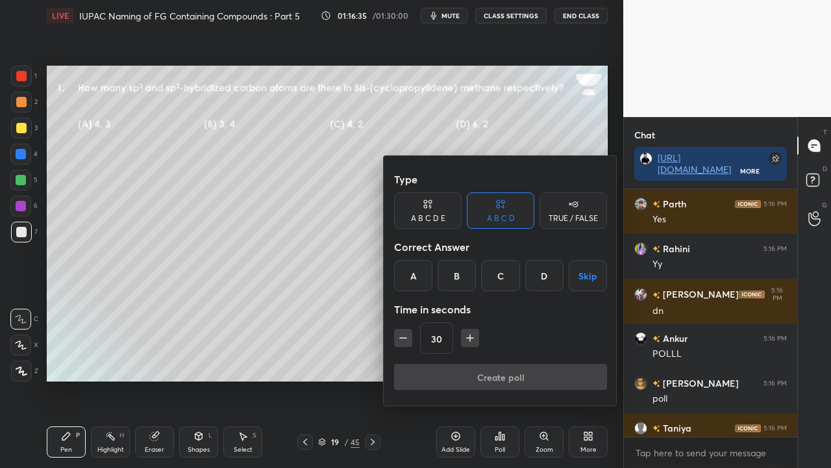
drag, startPoint x: 496, startPoint y: 262, endPoint x: 491, endPoint y: 271, distance: 11.0
click at [494, 273] on div "C" at bounding box center [500, 275] width 38 height 31
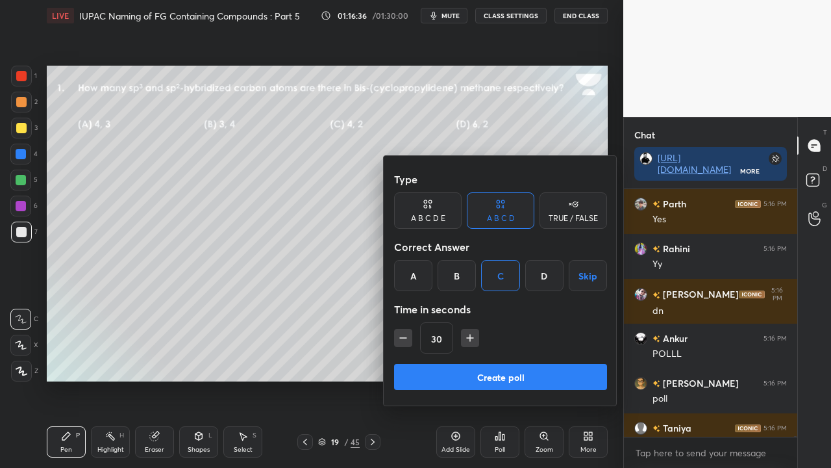
click at [456, 366] on button "Create poll" at bounding box center [500, 377] width 213 height 26
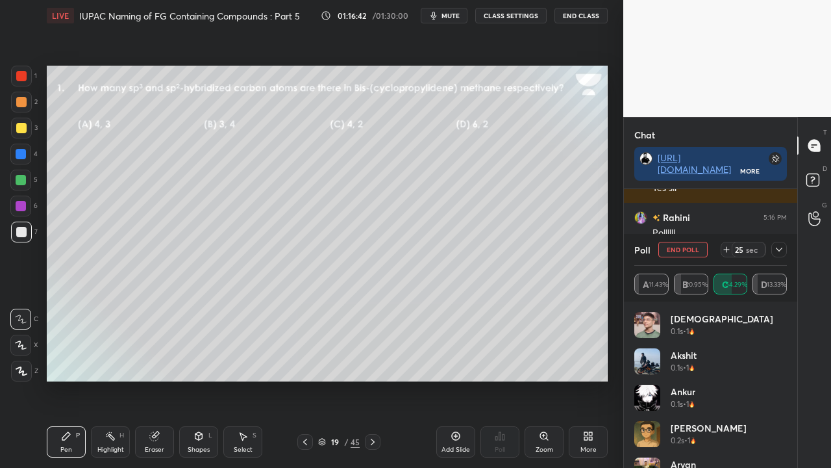
click at [781, 251] on icon at bounding box center [779, 249] width 10 height 10
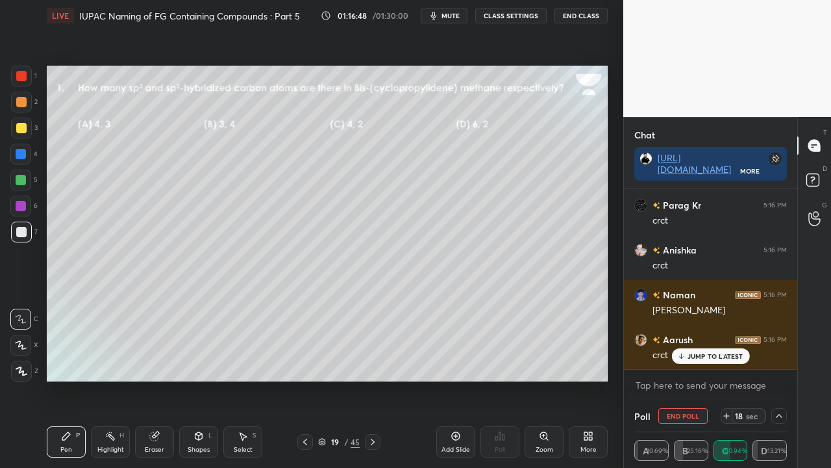
click at [26, 125] on div at bounding box center [21, 128] width 21 height 21
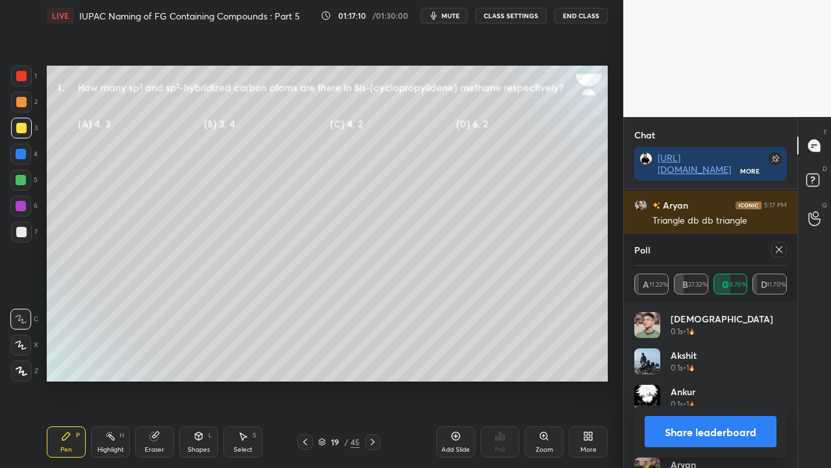
click at [770, 247] on div at bounding box center [776, 250] width 21 height 16
click at [784, 249] on div at bounding box center [780, 250] width 16 height 16
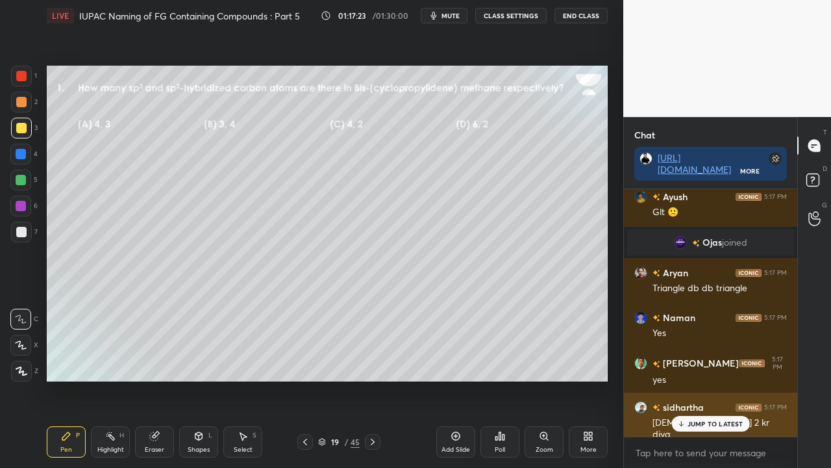
click at [686, 379] on div "JUMP TO LATEST" at bounding box center [711, 424] width 78 height 16
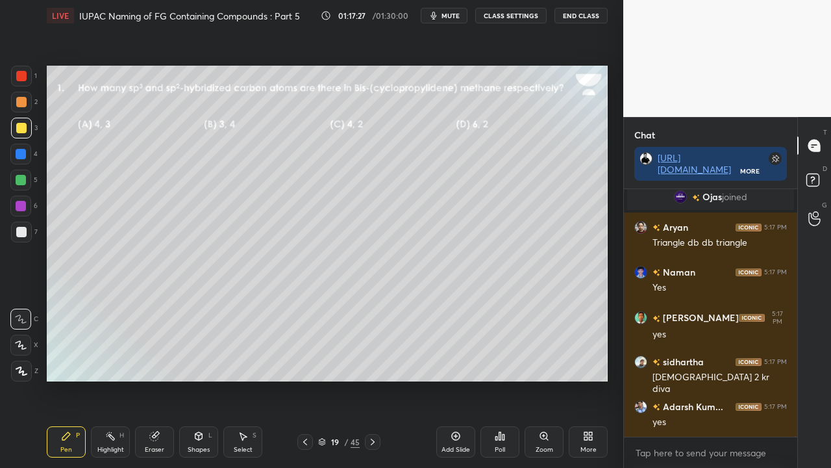
click at [21, 231] on div at bounding box center [21, 232] width 10 height 10
click at [205, 379] on div "Shapes L" at bounding box center [198, 441] width 39 height 31
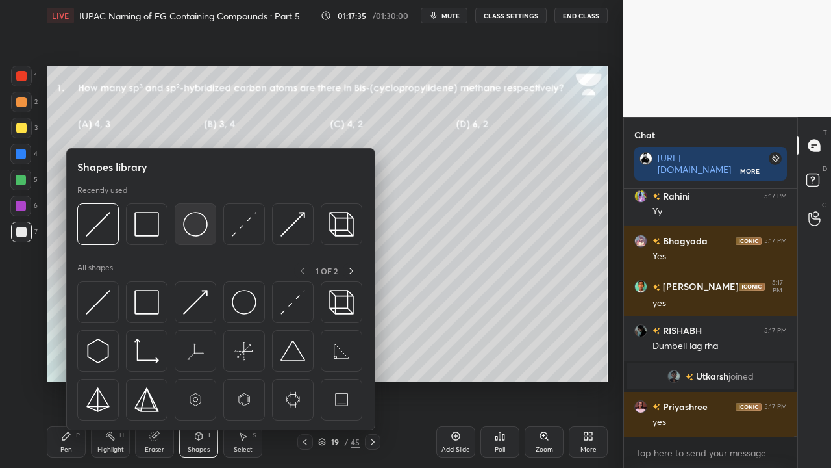
click at [190, 223] on img at bounding box center [195, 224] width 25 height 25
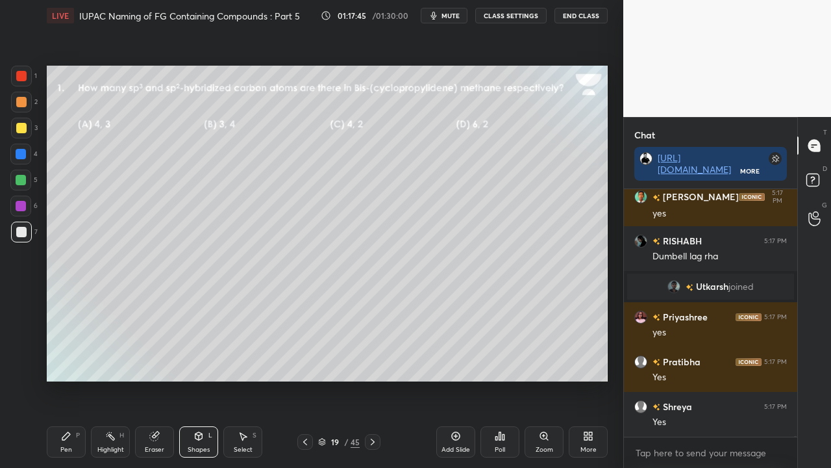
click at [61, 379] on div "Pen P" at bounding box center [66, 441] width 39 height 31
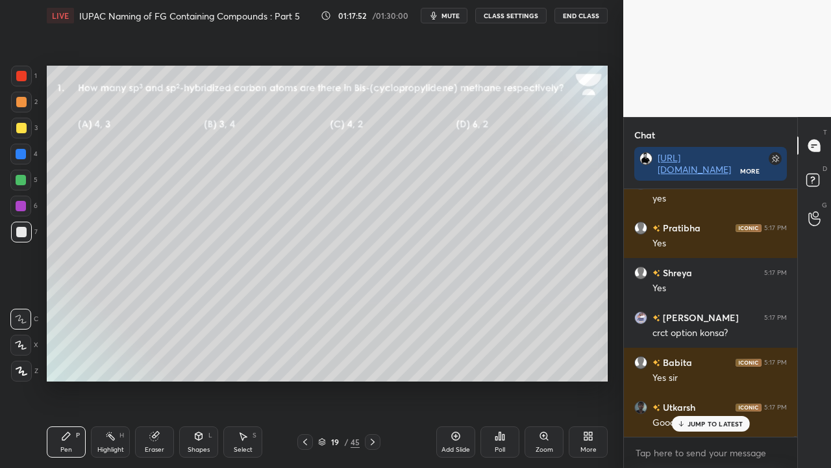
click at [26, 182] on div at bounding box center [21, 180] width 10 height 10
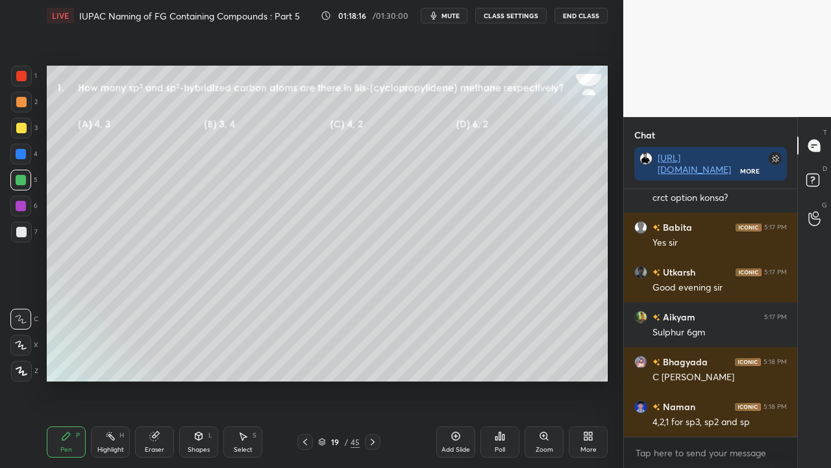
click at [25, 125] on div at bounding box center [21, 128] width 10 height 10
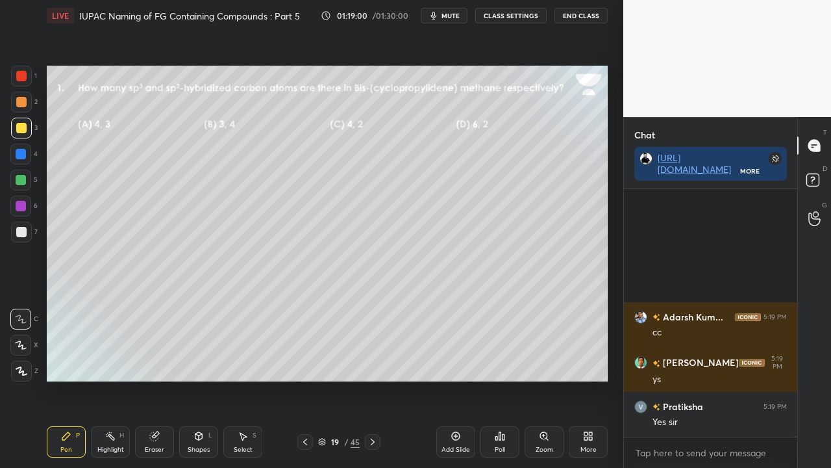
scroll to position [125764, 0]
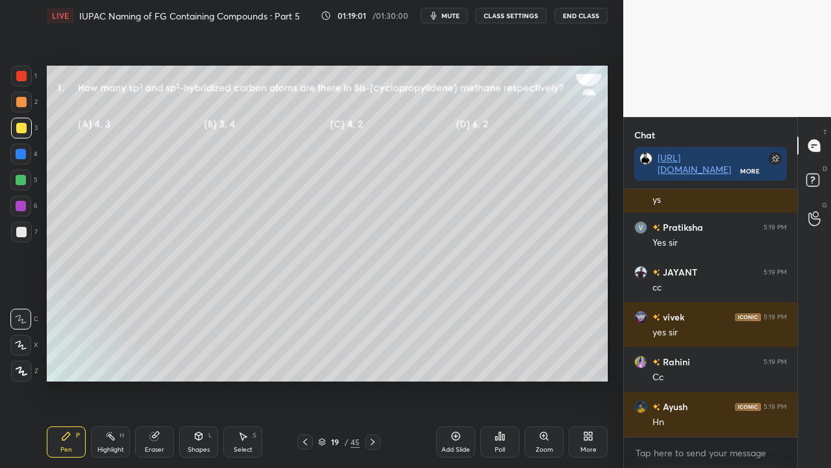
click at [827, 176] on div "D Doubts (D)" at bounding box center [814, 182] width 33 height 36
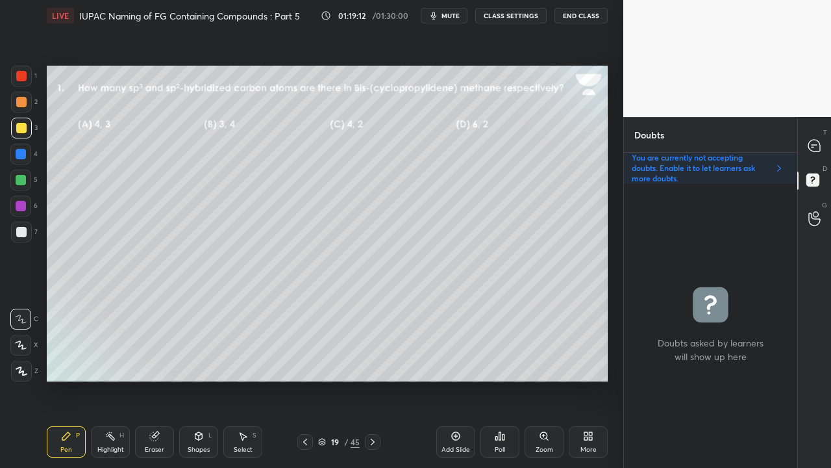
click at [373, 379] on icon at bounding box center [373, 441] width 10 height 10
click at [818, 149] on icon at bounding box center [815, 146] width 12 height 12
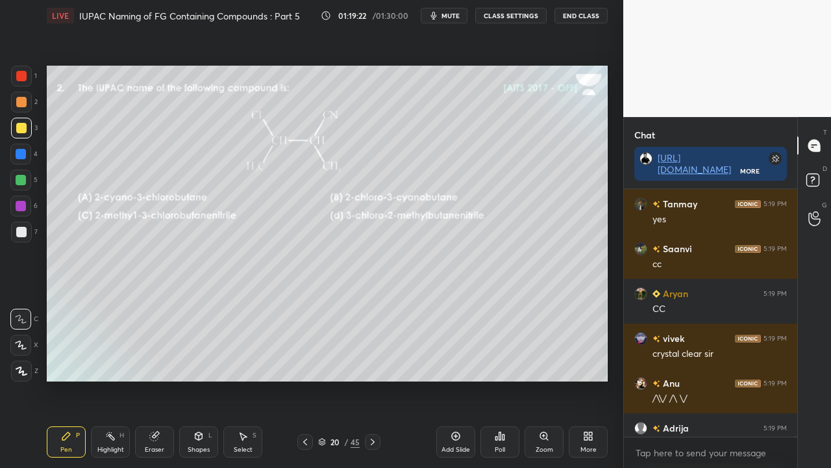
scroll to position [126245, 0]
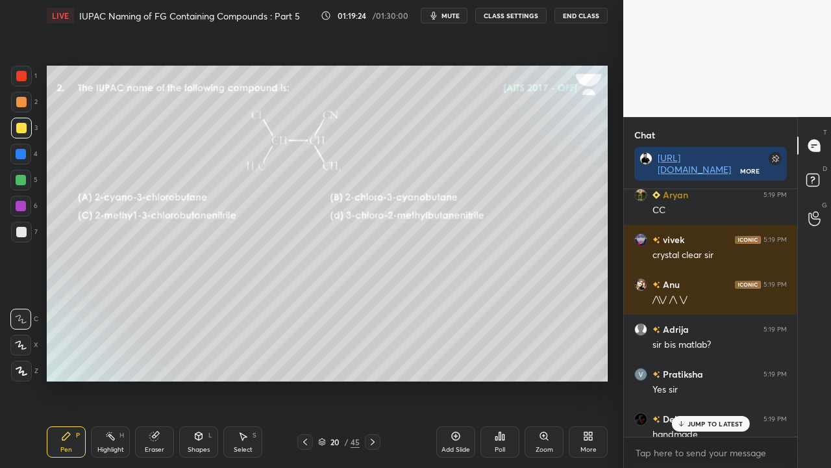
click at [714, 379] on p "JUMP TO LATEST" at bounding box center [716, 424] width 56 height 8
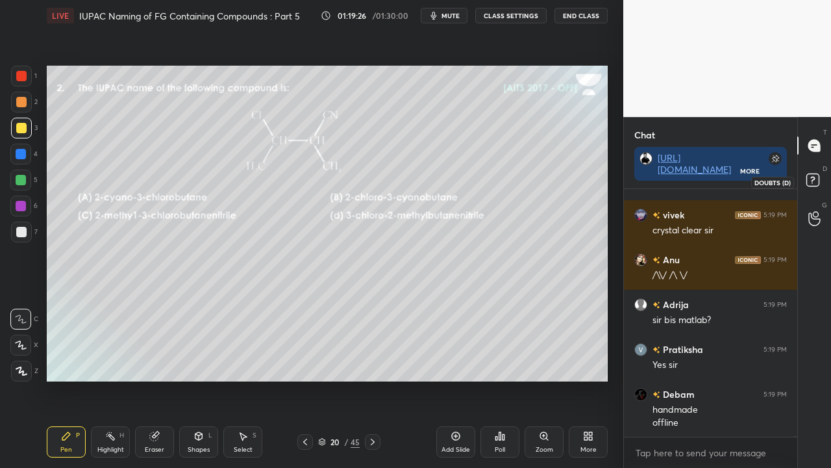
click at [824, 184] on icon at bounding box center [814, 181] width 23 height 23
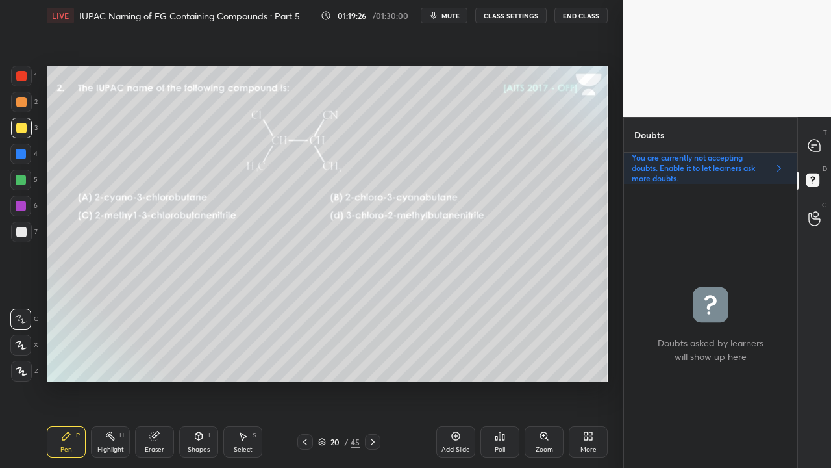
scroll to position [280, 169]
click at [823, 140] on div at bounding box center [815, 145] width 26 height 23
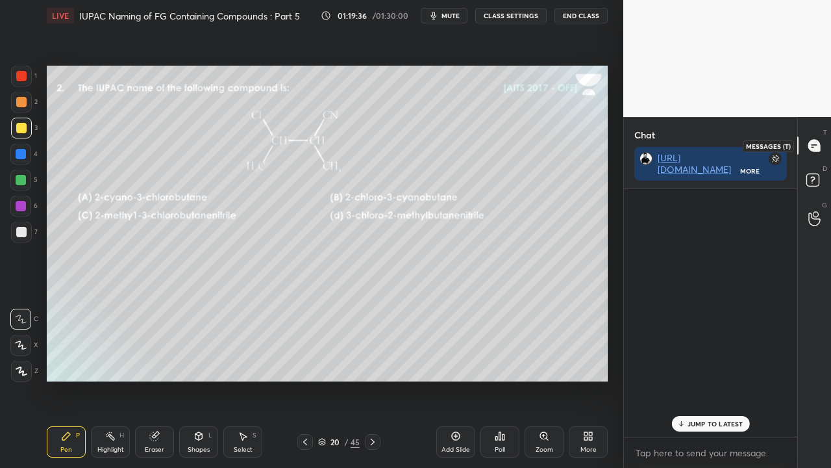
scroll to position [244, 169]
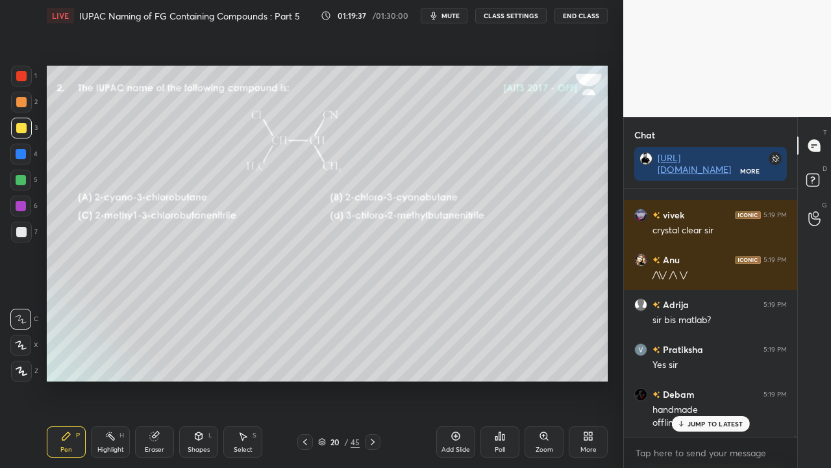
drag, startPoint x: 710, startPoint y: 421, endPoint x: 647, endPoint y: 436, distance: 65.4
click at [710, 379] on p "JUMP TO LATEST" at bounding box center [716, 424] width 56 height 8
click at [818, 181] on rect at bounding box center [813, 180] width 12 height 12
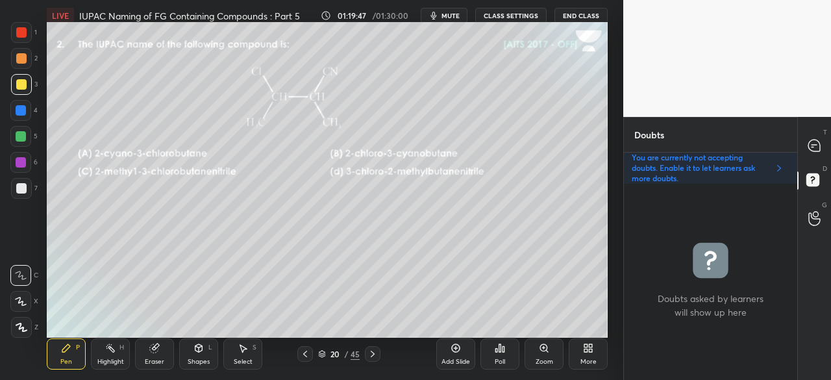
scroll to position [5, 4]
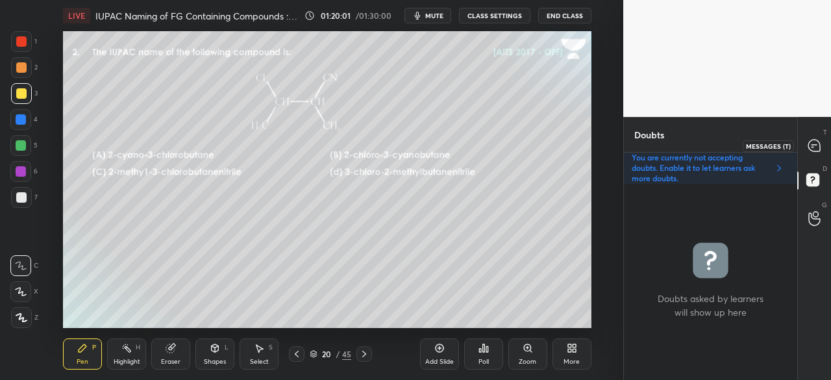
click at [819, 143] on div at bounding box center [815, 145] width 26 height 23
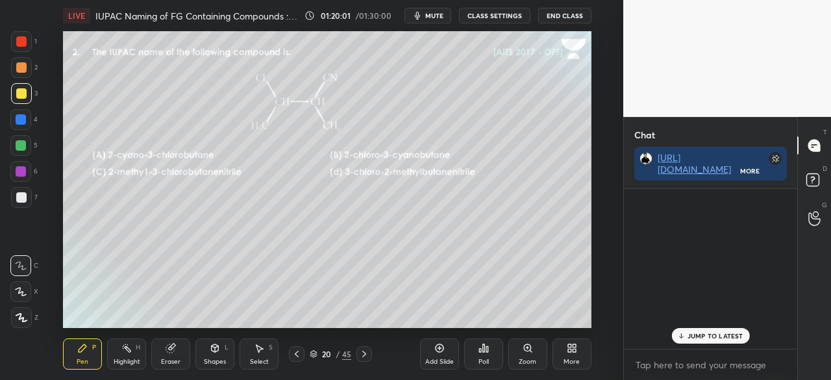
scroll to position [156, 169]
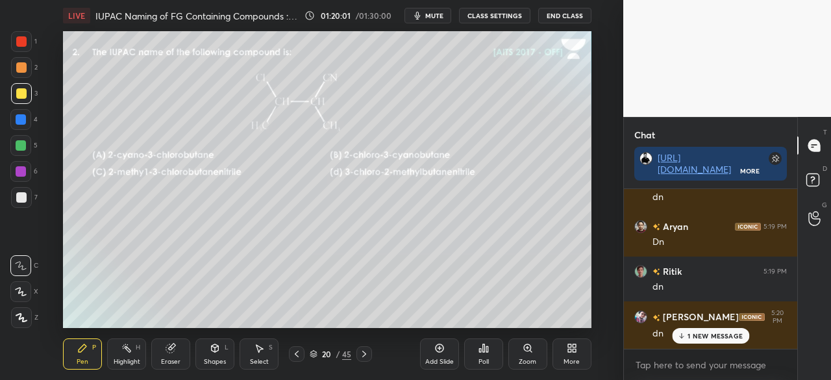
click at [707, 338] on p "1 NEW MESSAGE" at bounding box center [715, 336] width 55 height 8
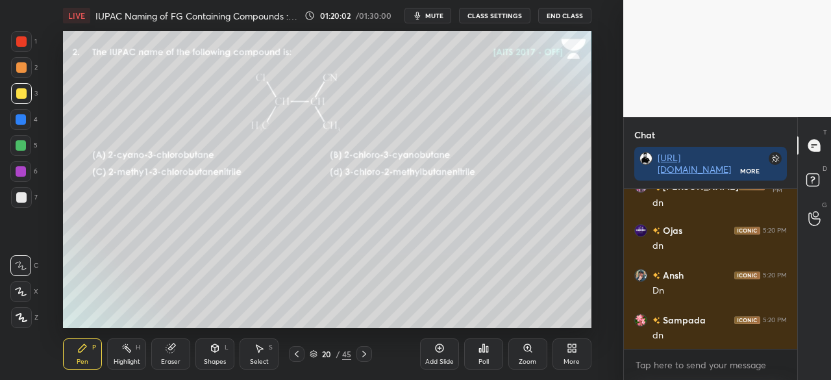
click at [571, 360] on div "More" at bounding box center [572, 361] width 16 height 6
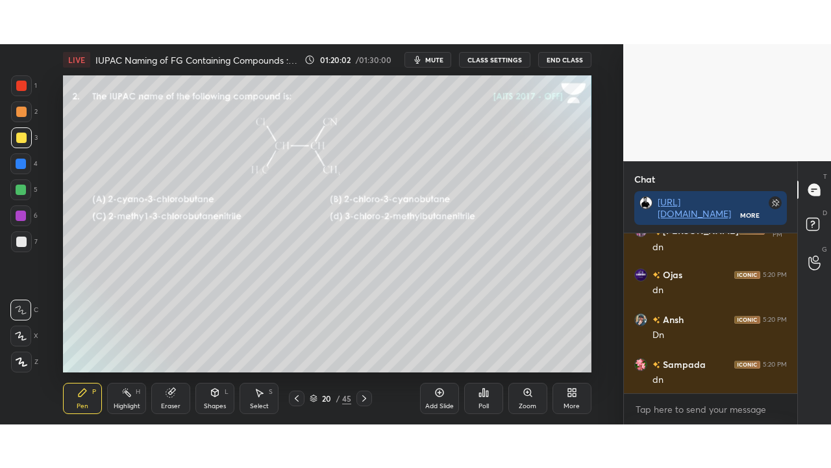
scroll to position [127119, 0]
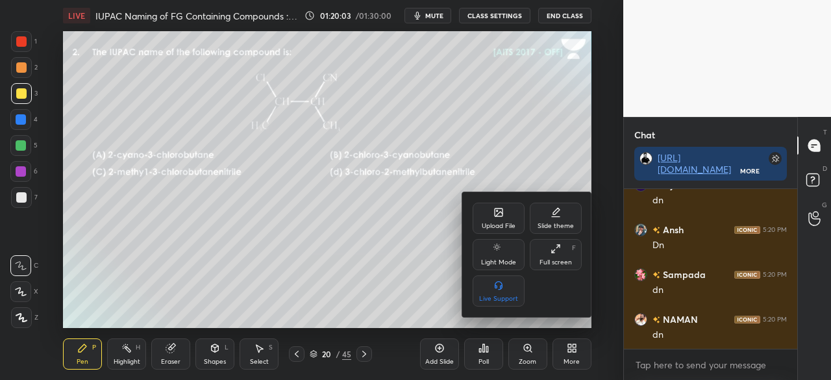
click at [557, 258] on div "Full screen F" at bounding box center [556, 254] width 52 height 31
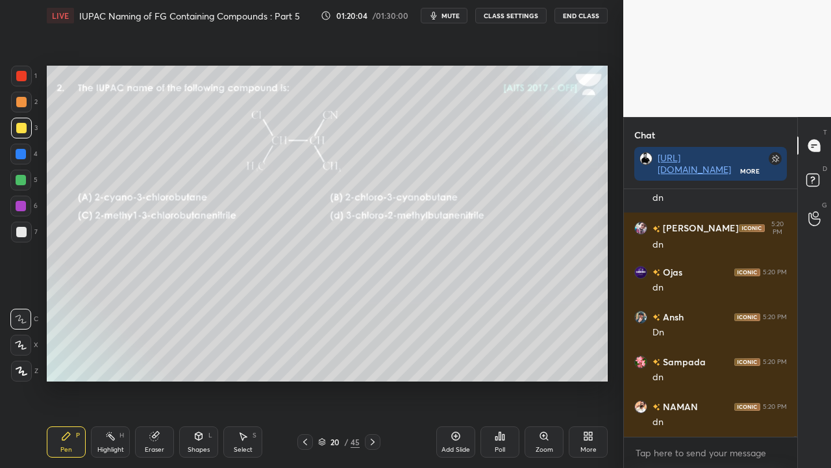
scroll to position [127076, 0]
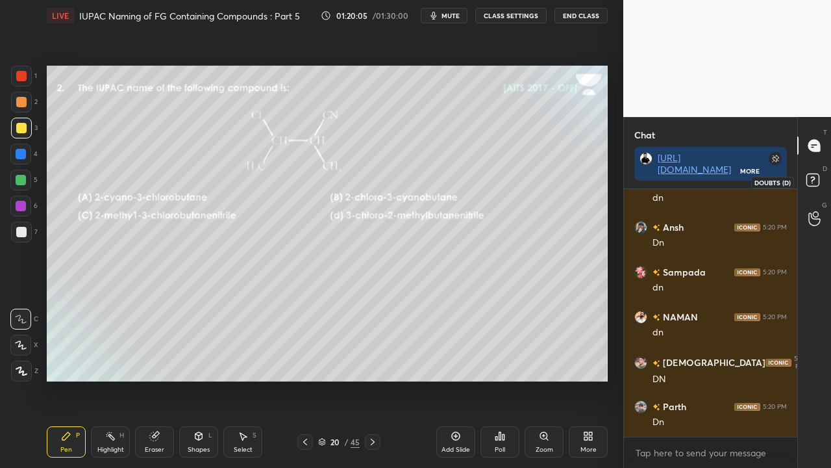
click at [817, 181] on rect at bounding box center [813, 180] width 12 height 12
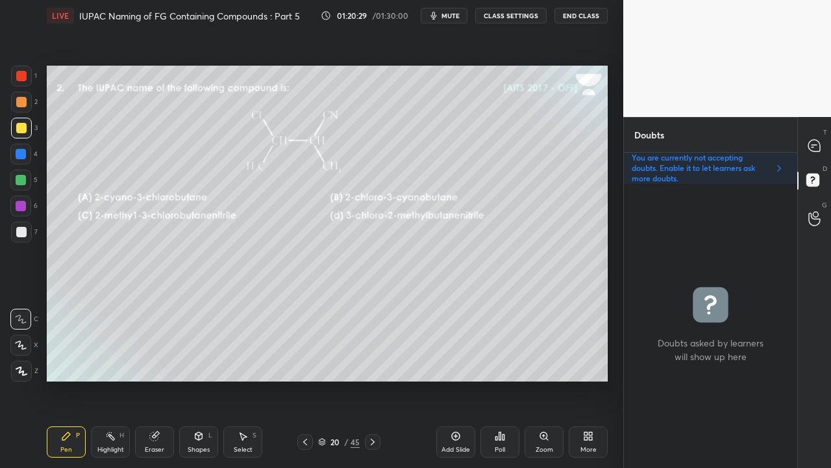
click at [500, 379] on div "Poll" at bounding box center [500, 449] width 10 height 6
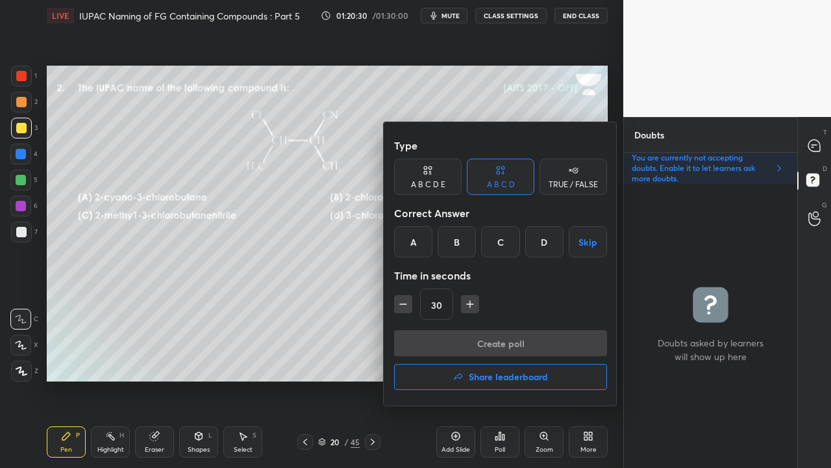
click at [538, 247] on div "D" at bounding box center [544, 241] width 38 height 31
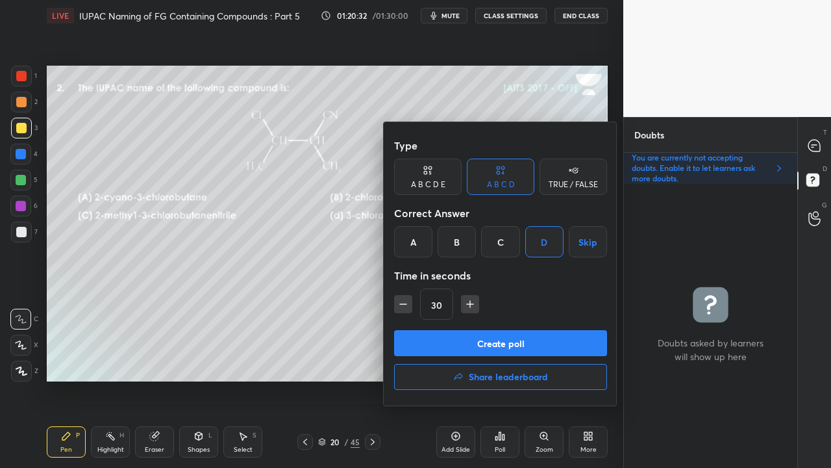
click at [470, 345] on button "Create poll" at bounding box center [500, 343] width 213 height 26
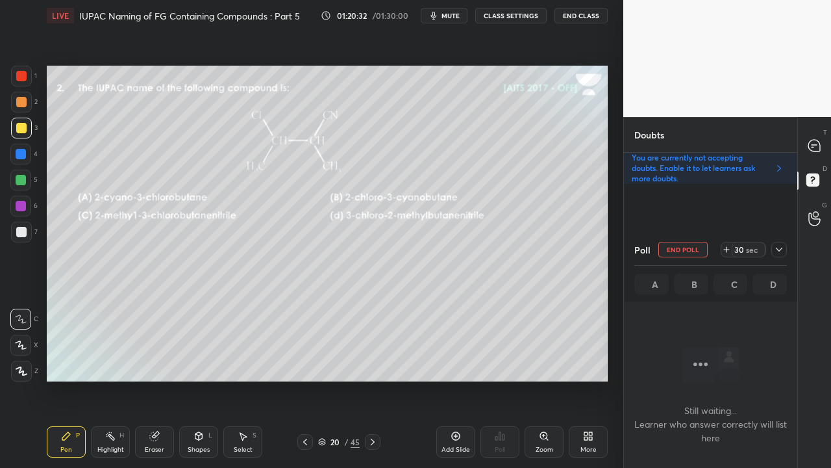
scroll to position [212, 169]
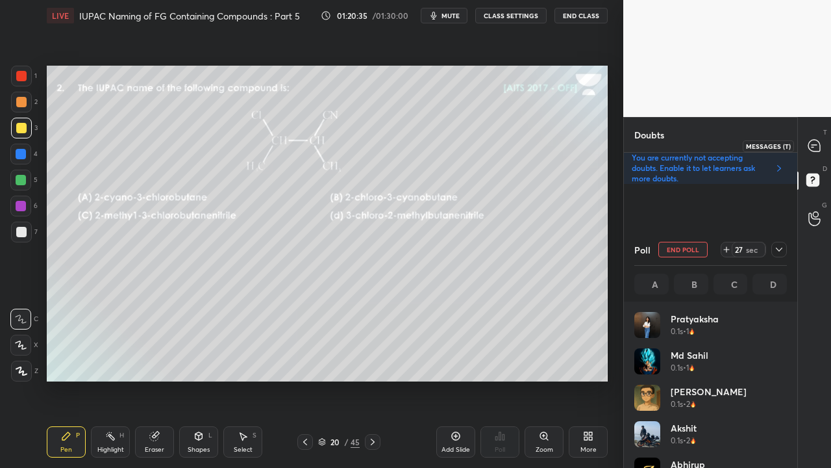
click at [821, 152] on icon at bounding box center [815, 146] width 14 height 14
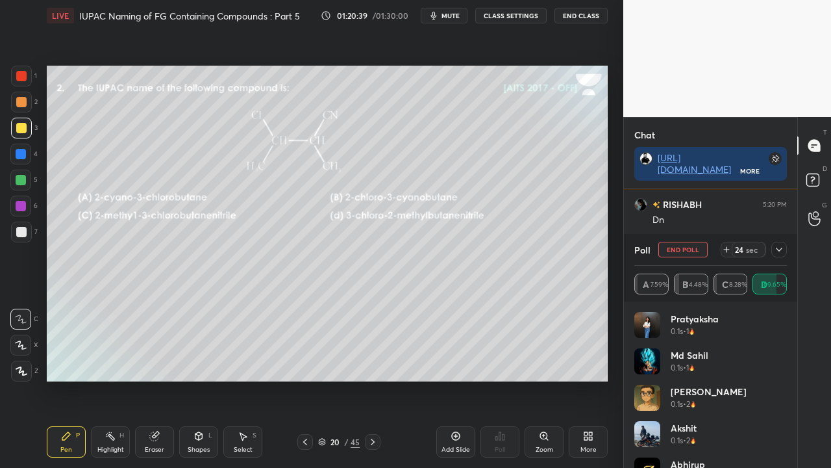
click at [779, 249] on icon at bounding box center [779, 249] width 10 height 10
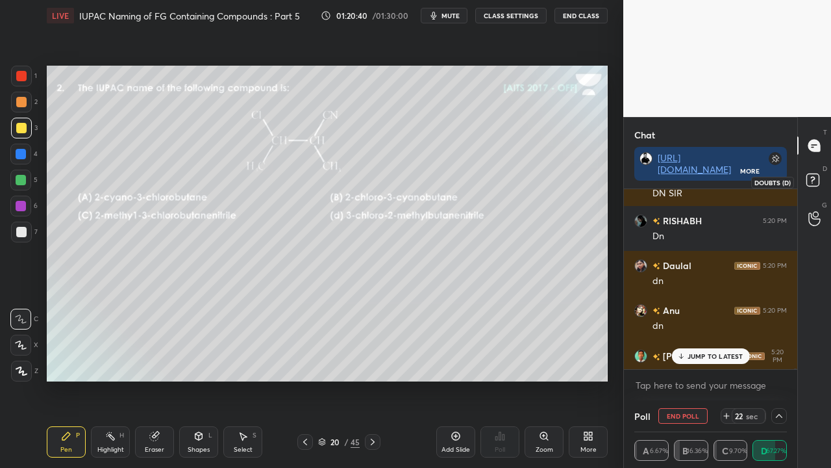
click at [817, 179] on rect at bounding box center [813, 180] width 12 height 12
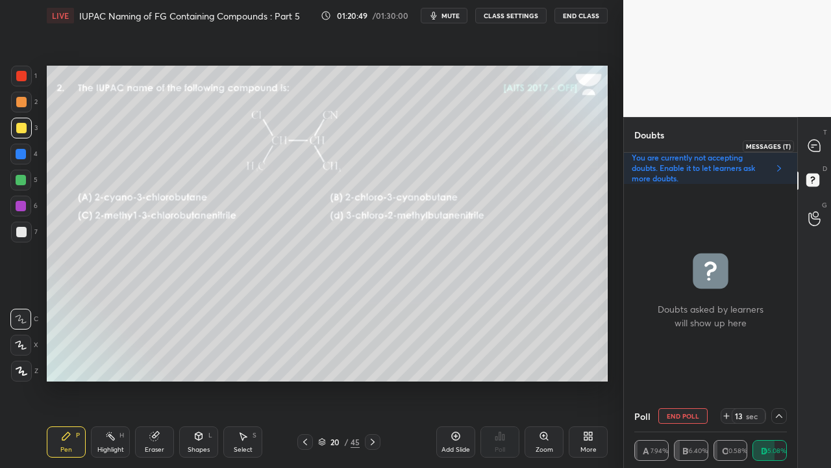
click at [817, 153] on div at bounding box center [815, 145] width 26 height 23
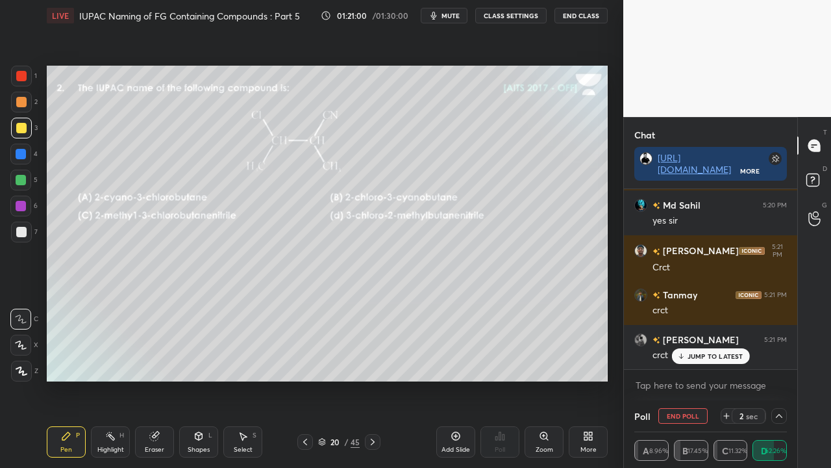
click at [25, 223] on div at bounding box center [21, 231] width 21 height 21
click at [20, 129] on div at bounding box center [21, 128] width 10 height 10
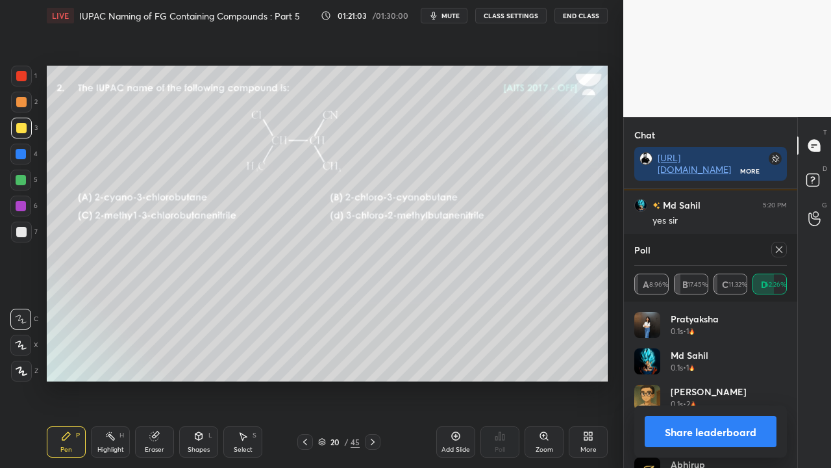
click at [781, 249] on icon at bounding box center [779, 249] width 10 height 10
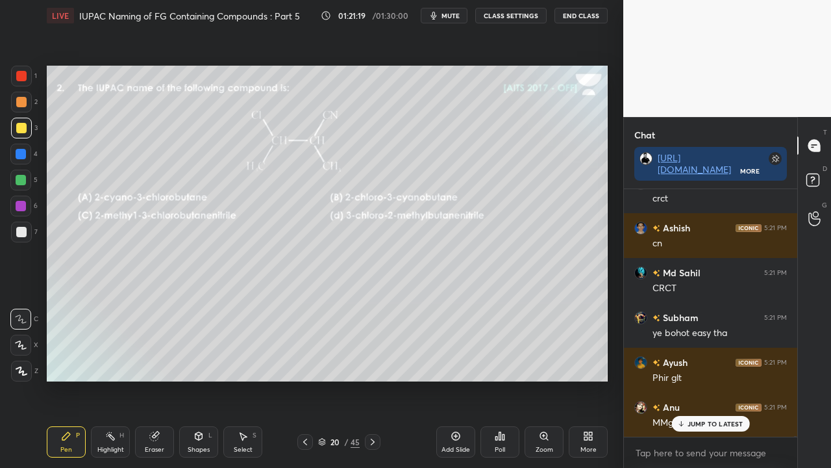
click at [369, 379] on div at bounding box center [373, 442] width 16 height 16
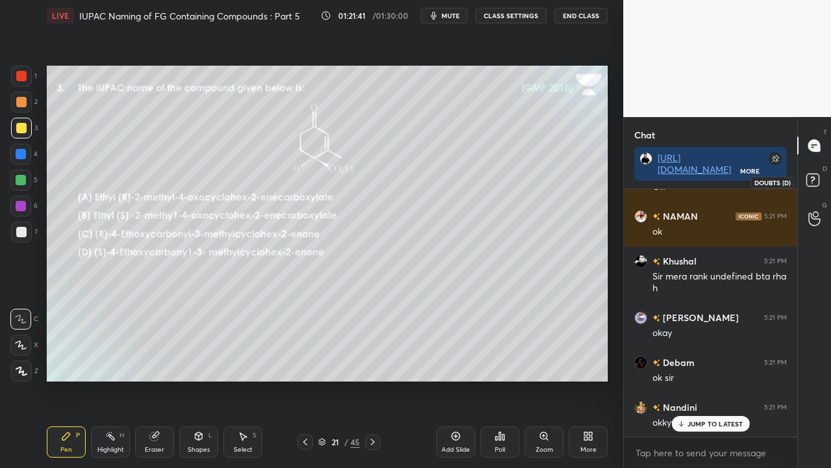
click at [818, 181] on rect at bounding box center [813, 180] width 12 height 12
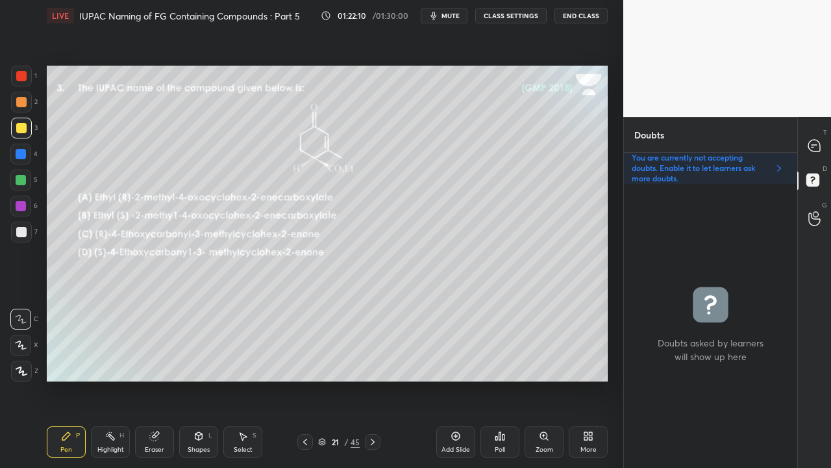
click at [377, 379] on icon at bounding box center [373, 441] width 10 height 10
click at [812, 139] on div at bounding box center [815, 145] width 26 height 23
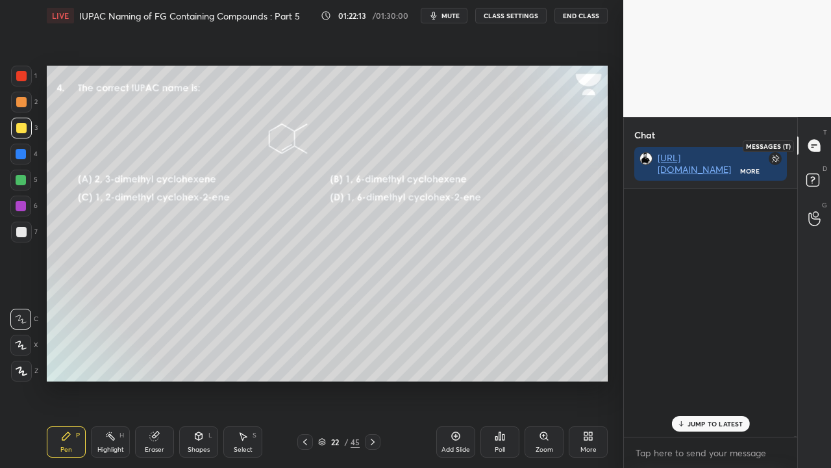
scroll to position [244, 169]
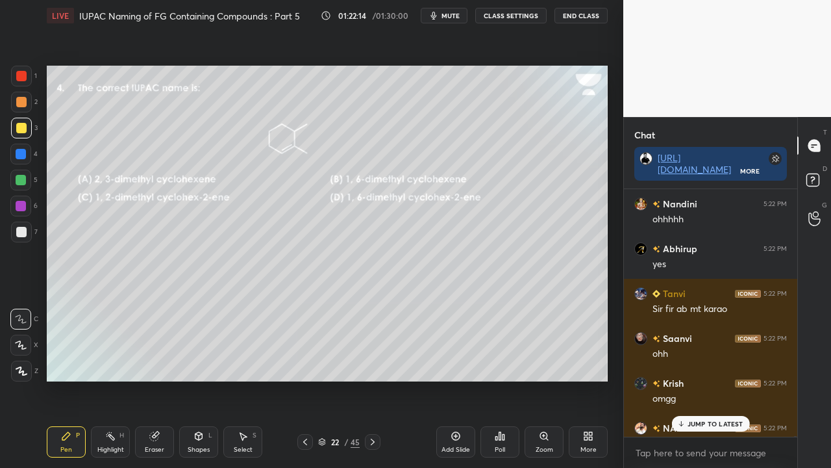
click at [703, 379] on div "JUMP TO LATEST" at bounding box center [711, 424] width 78 height 16
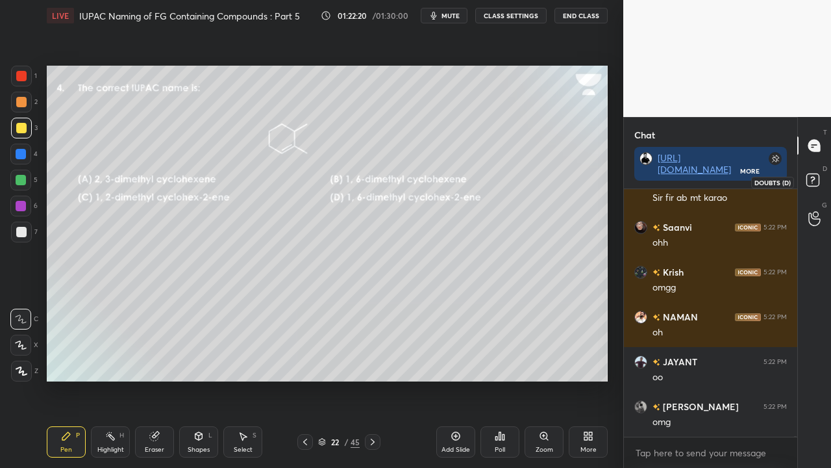
click at [816, 182] on rect at bounding box center [813, 180] width 12 height 12
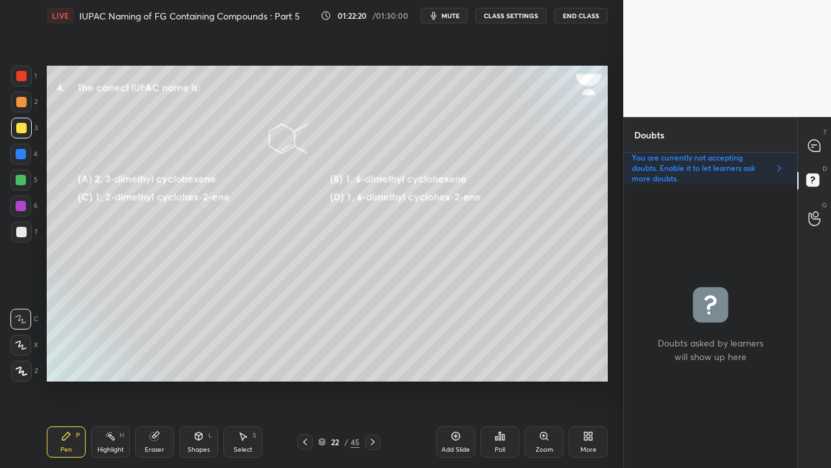
scroll to position [4, 4]
click at [817, 151] on div at bounding box center [815, 145] width 26 height 23
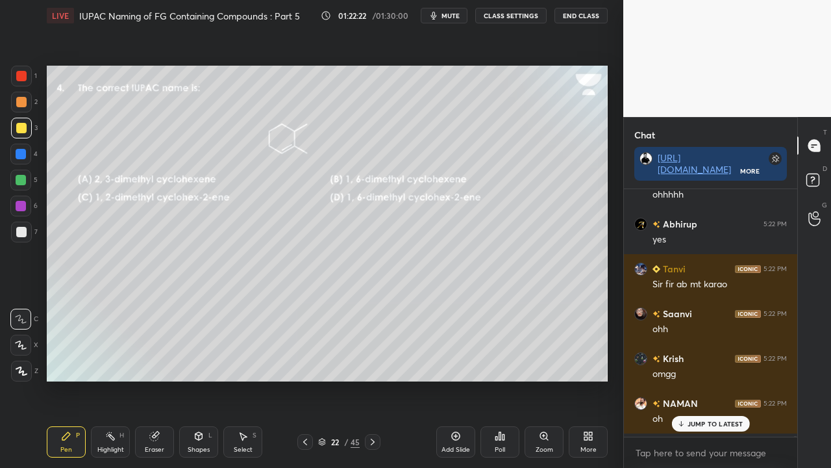
scroll to position [130555, 0]
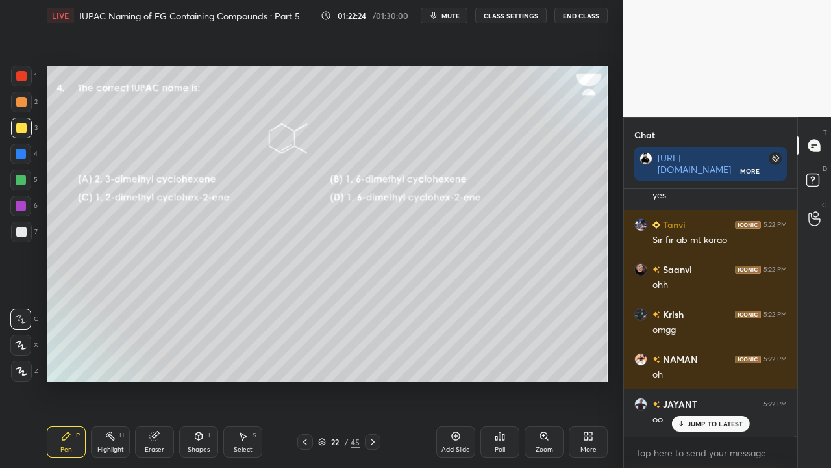
click at [691, 379] on p "JUMP TO LATEST" at bounding box center [716, 424] width 56 height 8
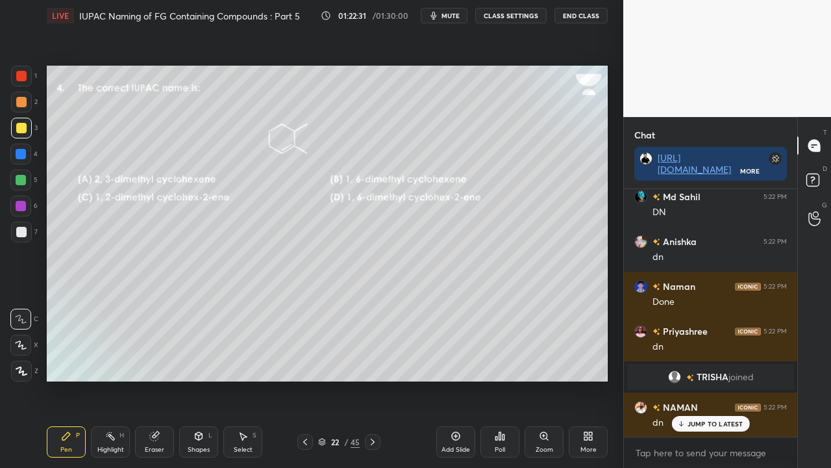
scroll to position [130987, 0]
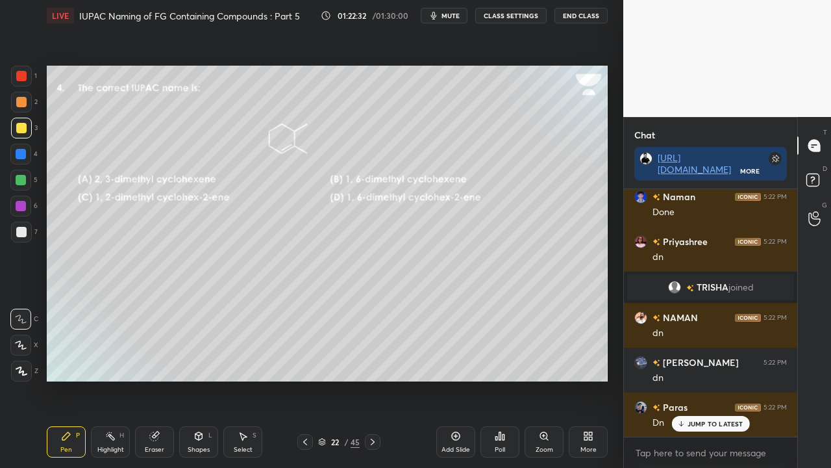
click at [821, 173] on icon at bounding box center [814, 181] width 23 height 23
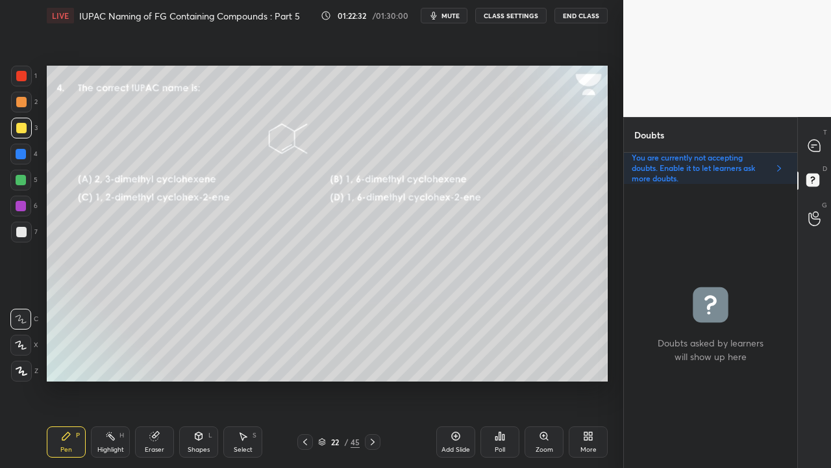
scroll to position [280, 169]
click at [818, 199] on div "T Messages (T) D Doubts (D) G Raise Hand (G)" at bounding box center [814, 292] width 34 height 351
click at [831, 136] on div "T Messages (T)" at bounding box center [814, 145] width 33 height 36
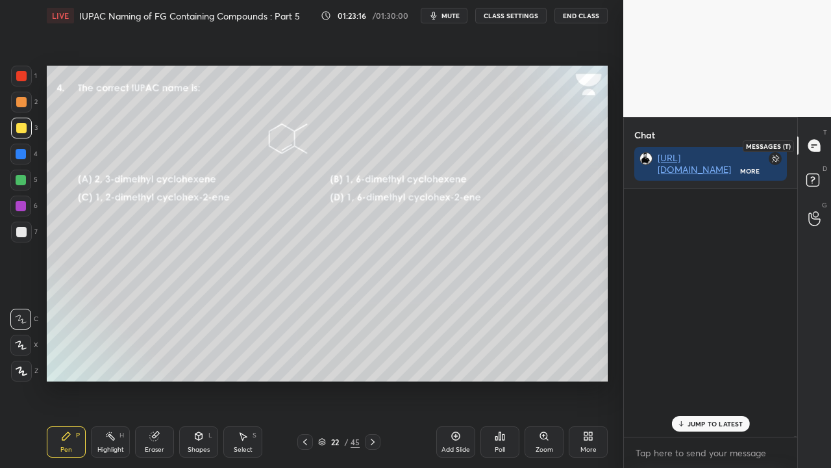
scroll to position [244, 169]
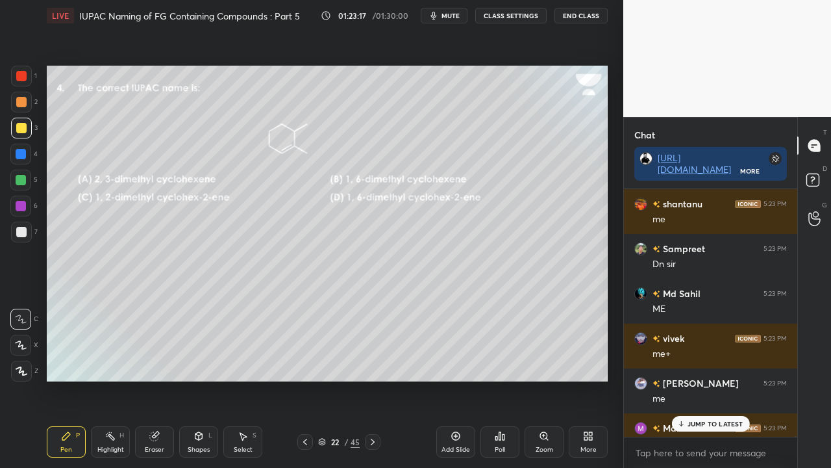
click at [716, 379] on p "JUMP TO LATEST" at bounding box center [716, 424] width 56 height 8
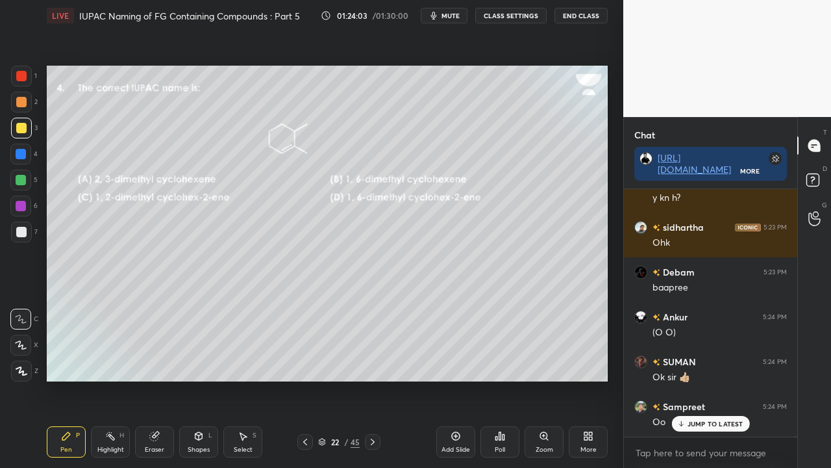
scroll to position [135840, 0]
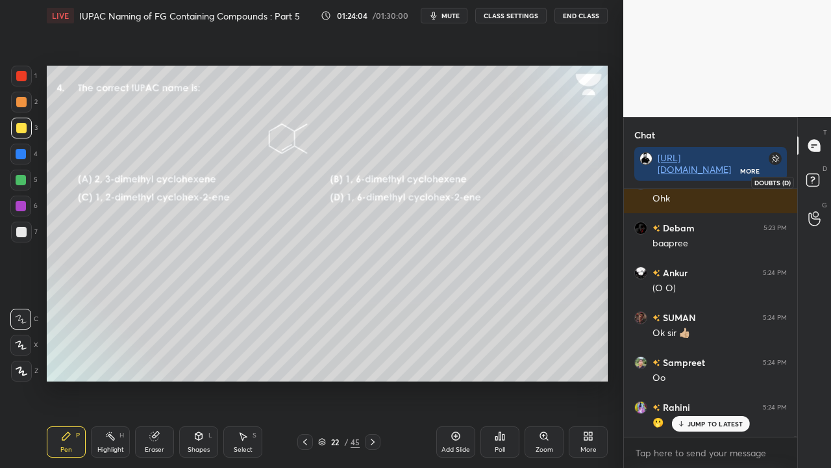
drag, startPoint x: 820, startPoint y: 177, endPoint x: 814, endPoint y: 182, distance: 8.3
click at [820, 178] on icon at bounding box center [814, 181] width 23 height 23
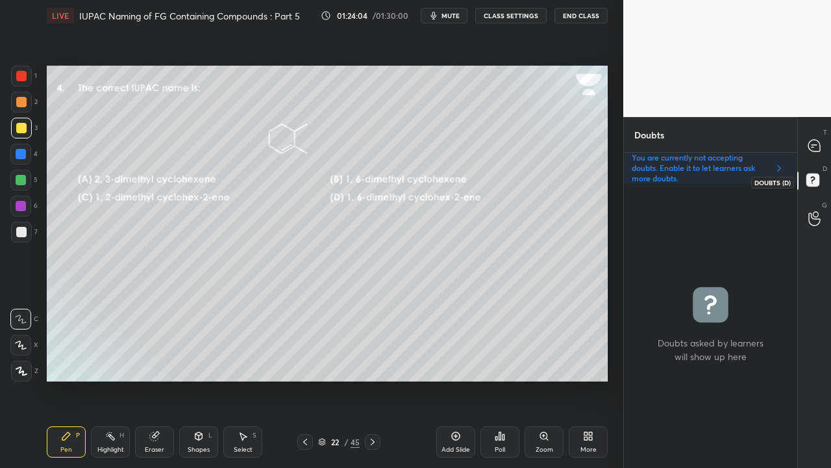
scroll to position [280, 169]
click at [812, 147] on icon at bounding box center [815, 146] width 12 height 12
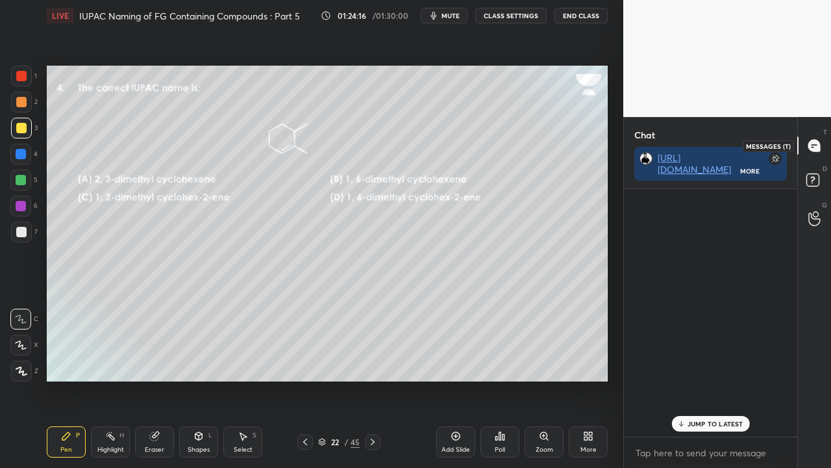
scroll to position [244, 169]
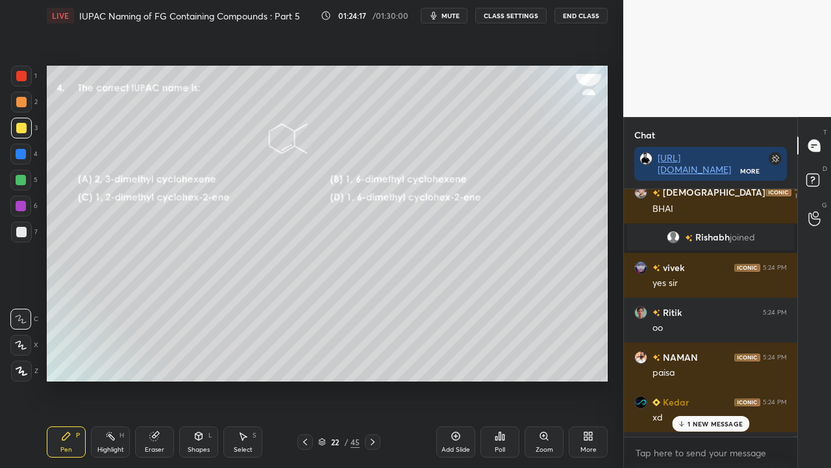
click at [695, 379] on div "1 NEW MESSAGE" at bounding box center [710, 424] width 77 height 16
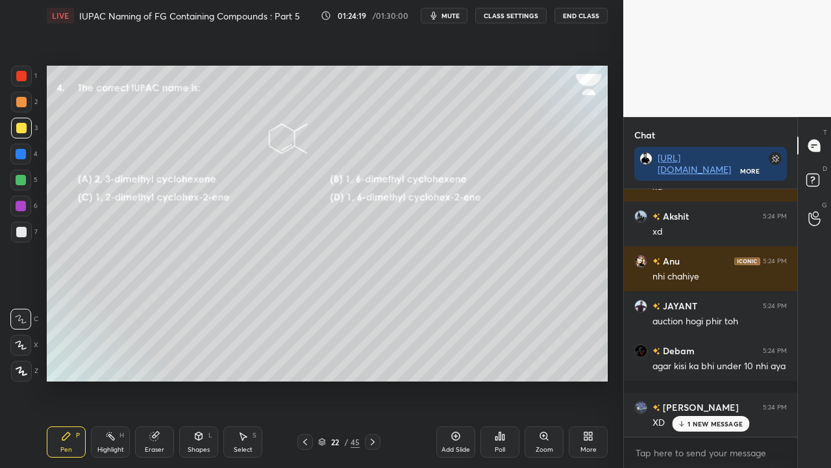
scroll to position [136444, 0]
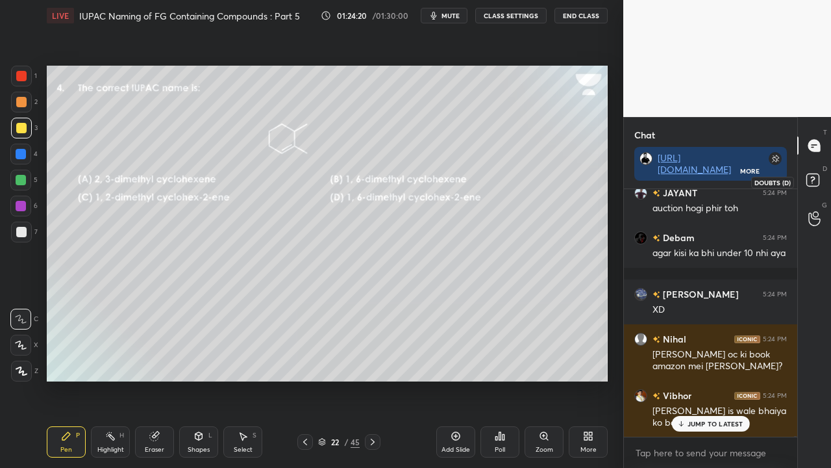
click at [812, 178] on rect at bounding box center [813, 180] width 12 height 12
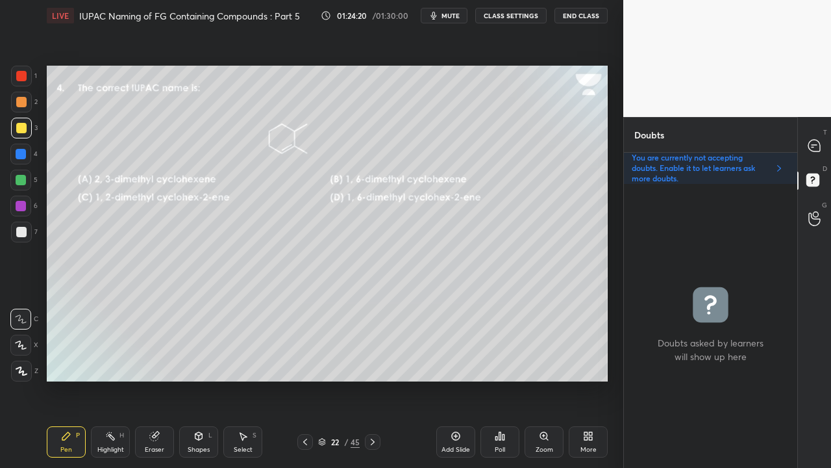
scroll to position [280, 169]
click at [499, 379] on div "Poll" at bounding box center [500, 449] width 10 height 6
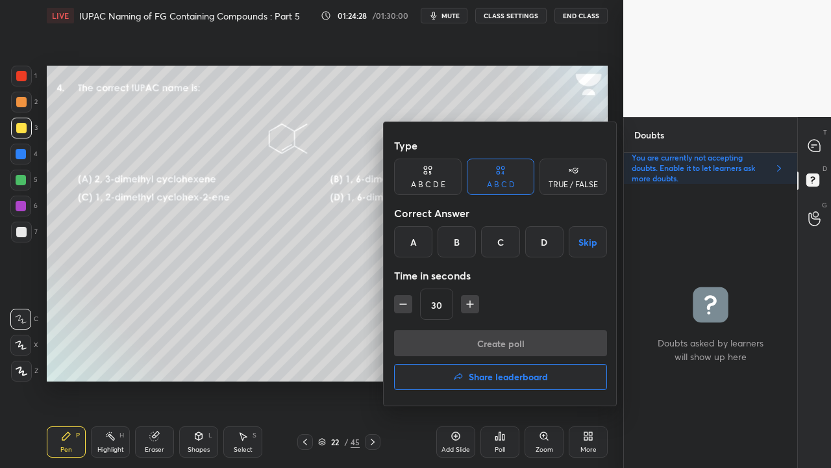
click at [452, 242] on div "B" at bounding box center [457, 241] width 38 height 31
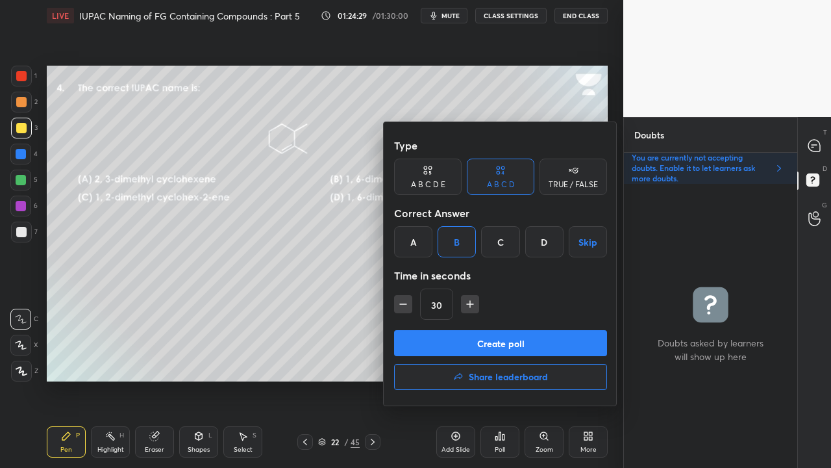
click at [431, 342] on button "Create poll" at bounding box center [500, 343] width 213 height 26
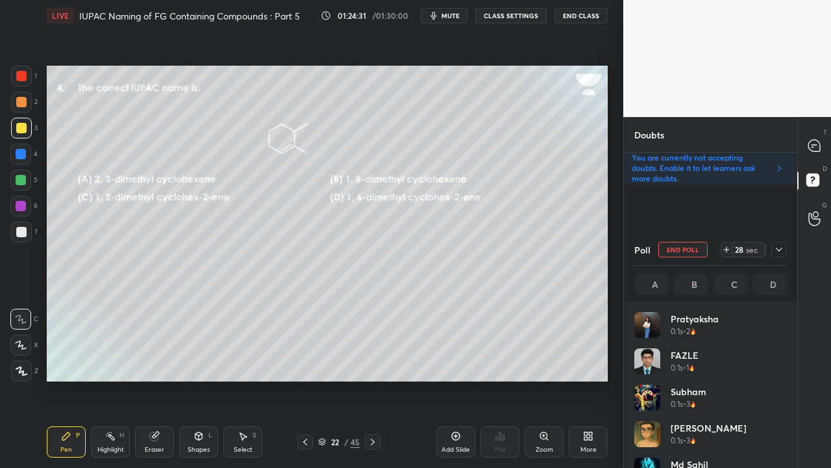
scroll to position [152, 149]
click at [821, 143] on icon at bounding box center [815, 146] width 14 height 14
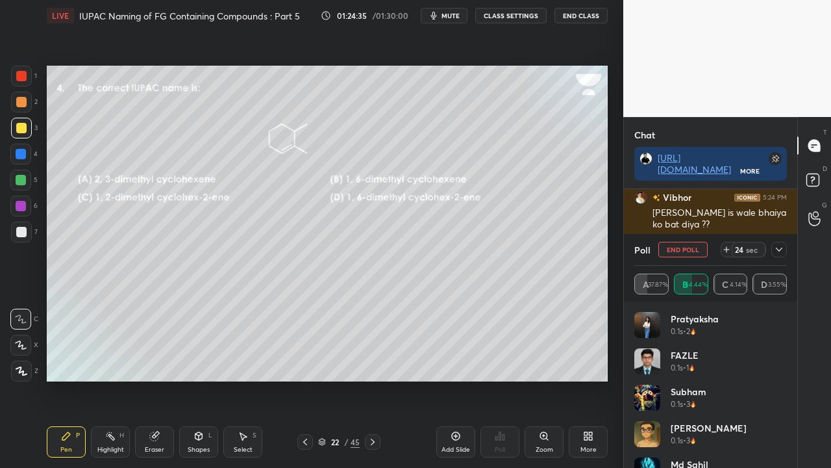
click at [781, 247] on icon at bounding box center [779, 249] width 10 height 10
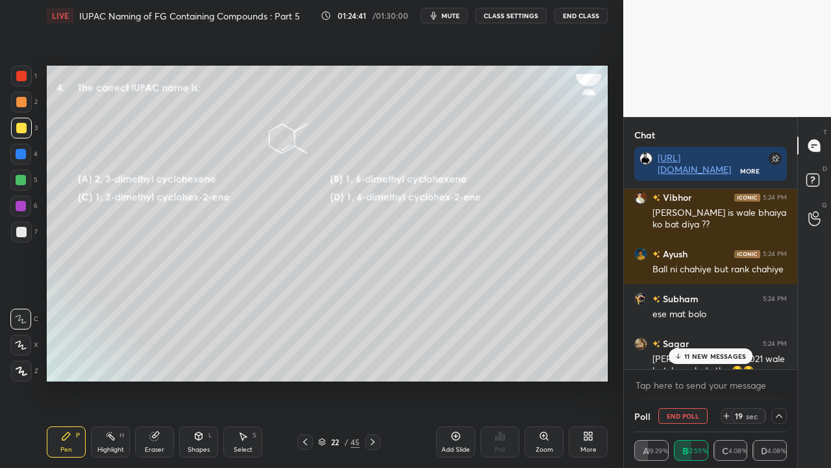
click at [696, 354] on p "11 NEW MESSAGES" at bounding box center [715, 356] width 62 height 8
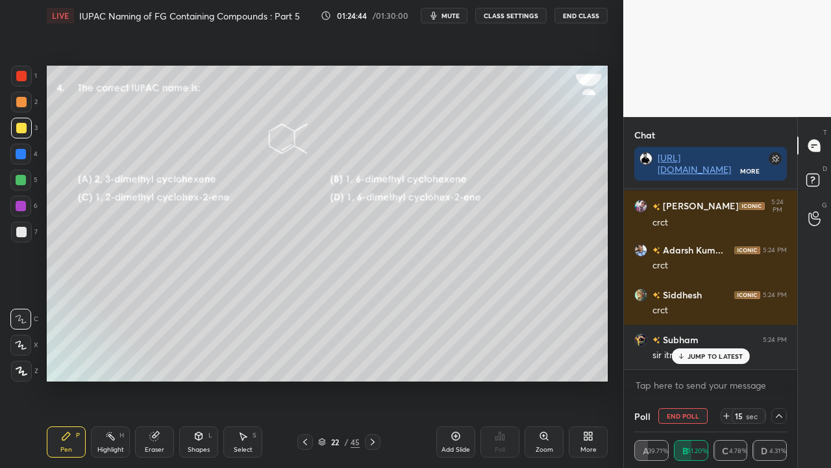
click at [716, 360] on div "JUMP TO LATEST" at bounding box center [711, 356] width 78 height 16
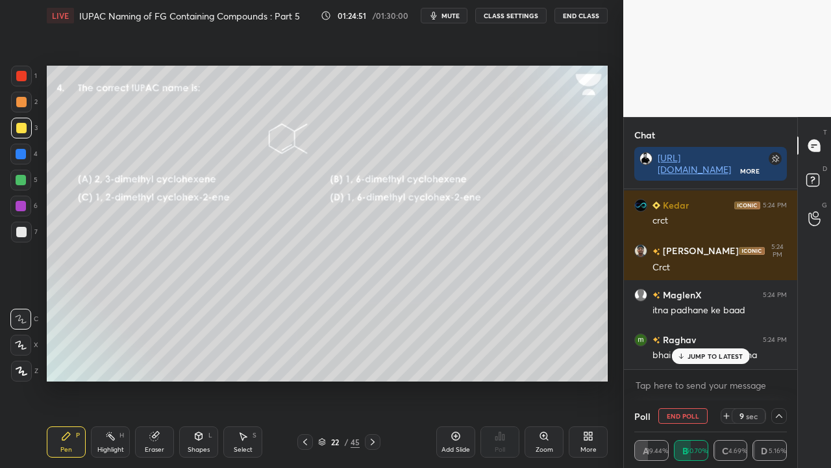
click at [810, 171] on icon at bounding box center [814, 181] width 23 height 23
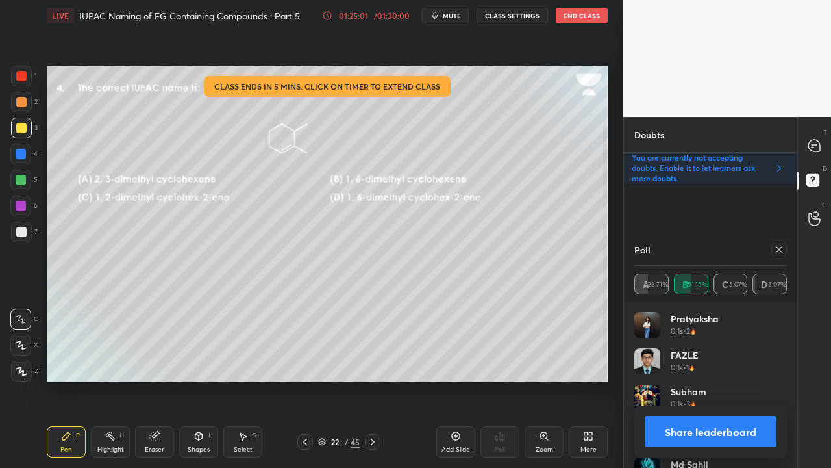
click at [783, 252] on icon at bounding box center [779, 249] width 10 height 10
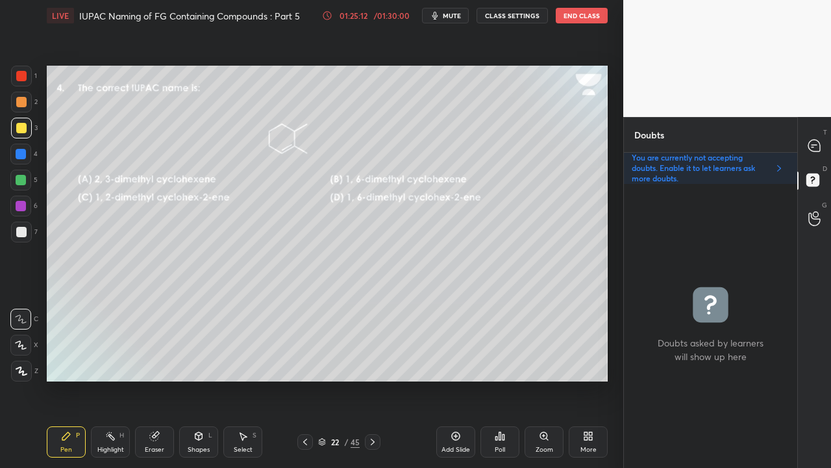
click at [829, 144] on div "T Messages (T)" at bounding box center [814, 145] width 33 height 36
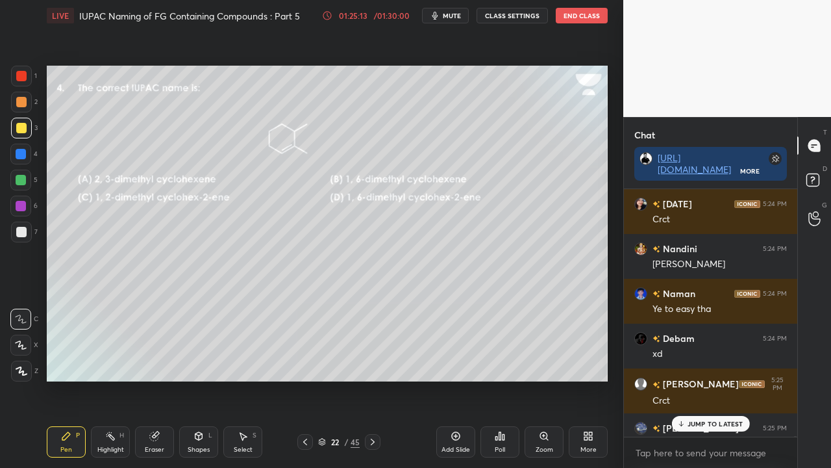
click at [720, 379] on p "JUMP TO LATEST" at bounding box center [716, 424] width 56 height 8
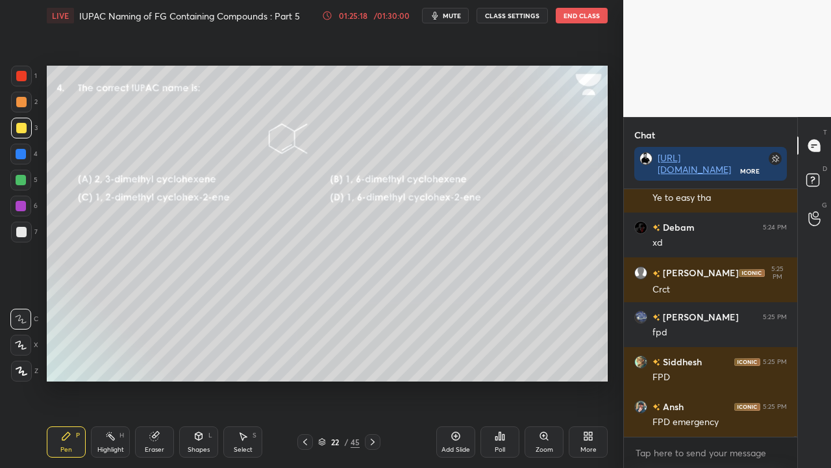
click at [373, 379] on icon at bounding box center [373, 441] width 10 height 10
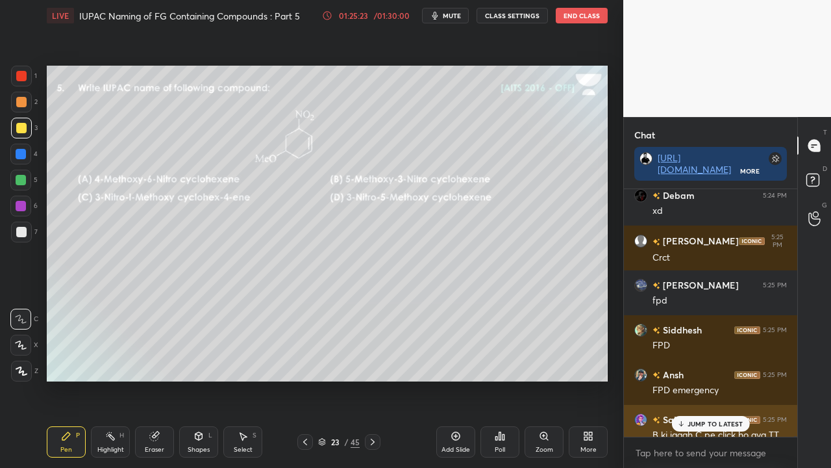
click at [694, 379] on p "JUMP TO LATEST" at bounding box center [716, 424] width 56 height 8
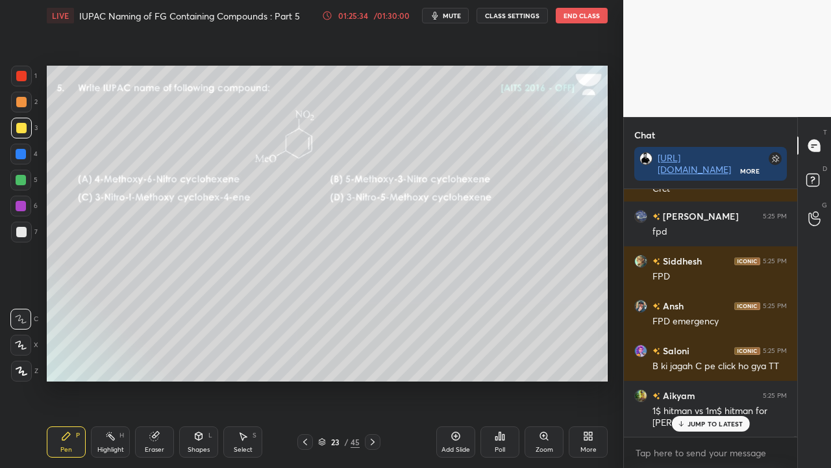
click at [708, 379] on p "JUMP TO LATEST" at bounding box center [716, 424] width 56 height 8
click at [816, 174] on rect at bounding box center [813, 180] width 12 height 12
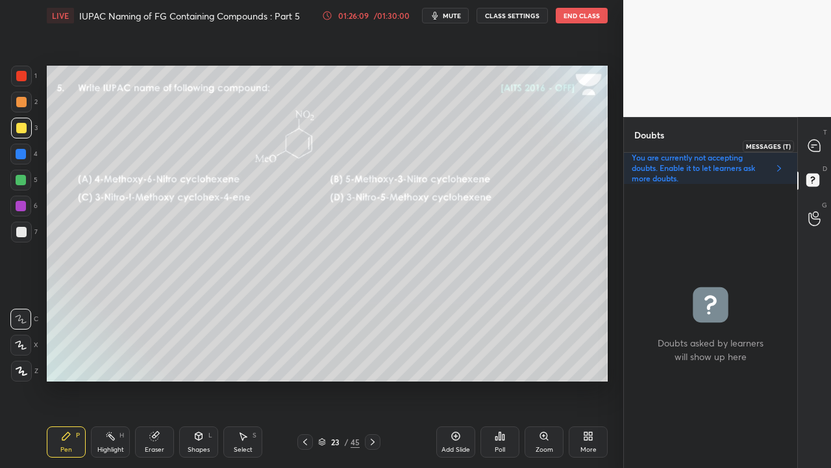
click at [823, 139] on div at bounding box center [815, 145] width 26 height 23
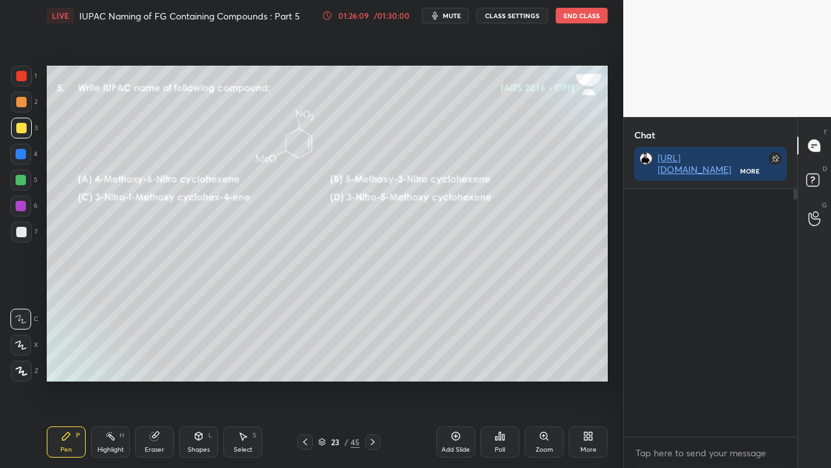
scroll to position [244, 169]
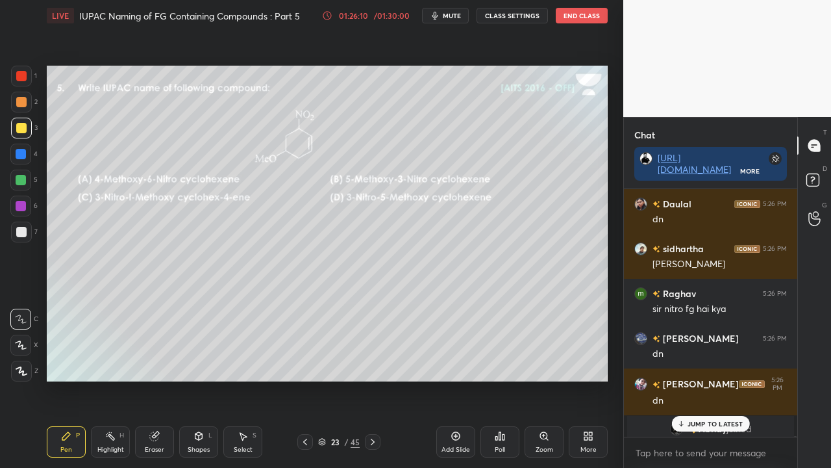
click at [685, 379] on icon at bounding box center [681, 424] width 8 height 8
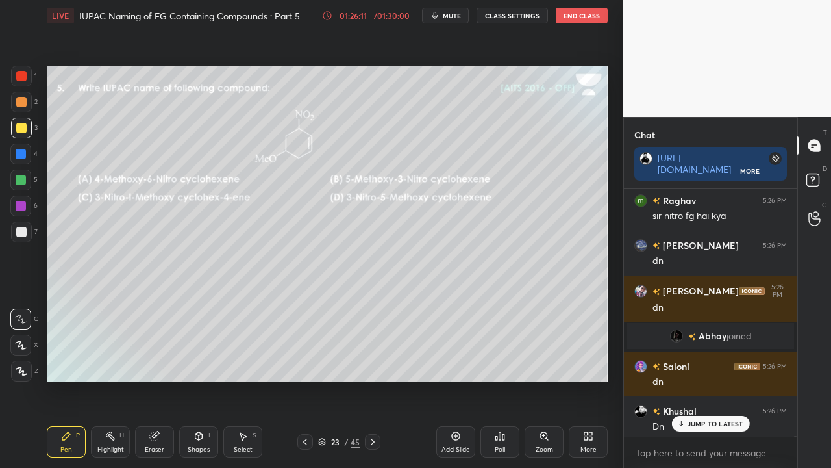
scroll to position [138869, 0]
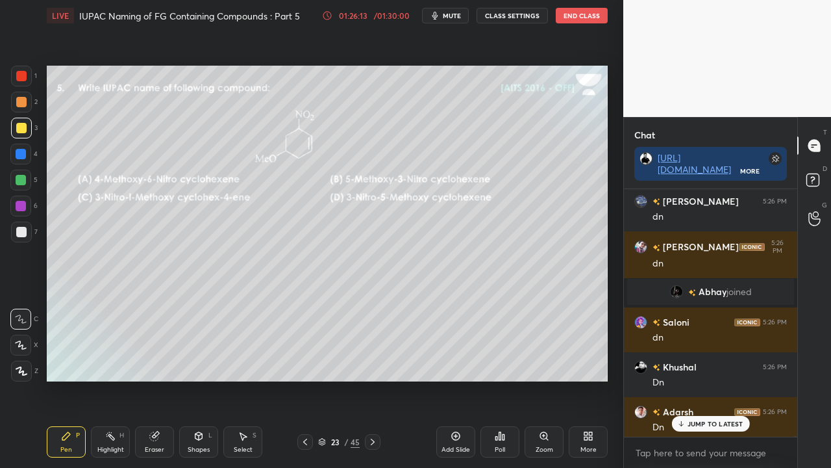
click at [496, 379] on div "Poll" at bounding box center [500, 441] width 39 height 31
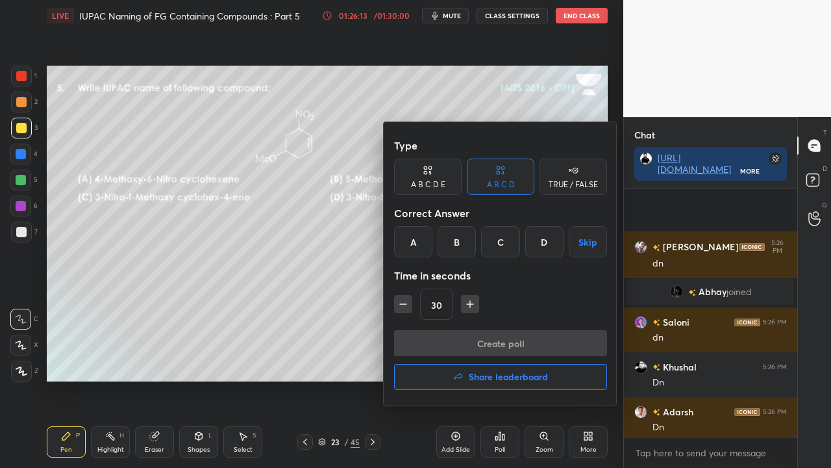
scroll to position [138964, 0]
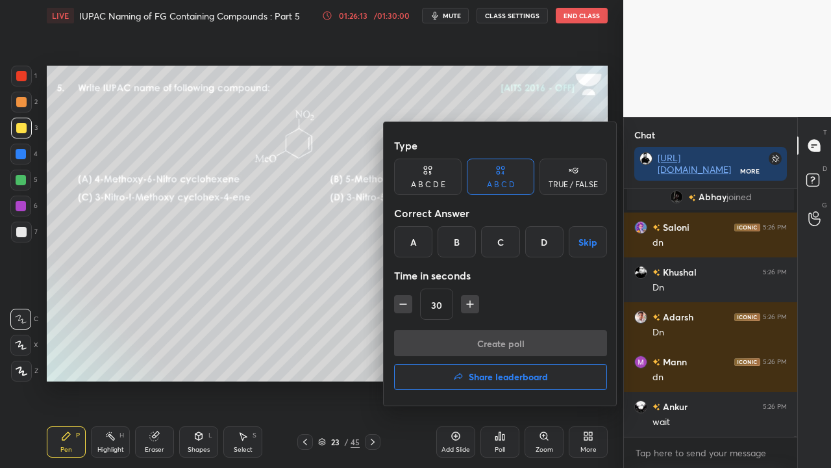
click at [455, 242] on div "B" at bounding box center [457, 241] width 38 height 31
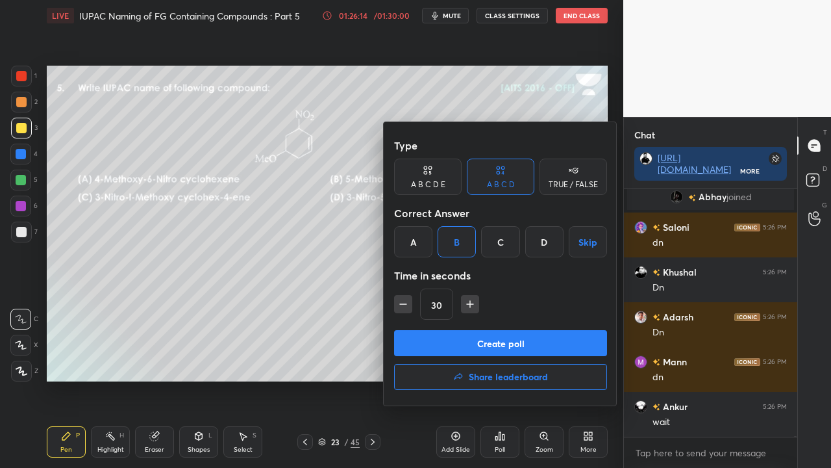
click at [439, 340] on button "Create poll" at bounding box center [500, 343] width 213 height 26
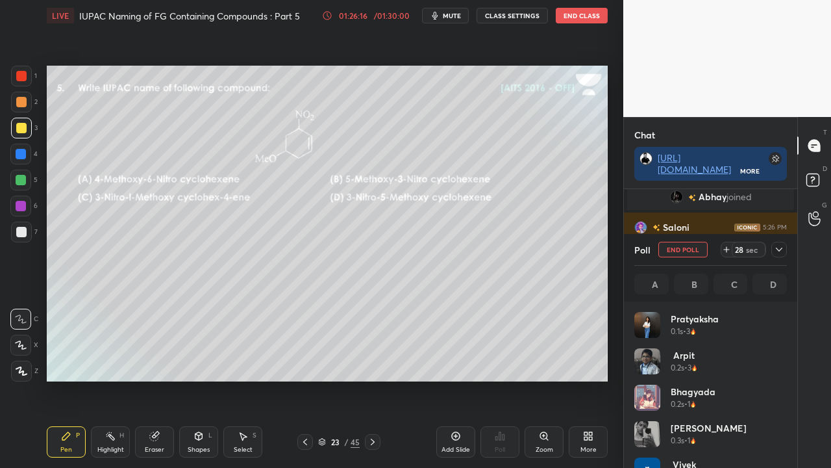
scroll to position [152, 149]
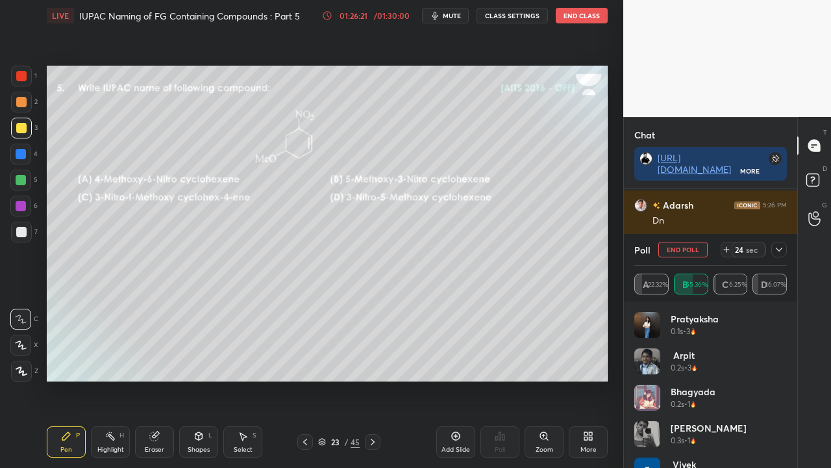
click at [788, 244] on div "Poll End Poll 24 sec A 22.32% B 55.36% C 6.25% D 16.07%" at bounding box center [710, 268] width 173 height 68
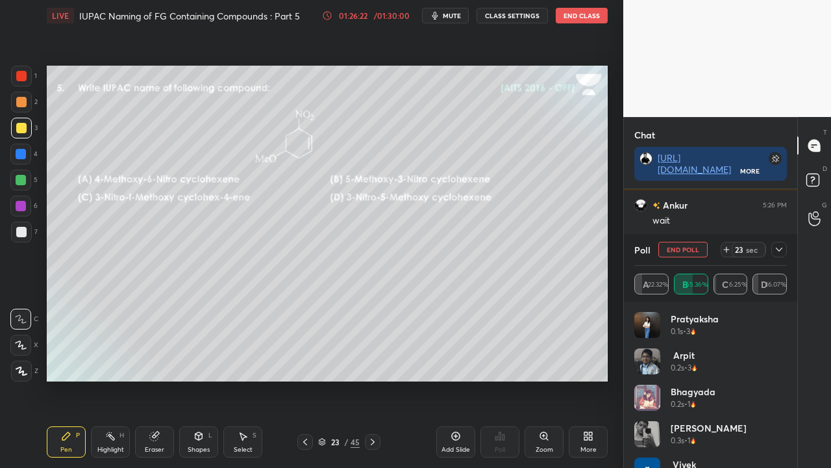
scroll to position [139211, 0]
click at [780, 250] on icon at bounding box center [779, 249] width 6 height 4
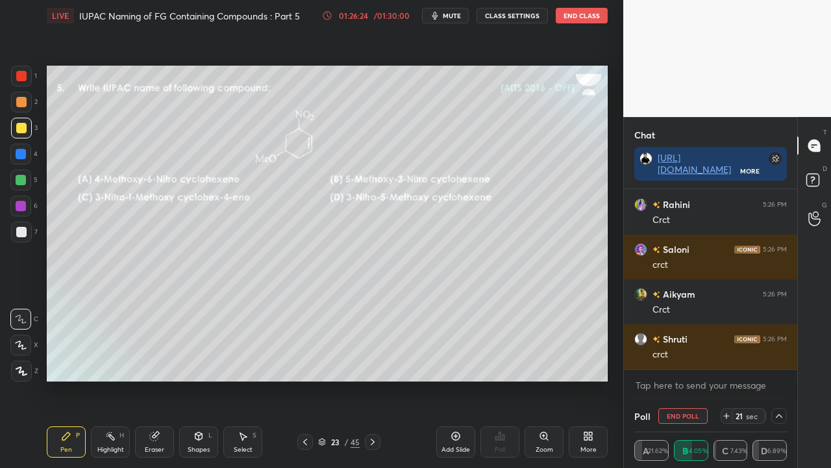
scroll to position [139390, 0]
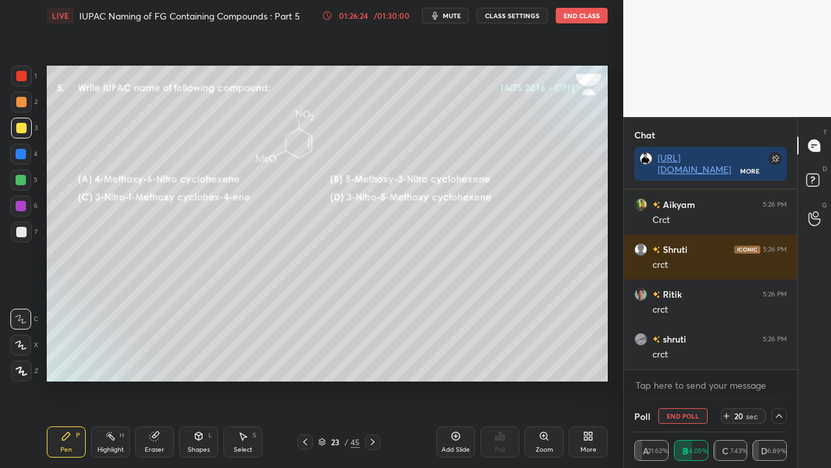
click at [21, 234] on div at bounding box center [21, 232] width 10 height 10
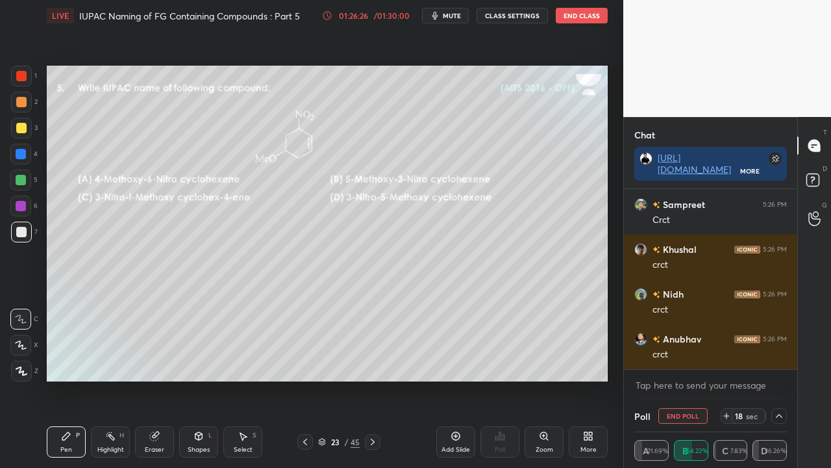
scroll to position [139614, 0]
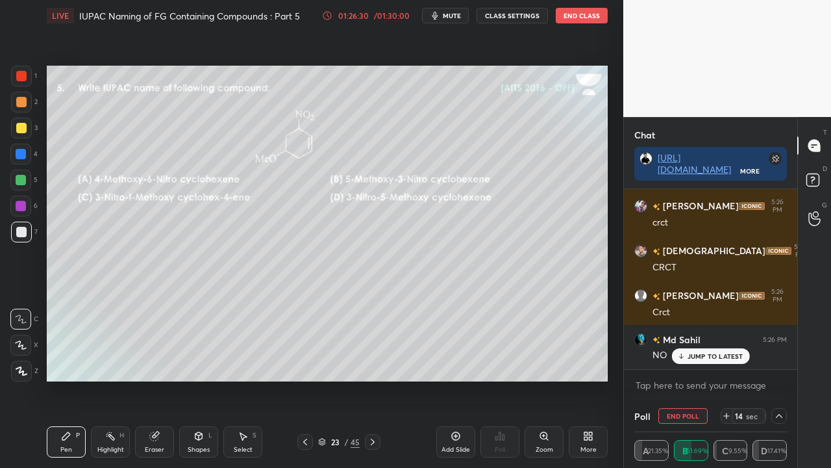
click at [25, 126] on div at bounding box center [21, 128] width 10 height 10
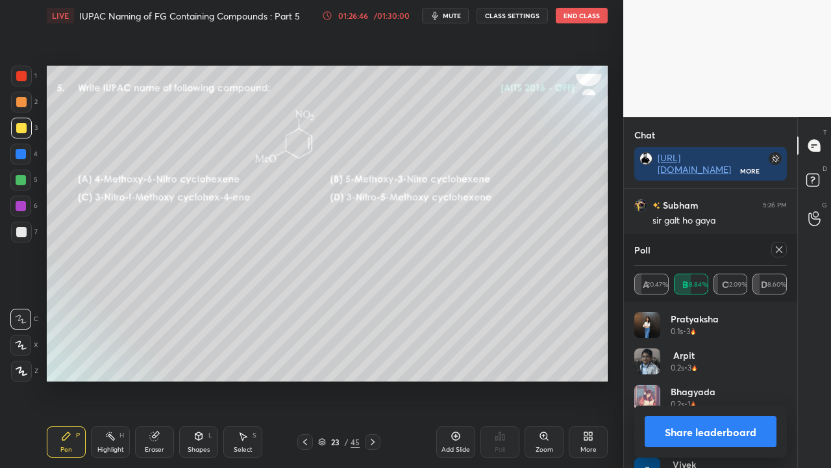
drag, startPoint x: 784, startPoint y: 250, endPoint x: 775, endPoint y: 252, distance: 9.9
click at [784, 252] on div at bounding box center [780, 250] width 16 height 16
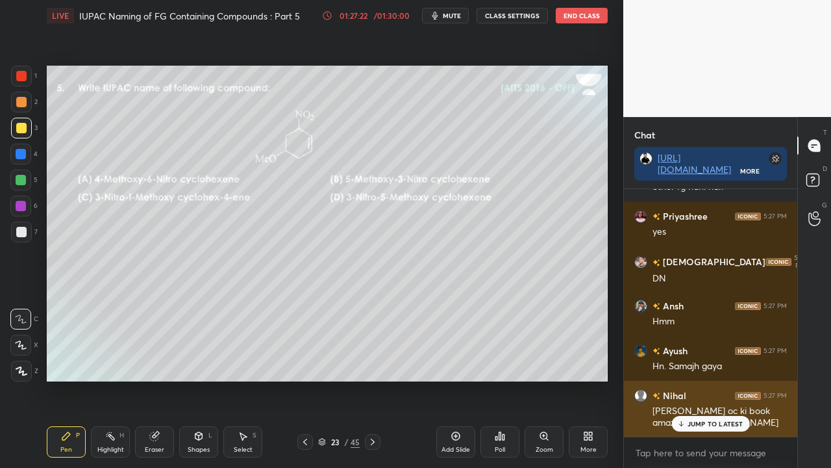
click at [714, 379] on p "JUMP TO LATEST" at bounding box center [716, 424] width 56 height 8
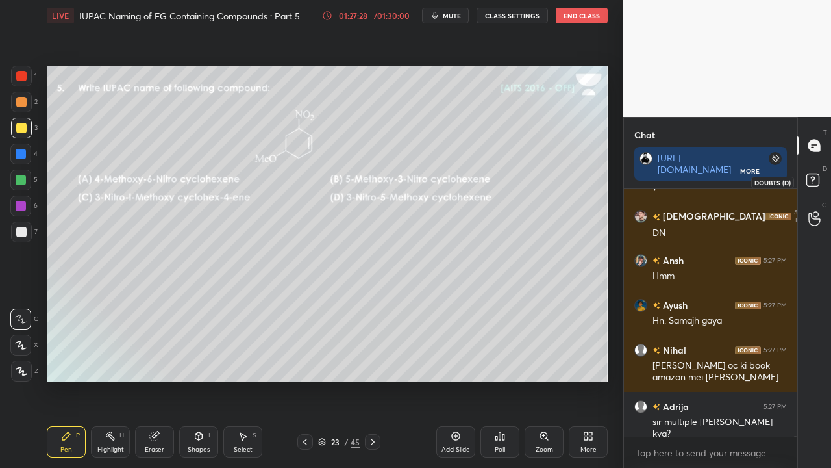
click at [818, 181] on rect at bounding box center [813, 180] width 12 height 12
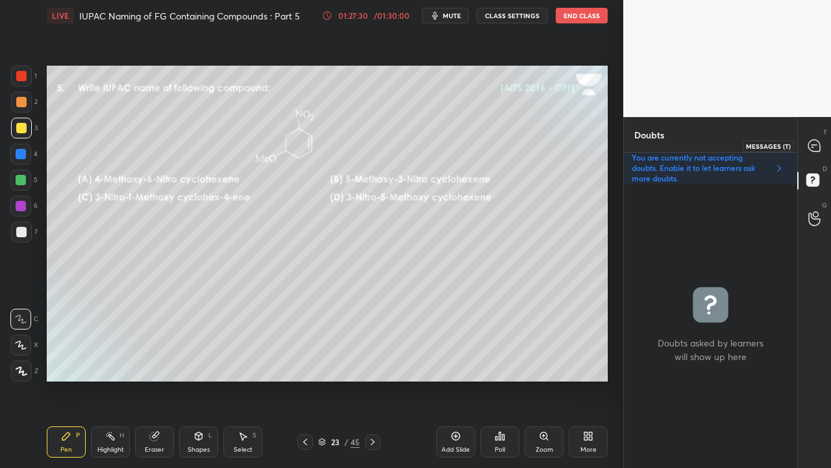
click at [810, 143] on icon at bounding box center [815, 146] width 12 height 12
type textarea "x"
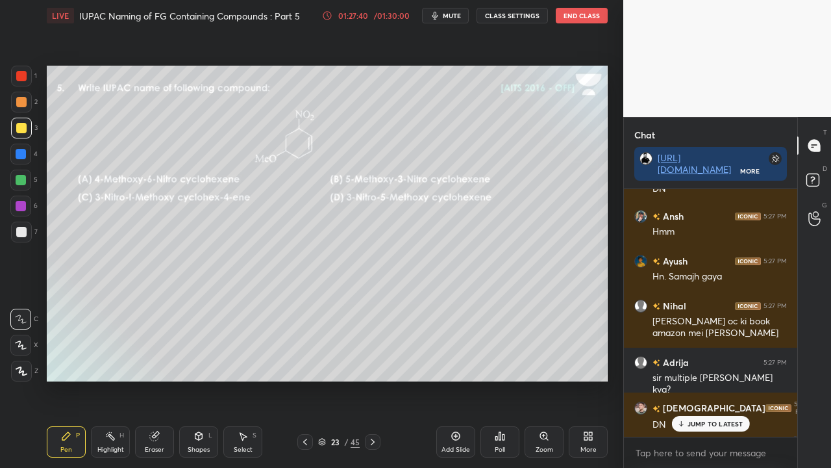
click at [372, 379] on icon at bounding box center [373, 441] width 10 height 10
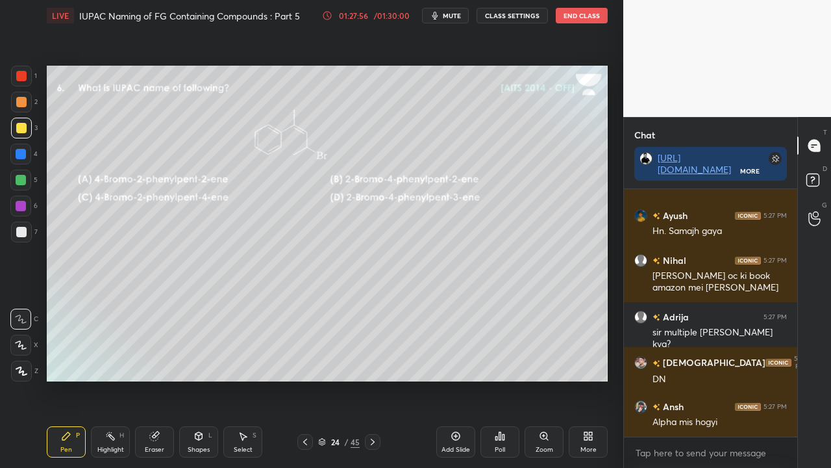
click at [457, 18] on span "mute" at bounding box center [452, 15] width 18 height 9
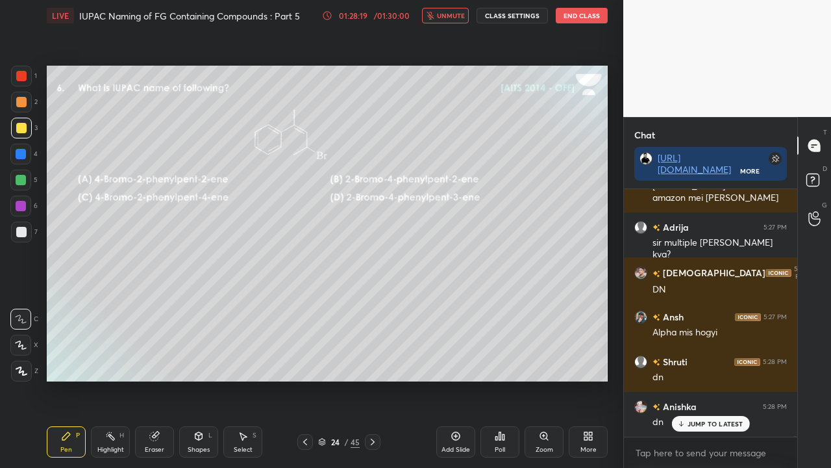
scroll to position [140902, 0]
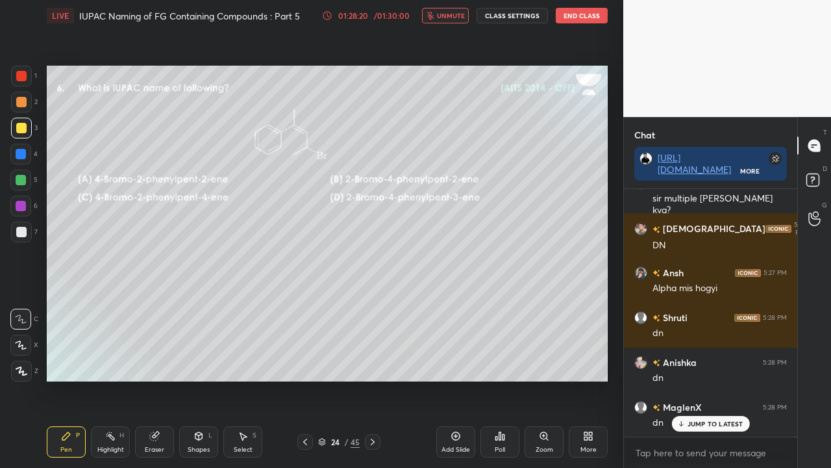
click at [456, 12] on span "unmute" at bounding box center [451, 15] width 28 height 9
click at [821, 178] on icon at bounding box center [814, 181] width 23 height 23
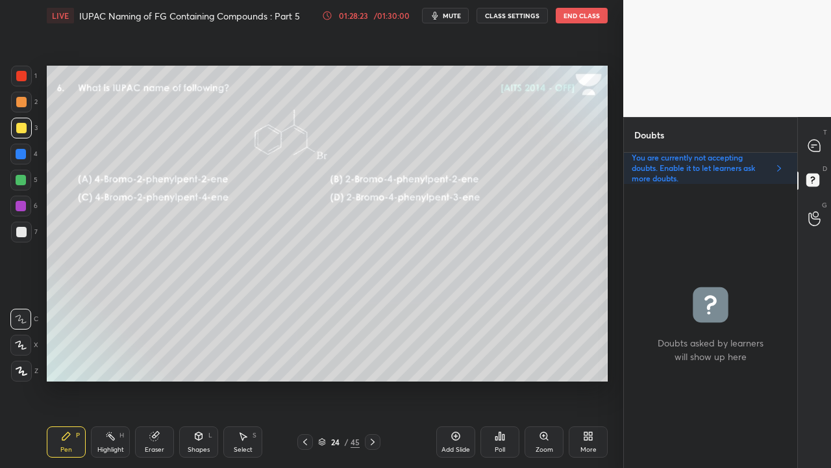
scroll to position [280, 169]
click at [503, 379] on icon at bounding box center [500, 436] width 10 height 10
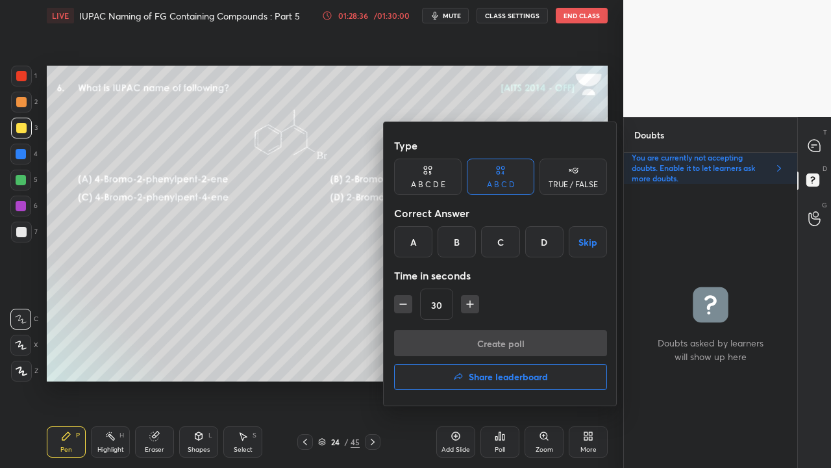
click at [420, 232] on div "A" at bounding box center [413, 241] width 38 height 31
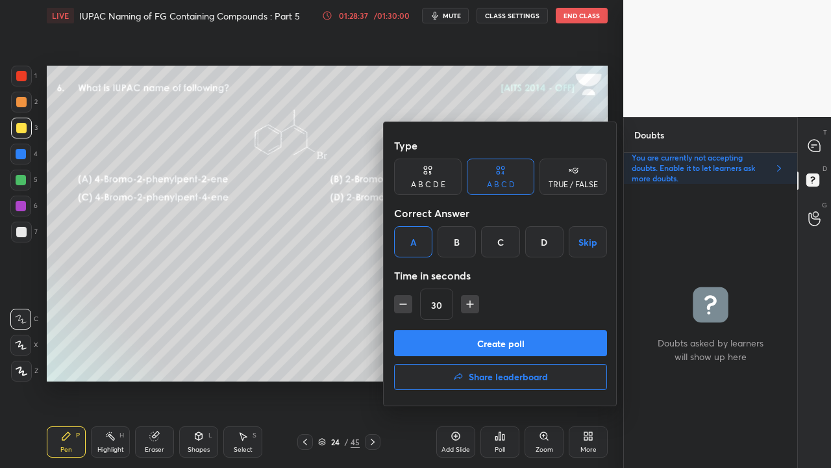
click at [407, 299] on icon "button" at bounding box center [403, 303] width 13 height 13
type input "15"
click at [418, 344] on button "Create poll" at bounding box center [500, 343] width 213 height 26
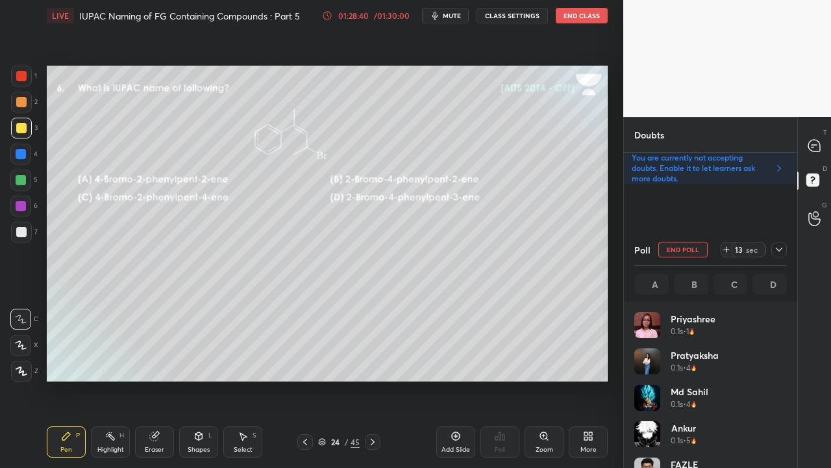
scroll to position [152, 149]
click at [779, 249] on icon at bounding box center [779, 249] width 10 height 10
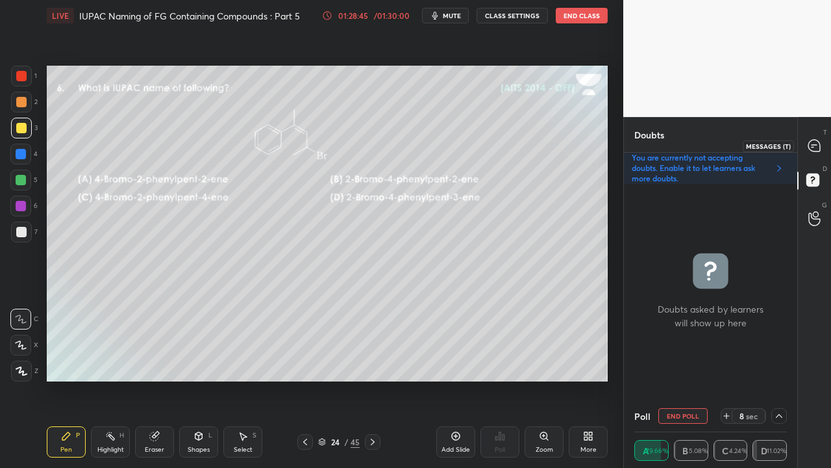
scroll to position [1, 4]
click at [815, 140] on div at bounding box center [815, 145] width 26 height 23
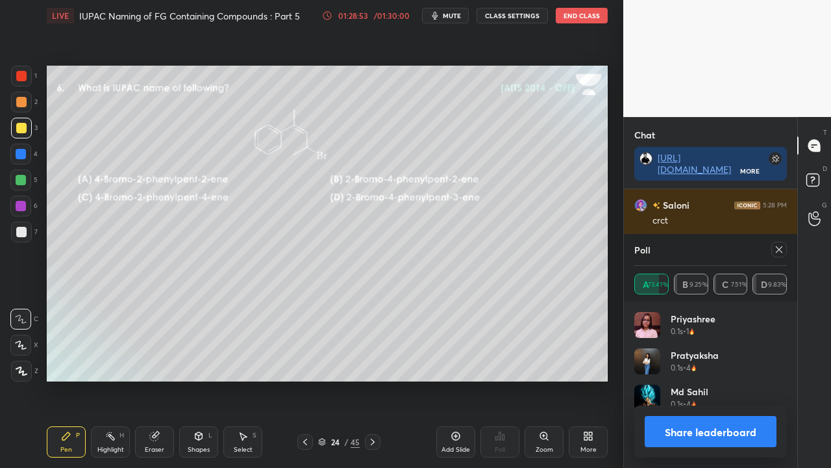
scroll to position [5, 4]
click at [783, 252] on icon at bounding box center [779, 249] width 10 height 10
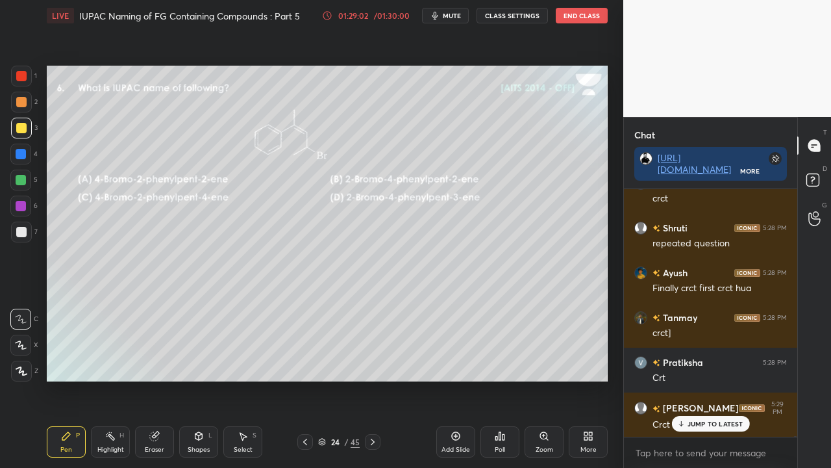
click at [825, 181] on icon at bounding box center [814, 181] width 23 height 23
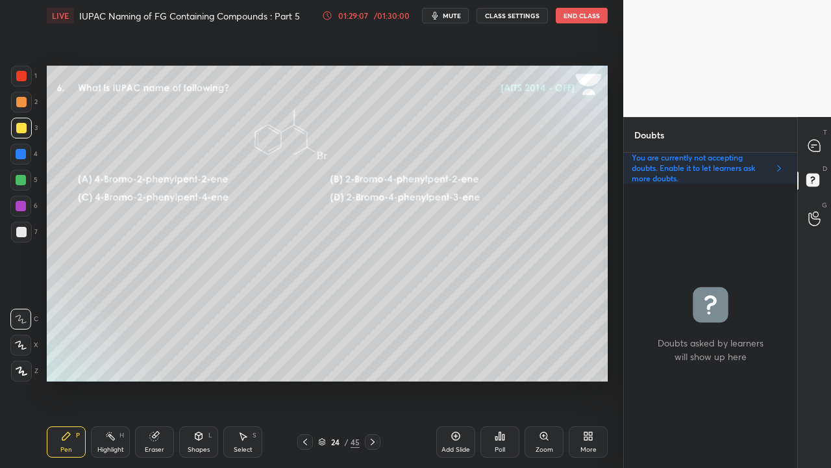
click at [371, 379] on icon at bounding box center [373, 441] width 10 height 10
drag, startPoint x: 829, startPoint y: 137, endPoint x: 821, endPoint y: 138, distance: 8.5
click at [829, 139] on div "T Messages (T)" at bounding box center [814, 145] width 33 height 36
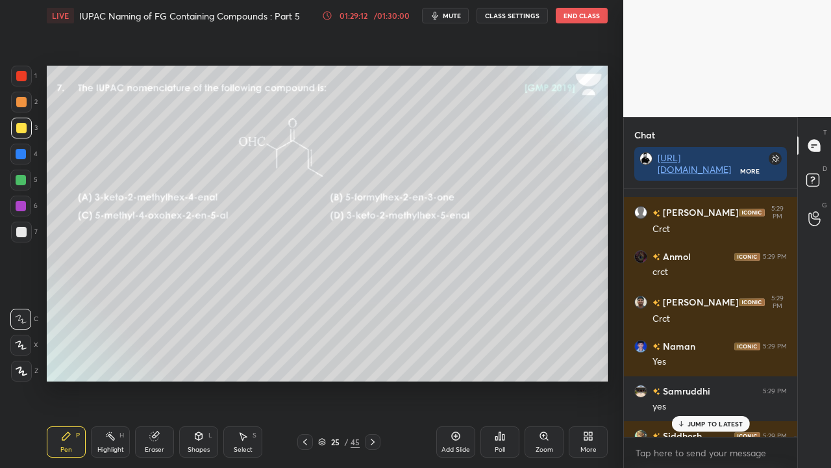
click at [694, 379] on p "JUMP TO LATEST" at bounding box center [716, 424] width 56 height 8
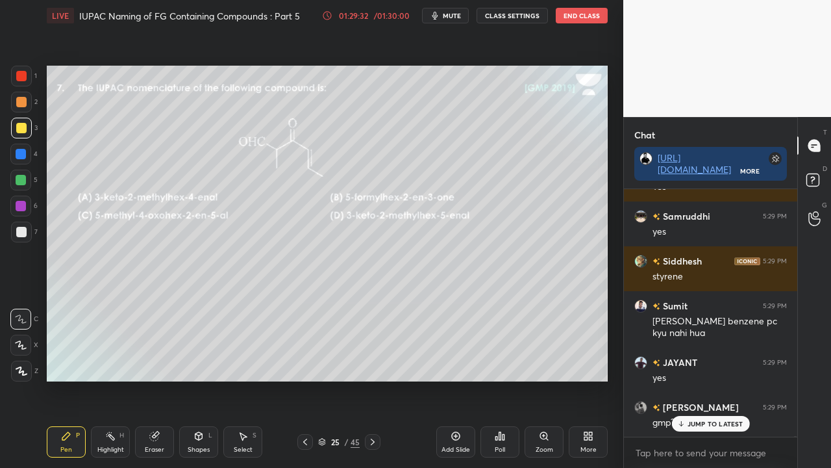
click at [158, 379] on div "Eraser" at bounding box center [154, 449] width 19 height 6
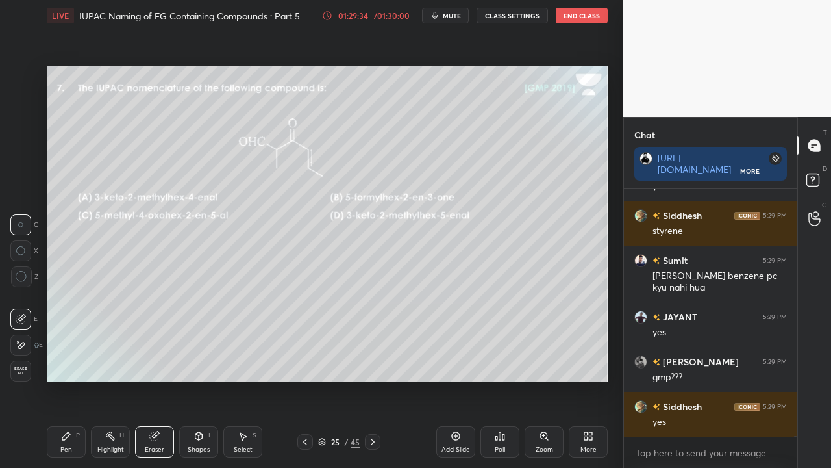
click at [21, 369] on span "Erase all" at bounding box center [20, 370] width 19 height 9
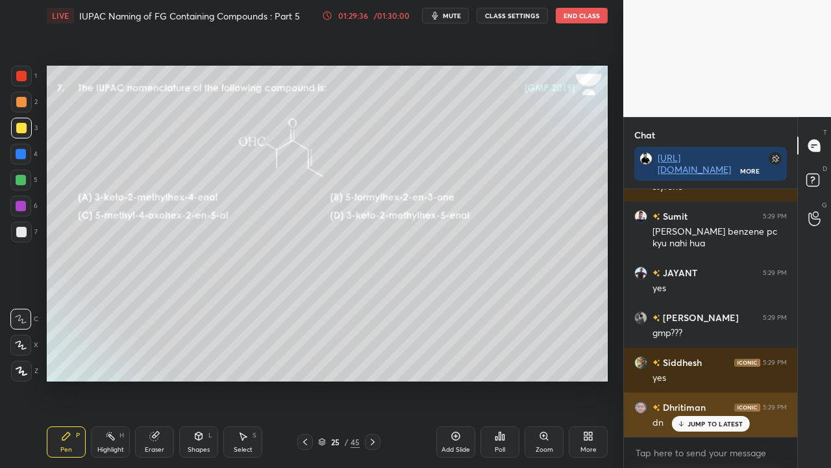
click at [701, 379] on p "JUMP TO LATEST" at bounding box center [716, 424] width 56 height 8
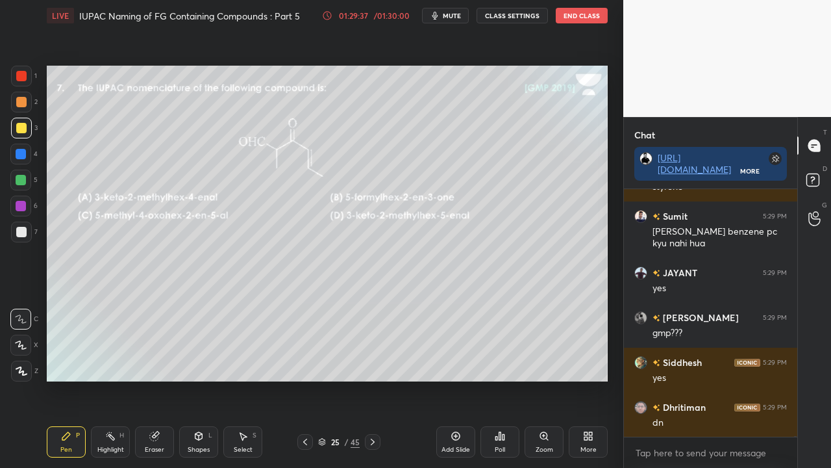
click at [820, 176] on icon at bounding box center [814, 181] width 23 height 23
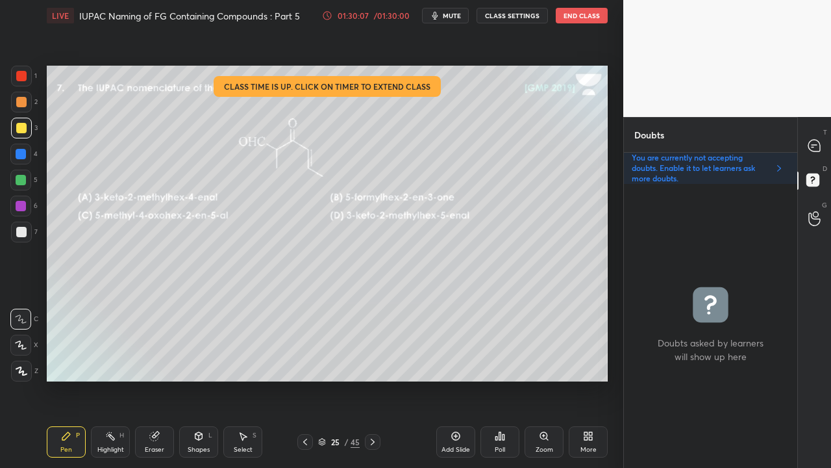
click at [510, 379] on div "Poll" at bounding box center [500, 441] width 39 height 31
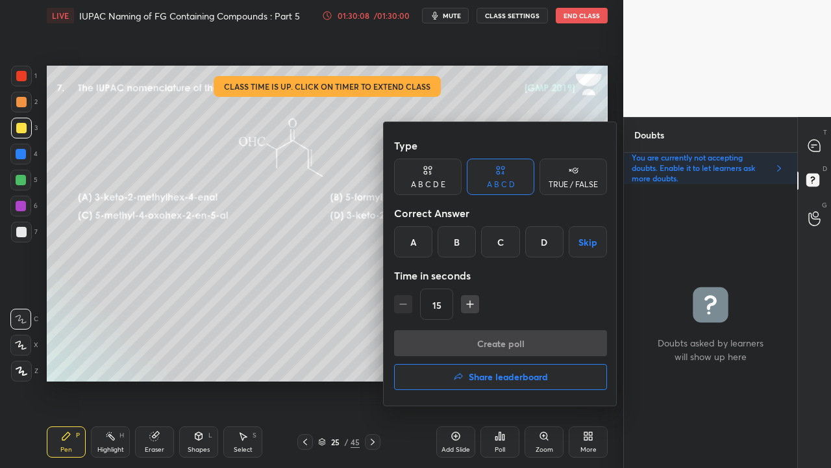
click at [418, 239] on div "A" at bounding box center [413, 241] width 38 height 31
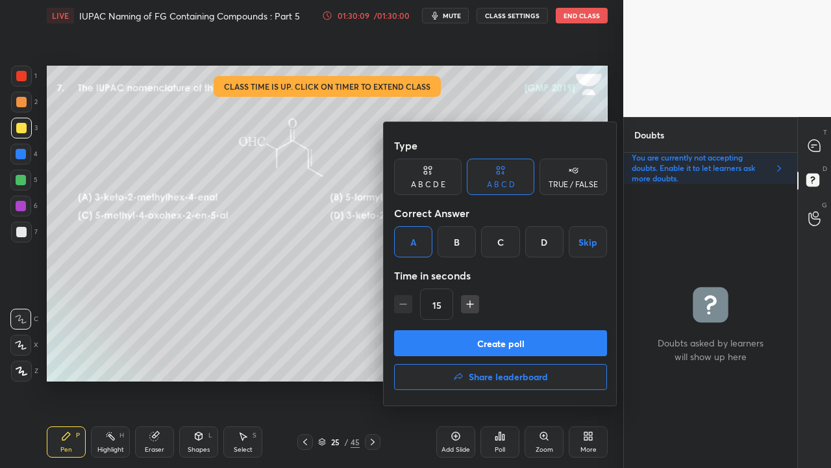
click at [435, 348] on button "Create poll" at bounding box center [500, 343] width 213 height 26
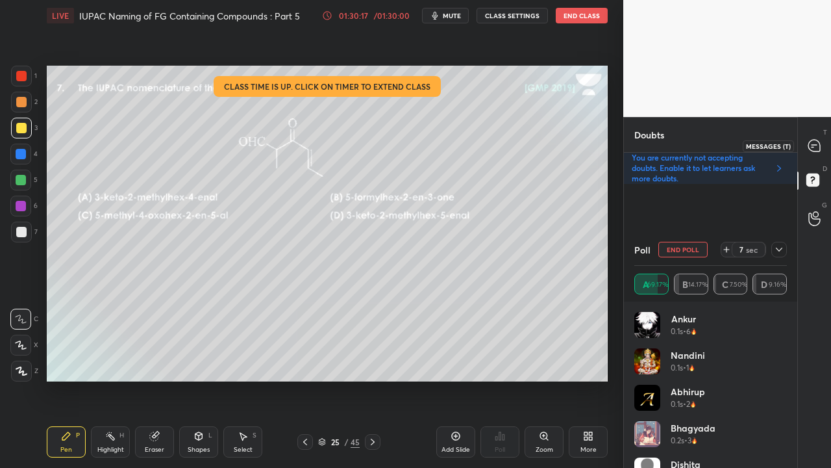
click at [814, 142] on icon at bounding box center [815, 146] width 12 height 12
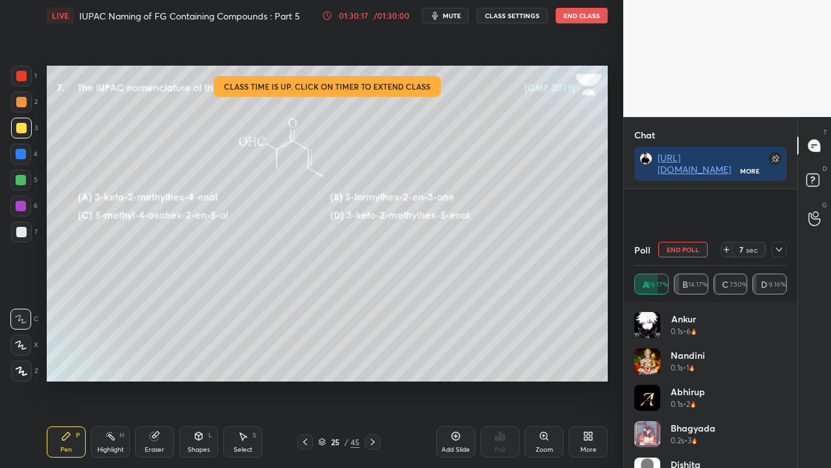
scroll to position [176, 169]
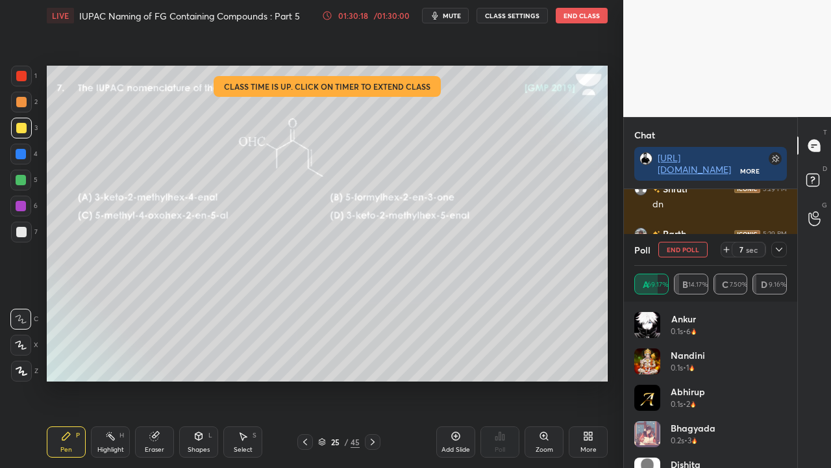
click at [783, 244] on div "Poll End Poll 7 sec" at bounding box center [710, 249] width 153 height 31
click at [779, 253] on icon at bounding box center [779, 249] width 10 height 10
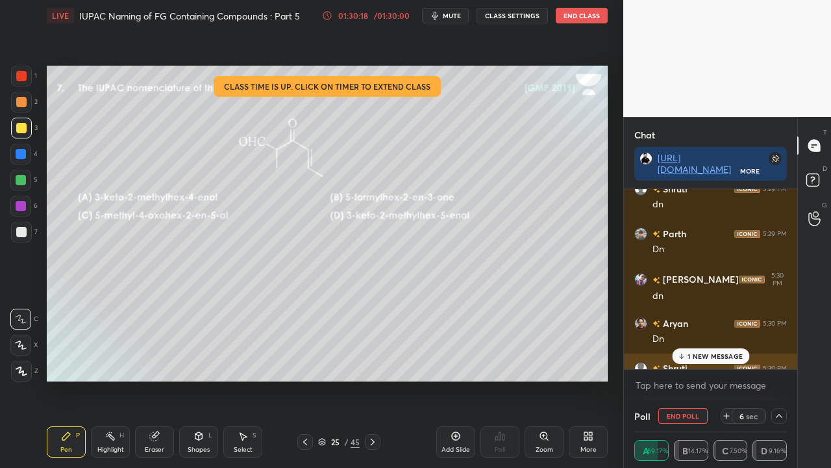
scroll to position [0, 0]
click at [716, 357] on p "3 NEW MESSAGES" at bounding box center [716, 356] width 60 height 8
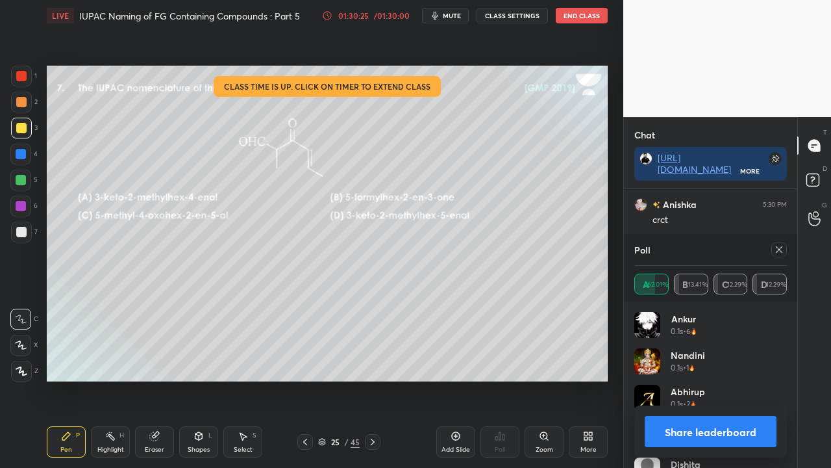
click at [781, 249] on icon at bounding box center [779, 249] width 10 height 10
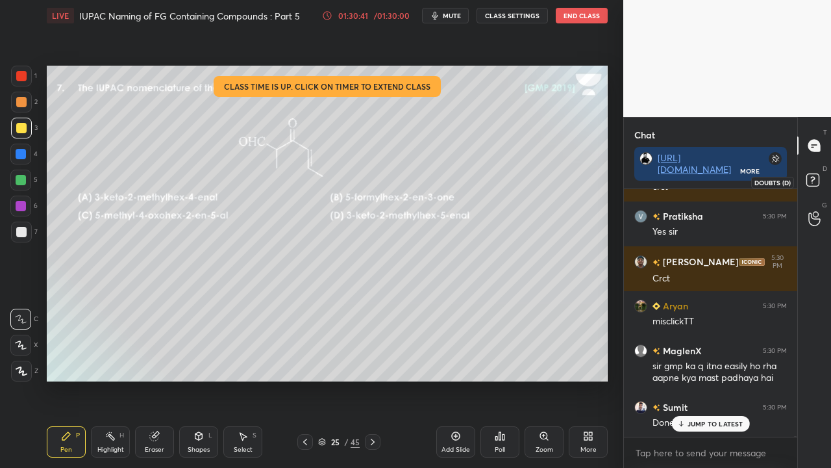
click at [822, 184] on icon at bounding box center [814, 181] width 23 height 23
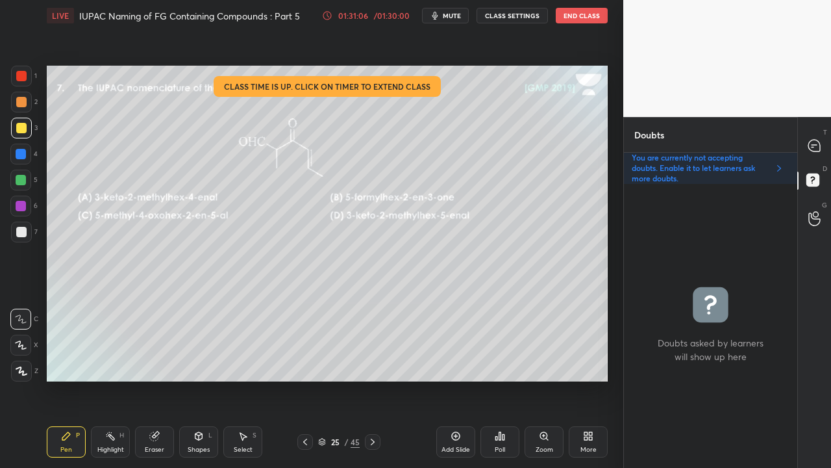
click at [373, 379] on icon at bounding box center [373, 441] width 4 height 6
click at [386, 15] on div "/ 01:30:00" at bounding box center [391, 16] width 40 height 8
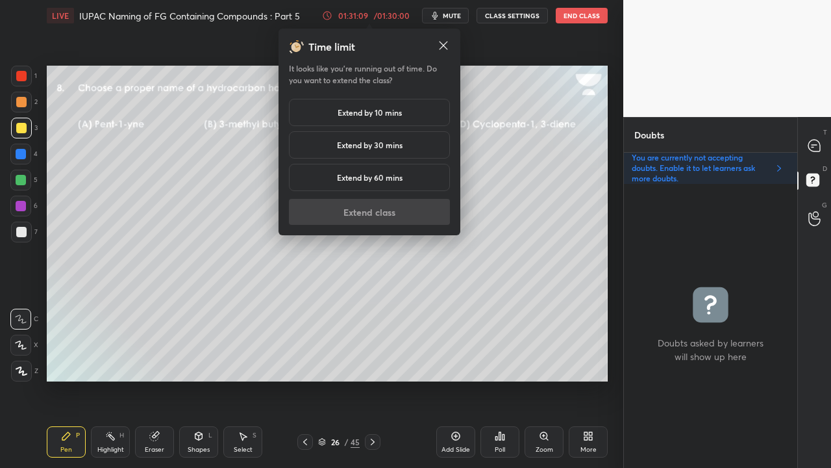
click at [361, 119] on div "Extend by 10 mins" at bounding box center [369, 112] width 161 height 27
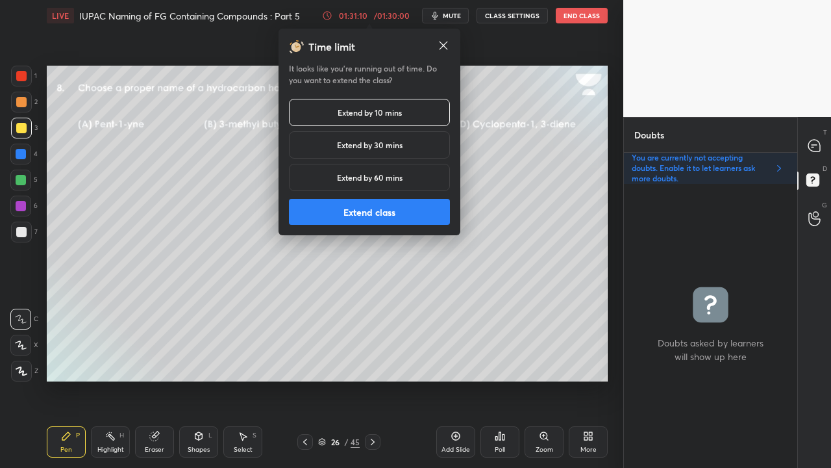
click at [350, 207] on button "Extend class" at bounding box center [369, 212] width 161 height 26
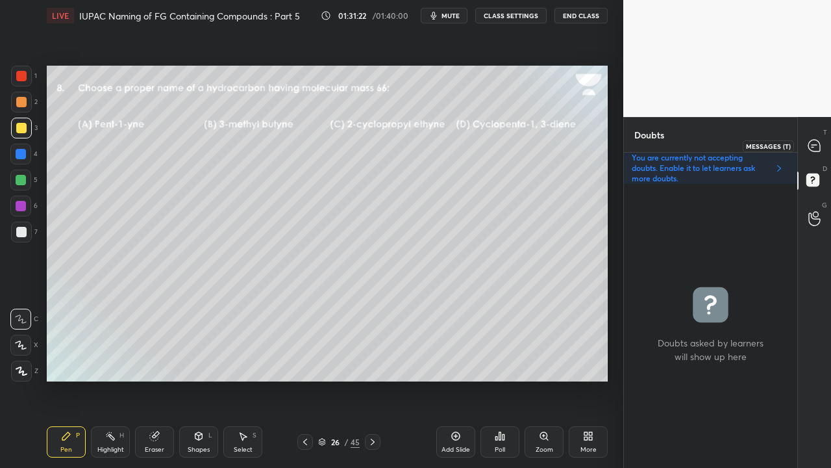
click at [811, 147] on icon at bounding box center [815, 146] width 12 height 12
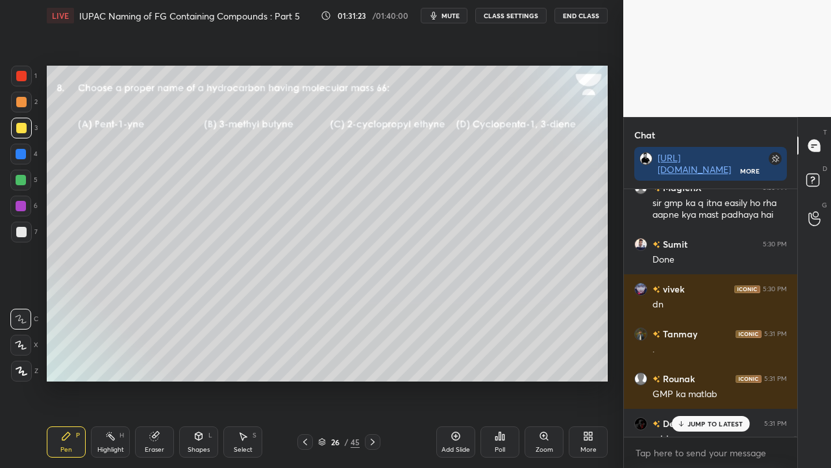
drag, startPoint x: 698, startPoint y: 427, endPoint x: 682, endPoint y: 429, distance: 16.3
click at [699, 379] on p "JUMP TO LATEST" at bounding box center [716, 424] width 56 height 8
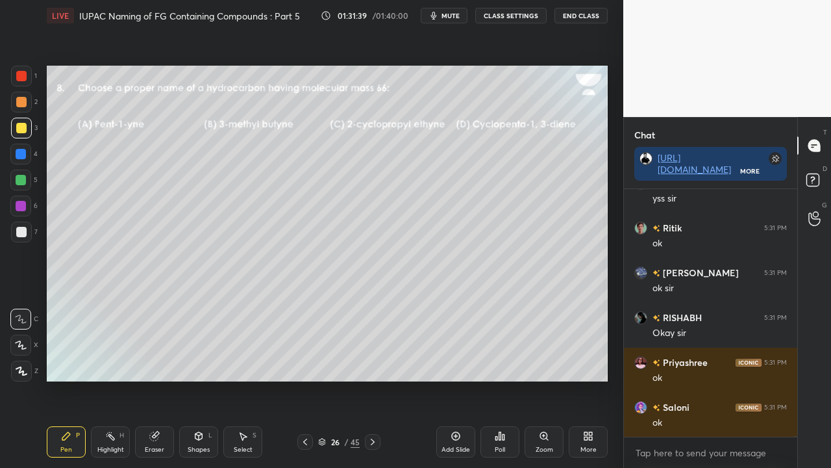
scroll to position [144466, 0]
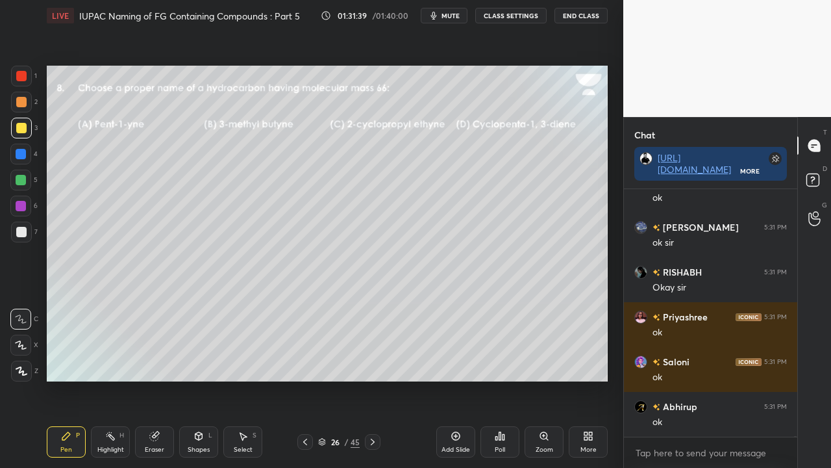
click at [371, 379] on icon at bounding box center [373, 441] width 10 height 10
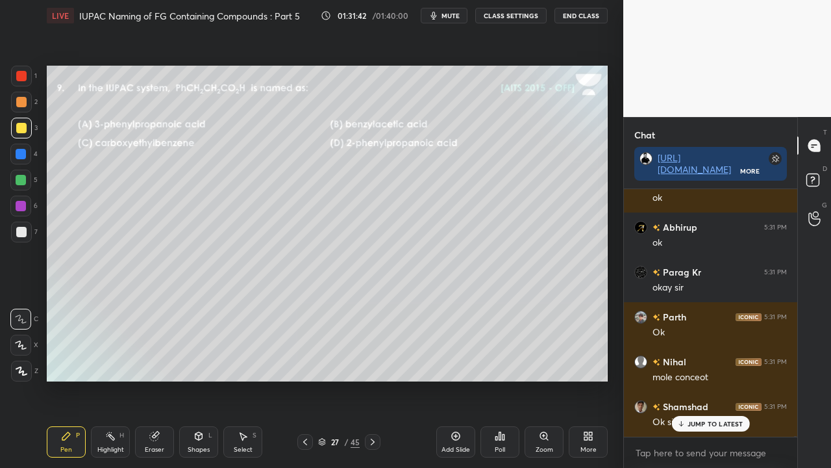
scroll to position [144689, 0]
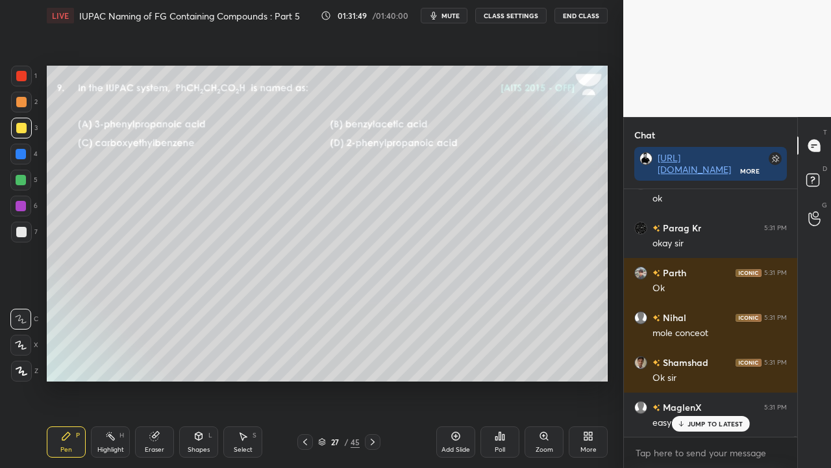
click at [713, 379] on div "JUMP TO LATEST" at bounding box center [711, 424] width 78 height 16
click at [827, 173] on div "D Doubts (D)" at bounding box center [814, 182] width 33 height 36
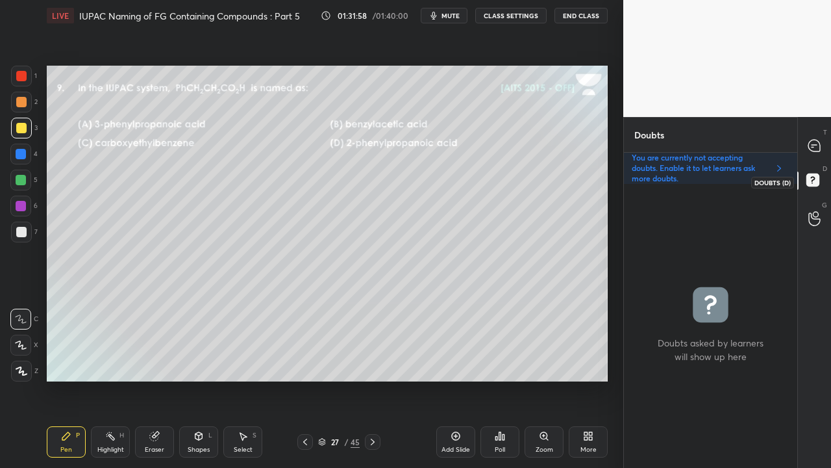
scroll to position [280, 169]
click at [811, 144] on icon at bounding box center [815, 146] width 12 height 12
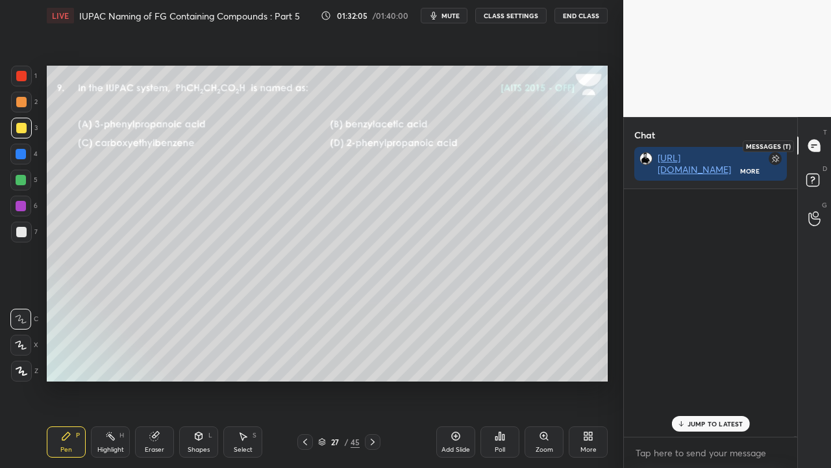
scroll to position [244, 169]
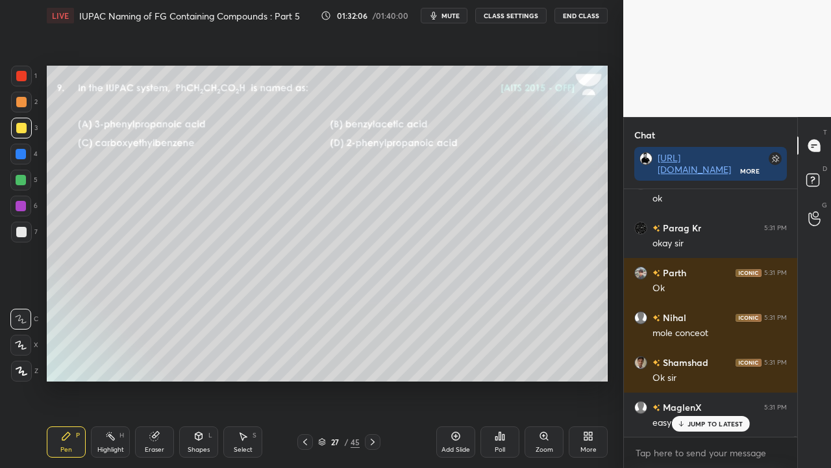
click at [690, 379] on p "JUMP TO LATEST" at bounding box center [716, 424] width 56 height 8
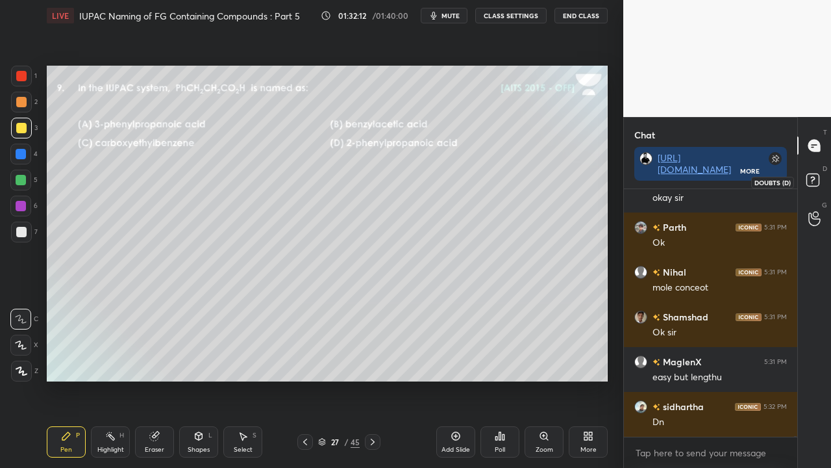
click at [813, 190] on icon at bounding box center [814, 181] width 23 height 23
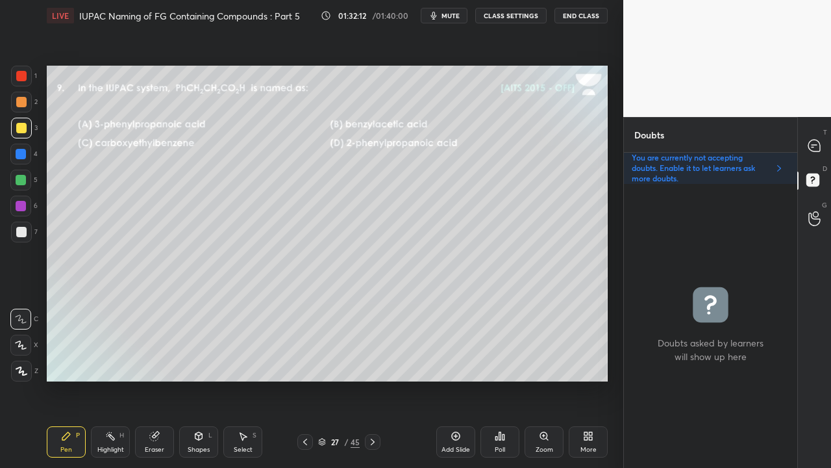
scroll to position [280, 169]
click at [492, 379] on div "Poll" at bounding box center [500, 441] width 39 height 31
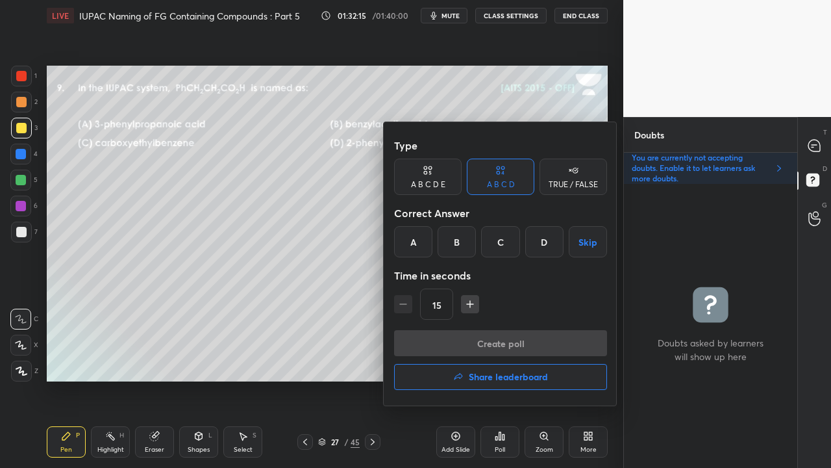
click at [417, 245] on div "A" at bounding box center [413, 241] width 38 height 31
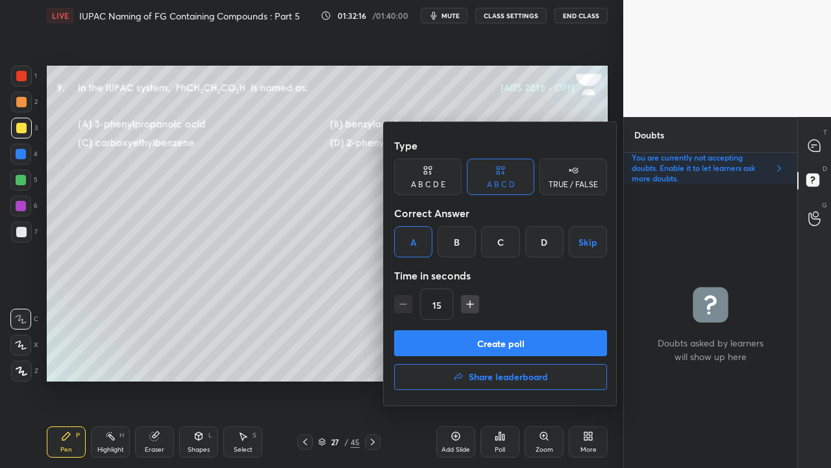
click at [436, 343] on button "Create poll" at bounding box center [500, 343] width 213 height 26
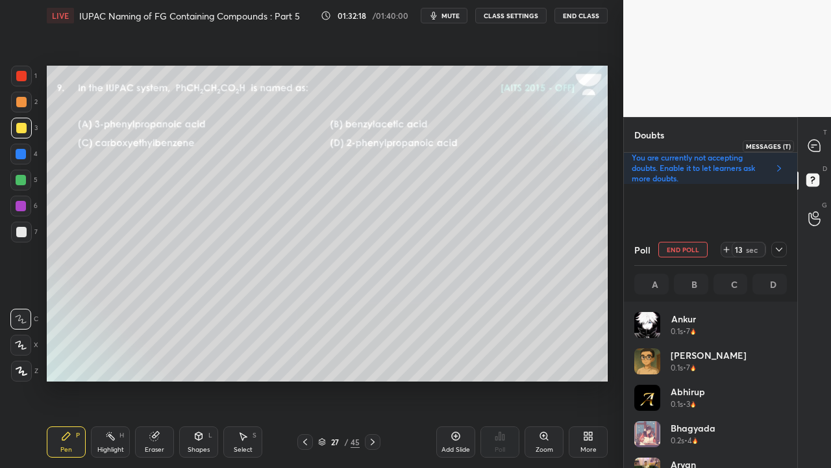
scroll to position [152, 149]
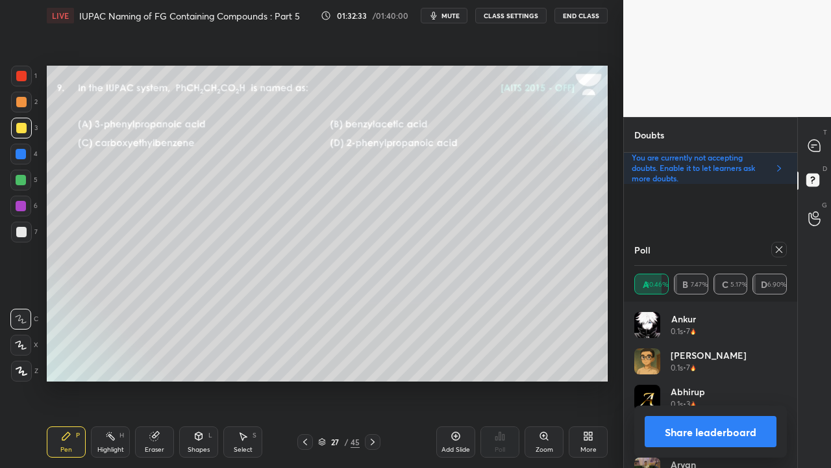
click at [371, 379] on icon at bounding box center [373, 441] width 10 height 10
click at [778, 251] on icon at bounding box center [779, 249] width 10 height 10
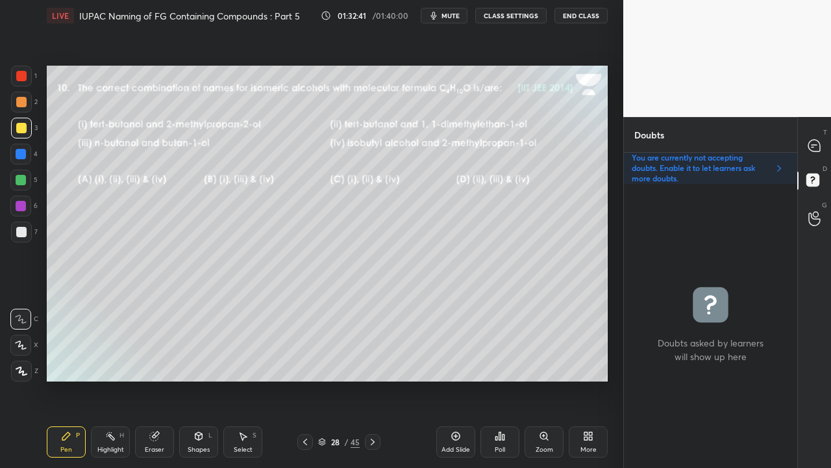
scroll to position [280, 169]
click at [816, 140] on icon at bounding box center [815, 146] width 12 height 12
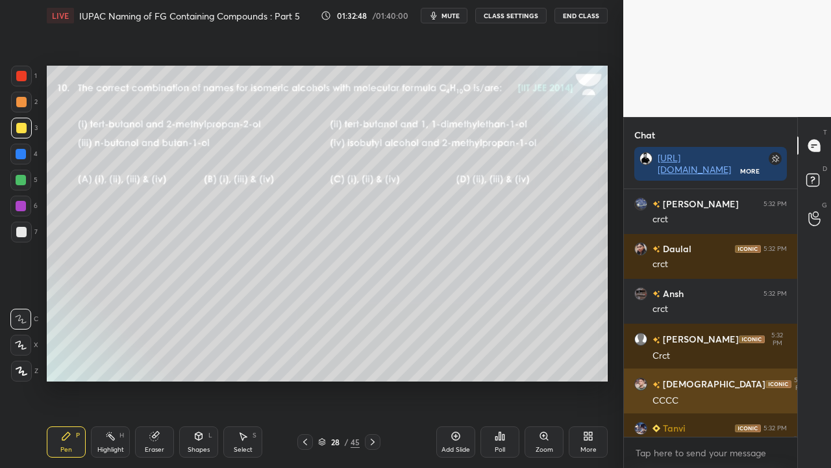
scroll to position [145735, 0]
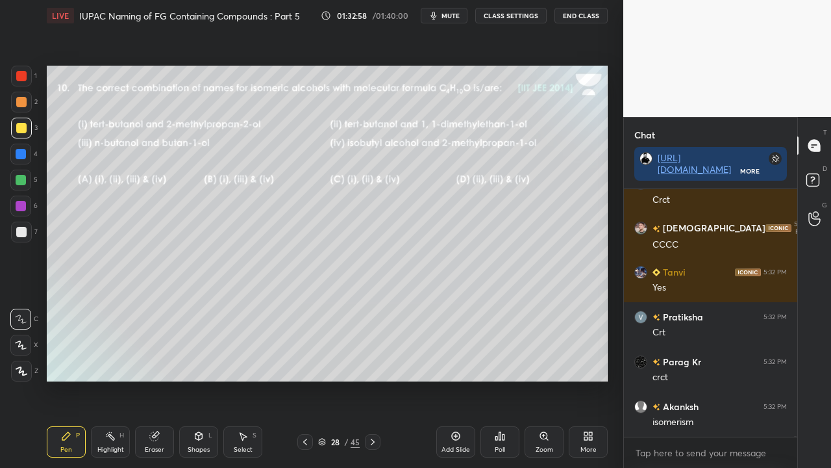
click at [158, 379] on icon at bounding box center [154, 436] width 10 height 10
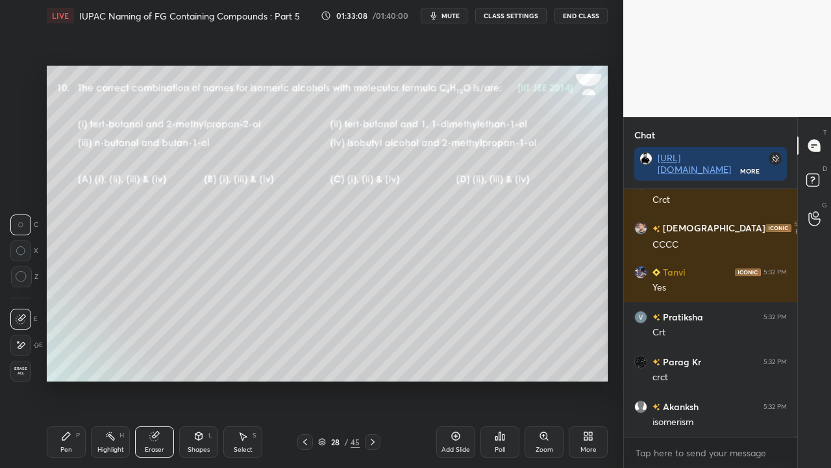
scroll to position [145779, 0]
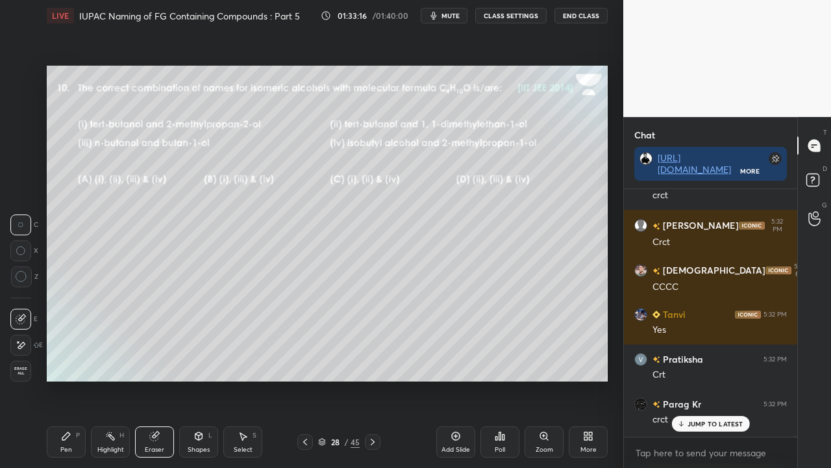
click at [76, 379] on div "Pen P" at bounding box center [66, 441] width 39 height 31
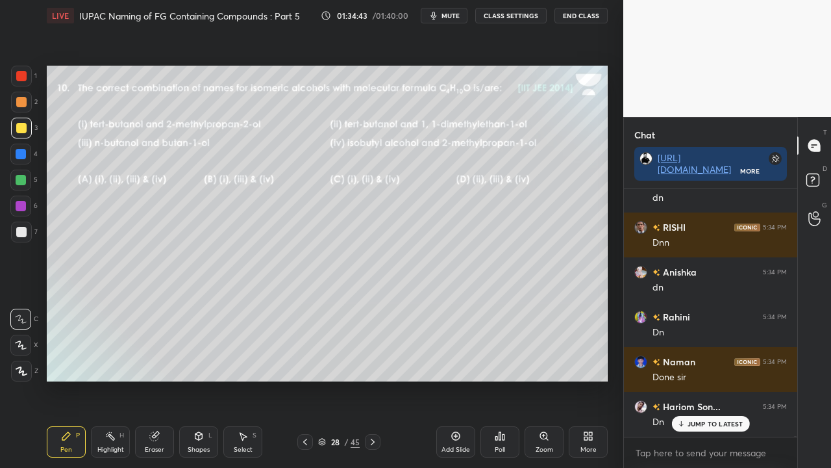
scroll to position [146549, 0]
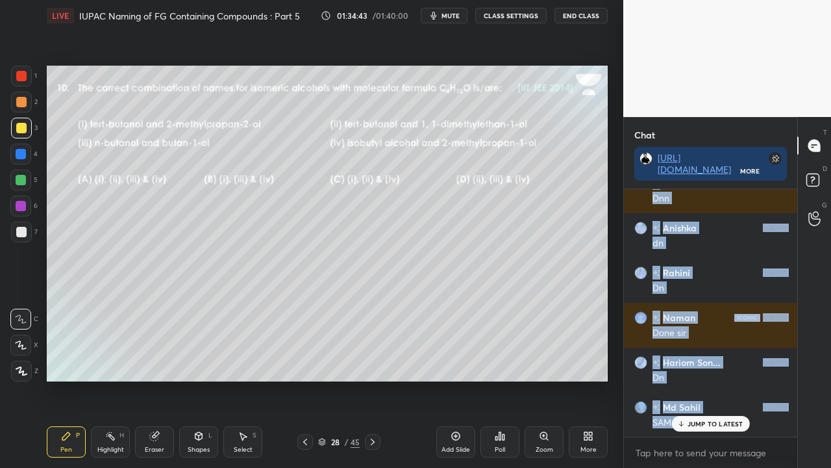
click at [696, 379] on div "[PERSON_NAME] 5:33 PM [PERSON_NAME] time jada [PERSON_NAME] 5:33 PM isomer mtlb…" at bounding box center [710, 312] width 173 height 247
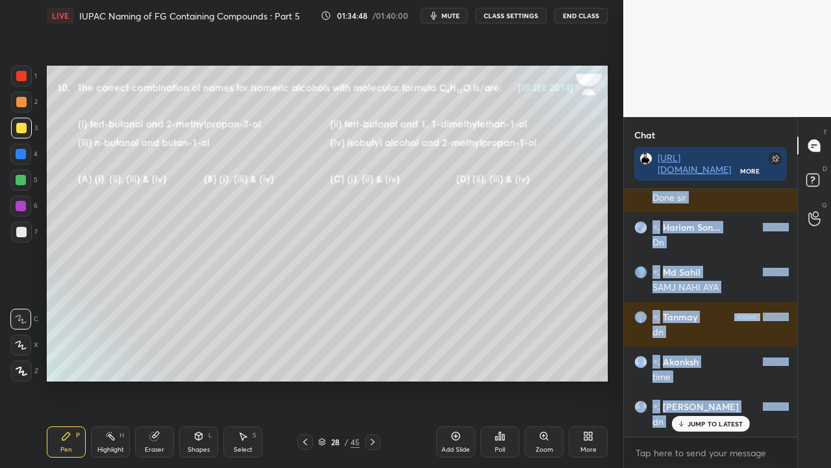
scroll to position [146729, 0]
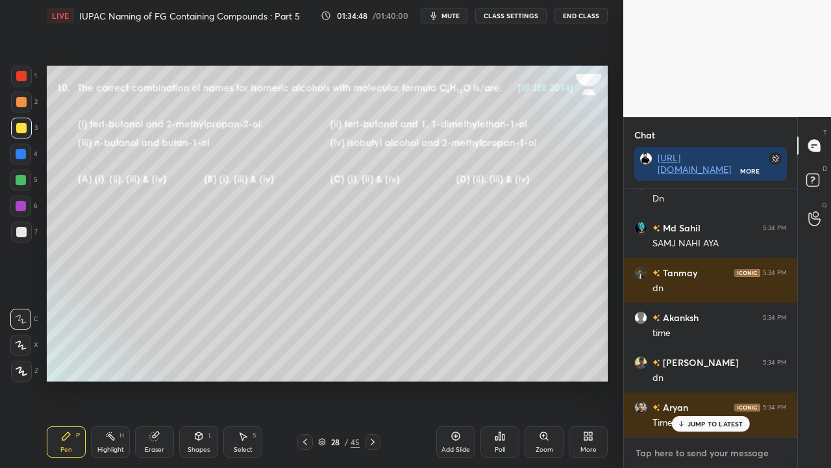
click at [666, 379] on textarea at bounding box center [710, 452] width 153 height 21
click at [814, 169] on div "D Doubts (D)" at bounding box center [814, 182] width 33 height 36
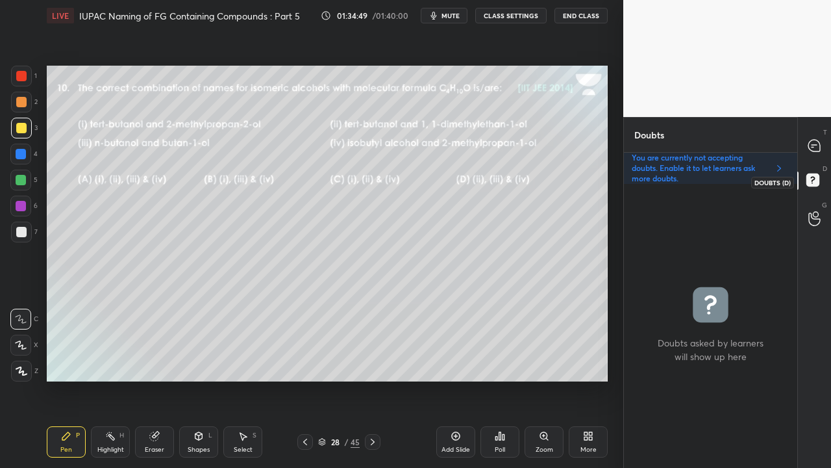
scroll to position [280, 169]
click at [826, 146] on div at bounding box center [815, 145] width 26 height 23
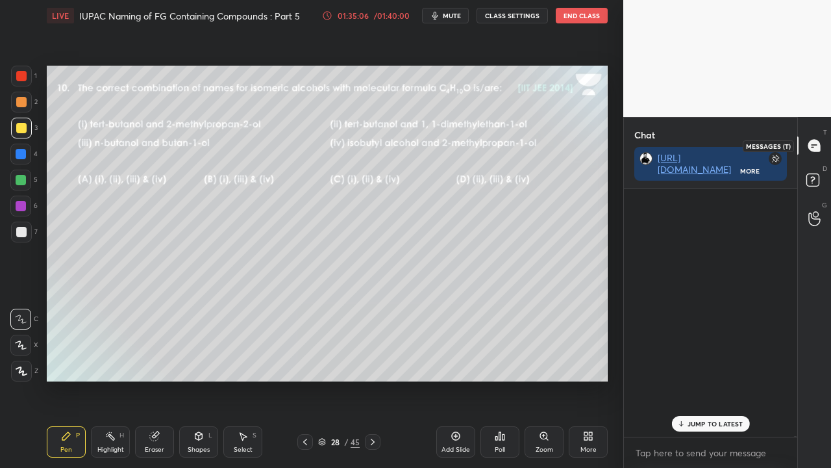
scroll to position [244, 169]
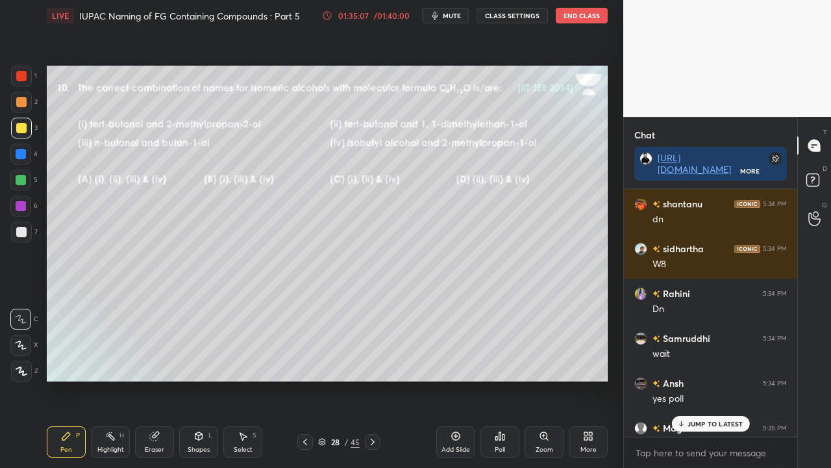
click at [697, 379] on p "JUMP TO LATEST" at bounding box center [716, 424] width 56 height 8
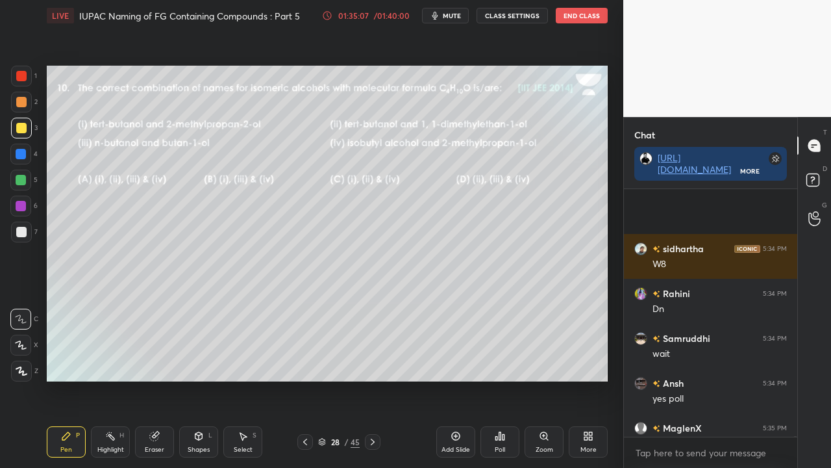
scroll to position [147211, 0]
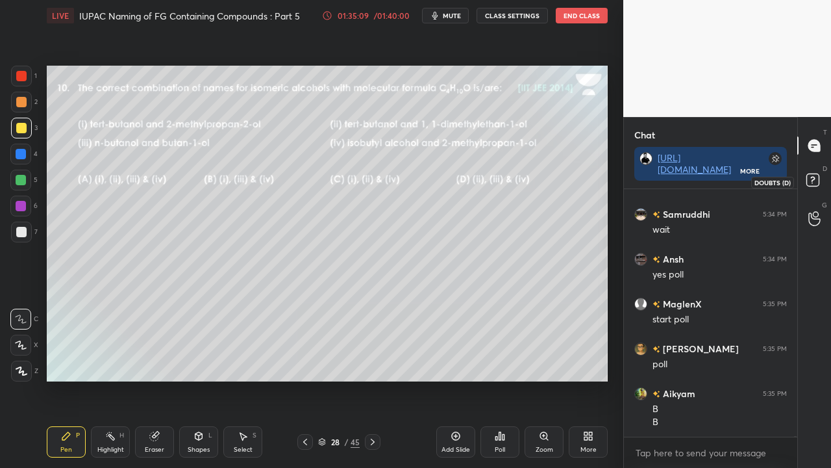
click at [809, 189] on icon at bounding box center [814, 181] width 23 height 23
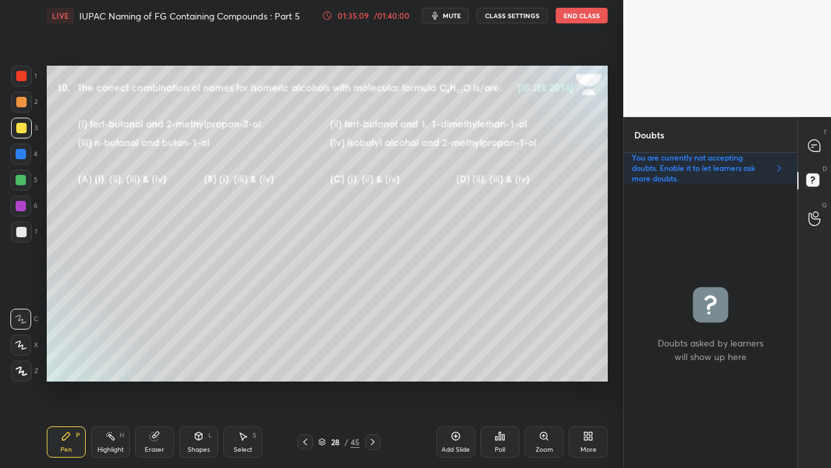
scroll to position [280, 169]
click at [160, 379] on div "Eraser" at bounding box center [154, 441] width 39 height 31
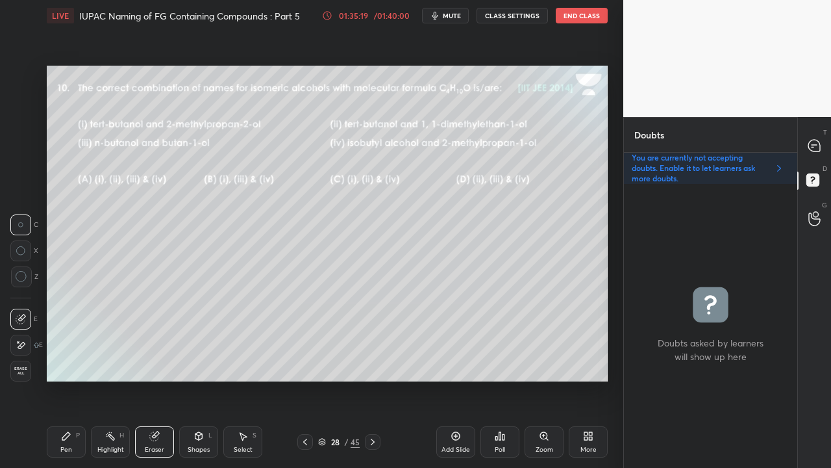
click at [71, 379] on div "Pen P" at bounding box center [66, 441] width 39 height 31
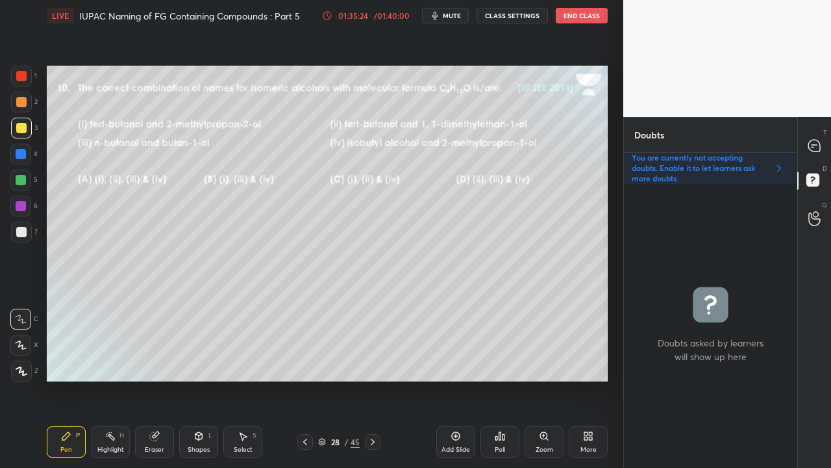
click at [503, 379] on div "Poll" at bounding box center [500, 441] width 39 height 31
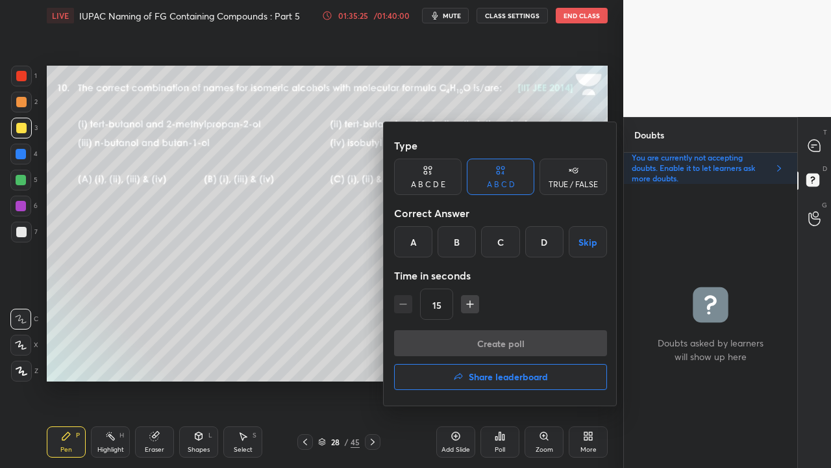
drag, startPoint x: 456, startPoint y: 239, endPoint x: 443, endPoint y: 295, distance: 57.3
click at [457, 240] on div "B" at bounding box center [457, 241] width 38 height 31
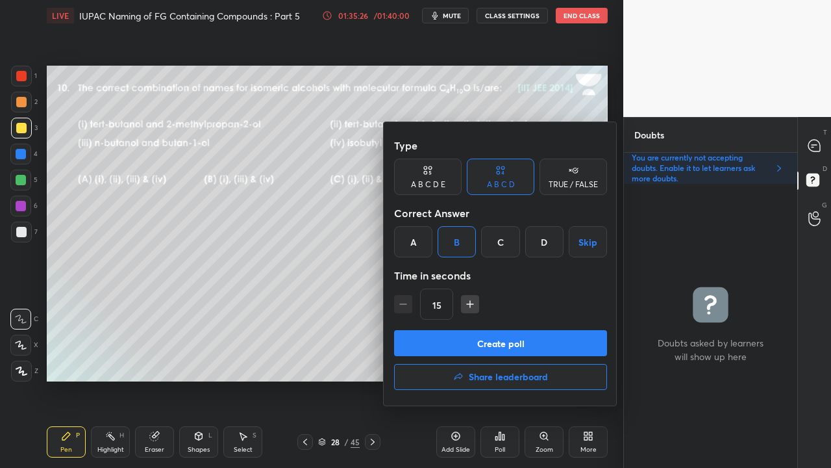
click at [439, 350] on button "Create poll" at bounding box center [500, 343] width 213 height 26
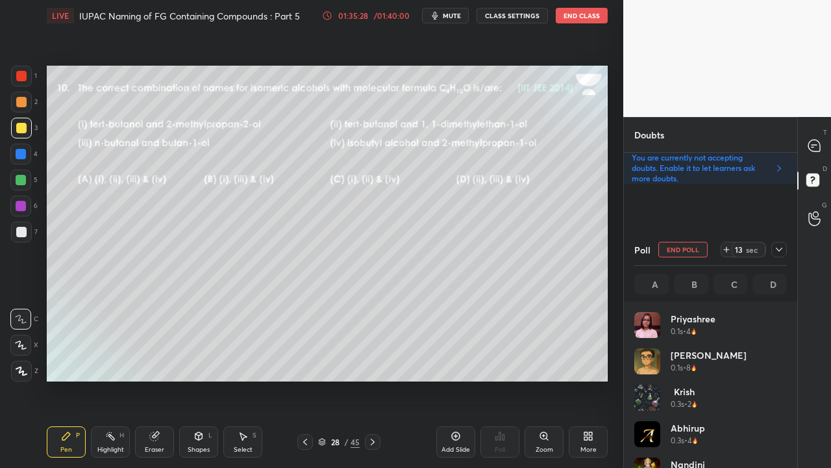
scroll to position [152, 149]
click at [23, 128] on div at bounding box center [21, 128] width 10 height 10
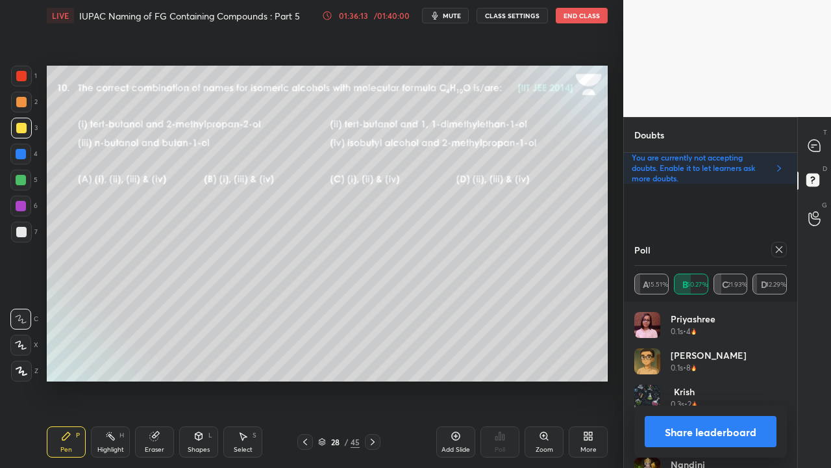
click at [705, 379] on button "Share leaderboard" at bounding box center [711, 431] width 132 height 31
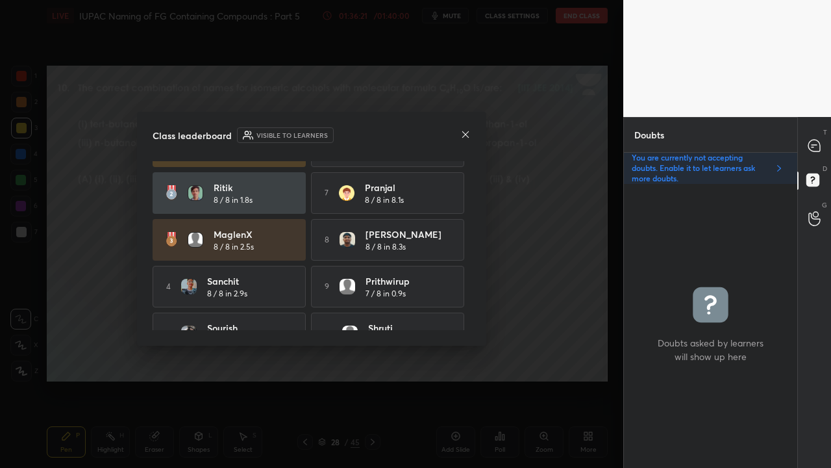
scroll to position [37, 0]
click at [820, 145] on icon at bounding box center [815, 146] width 12 height 12
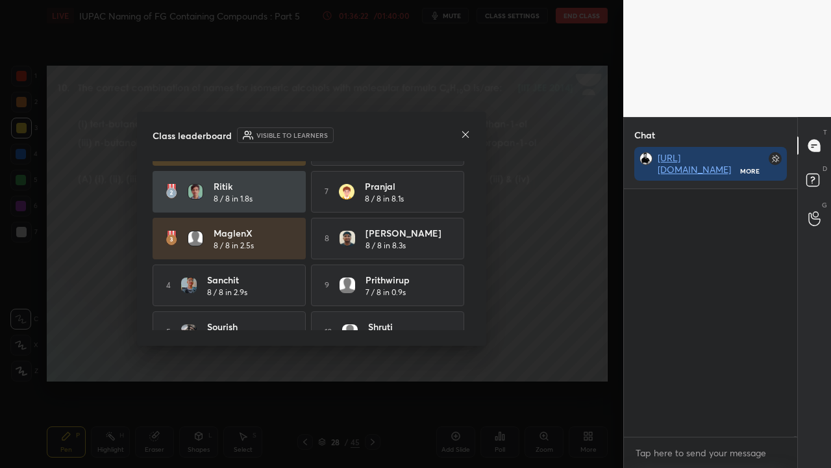
scroll to position [244, 169]
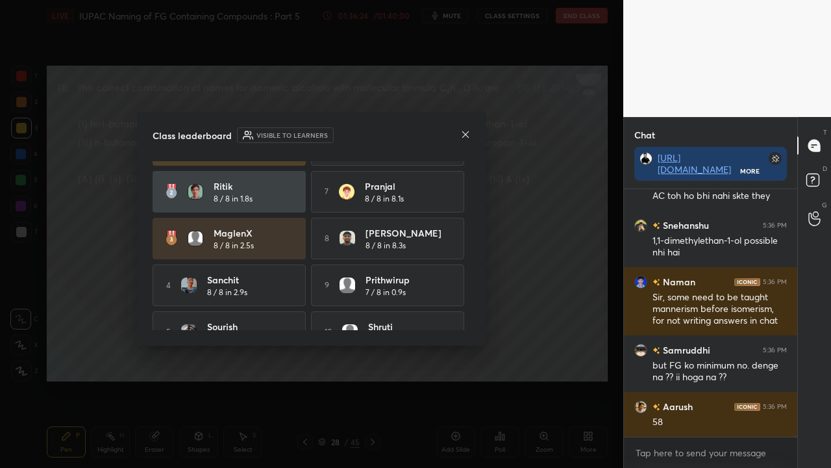
drag, startPoint x: 473, startPoint y: 245, endPoint x: 472, endPoint y: 257, distance: 12.4
click at [472, 257] on div "Class leaderboard Visible to learners [PERSON_NAME] 8 / 8 in 0.6s 6 Parag Kr 8 …" at bounding box center [311, 229] width 349 height 234
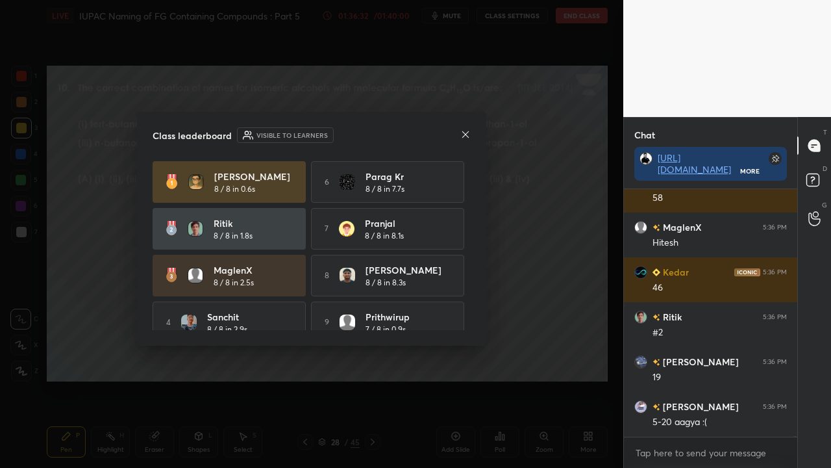
scroll to position [148664, 0]
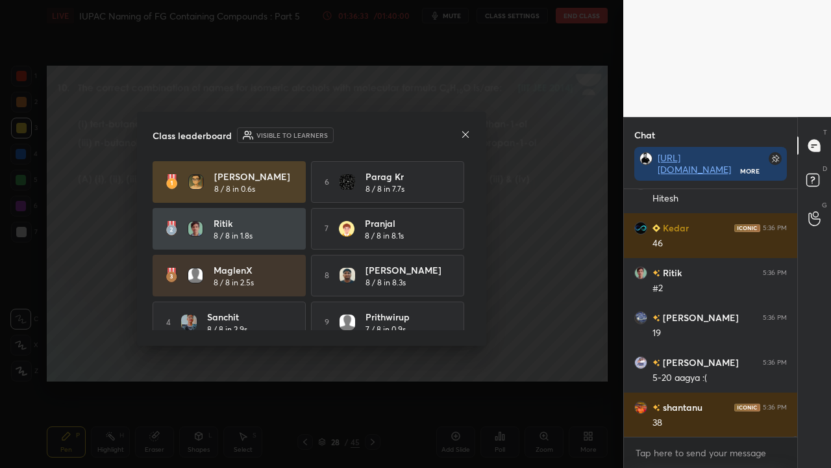
drag, startPoint x: 473, startPoint y: 222, endPoint x: 470, endPoint y: 238, distance: 16.4
click at [470, 238] on div "Class leaderboard Visible to learners [PERSON_NAME] 8 / 8 in 0.6s 6 Parag Kr 8 …" at bounding box center [311, 229] width 349 height 234
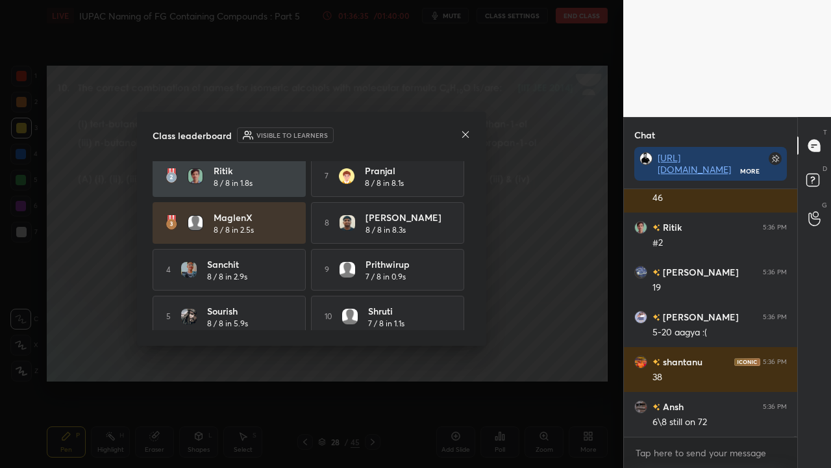
scroll to position [54, 0]
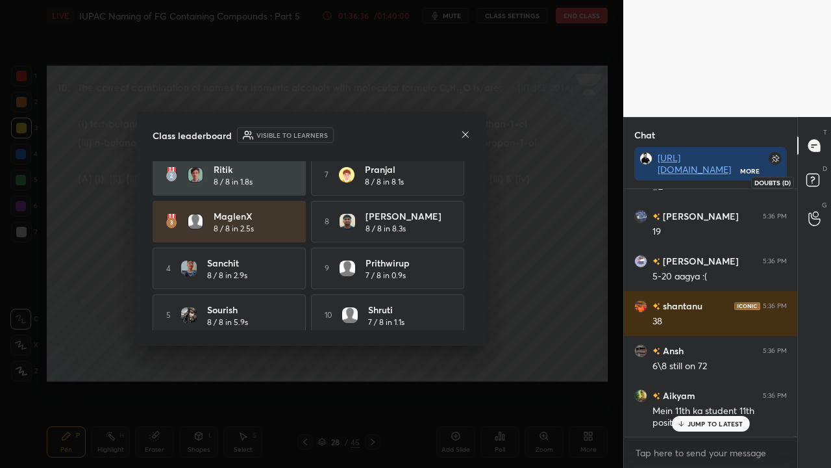
click at [818, 180] on rect at bounding box center [813, 180] width 12 height 12
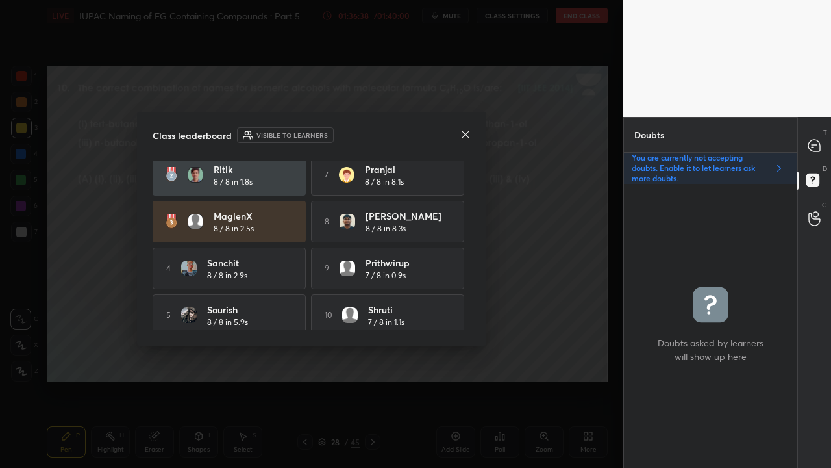
click at [468, 256] on div "[PERSON_NAME] 8 / 8 in 0.6s 6 Parag Kr 8 / 8 in 7.7s [PERSON_NAME] 8 / 8 in 1.8…" at bounding box center [312, 245] width 318 height 169
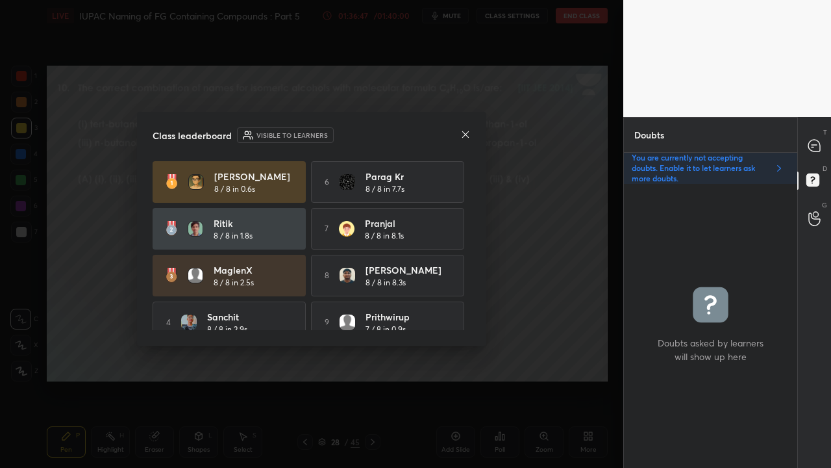
click at [468, 138] on icon at bounding box center [465, 134] width 10 height 10
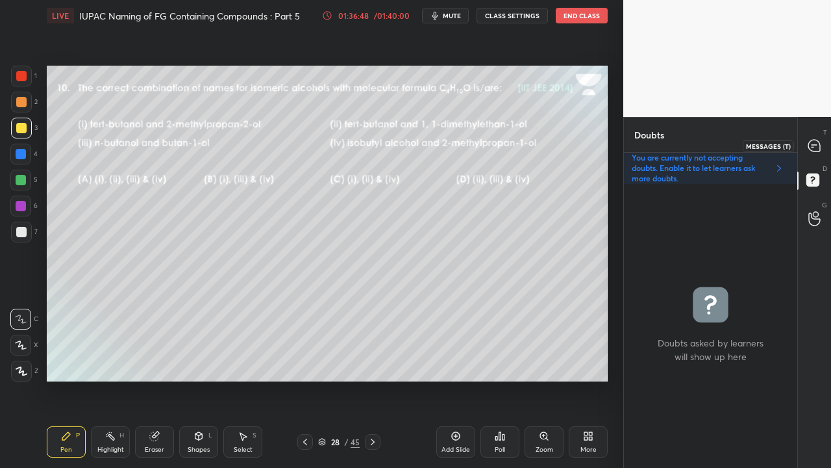
click at [823, 145] on div at bounding box center [815, 145] width 26 height 23
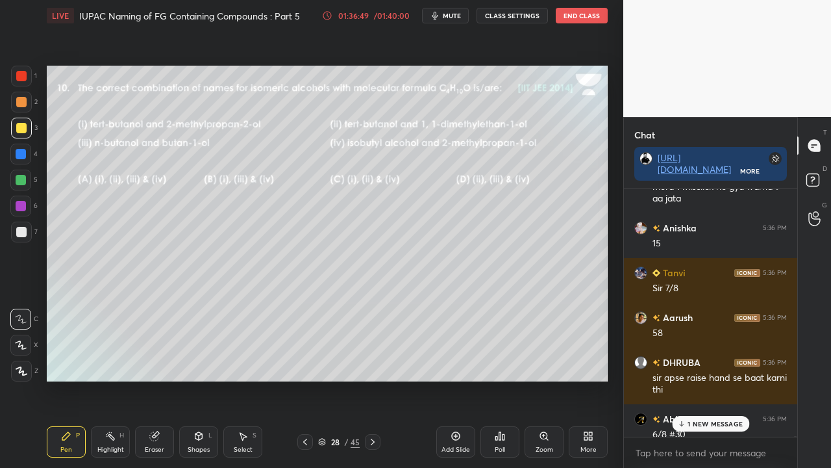
click at [703, 379] on p "1 NEW MESSAGE" at bounding box center [715, 424] width 55 height 8
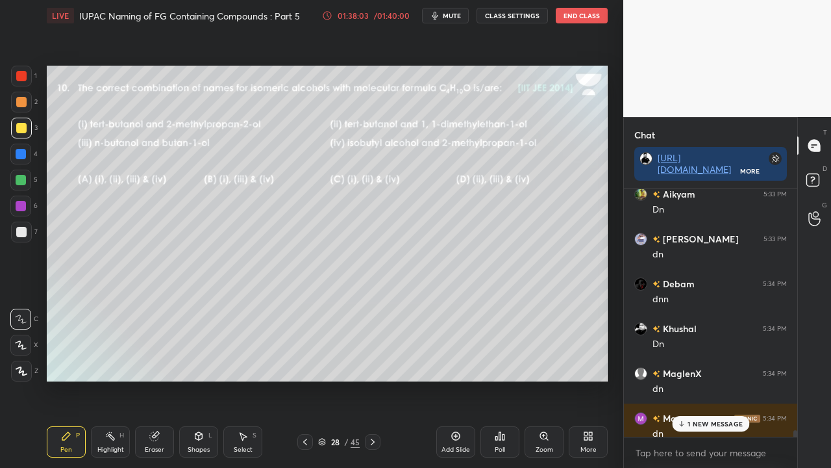
scroll to position [145825, 0]
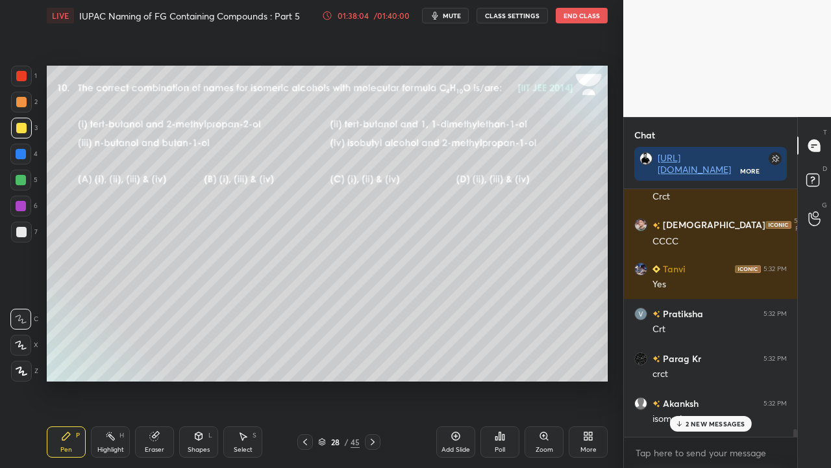
click at [718, 379] on p "2 NEW MESSAGES" at bounding box center [716, 424] width 60 height 8
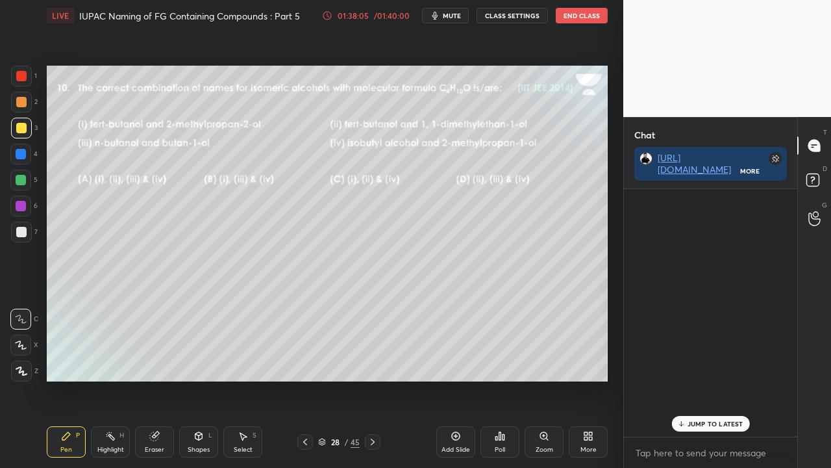
scroll to position [154165, 0]
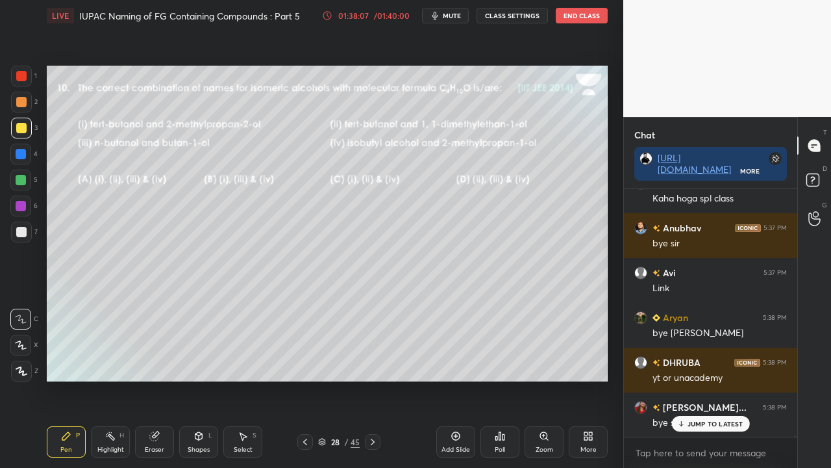
click at [718, 379] on p "JUMP TO LATEST" at bounding box center [716, 424] width 56 height 8
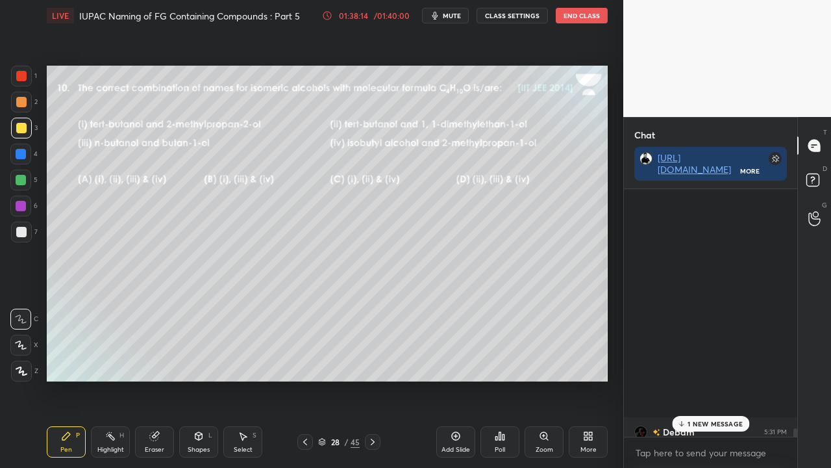
scroll to position [144163, 0]
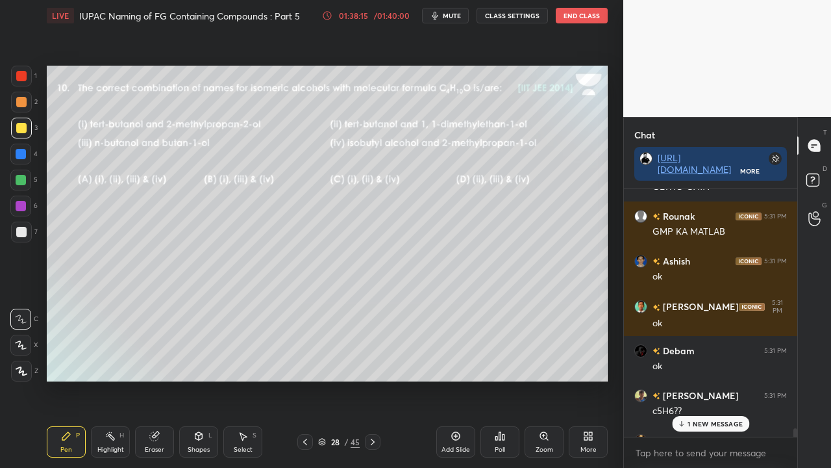
click at [731, 379] on p "1 NEW MESSAGE" at bounding box center [715, 424] width 55 height 8
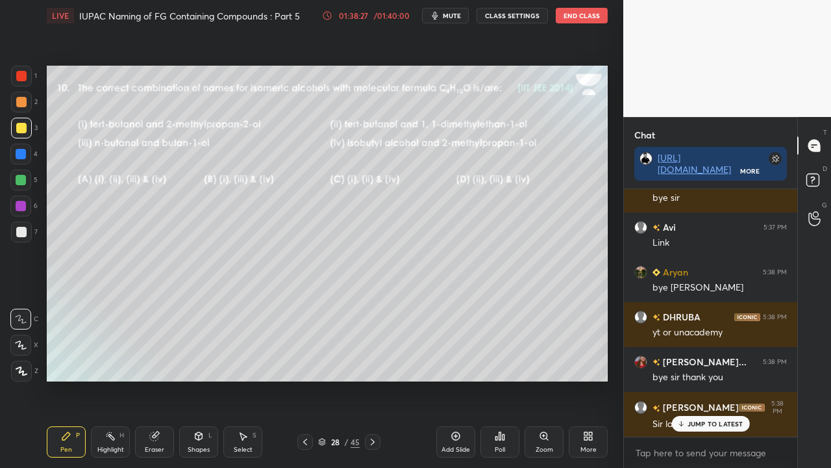
scroll to position [154401, 0]
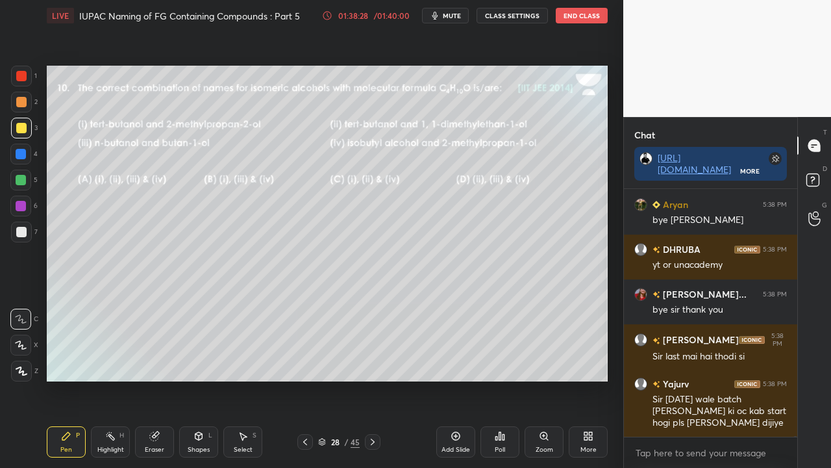
click at [710, 379] on div "👽bye sir thank u so much" at bounding box center [720, 467] width 134 height 13
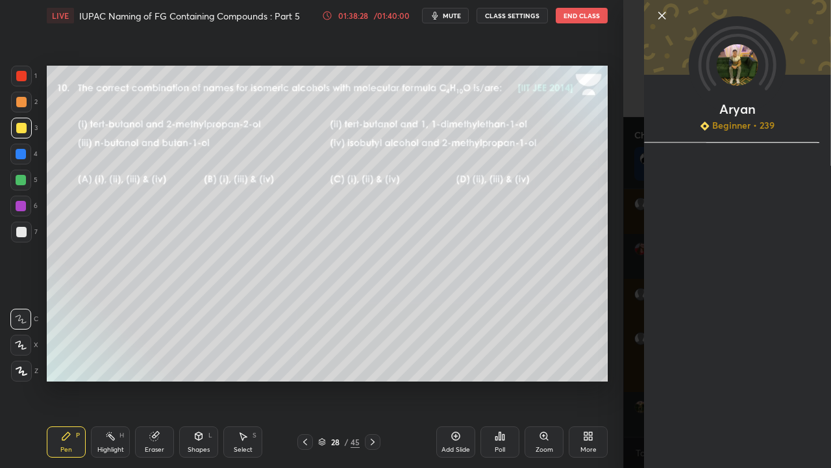
click at [623, 379] on div "Aryan Beginner • 239" at bounding box center [727, 234] width 208 height 468
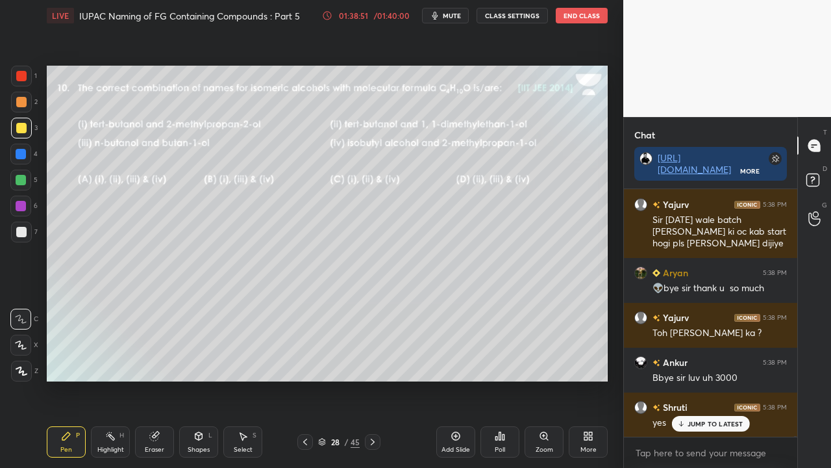
scroll to position [154626, 0]
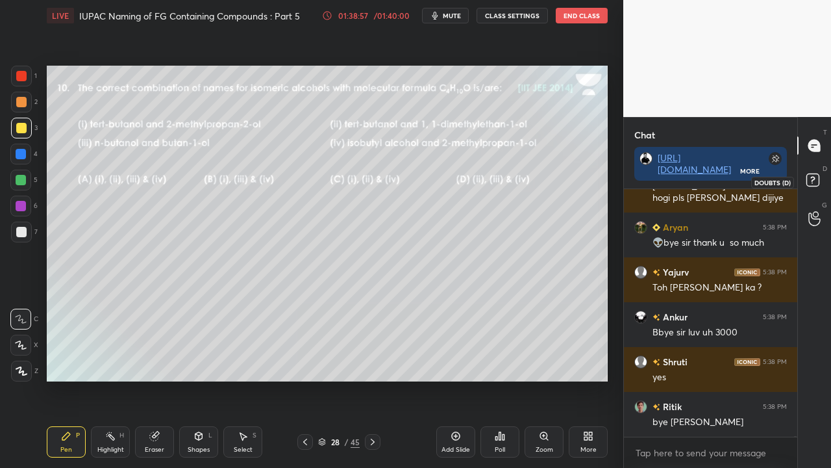
click at [821, 181] on icon at bounding box center [814, 181] width 23 height 23
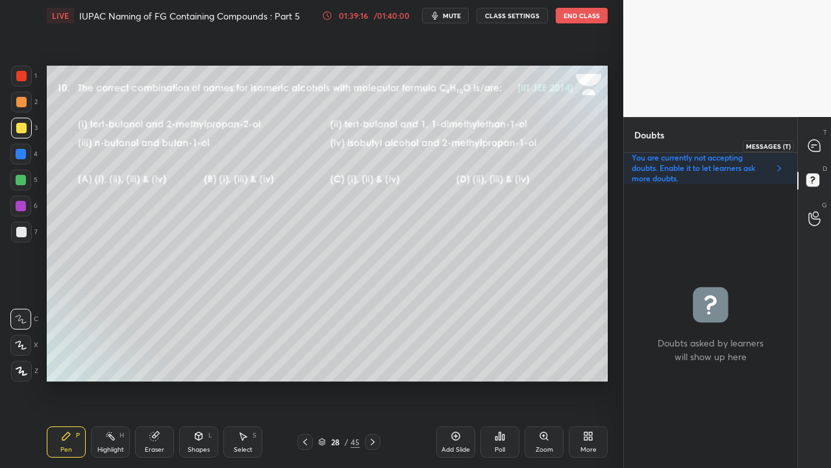
click at [816, 143] on icon at bounding box center [815, 146] width 12 height 12
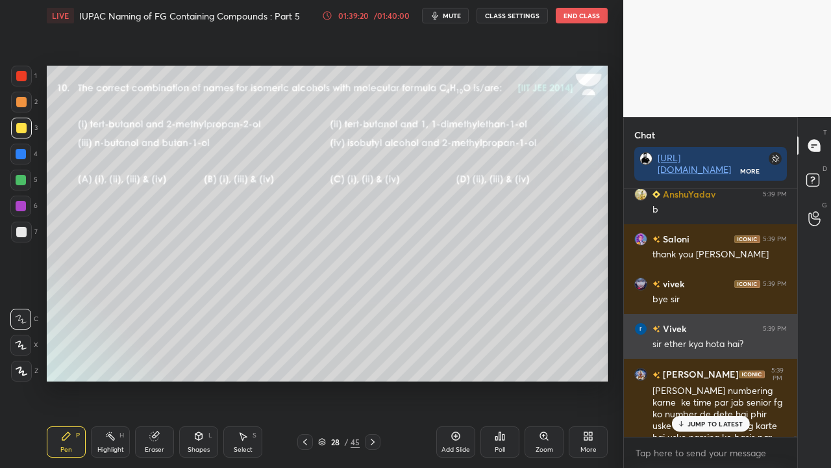
scroll to position [155367, 0]
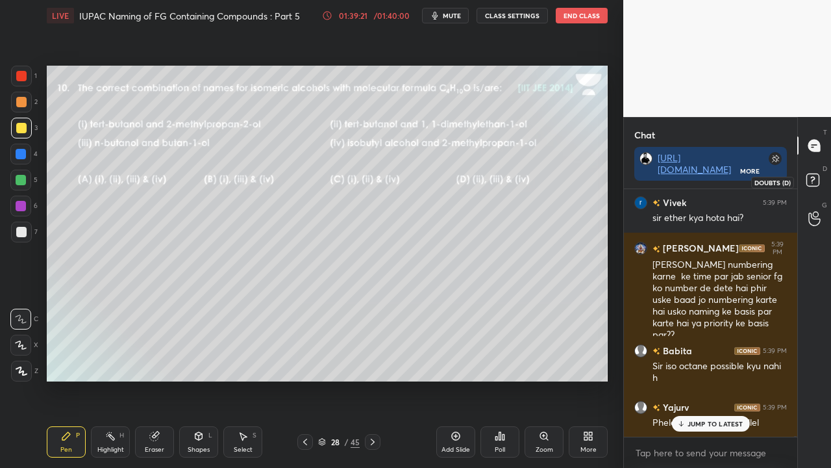
click at [815, 179] on rect at bounding box center [813, 180] width 12 height 12
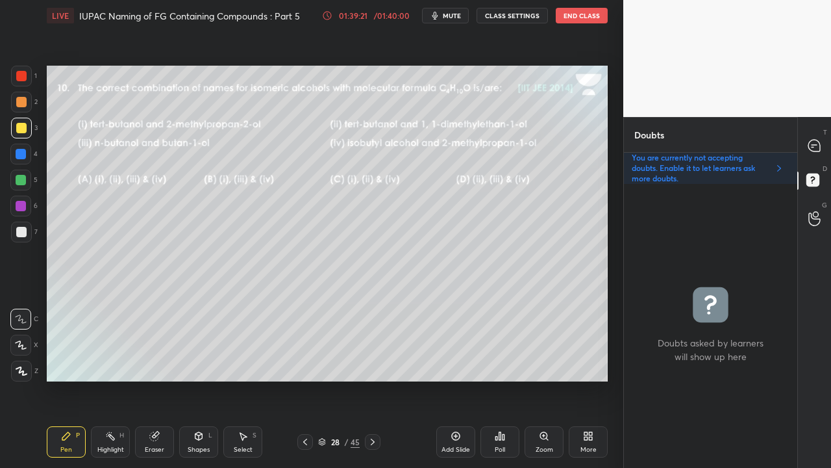
scroll to position [280, 169]
click at [813, 141] on icon at bounding box center [815, 146] width 12 height 12
type textarea "x"
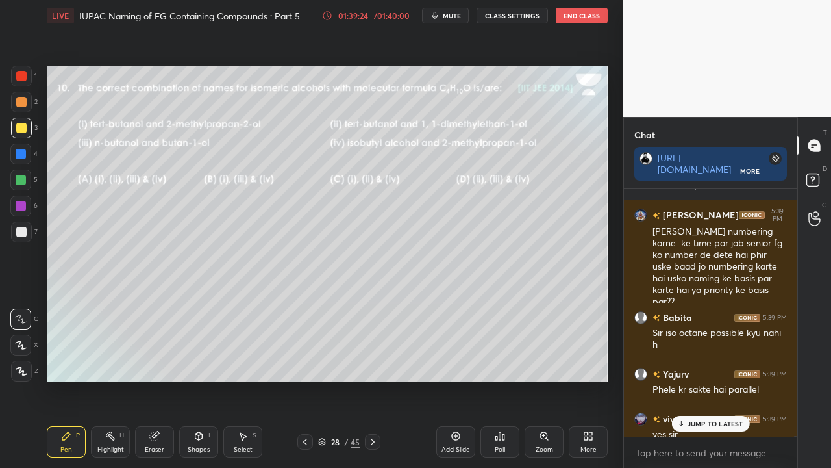
scroll to position [155457, 0]
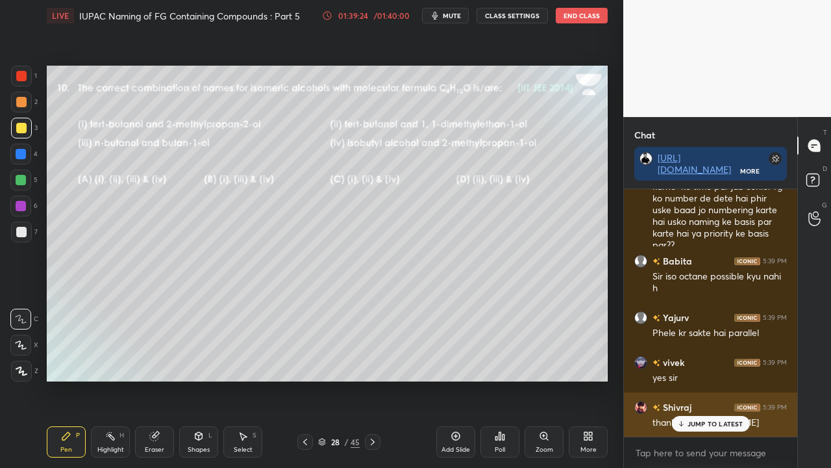
click at [695, 379] on p "JUMP TO LATEST" at bounding box center [716, 424] width 56 height 8
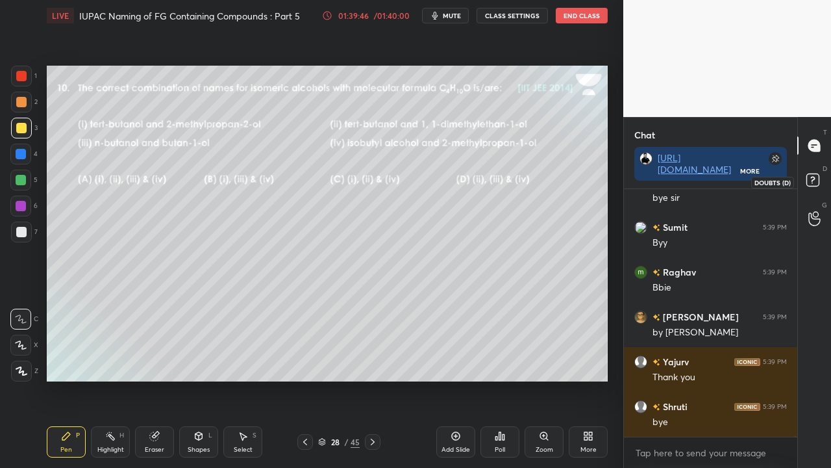
scroll to position [156263, 0]
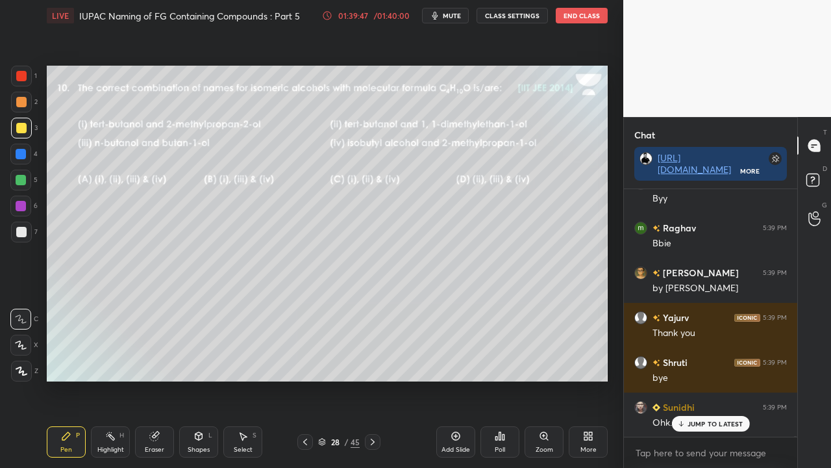
click at [709, 379] on p "JUMP TO LATEST" at bounding box center [716, 424] width 56 height 8
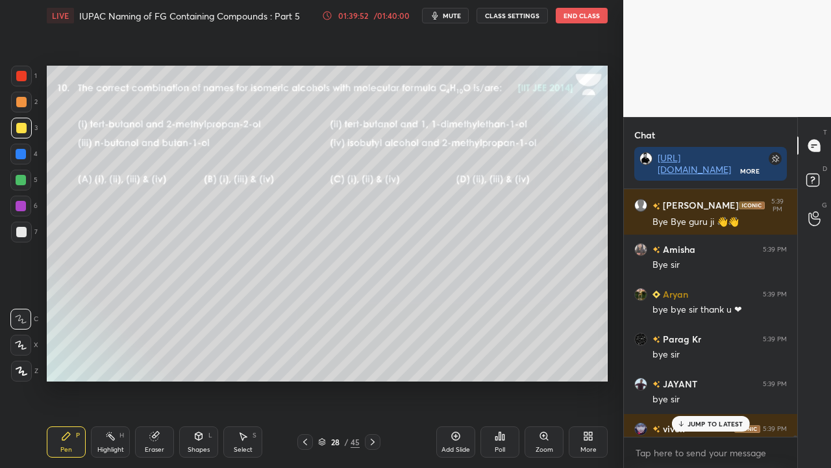
scroll to position [155359, 0]
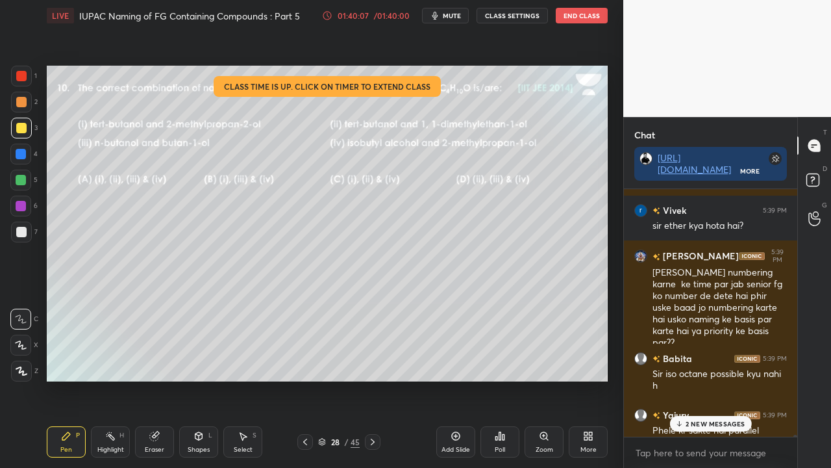
click at [716, 379] on p "2 NEW MESSAGES" at bounding box center [716, 424] width 60 height 8
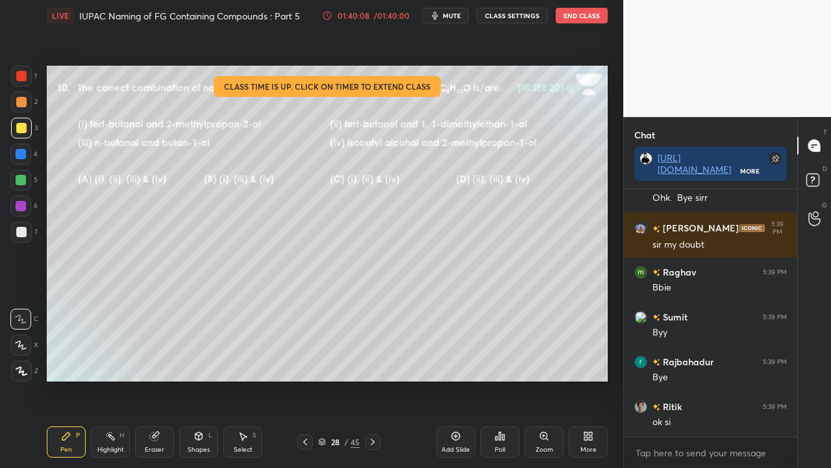
scroll to position [156532, 0]
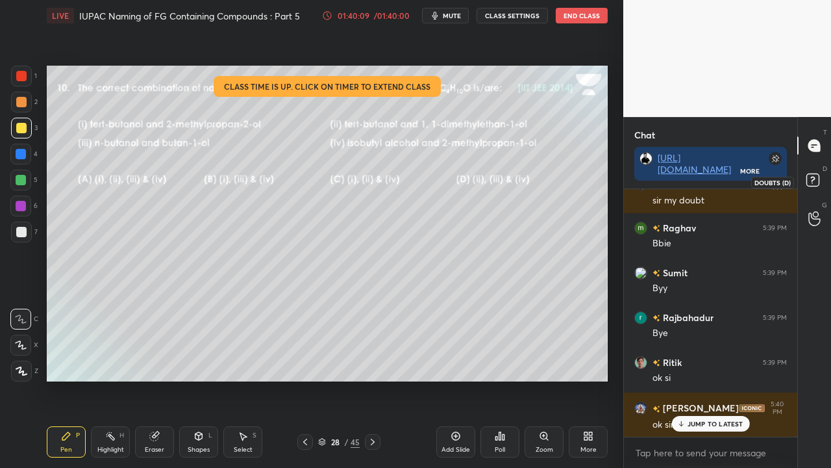
click at [817, 181] on rect at bounding box center [813, 180] width 12 height 12
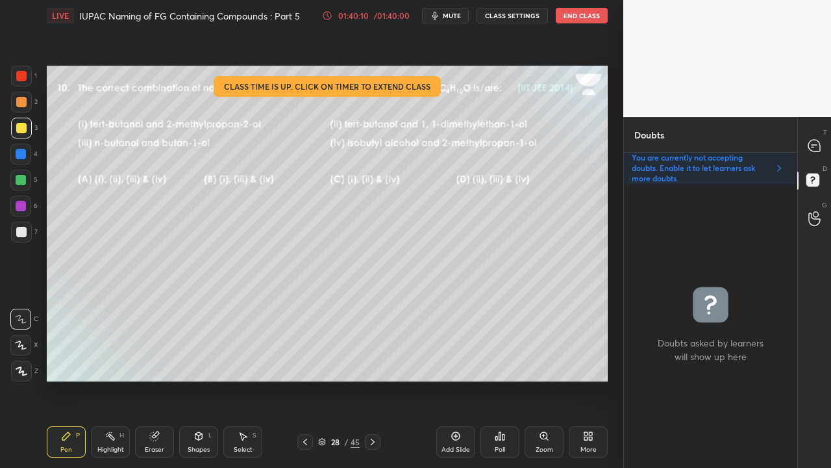
scroll to position [280, 169]
click at [583, 18] on button "End Class" at bounding box center [582, 16] width 52 height 16
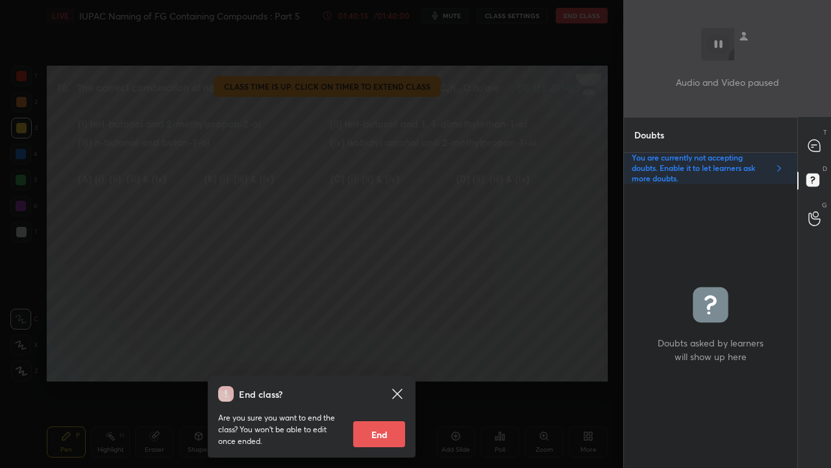
click at [375, 379] on button "End" at bounding box center [379, 434] width 52 height 26
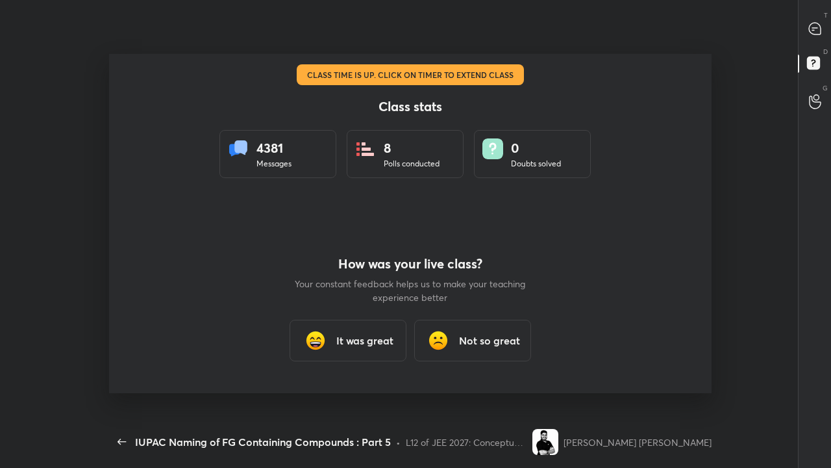
scroll to position [4, 1]
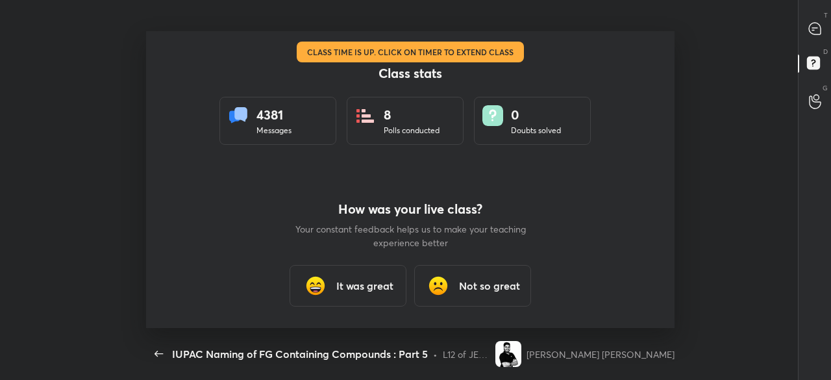
click at [357, 281] on h3 "It was great" at bounding box center [364, 286] width 57 height 16
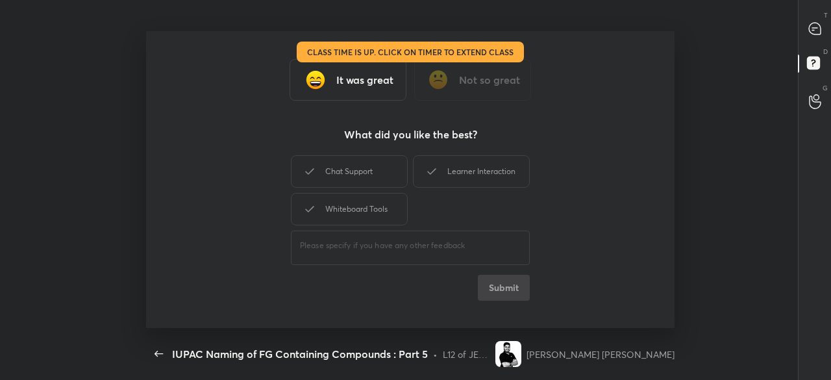
click at [349, 92] on div "It was great" at bounding box center [348, 80] width 117 height 42
click at [380, 77] on h3 "It was great" at bounding box center [364, 80] width 57 height 16
click at [355, 82] on h3 "It was great" at bounding box center [364, 80] width 57 height 16
click at [353, 172] on div "Chat Support" at bounding box center [349, 171] width 117 height 32
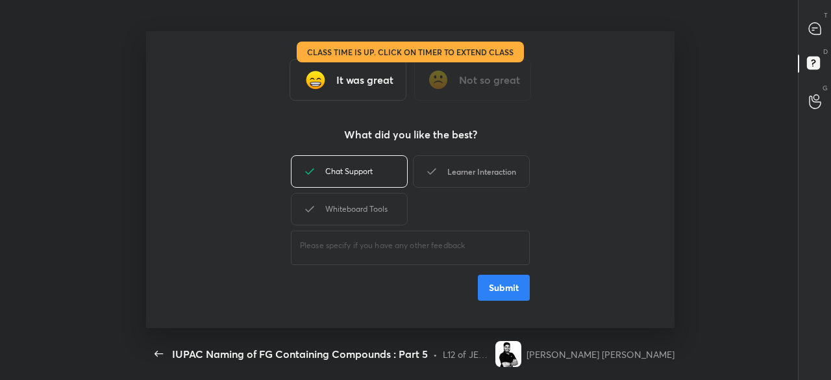
click at [471, 172] on div "Learner Interaction" at bounding box center [471, 171] width 117 height 32
click at [377, 216] on div "Whiteboard Tools" at bounding box center [349, 209] width 117 height 32
click at [527, 295] on button "Submit" at bounding box center [504, 288] width 52 height 26
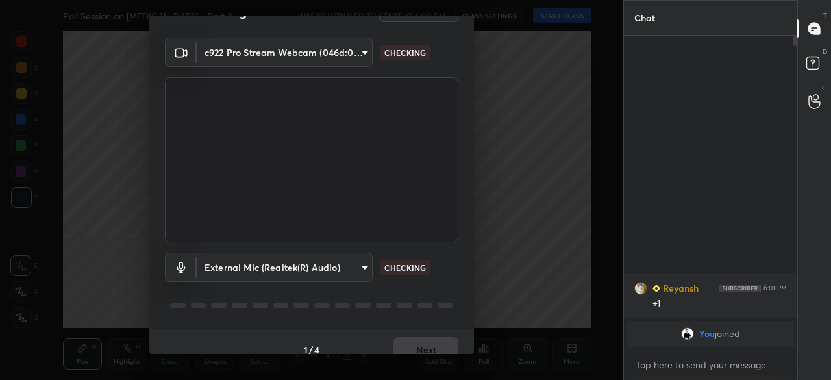
scroll to position [45, 0]
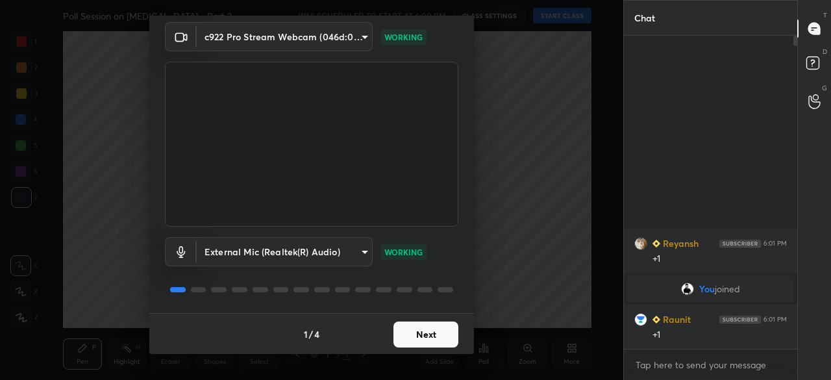
click at [431, 333] on button "Next" at bounding box center [426, 334] width 65 height 26
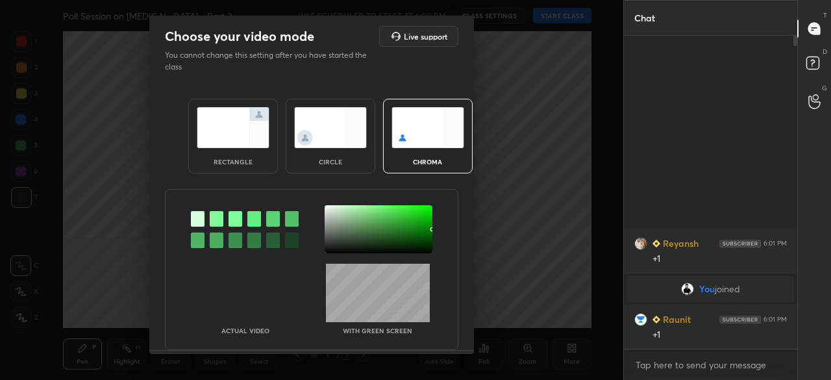
click at [222, 128] on img at bounding box center [233, 127] width 73 height 41
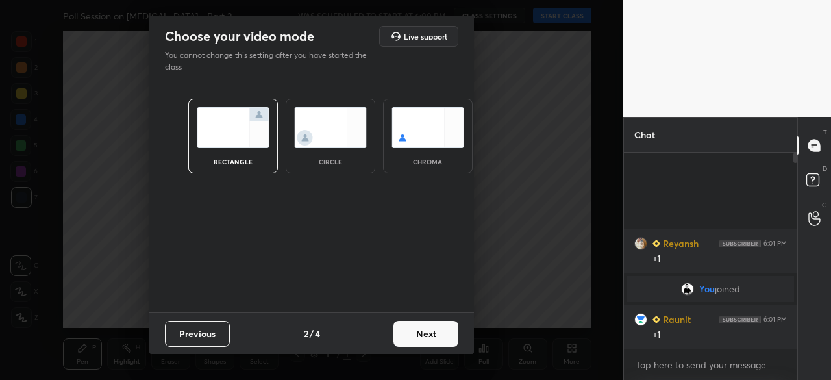
scroll to position [84, 169]
click at [425, 334] on button "Next" at bounding box center [426, 334] width 65 height 26
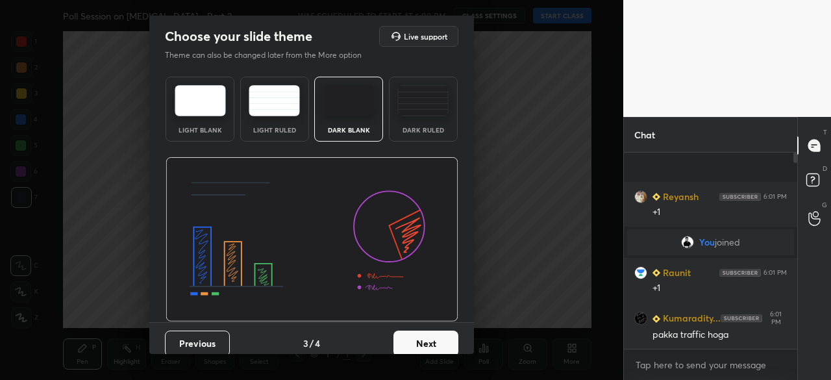
click at [338, 97] on img at bounding box center [348, 100] width 51 height 31
click at [420, 345] on button "Next" at bounding box center [426, 344] width 65 height 26
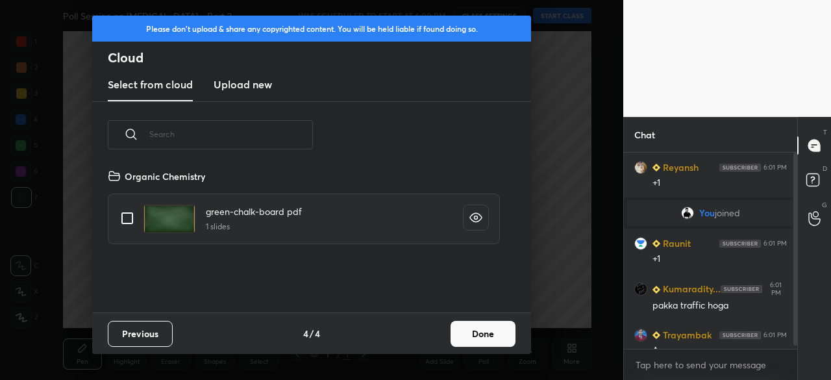
scroll to position [144, 417]
click at [248, 86] on h3 "Upload new" at bounding box center [243, 85] width 58 height 16
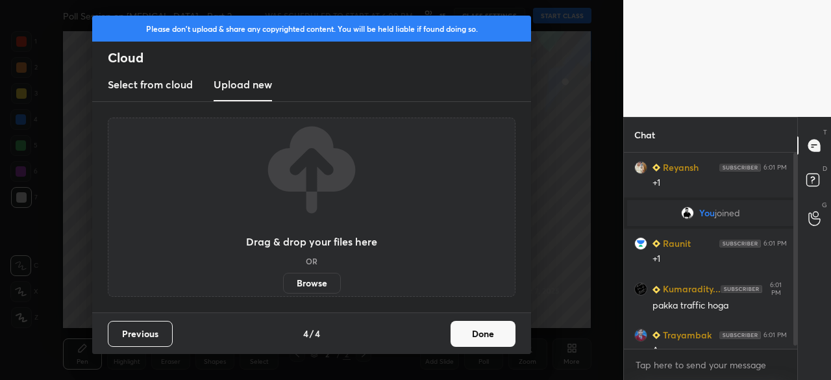
click at [315, 285] on label "Browse" at bounding box center [312, 283] width 58 height 21
click at [283, 285] on input "Browse" at bounding box center [283, 283] width 0 height 21
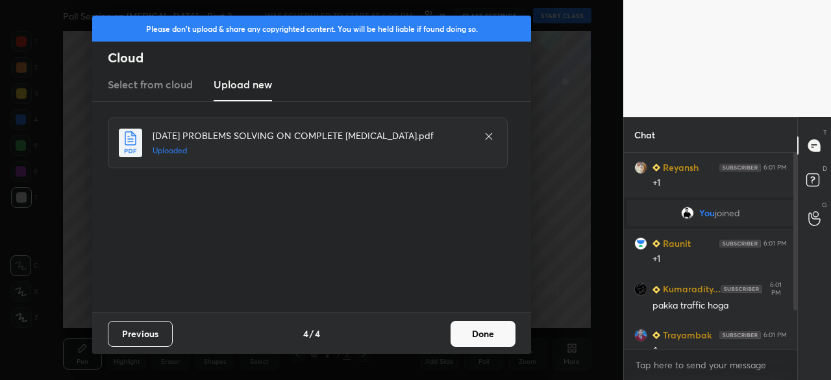
click at [488, 334] on button "Done" at bounding box center [483, 334] width 65 height 26
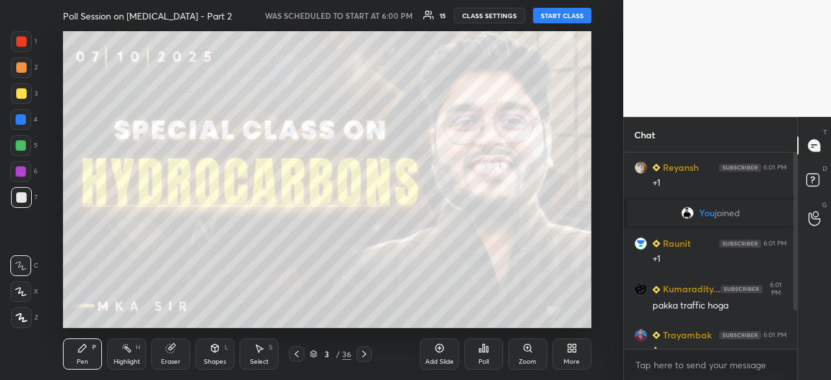
click at [313, 353] on icon at bounding box center [314, 354] width 8 height 8
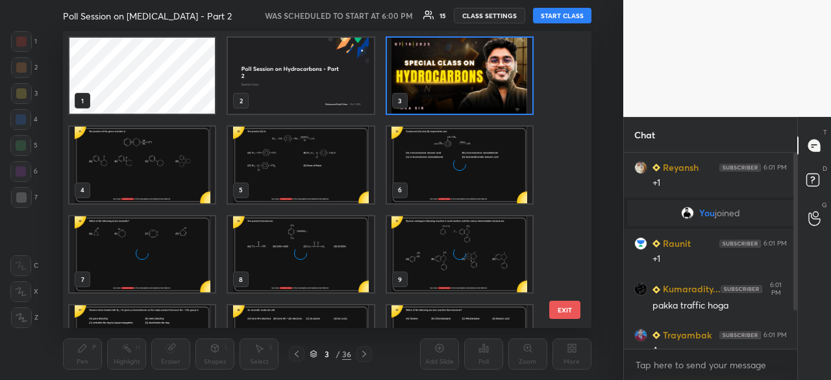
scroll to position [293, 521]
click at [419, 84] on img "grid" at bounding box center [459, 76] width 145 height 76
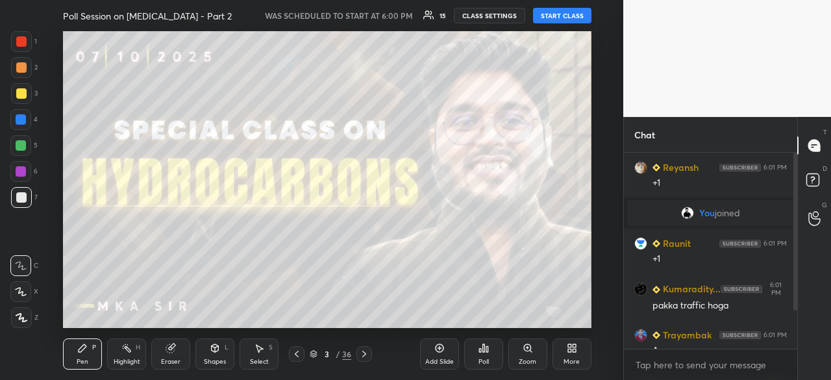
click at [566, 18] on button "START CLASS" at bounding box center [562, 16] width 58 height 16
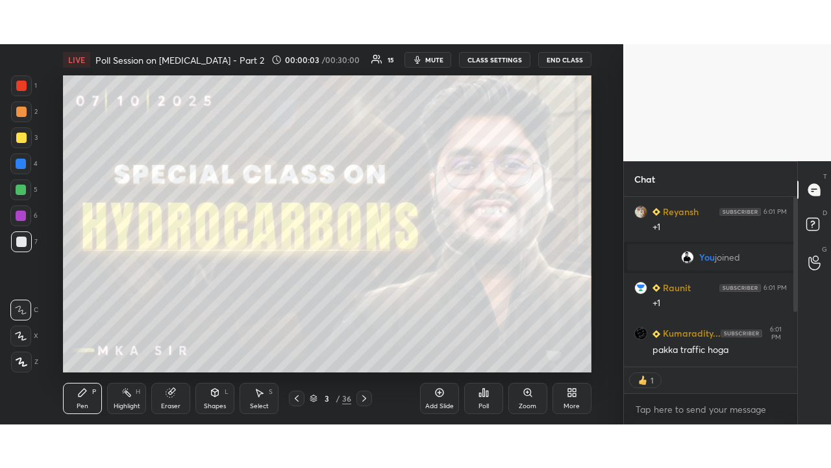
scroll to position [166, 169]
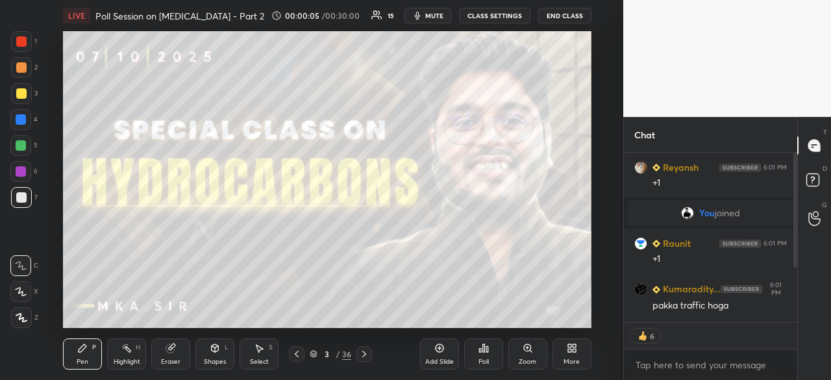
click at [578, 346] on div "More" at bounding box center [572, 353] width 39 height 31
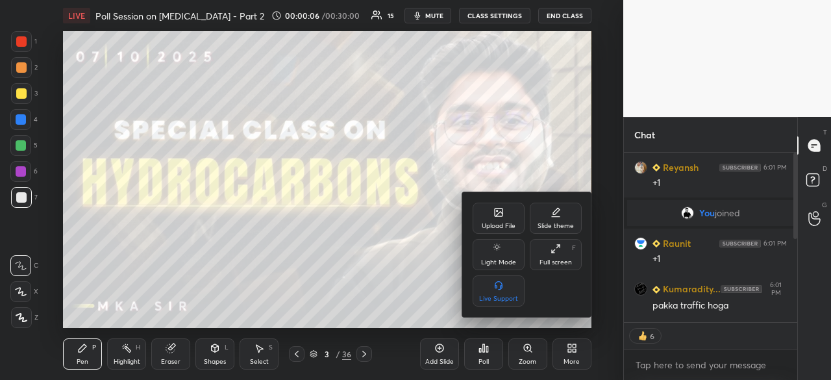
drag, startPoint x: 542, startPoint y: 263, endPoint x: 544, endPoint y: 320, distance: 56.6
click at [542, 263] on div "Full screen" at bounding box center [556, 262] width 32 height 6
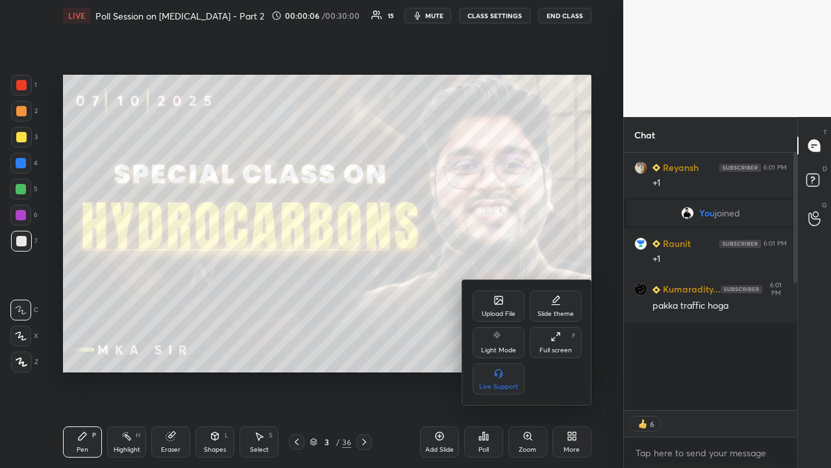
scroll to position [0, 0]
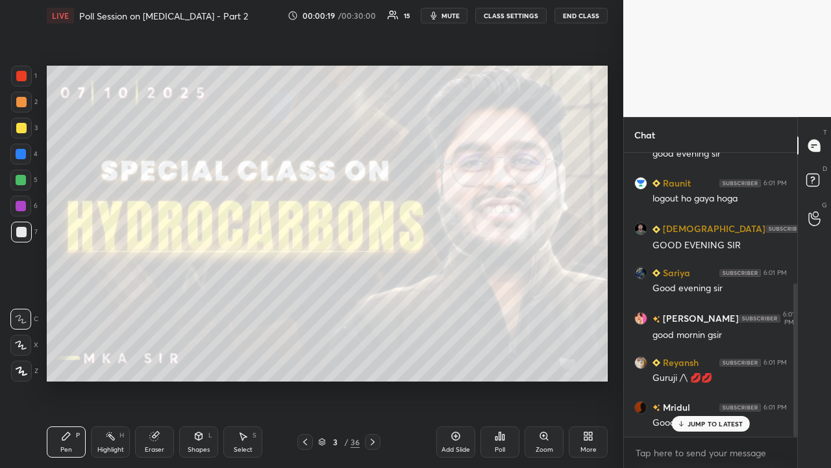
click at [507, 10] on button "CLASS SETTINGS" at bounding box center [510, 16] width 71 height 16
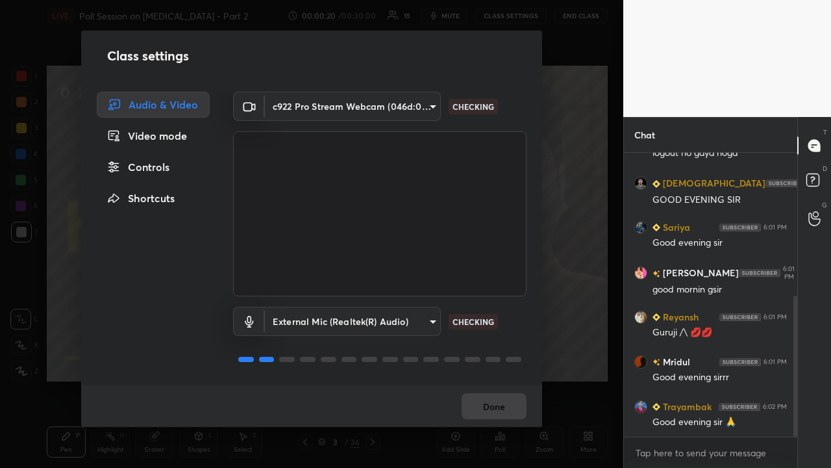
click at [158, 165] on div "Controls" at bounding box center [153, 167] width 113 height 26
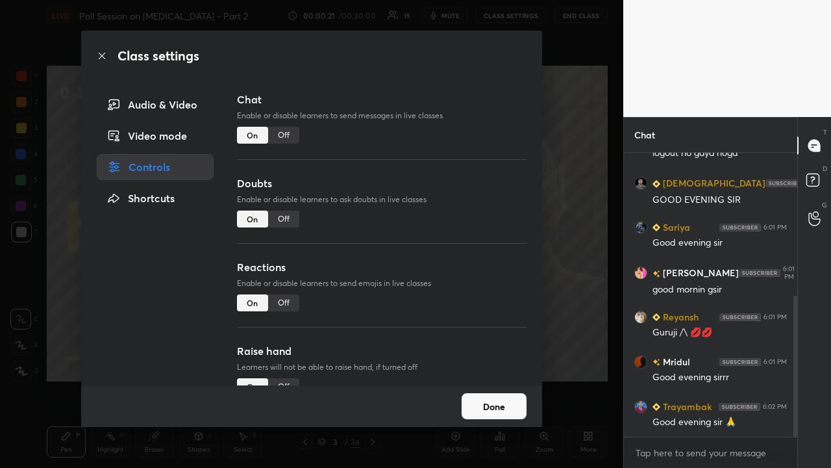
click at [268, 215] on div "Off" at bounding box center [283, 218] width 31 height 17
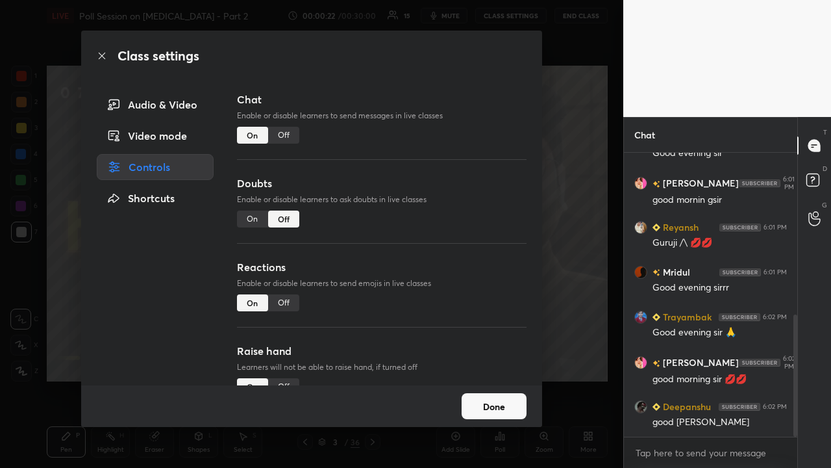
click at [288, 300] on div "Off" at bounding box center [283, 302] width 31 height 17
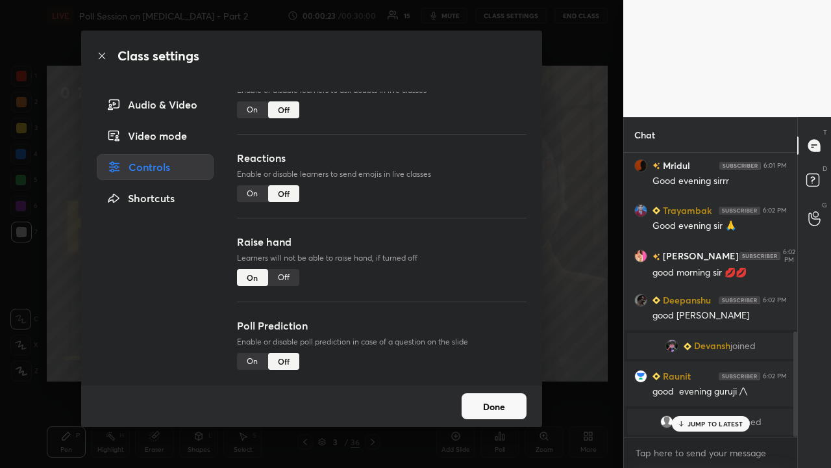
click at [292, 269] on div "Off" at bounding box center [283, 277] width 31 height 17
click at [483, 379] on button "Done" at bounding box center [494, 406] width 65 height 26
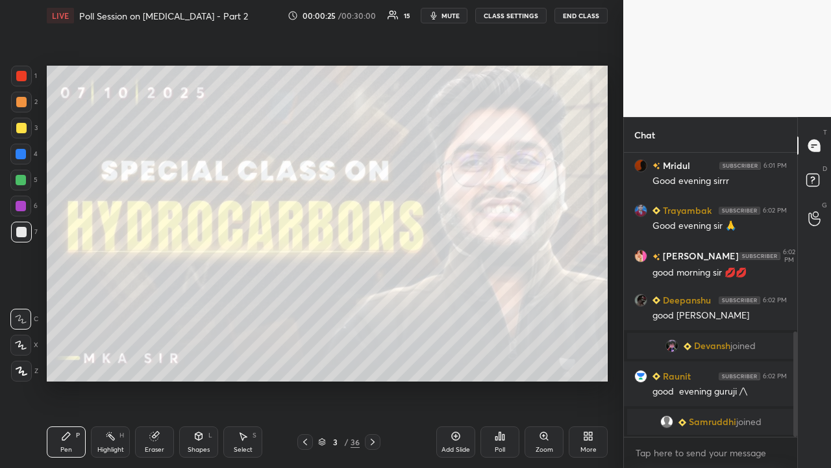
click at [373, 379] on icon at bounding box center [373, 441] width 10 height 10
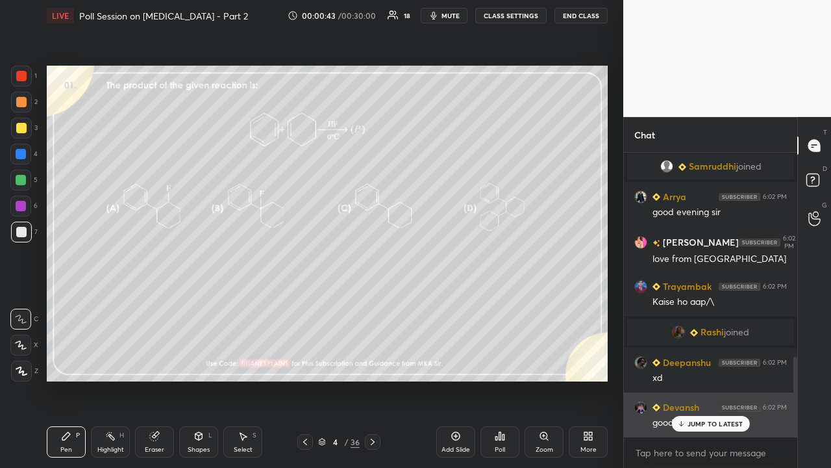
click at [734, 379] on p "JUMP TO LATEST" at bounding box center [716, 424] width 56 height 8
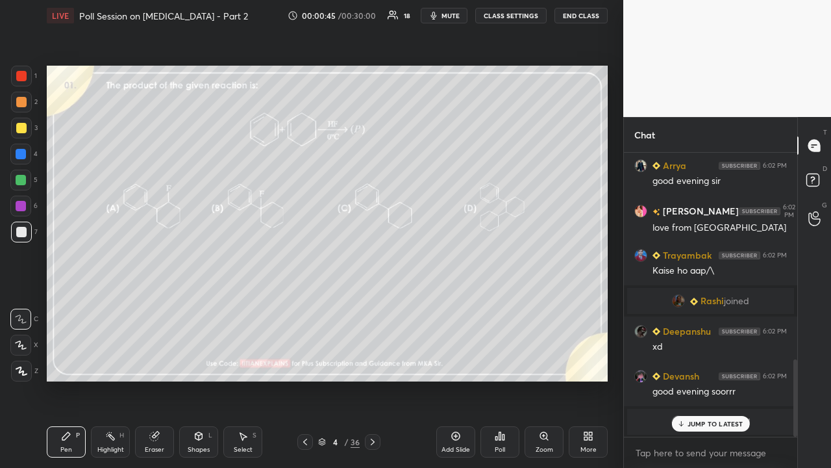
click at [709, 379] on div "JUMP TO LATEST" at bounding box center [711, 424] width 78 height 16
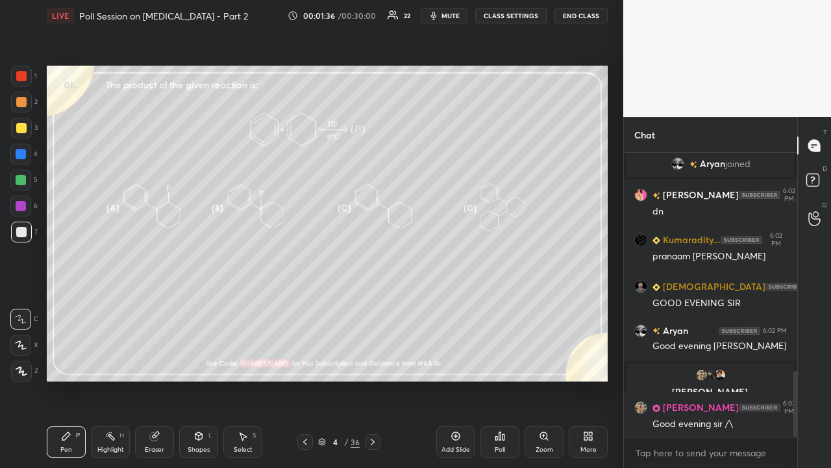
scroll to position [985, 0]
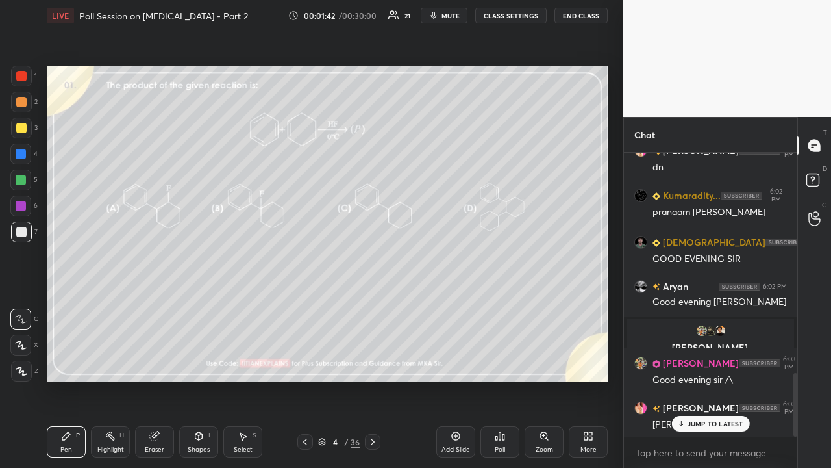
click at [508, 379] on div "Poll" at bounding box center [500, 441] width 39 height 31
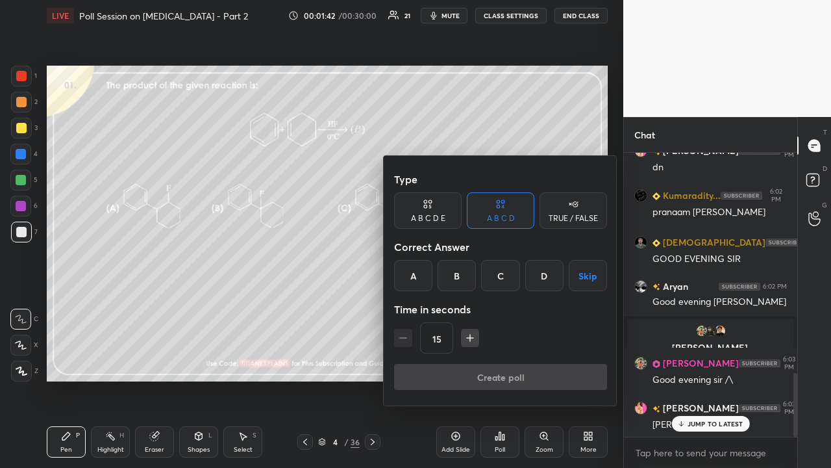
click at [453, 275] on div "B" at bounding box center [457, 275] width 38 height 31
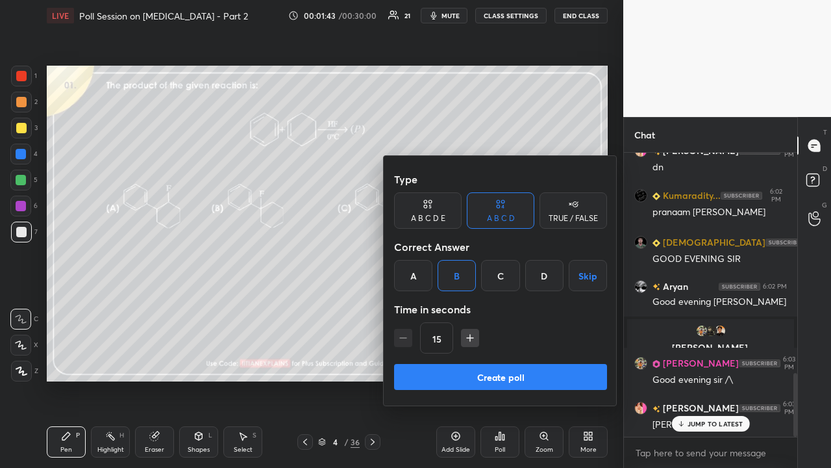
click at [444, 379] on button "Create poll" at bounding box center [500, 377] width 213 height 26
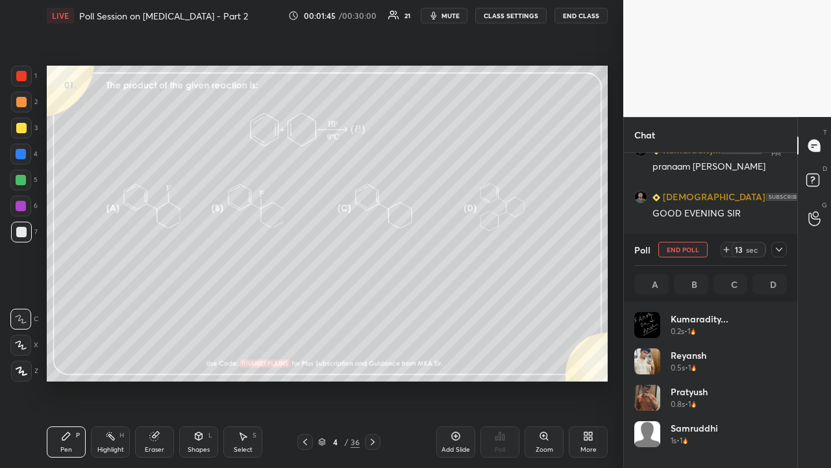
scroll to position [152, 149]
click at [784, 251] on div at bounding box center [780, 250] width 16 height 16
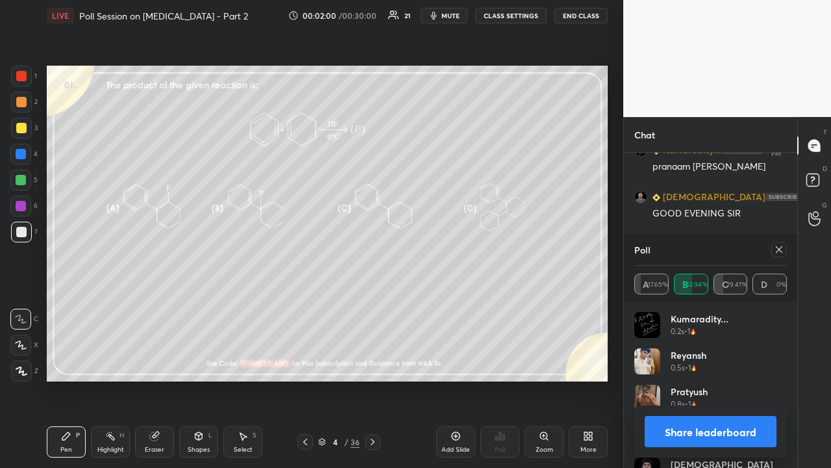
click at [23, 129] on div at bounding box center [21, 128] width 10 height 10
click at [784, 249] on div at bounding box center [780, 250] width 16 height 16
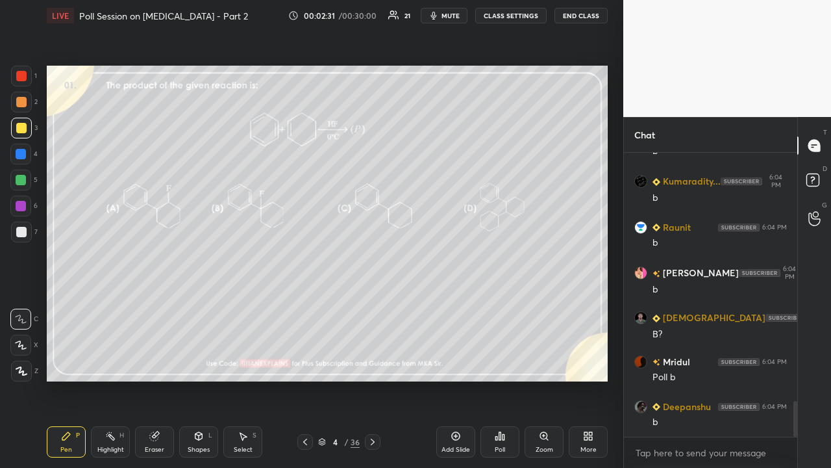
click at [518, 379] on div "Poll" at bounding box center [500, 441] width 39 height 31
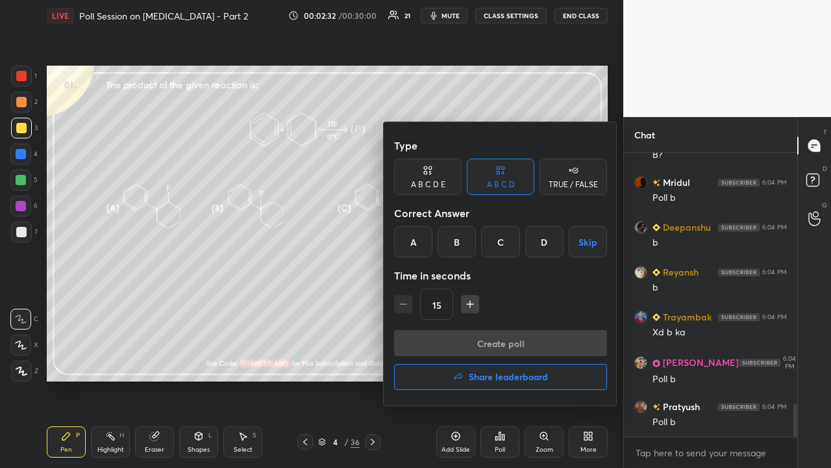
click at [500, 244] on div "C" at bounding box center [500, 241] width 38 height 31
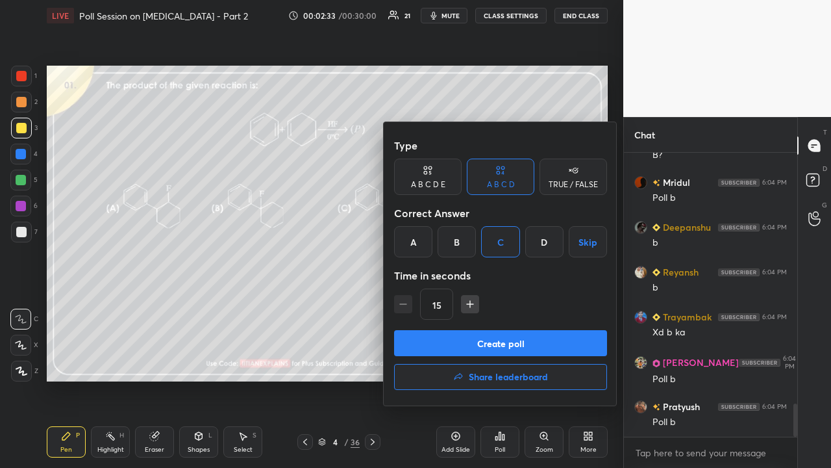
click at [561, 183] on div "TRUE / FALSE" at bounding box center [573, 185] width 49 height 8
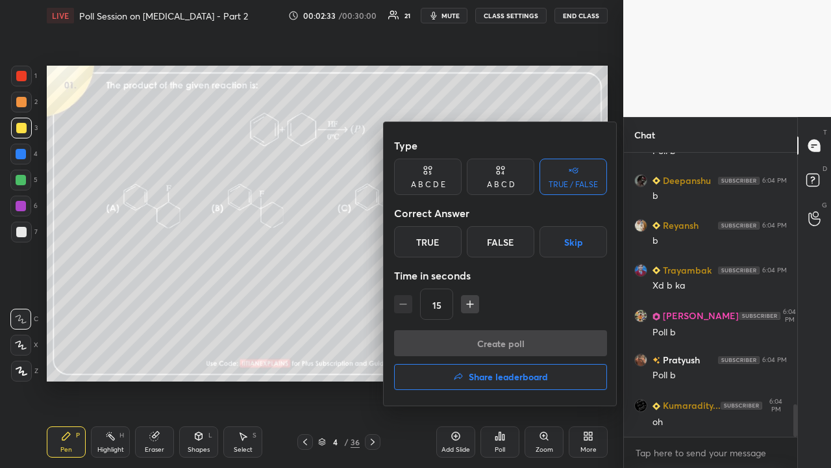
drag, startPoint x: 430, startPoint y: 249, endPoint x: 444, endPoint y: 320, distance: 71.6
click at [430, 250] on div "True" at bounding box center [428, 241] width 68 height 31
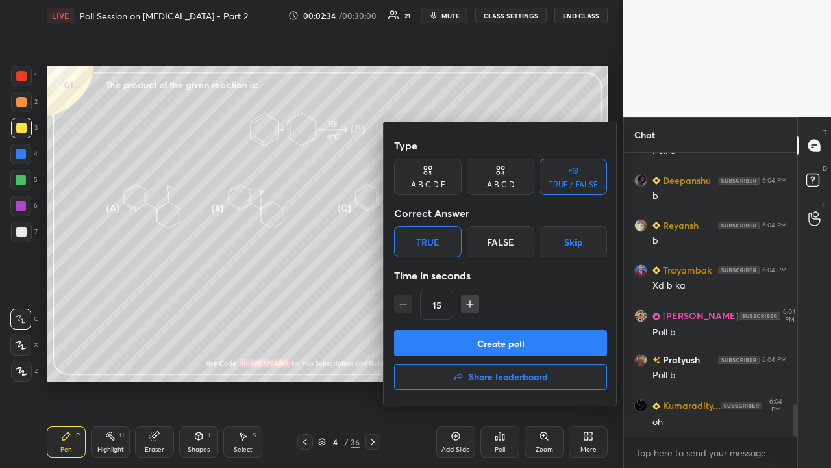
drag, startPoint x: 453, startPoint y: 343, endPoint x: 427, endPoint y: 345, distance: 25.5
click at [452, 342] on button "Create poll" at bounding box center [500, 343] width 213 height 26
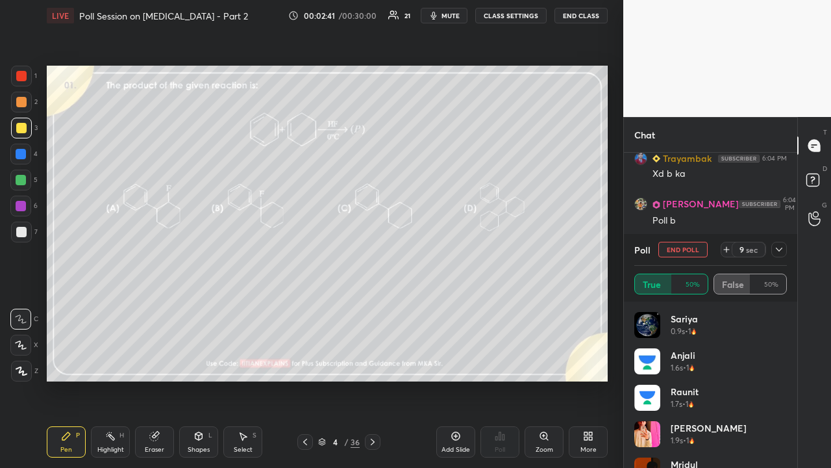
click at [781, 245] on icon at bounding box center [779, 249] width 10 height 10
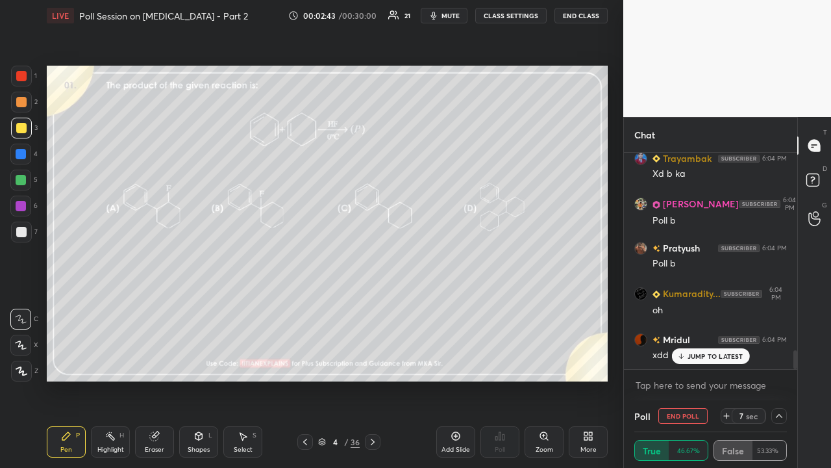
click at [719, 357] on div "Shrijit 6:04 PM Bb Raunit 6:04 PM b Arrya 6:04 PM b Kumaradity... 6:04 PM b Rau…" at bounding box center [710, 261] width 173 height 216
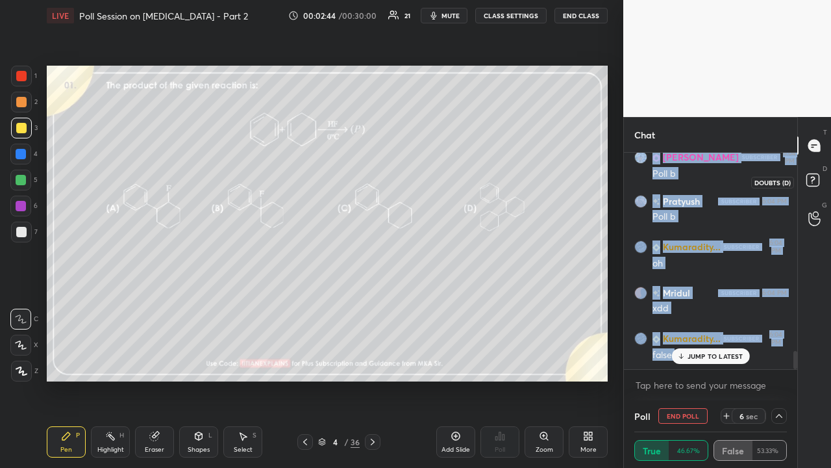
click at [819, 179] on rect at bounding box center [813, 180] width 12 height 12
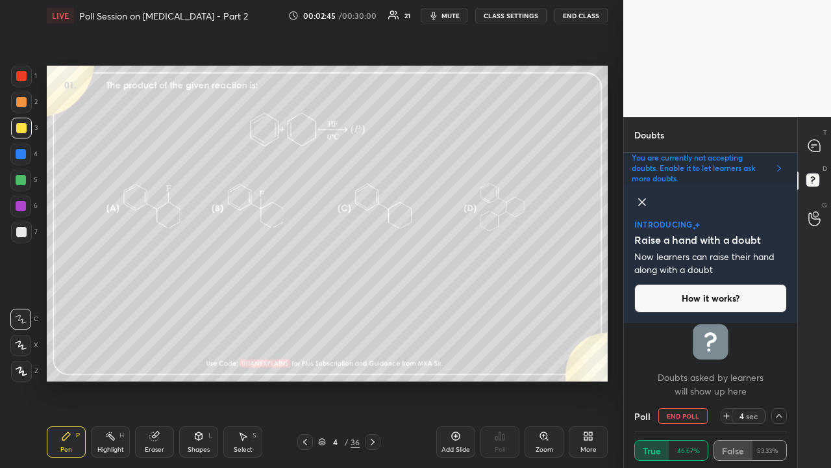
click at [638, 205] on icon at bounding box center [642, 202] width 16 height 16
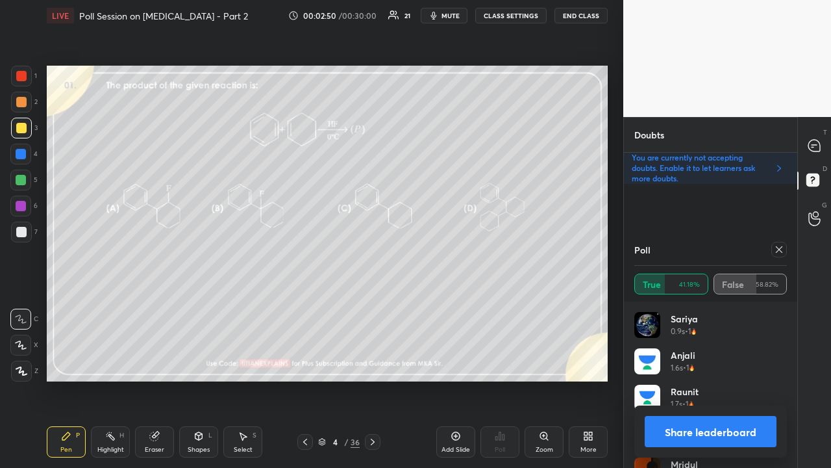
click at [769, 251] on div at bounding box center [776, 250] width 21 height 16
click at [372, 379] on icon at bounding box center [373, 441] width 10 height 10
click at [787, 253] on div "Poll True 41.18% False 58.82%" at bounding box center [710, 268] width 173 height 68
click at [786, 252] on div at bounding box center [780, 250] width 16 height 16
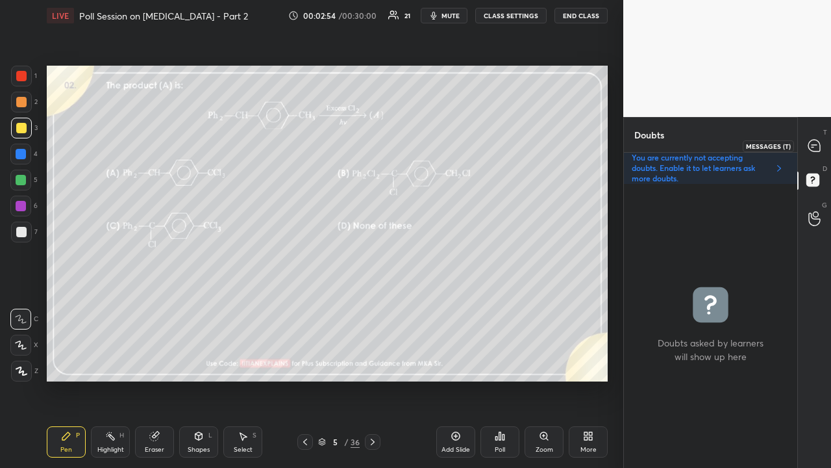
click at [820, 144] on icon at bounding box center [815, 146] width 12 height 12
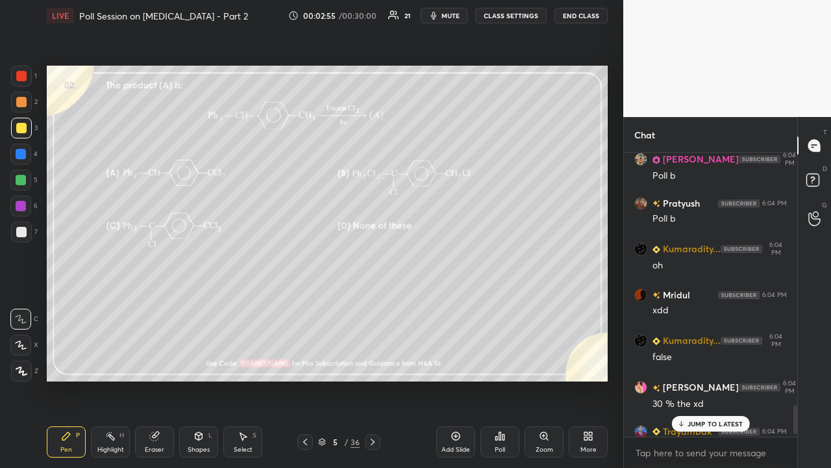
click at [725, 379] on p "JUMP TO LATEST" at bounding box center [716, 424] width 56 height 8
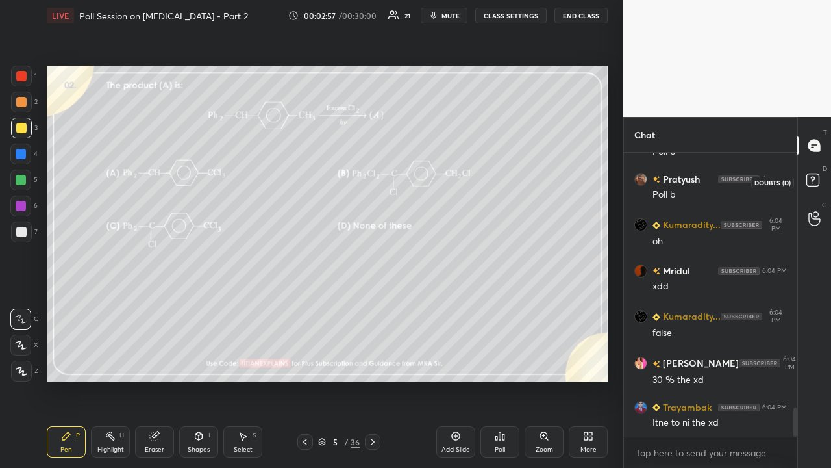
click at [815, 179] on rect at bounding box center [813, 180] width 12 height 12
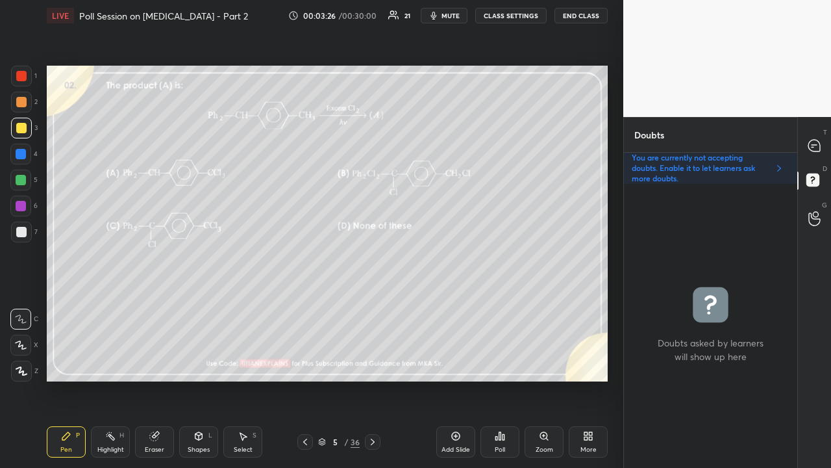
click at [507, 379] on div "Poll" at bounding box center [500, 441] width 39 height 31
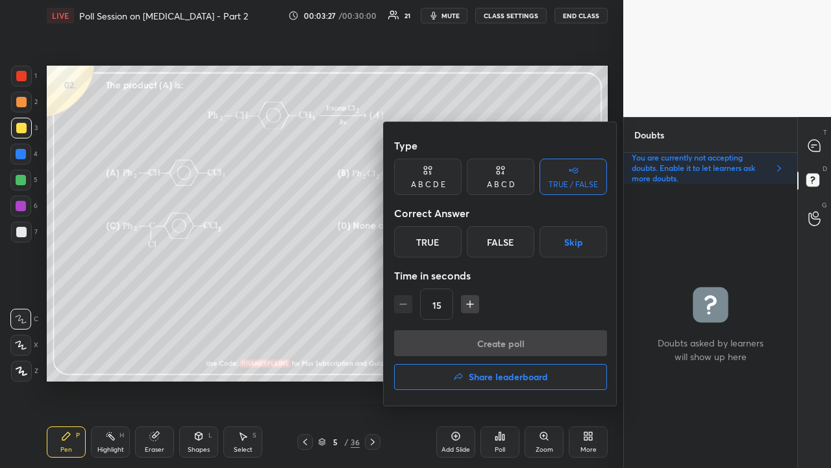
click at [501, 170] on icon at bounding box center [501, 170] width 10 height 13
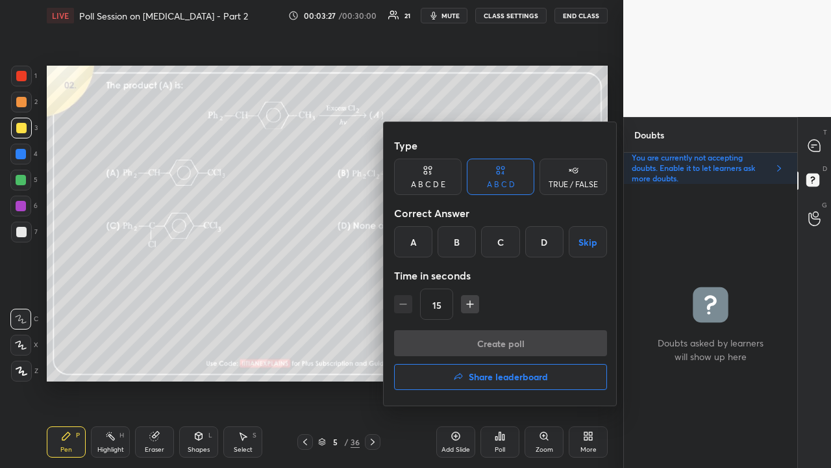
click at [505, 244] on div "C" at bounding box center [500, 241] width 38 height 31
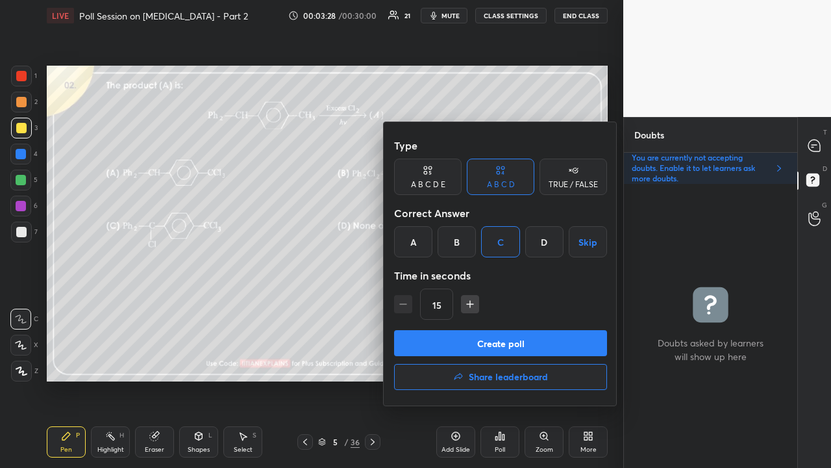
click at [481, 344] on button "Create poll" at bounding box center [500, 343] width 213 height 26
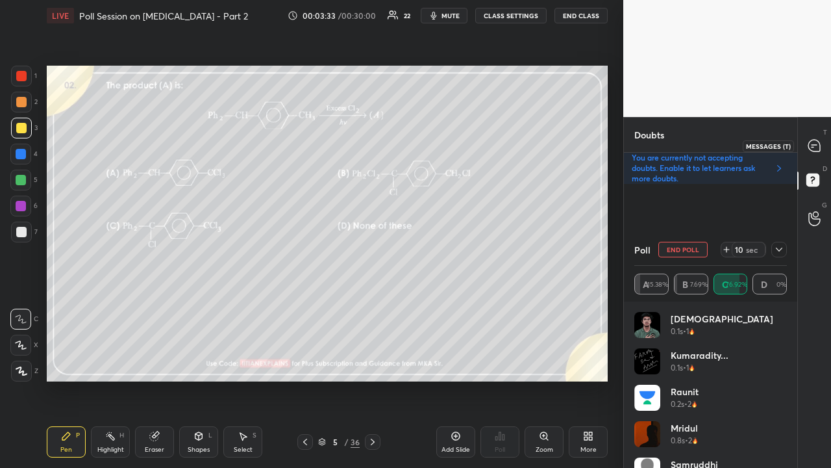
click at [816, 145] on icon at bounding box center [815, 146] width 14 height 14
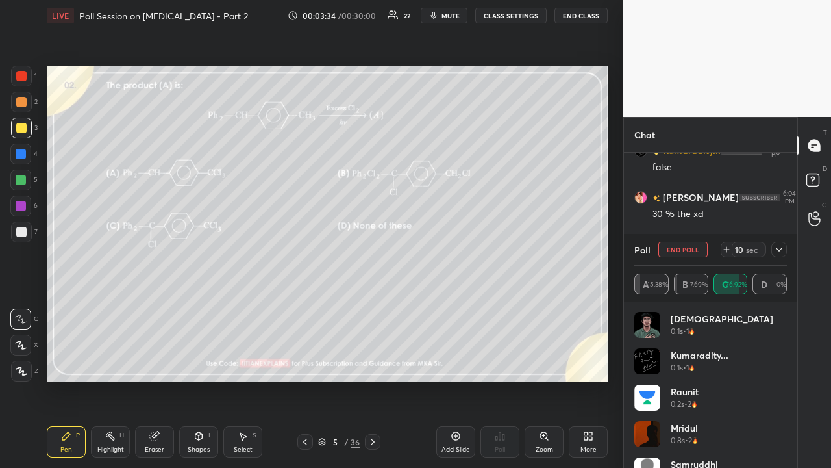
click at [781, 256] on div at bounding box center [780, 250] width 16 height 16
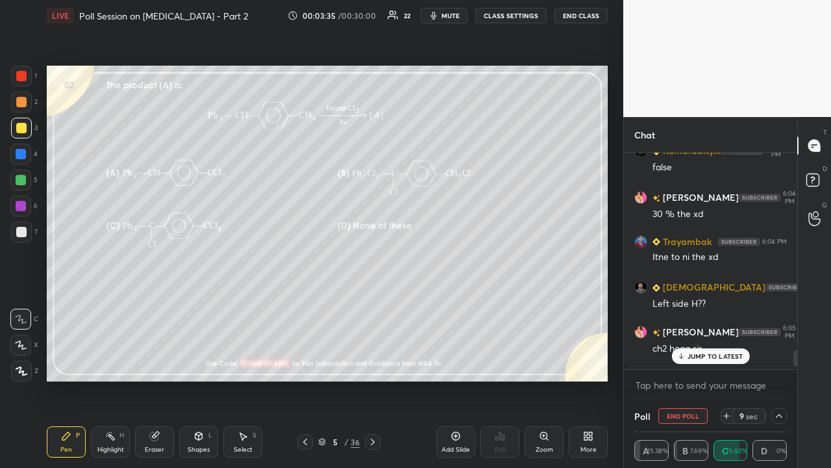
click at [709, 358] on p "JUMP TO LATEST" at bounding box center [716, 356] width 56 height 8
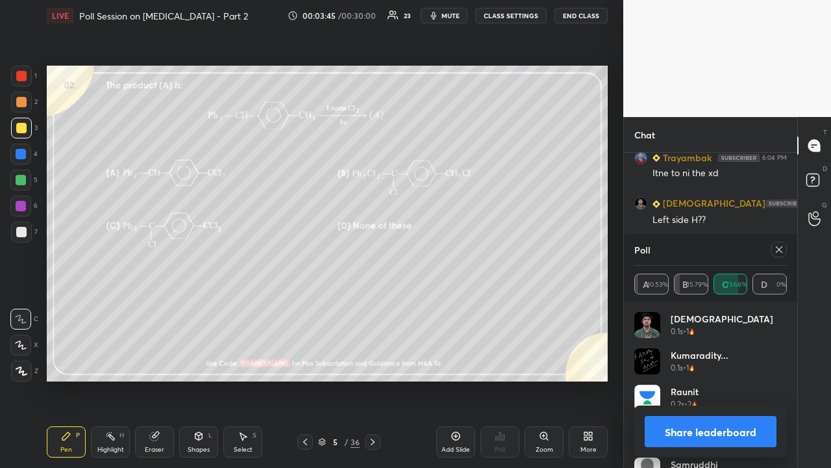
click at [781, 254] on div at bounding box center [780, 250] width 16 height 16
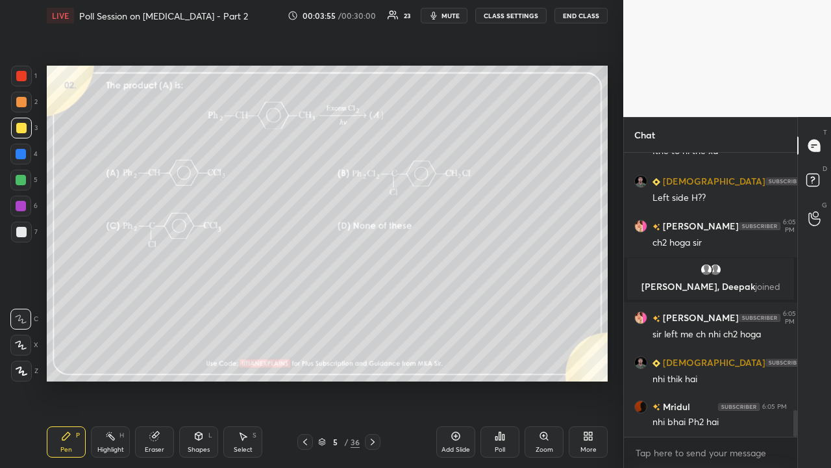
click at [370, 379] on icon at bounding box center [373, 441] width 10 height 10
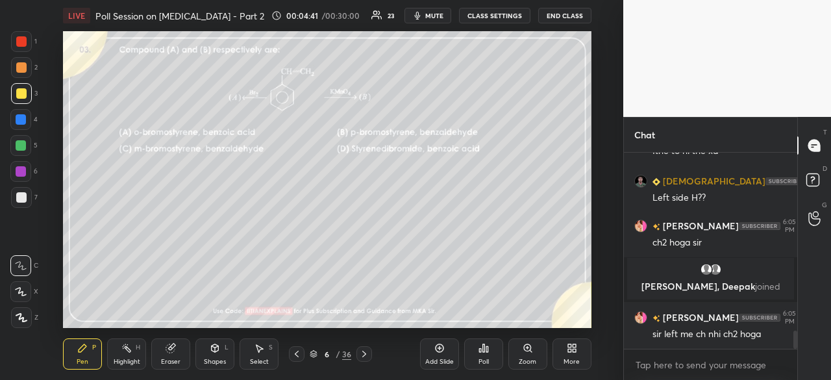
click at [571, 358] on div "More" at bounding box center [572, 361] width 16 height 6
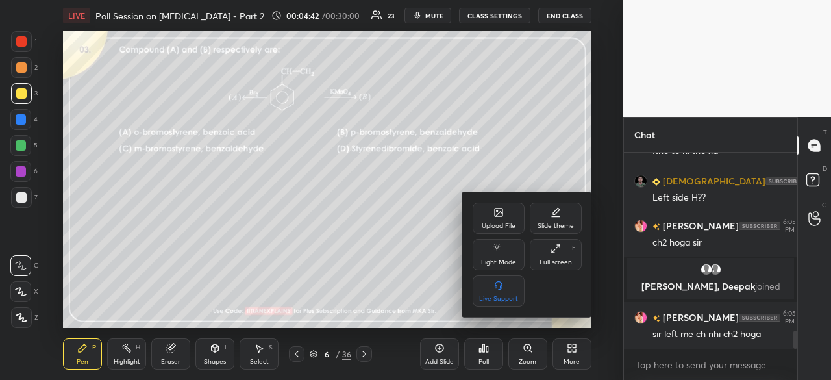
click at [555, 263] on div "Full screen" at bounding box center [556, 262] width 32 height 6
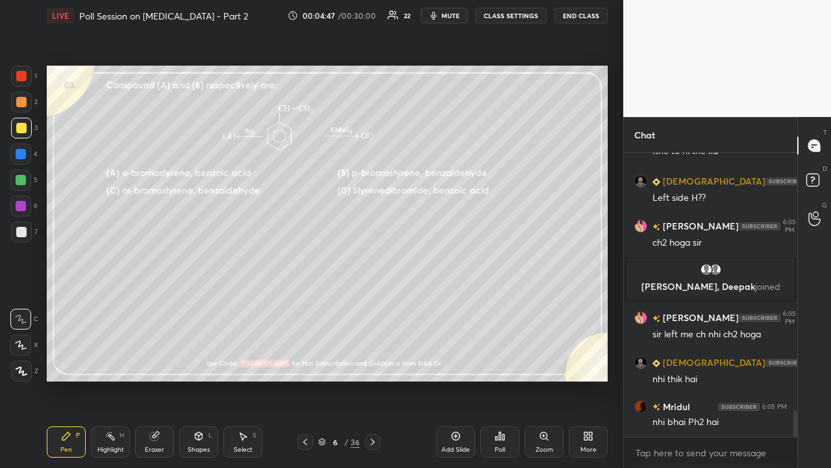
scroll to position [2782, 0]
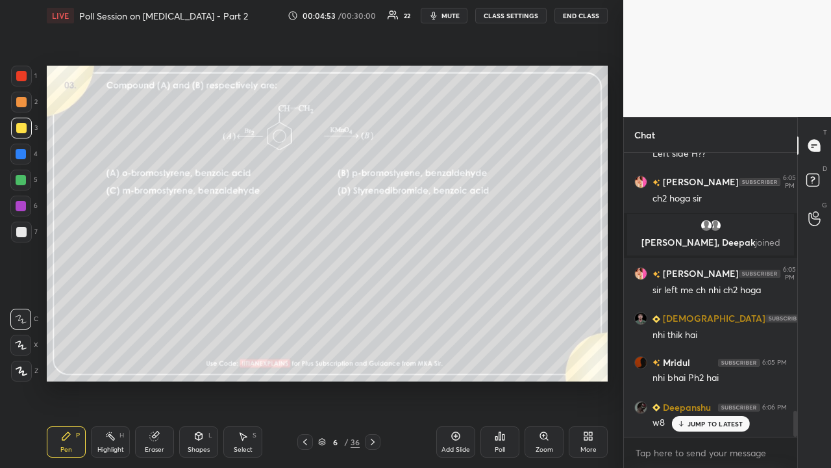
click at [500, 379] on div "Poll" at bounding box center [500, 449] width 10 height 6
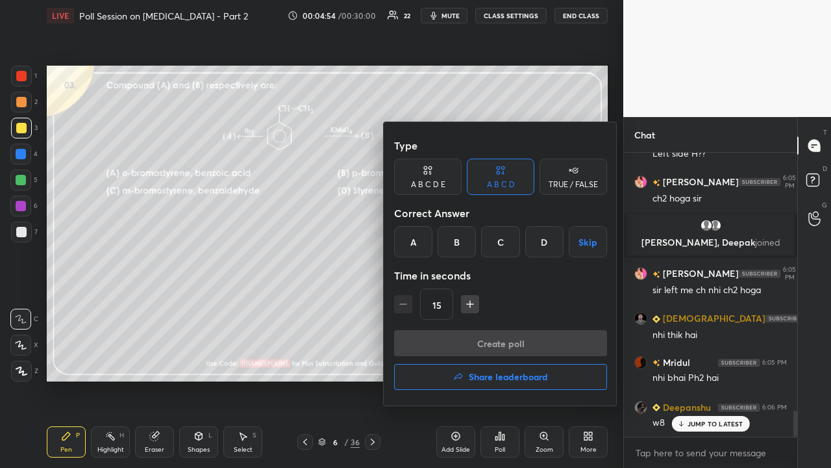
click at [540, 240] on div "D" at bounding box center [544, 241] width 38 height 31
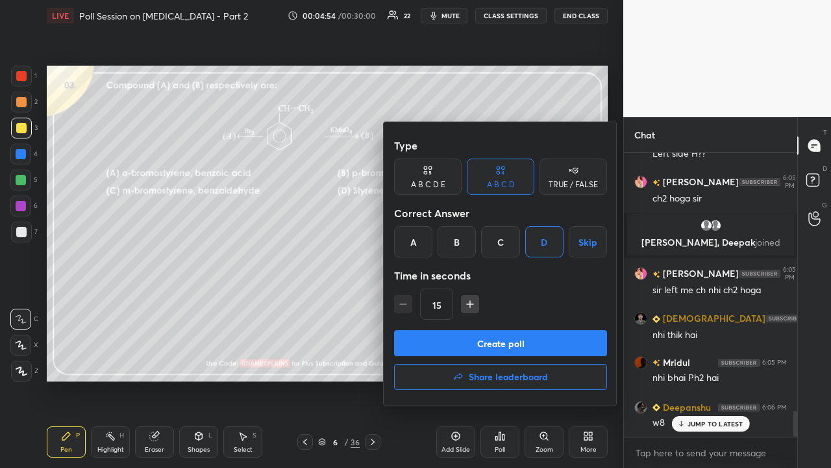
click at [483, 347] on button "Create poll" at bounding box center [500, 343] width 213 height 26
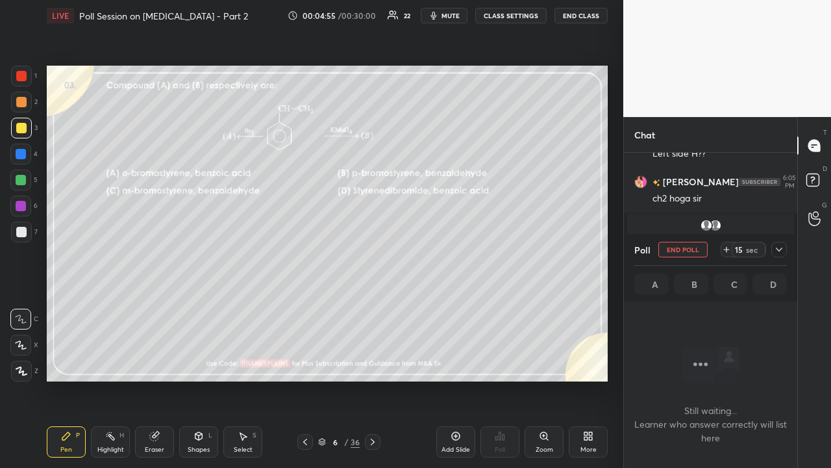
scroll to position [4, 4]
click at [774, 247] on icon at bounding box center [779, 249] width 10 height 10
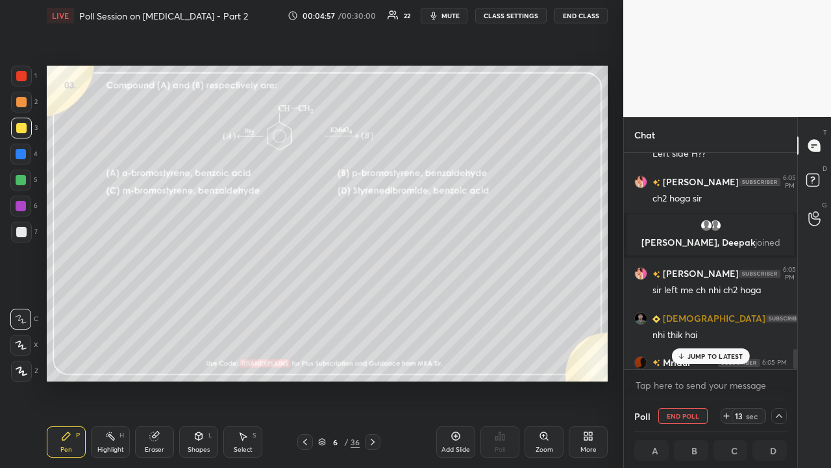
scroll to position [1, 4]
click at [716, 361] on div "JUMP TO LATEST" at bounding box center [711, 356] width 78 height 16
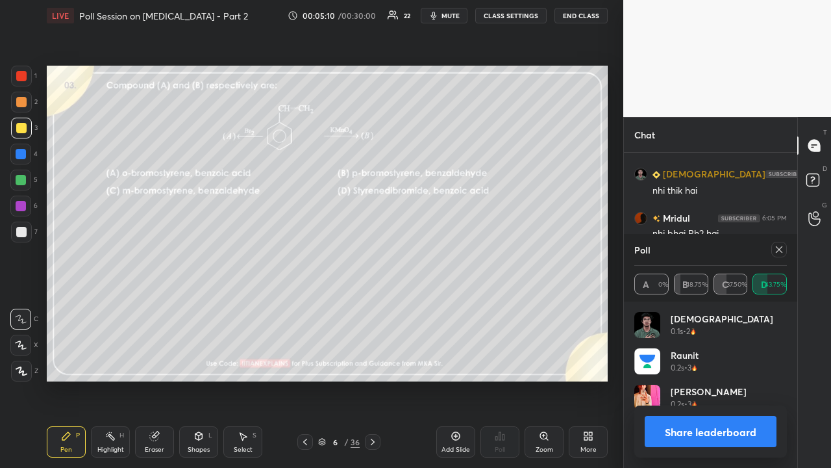
scroll to position [152, 149]
click at [782, 252] on icon at bounding box center [779, 249] width 6 height 6
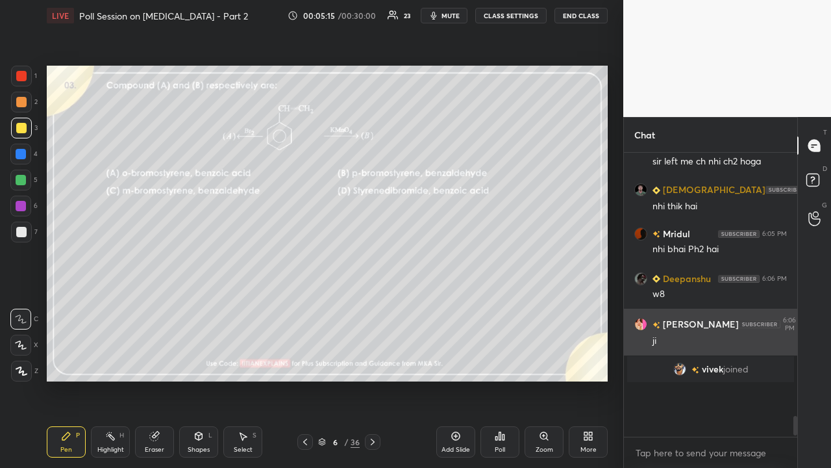
scroll to position [5, 4]
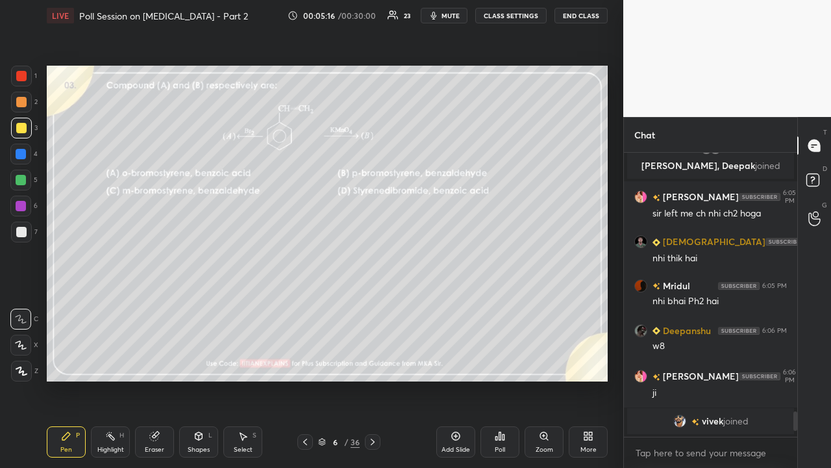
click at [23, 232] on div at bounding box center [21, 232] width 10 height 10
click at [21, 127] on div at bounding box center [21, 128] width 10 height 10
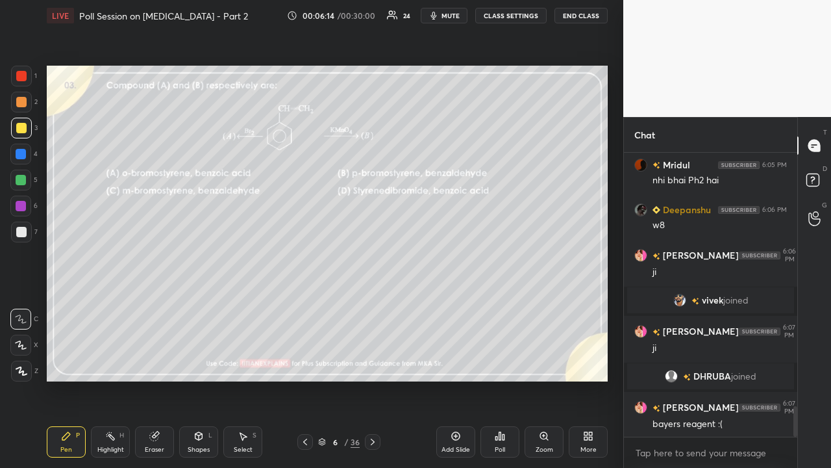
scroll to position [2365, 0]
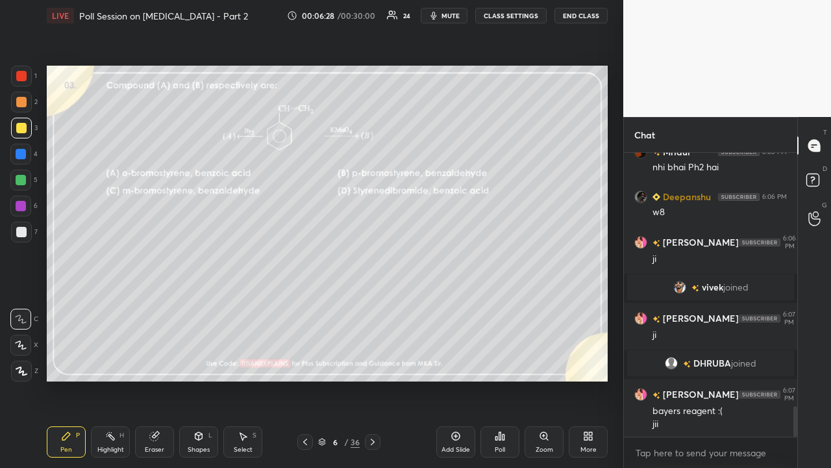
click at [377, 379] on icon at bounding box center [373, 441] width 10 height 10
click at [504, 379] on div "Poll" at bounding box center [500, 441] width 39 height 31
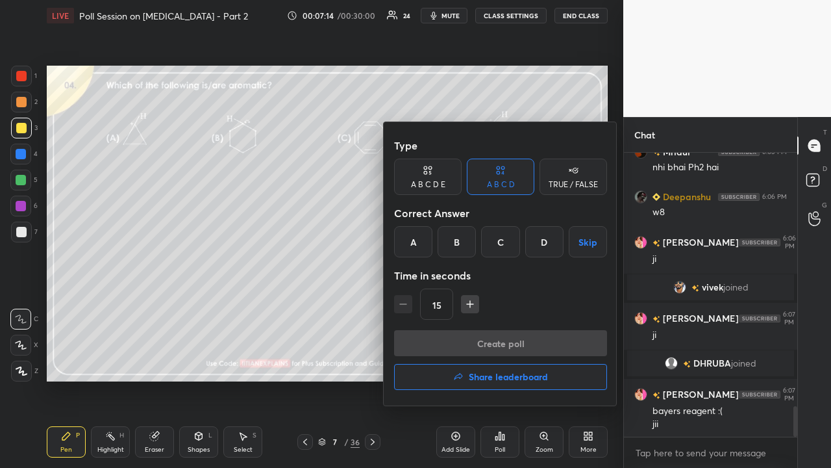
click at [405, 244] on div "A" at bounding box center [413, 241] width 38 height 31
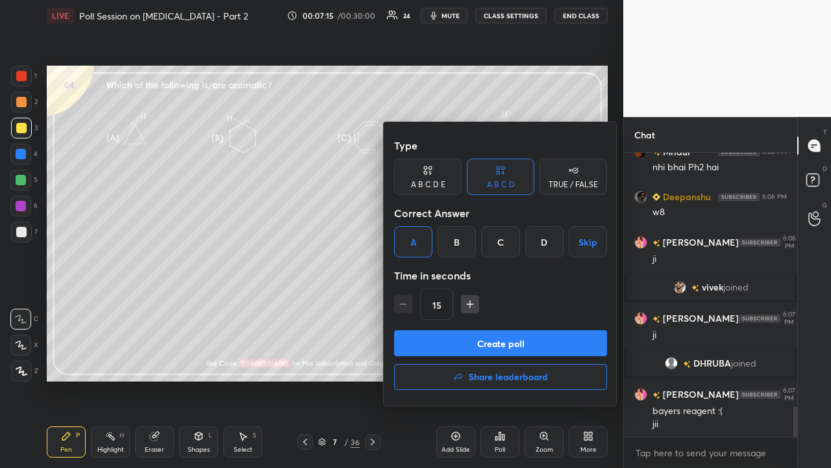
click at [433, 342] on button "Create poll" at bounding box center [500, 343] width 213 height 26
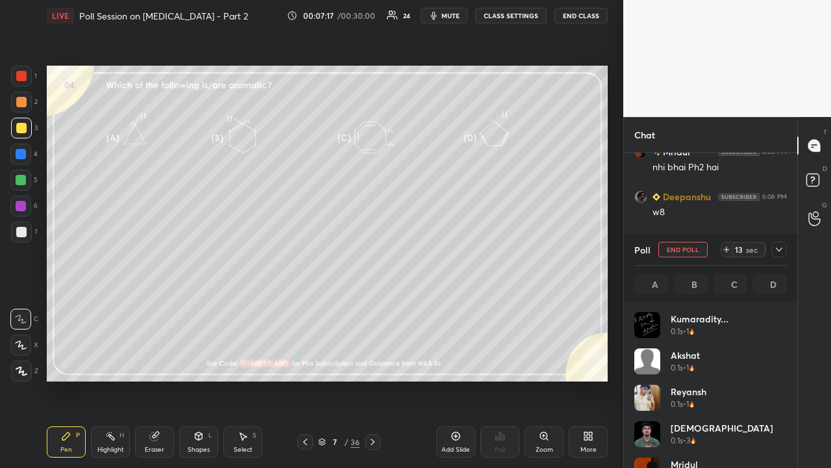
scroll to position [152, 149]
click at [777, 249] on icon at bounding box center [779, 249] width 10 height 10
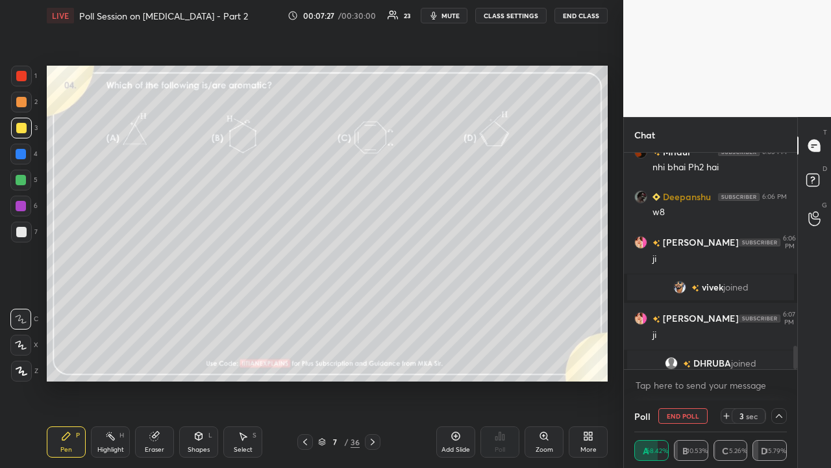
scroll to position [2489, 0]
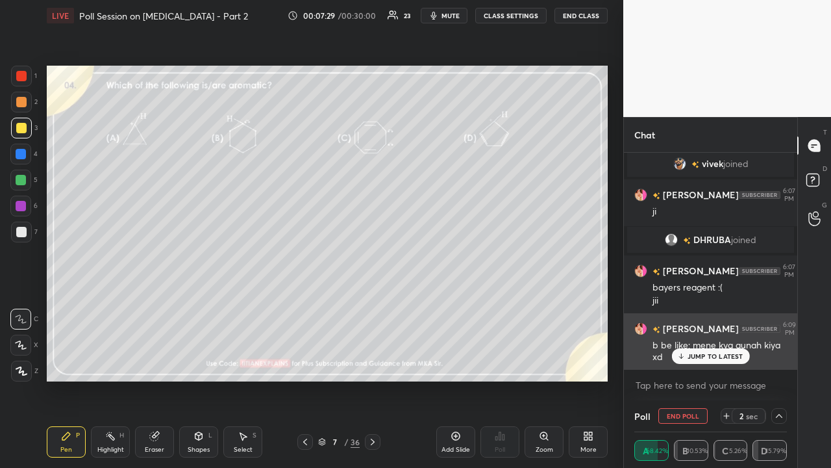
click at [710, 355] on p "JUMP TO LATEST" at bounding box center [716, 356] width 56 height 8
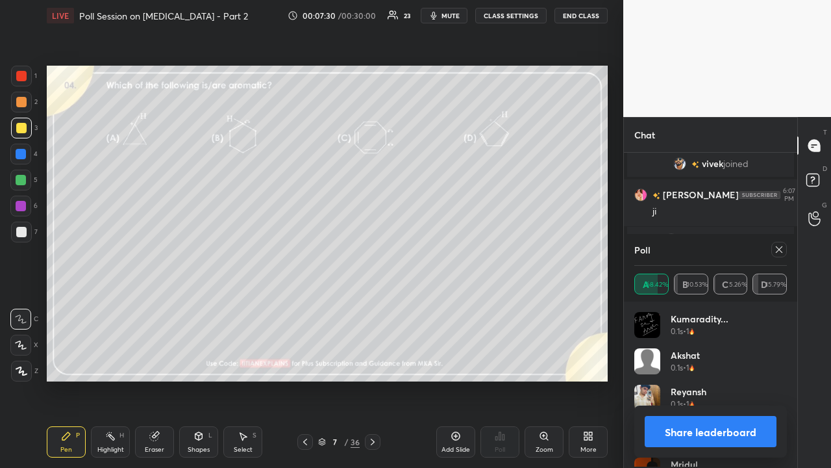
scroll to position [5, 4]
click at [783, 247] on icon at bounding box center [779, 249] width 10 height 10
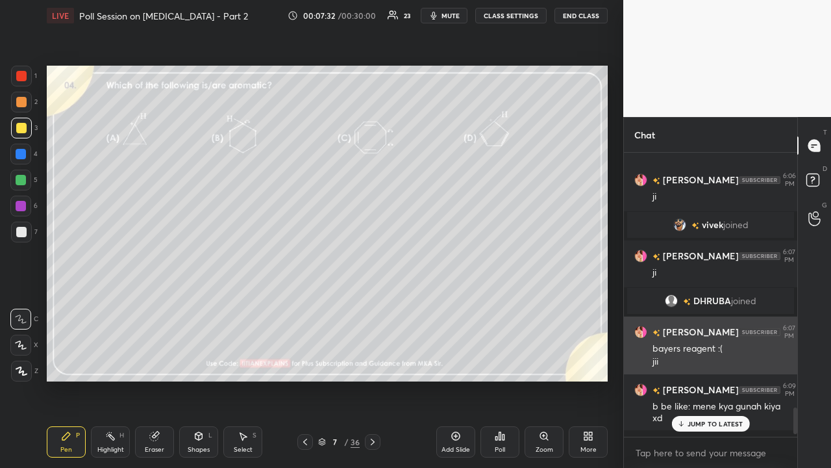
scroll to position [280, 169]
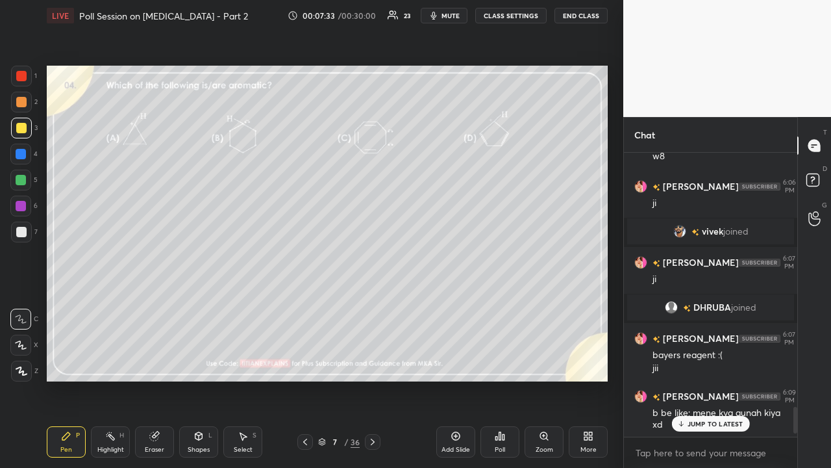
click at [160, 379] on div "Eraser" at bounding box center [154, 449] width 19 height 6
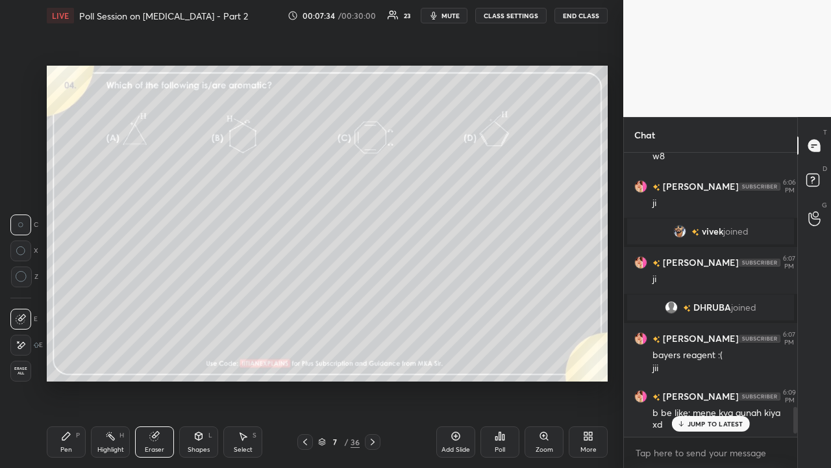
click at [18, 347] on icon at bounding box center [21, 345] width 10 height 11
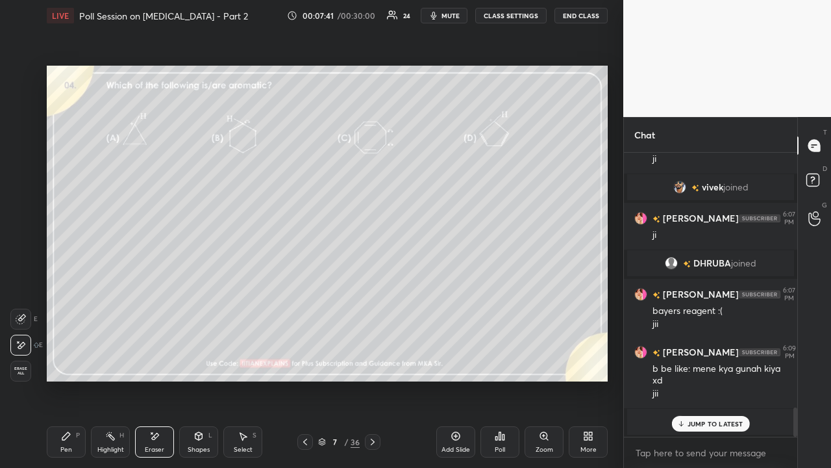
click at [69, 379] on div "Pen P" at bounding box center [66, 441] width 39 height 31
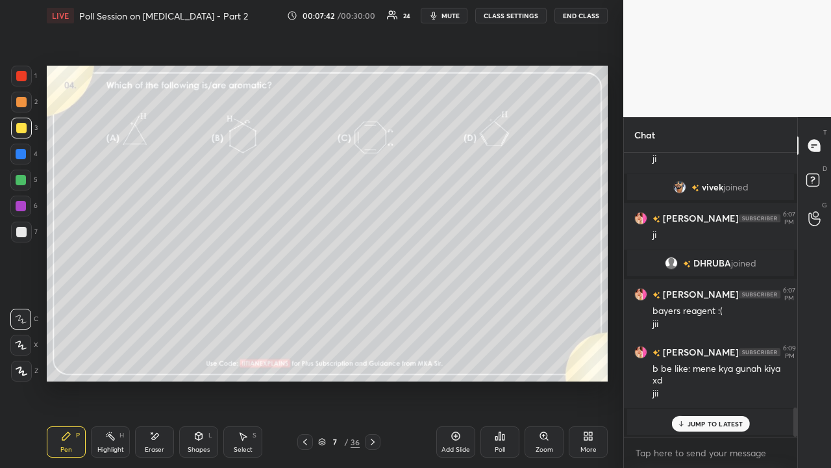
click at [26, 231] on div at bounding box center [21, 232] width 10 height 10
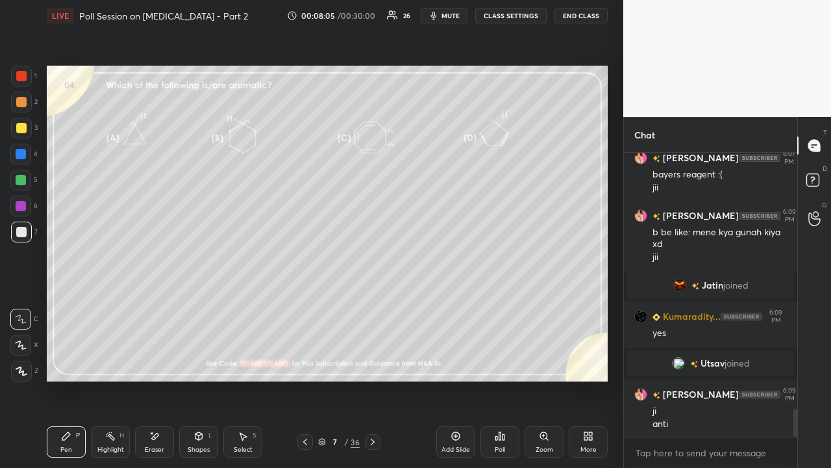
click at [20, 129] on div at bounding box center [21, 128] width 10 height 10
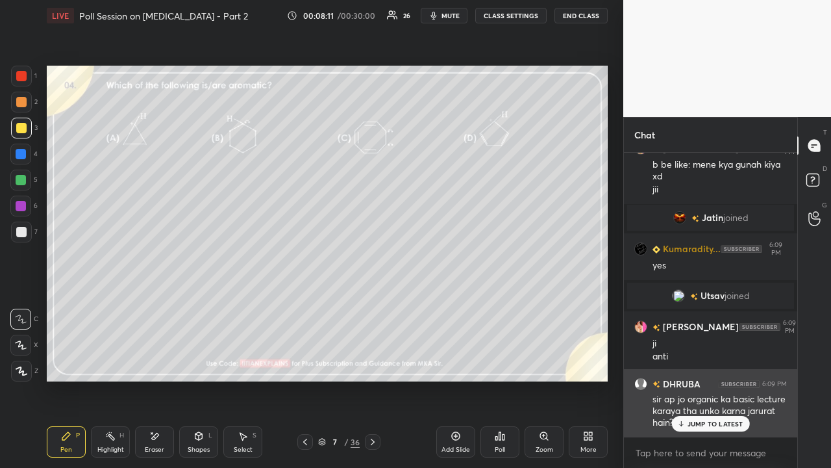
drag, startPoint x: 734, startPoint y: 421, endPoint x: 720, endPoint y: 427, distance: 14.8
click at [733, 379] on p "JUMP TO LATEST" at bounding box center [716, 424] width 56 height 8
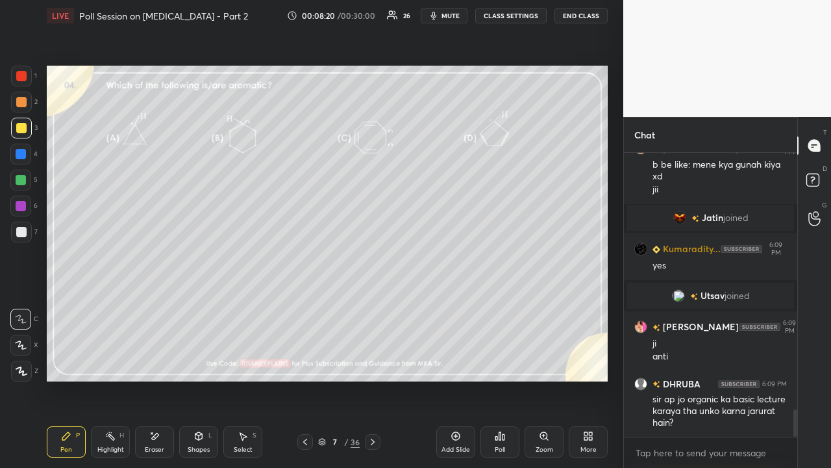
click at [370, 379] on icon at bounding box center [373, 441] width 10 height 10
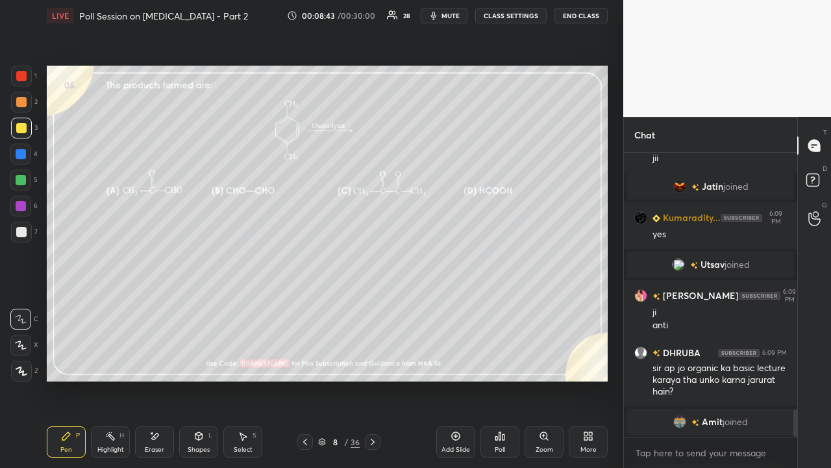
scroll to position [2716, 0]
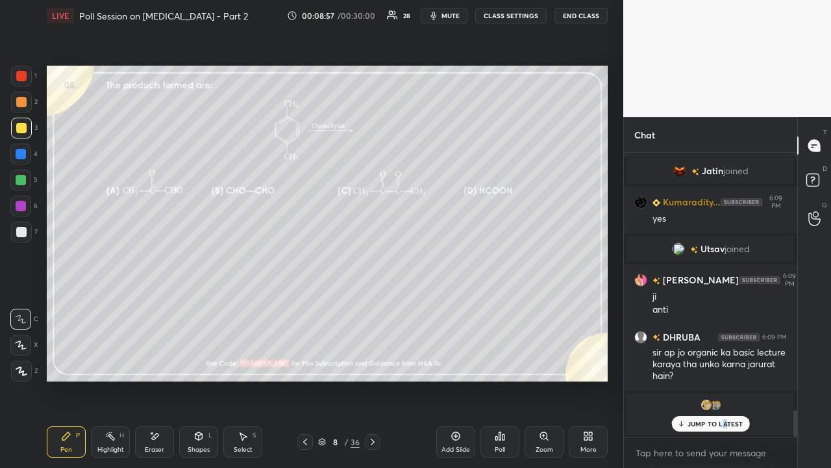
click at [726, 379] on div "JUMP TO LATEST" at bounding box center [711, 424] width 78 height 16
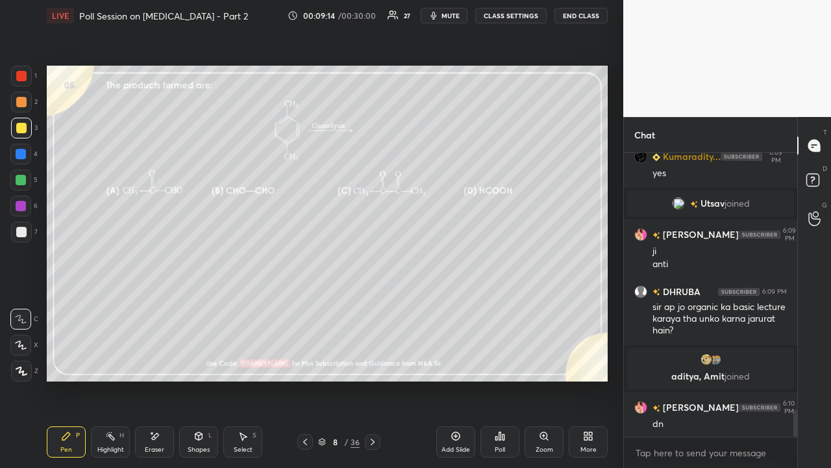
scroll to position [2659, 0]
click at [500, 379] on div "Poll" at bounding box center [500, 449] width 10 height 6
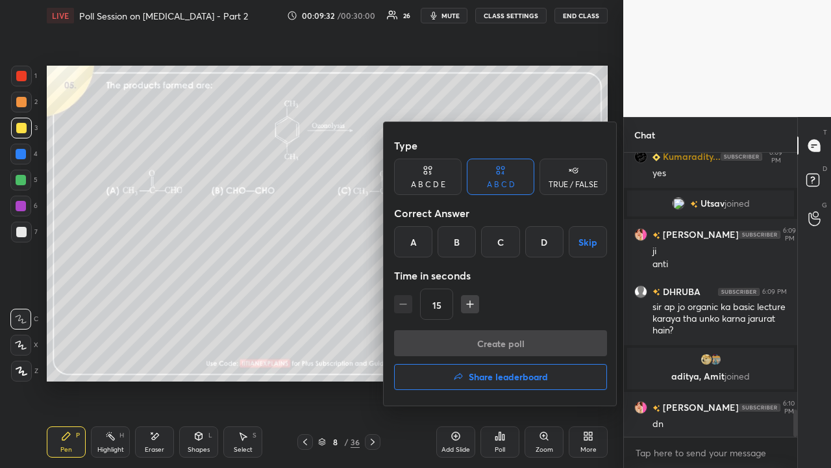
click at [429, 177] on div "A B C D E" at bounding box center [428, 176] width 68 height 36
click at [448, 244] on div "B" at bounding box center [446, 241] width 31 height 31
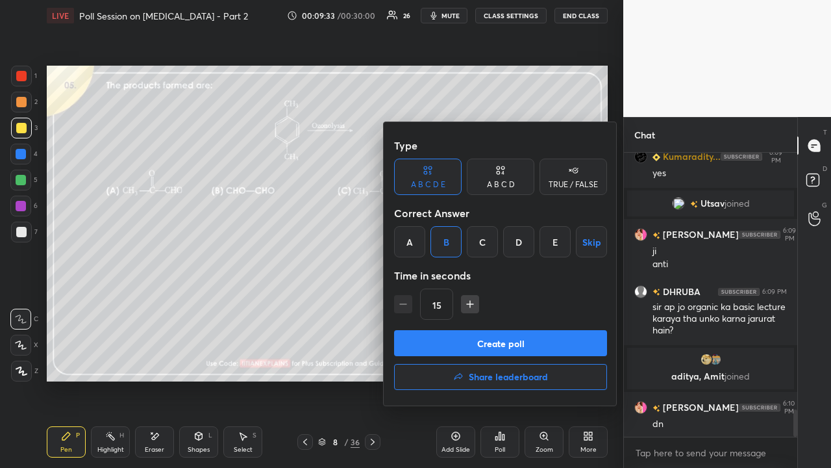
click at [459, 335] on button "Create poll" at bounding box center [500, 343] width 213 height 26
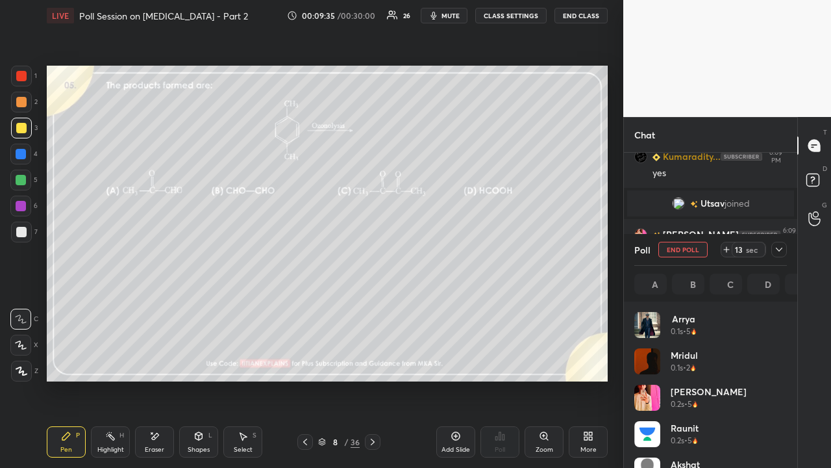
scroll to position [5, 4]
click at [781, 253] on icon at bounding box center [779, 249] width 10 height 10
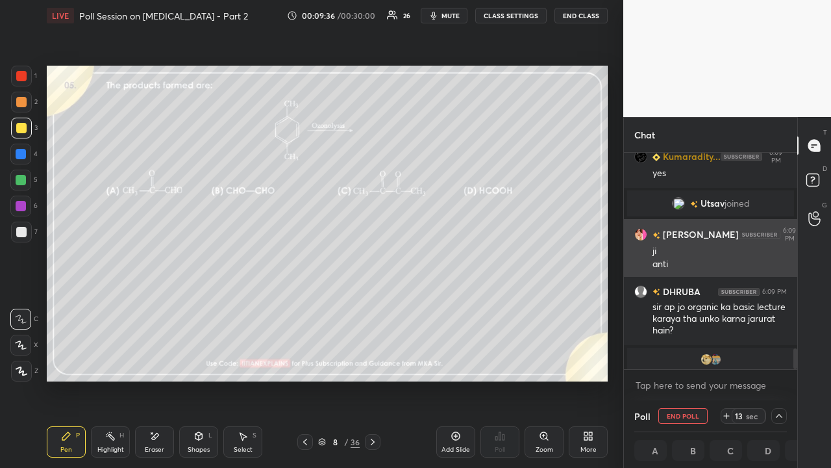
scroll to position [0, 0]
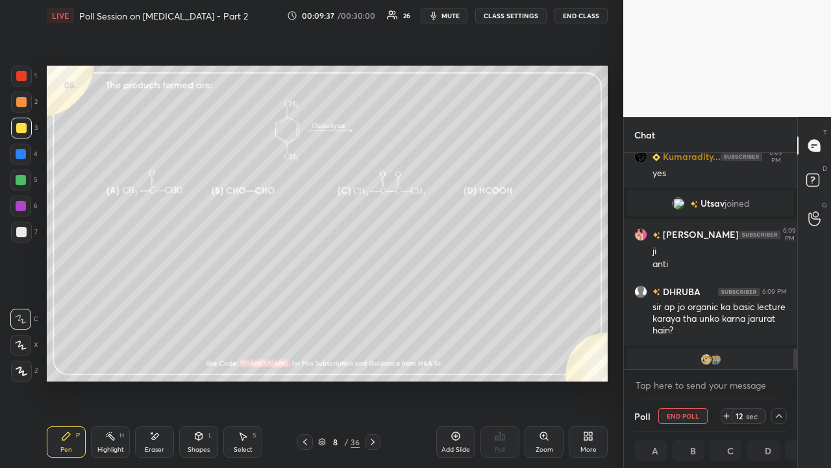
click at [779, 379] on icon at bounding box center [779, 415] width 10 height 10
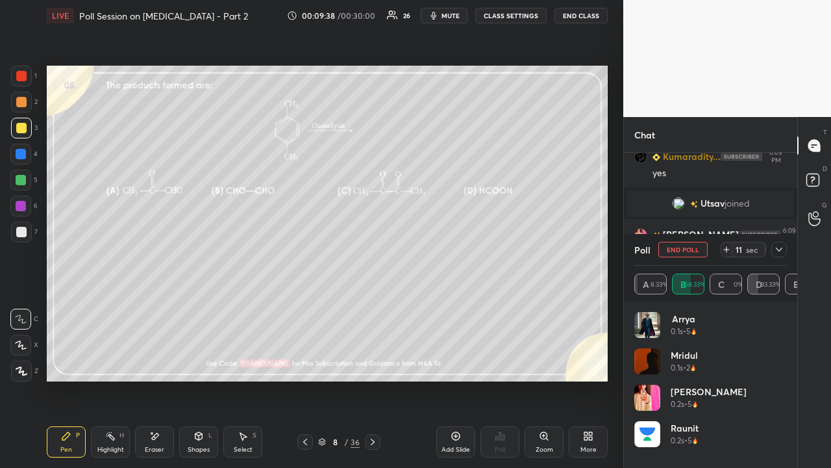
scroll to position [5, 4]
click at [783, 250] on icon at bounding box center [779, 249] width 10 height 10
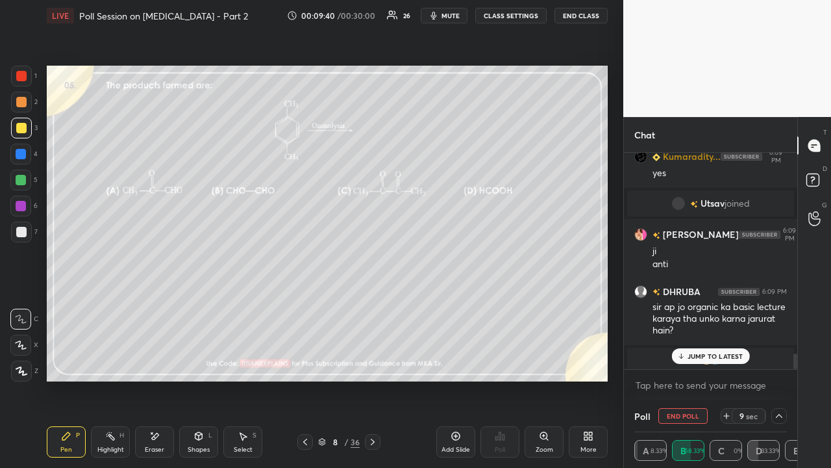
scroll to position [2782, 0]
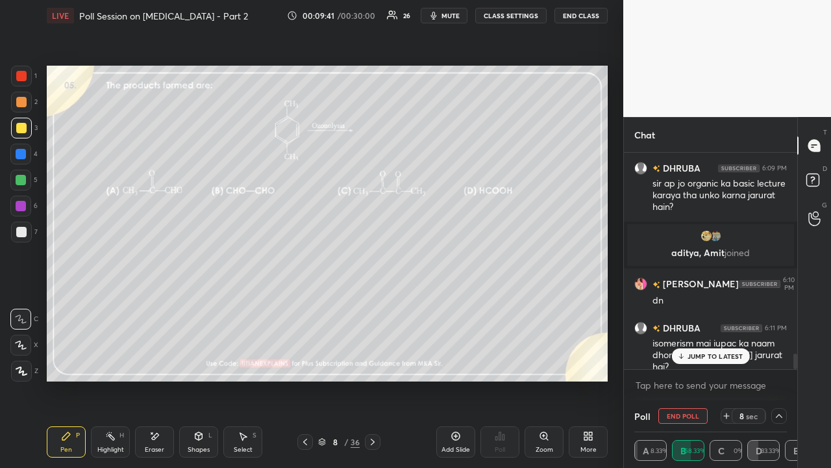
click at [452, 17] on span "mute" at bounding box center [451, 15] width 18 height 9
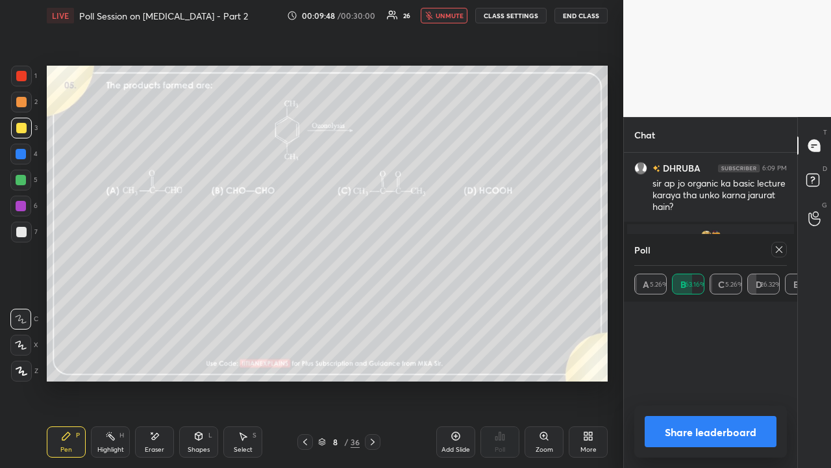
scroll to position [152, 149]
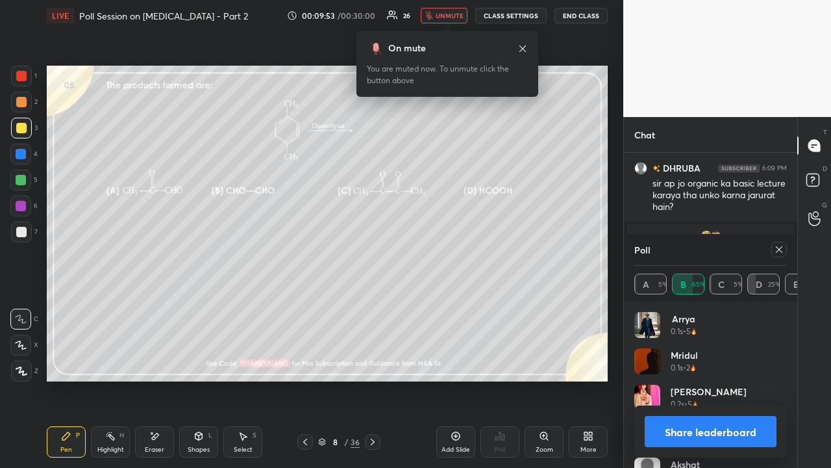
click at [452, 17] on span "unmute" at bounding box center [450, 15] width 28 height 9
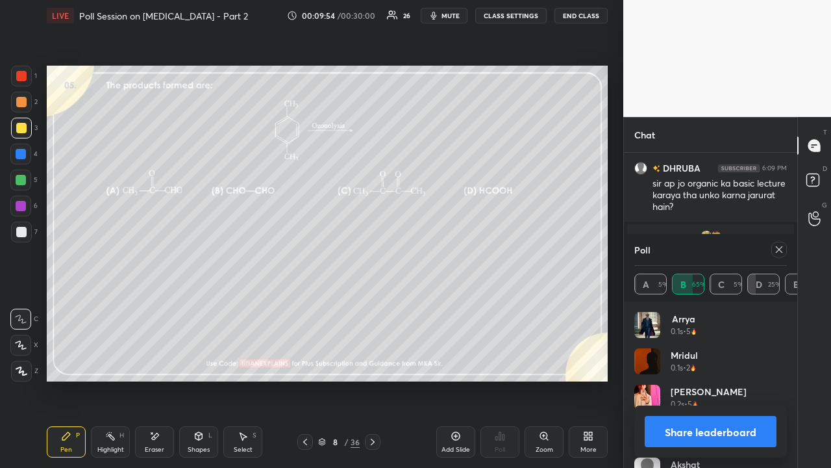
click at [784, 252] on div at bounding box center [780, 250] width 16 height 16
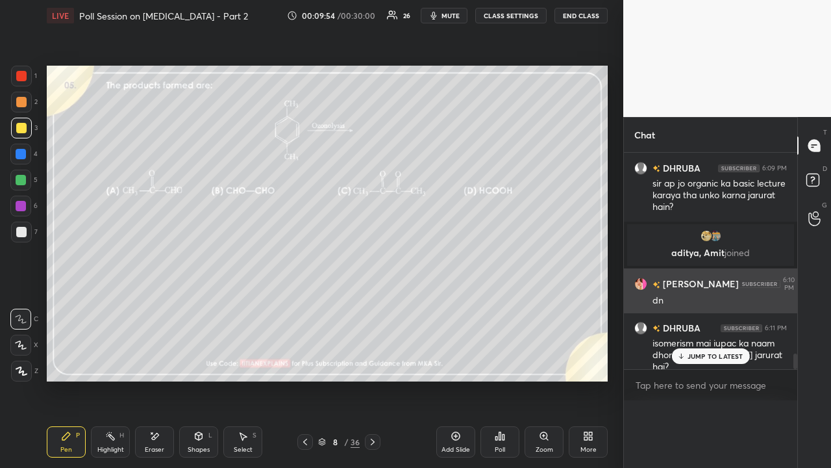
scroll to position [5, 4]
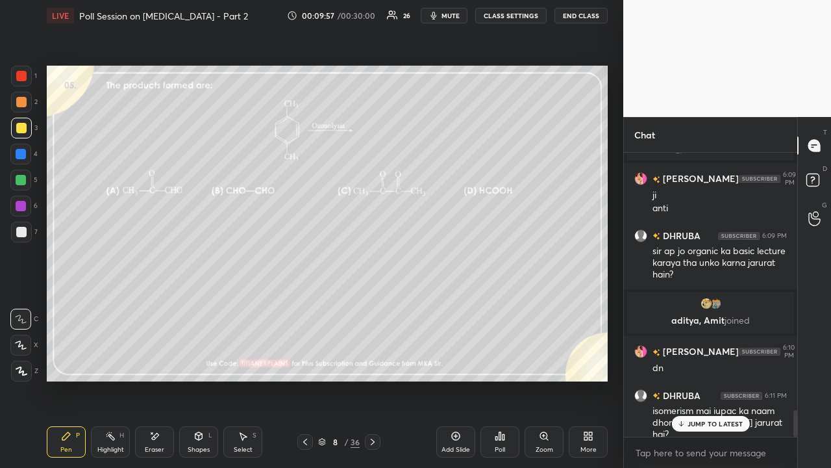
click at [718, 379] on p "JUMP TO LATEST" at bounding box center [716, 424] width 56 height 8
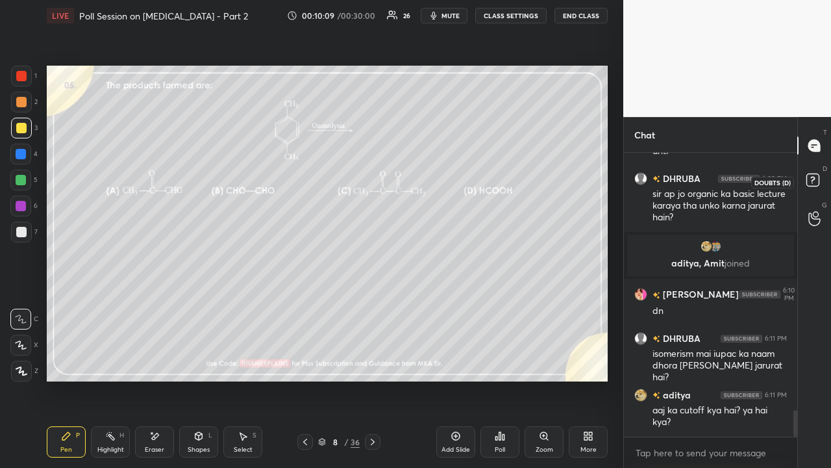
click at [816, 179] on rect at bounding box center [813, 180] width 12 height 12
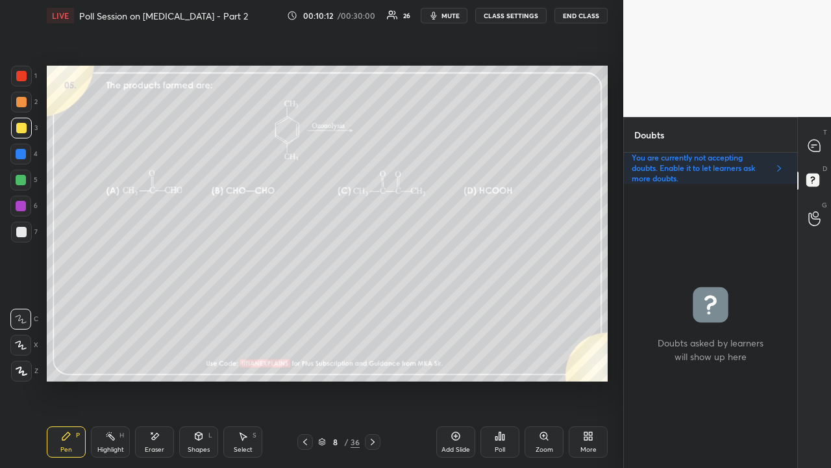
click at [22, 125] on div at bounding box center [21, 128] width 10 height 10
click at [819, 144] on icon at bounding box center [815, 146] width 12 height 12
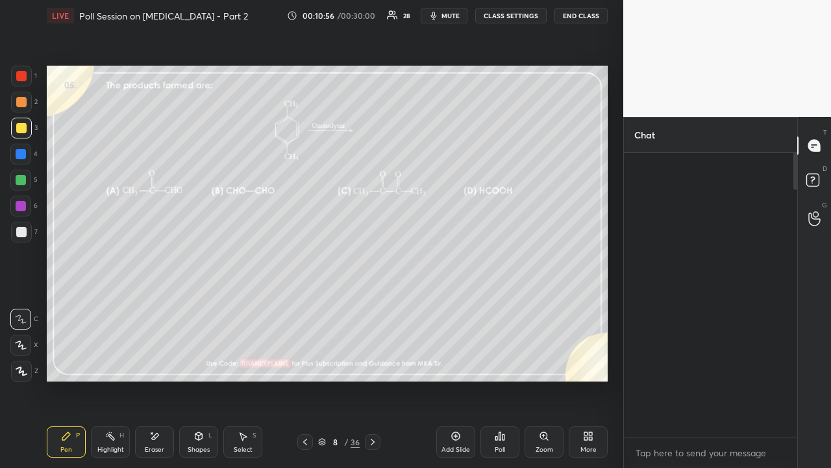
scroll to position [280, 169]
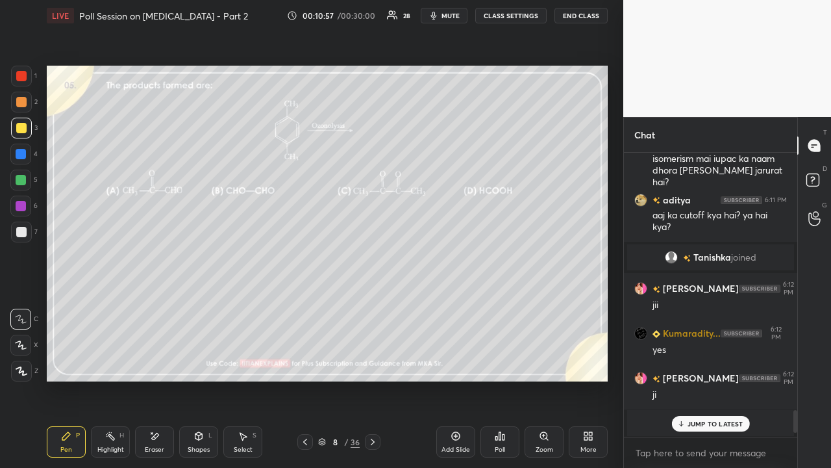
click at [709, 379] on div "JUMP TO LATEST" at bounding box center [711, 424] width 78 height 16
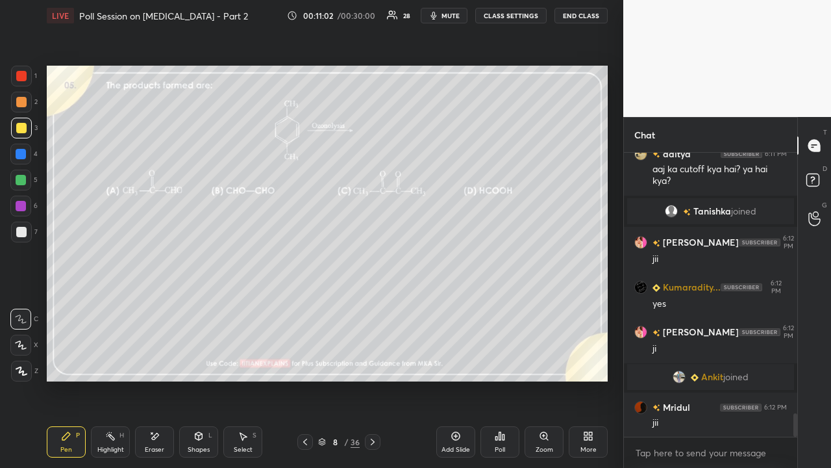
scroll to position [3239, 0]
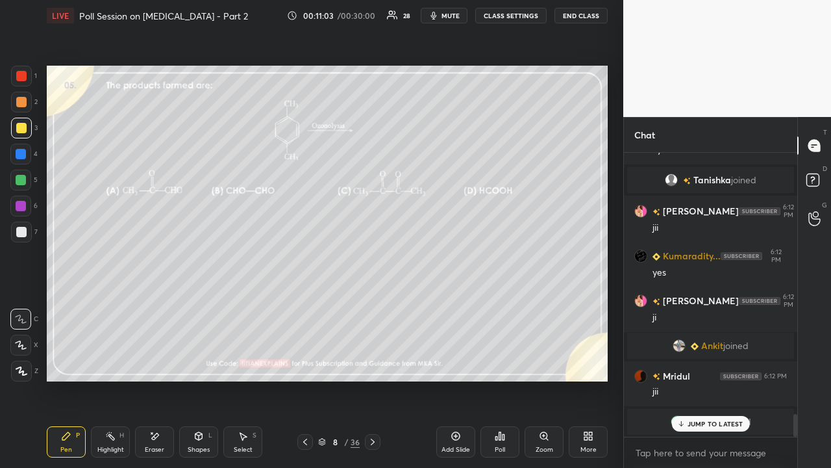
click at [725, 379] on p "JUMP TO LATEST" at bounding box center [716, 424] width 56 height 8
click at [373, 379] on icon at bounding box center [373, 441] width 4 height 6
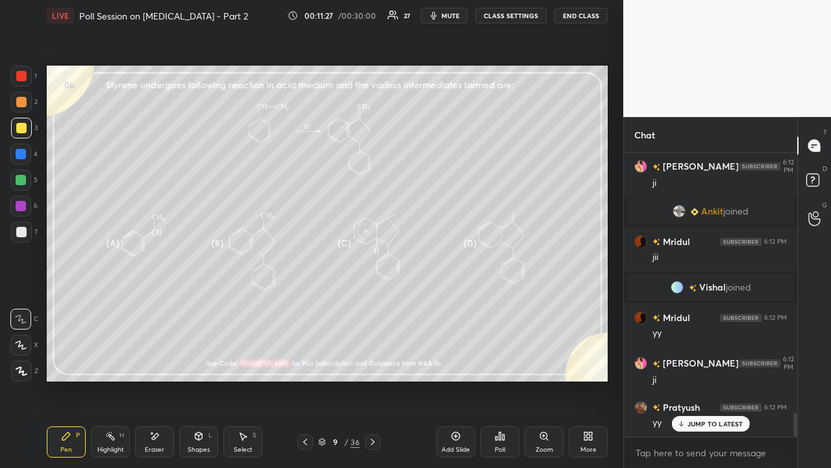
scroll to position [3124, 0]
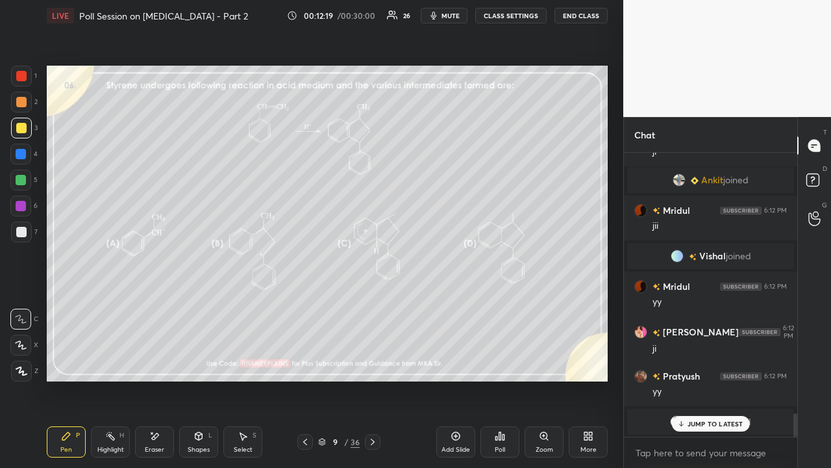
click at [731, 379] on p "JUMP TO LATEST" at bounding box center [716, 424] width 56 height 8
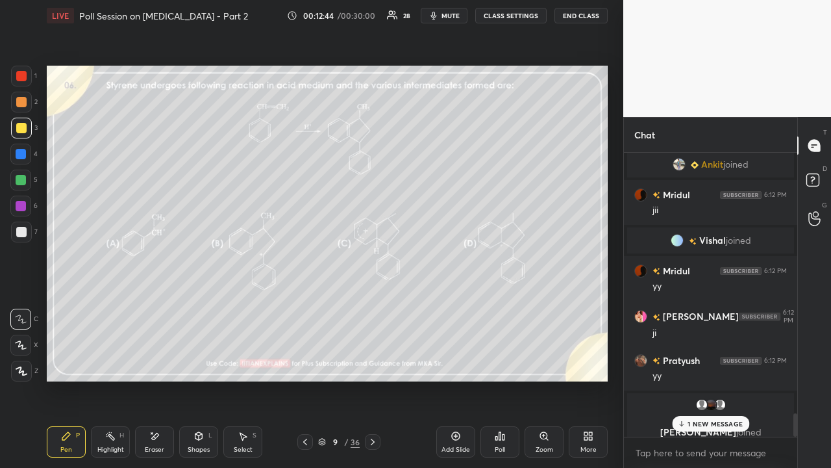
click at [723, 379] on p "1 NEW MESSAGE" at bounding box center [715, 424] width 55 height 8
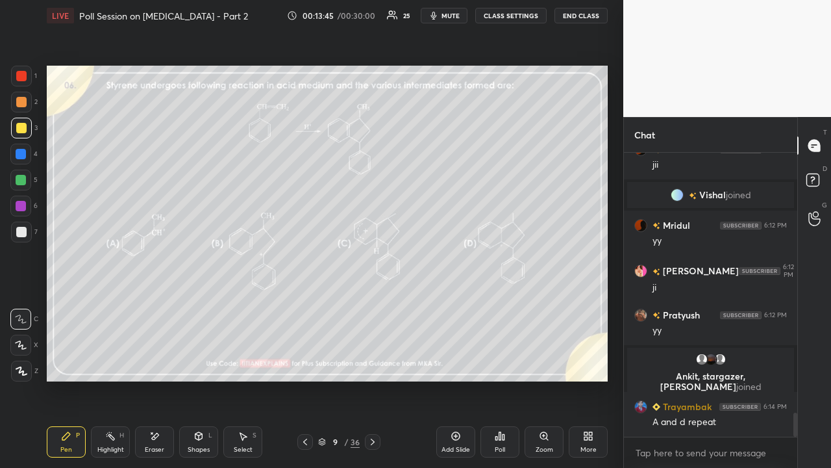
scroll to position [3155, 0]
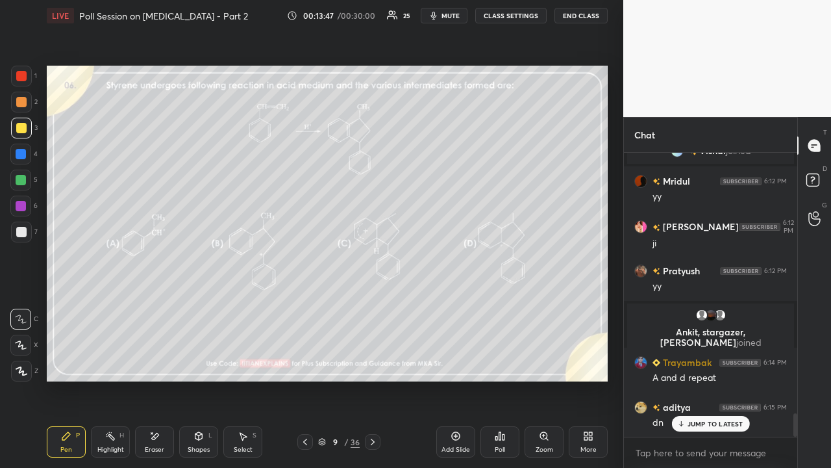
drag, startPoint x: 710, startPoint y: 420, endPoint x: 610, endPoint y: 418, distance: 100.0
click at [710, 379] on p "JUMP TO LATEST" at bounding box center [716, 424] width 56 height 8
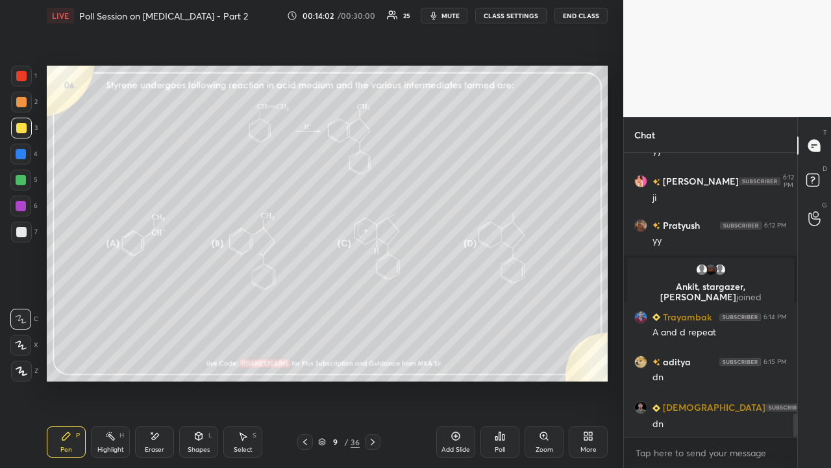
click at [503, 379] on div "Poll" at bounding box center [500, 449] width 10 height 6
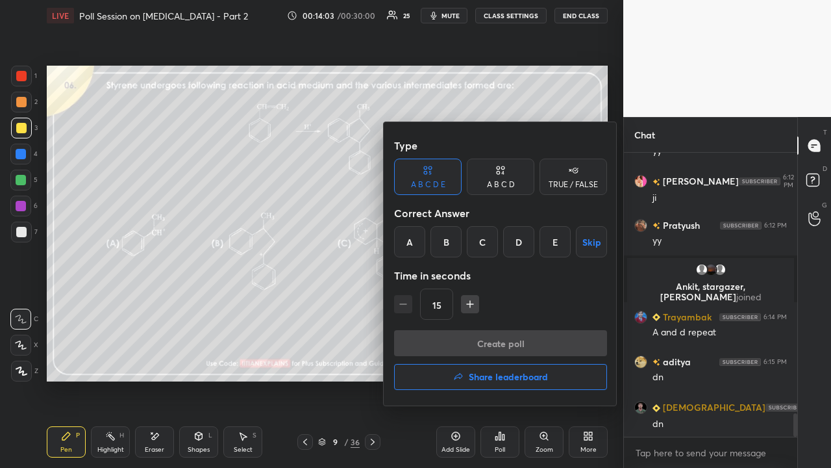
click at [449, 238] on div "B" at bounding box center [446, 241] width 31 height 31
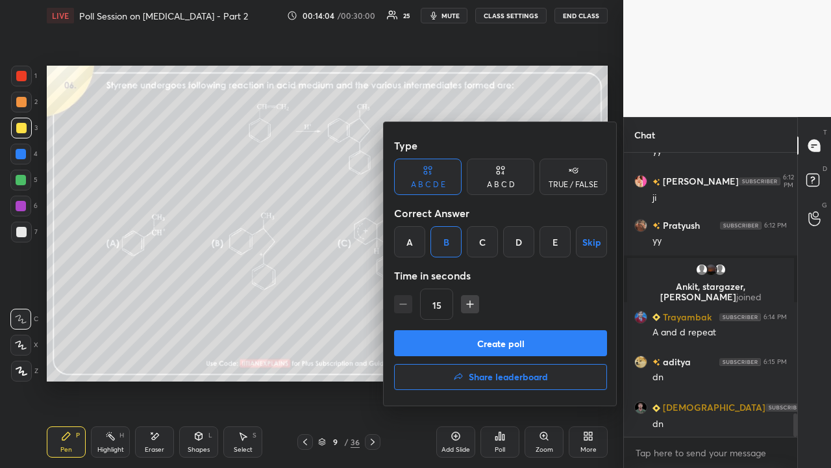
click at [490, 182] on div "A B C D" at bounding box center [501, 185] width 28 height 8
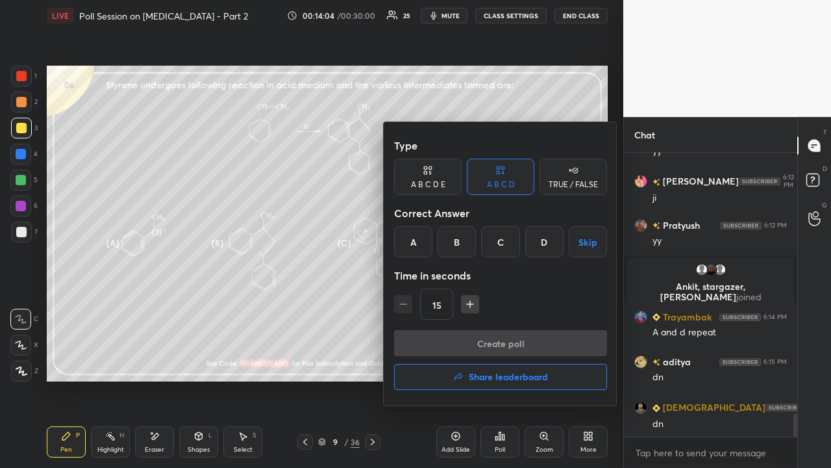
click at [458, 242] on div "B" at bounding box center [457, 241] width 38 height 31
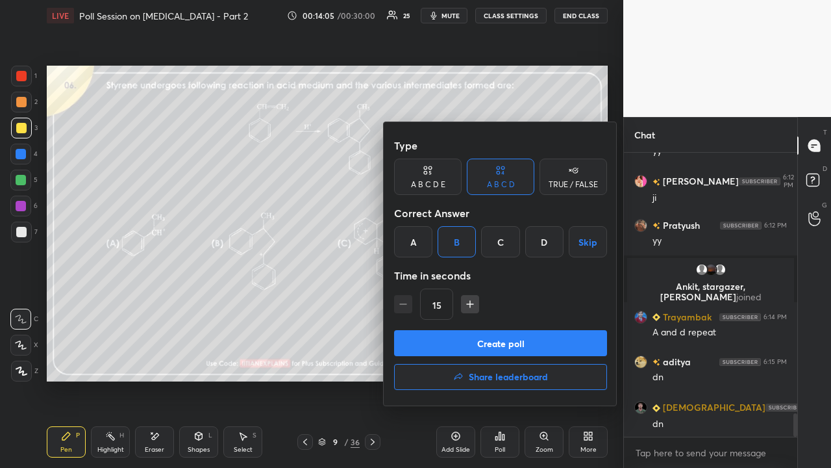
click at [429, 175] on icon at bounding box center [428, 170] width 10 height 13
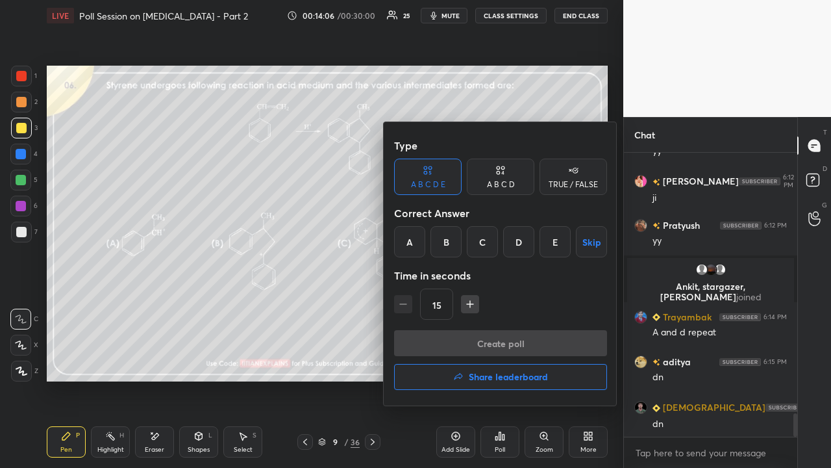
click at [444, 243] on div "B" at bounding box center [446, 241] width 31 height 31
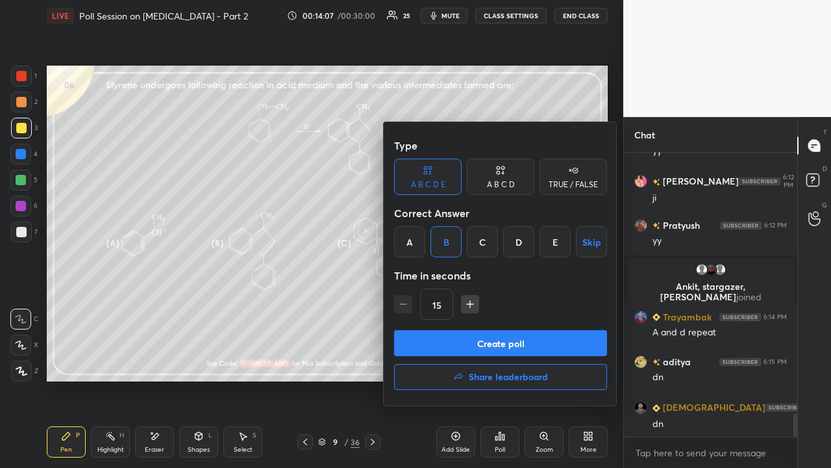
click at [442, 336] on button "Create poll" at bounding box center [500, 343] width 213 height 26
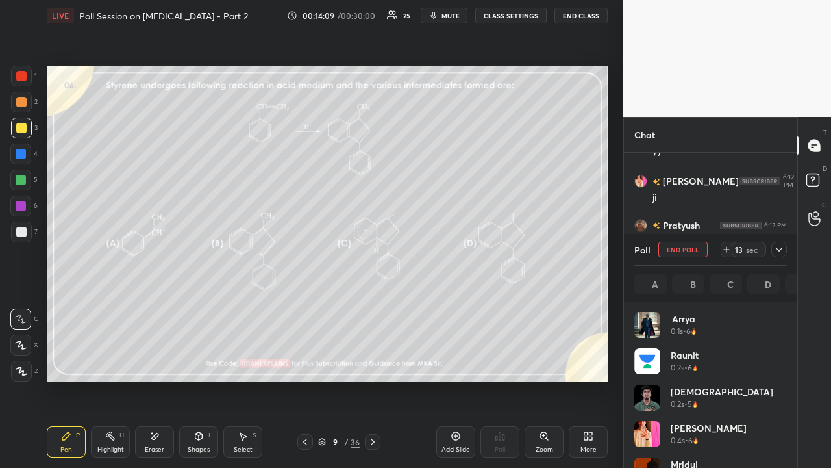
scroll to position [152, 149]
click at [780, 253] on icon at bounding box center [779, 249] width 10 height 10
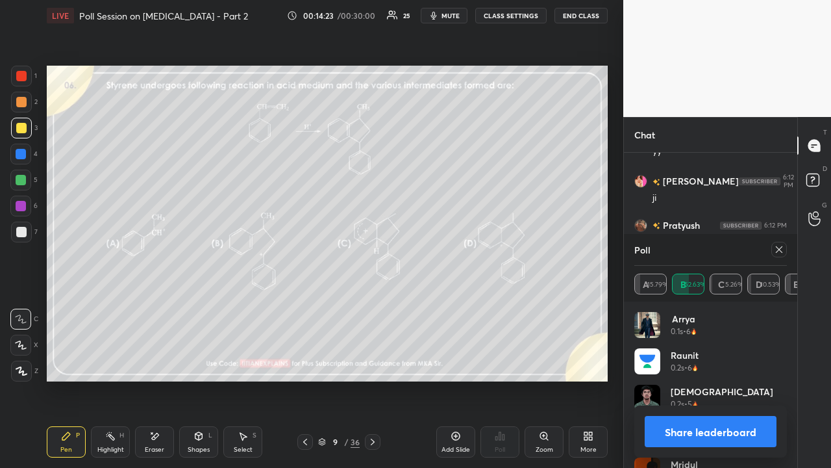
click at [778, 251] on icon at bounding box center [779, 249] width 6 height 6
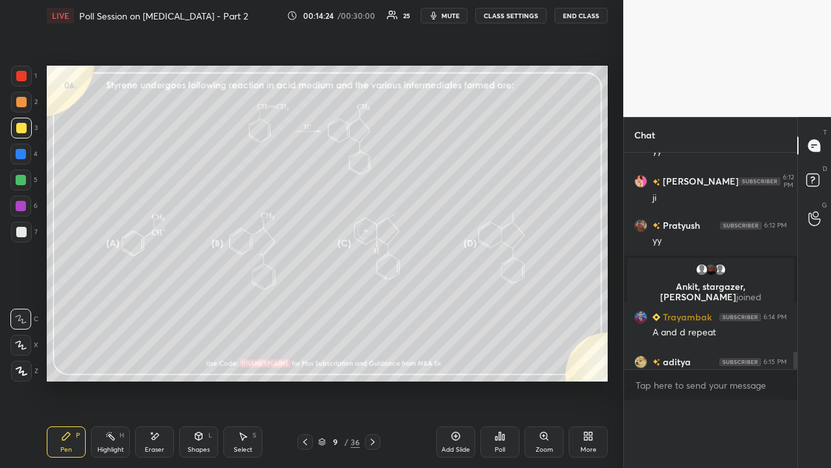
scroll to position [265, 169]
click at [158, 379] on div "Eraser" at bounding box center [154, 449] width 19 height 6
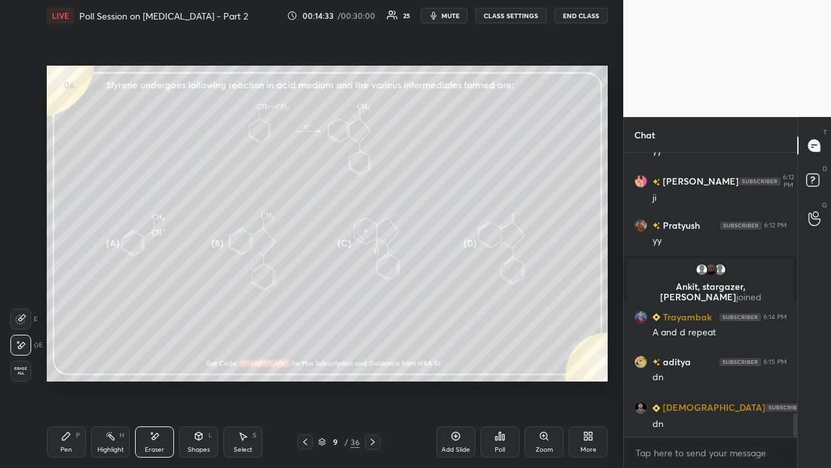
click at [71, 379] on div "Pen" at bounding box center [66, 449] width 12 height 6
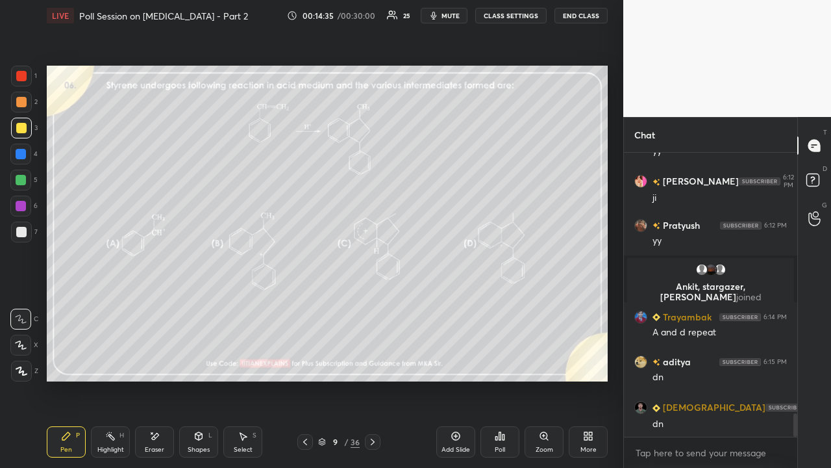
click at [19, 236] on div at bounding box center [21, 232] width 10 height 10
click at [17, 149] on div at bounding box center [20, 154] width 21 height 21
click at [21, 173] on div at bounding box center [20, 179] width 21 height 21
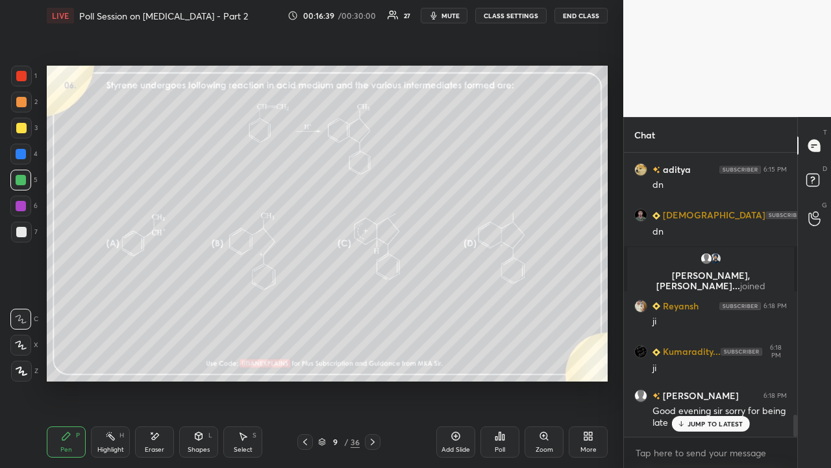
scroll to position [3363, 0]
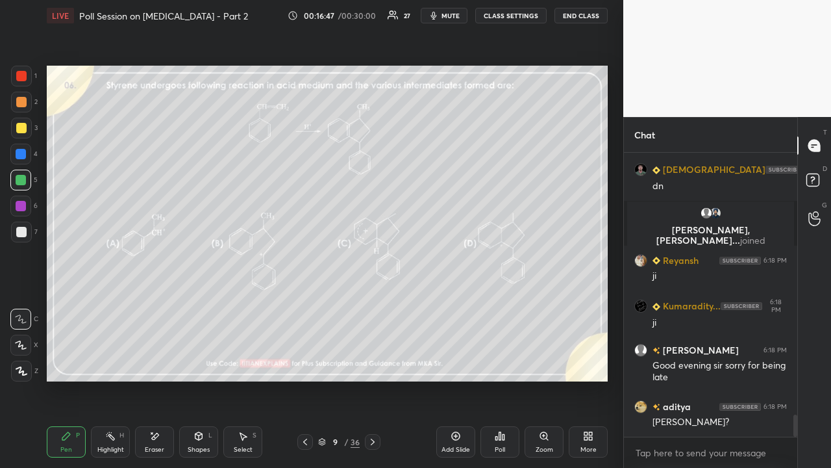
click at [374, 379] on icon at bounding box center [373, 441] width 10 height 10
click at [501, 379] on icon at bounding box center [500, 436] width 2 height 8
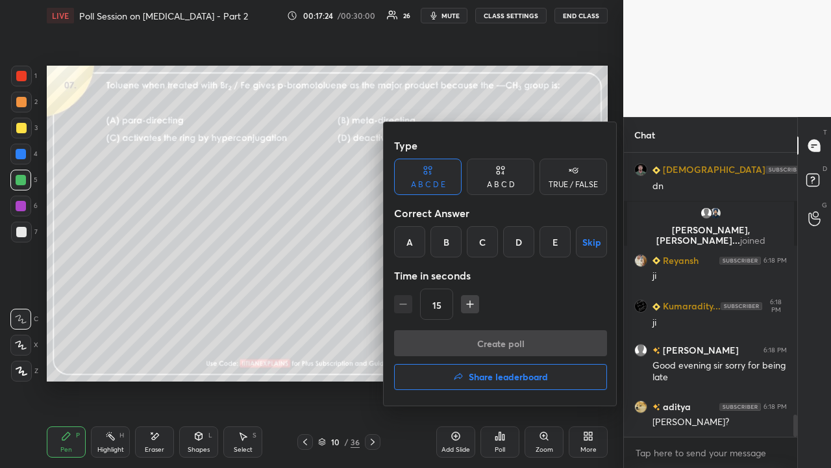
click at [511, 175] on div "A B C D" at bounding box center [501, 176] width 68 height 36
click at [503, 245] on div "C" at bounding box center [500, 241] width 38 height 31
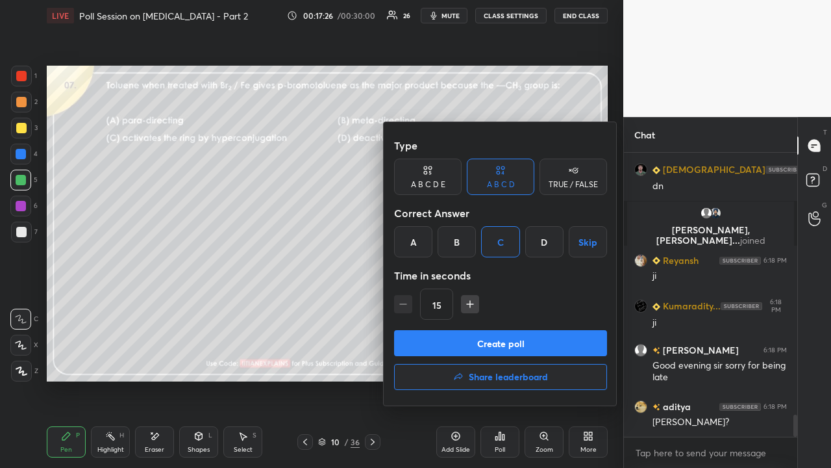
click at [486, 349] on button "Create poll" at bounding box center [500, 343] width 213 height 26
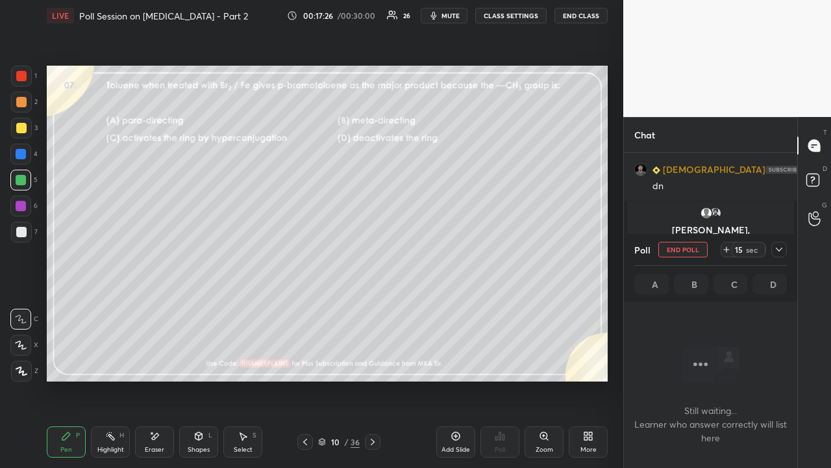
scroll to position [244, 169]
click at [778, 251] on icon at bounding box center [779, 249] width 10 height 10
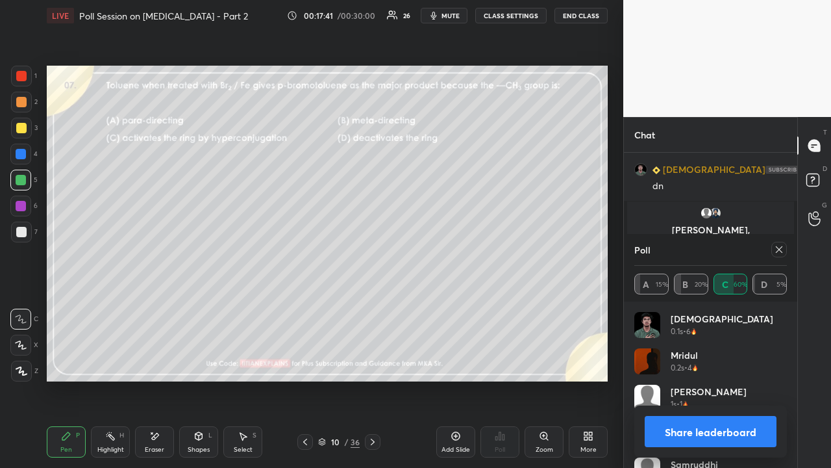
scroll to position [152, 149]
click at [781, 253] on icon at bounding box center [779, 249] width 10 height 10
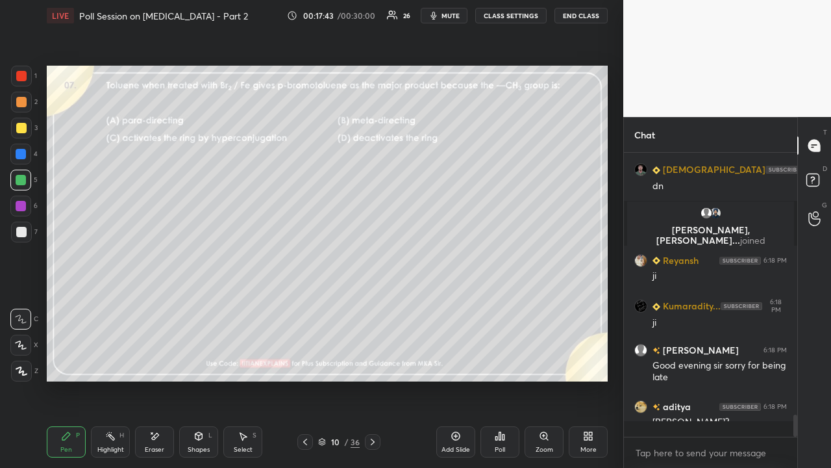
scroll to position [305, 169]
click at [14, 234] on div at bounding box center [21, 231] width 21 height 21
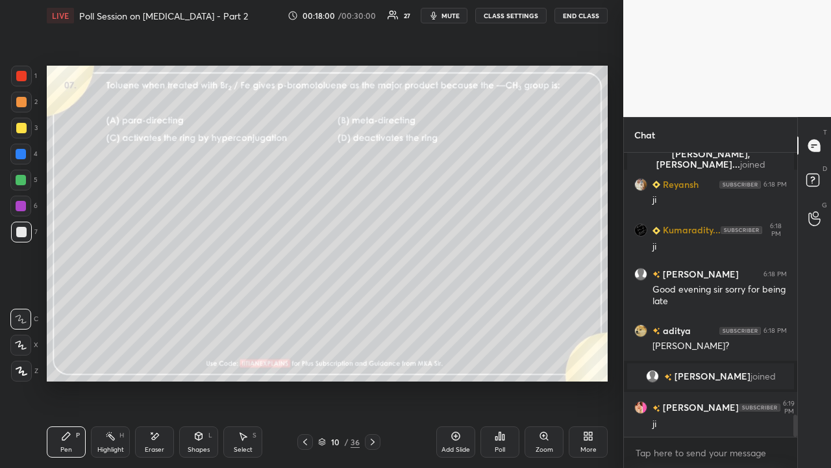
click at [19, 127] on div at bounding box center [21, 128] width 10 height 10
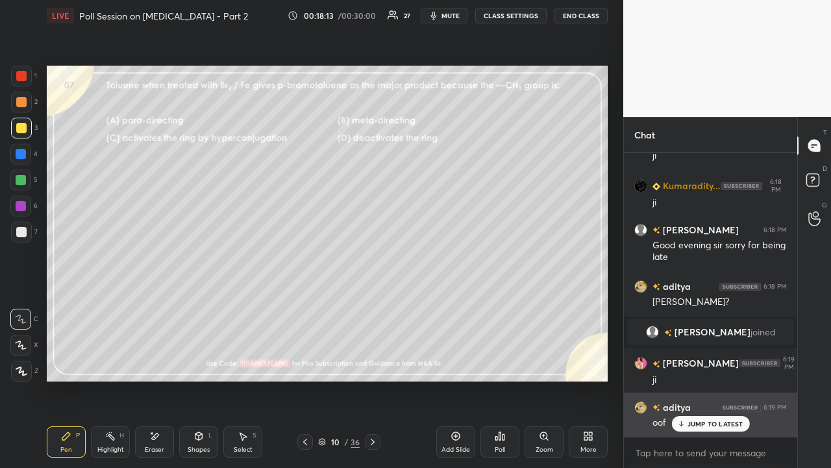
click at [722, 379] on p "JUMP TO LATEST" at bounding box center [716, 424] width 56 height 8
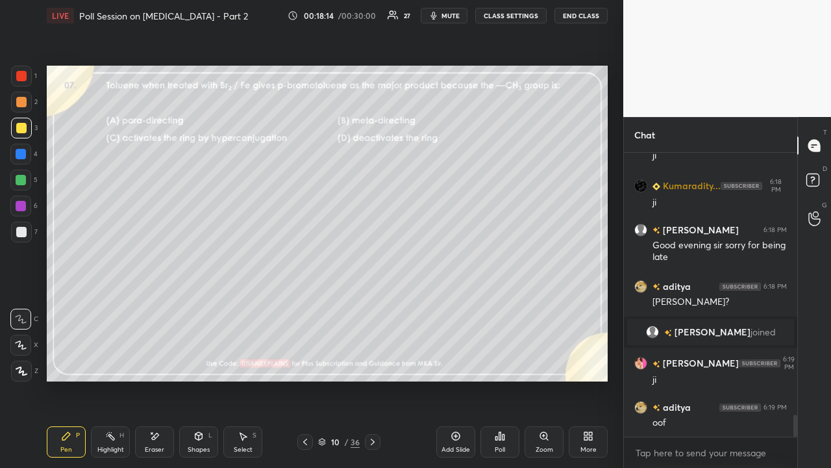
click at [371, 379] on icon at bounding box center [373, 441] width 10 height 10
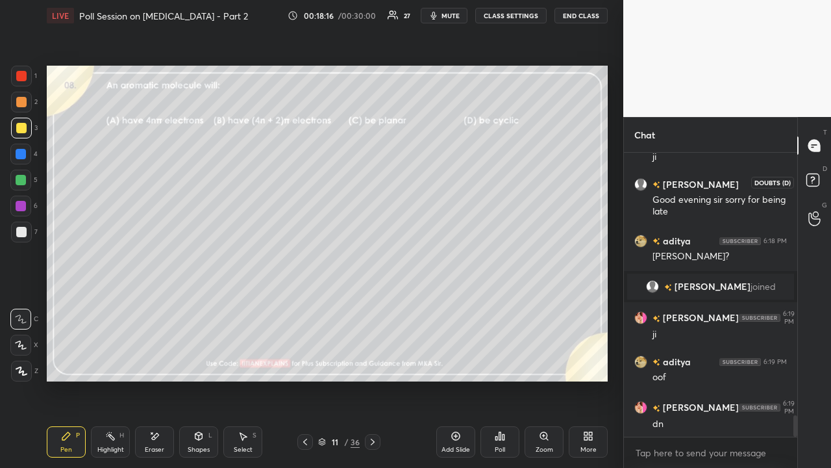
click at [822, 184] on icon at bounding box center [814, 181] width 23 height 23
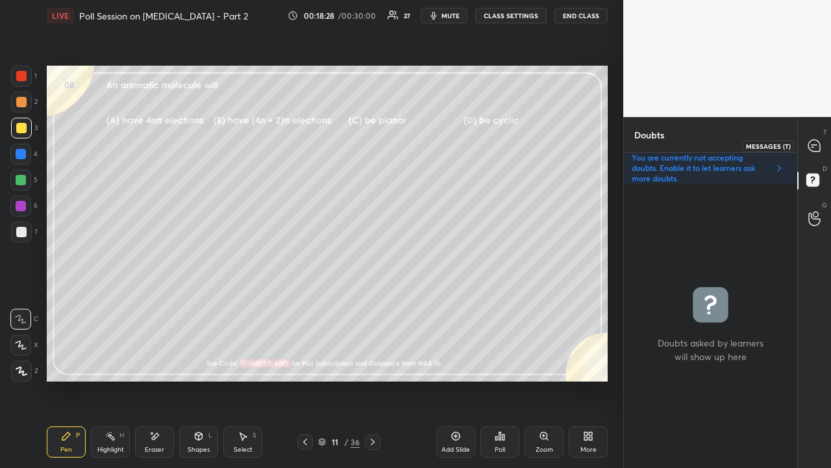
click at [822, 142] on div at bounding box center [815, 145] width 26 height 23
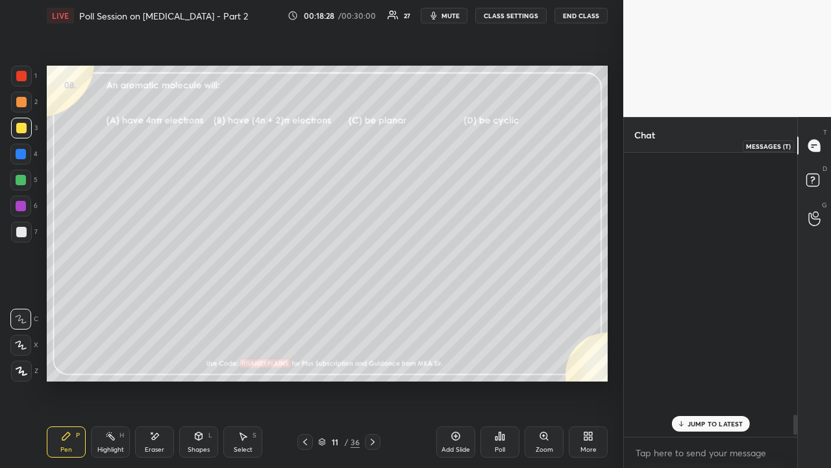
scroll to position [280, 169]
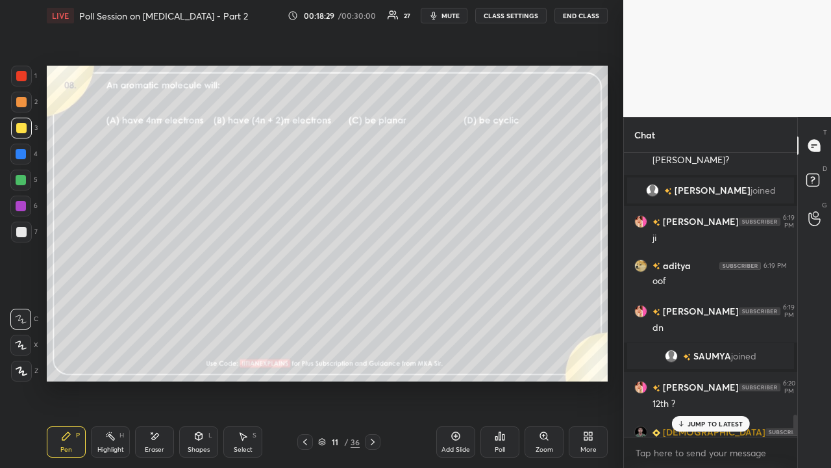
click at [709, 379] on p "JUMP TO LATEST" at bounding box center [716, 424] width 56 height 8
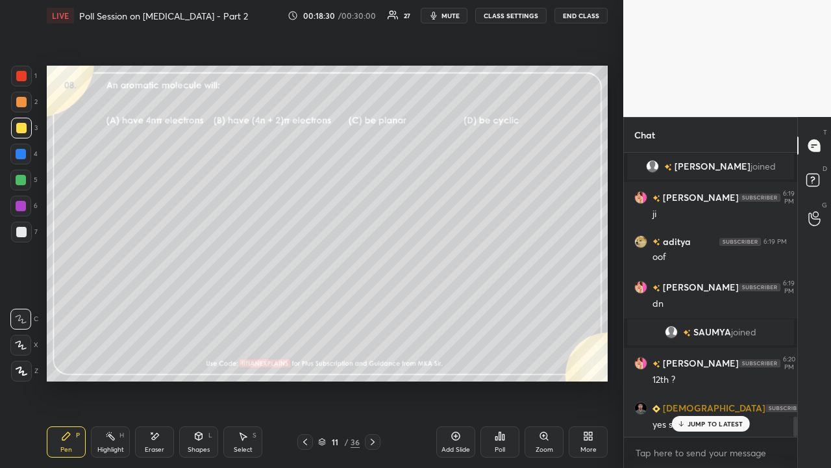
click at [712, 379] on p "JUMP TO LATEST" at bounding box center [716, 424] width 56 height 8
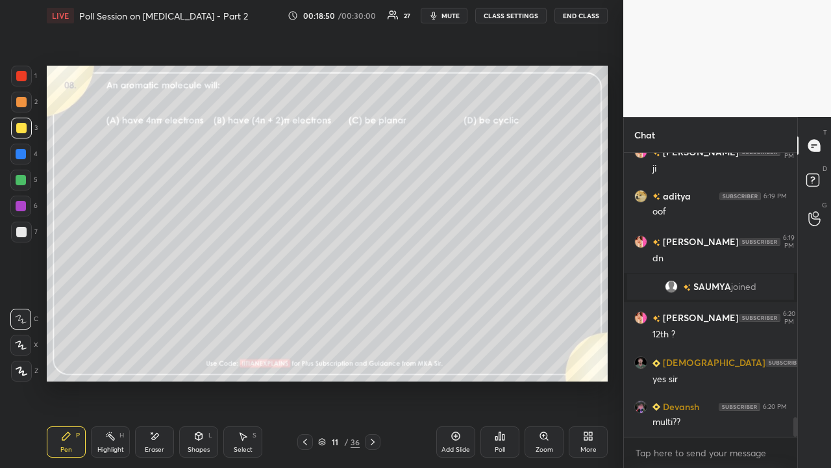
scroll to position [3828, 0]
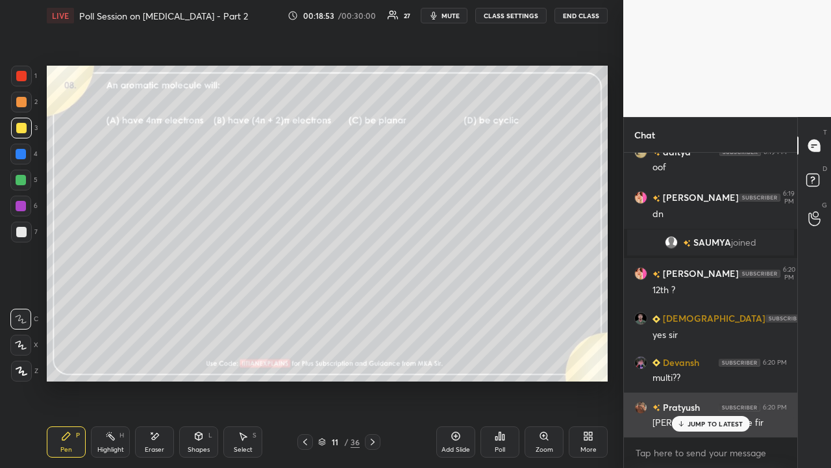
drag, startPoint x: 727, startPoint y: 423, endPoint x: 682, endPoint y: 433, distance: 46.5
click at [727, 379] on p "JUMP TO LATEST" at bounding box center [716, 424] width 56 height 8
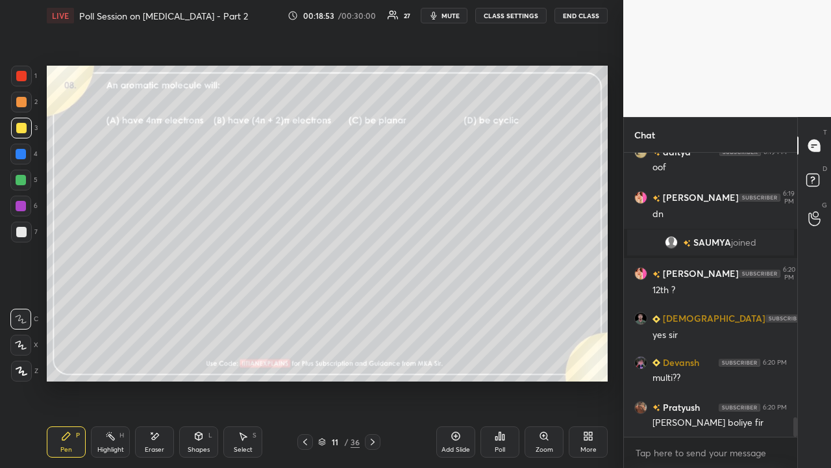
scroll to position [3873, 0]
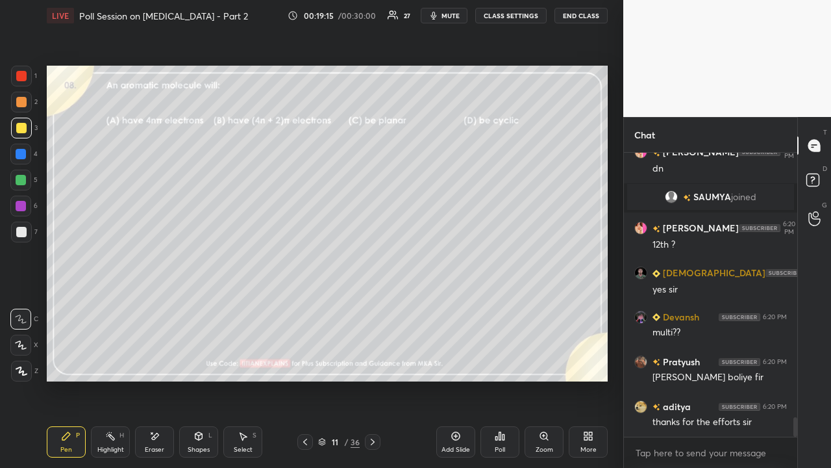
click at [494, 379] on div "Poll" at bounding box center [500, 441] width 39 height 31
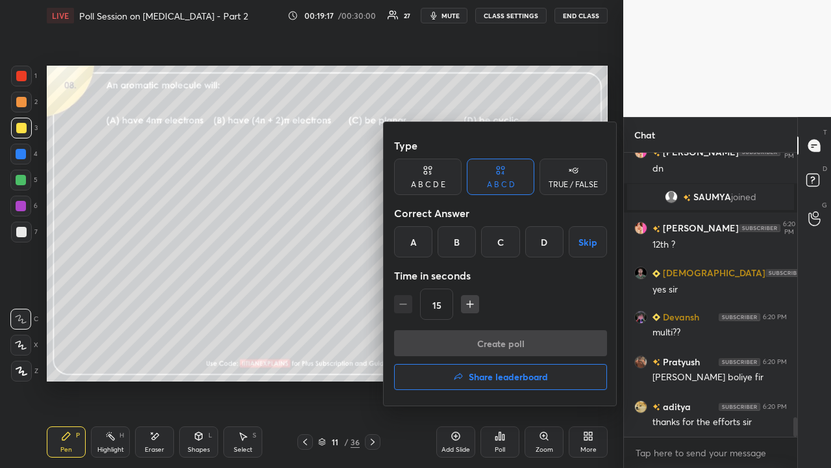
click at [430, 182] on div "A B C D E" at bounding box center [428, 185] width 34 height 8
drag, startPoint x: 551, startPoint y: 238, endPoint x: 525, endPoint y: 268, distance: 39.1
click at [550, 239] on div "E" at bounding box center [555, 241] width 31 height 31
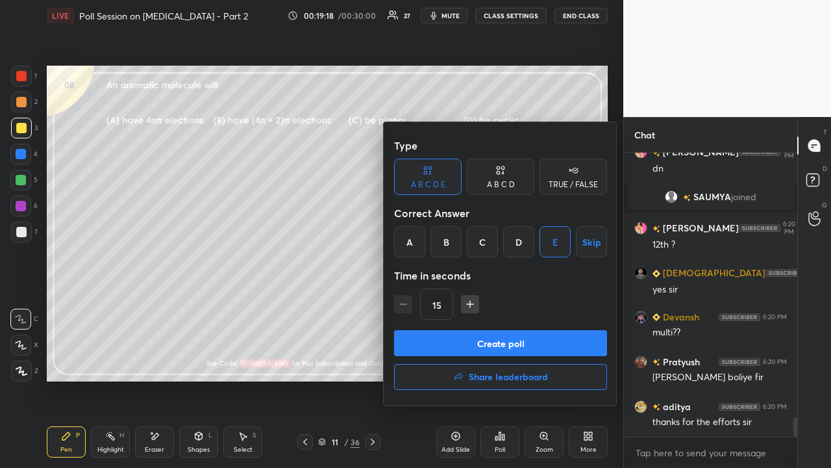
click at [471, 338] on button "Create poll" at bounding box center [500, 343] width 213 height 26
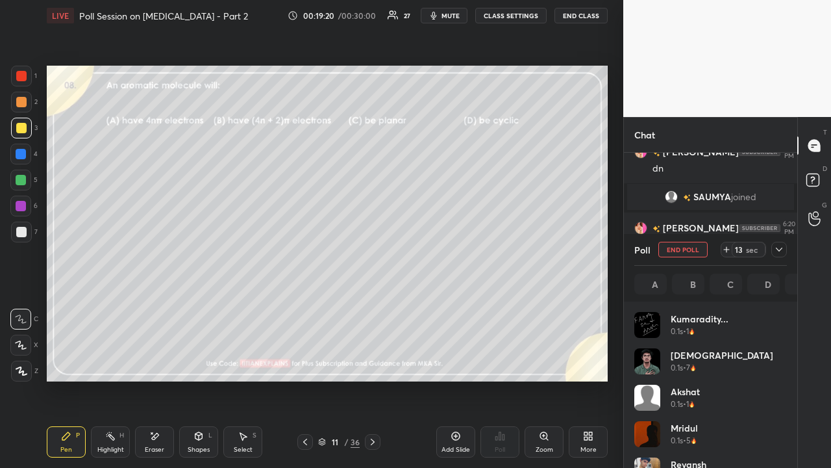
scroll to position [152, 149]
click at [775, 248] on icon at bounding box center [779, 249] width 10 height 10
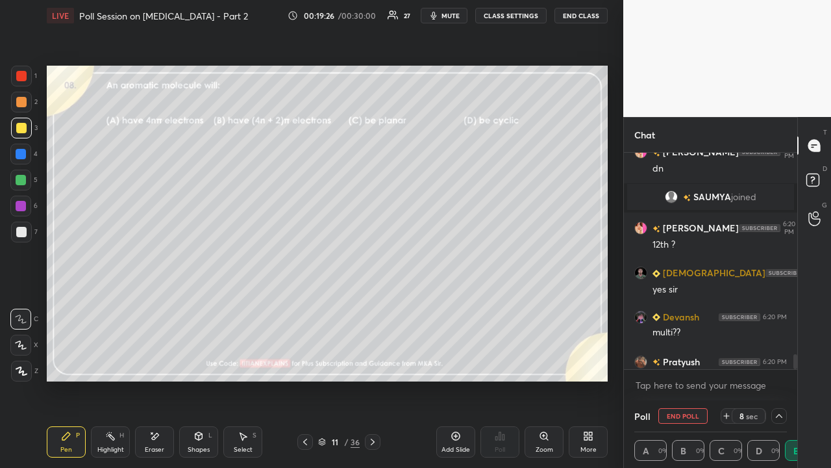
scroll to position [3985, 0]
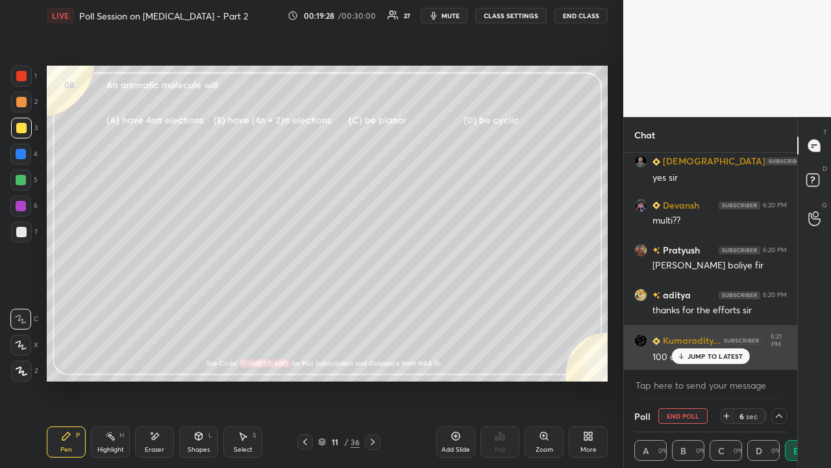
click at [709, 355] on p "JUMP TO LATEST" at bounding box center [716, 356] width 56 height 8
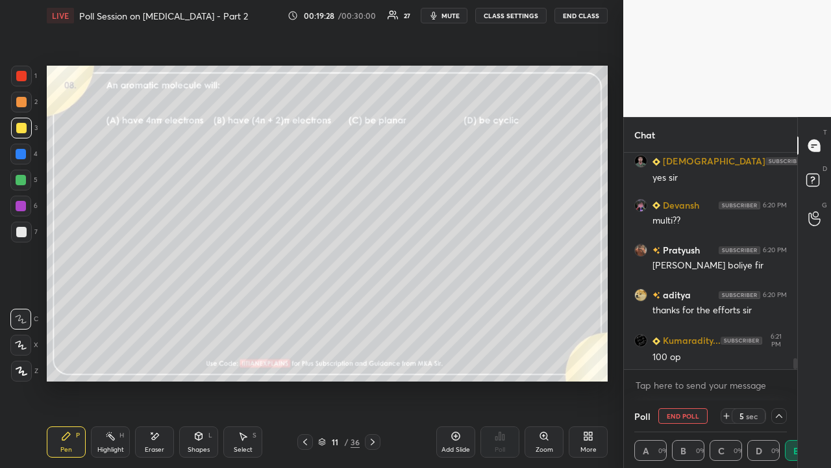
scroll to position [4030, 0]
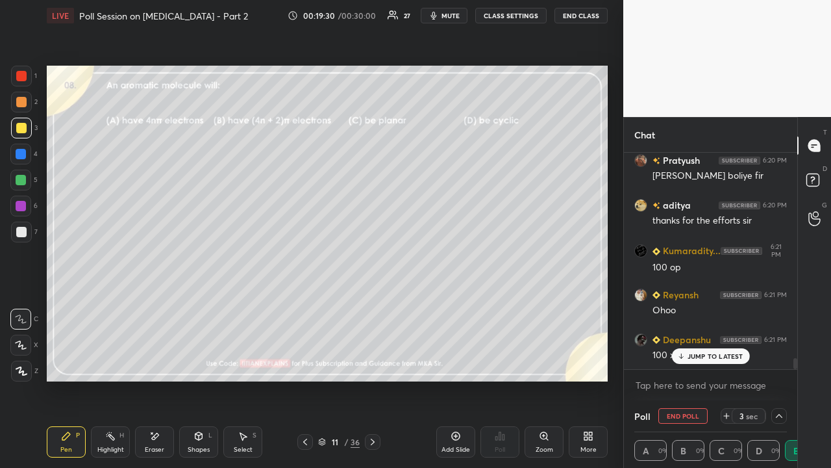
click at [714, 358] on p "JUMP TO LATEST" at bounding box center [716, 356] width 56 height 8
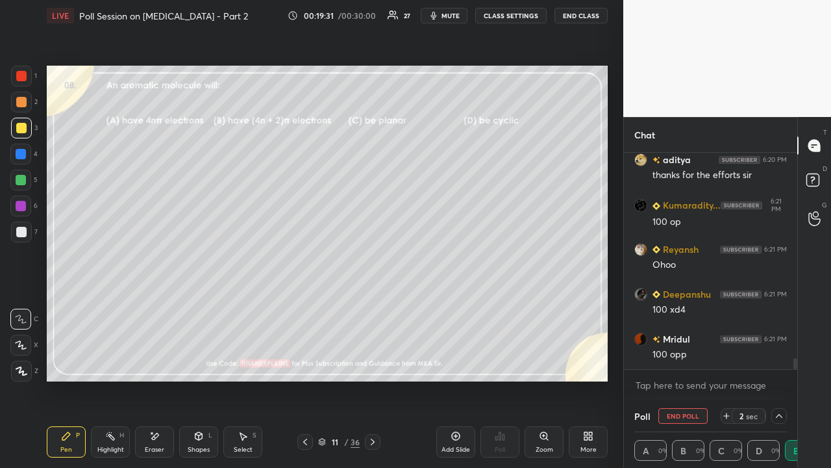
scroll to position [4164, 0]
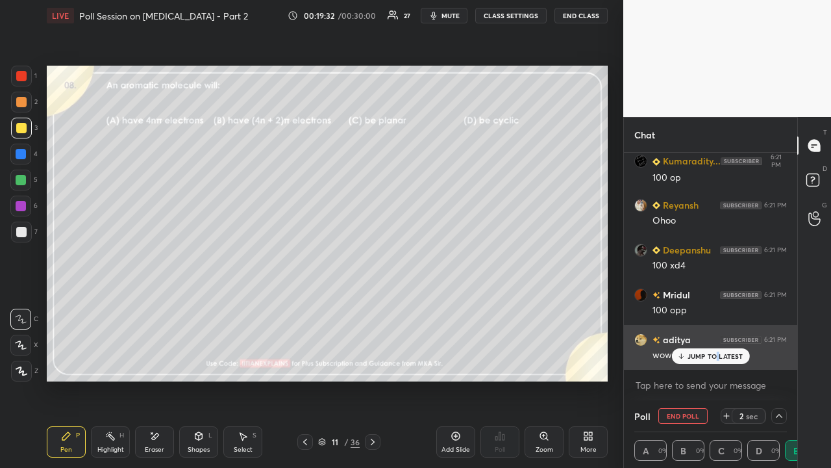
click at [717, 354] on p "JUMP TO LATEST" at bounding box center [716, 356] width 56 height 8
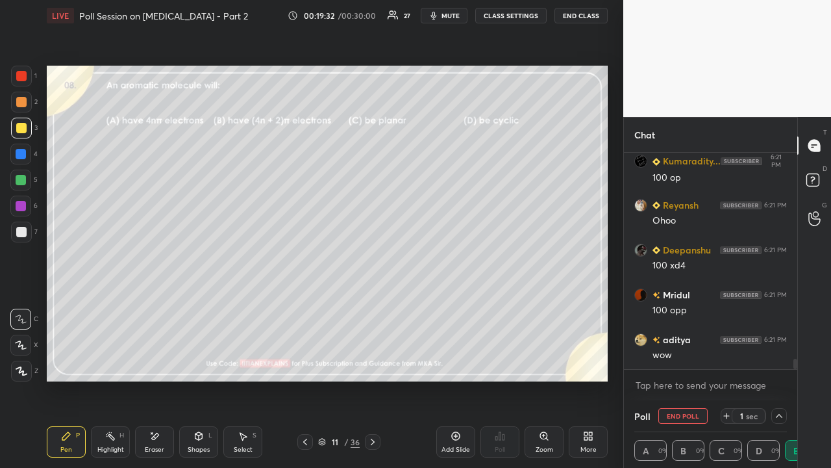
scroll to position [4254, 0]
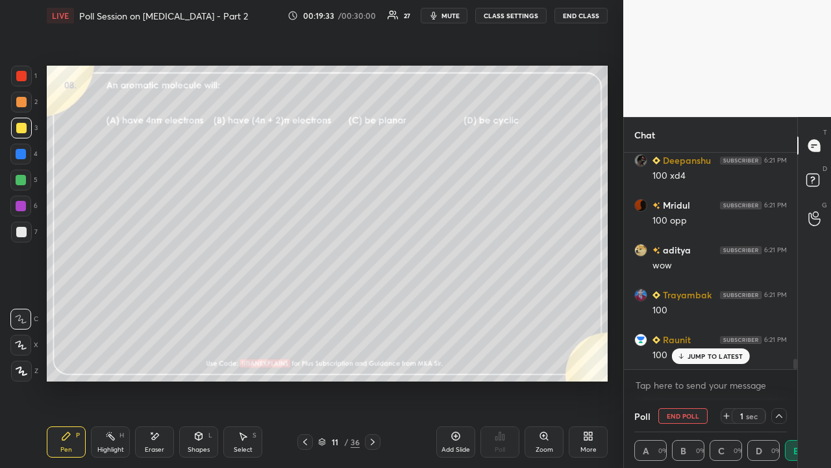
click at [712, 353] on p "JUMP TO LATEST" at bounding box center [716, 356] width 56 height 8
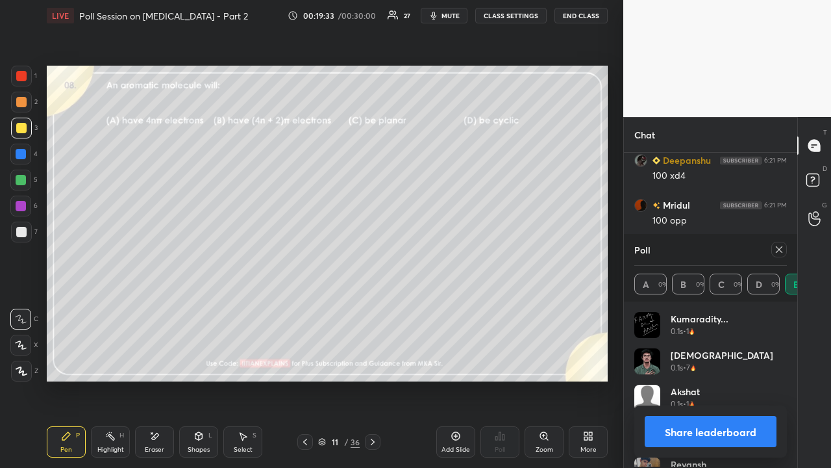
scroll to position [4299, 0]
click at [787, 249] on div "Poll A 0% B 0% C 0% D 0% E 100%" at bounding box center [710, 268] width 173 height 68
click at [784, 251] on div at bounding box center [780, 250] width 16 height 16
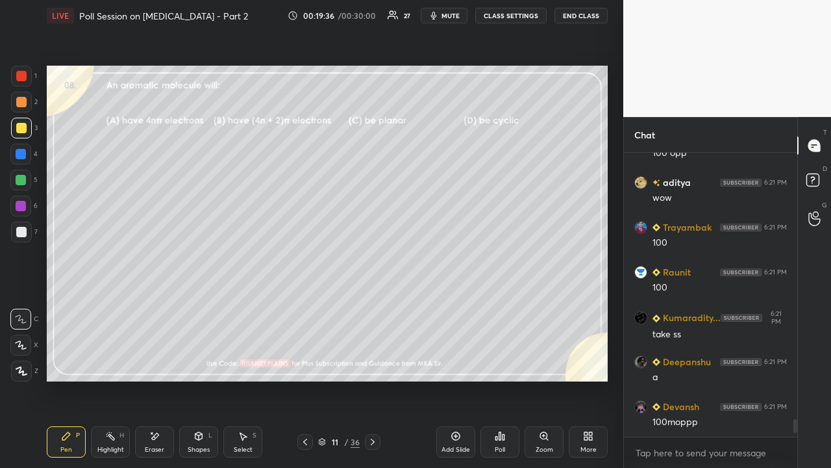
click at [163, 379] on div "Eraser" at bounding box center [154, 441] width 39 height 31
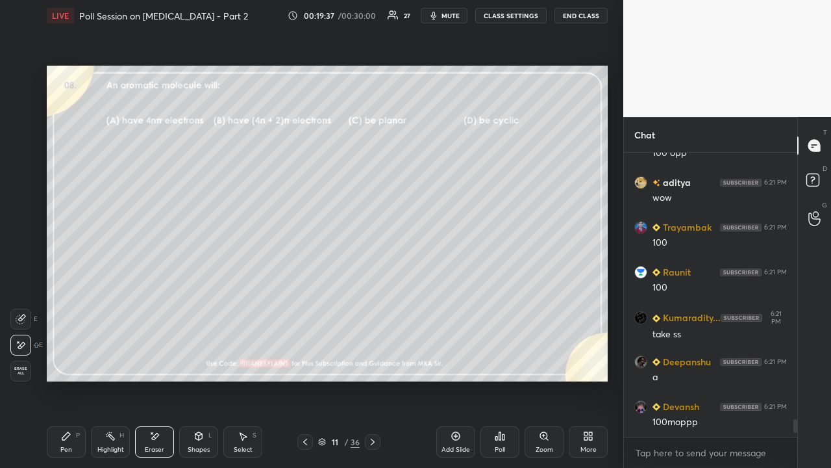
click at [19, 370] on span "Erase all" at bounding box center [20, 370] width 19 height 9
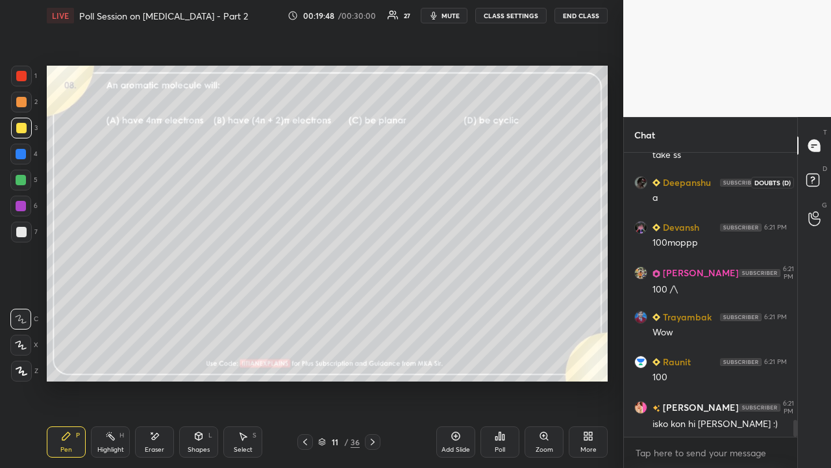
click at [820, 178] on icon at bounding box center [814, 181] width 23 height 23
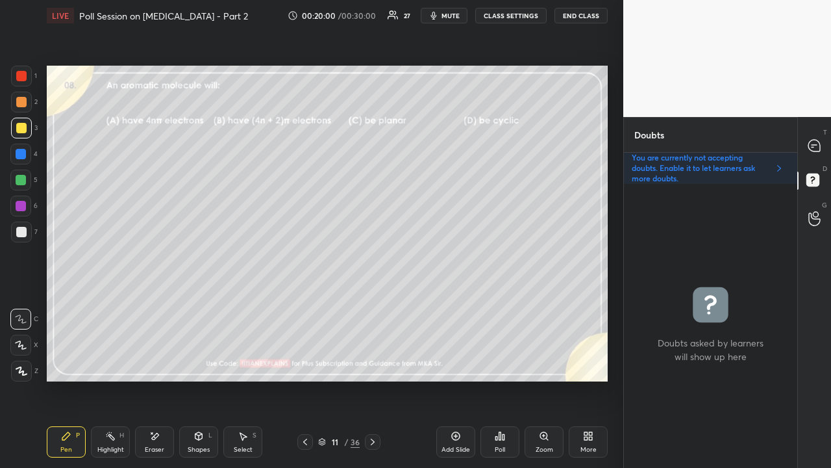
click at [373, 379] on icon at bounding box center [373, 441] width 10 height 10
click at [805, 147] on div at bounding box center [815, 145] width 26 height 23
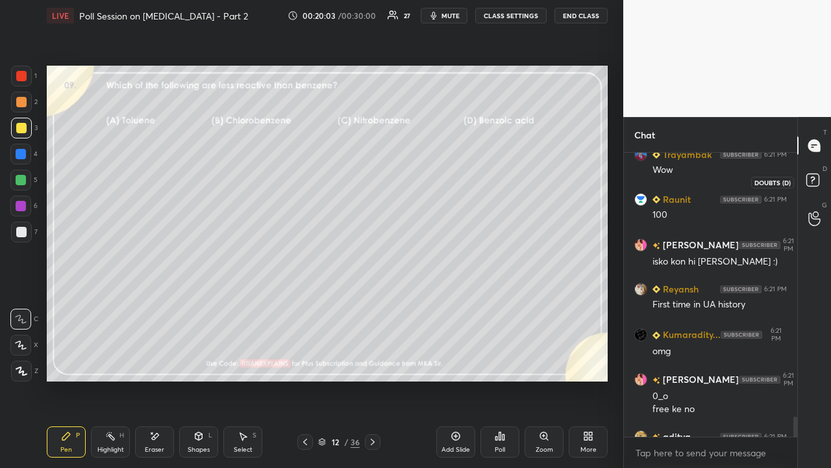
click at [815, 177] on rect at bounding box center [813, 180] width 12 height 12
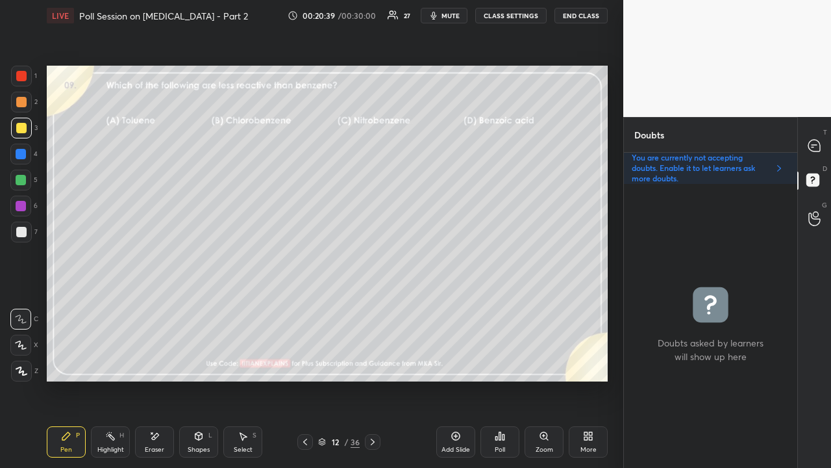
click at [823, 145] on div at bounding box center [815, 145] width 26 height 23
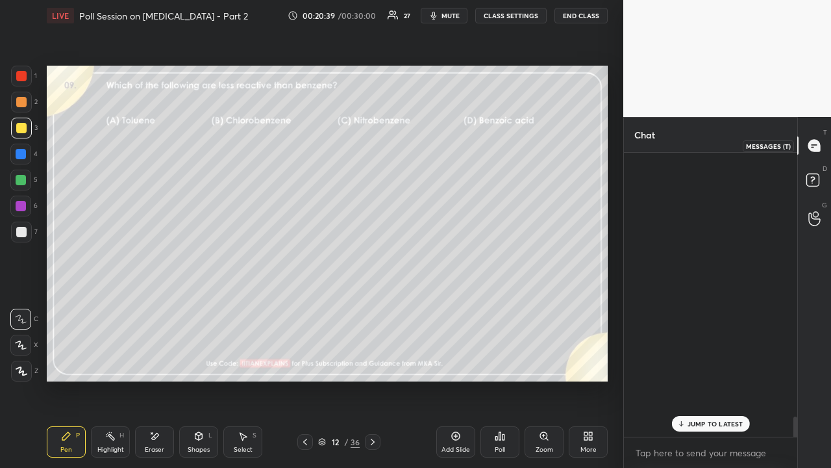
scroll to position [280, 169]
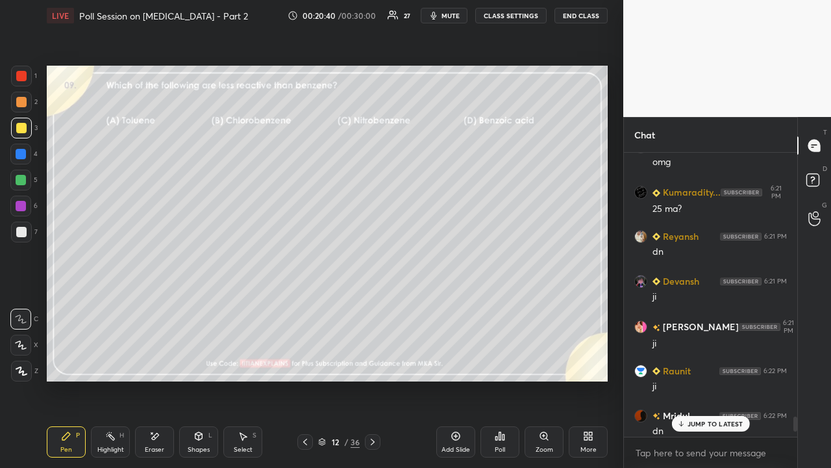
click at [725, 379] on p "JUMP TO LATEST" at bounding box center [716, 424] width 56 height 8
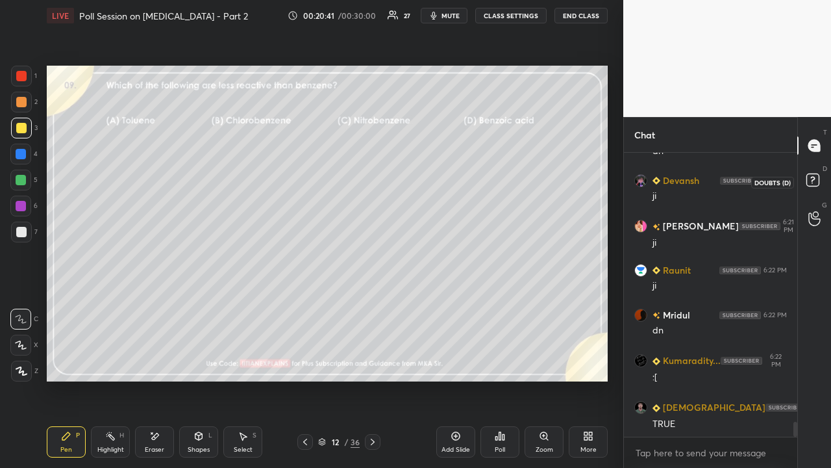
click at [818, 177] on rect at bounding box center [813, 180] width 12 height 12
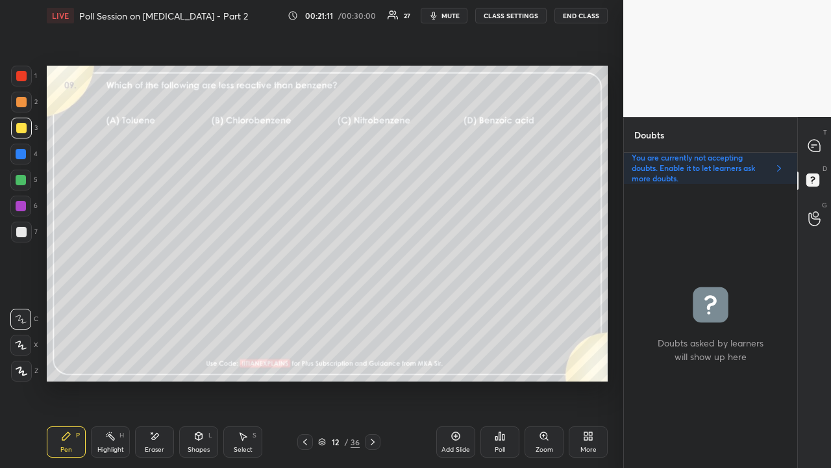
click at [822, 135] on div "T Messages (T)" at bounding box center [814, 145] width 33 height 36
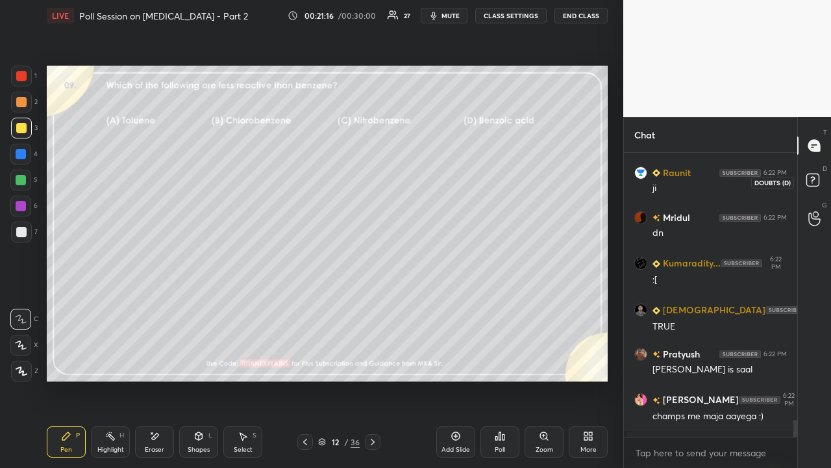
click at [819, 180] on rect at bounding box center [813, 180] width 12 height 12
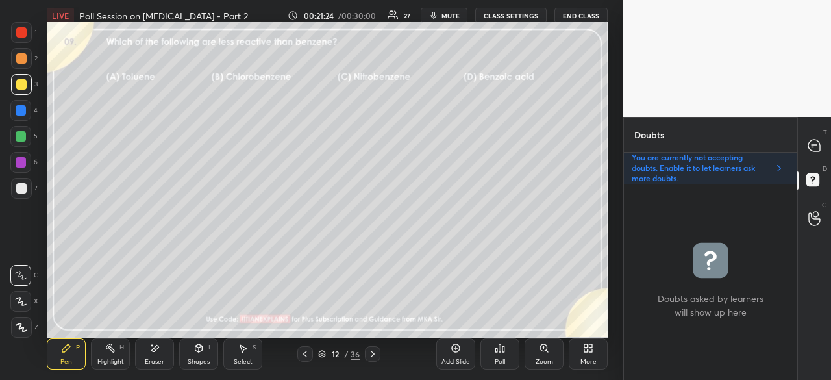
scroll to position [5, 4]
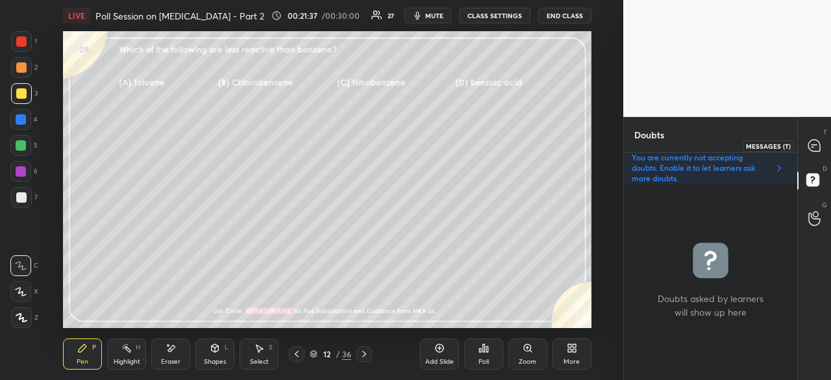
click at [803, 144] on div at bounding box center [815, 145] width 26 height 23
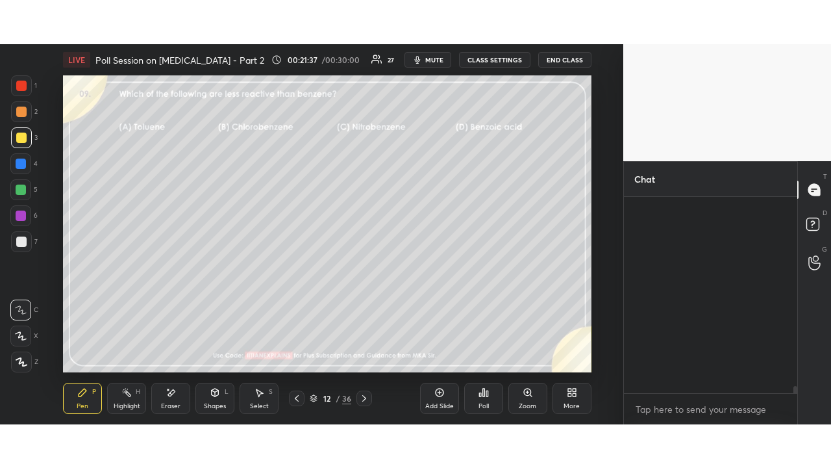
scroll to position [192, 169]
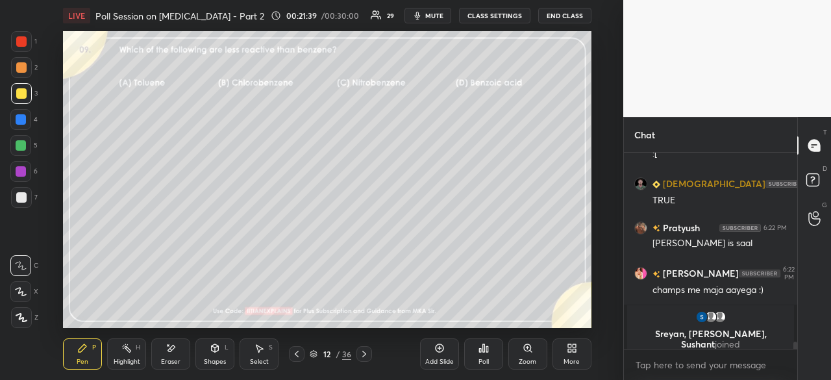
click at [568, 353] on div "More" at bounding box center [572, 353] width 39 height 31
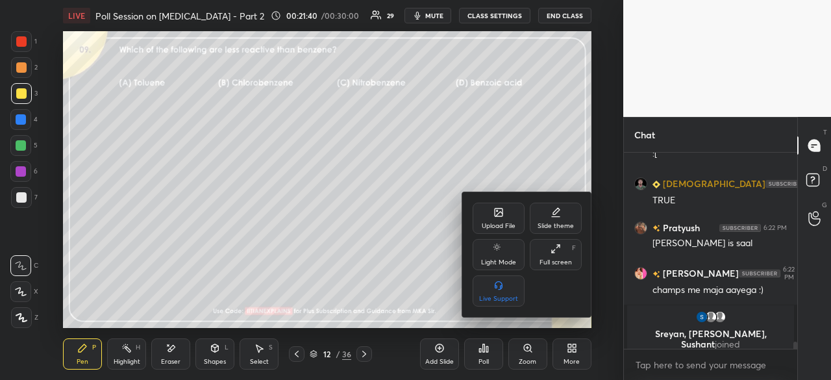
click at [556, 251] on icon at bounding box center [556, 249] width 10 height 10
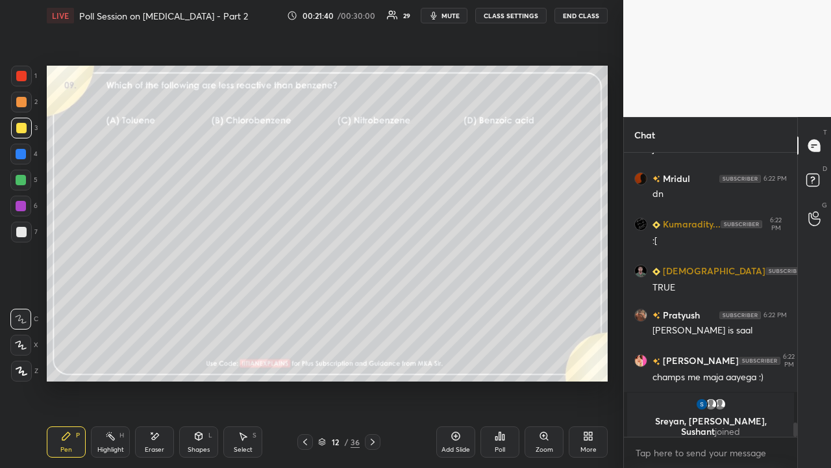
scroll to position [5234, 0]
click at [490, 379] on div "Poll" at bounding box center [500, 441] width 39 height 31
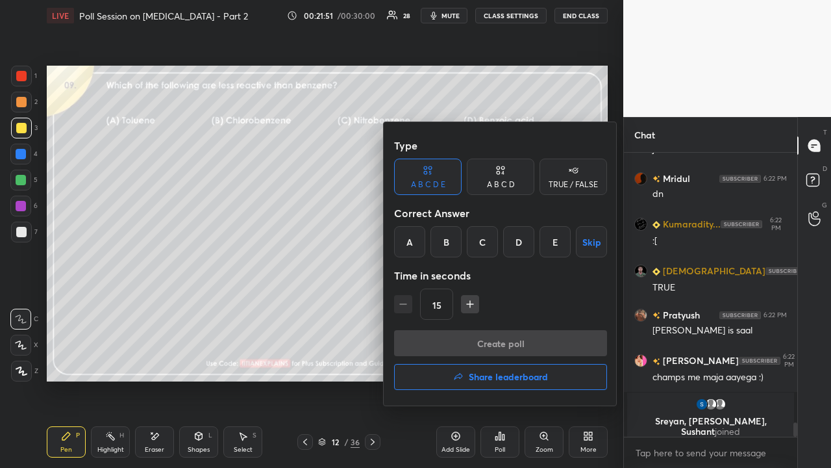
click at [483, 236] on div "C" at bounding box center [482, 241] width 31 height 31
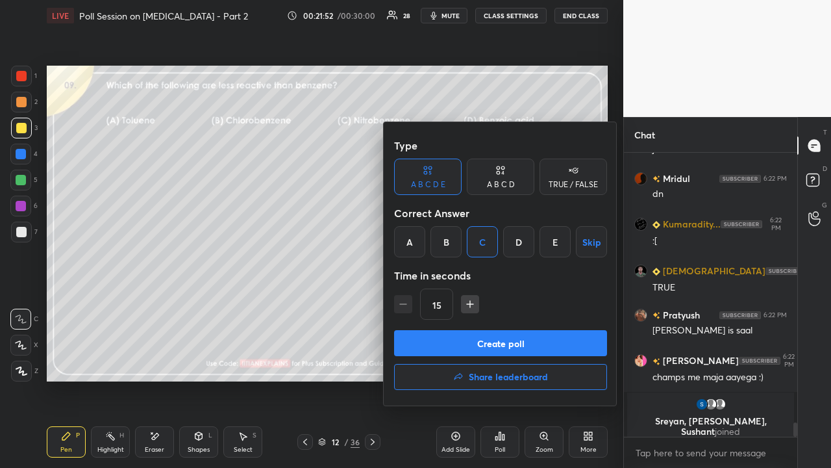
click at [469, 342] on button "Create poll" at bounding box center [500, 343] width 213 height 26
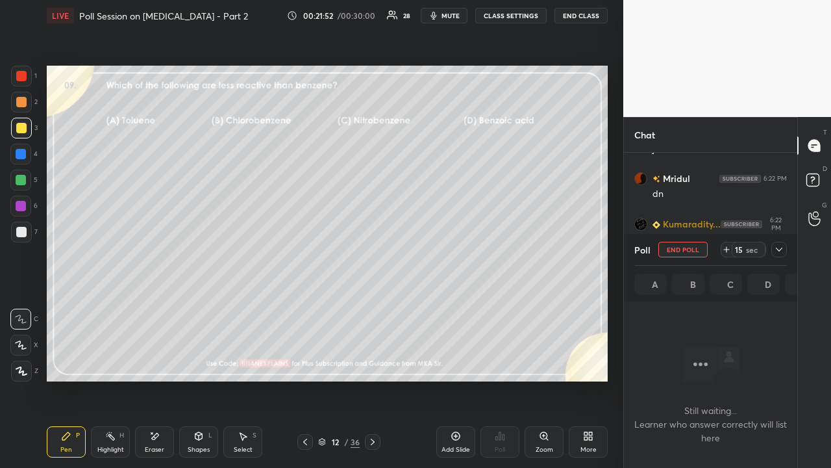
scroll to position [4, 4]
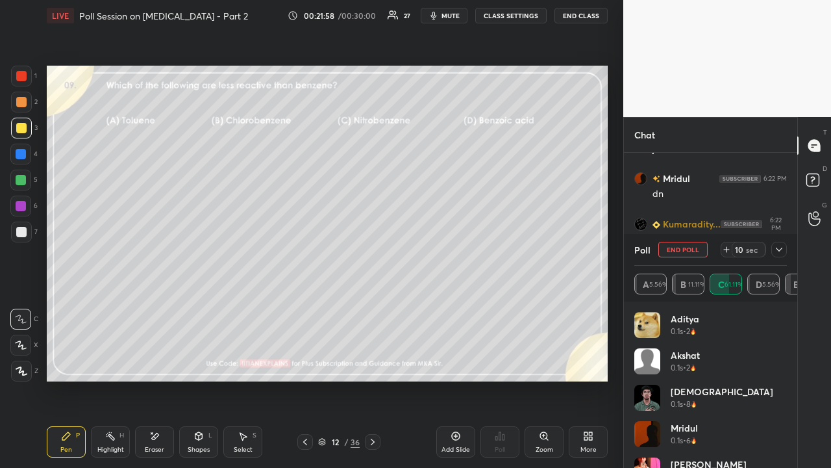
click at [783, 251] on icon at bounding box center [779, 249] width 10 height 10
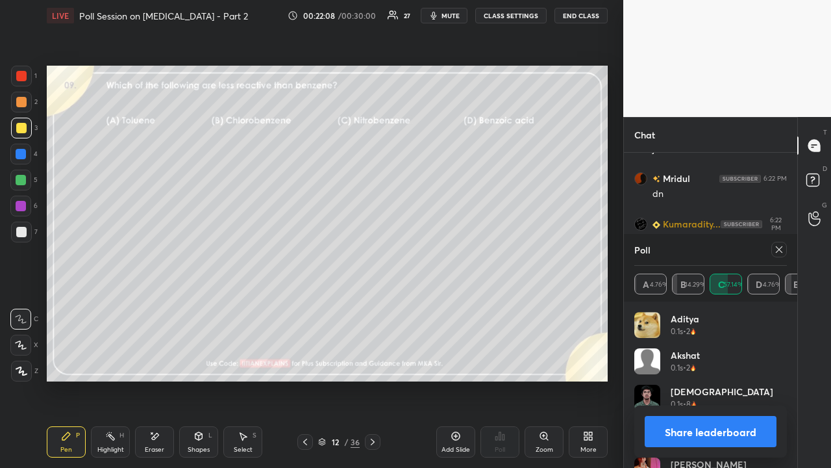
click at [777, 255] on div at bounding box center [780, 250] width 16 height 16
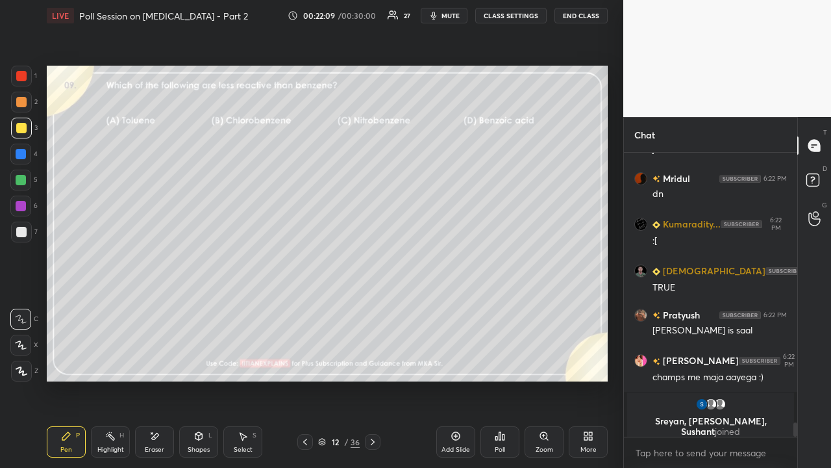
click at [160, 379] on div "Eraser" at bounding box center [154, 449] width 19 height 6
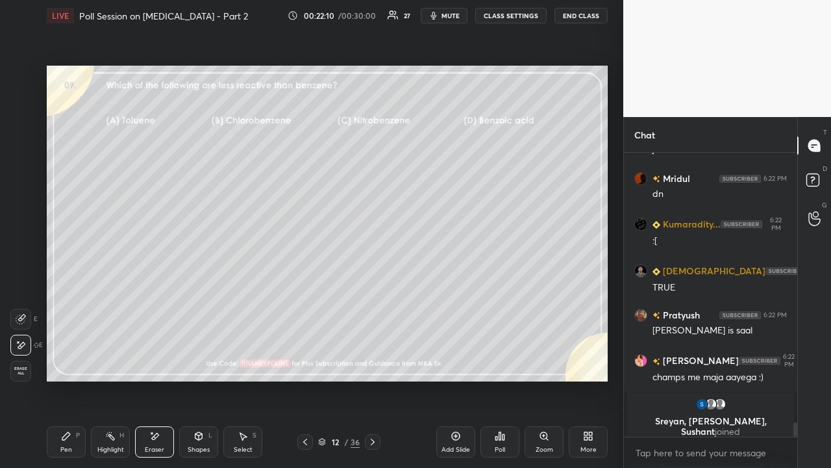
click at [21, 370] on span "Erase all" at bounding box center [20, 370] width 19 height 9
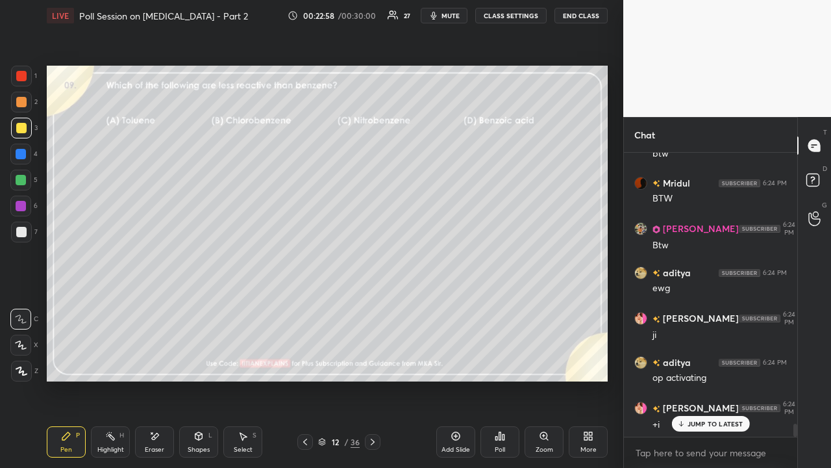
scroll to position [5833, 0]
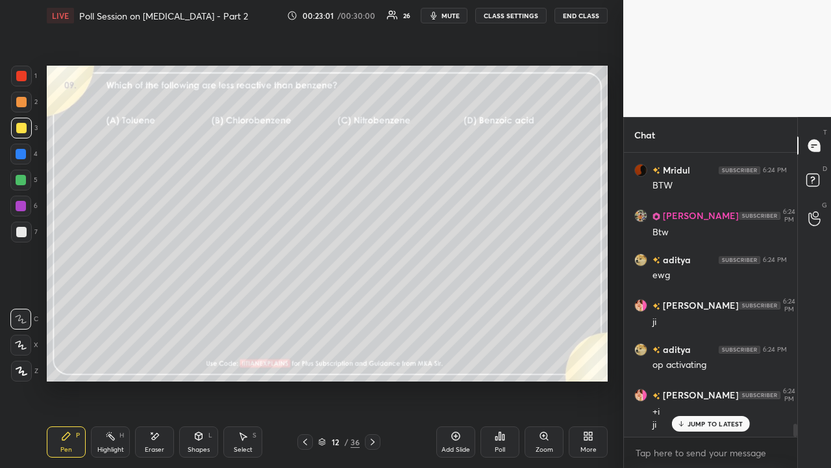
click at [378, 379] on div at bounding box center [373, 442] width 16 height 16
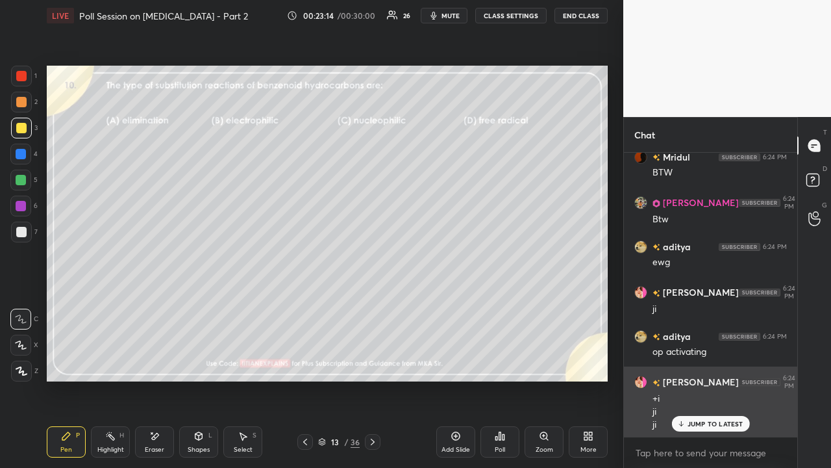
click at [700, 379] on p "JUMP TO LATEST" at bounding box center [716, 424] width 56 height 8
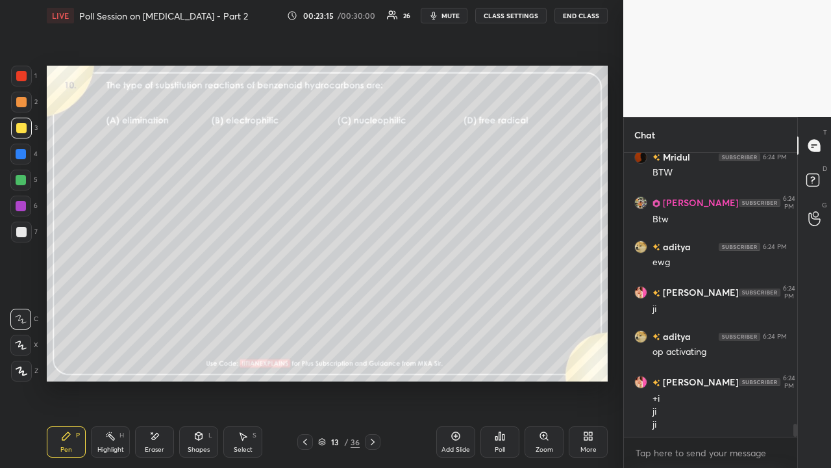
click at [816, 177] on rect at bounding box center [813, 180] width 12 height 12
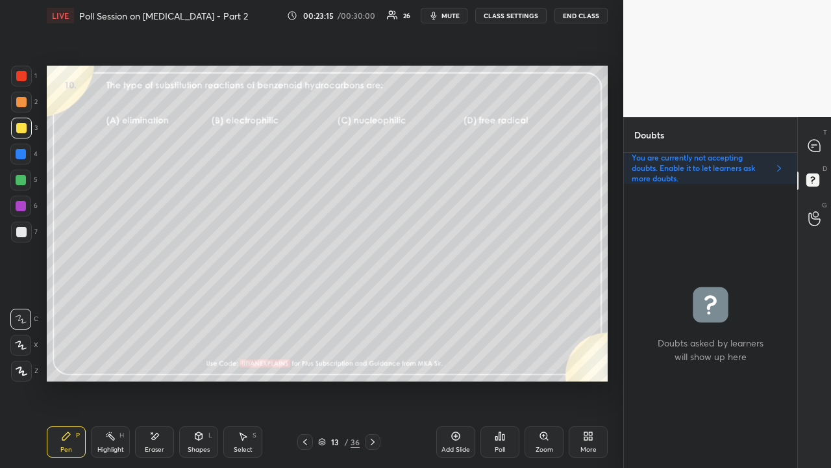
scroll to position [4, 4]
click at [493, 379] on div "Poll" at bounding box center [500, 441] width 39 height 31
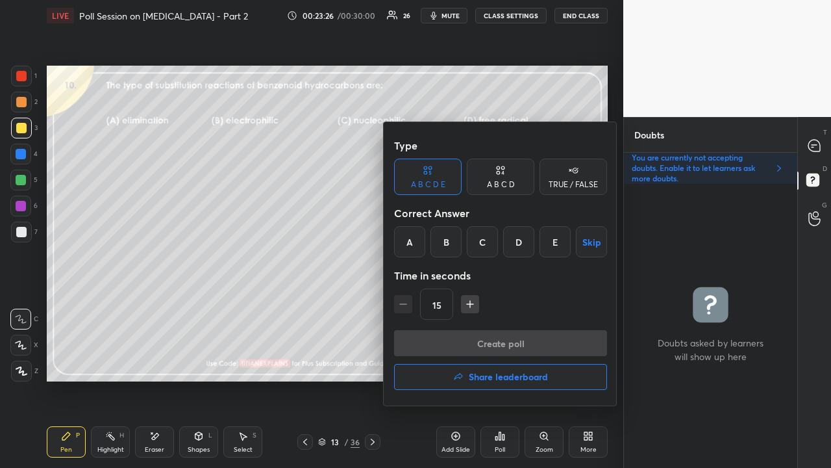
click at [445, 243] on div "B" at bounding box center [446, 241] width 31 height 31
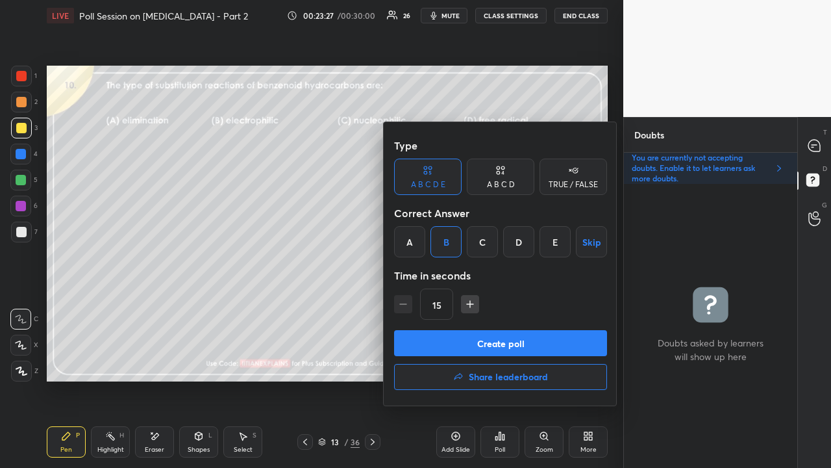
click at [493, 171] on div "A B C D" at bounding box center [501, 176] width 68 height 36
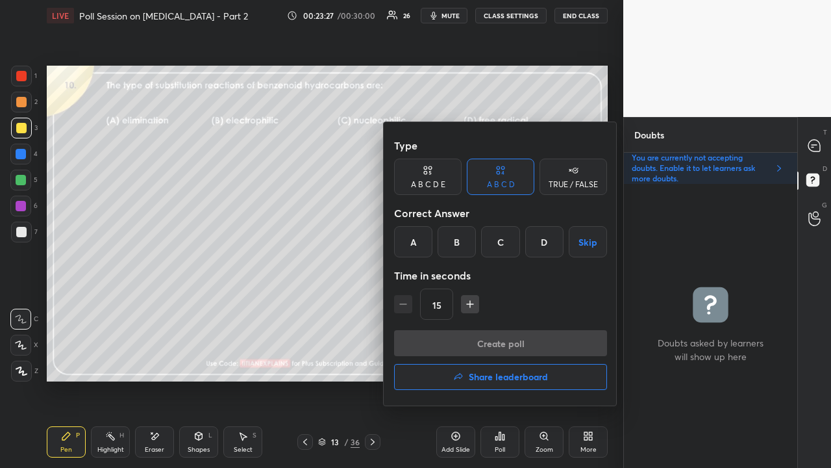
click at [455, 239] on div "B" at bounding box center [457, 241] width 38 height 31
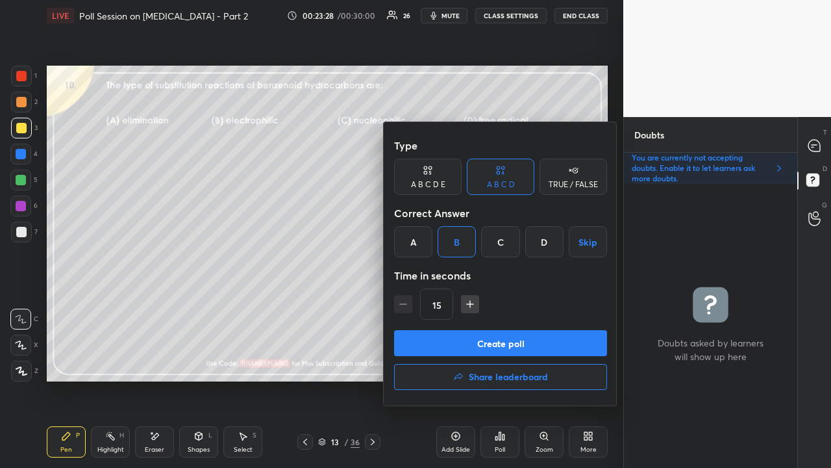
drag, startPoint x: 443, startPoint y: 328, endPoint x: 437, endPoint y: 336, distance: 10.3
click at [442, 334] on div "Type A B C D E A B C D TRUE / FALSE Correct Answer A B C D Skip Time in seconds…" at bounding box center [501, 263] width 234 height 283
click at [437, 342] on button "Create poll" at bounding box center [500, 343] width 213 height 26
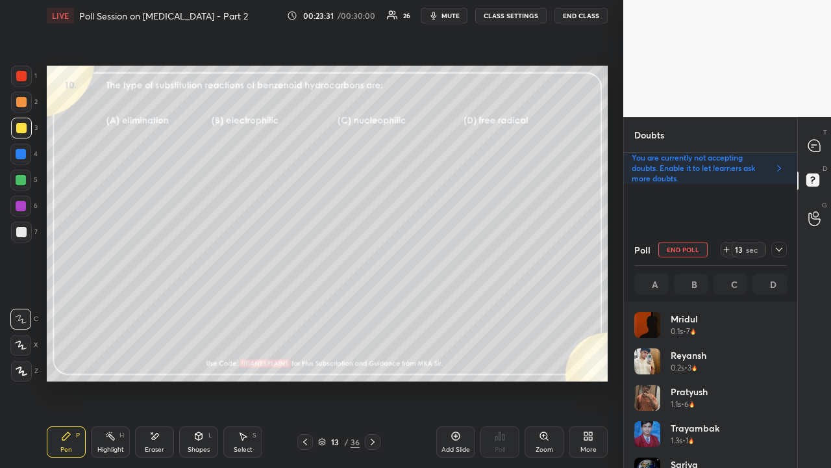
scroll to position [152, 149]
click at [814, 149] on icon at bounding box center [815, 146] width 12 height 12
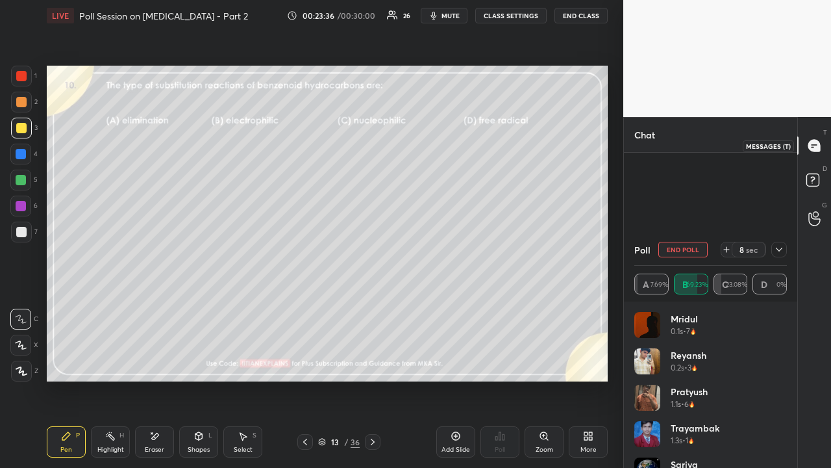
scroll to position [212, 169]
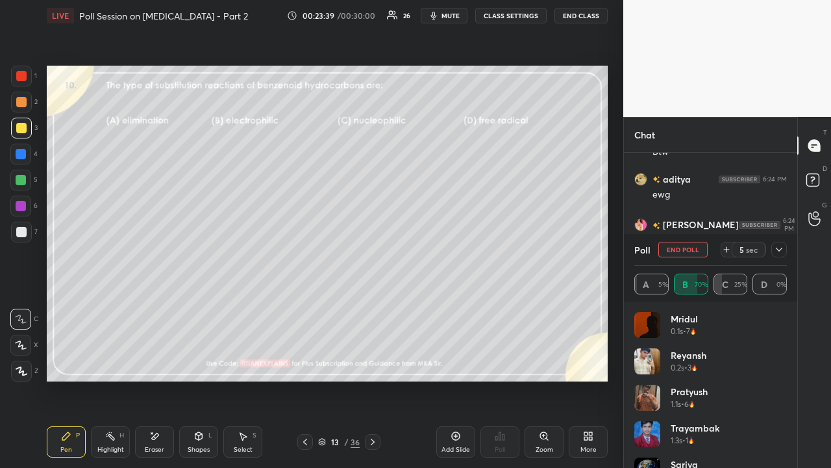
click at [783, 245] on icon at bounding box center [779, 249] width 10 height 10
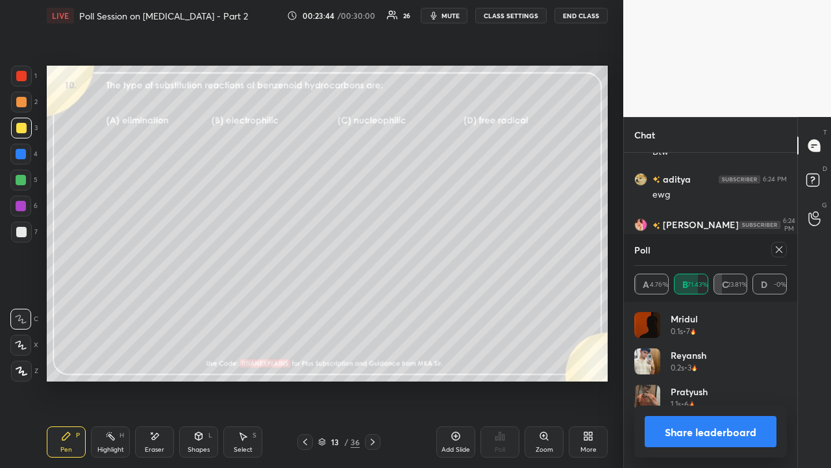
scroll to position [5, 4]
click at [783, 249] on icon at bounding box center [779, 249] width 10 height 10
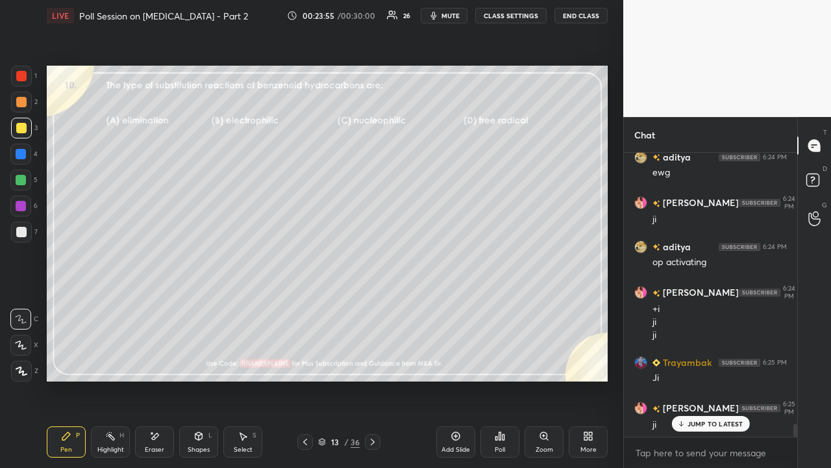
click at [373, 379] on div at bounding box center [373, 442] width 16 height 16
click at [710, 379] on p "JUMP TO LATEST" at bounding box center [716, 424] width 56 height 8
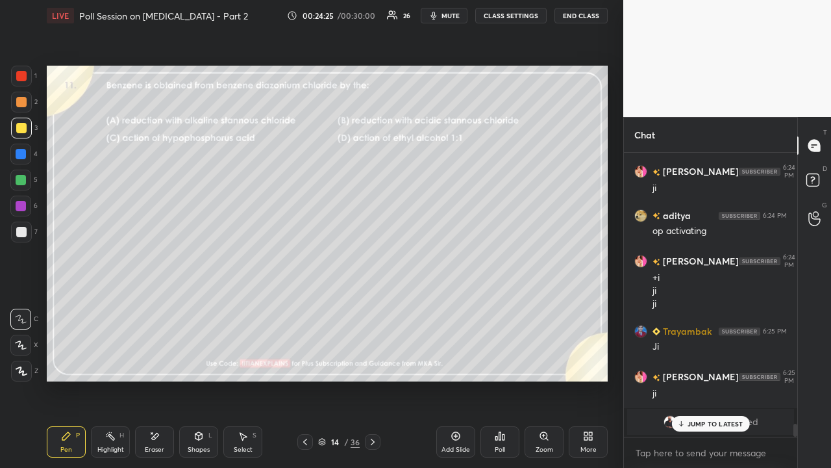
drag, startPoint x: 707, startPoint y: 422, endPoint x: 706, endPoint y: 399, distance: 23.4
click at [707, 379] on p "JUMP TO LATEST" at bounding box center [716, 424] width 56 height 8
click at [692, 379] on span "Kanhaiya" at bounding box center [712, 421] width 41 height 10
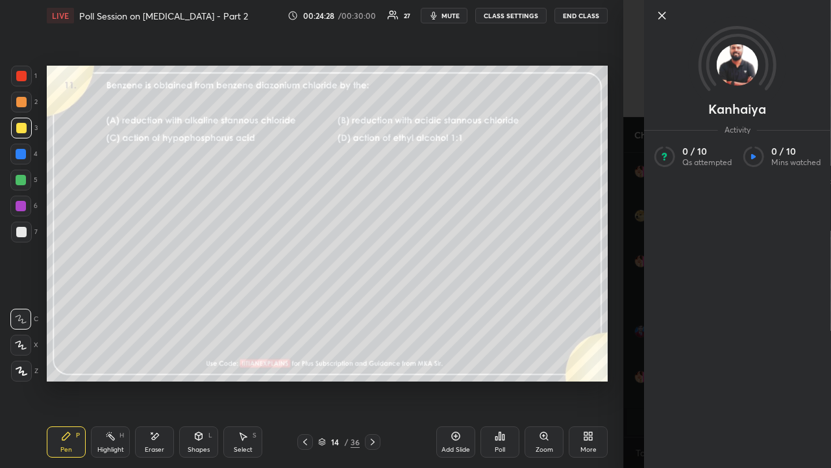
click at [633, 131] on div "Kanhaiya Activity 0 / 10 Qs attempted 0 / 10 Mins watched" at bounding box center [727, 234] width 208 height 468
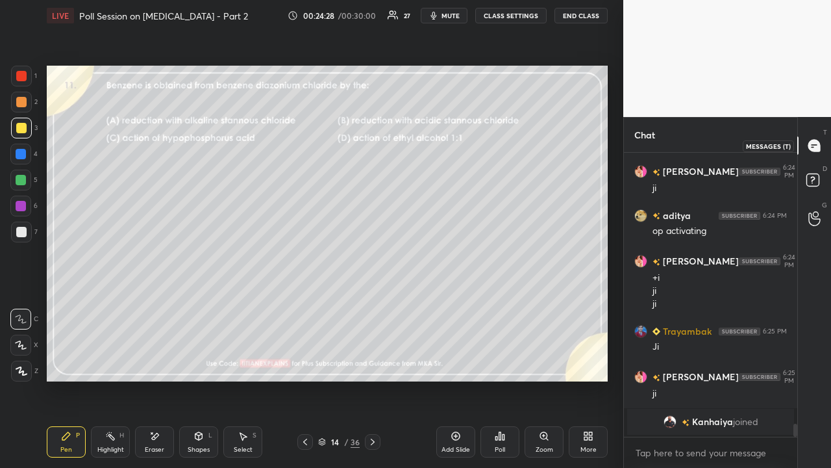
click at [810, 188] on icon at bounding box center [814, 181] width 23 height 23
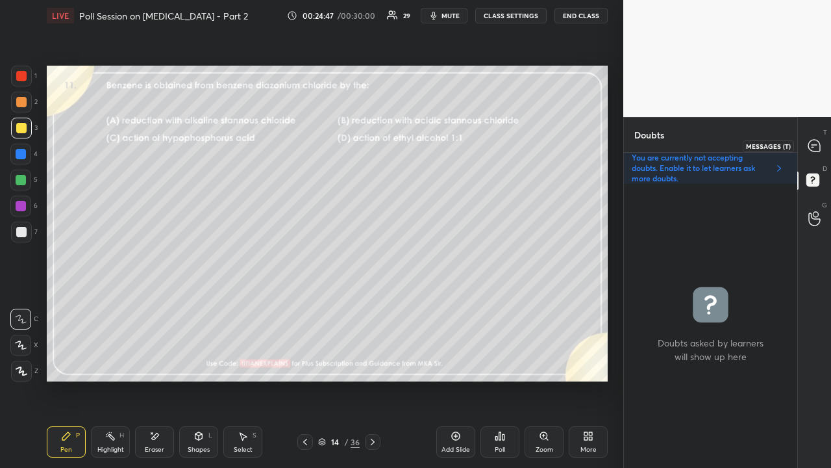
click at [818, 145] on icon at bounding box center [815, 146] width 12 height 12
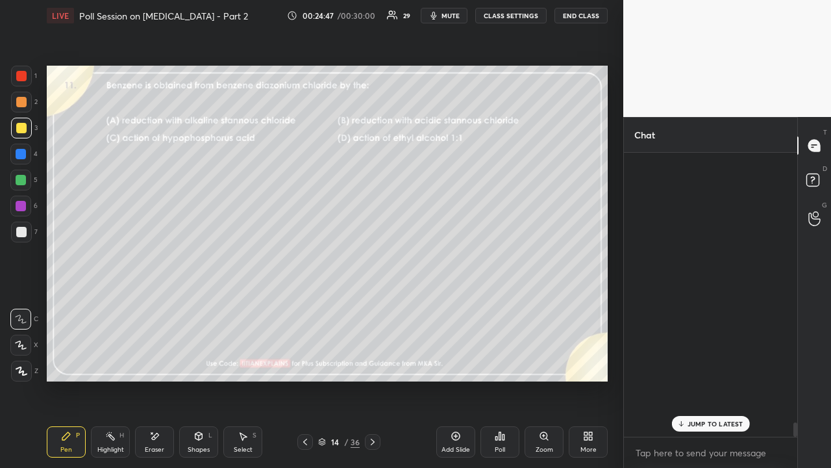
scroll to position [280, 169]
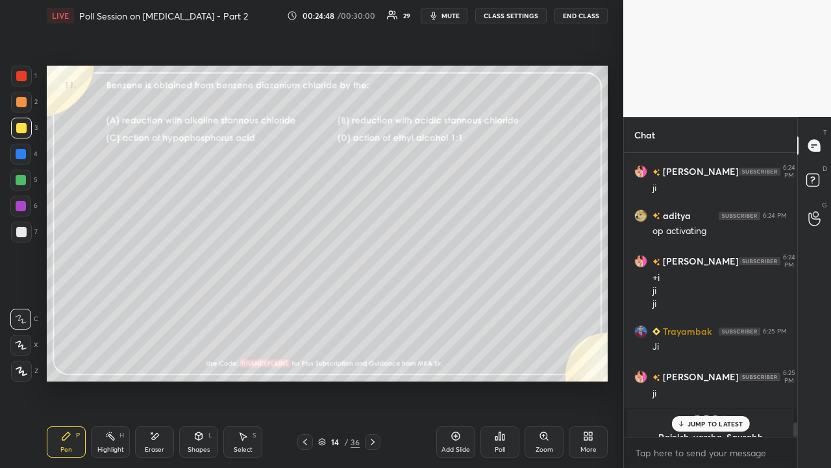
click at [706, 379] on p "JUMP TO LATEST" at bounding box center [716, 424] width 56 height 8
click at [820, 175] on icon at bounding box center [814, 181] width 23 height 23
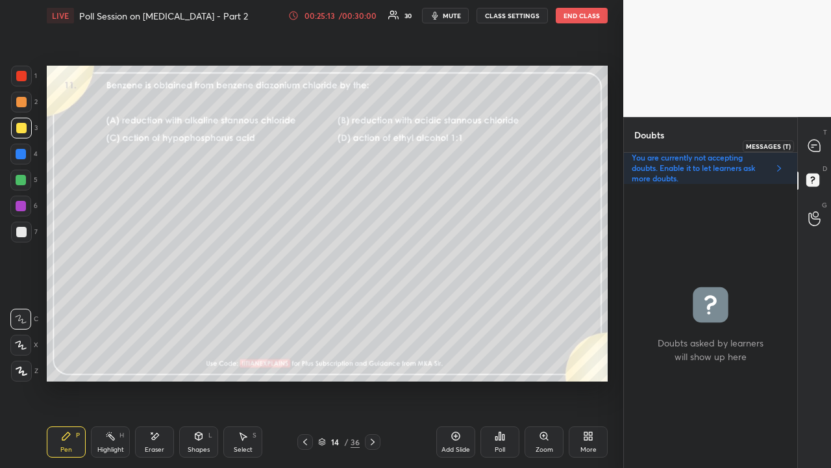
click at [818, 143] on icon at bounding box center [815, 146] width 12 height 12
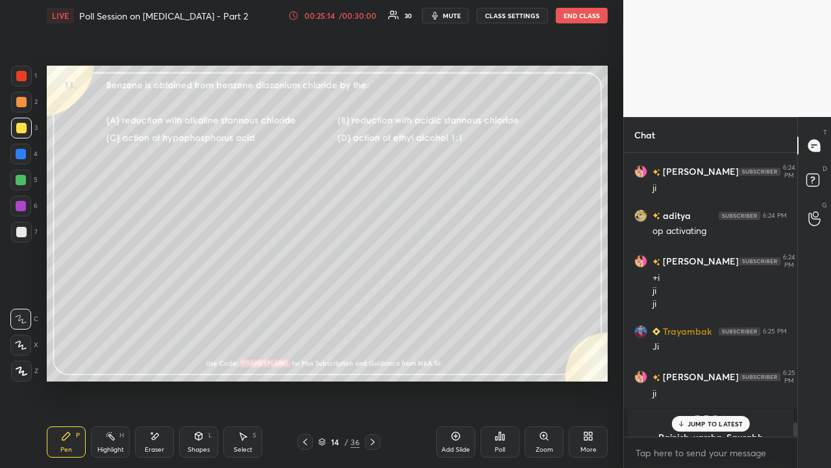
click at [721, 379] on p "JUMP TO LATEST" at bounding box center [716, 424] width 56 height 8
click at [823, 183] on icon at bounding box center [814, 181] width 23 height 23
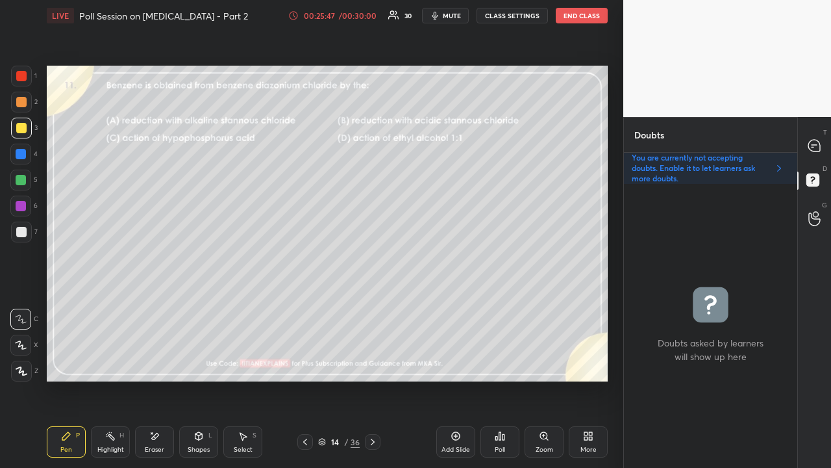
drag, startPoint x: 814, startPoint y: 117, endPoint x: 811, endPoint y: 125, distance: 8.2
click at [814, 119] on div "1 2 3 4 5 6 7 C X Z E E Erase all H H LIVE Poll Session on Hydrocarbons - Part …" at bounding box center [415, 234] width 831 height 468
click at [814, 134] on div "T Messages (T)" at bounding box center [814, 145] width 33 height 36
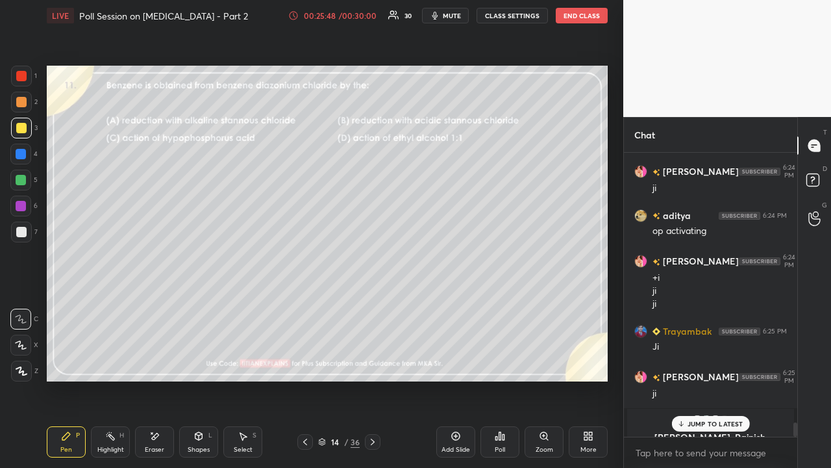
click at [718, 379] on p "JUMP TO LATEST" at bounding box center [716, 424] width 56 height 8
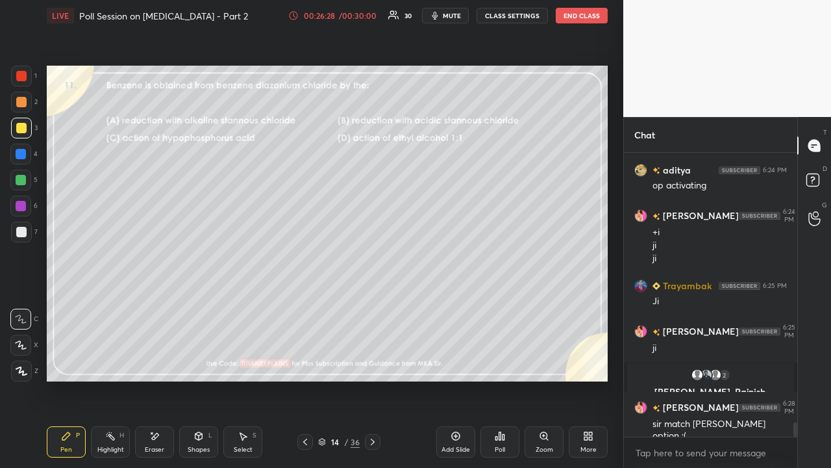
click at [151, 379] on div "Eraser" at bounding box center [154, 441] width 39 height 31
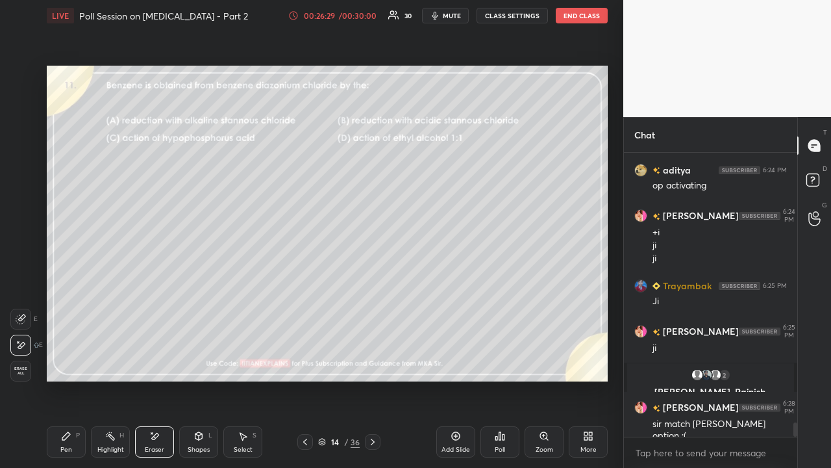
click at [38, 379] on div "E E Erase all" at bounding box center [26, 342] width 32 height 78
click at [23, 370] on span "Erase all" at bounding box center [20, 370] width 19 height 9
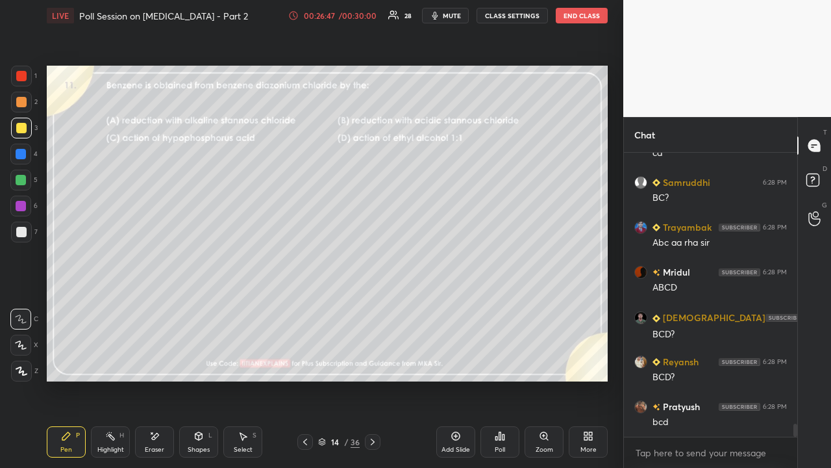
scroll to position [6098, 0]
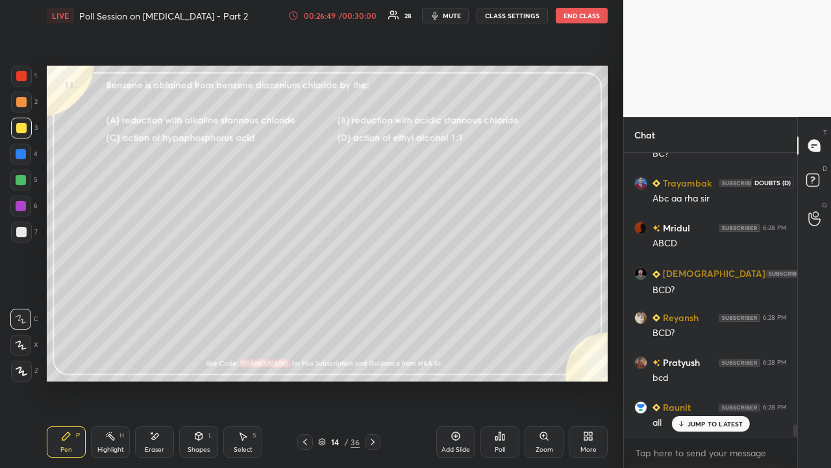
click at [819, 182] on rect at bounding box center [813, 180] width 12 height 12
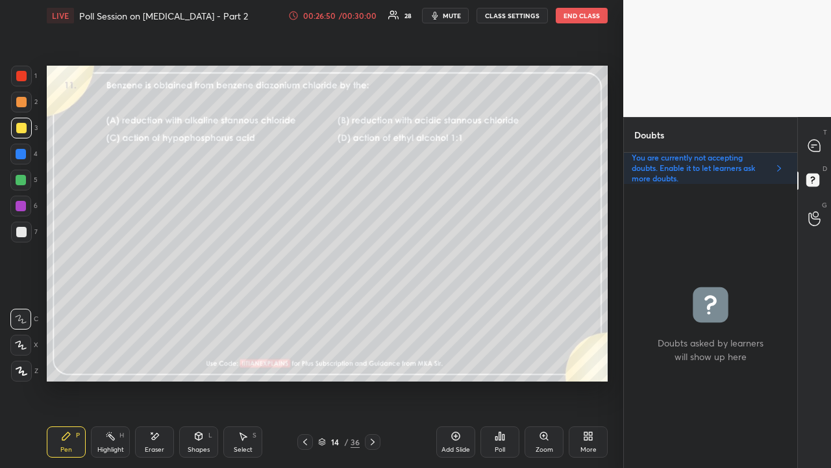
click at [20, 227] on div at bounding box center [21, 232] width 10 height 10
click at [823, 151] on div at bounding box center [815, 145] width 26 height 23
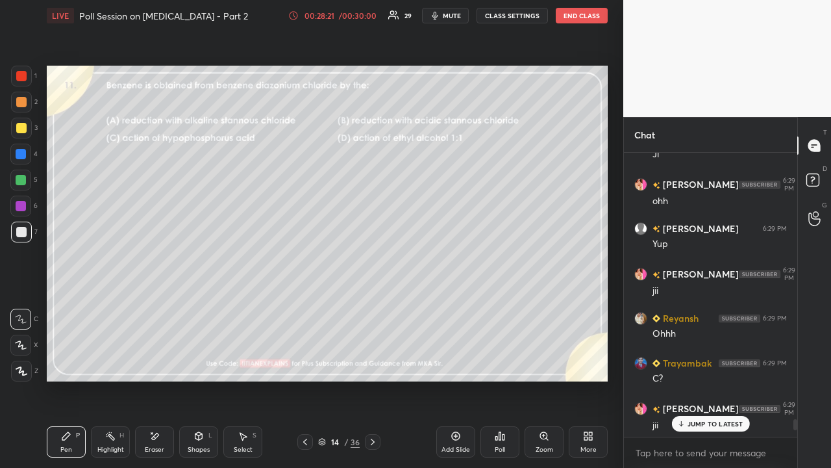
click at [709, 379] on p "JUMP TO LATEST" at bounding box center [716, 424] width 56 height 8
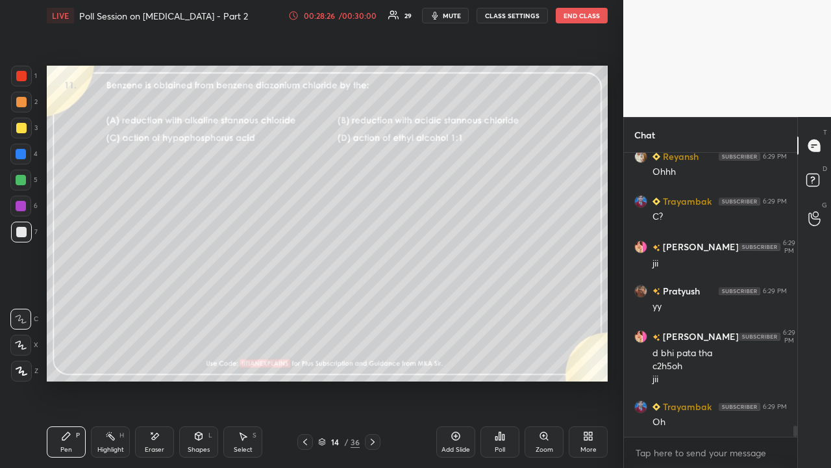
click at [321, 379] on icon at bounding box center [322, 442] width 8 height 8
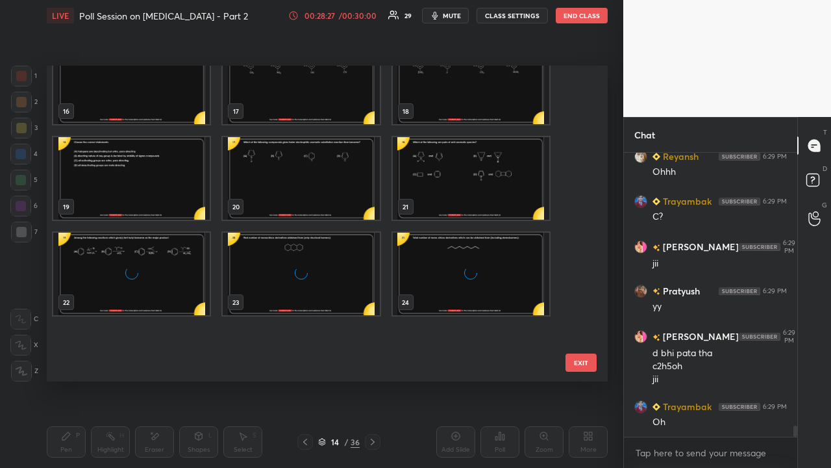
scroll to position [830, 0]
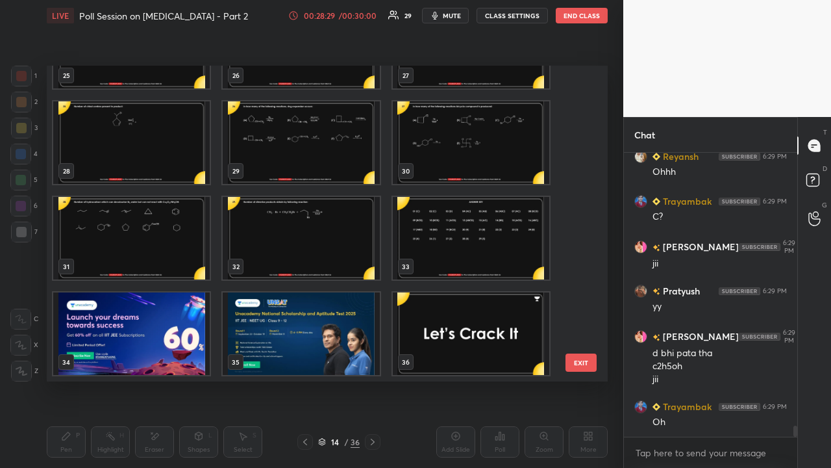
click at [140, 339] on img "grid" at bounding box center [131, 333] width 157 height 82
click at [142, 340] on img "grid" at bounding box center [131, 333] width 157 height 82
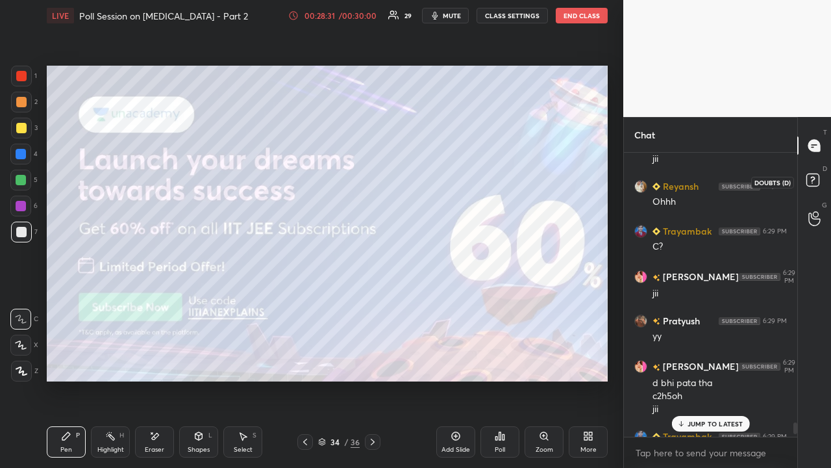
click at [823, 178] on icon at bounding box center [814, 181] width 23 height 23
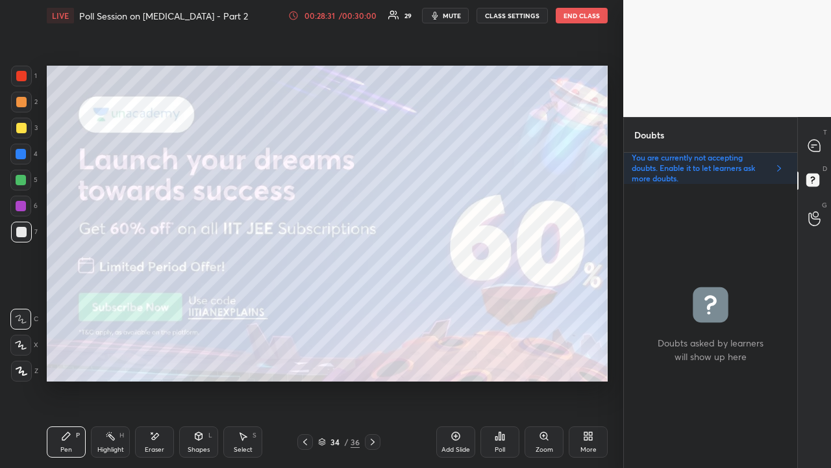
scroll to position [280, 169]
click at [829, 137] on div "T Messages (T)" at bounding box center [814, 145] width 33 height 36
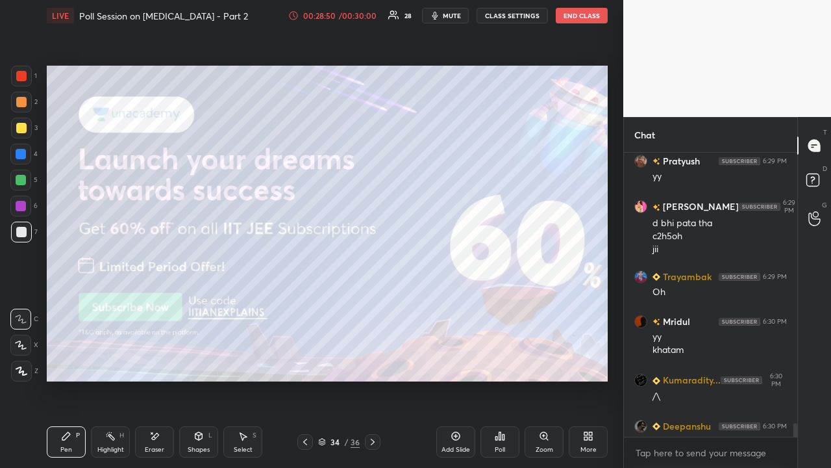
scroll to position [7127, 0]
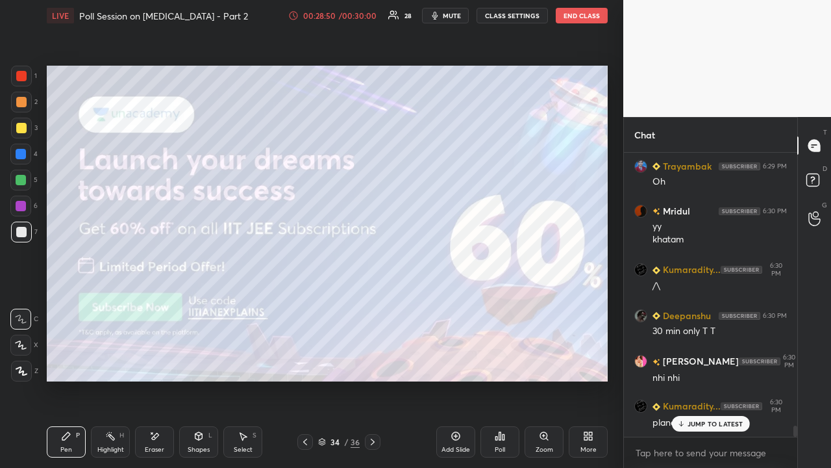
click at [699, 379] on p "JUMP TO LATEST" at bounding box center [716, 424] width 56 height 8
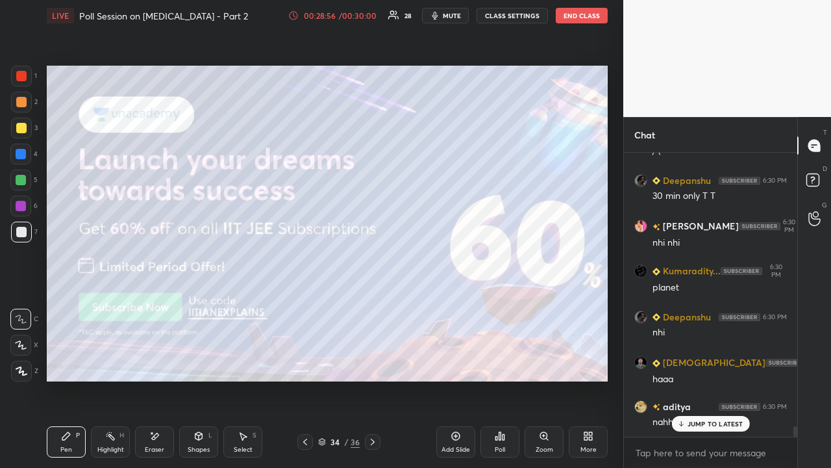
scroll to position [7306, 0]
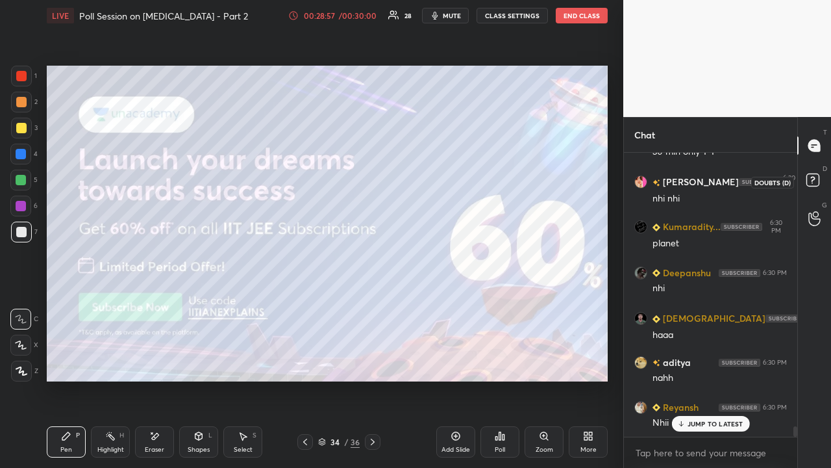
click at [823, 177] on icon at bounding box center [814, 181] width 23 height 23
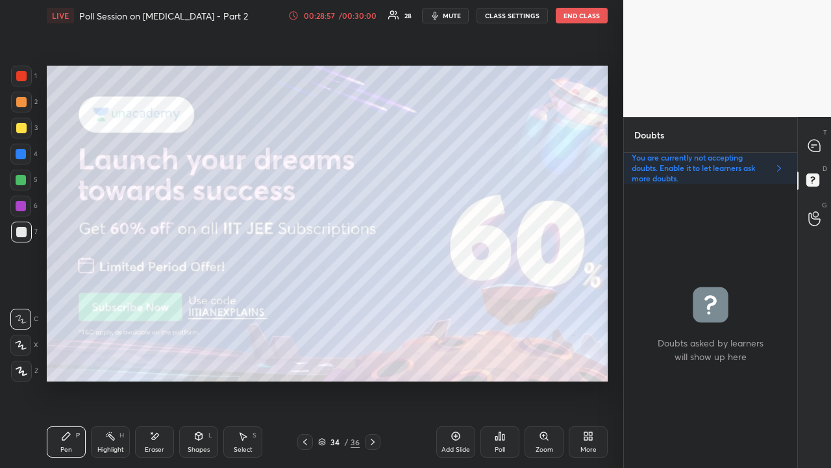
scroll to position [280, 169]
click at [375, 379] on icon at bounding box center [373, 441] width 10 height 10
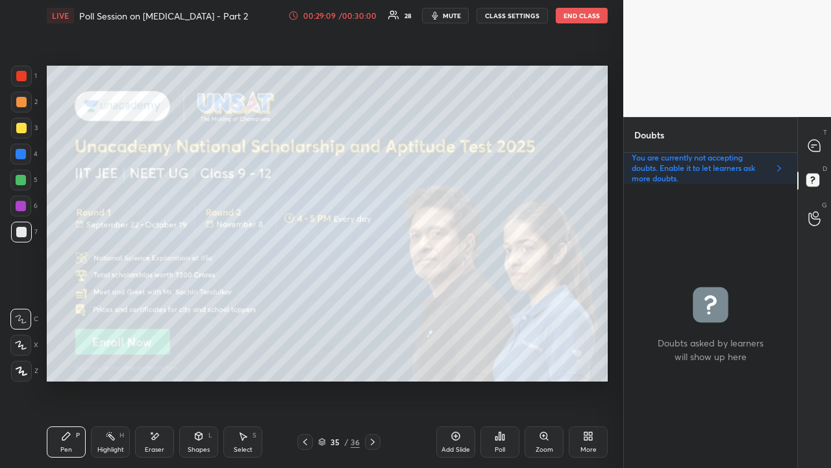
click at [307, 379] on icon at bounding box center [305, 441] width 10 height 10
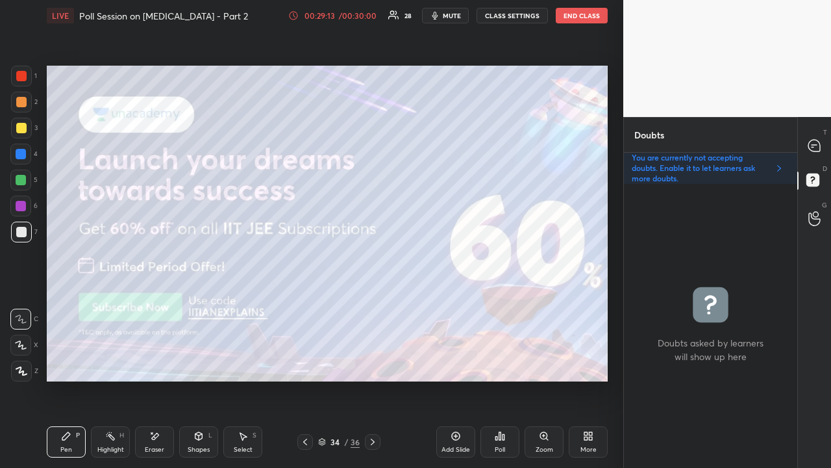
click at [500, 379] on div "Poll" at bounding box center [500, 441] width 39 height 31
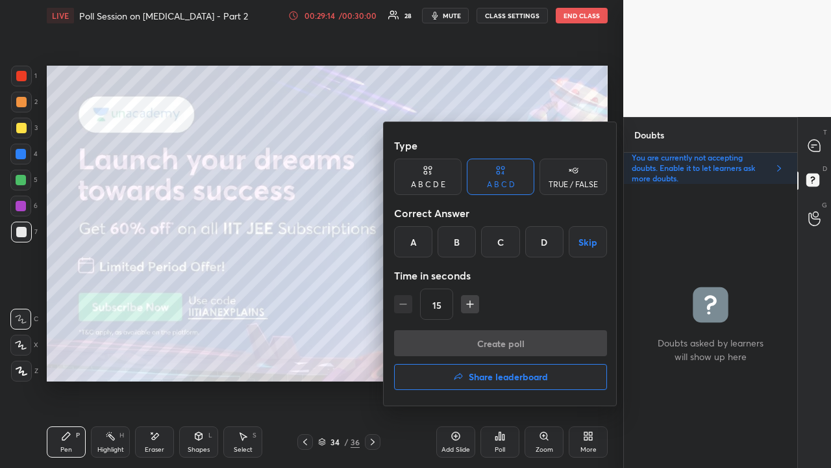
click at [500, 377] on h4 "Share leaderboard" at bounding box center [508, 376] width 79 height 9
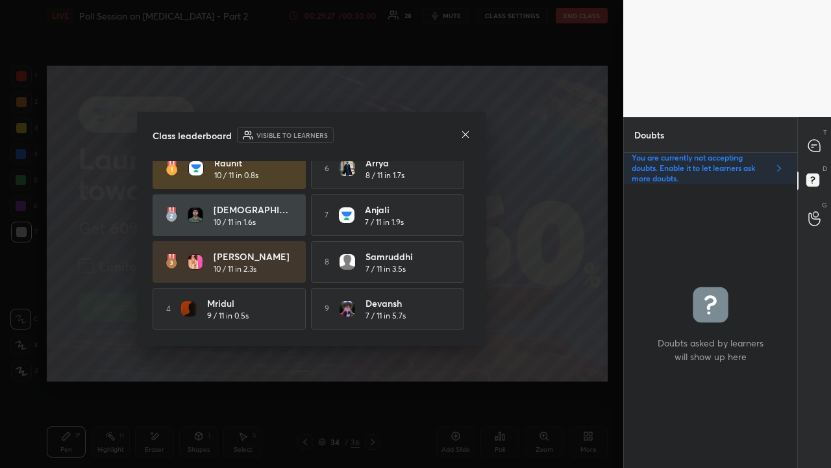
scroll to position [21, 0]
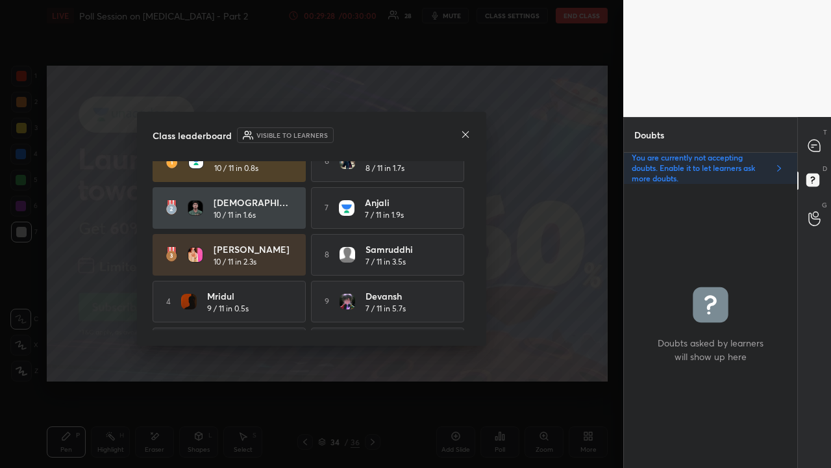
drag, startPoint x: 472, startPoint y: 260, endPoint x: 466, endPoint y: 322, distance: 62.0
click at [464, 332] on div "Class leaderboard Visible to learners Raunit 10 / 11 in 0.8s 6 Arrya 8 / 11 in …" at bounding box center [311, 229] width 349 height 234
drag, startPoint x: 473, startPoint y: 288, endPoint x: 472, endPoint y: 318, distance: 29.9
click at [472, 318] on div "Class leaderboard Visible to learners Raunit 10 / 11 in 0.8s 6 Arrya 8 / 11 in …" at bounding box center [311, 229] width 349 height 234
drag, startPoint x: 471, startPoint y: 275, endPoint x: 469, endPoint y: 312, distance: 36.4
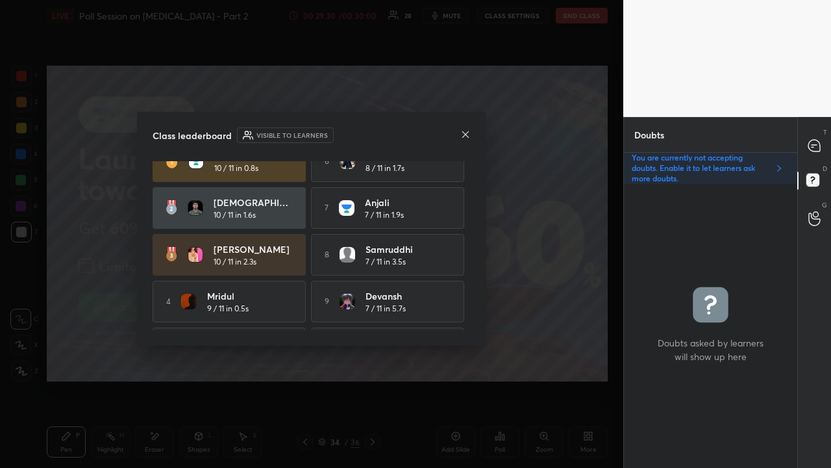
click at [469, 312] on div "Raunit 10 / 11 in 0.8s 6 Arrya 8 / 11 in 1.7s Shrijit 10 / 11 in 1.6s 7 Anjali …" at bounding box center [312, 245] width 318 height 169
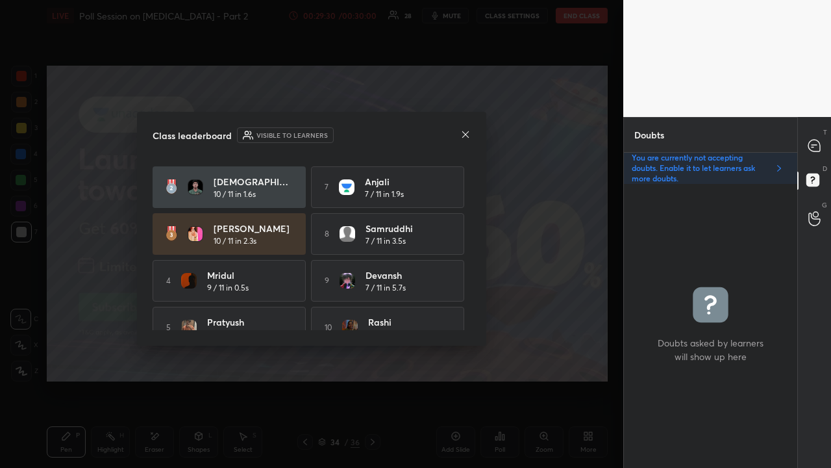
scroll to position [64, 0]
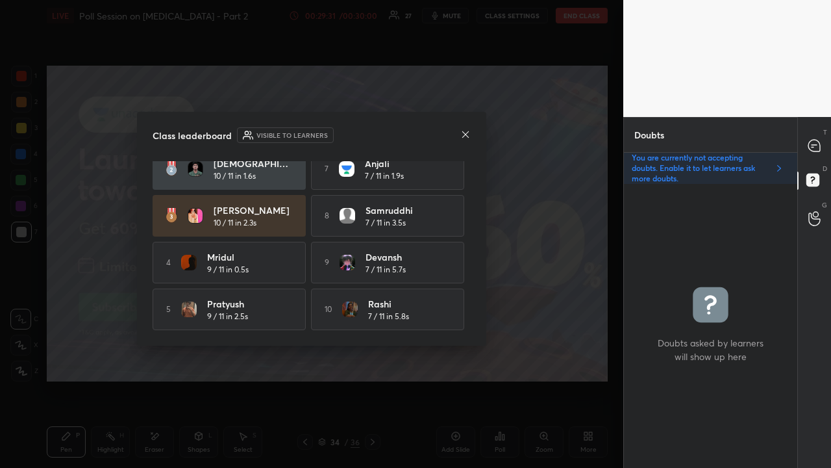
click at [467, 131] on icon at bounding box center [465, 134] width 10 height 10
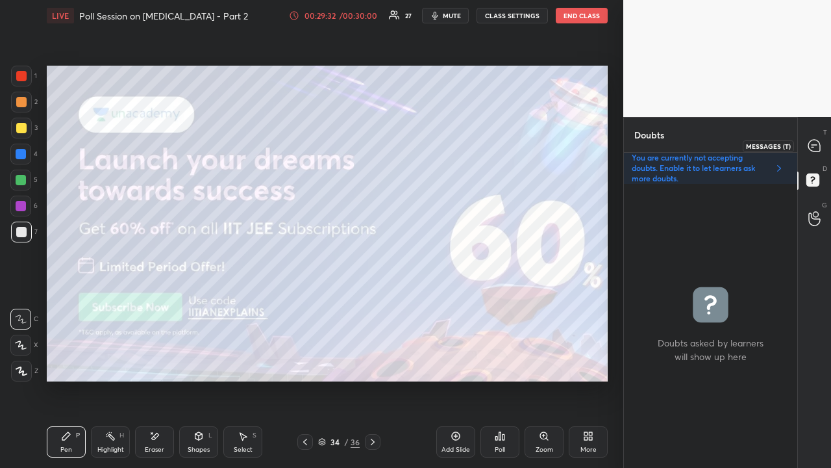
drag, startPoint x: 807, startPoint y: 145, endPoint x: 796, endPoint y: 144, distance: 10.5
click at [807, 146] on div at bounding box center [815, 145] width 26 height 23
type textarea "x"
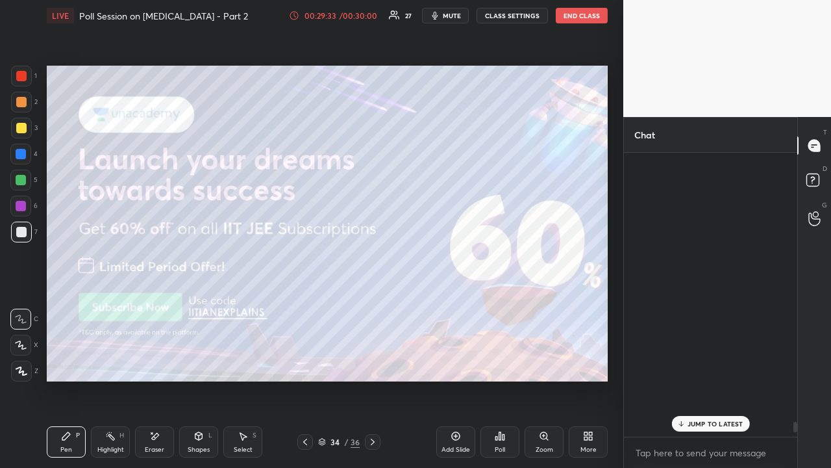
scroll to position [280, 169]
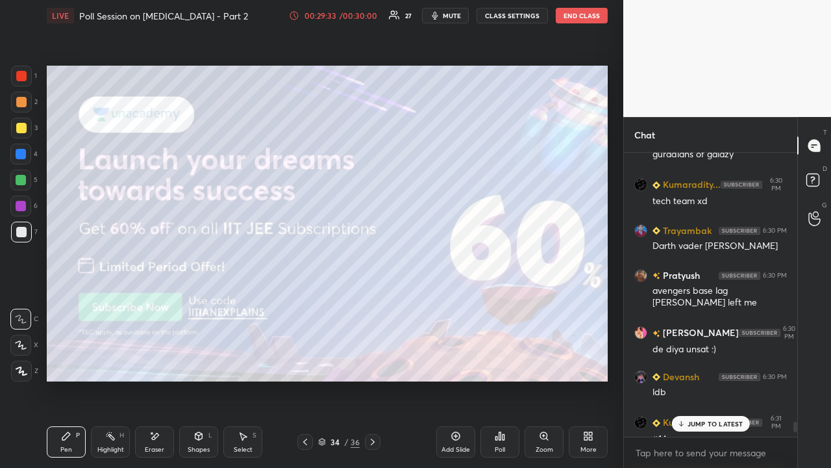
click at [704, 379] on p "JUMP TO LATEST" at bounding box center [716, 424] width 56 height 8
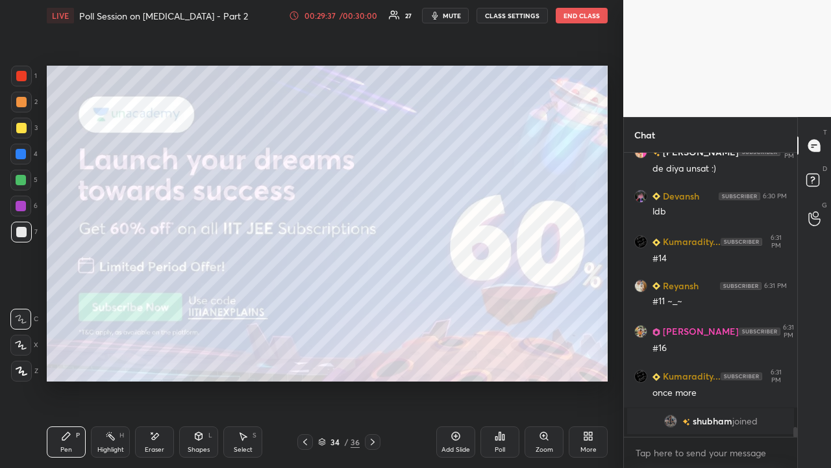
scroll to position [7094, 0]
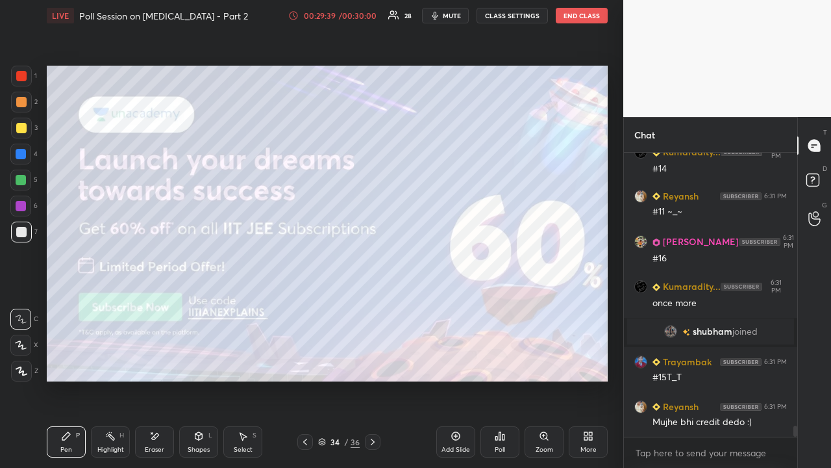
click at [322, 379] on div "34 / 36" at bounding box center [338, 442] width 83 height 16
click at [327, 379] on div "34 / 36" at bounding box center [339, 442] width 42 height 12
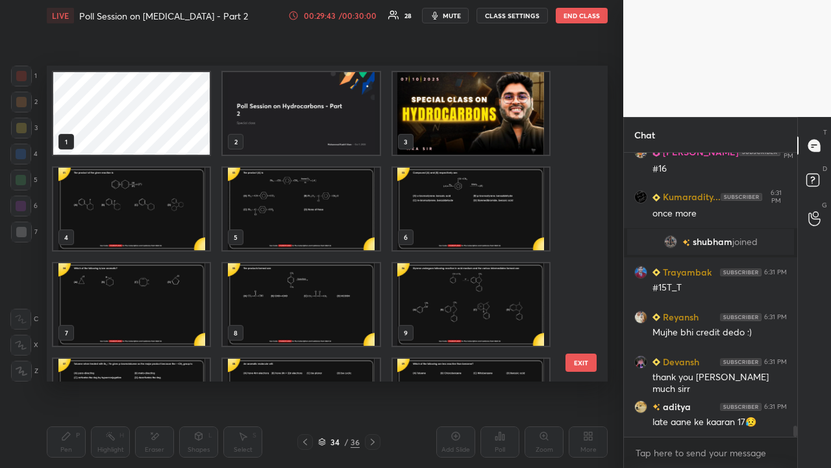
scroll to position [7228, 0]
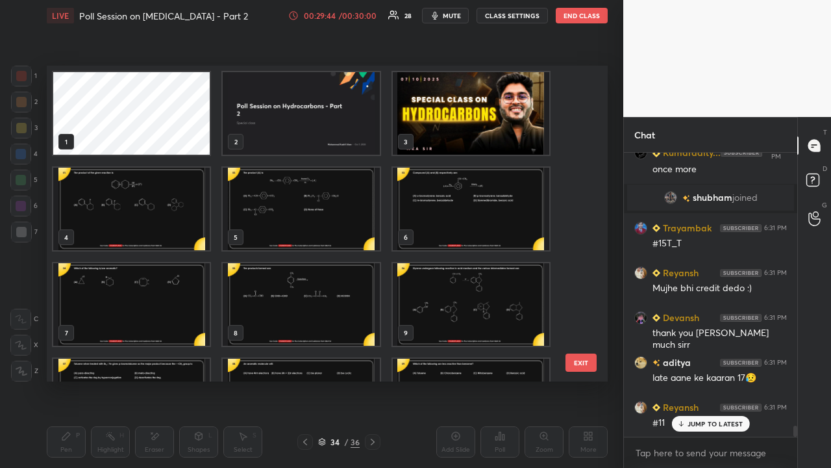
click at [342, 125] on img "grid" at bounding box center [301, 113] width 157 height 82
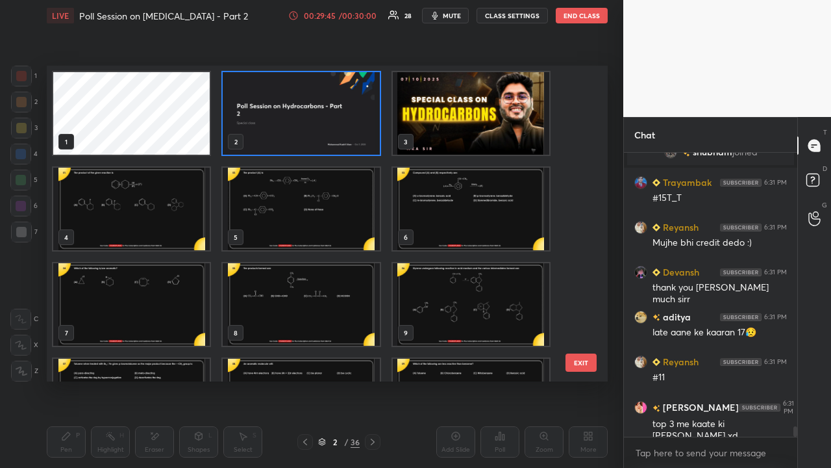
click at [329, 122] on img "grid" at bounding box center [301, 113] width 157 height 82
click at [330, 123] on img "grid" at bounding box center [301, 113] width 157 height 82
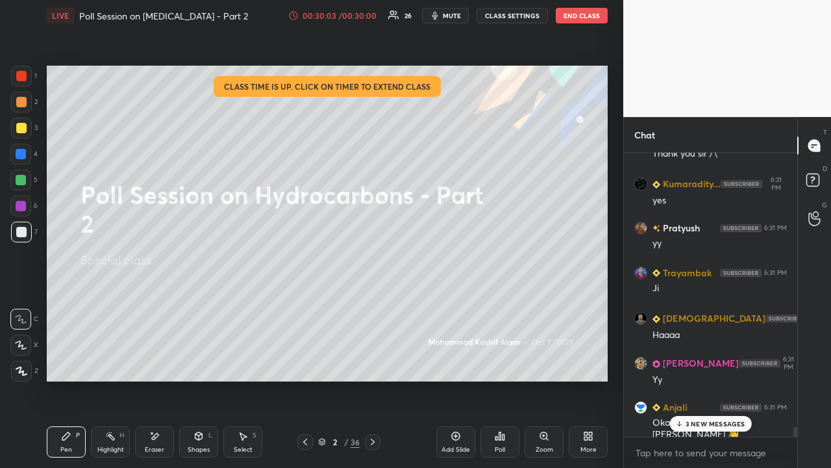
scroll to position [8092, 0]
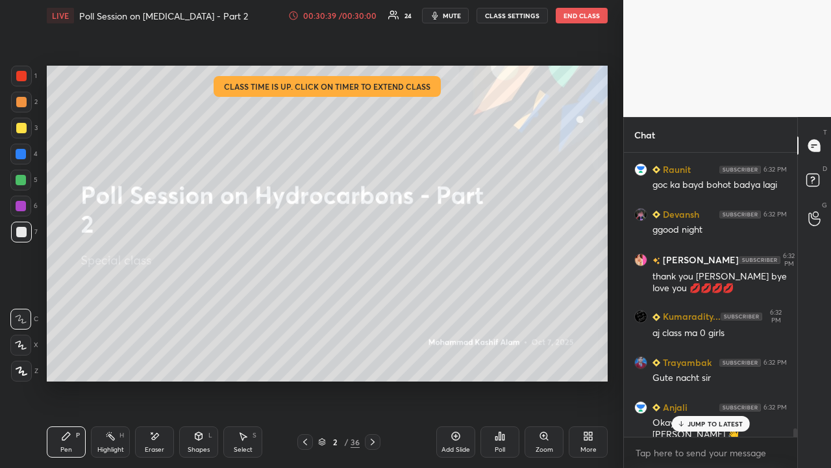
drag, startPoint x: 705, startPoint y: 423, endPoint x: 629, endPoint y: 465, distance: 86.6
click at [703, 379] on p "JUMP TO LATEST" at bounding box center [716, 424] width 56 height 8
click at [821, 182] on icon at bounding box center [814, 181] width 23 height 23
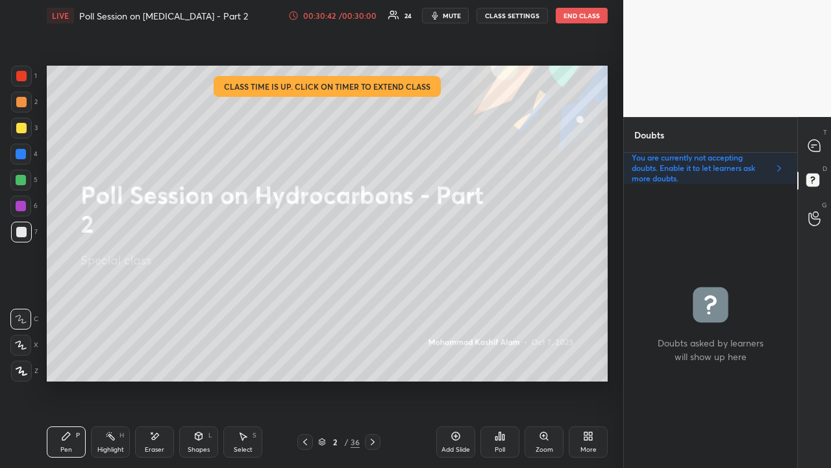
click at [586, 17] on button "End Class" at bounding box center [582, 16] width 52 height 16
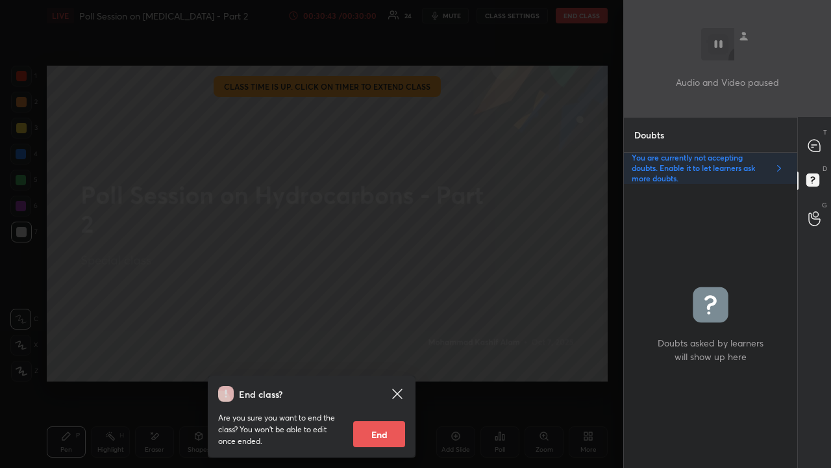
click at [384, 379] on button "End" at bounding box center [379, 434] width 52 height 26
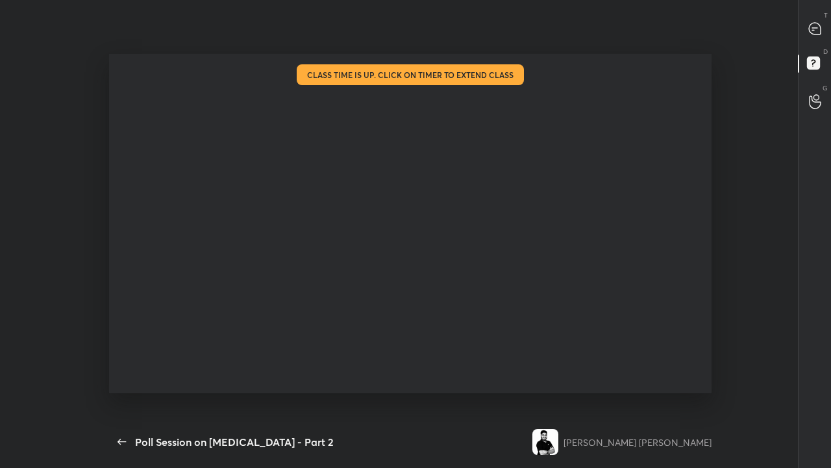
scroll to position [431, 65]
